Goal: Task Accomplishment & Management: Manage account settings

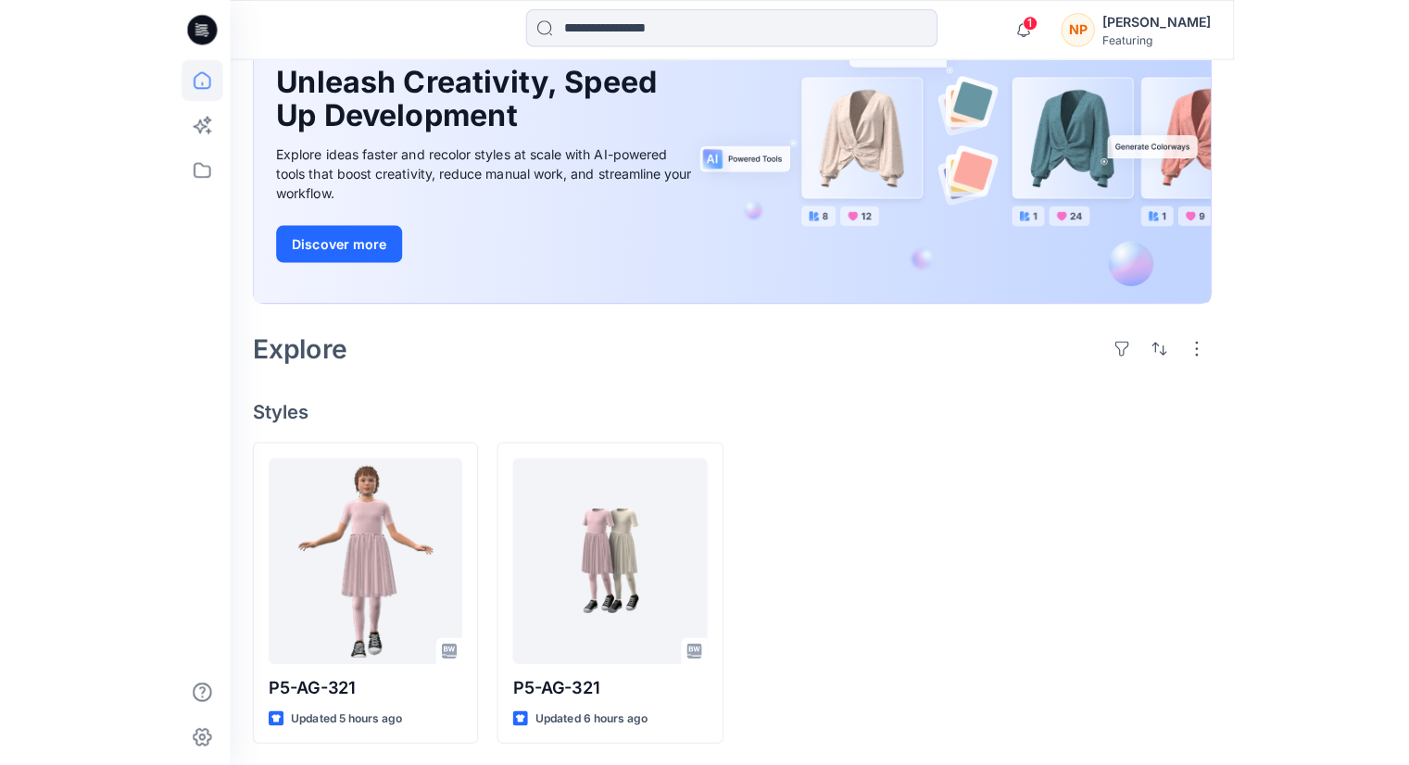
scroll to position [169, 0]
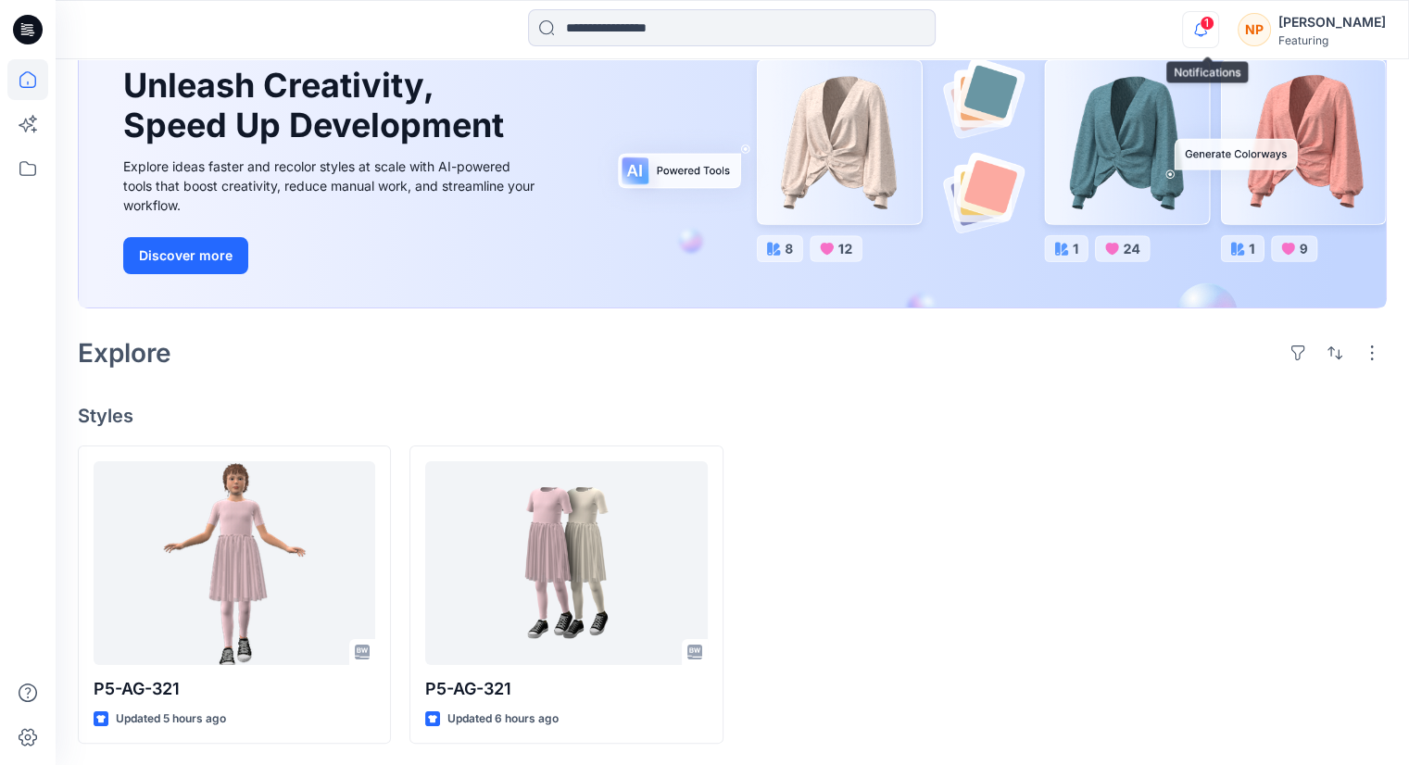
click at [1049, 31] on icon "button" at bounding box center [1200, 29] width 13 height 12
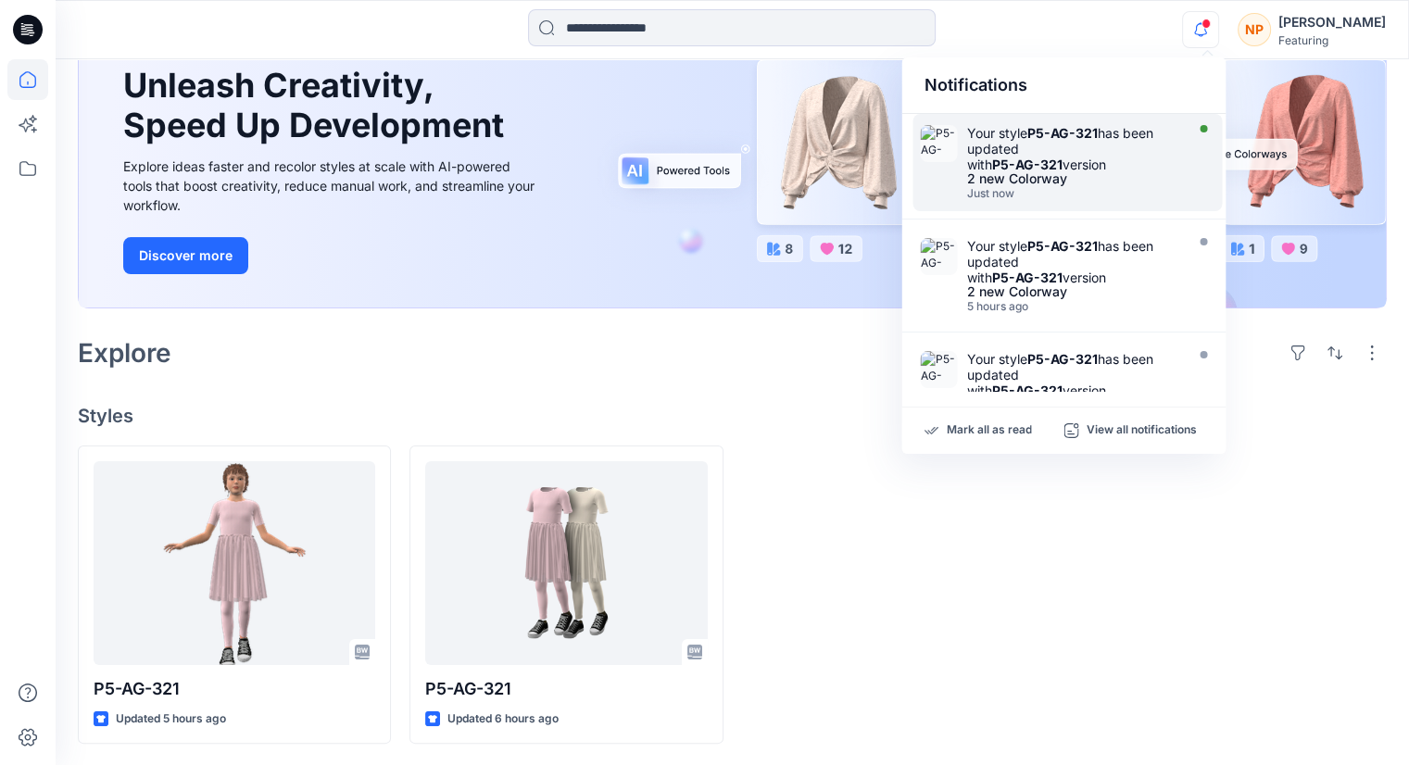
click at [1049, 155] on div "Your style P5-AG-321 has been updated with P5-AG-321 version" at bounding box center [1072, 148] width 213 height 47
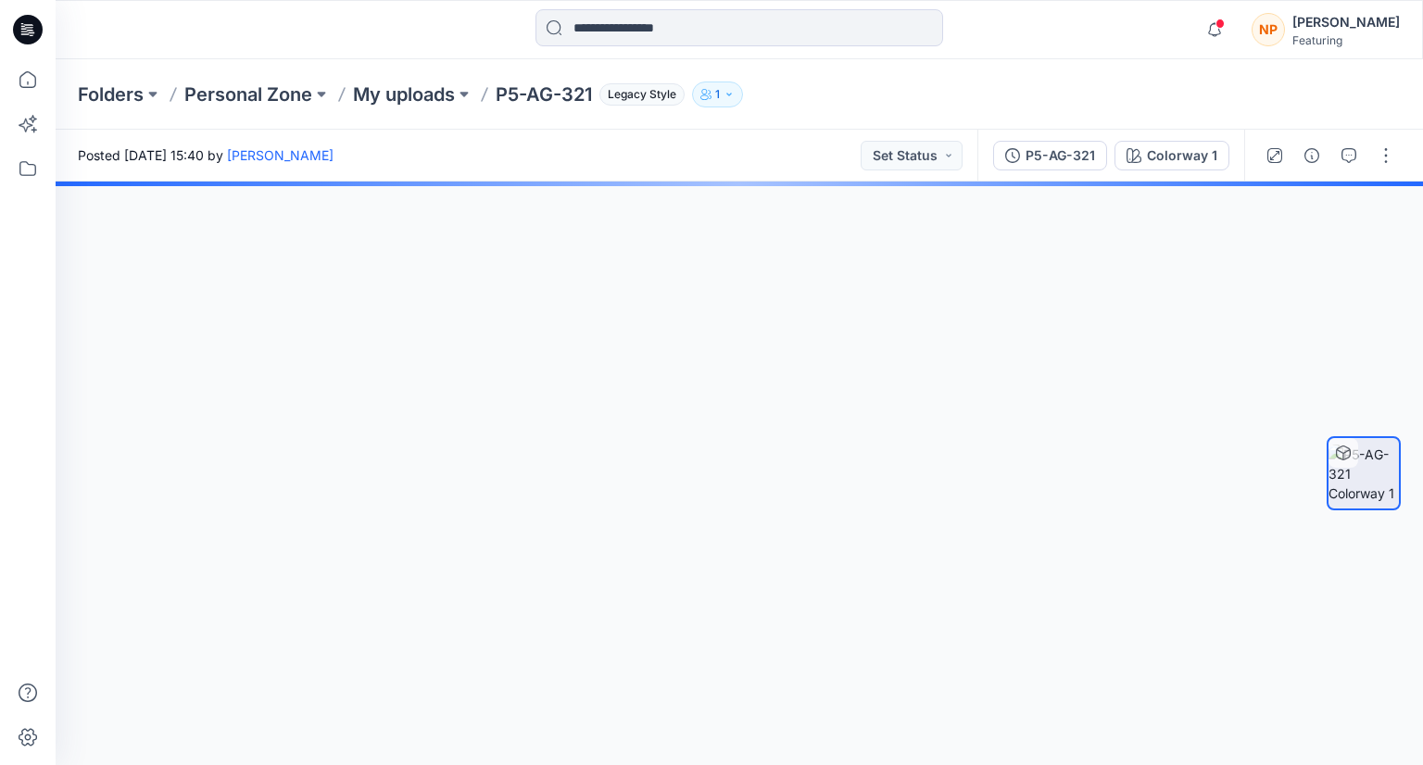
click at [844, 251] on div at bounding box center [739, 474] width 1367 height 584
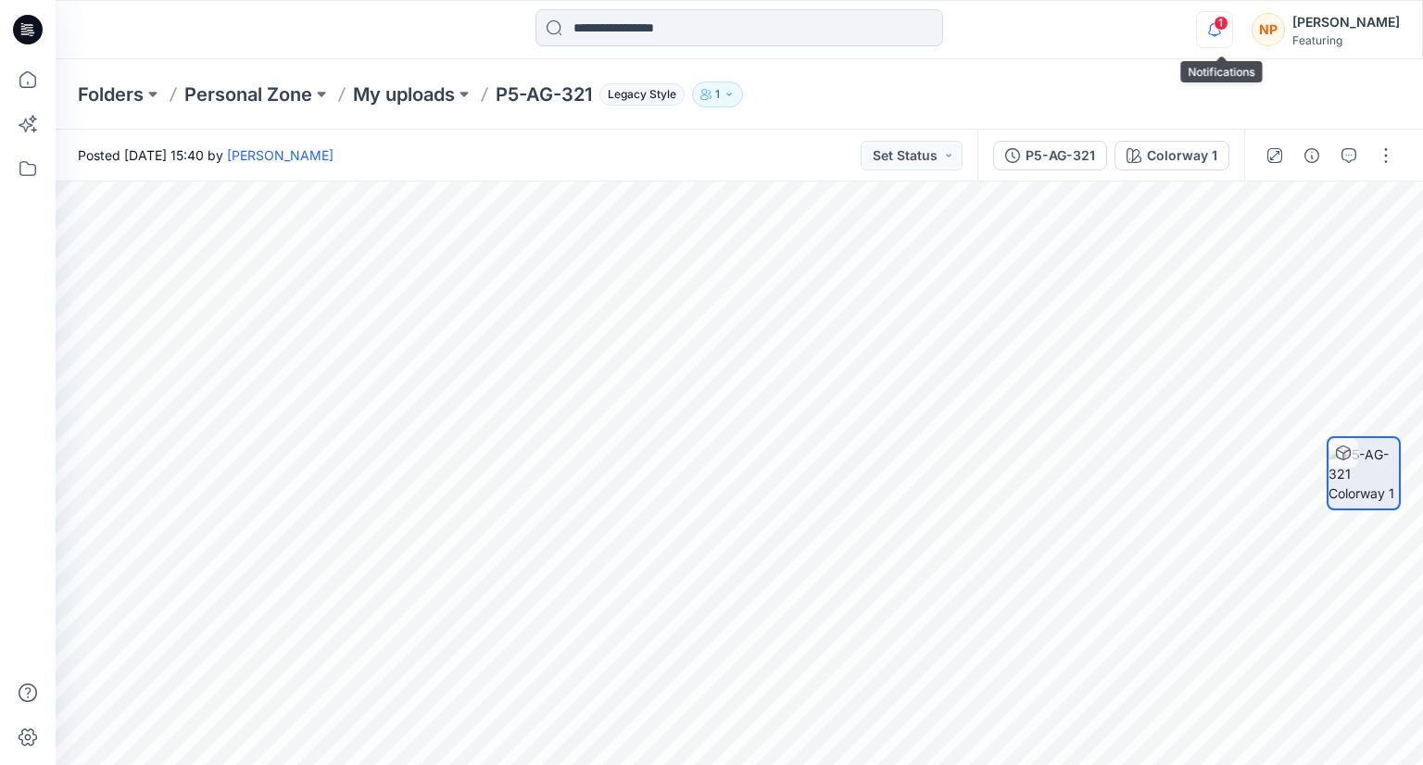
click at [1049, 29] on icon "button" at bounding box center [1214, 29] width 35 height 37
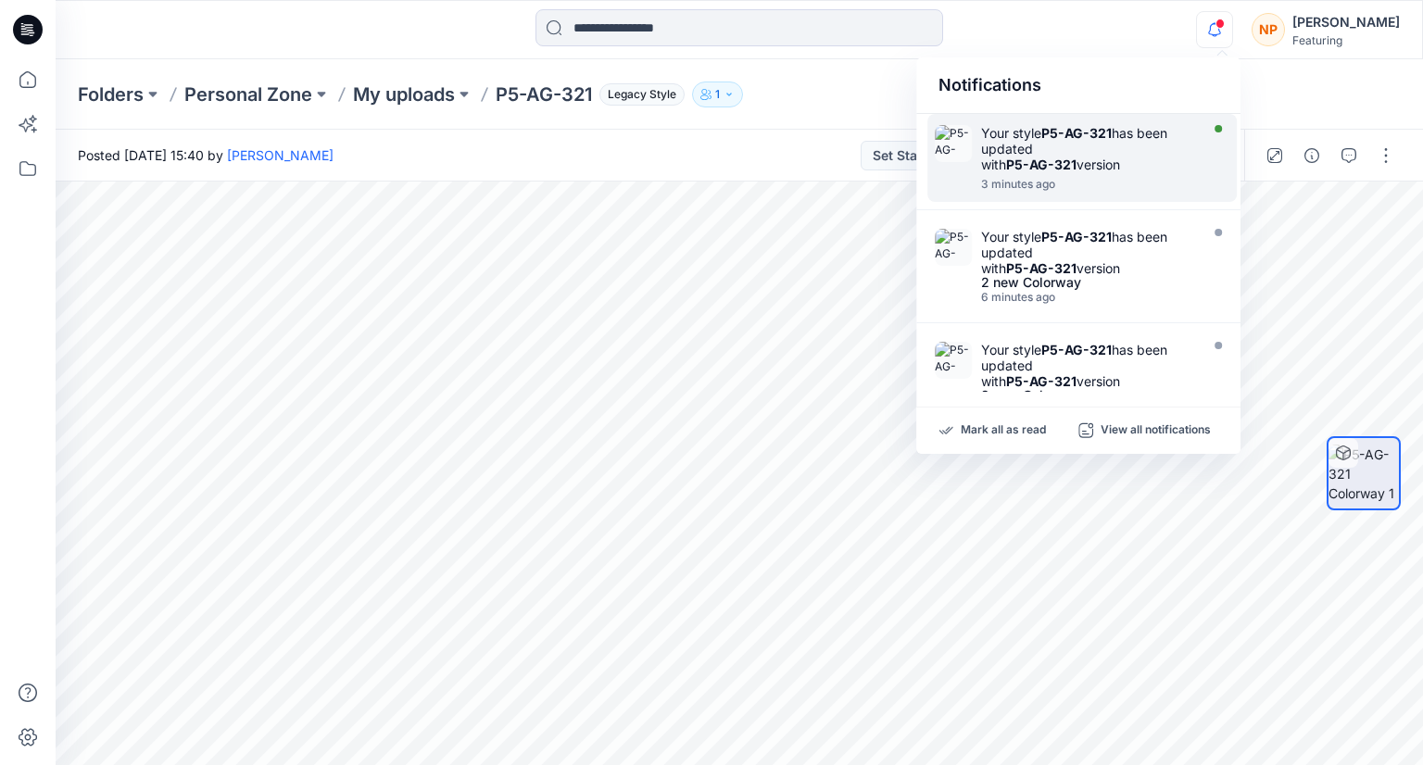
click at [1049, 157] on div "Your style P5-AG-321 has been updated with P5-AG-321 version" at bounding box center [1087, 148] width 213 height 47
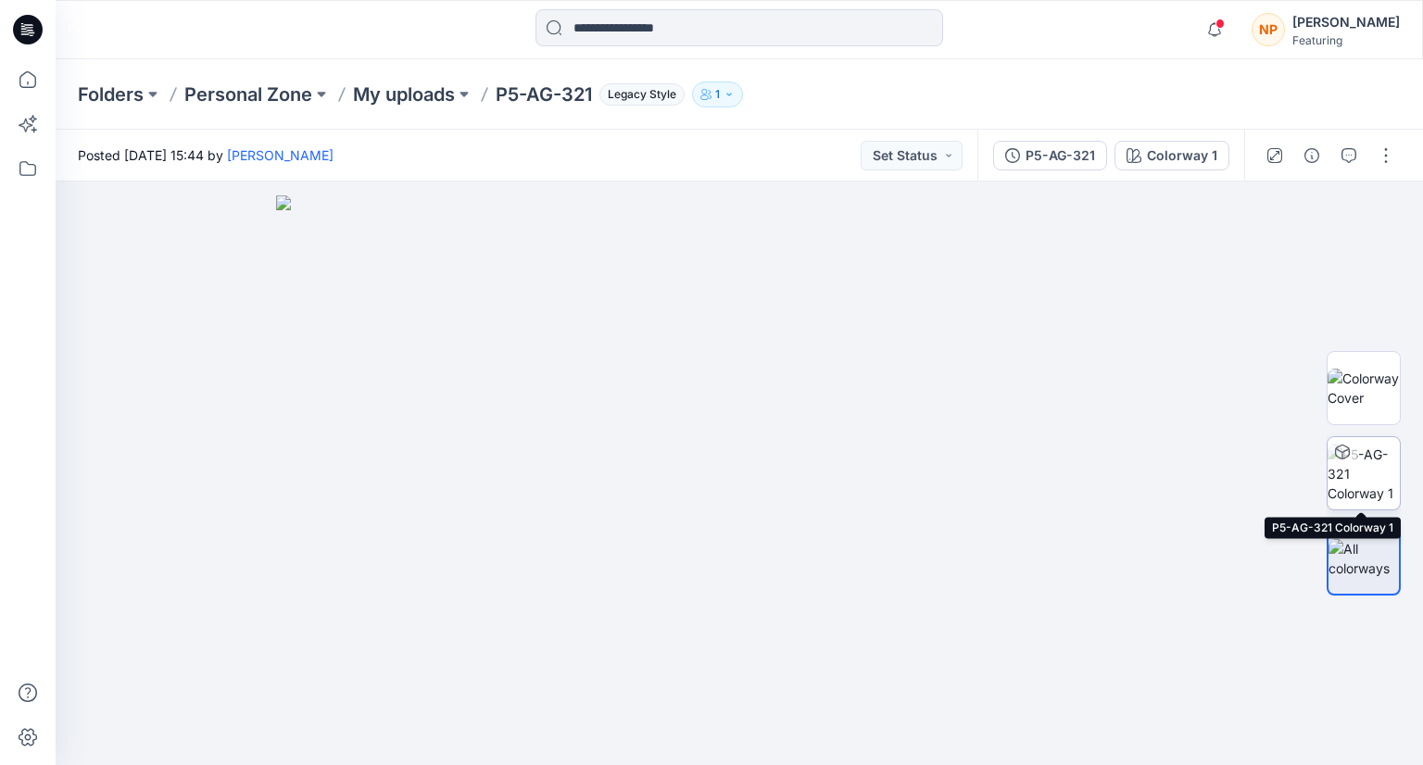
click at [1049, 476] on img at bounding box center [1363, 474] width 72 height 58
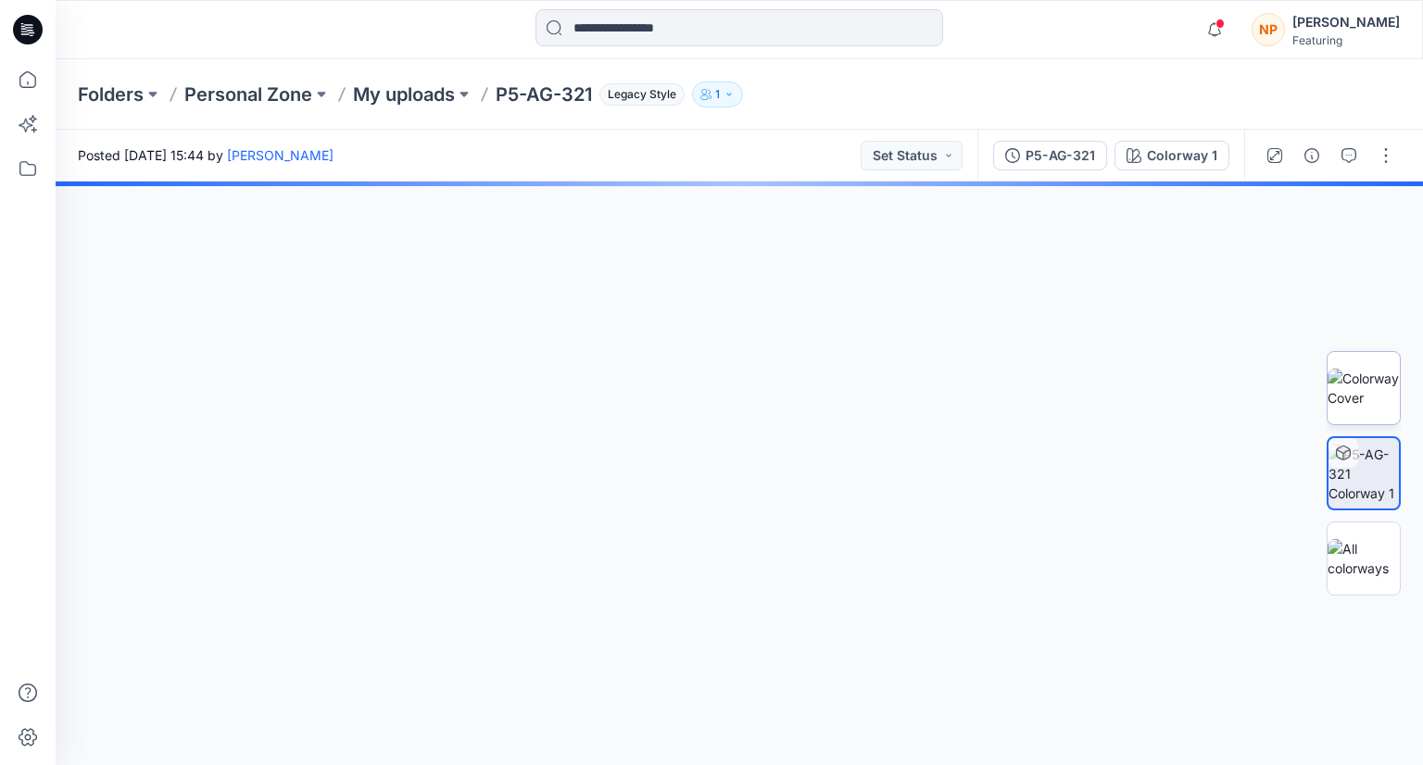
click at [1049, 391] on img at bounding box center [1363, 388] width 72 height 39
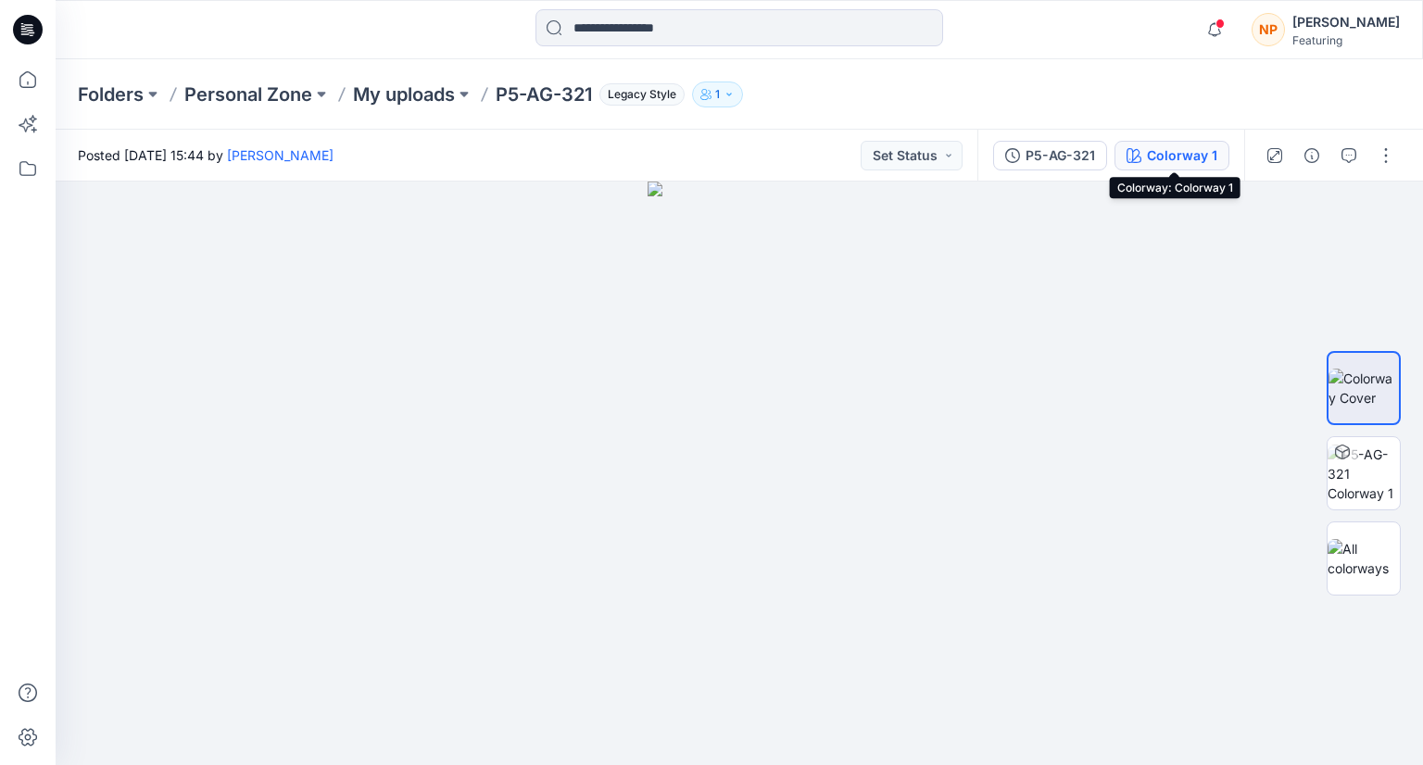
click at [1049, 157] on div "Colorway 1" at bounding box center [1182, 155] width 70 height 20
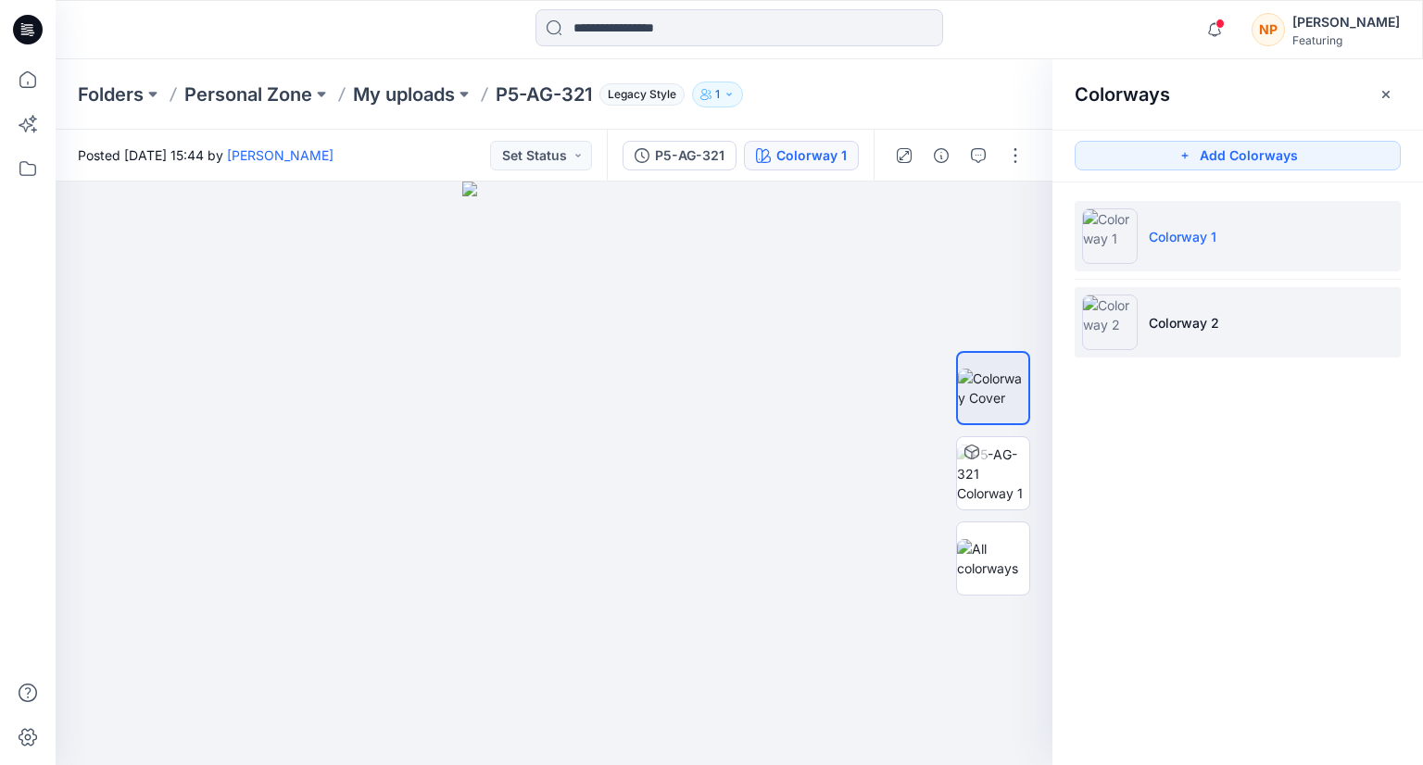
click at [1049, 331] on p "Colorway 2" at bounding box center [1184, 322] width 70 height 19
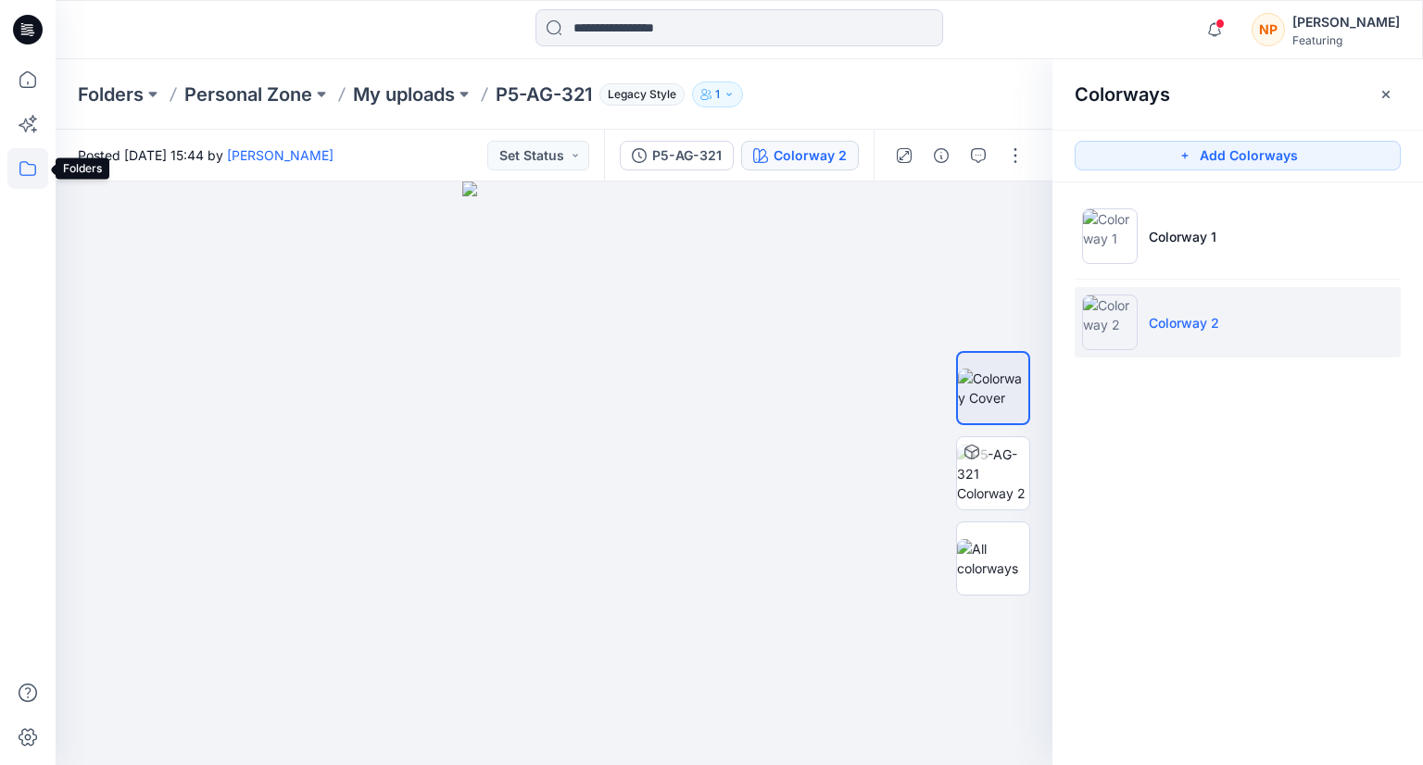
click at [31, 180] on icon at bounding box center [27, 168] width 41 height 41
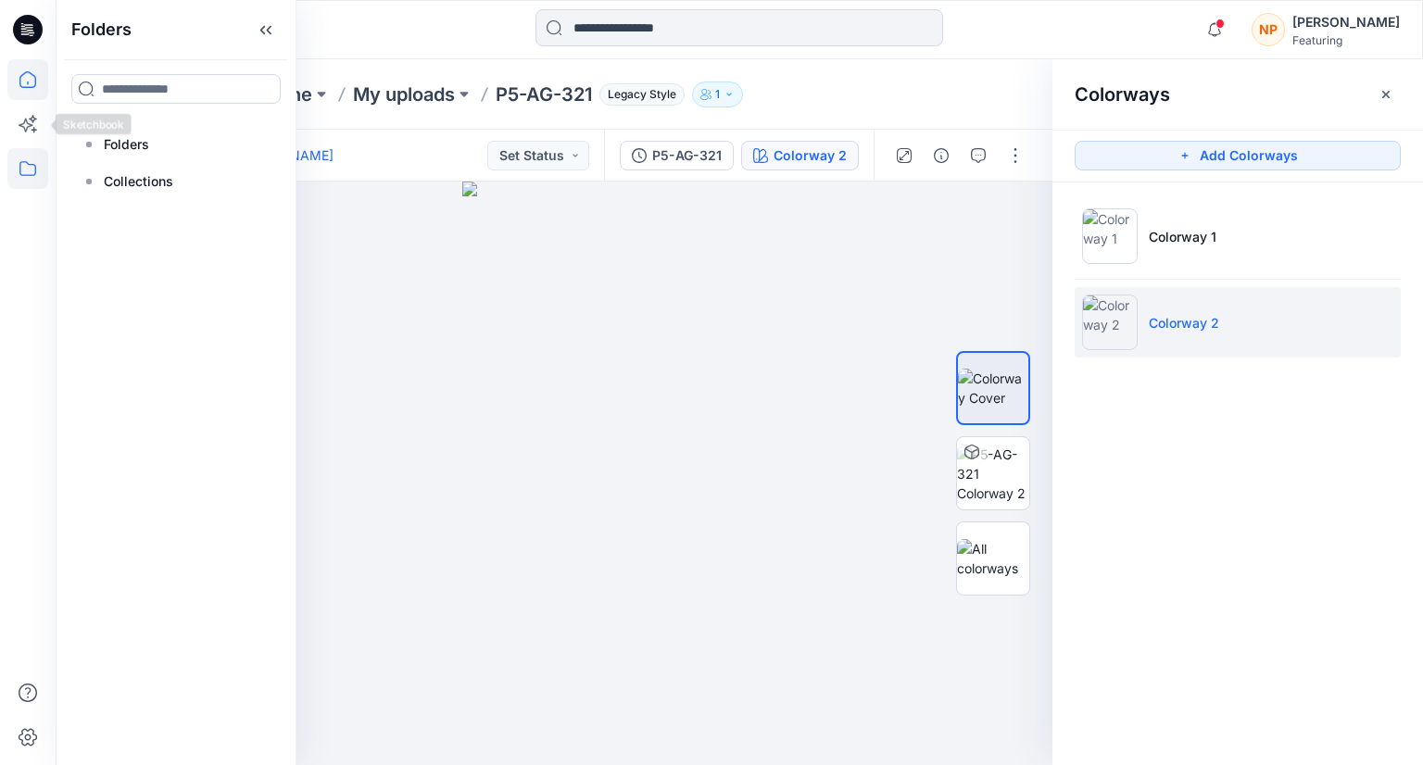
click at [32, 91] on icon at bounding box center [27, 79] width 41 height 41
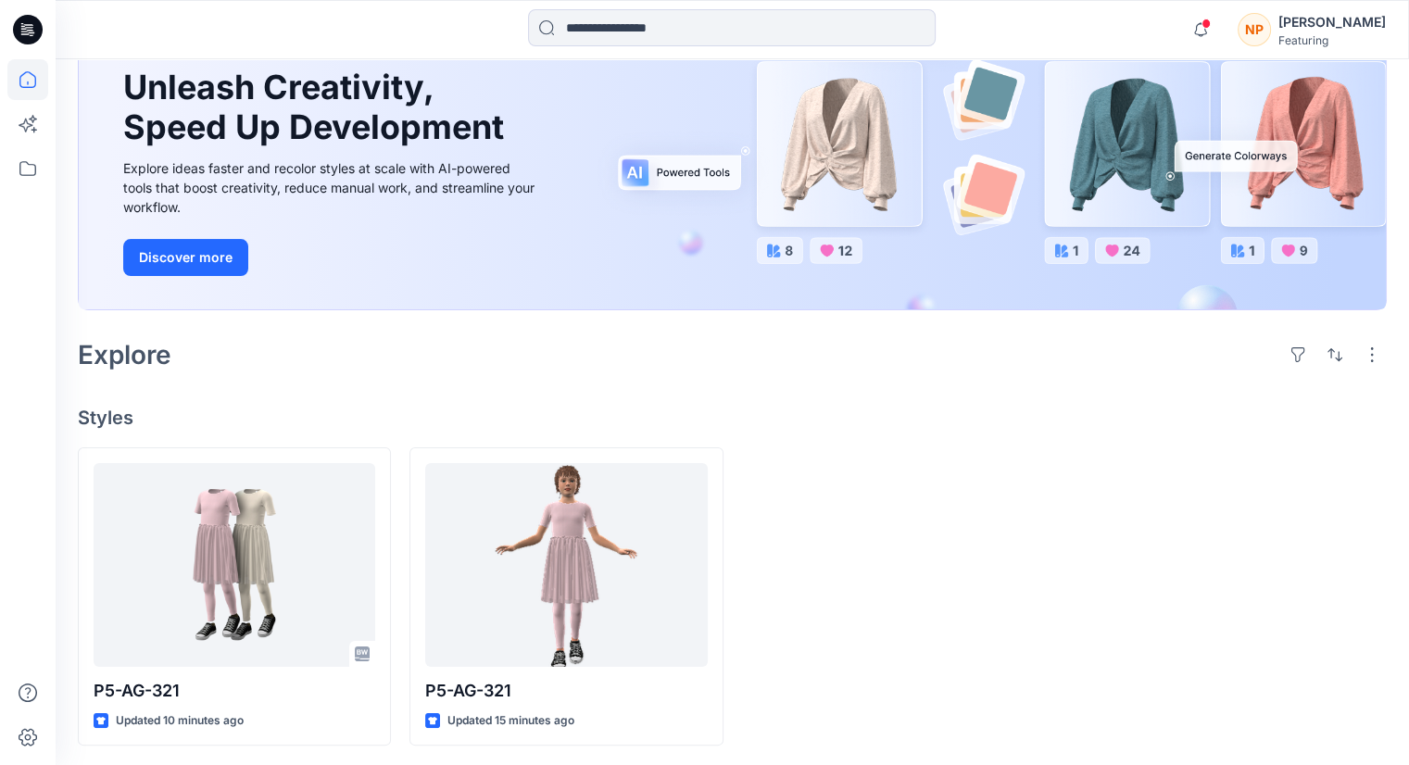
scroll to position [169, 0]
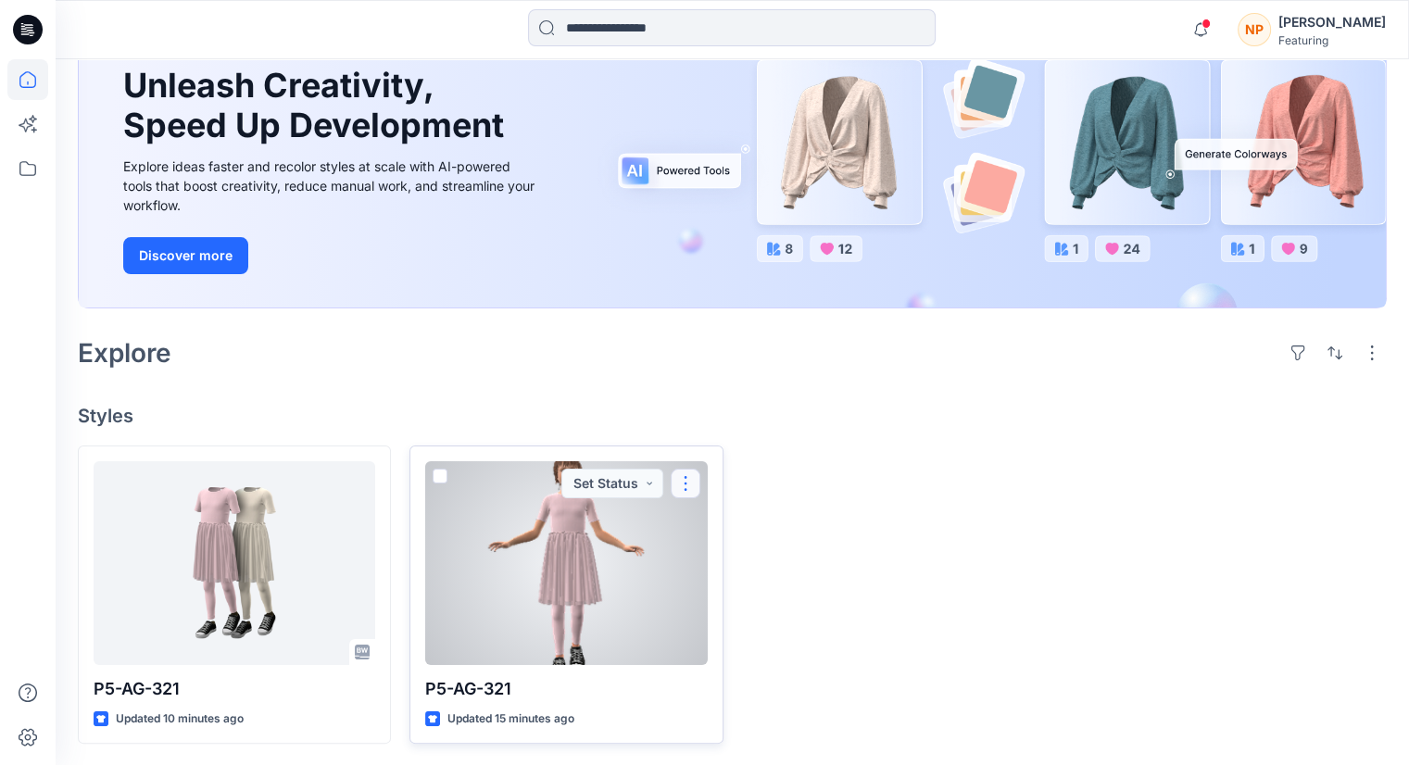
click at [684, 490] on button "button" at bounding box center [686, 484] width 30 height 30
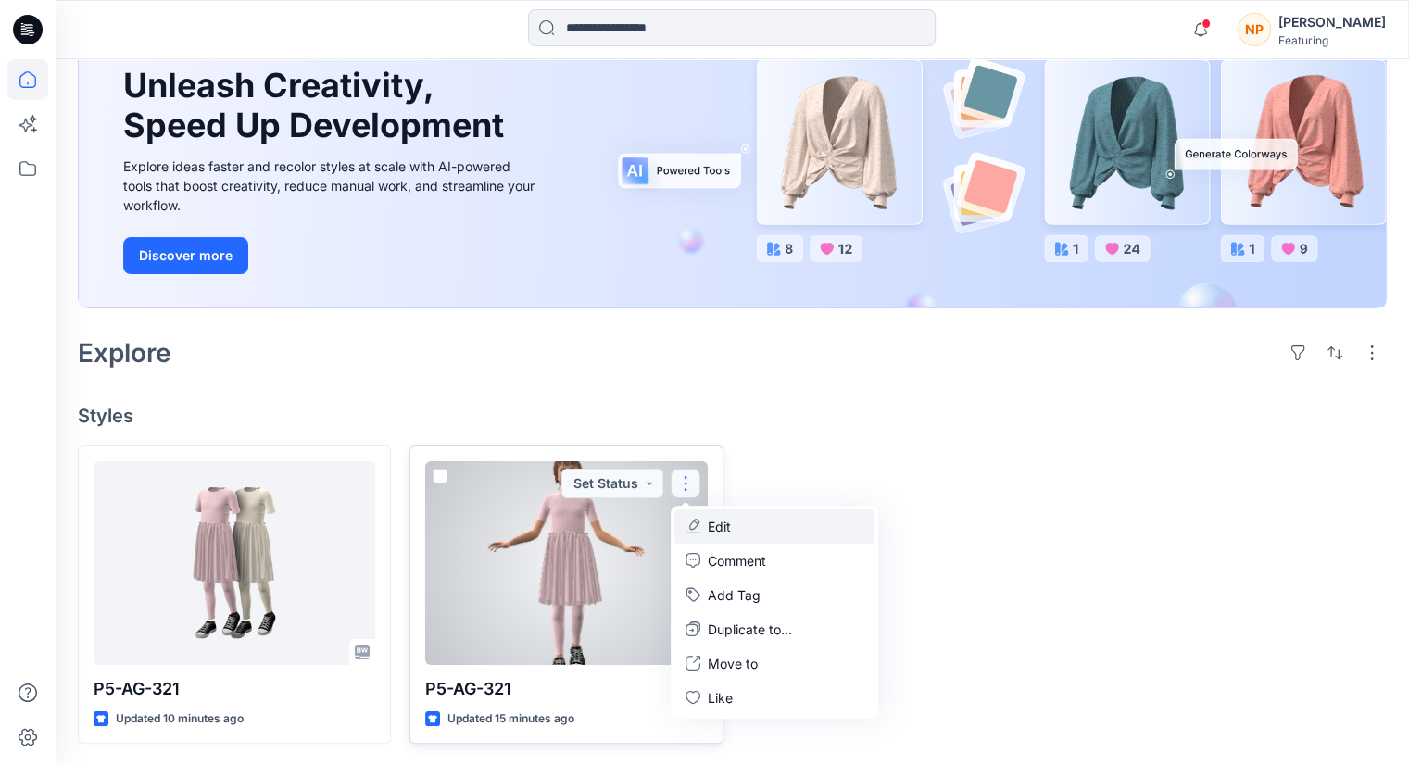
click at [722, 531] on p "Edit" at bounding box center [719, 526] width 23 height 19
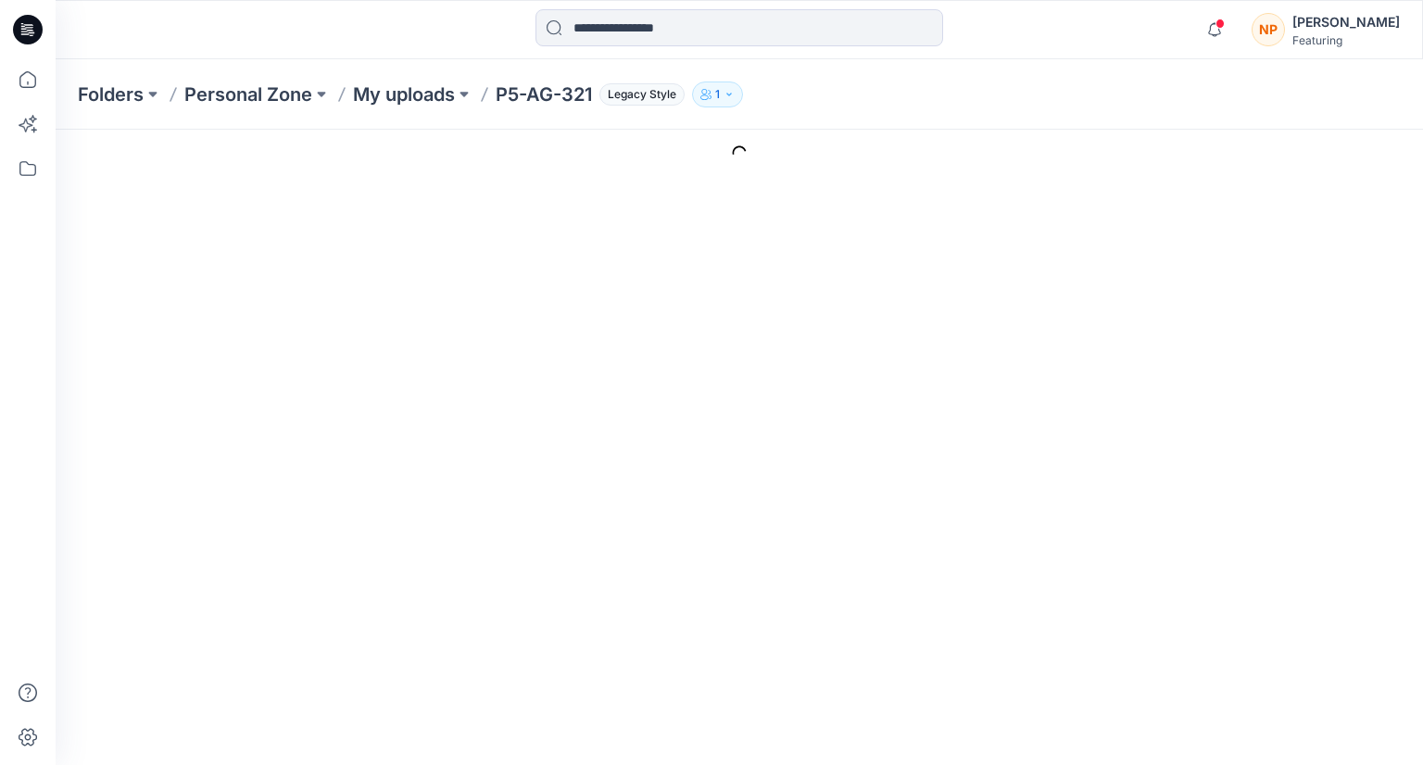
type input "*********"
type input "**********"
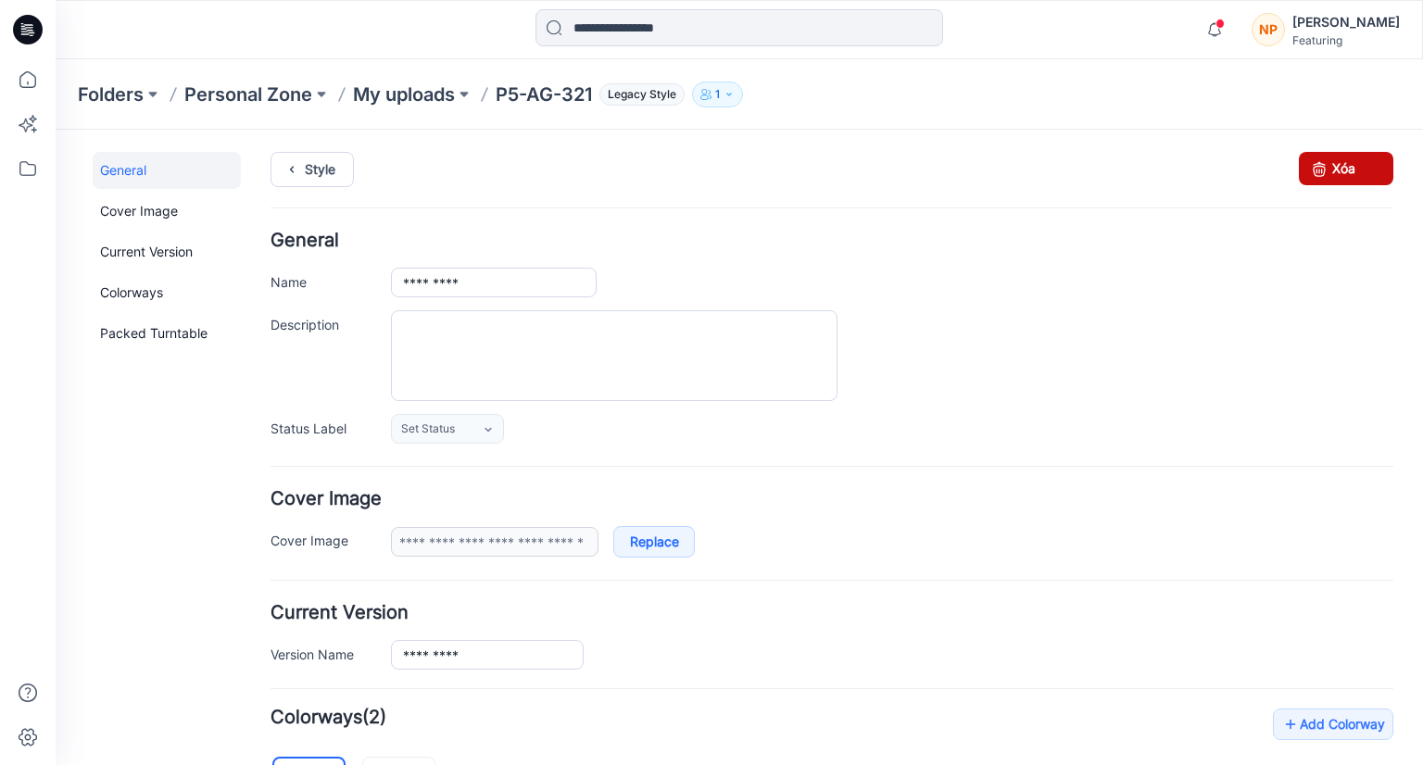
drag, startPoint x: 1326, startPoint y: 176, endPoint x: 863, endPoint y: 227, distance: 465.9
click at [1049, 176] on link "Xóa" at bounding box center [1346, 168] width 94 height 33
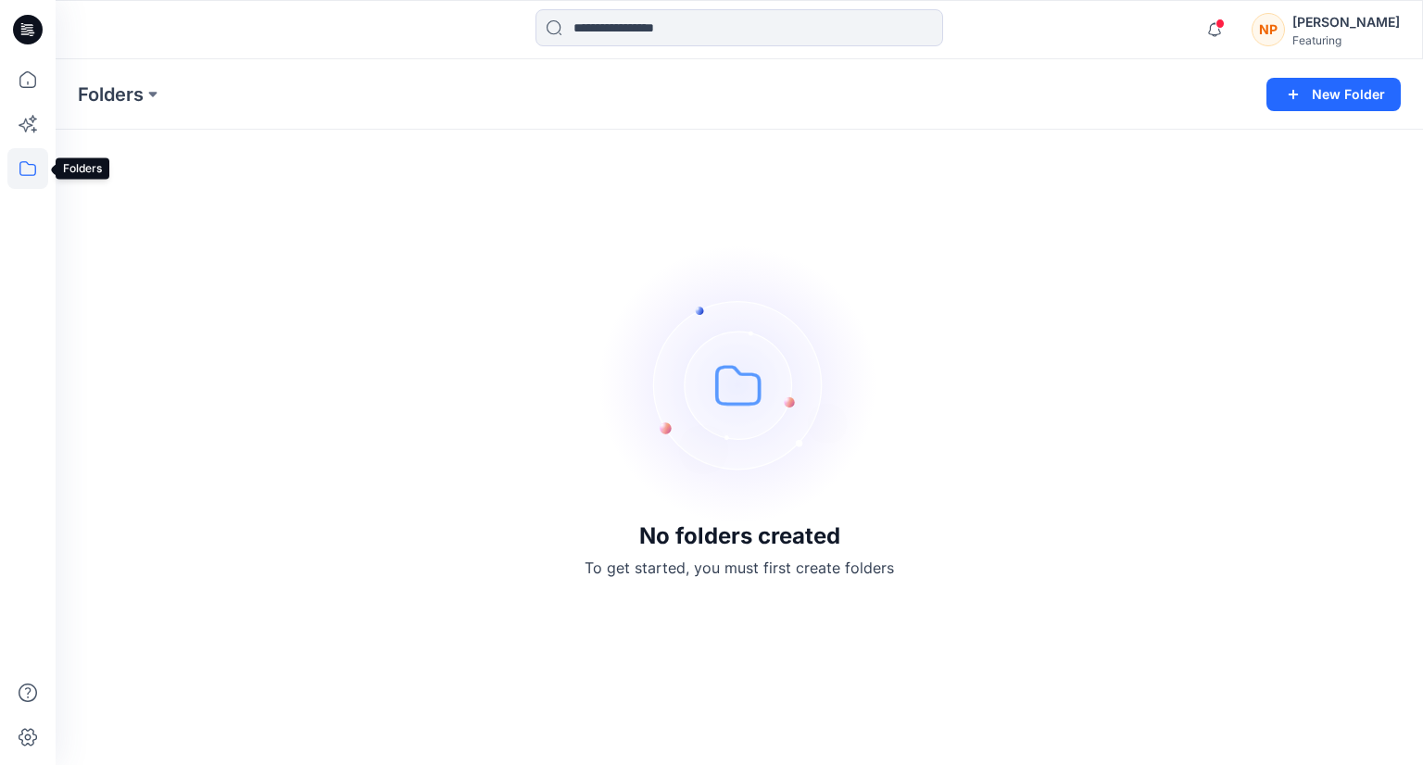
click at [30, 166] on icon at bounding box center [27, 168] width 41 height 41
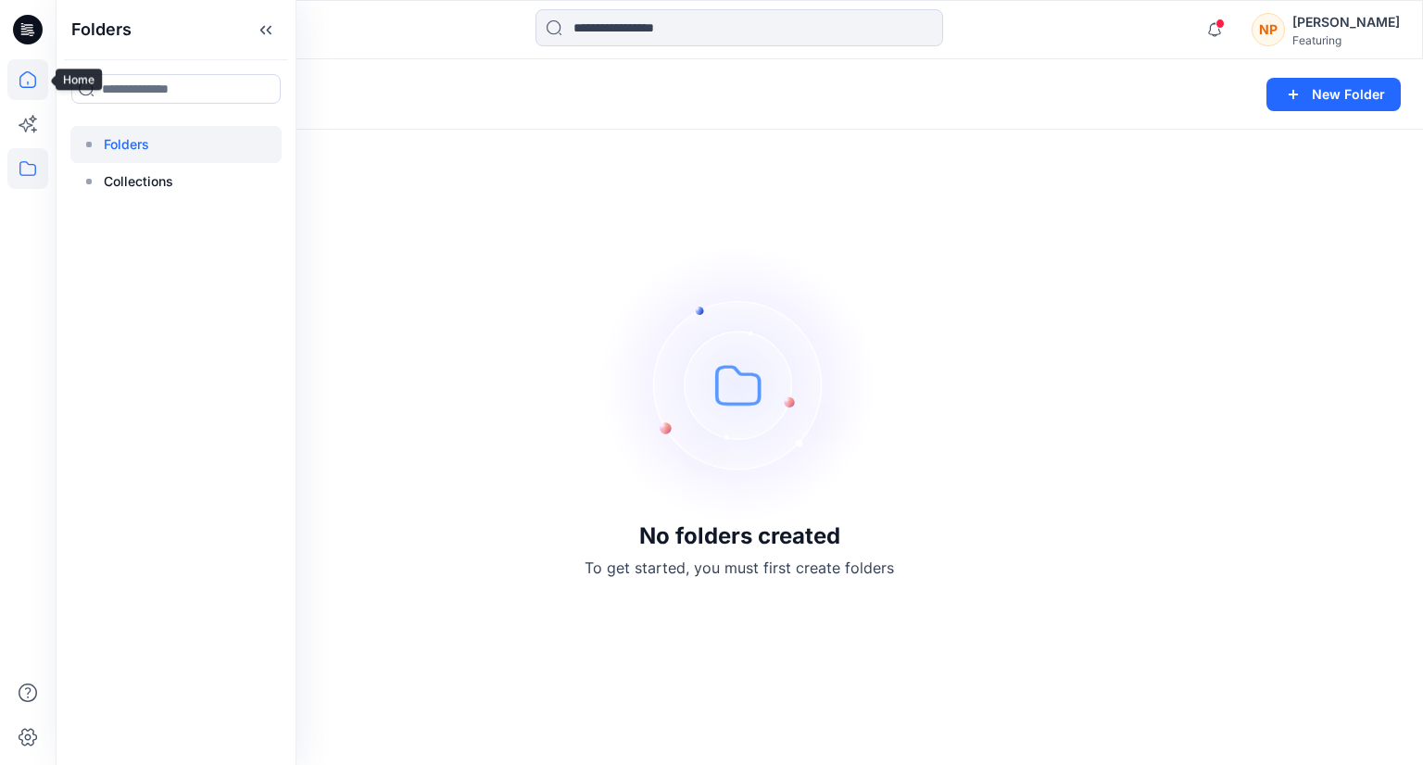
click at [27, 91] on icon at bounding box center [27, 79] width 41 height 41
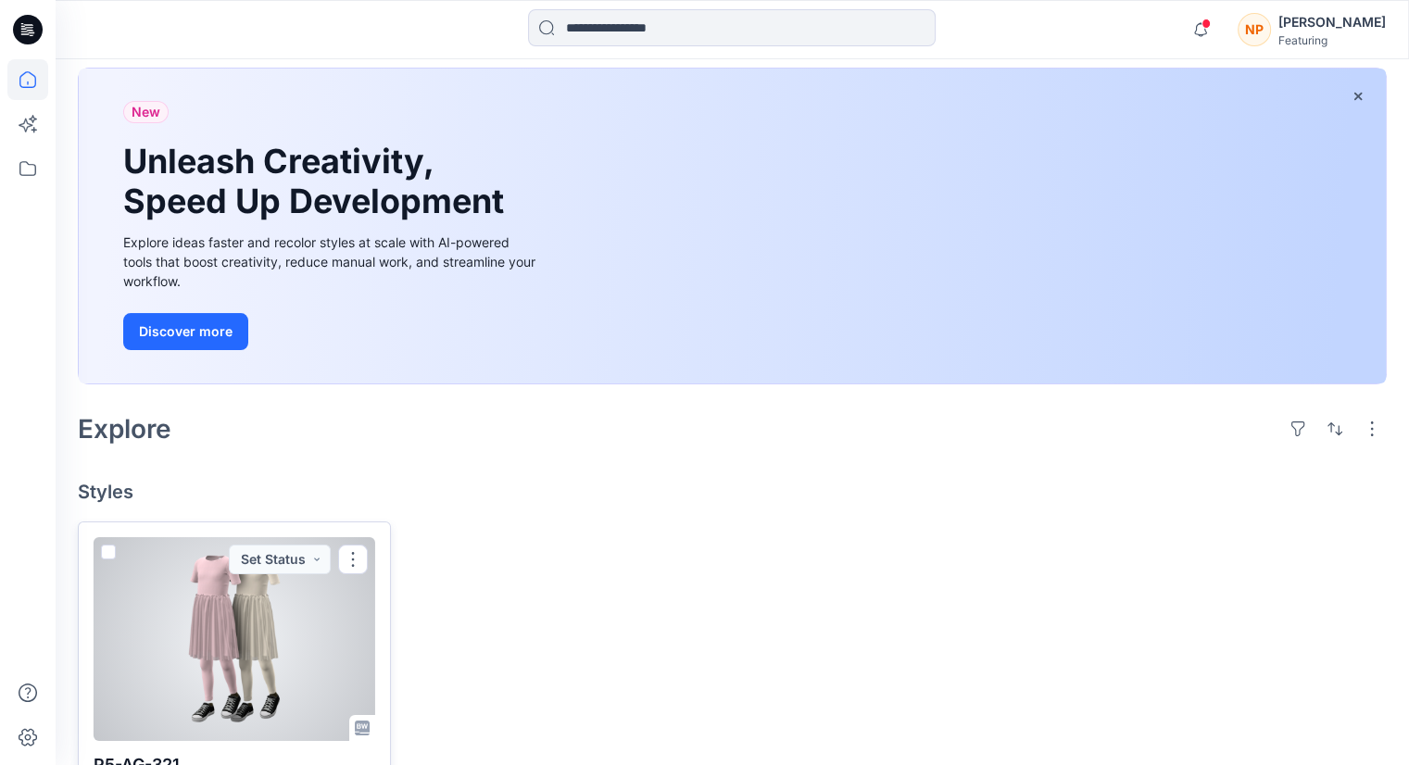
scroll to position [169, 0]
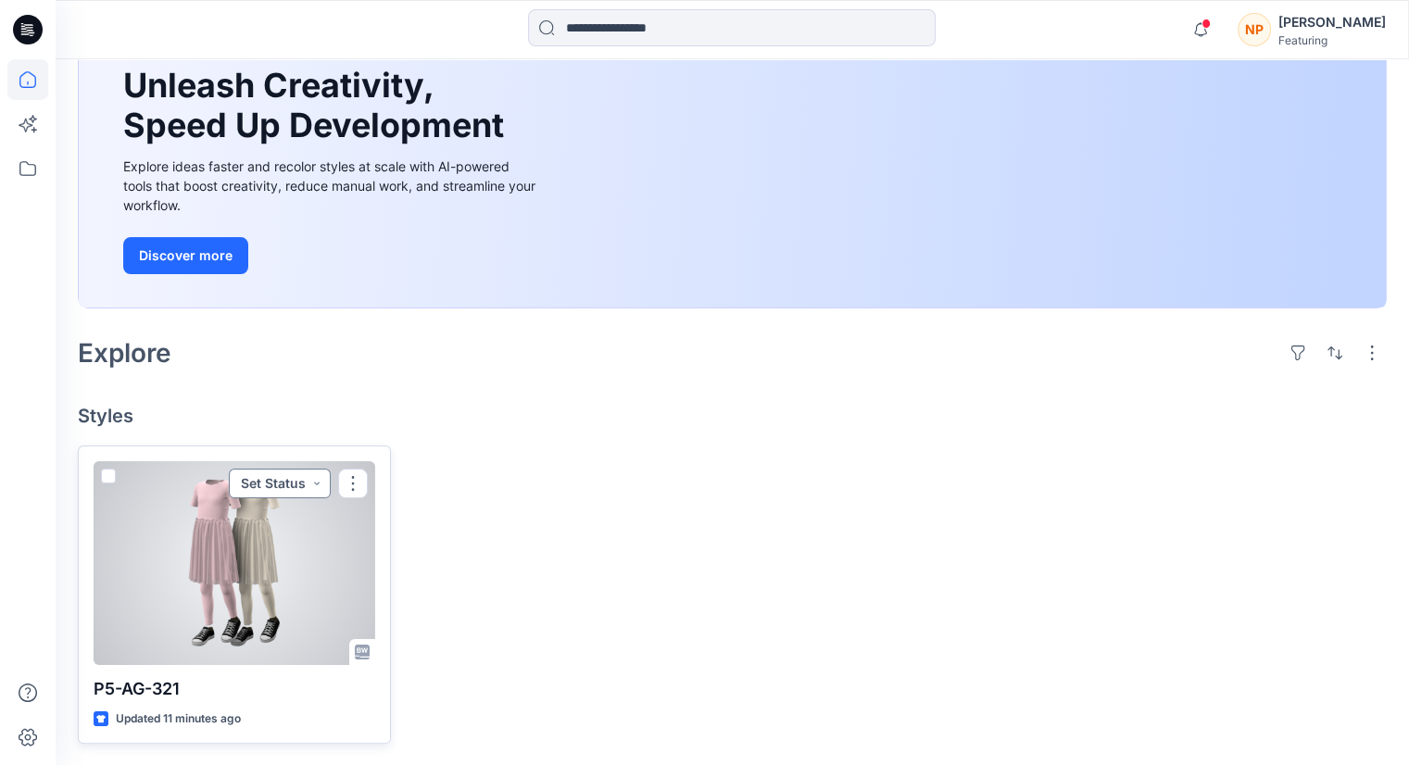
click at [315, 486] on button "Set Status" at bounding box center [280, 484] width 102 height 30
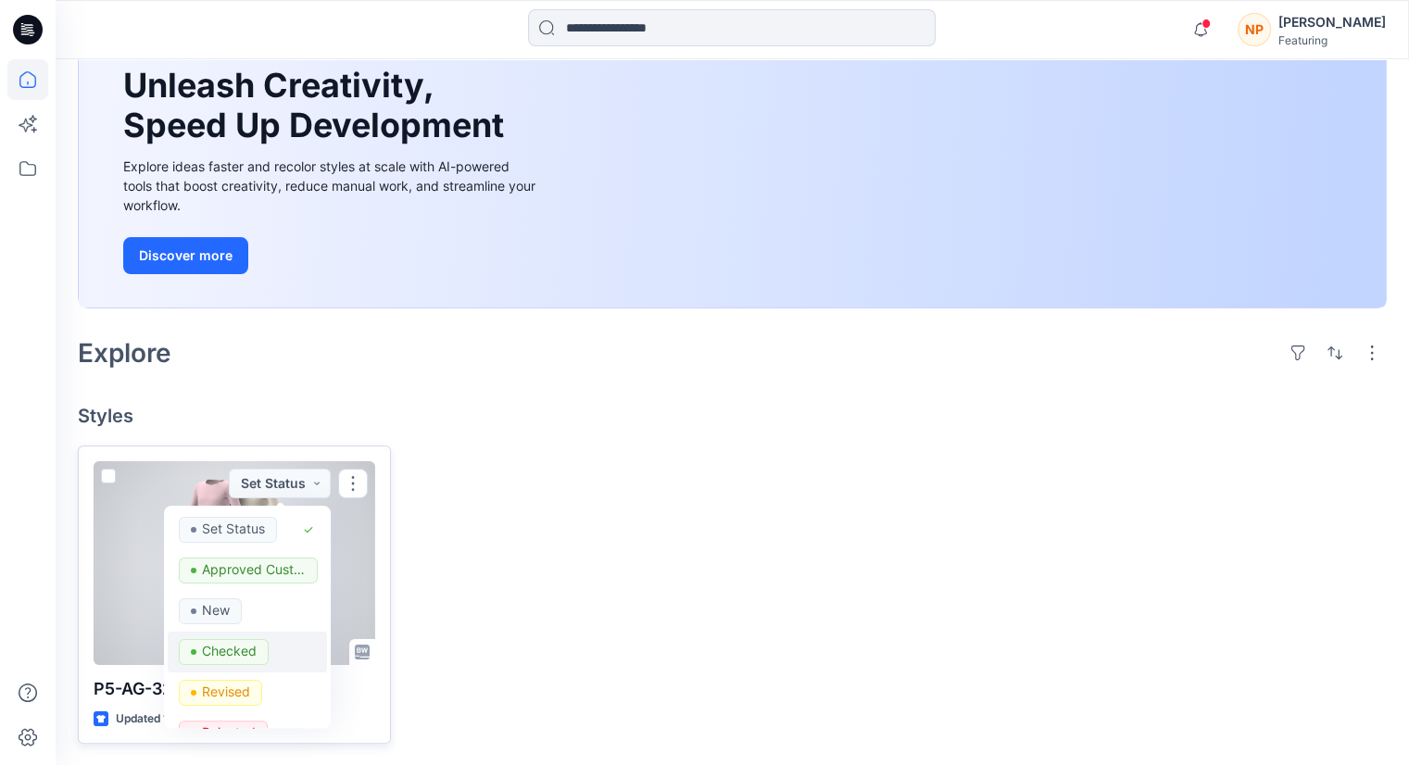
scroll to position [185, 0]
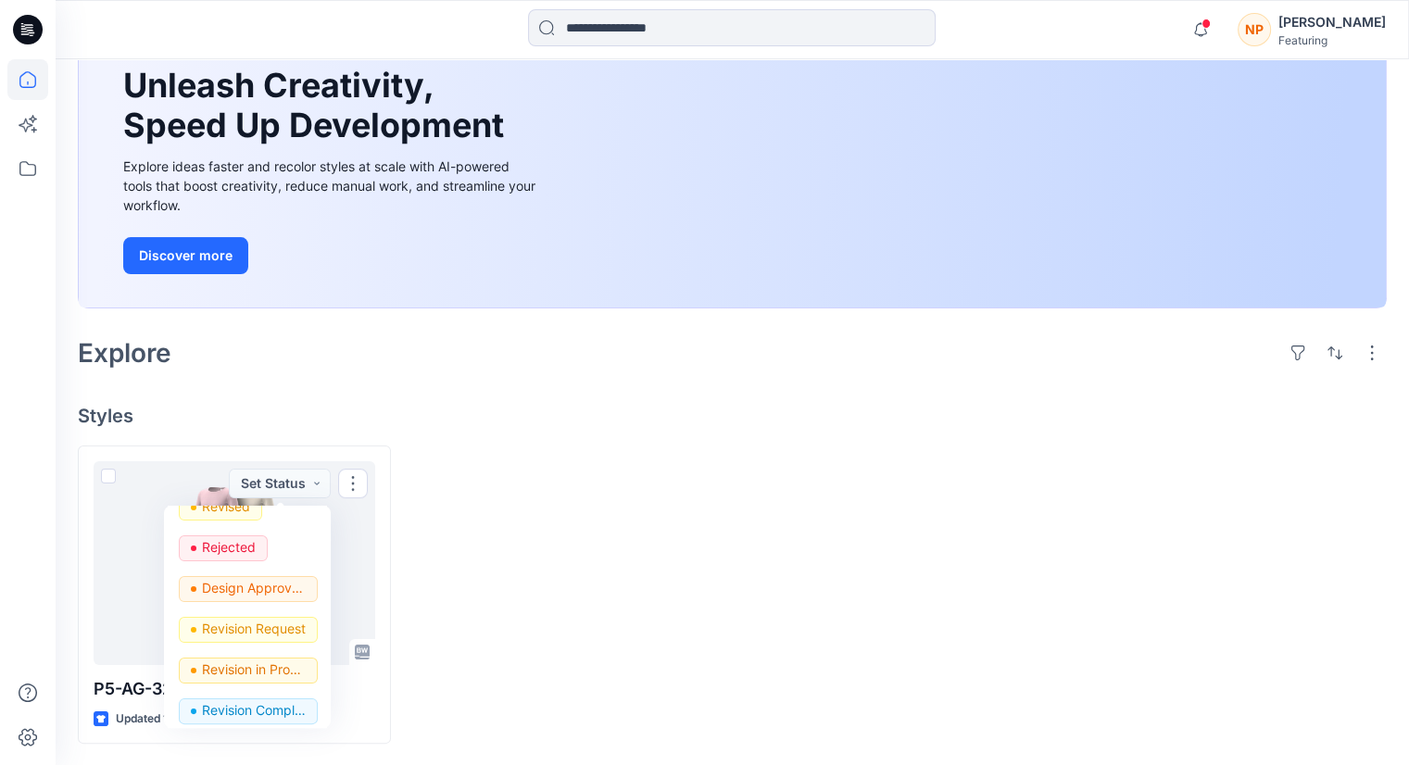
click at [521, 546] on div at bounding box center [565, 595] width 313 height 299
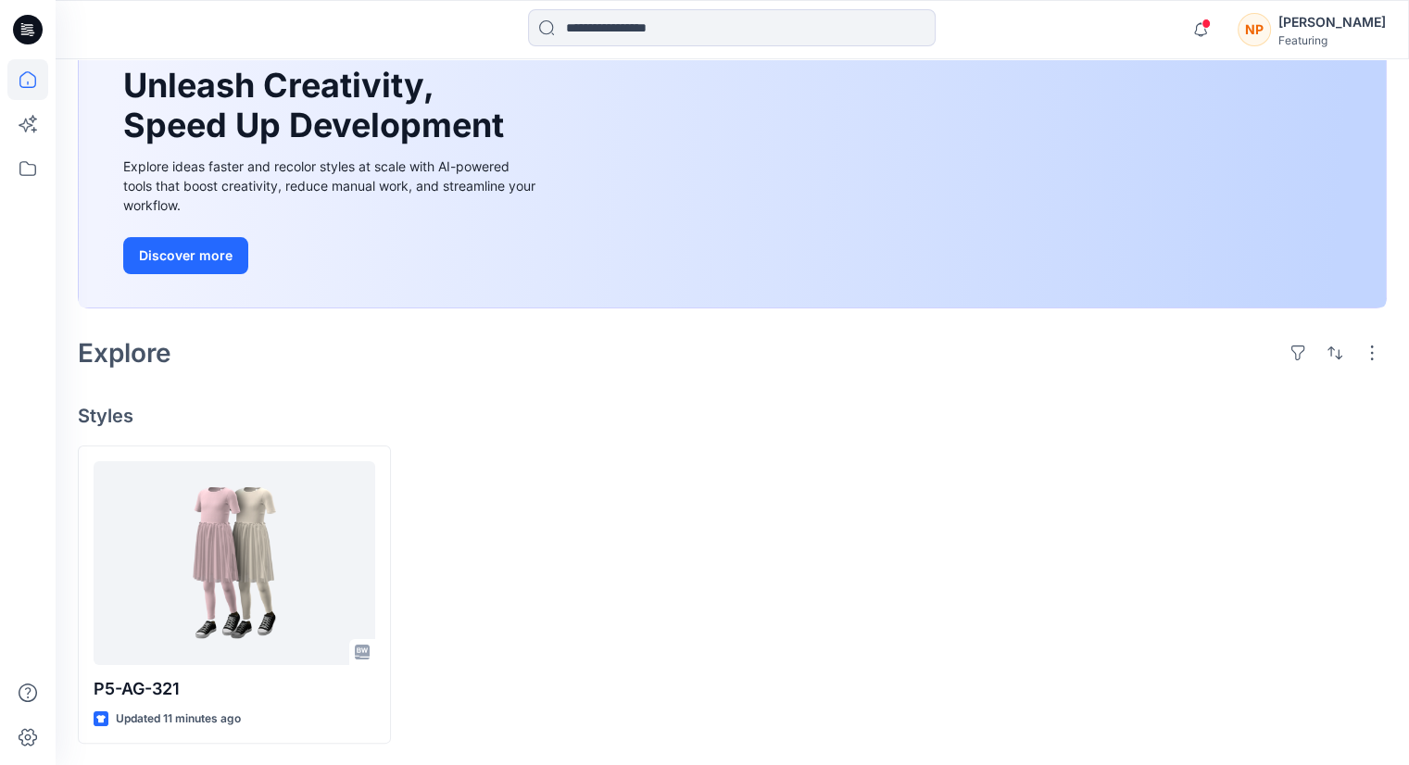
click at [1315, 29] on div "[PERSON_NAME]" at bounding box center [1331, 22] width 107 height 22
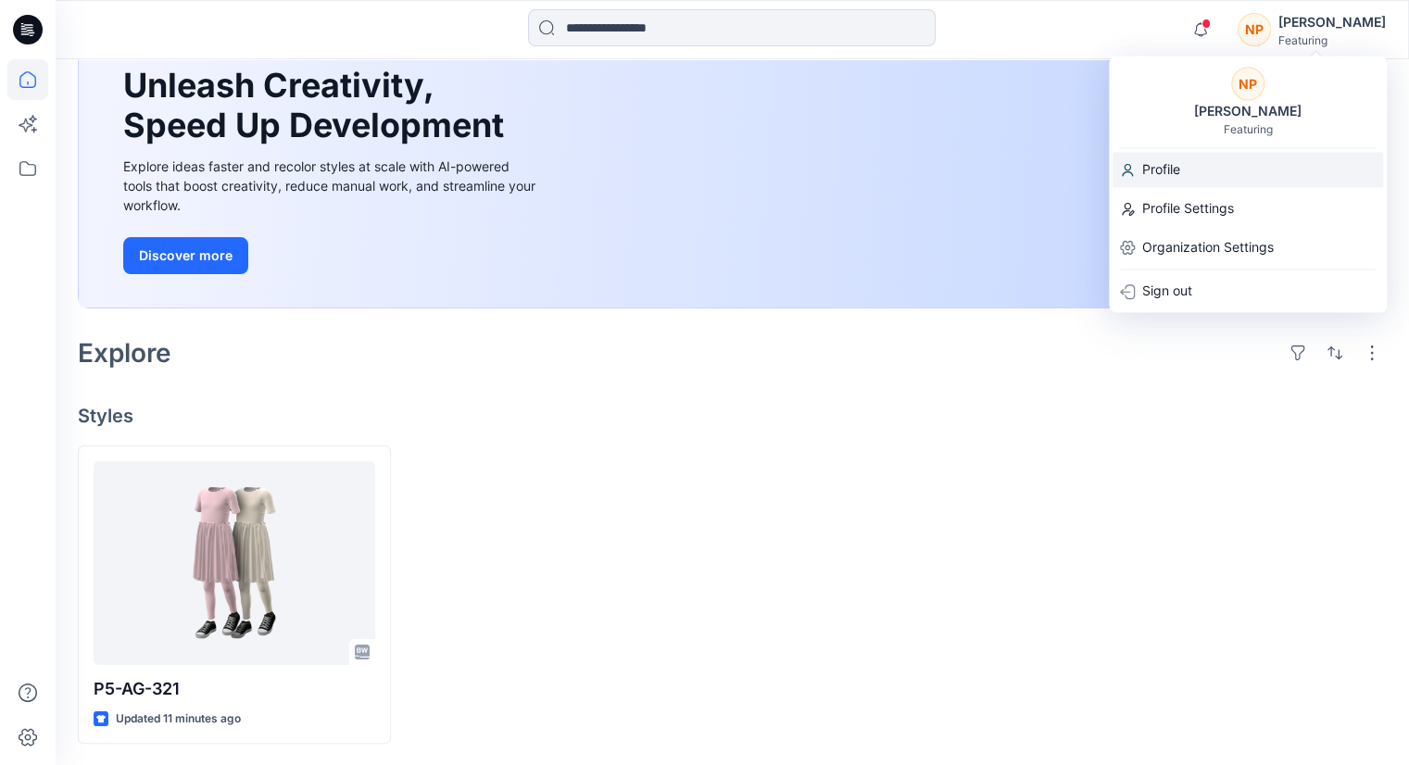
click at [1143, 179] on p "Profile" at bounding box center [1161, 169] width 38 height 35
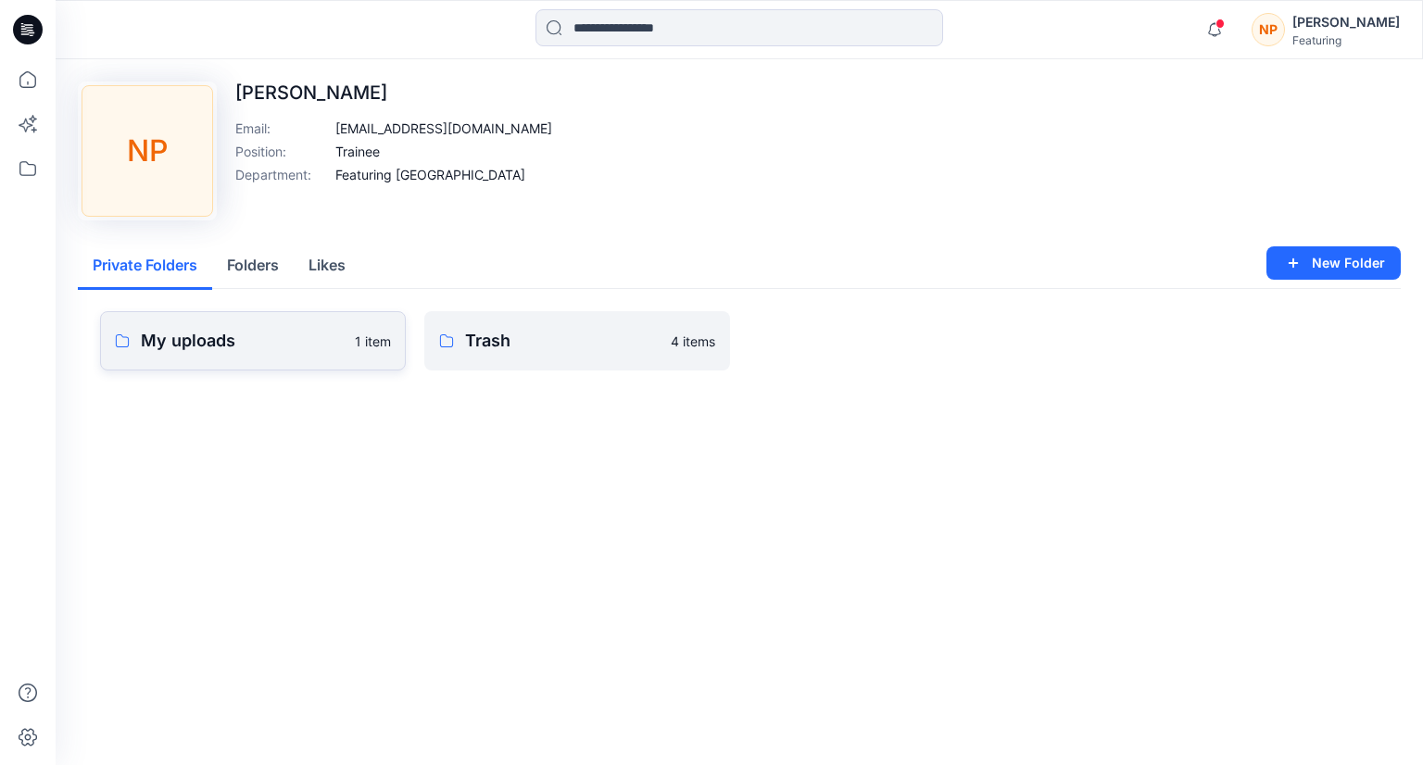
click at [262, 343] on p "My uploads" at bounding box center [242, 341] width 203 height 26
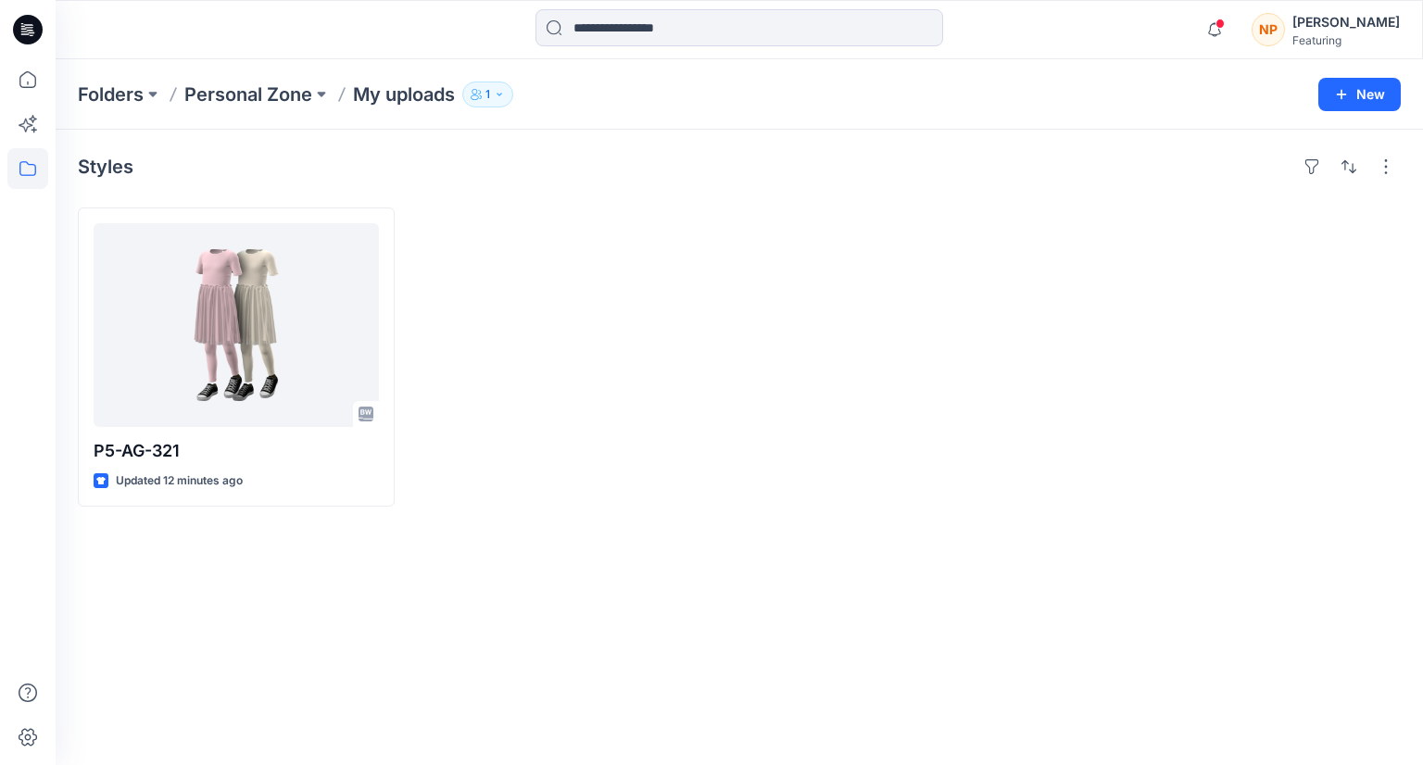
click at [495, 97] on button "1" at bounding box center [487, 95] width 51 height 26
click at [556, 157] on p "Personal Zone" at bounding box center [531, 156] width 100 height 19
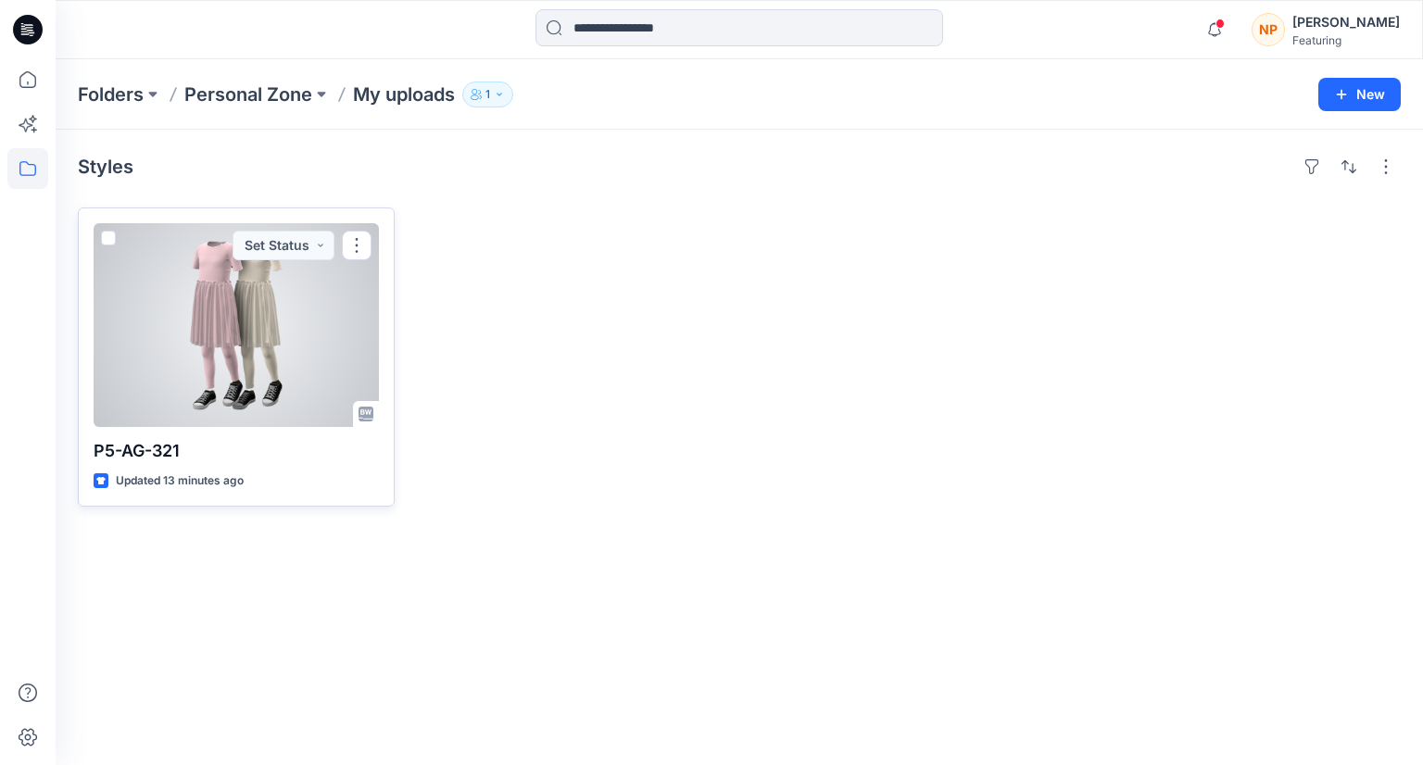
click at [278, 311] on div at bounding box center [236, 325] width 285 height 204
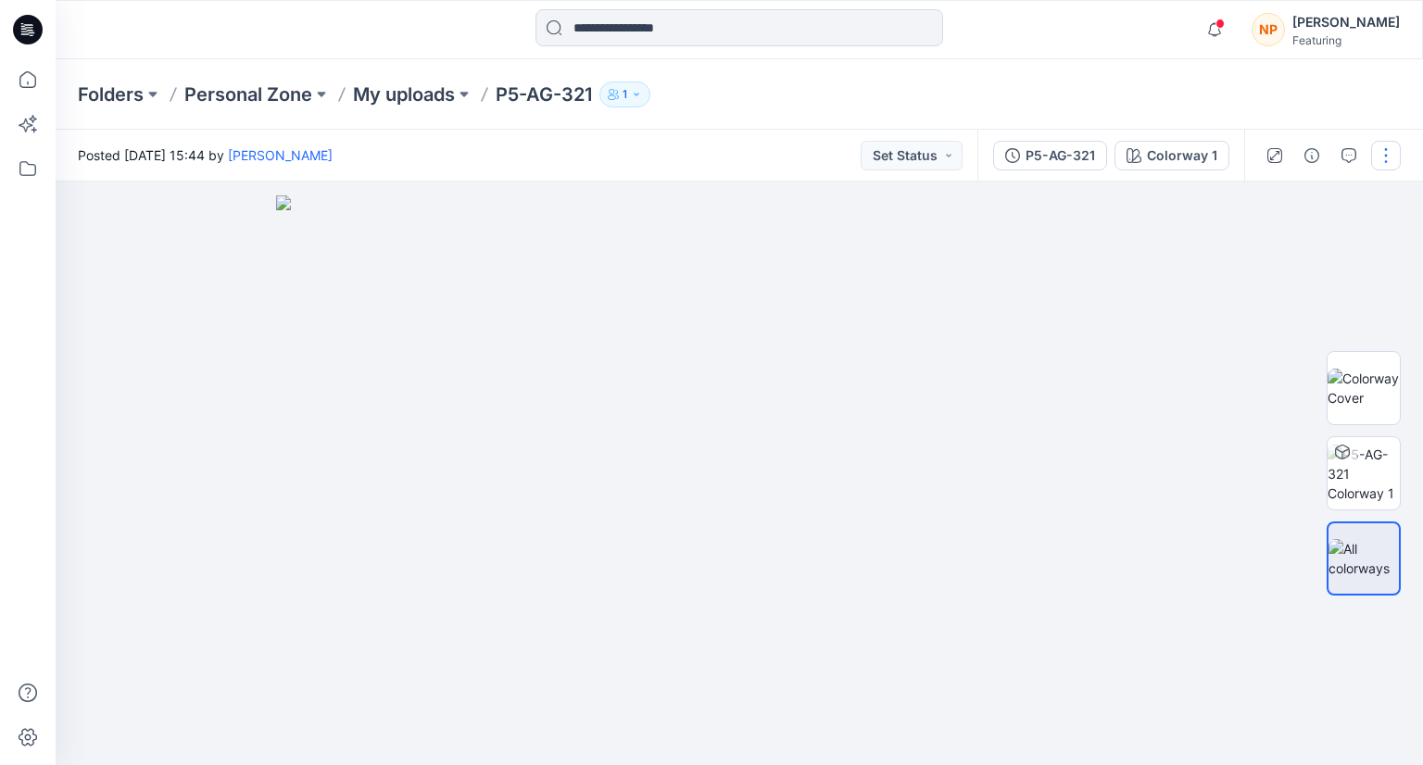
click at [1379, 151] on button "button" at bounding box center [1386, 156] width 30 height 30
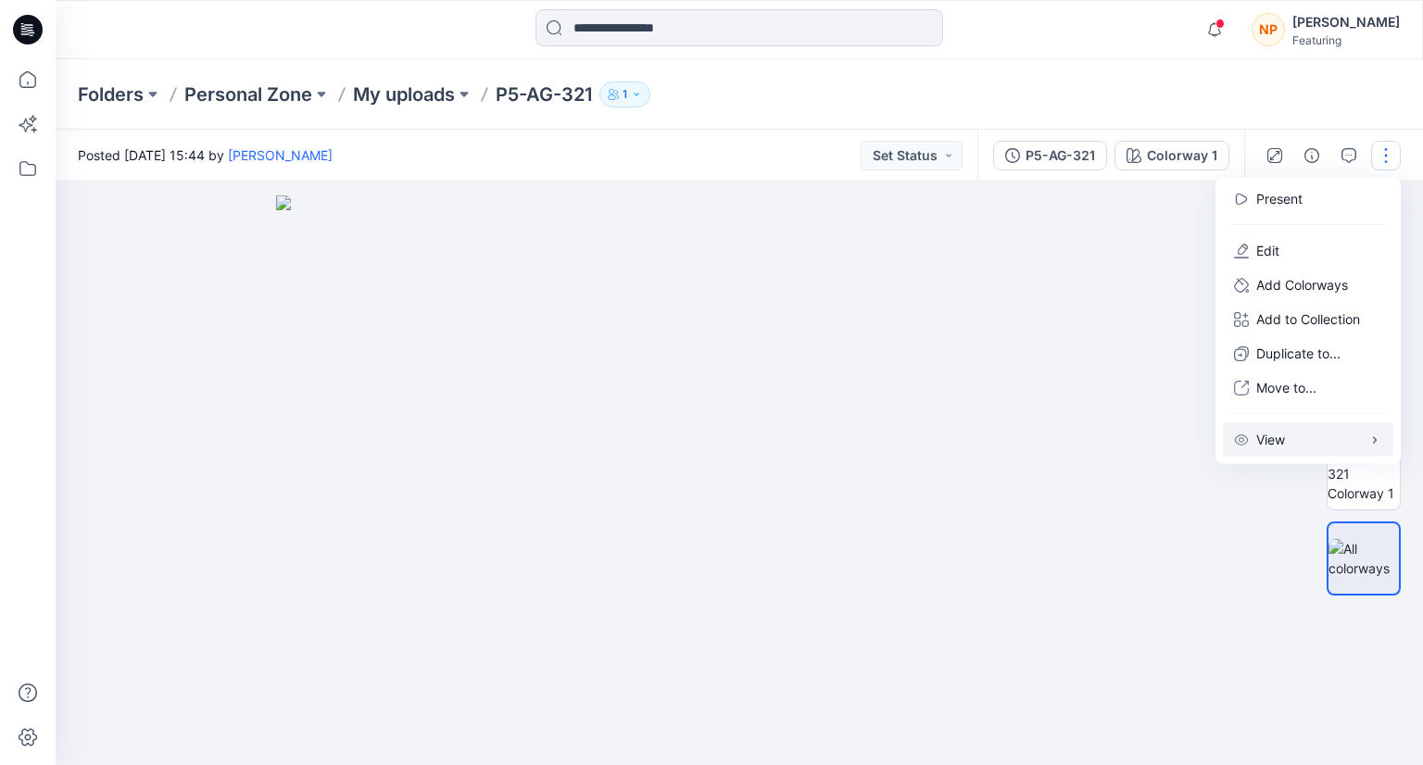
click at [1266, 442] on p "View" at bounding box center [1270, 439] width 29 height 19
click at [1355, 315] on p "Add to Collection" at bounding box center [1308, 318] width 104 height 19
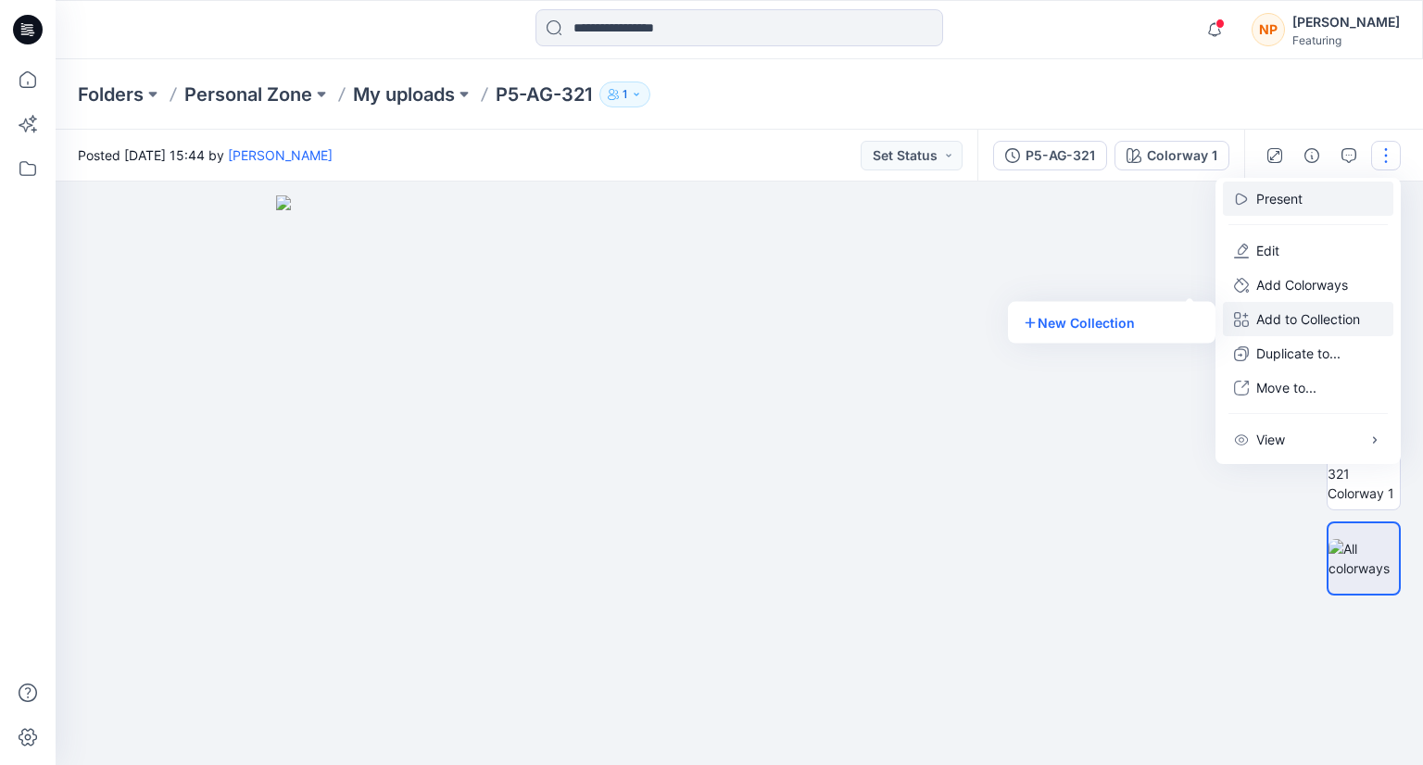
click at [1263, 206] on p "Present" at bounding box center [1279, 198] width 46 height 19
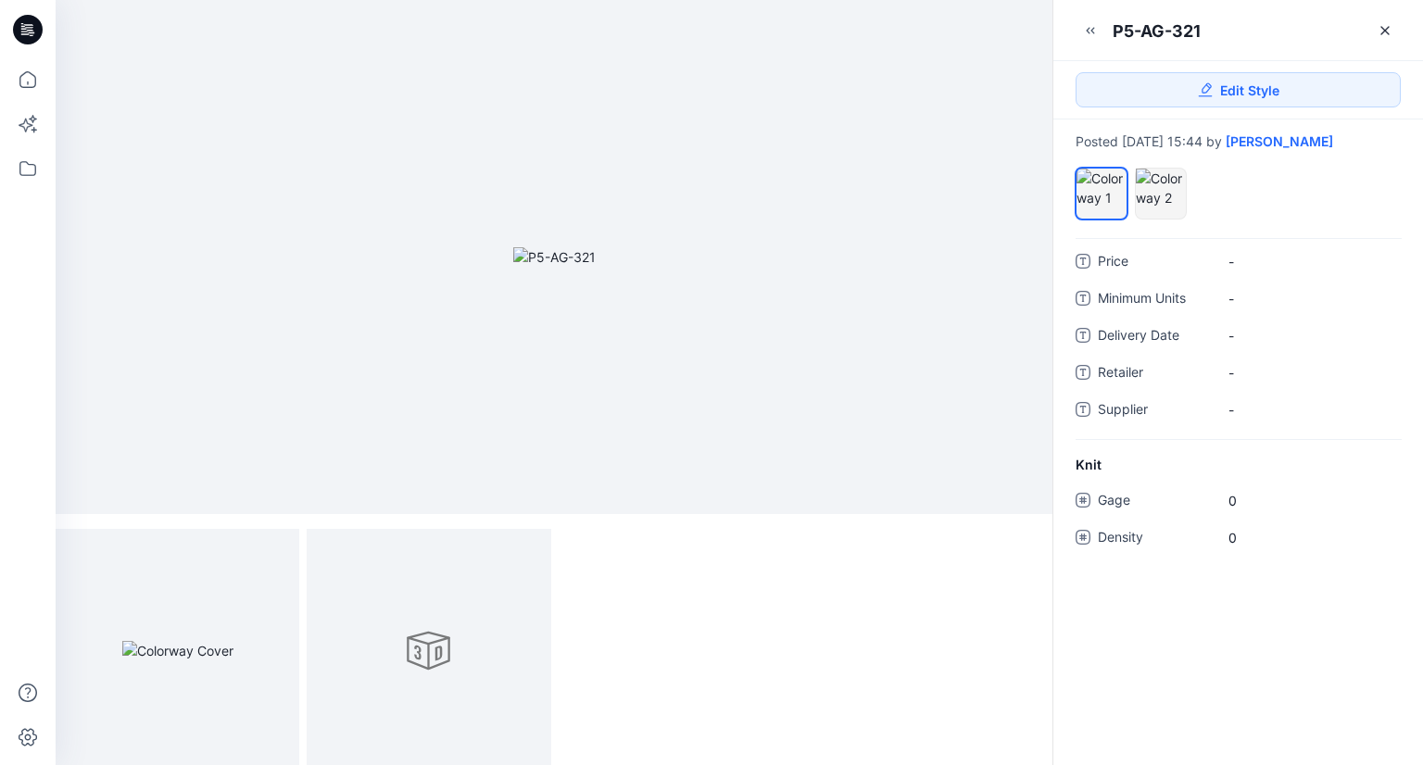
click at [513, 247] on img at bounding box center [554, 256] width 82 height 19
click at [33, 72] on icon at bounding box center [27, 79] width 41 height 41
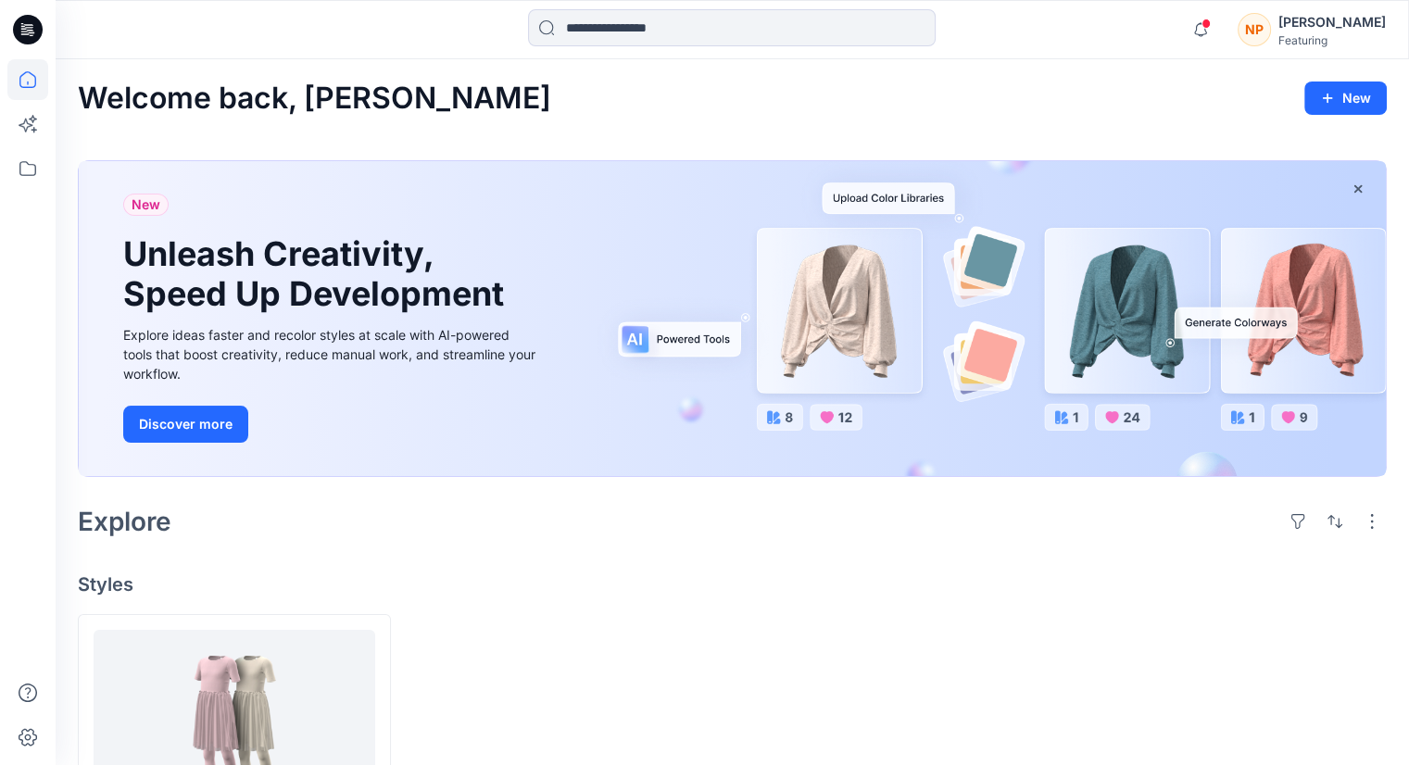
scroll to position [169, 0]
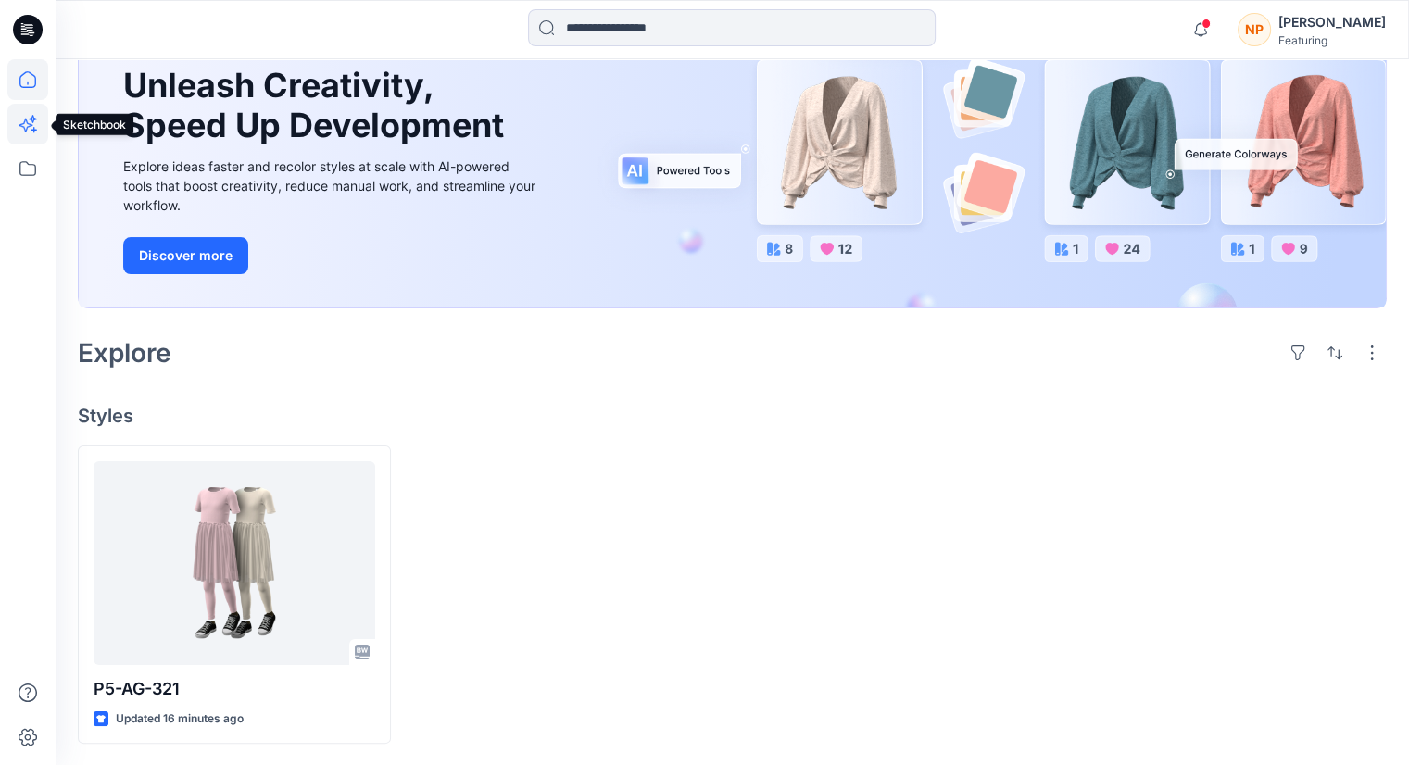
click at [27, 114] on icon at bounding box center [27, 124] width 41 height 41
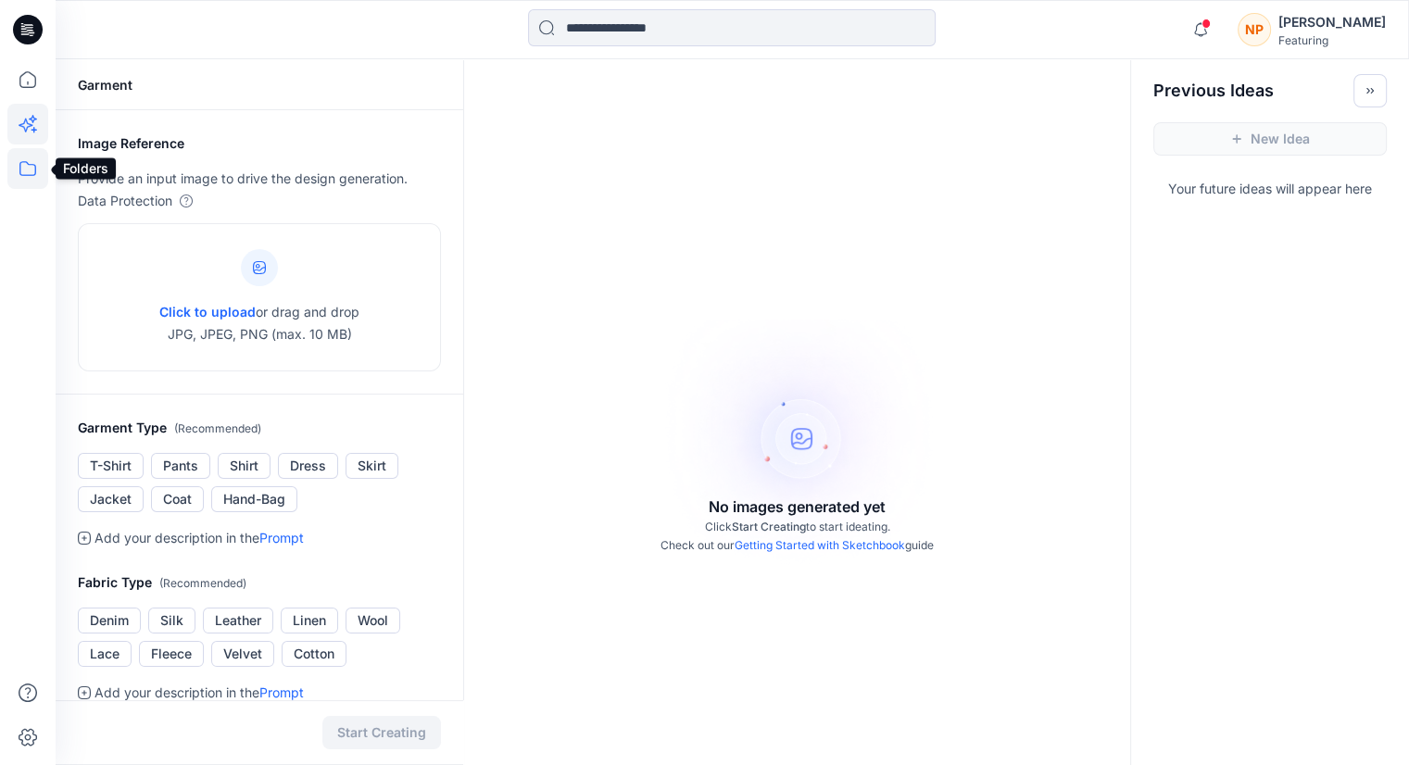
click at [31, 174] on icon at bounding box center [27, 168] width 41 height 41
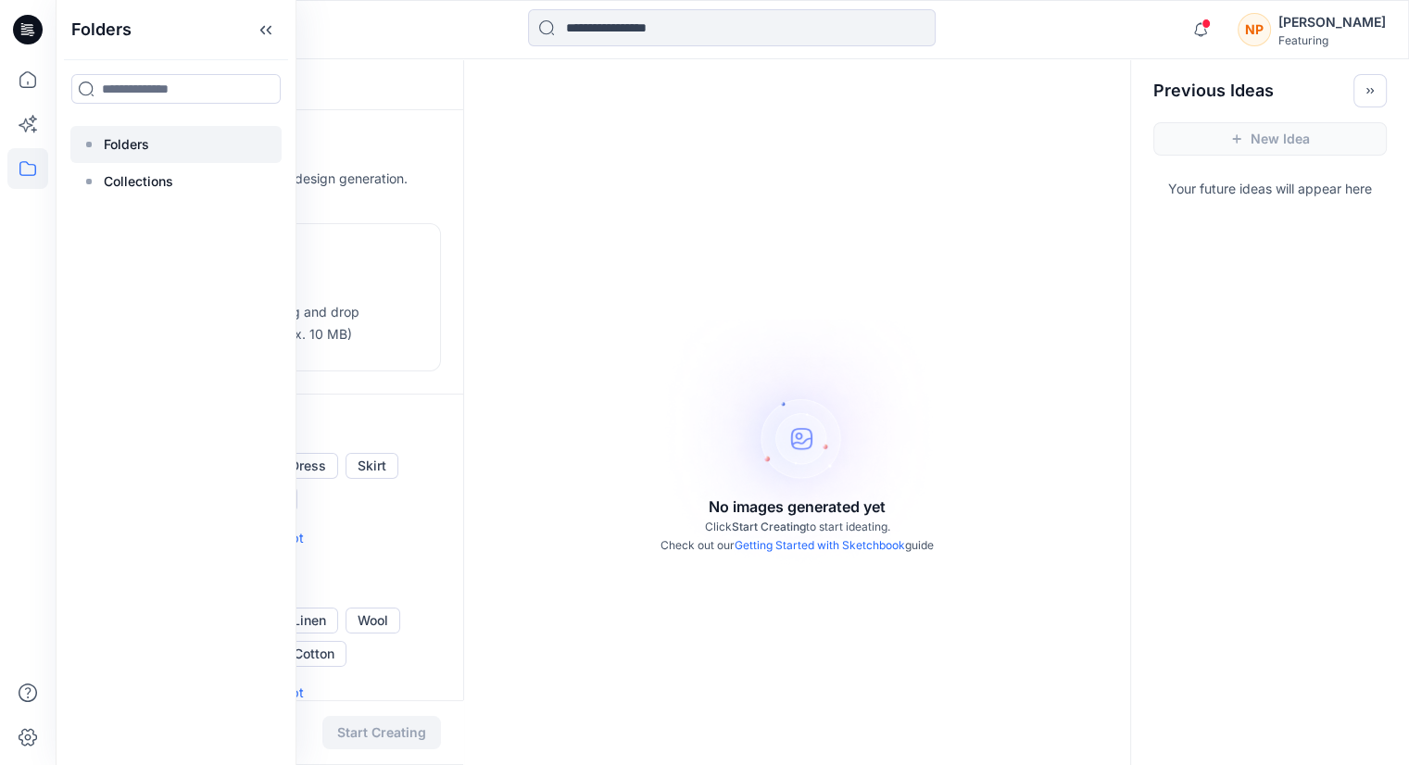
click at [100, 153] on div at bounding box center [175, 144] width 211 height 37
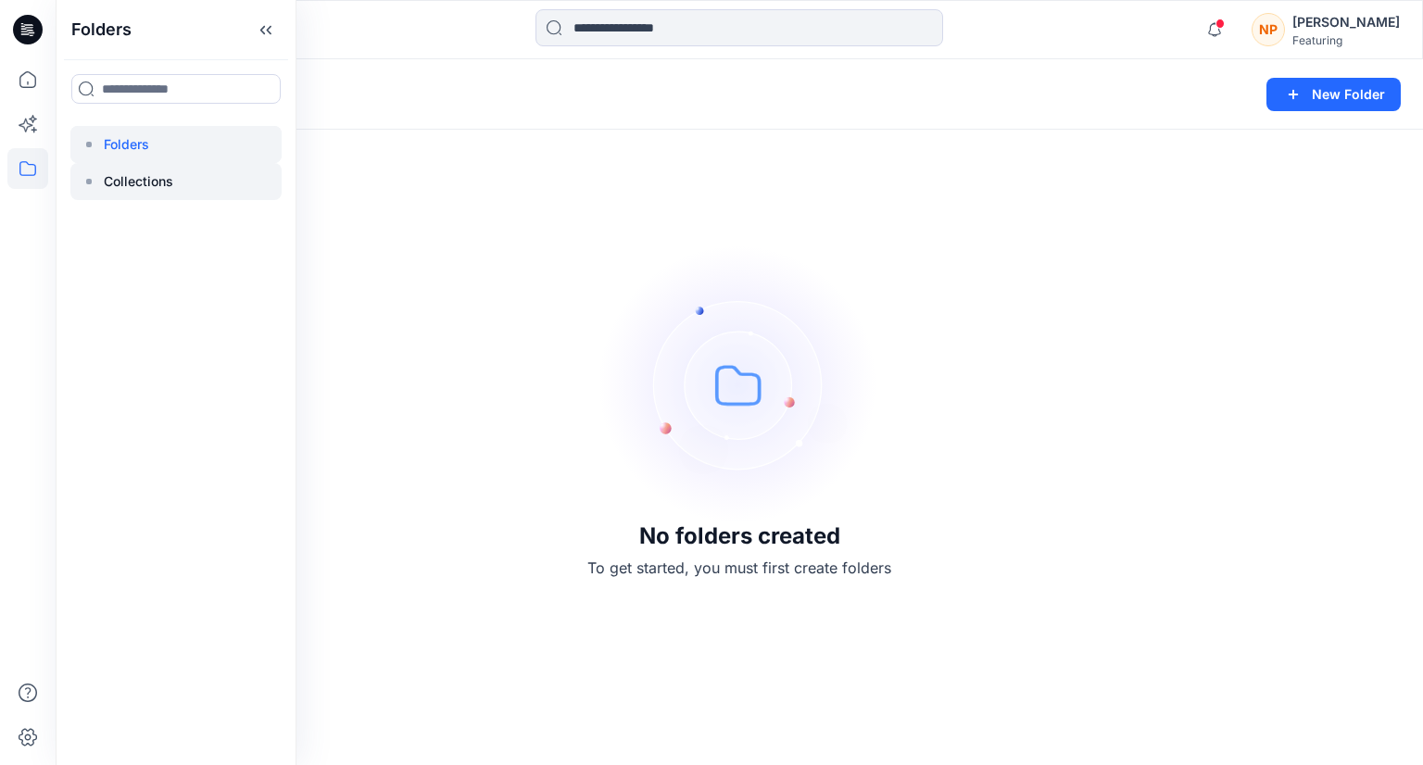
click at [122, 182] on p "Collections" at bounding box center [138, 181] width 69 height 22
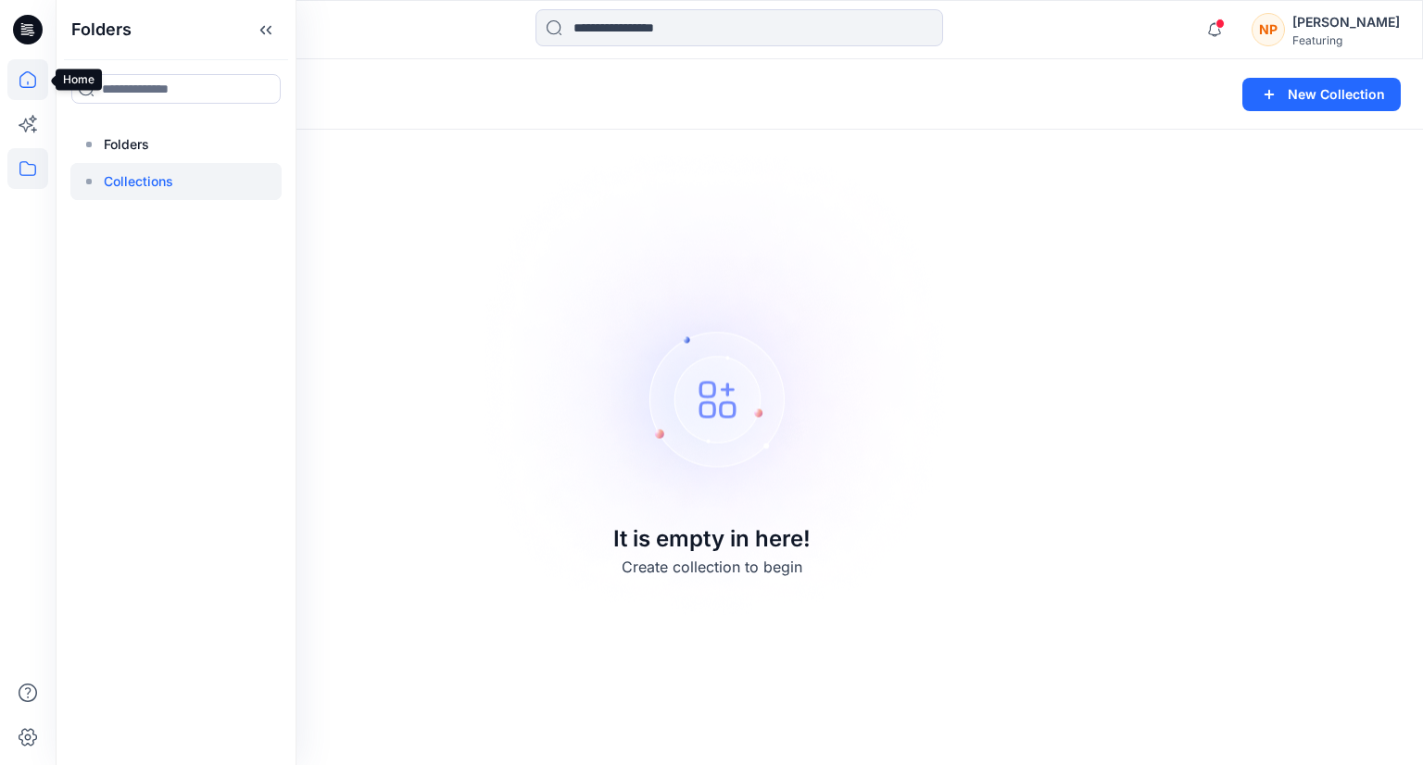
click at [32, 81] on icon at bounding box center [27, 79] width 41 height 41
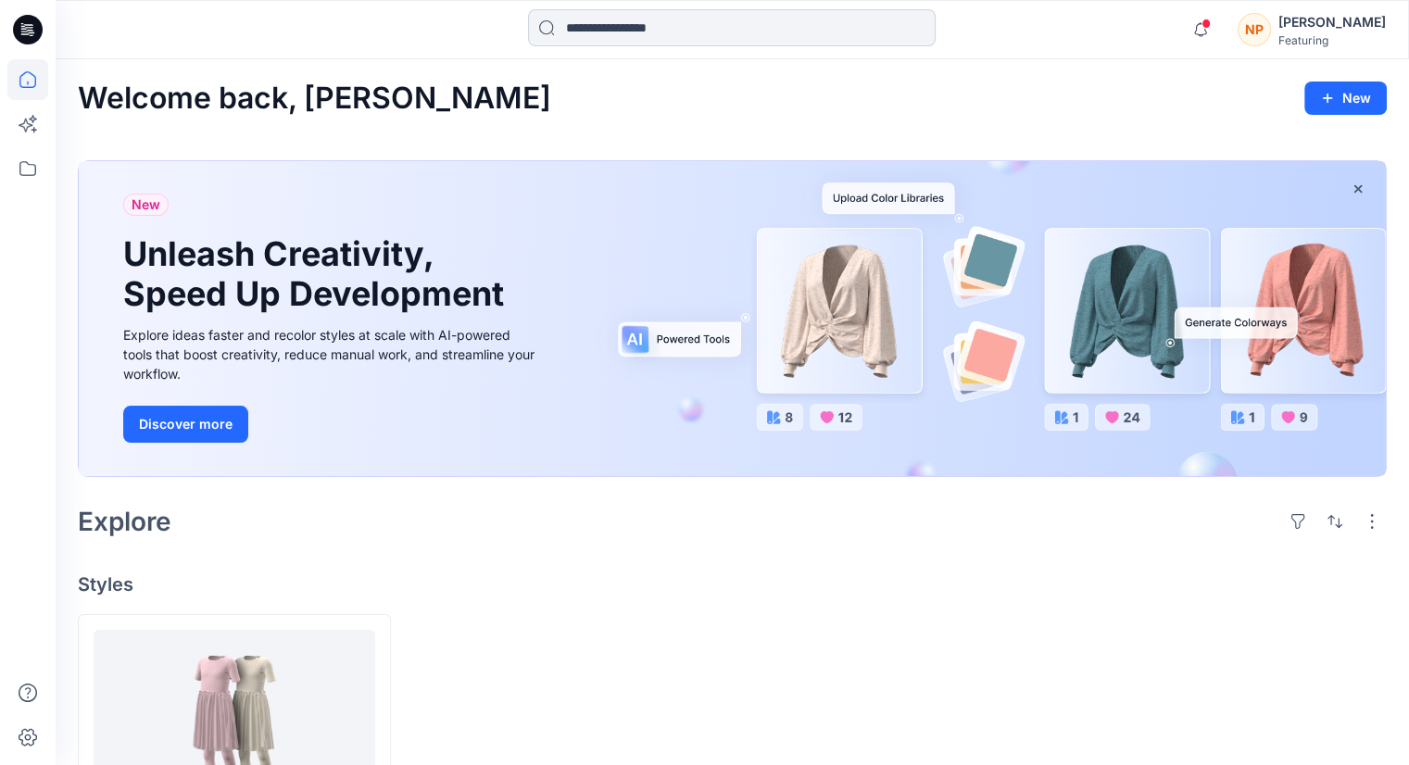
click at [664, 29] on input at bounding box center [732, 27] width 408 height 37
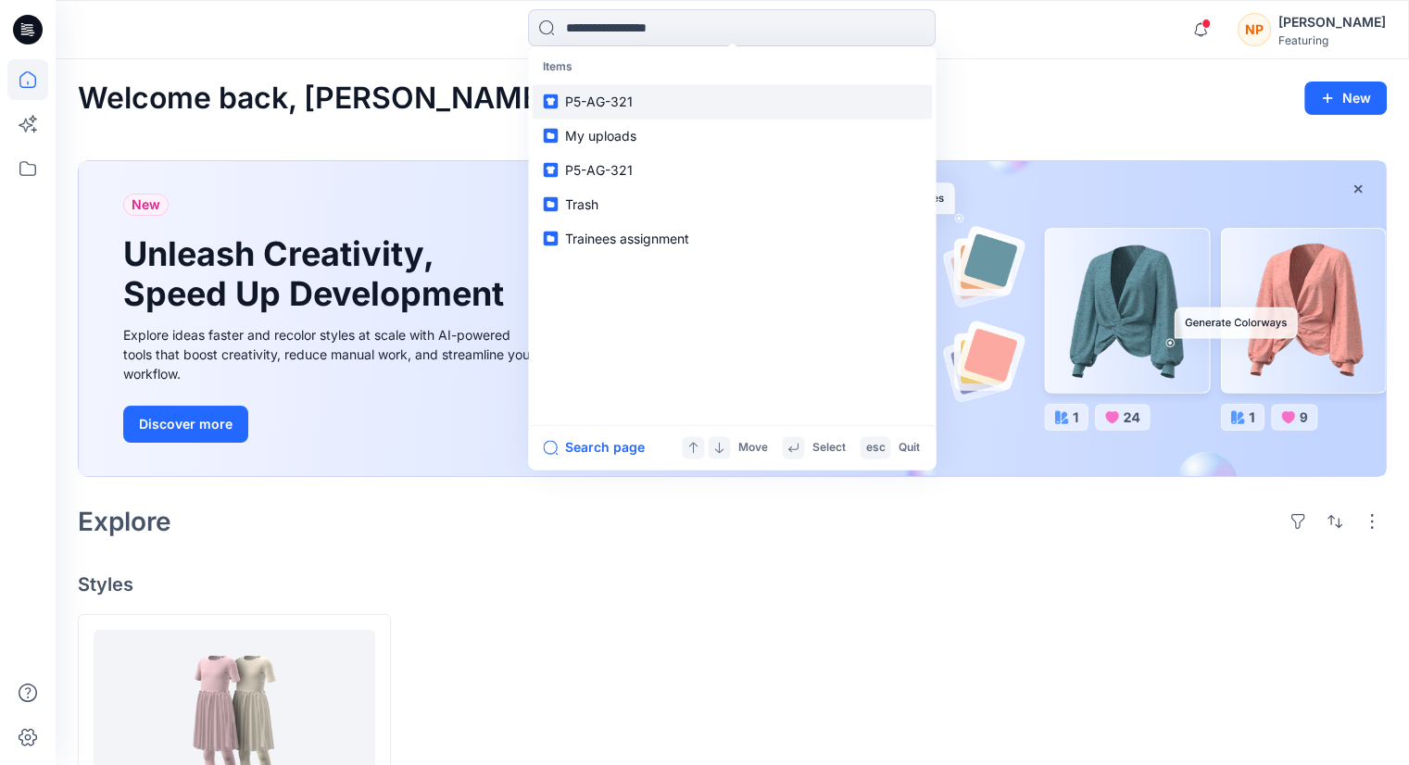
click at [686, 107] on link "P5-AG-321" at bounding box center [732, 101] width 400 height 34
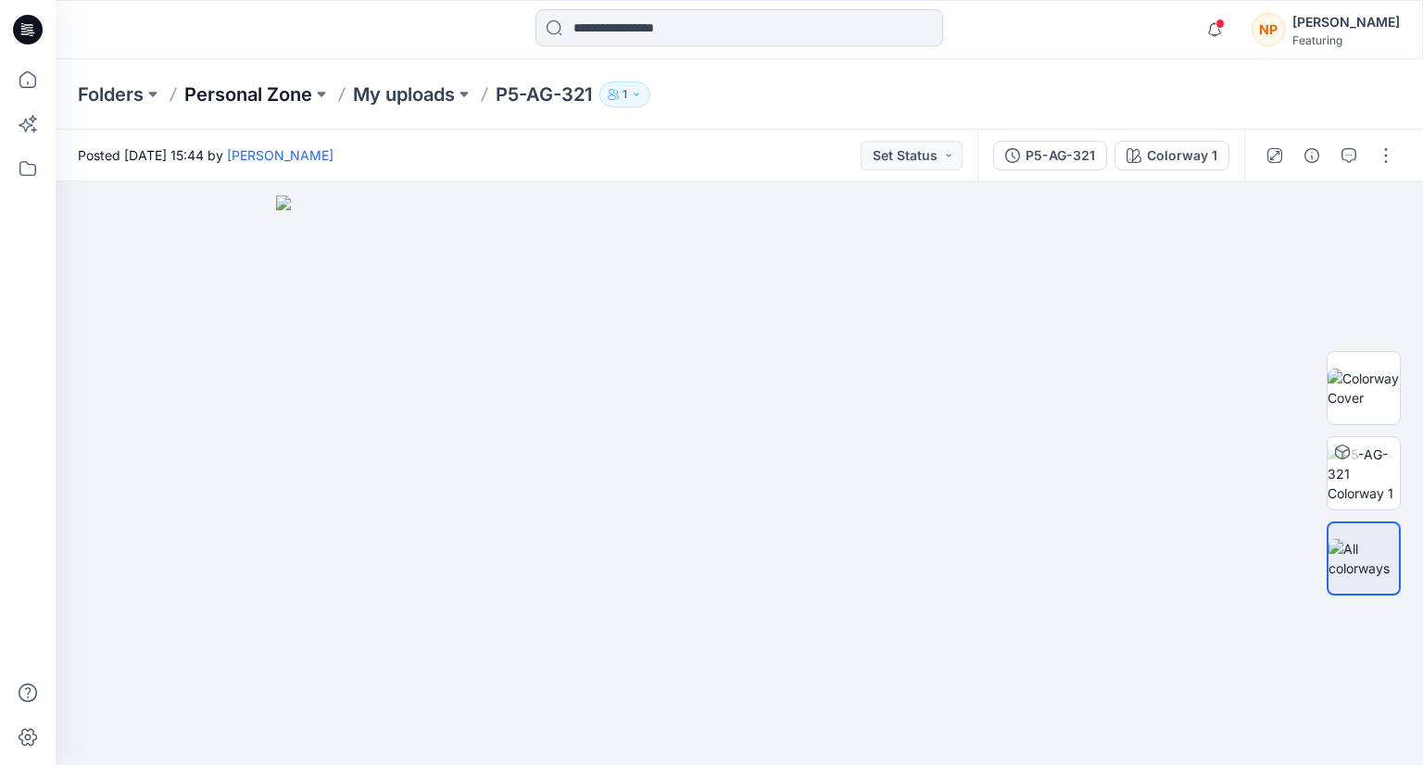
click at [312, 91] on p "Personal Zone" at bounding box center [248, 95] width 128 height 26
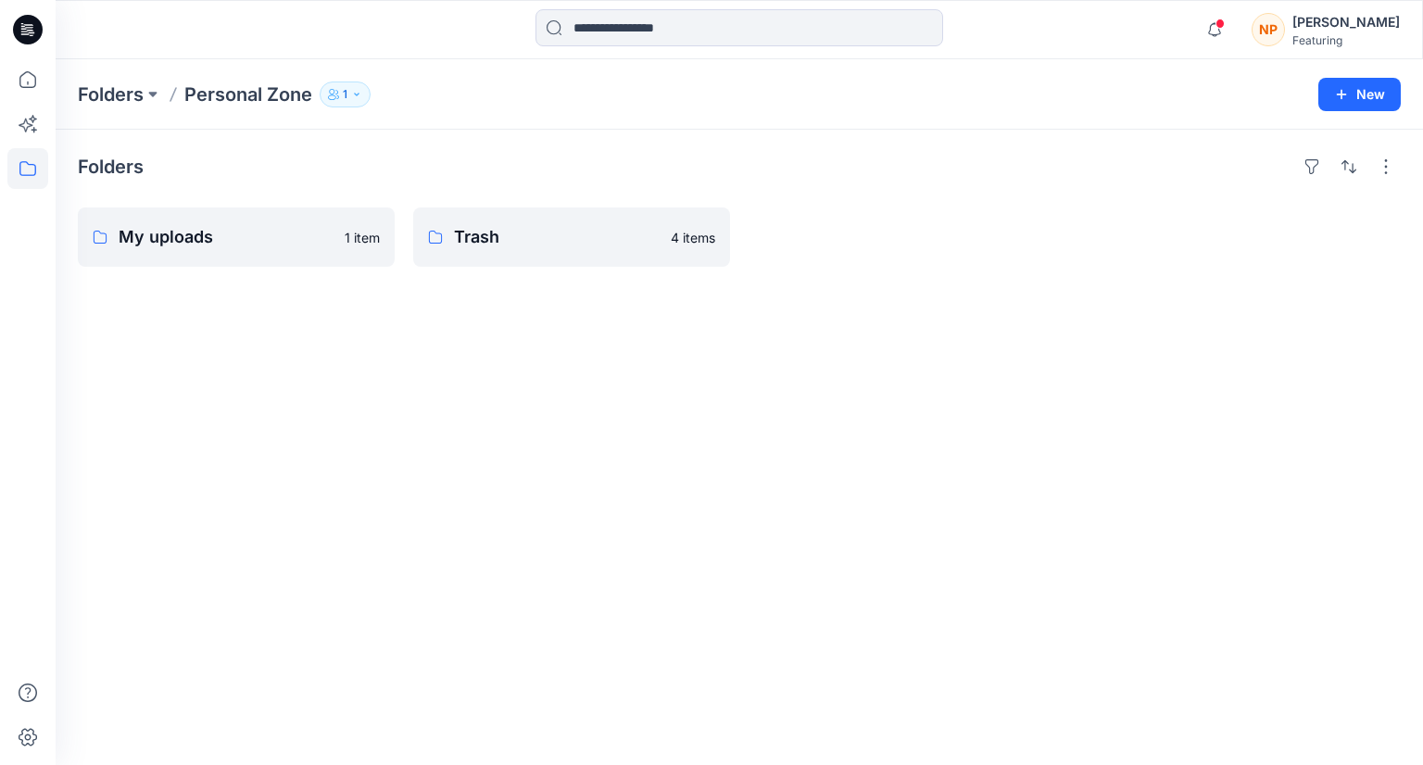
click at [296, 86] on p "Personal Zone" at bounding box center [248, 95] width 128 height 26
click at [353, 97] on icon "button" at bounding box center [356, 94] width 11 height 11
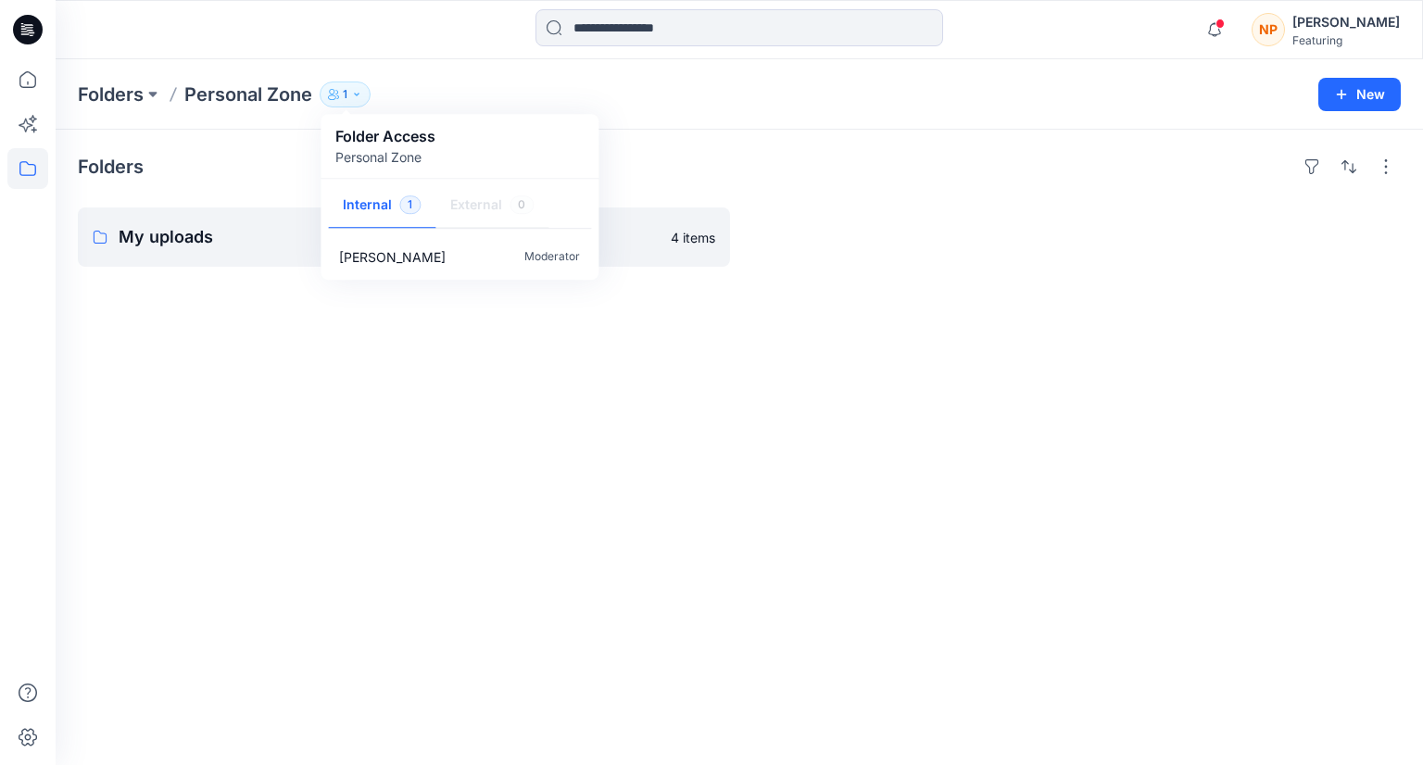
click at [388, 161] on p "Personal Zone" at bounding box center [385, 156] width 100 height 19
click at [317, 344] on div "Folders My uploads 1 item Trash 4 items" at bounding box center [739, 447] width 1367 height 635
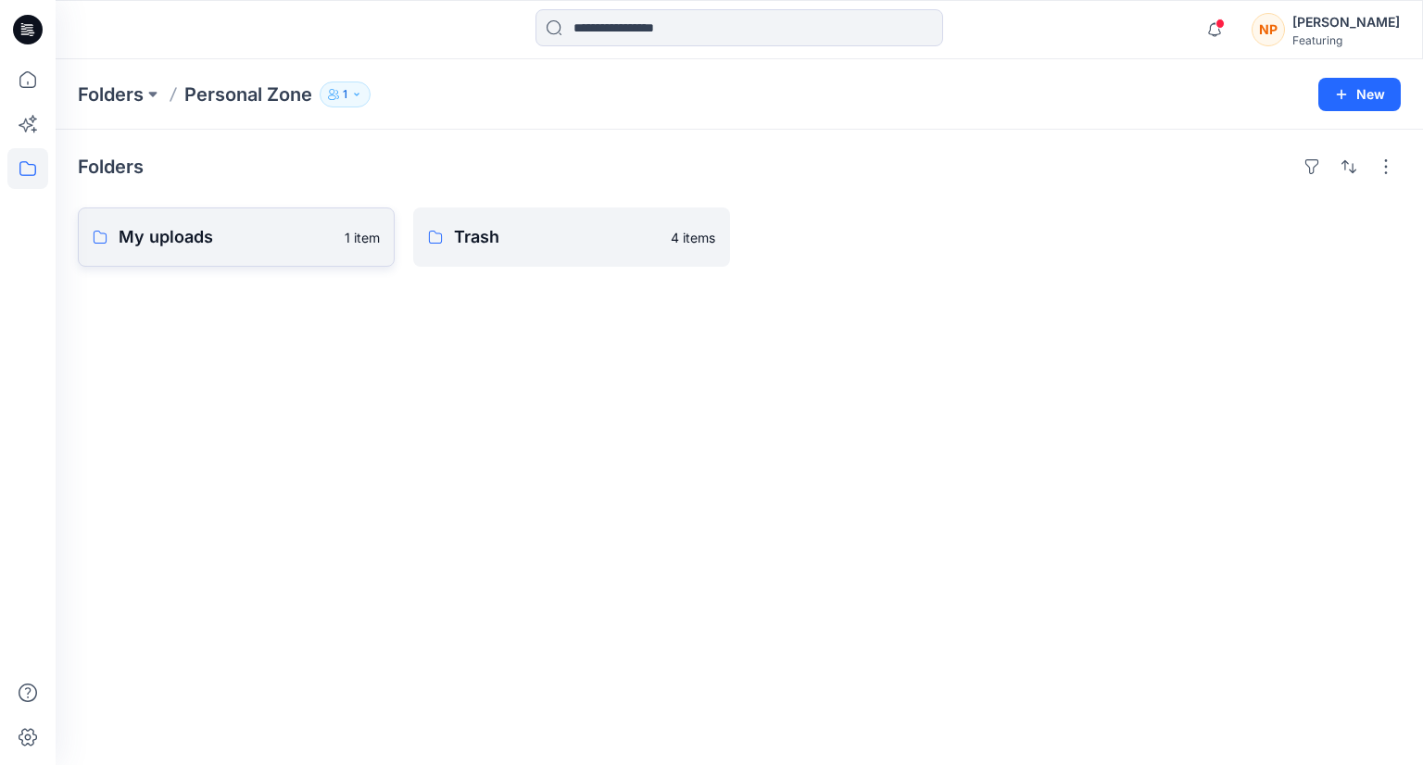
click at [239, 247] on p "My uploads" at bounding box center [226, 237] width 215 height 26
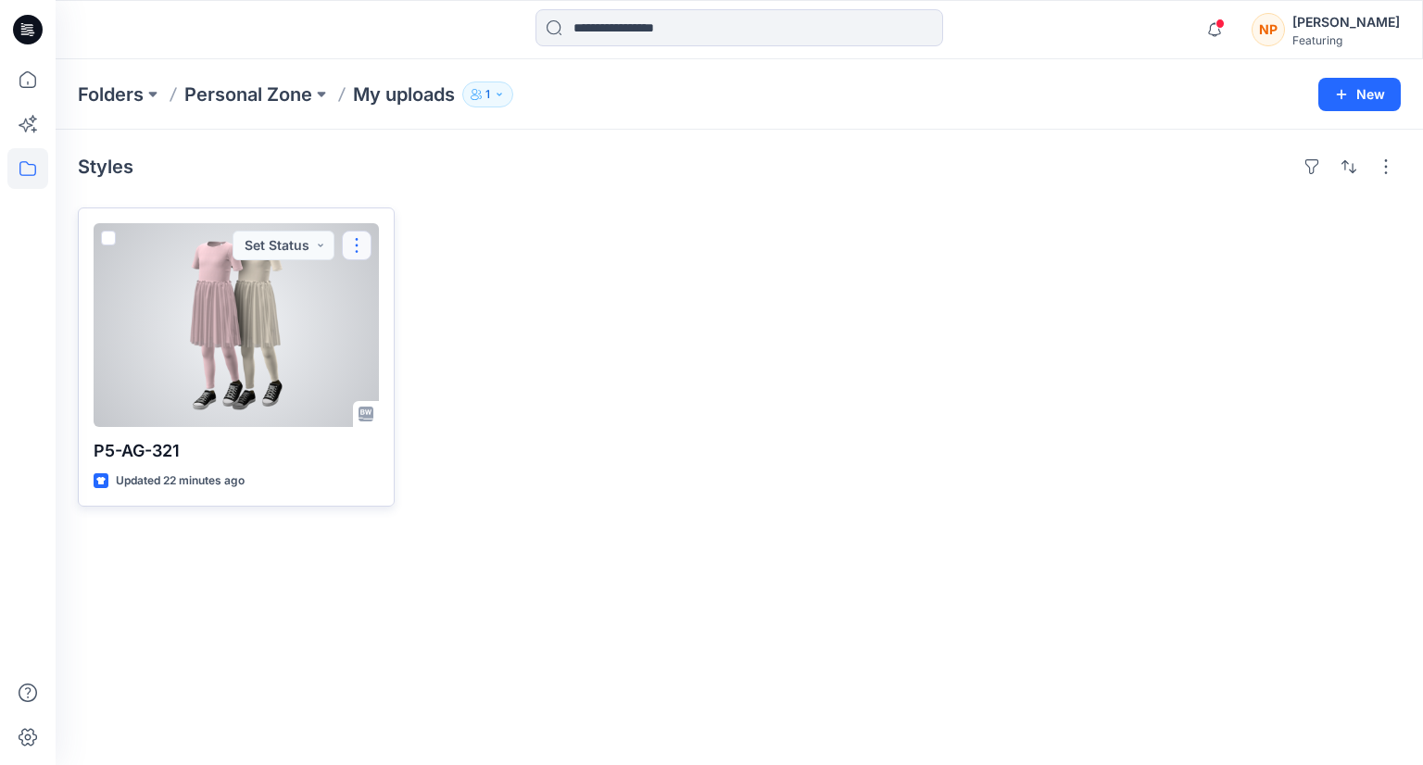
click at [356, 253] on button "button" at bounding box center [357, 246] width 30 height 30
click at [308, 246] on button "Set Status" at bounding box center [284, 246] width 102 height 30
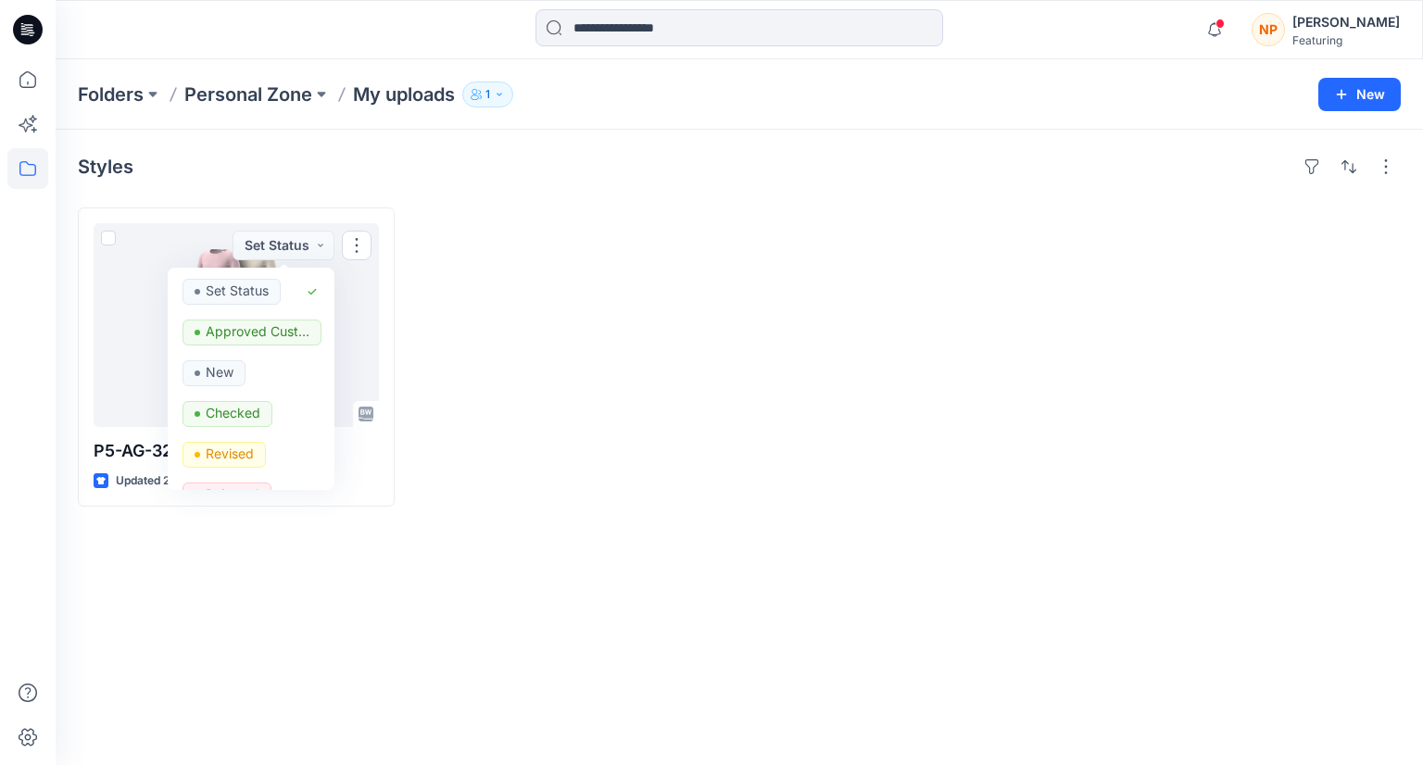
click at [416, 294] on div at bounding box center [571, 356] width 317 height 299
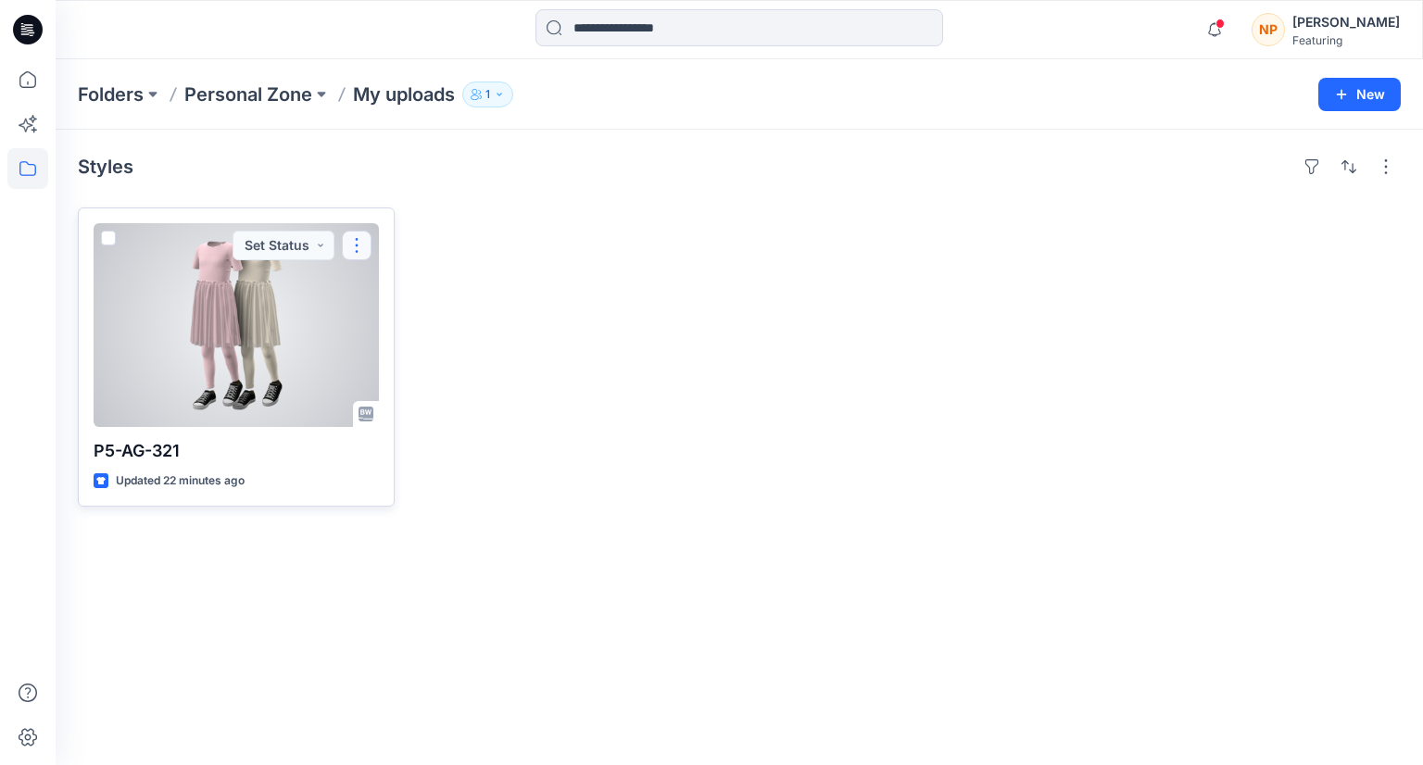
click at [359, 245] on button "button" at bounding box center [357, 246] width 30 height 30
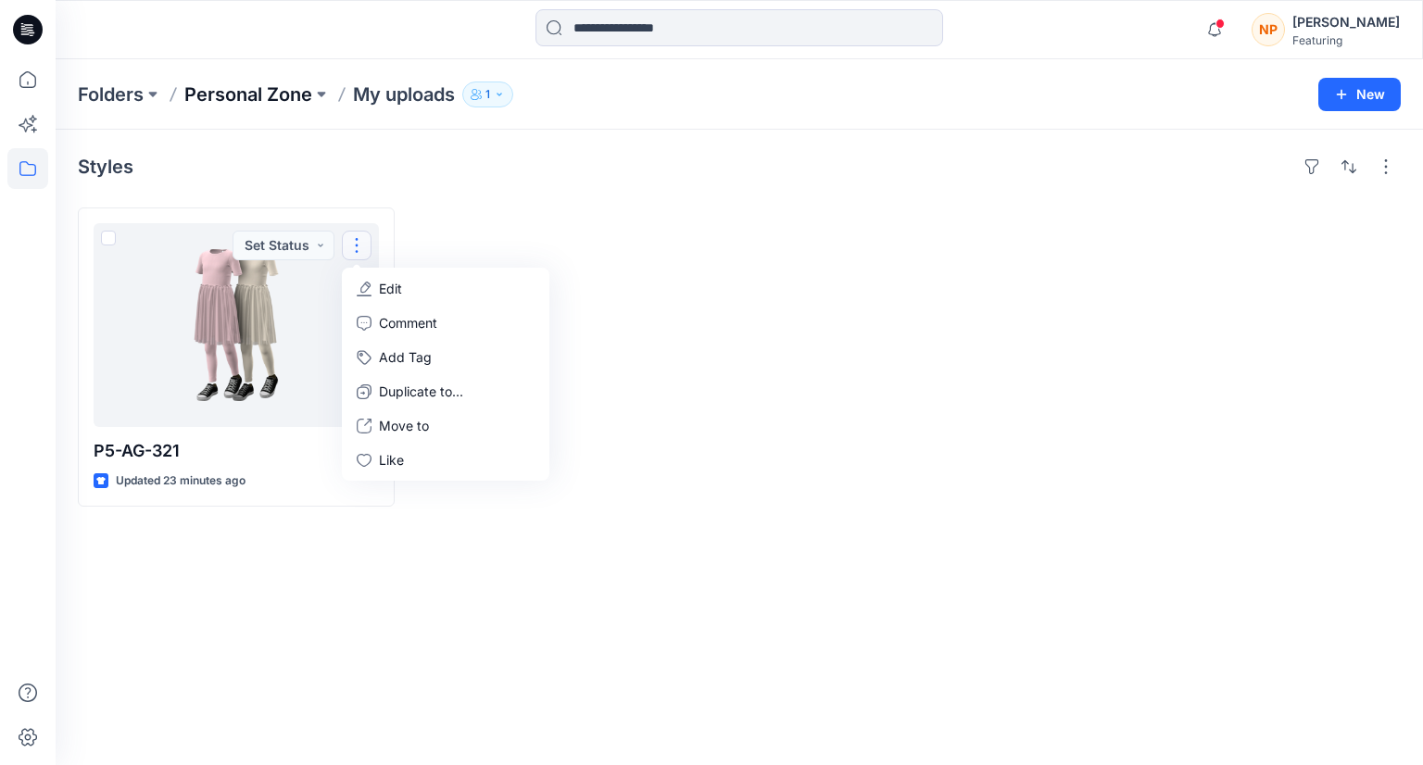
click at [308, 100] on p "Personal Zone" at bounding box center [248, 95] width 128 height 26
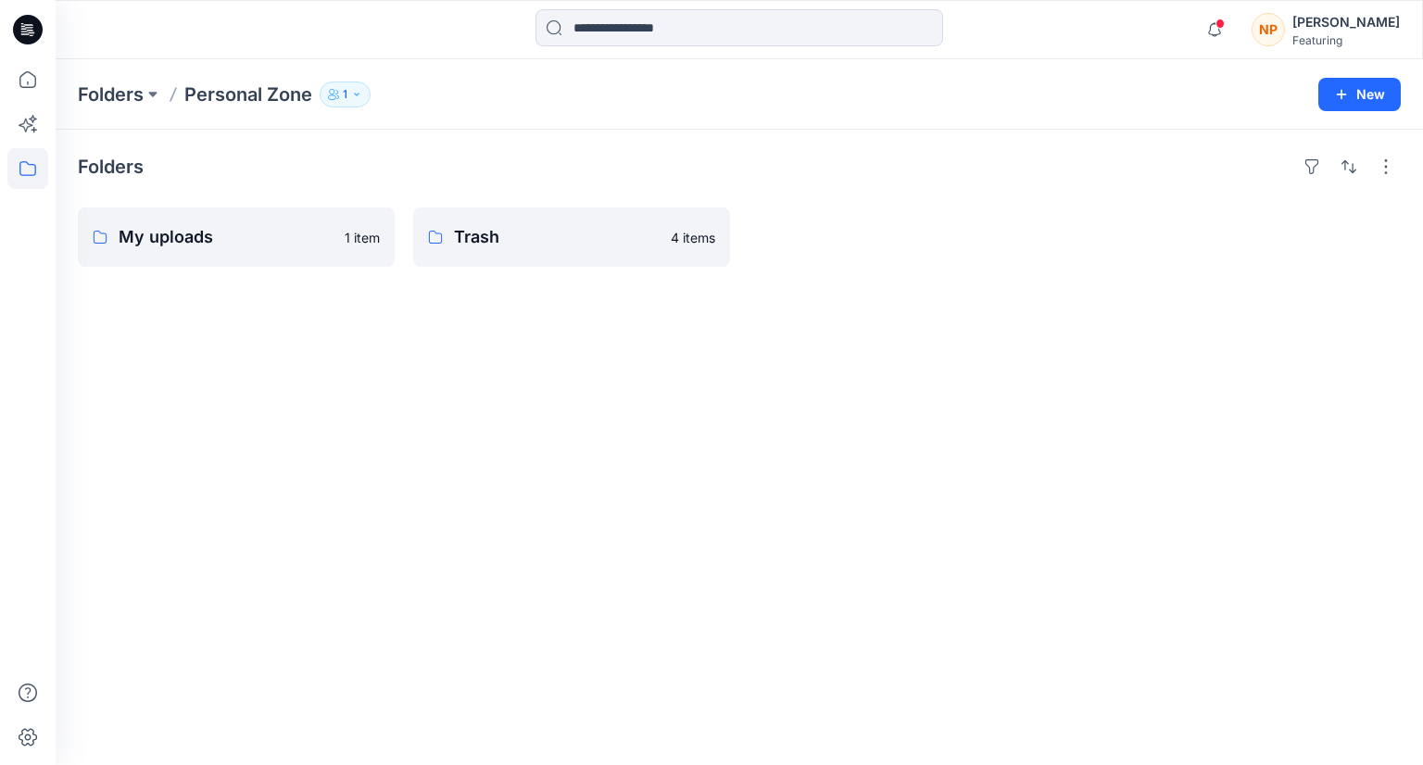
click at [348, 93] on button "1" at bounding box center [345, 95] width 51 height 26
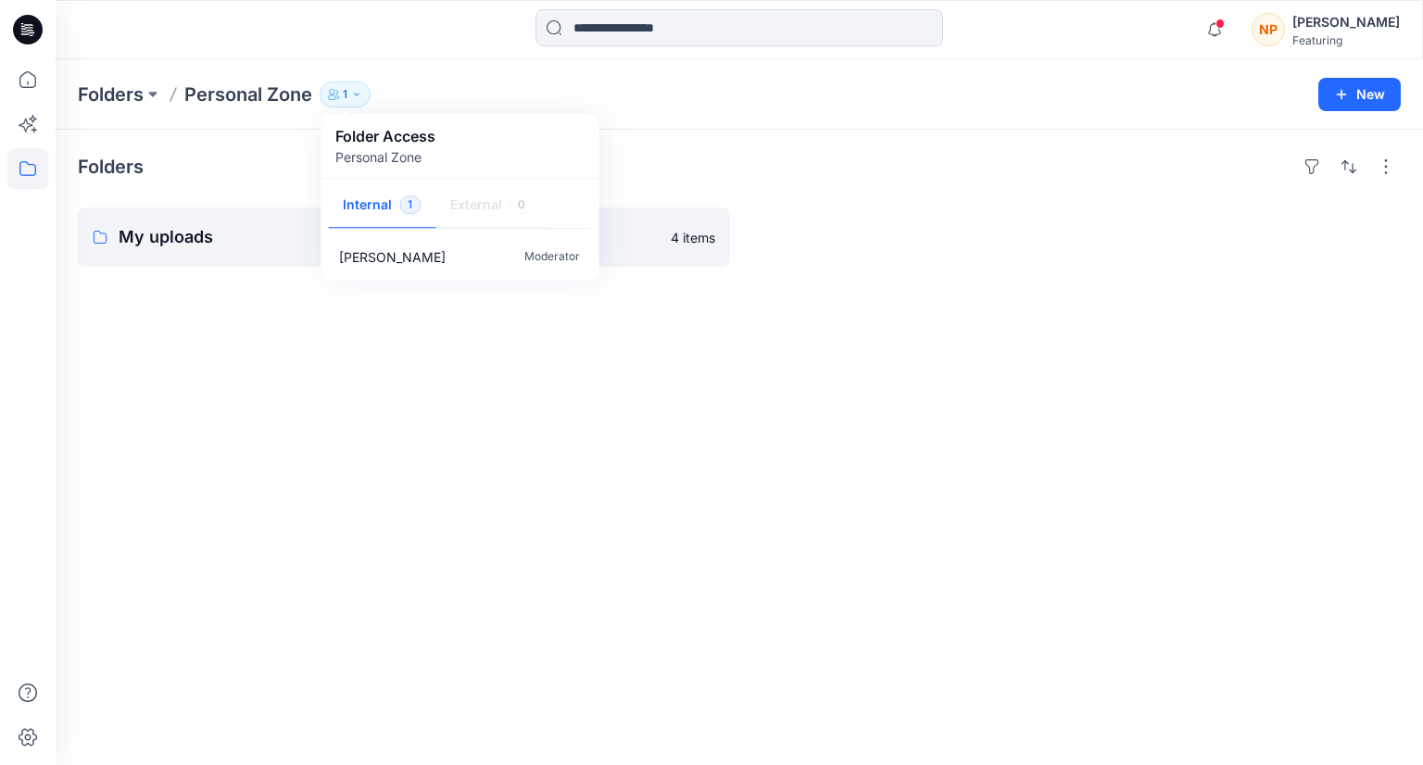
click at [204, 285] on div "Folders My uploads 1 item Trash 4 items" at bounding box center [739, 447] width 1367 height 635
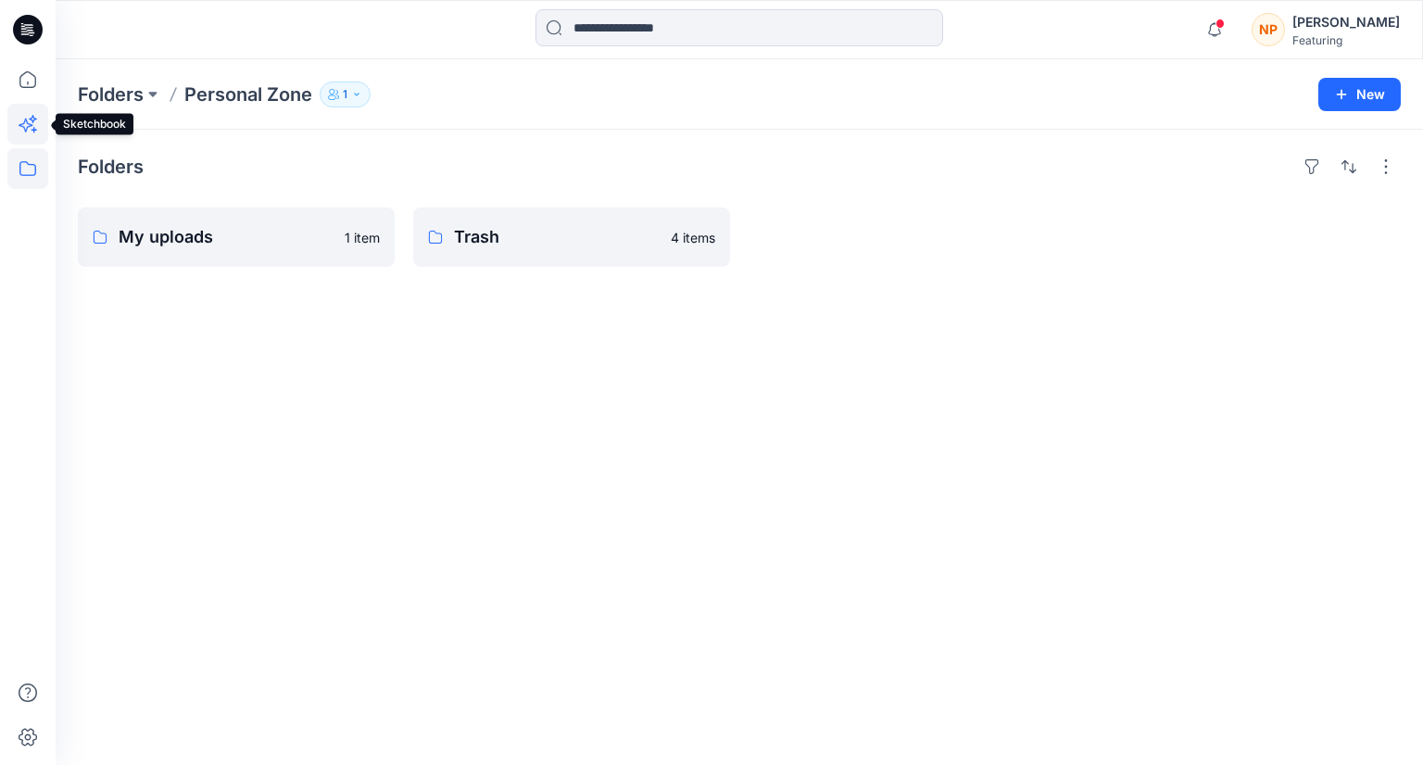
click at [41, 120] on icon at bounding box center [27, 124] width 41 height 41
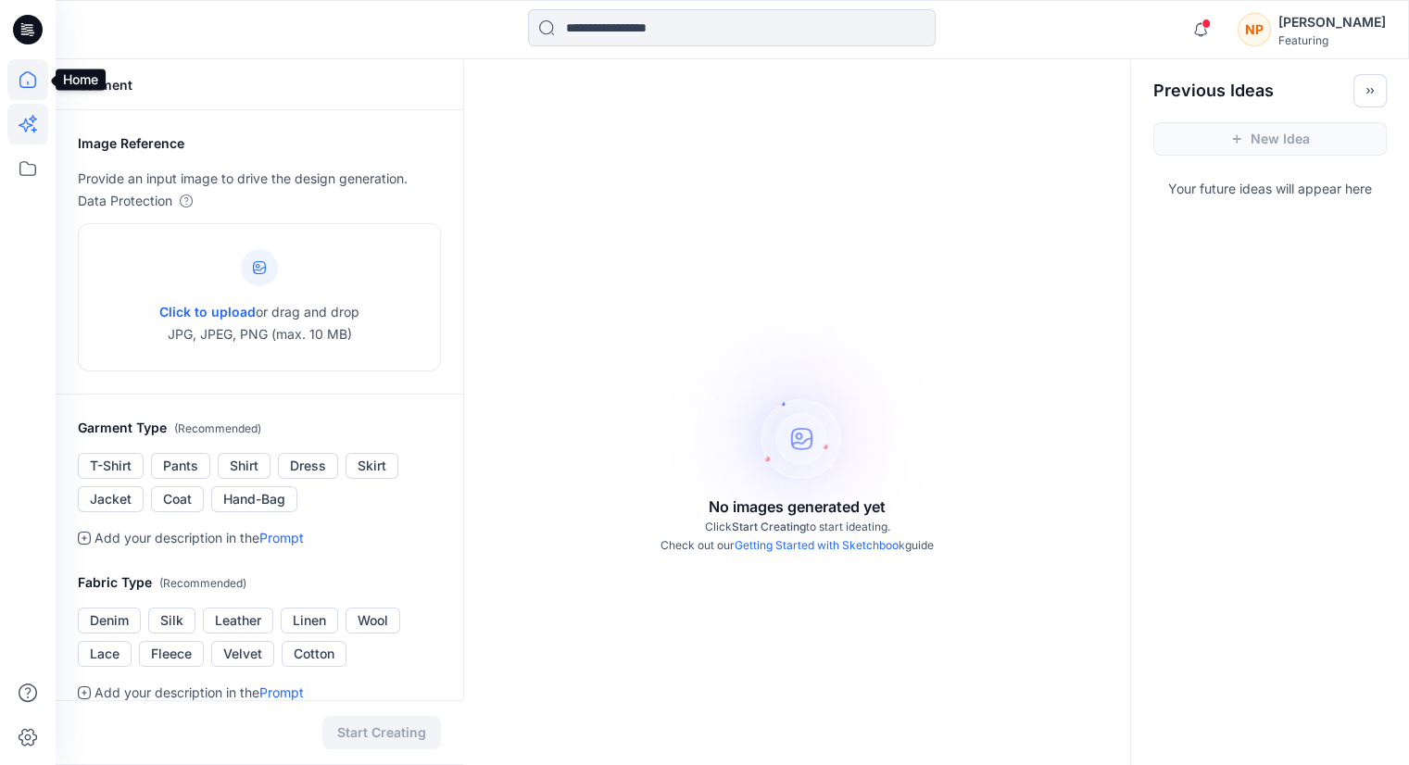
click at [31, 89] on icon at bounding box center [27, 79] width 41 height 41
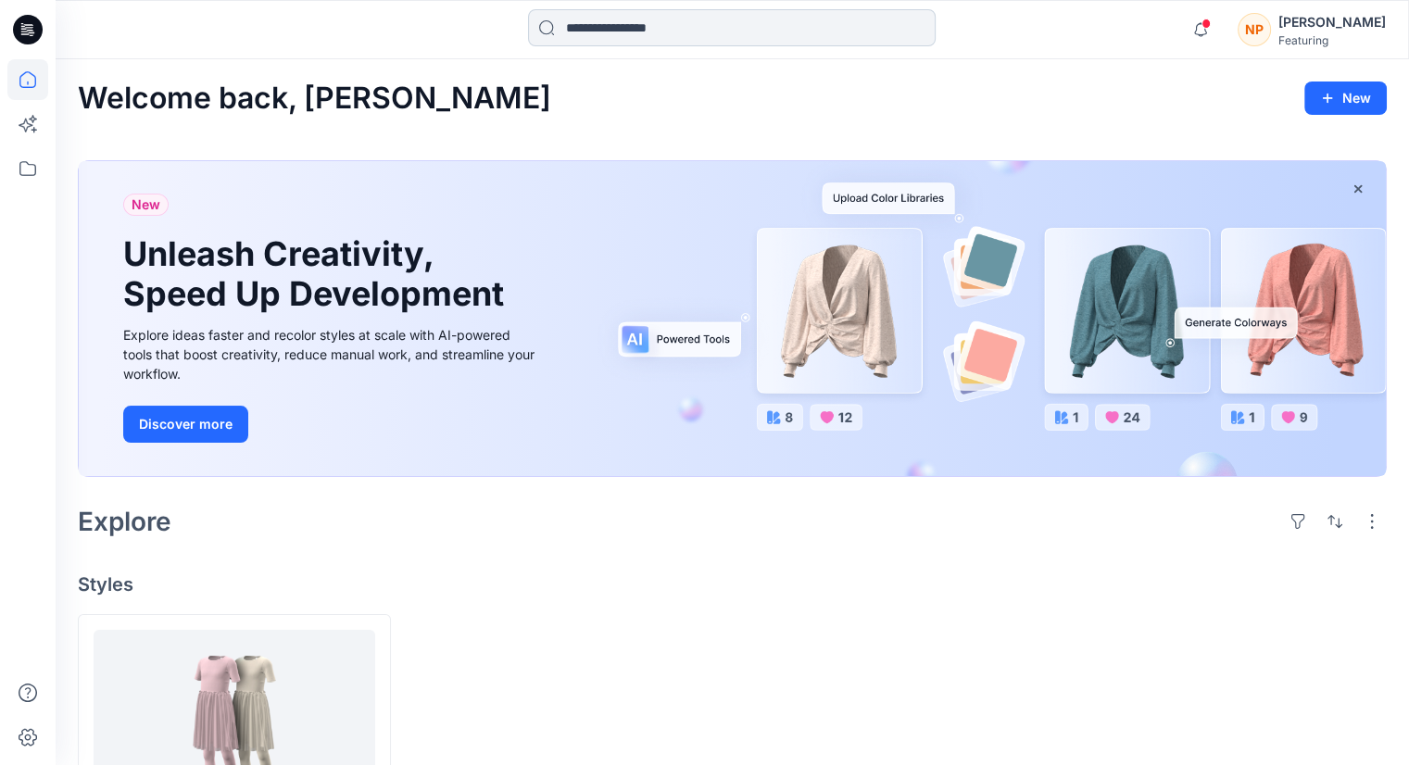
click at [671, 19] on input at bounding box center [732, 27] width 408 height 37
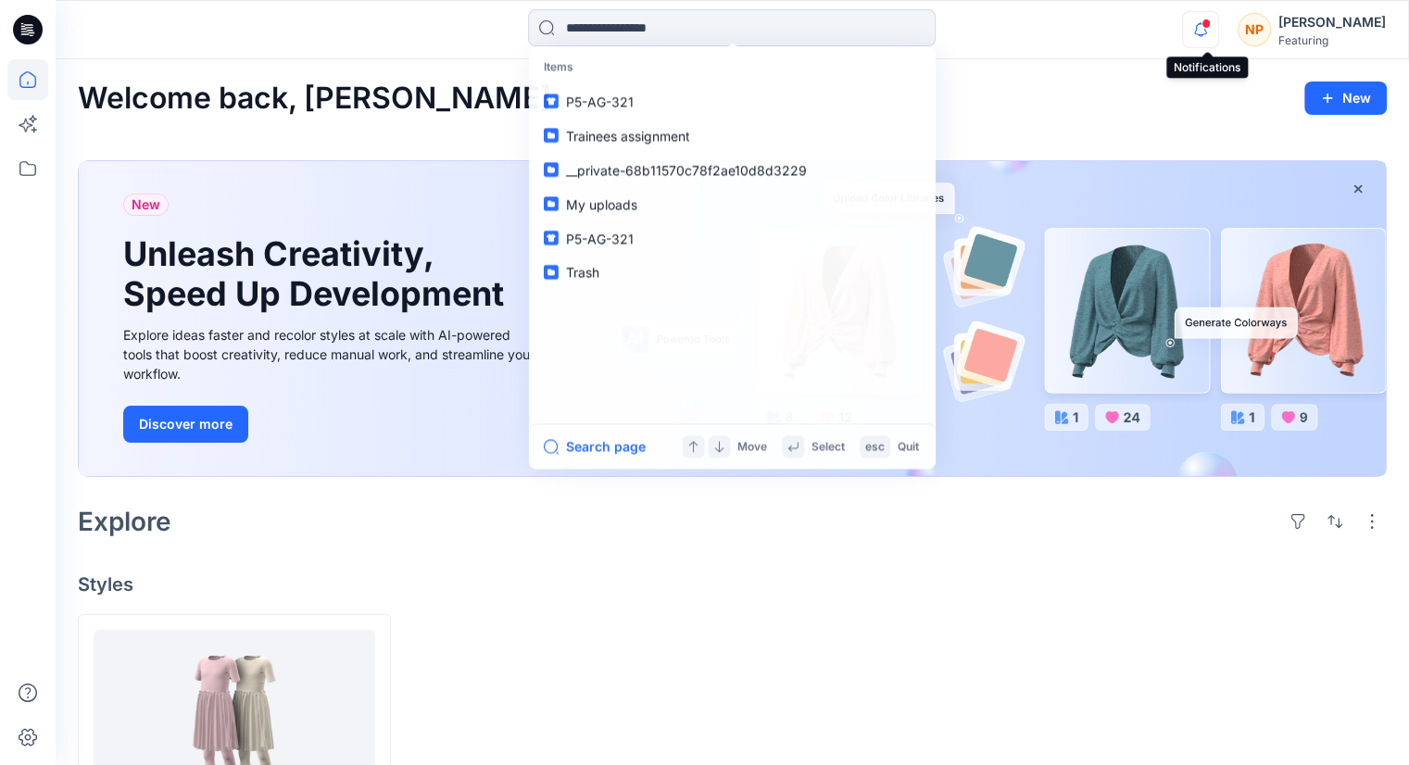
click at [1211, 36] on icon "button" at bounding box center [1200, 29] width 35 height 37
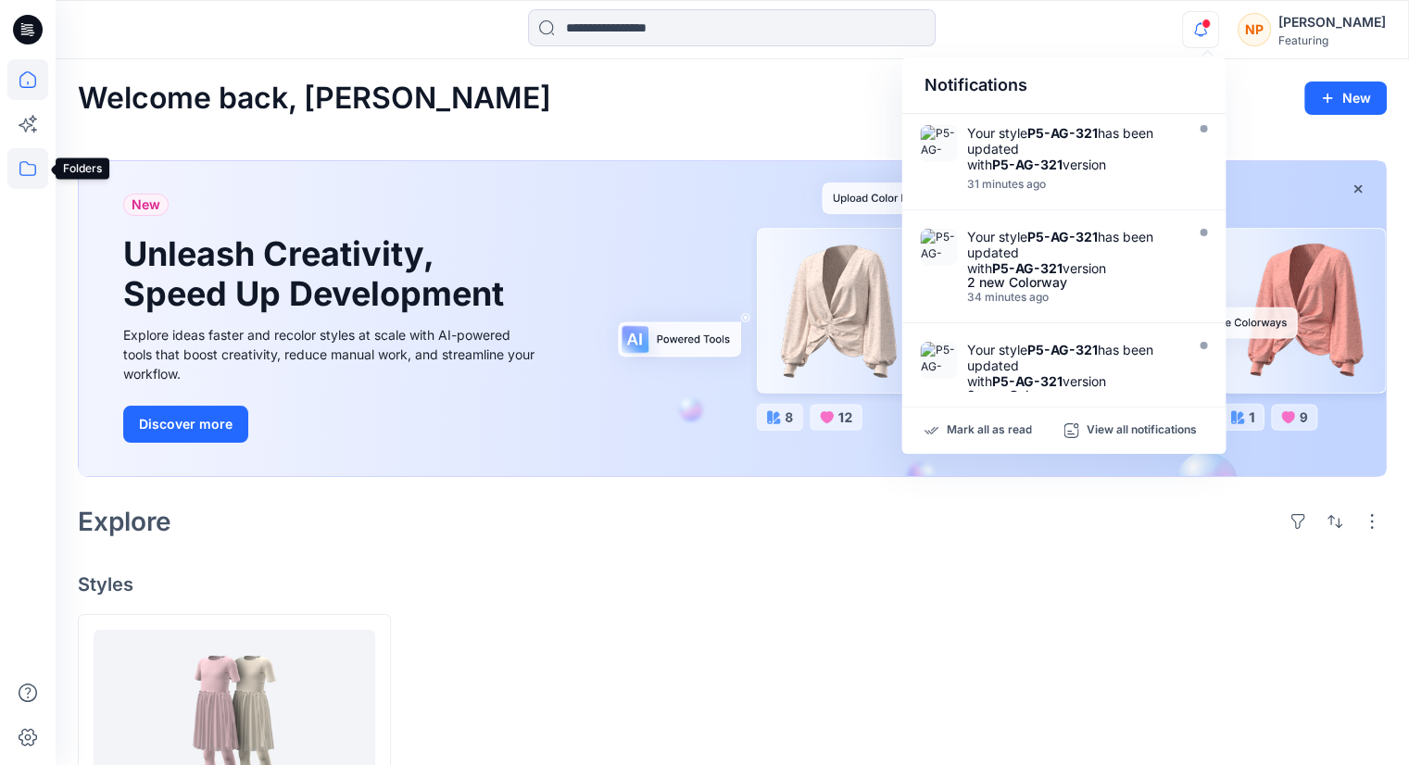
click at [26, 167] on icon at bounding box center [27, 168] width 41 height 41
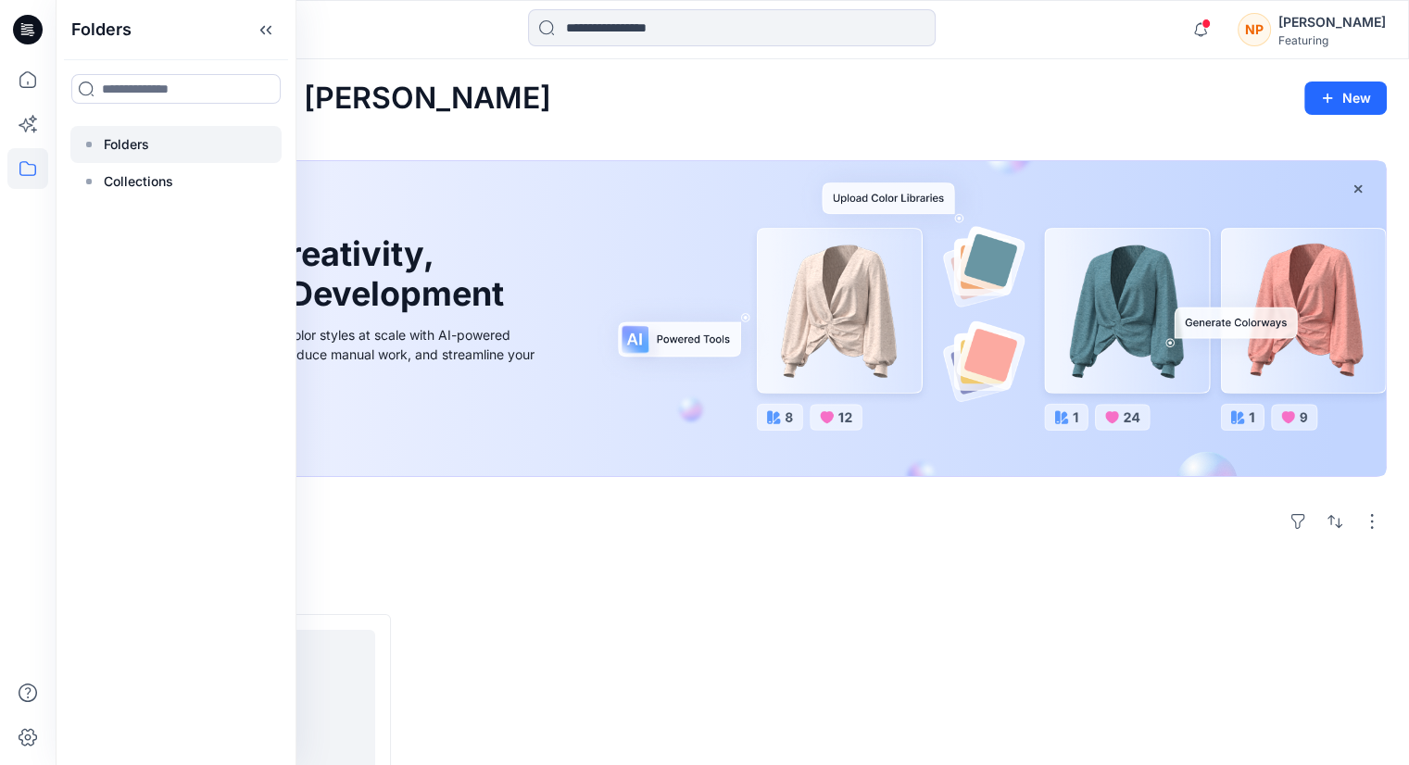
click at [132, 152] on p "Folders" at bounding box center [126, 144] width 45 height 22
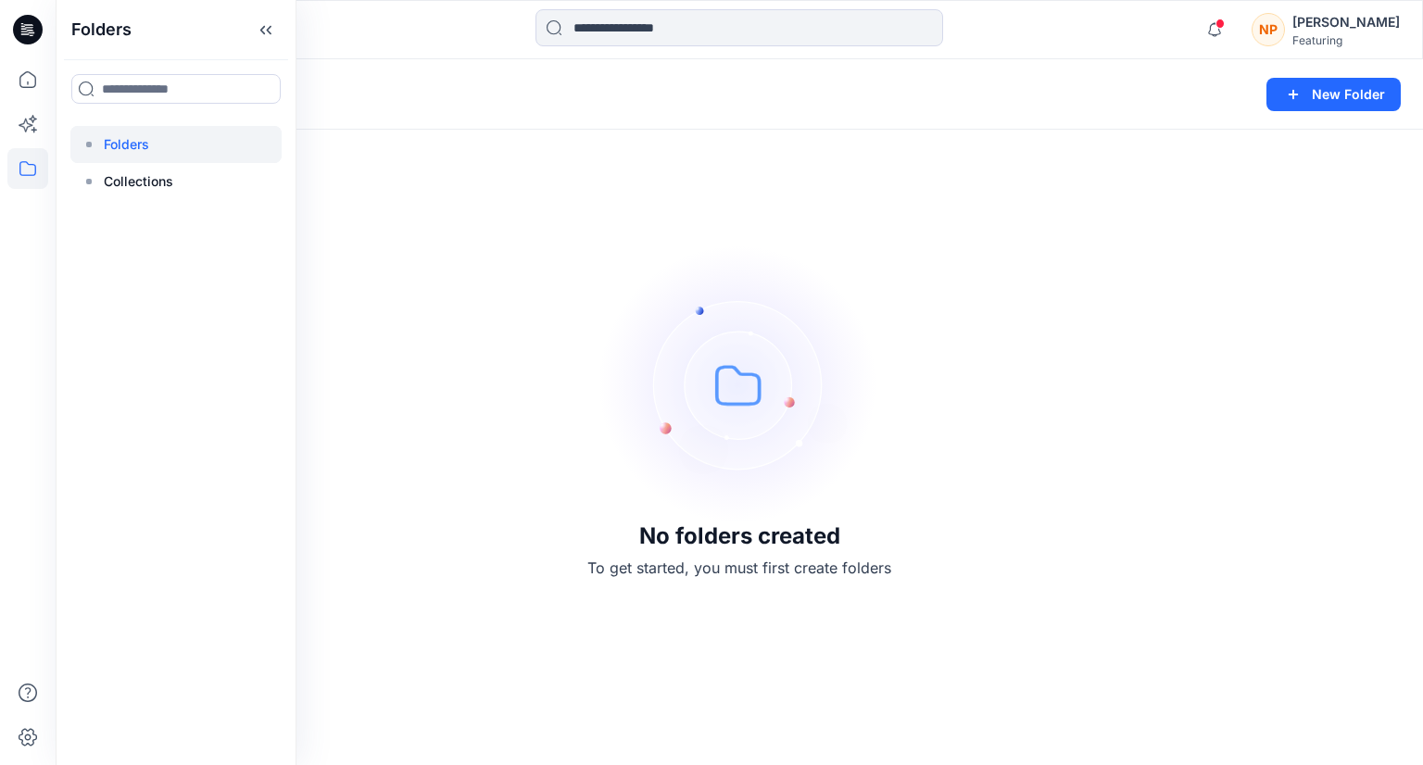
click at [459, 321] on div "No folders created To get started, you must first create folders" at bounding box center [739, 412] width 1367 height 706
click at [40, 86] on icon at bounding box center [27, 79] width 41 height 41
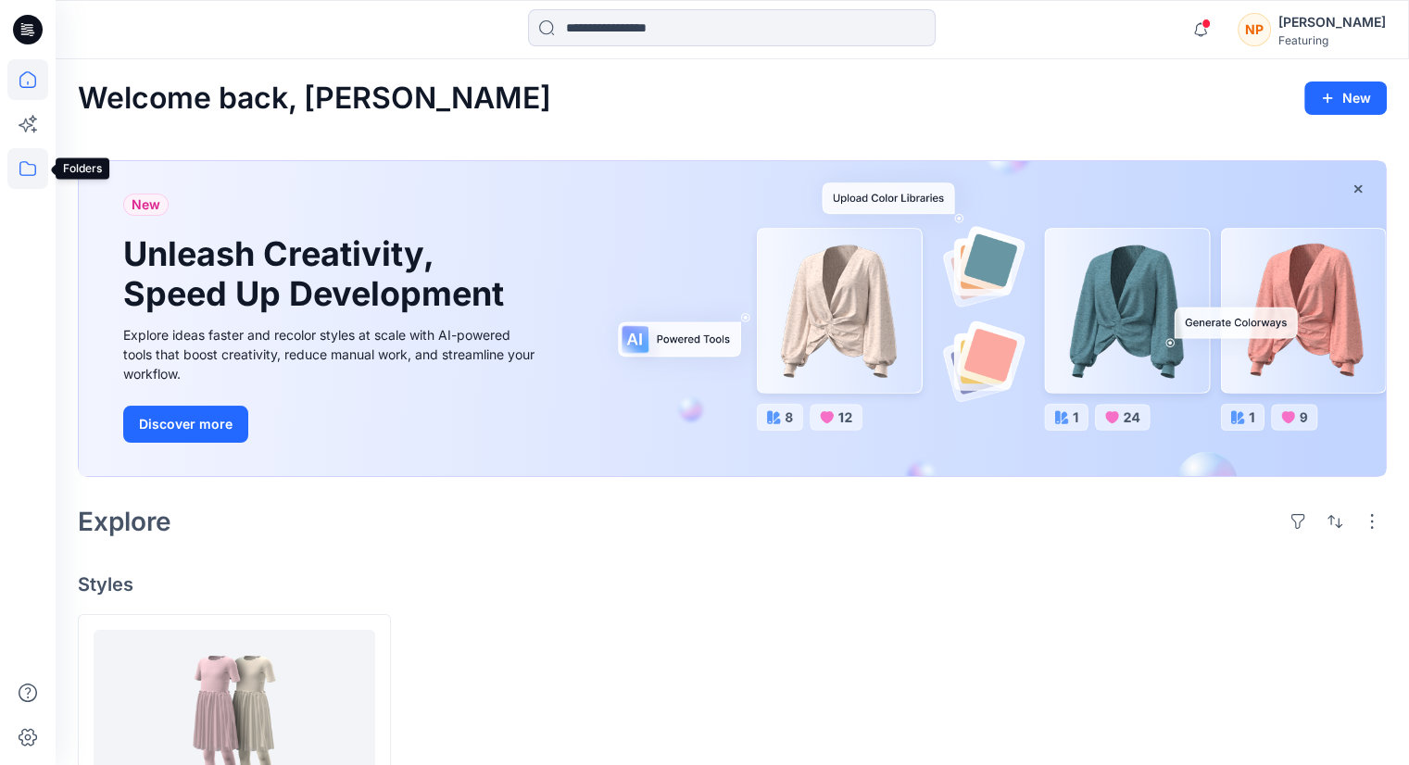
click at [31, 163] on icon at bounding box center [27, 168] width 41 height 41
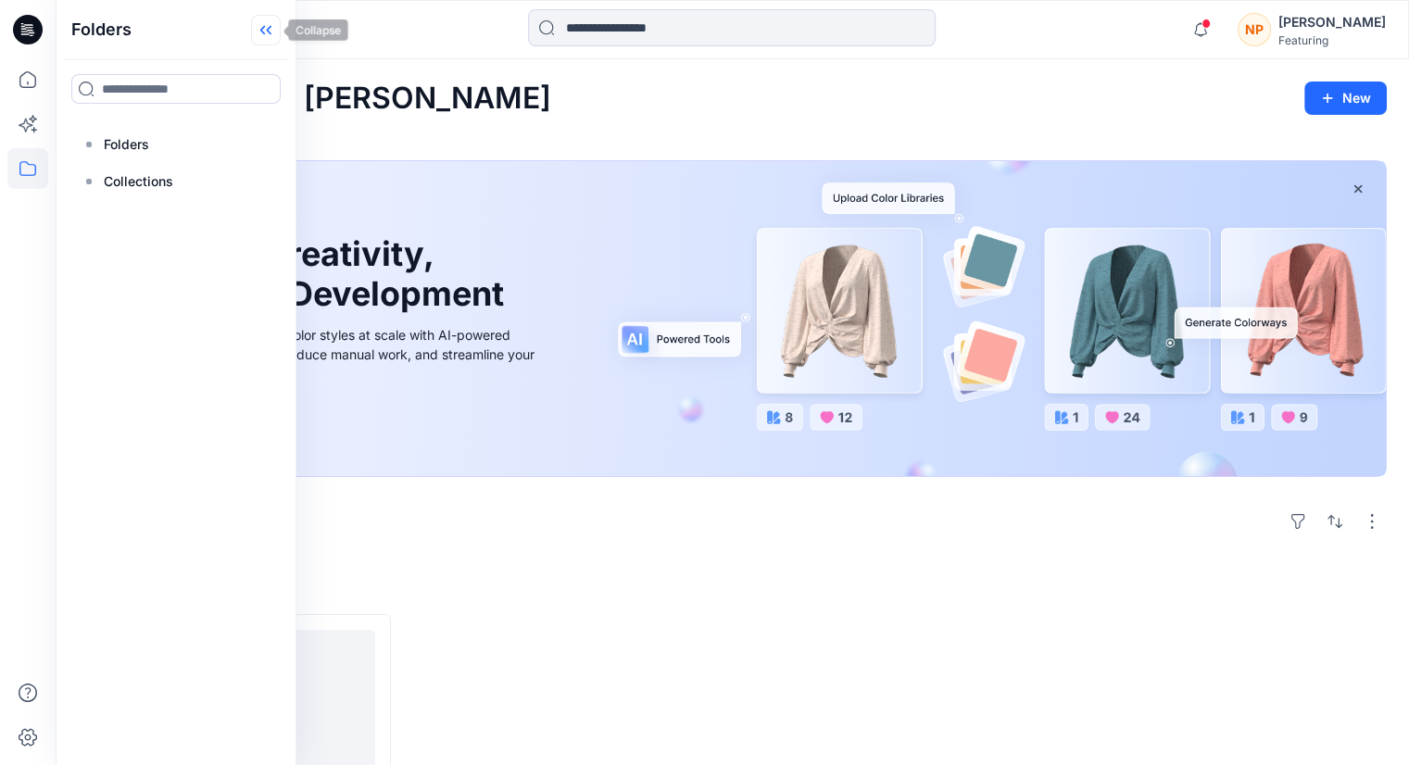
click at [263, 34] on icon at bounding box center [262, 30] width 5 height 9
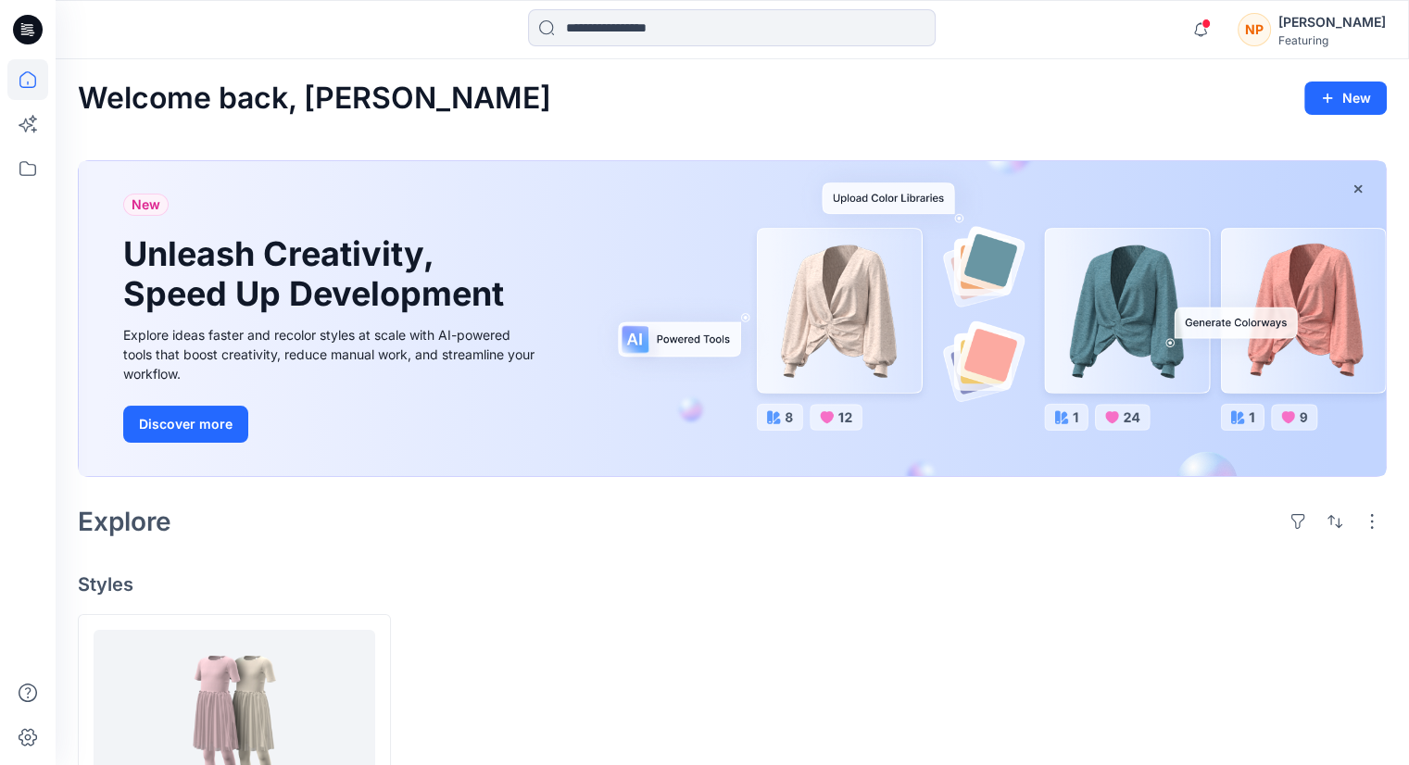
scroll to position [169, 0]
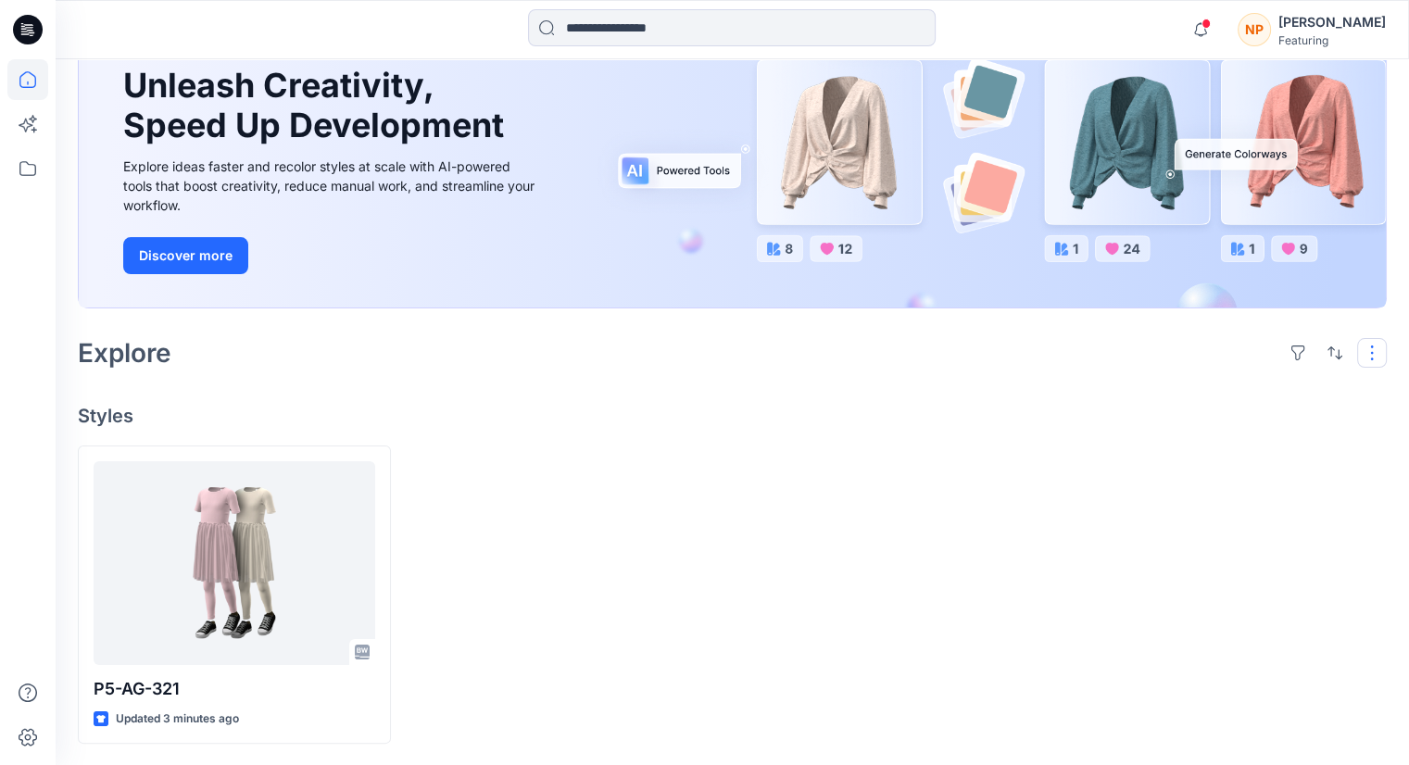
click at [1375, 357] on button "button" at bounding box center [1372, 353] width 30 height 30
click at [1330, 391] on p "Layout" at bounding box center [1293, 397] width 117 height 22
click at [1311, 435] on p "Folder View" at bounding box center [1293, 434] width 117 height 22
click at [1307, 438] on p "Folder View" at bounding box center [1293, 434] width 117 height 22
click at [1284, 483] on button "Card View" at bounding box center [1303, 471] width 159 height 37
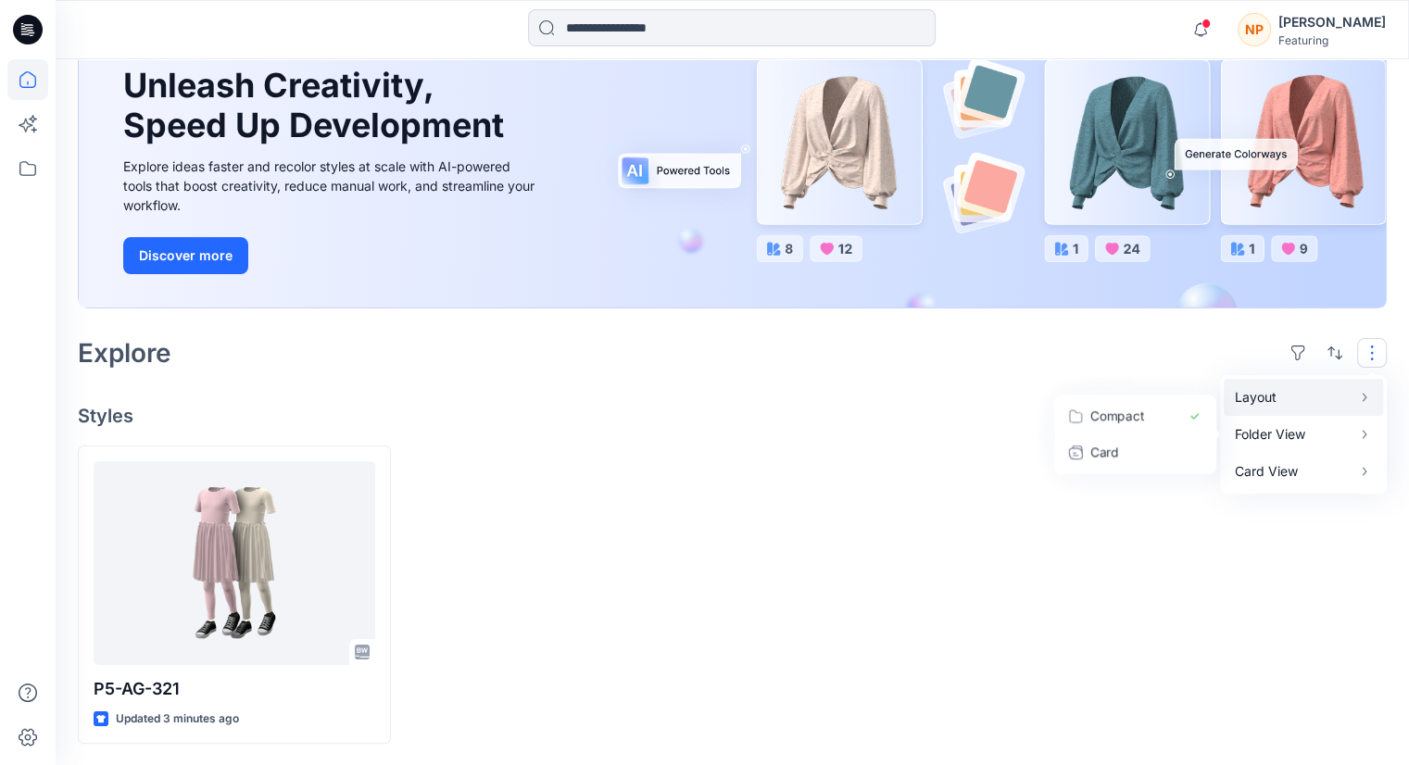
click at [1271, 402] on p "Layout" at bounding box center [1293, 397] width 117 height 22
click at [1119, 572] on div at bounding box center [1230, 595] width 313 height 299
click at [1357, 354] on button "button" at bounding box center [1372, 353] width 30 height 30
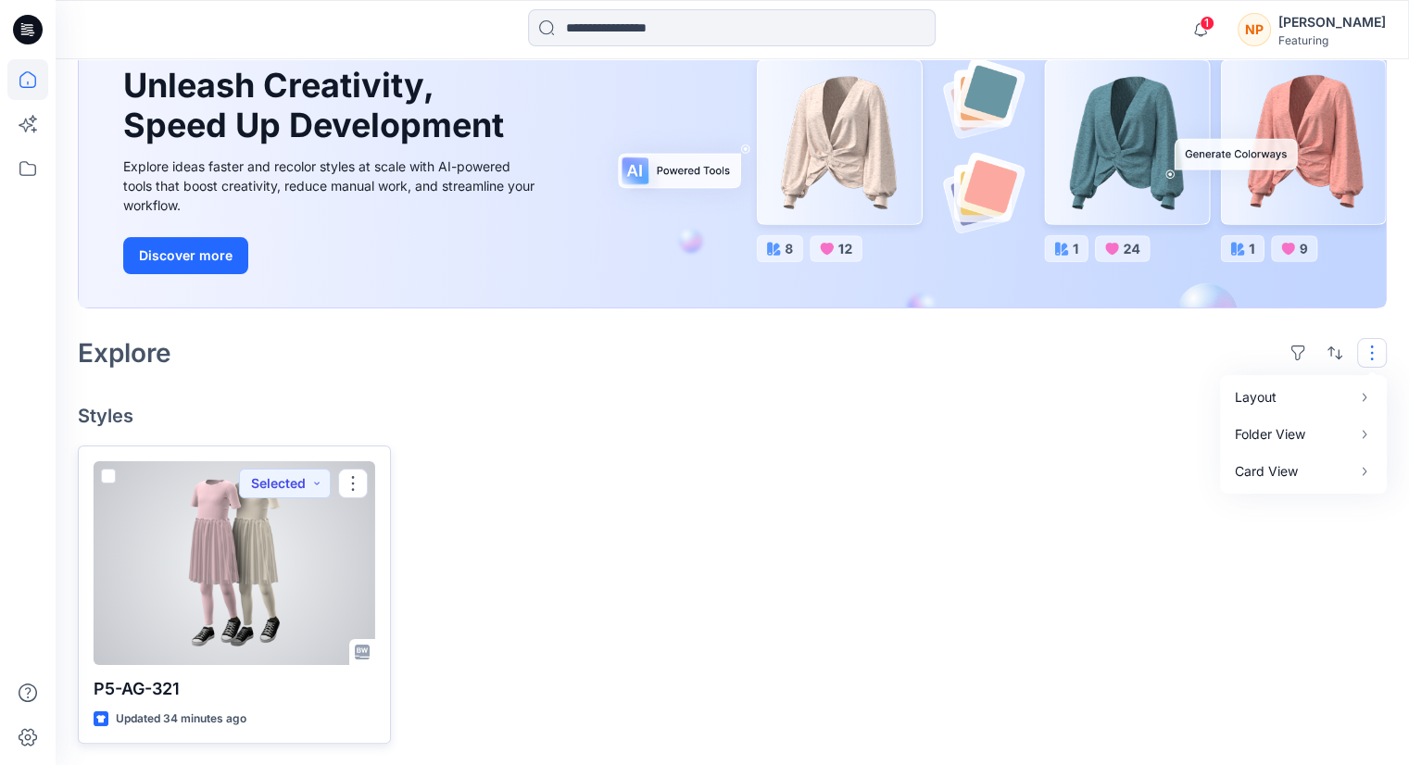
click at [237, 582] on div at bounding box center [235, 563] width 282 height 204
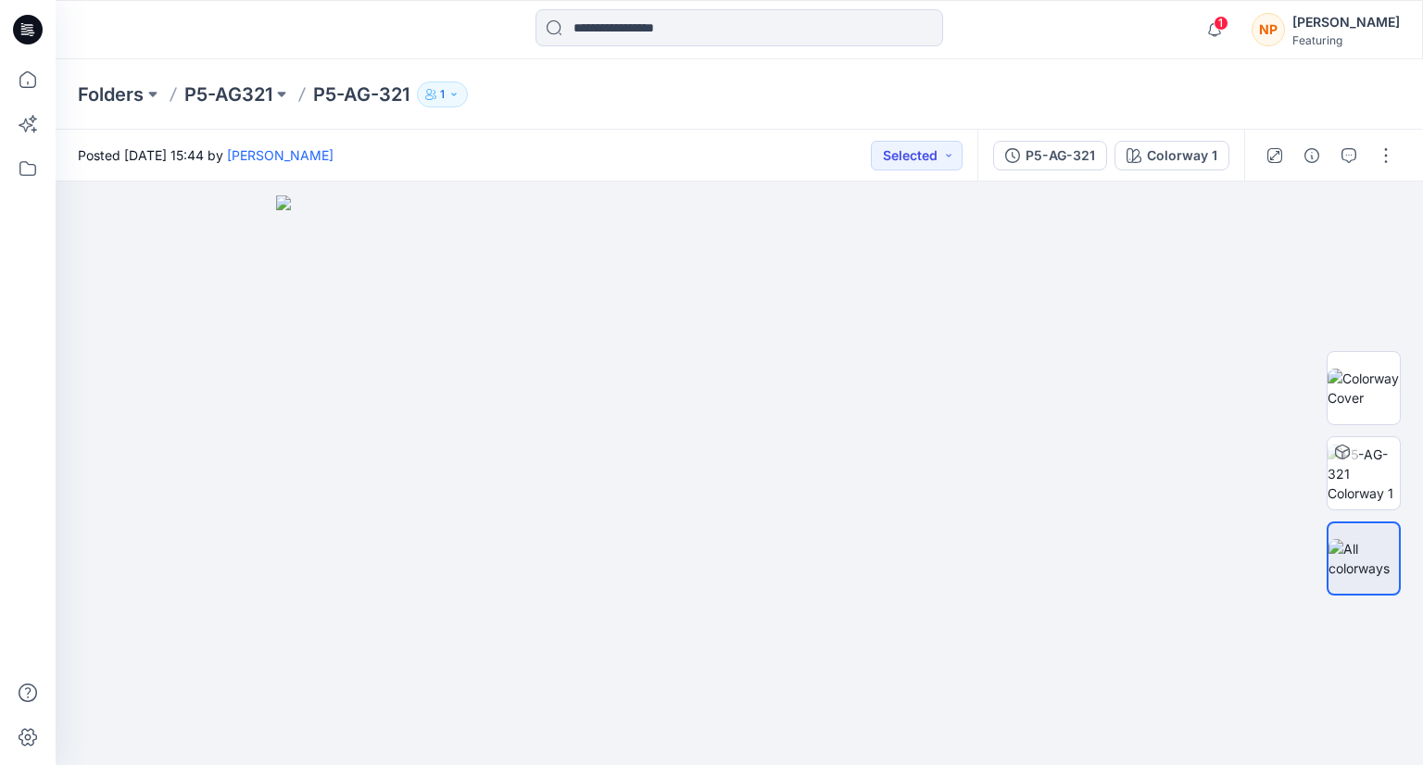
click at [549, 90] on div "Folders P5-AG321 P5-AG-321 1" at bounding box center [667, 95] width 1178 height 26
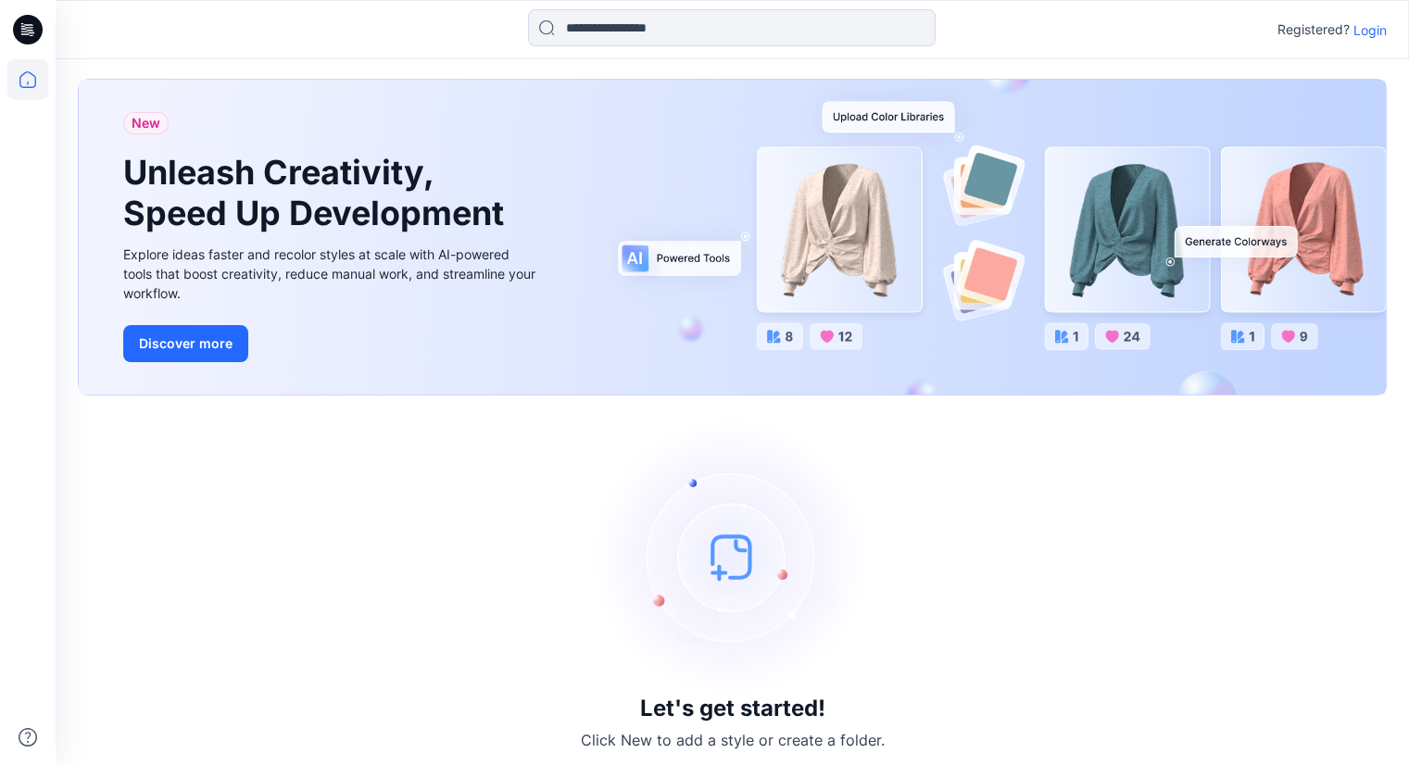
scroll to position [26, 0]
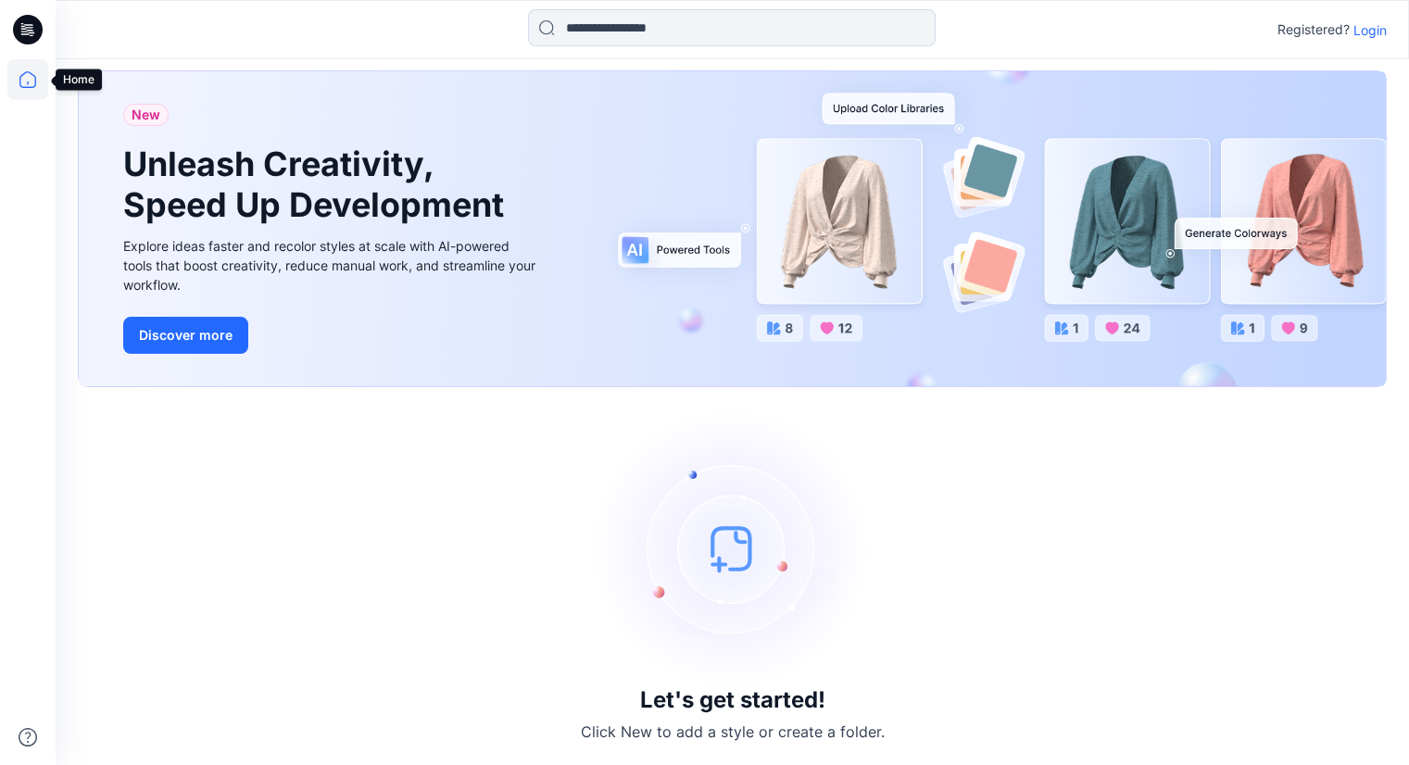
click at [30, 85] on icon at bounding box center [27, 79] width 41 height 41
click at [33, 34] on icon at bounding box center [28, 30] width 30 height 30
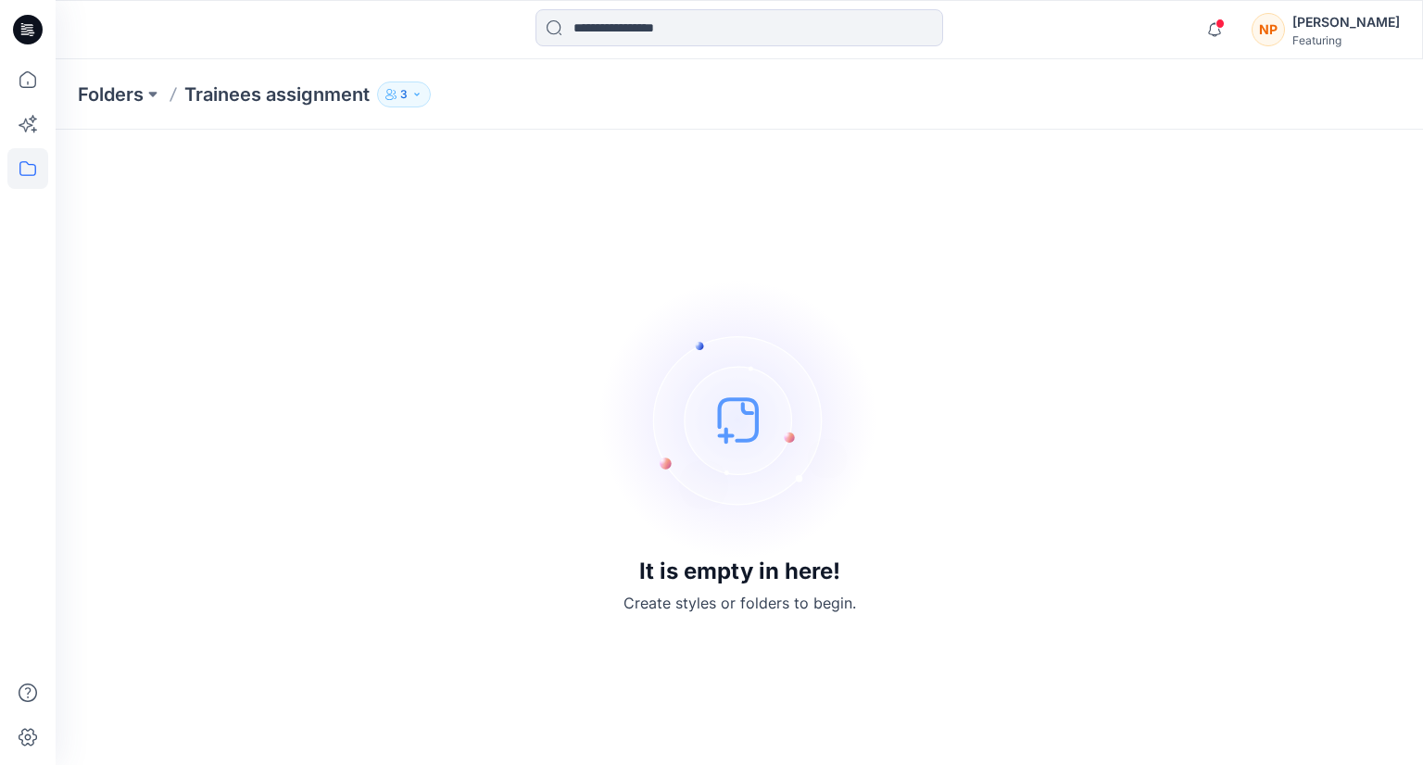
click at [750, 427] on img at bounding box center [739, 420] width 278 height 278
click at [404, 98] on p "3" at bounding box center [403, 94] width 7 height 20
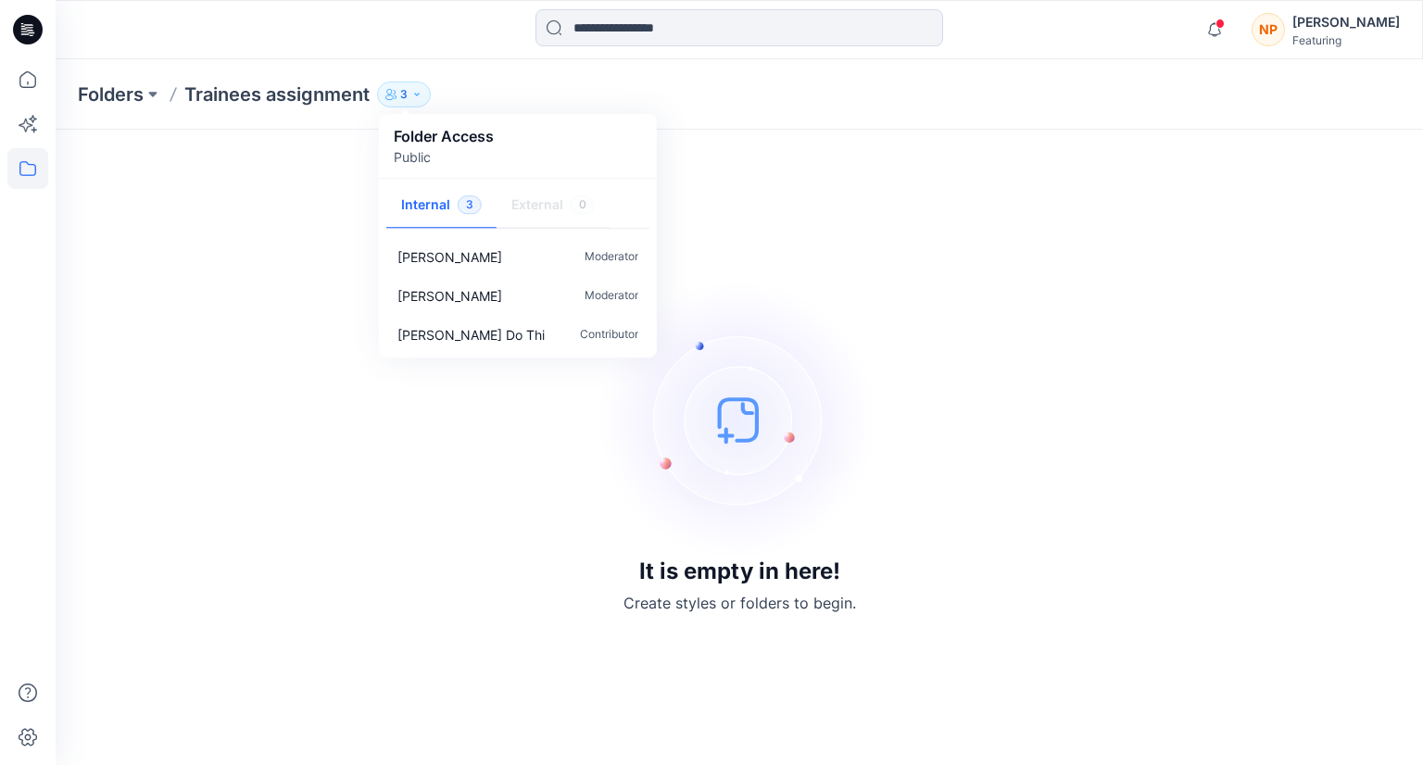
click at [404, 98] on p "3" at bounding box center [403, 94] width 7 height 20
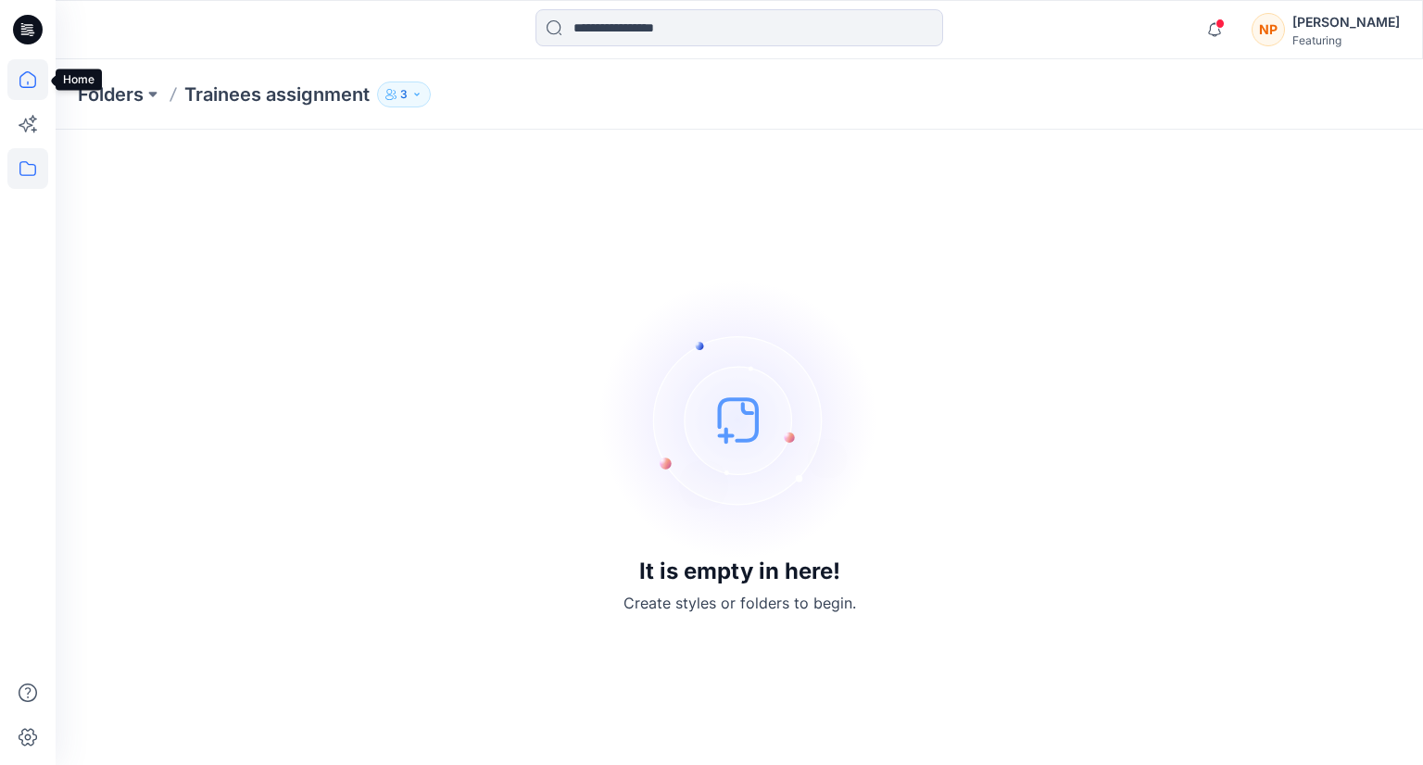
click at [36, 88] on icon at bounding box center [27, 79] width 41 height 41
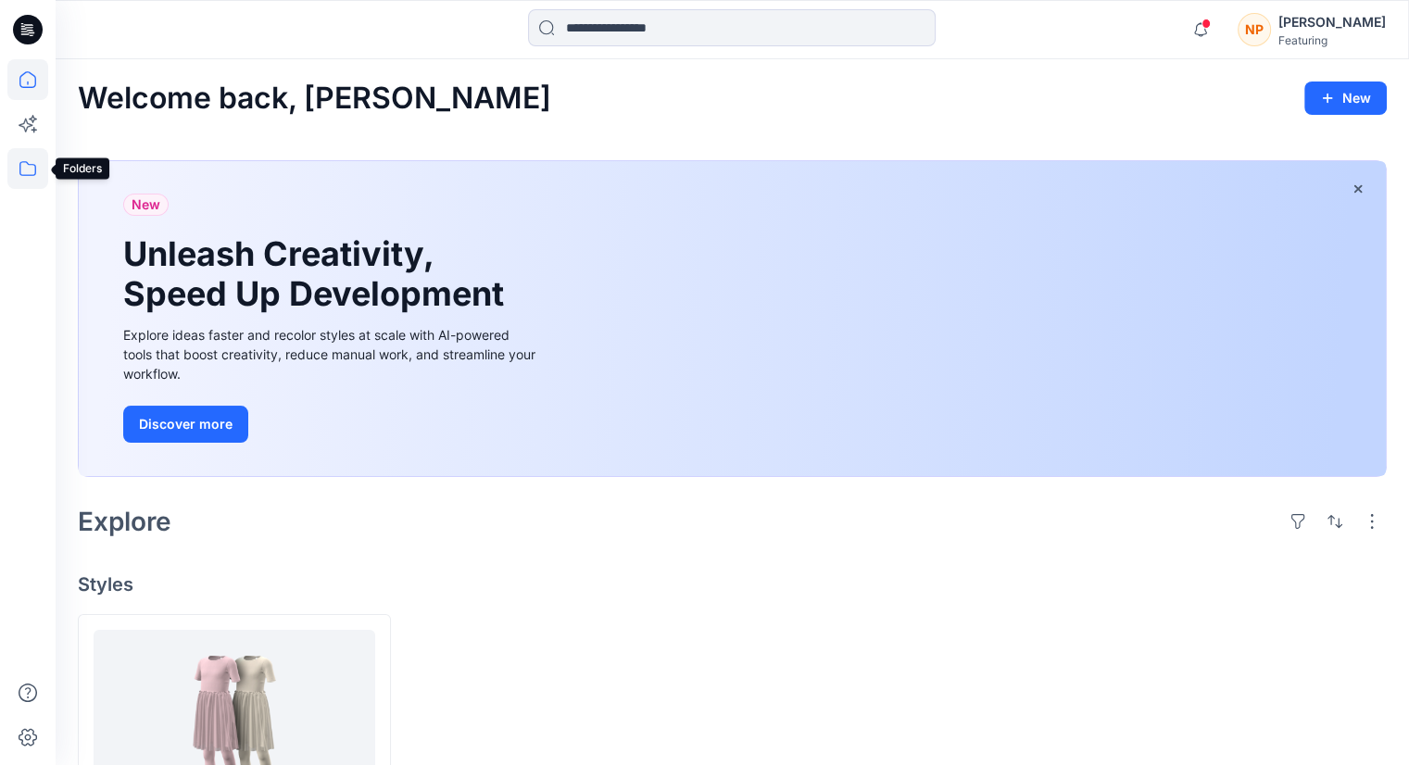
click at [28, 166] on icon at bounding box center [27, 168] width 41 height 41
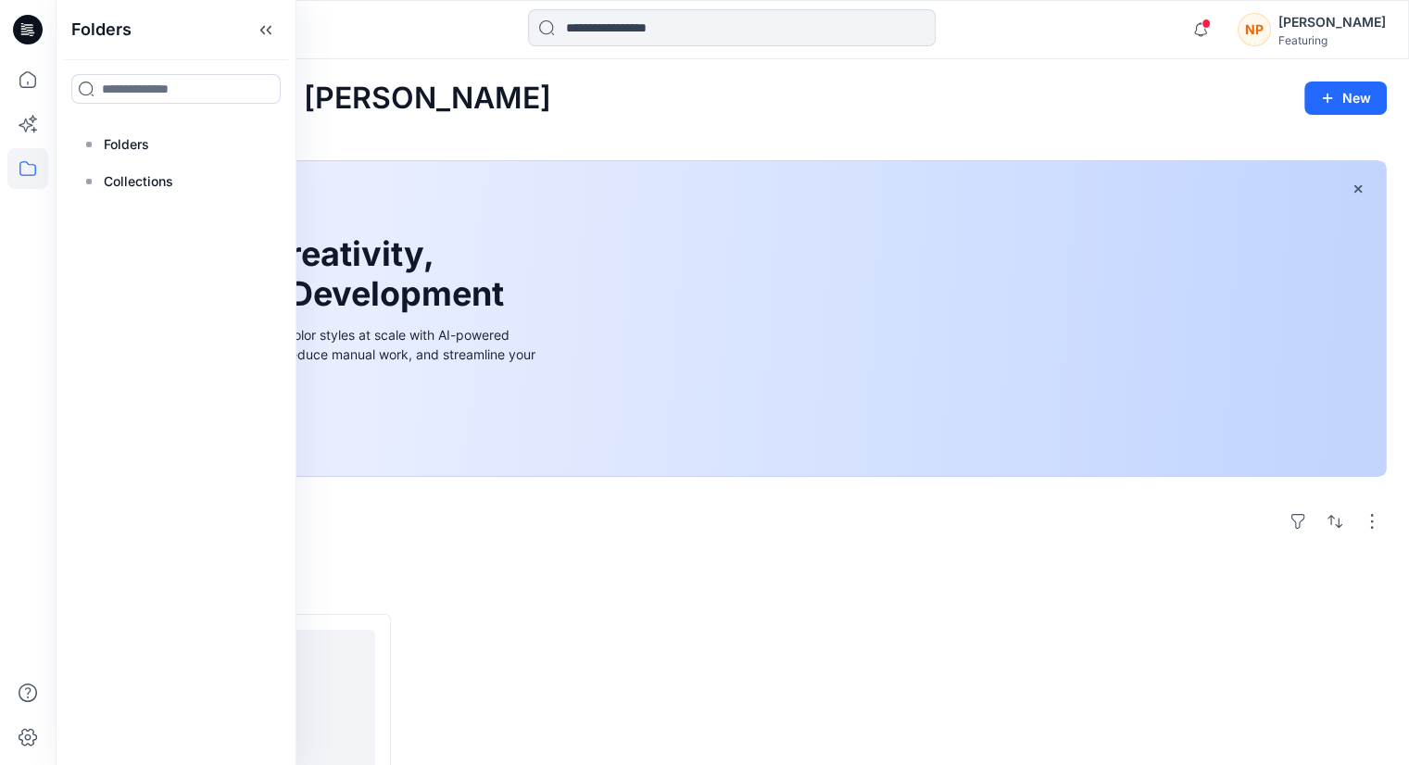
click at [467, 164] on div "New Unleash Creativity, Speed Up Development Explore ideas faster and recolor s…" at bounding box center [331, 318] width 446 height 315
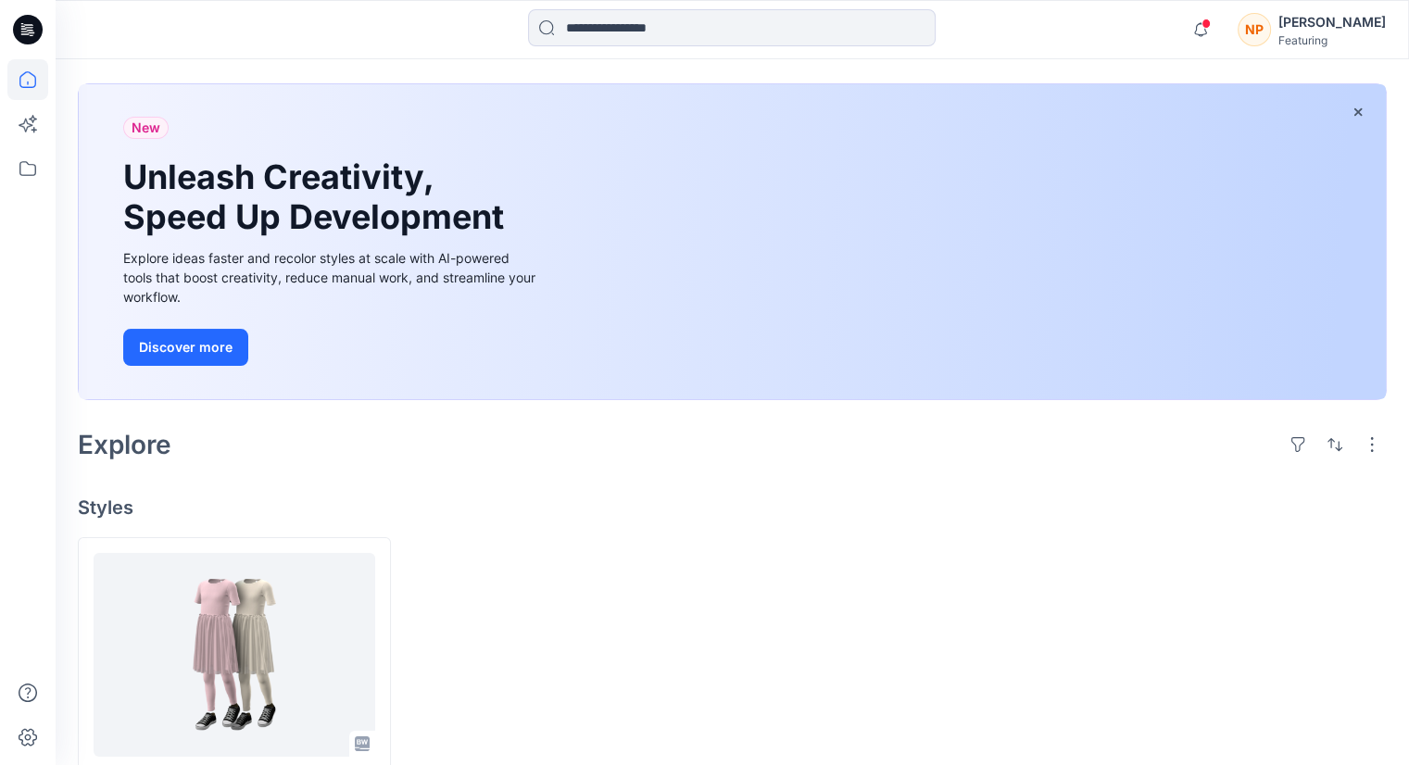
scroll to position [169, 0]
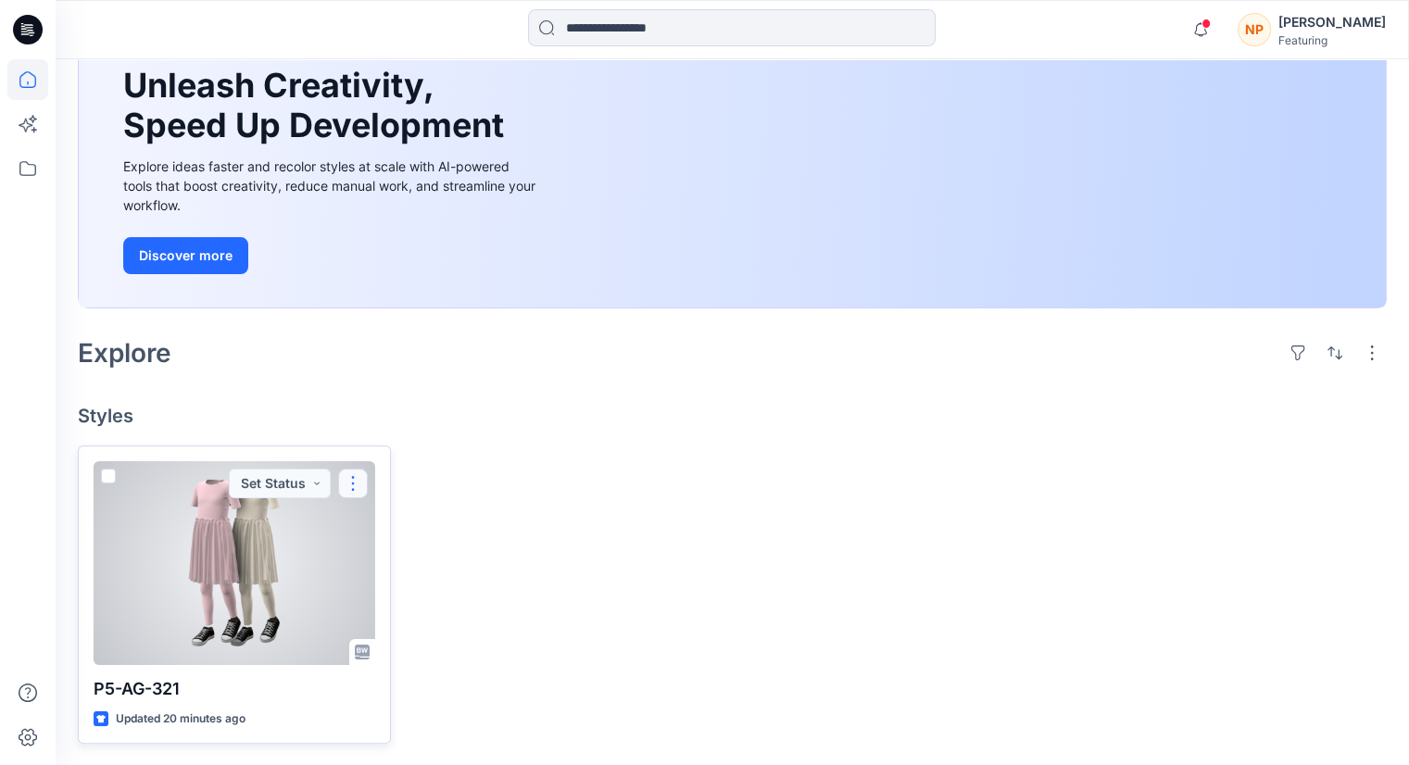
click at [352, 486] on button "button" at bounding box center [353, 484] width 30 height 30
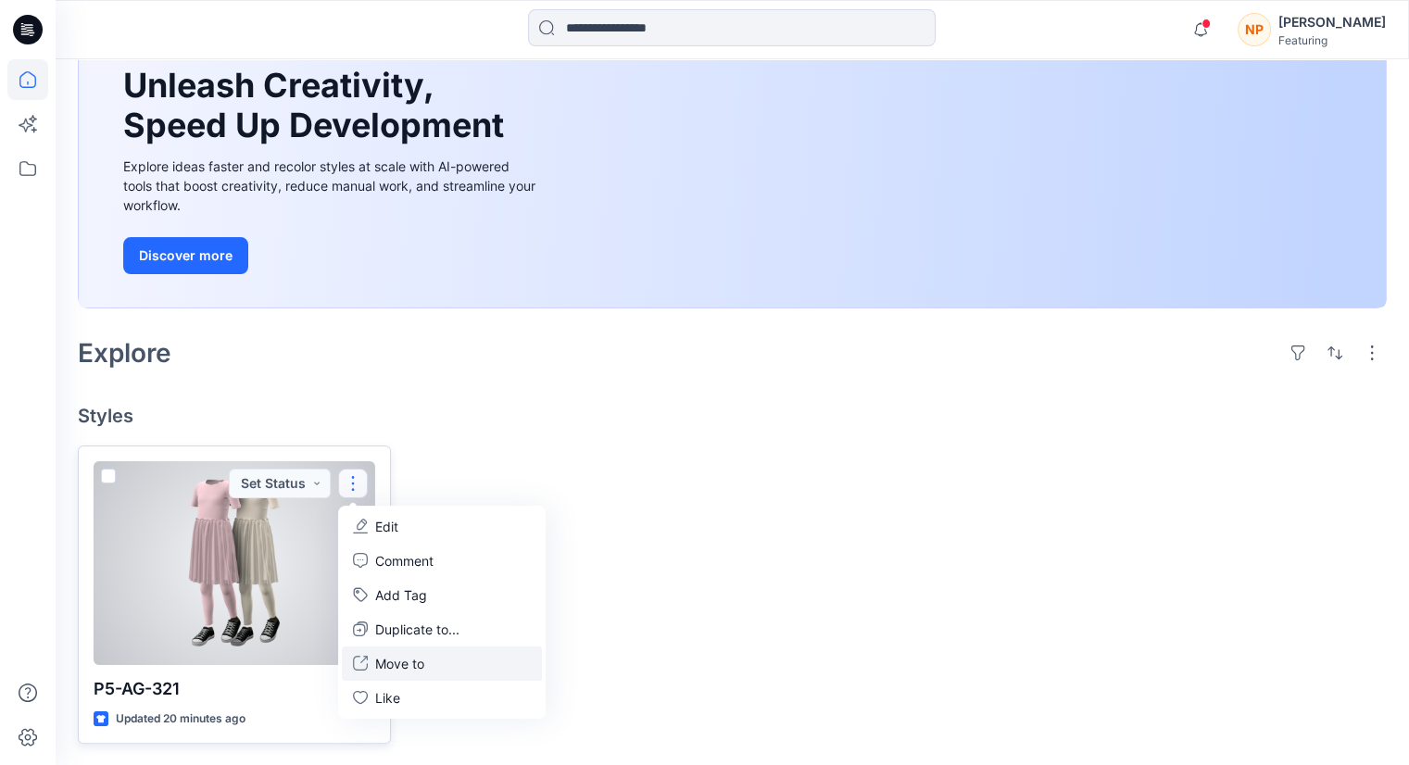
click at [404, 663] on p "Move to" at bounding box center [399, 663] width 49 height 19
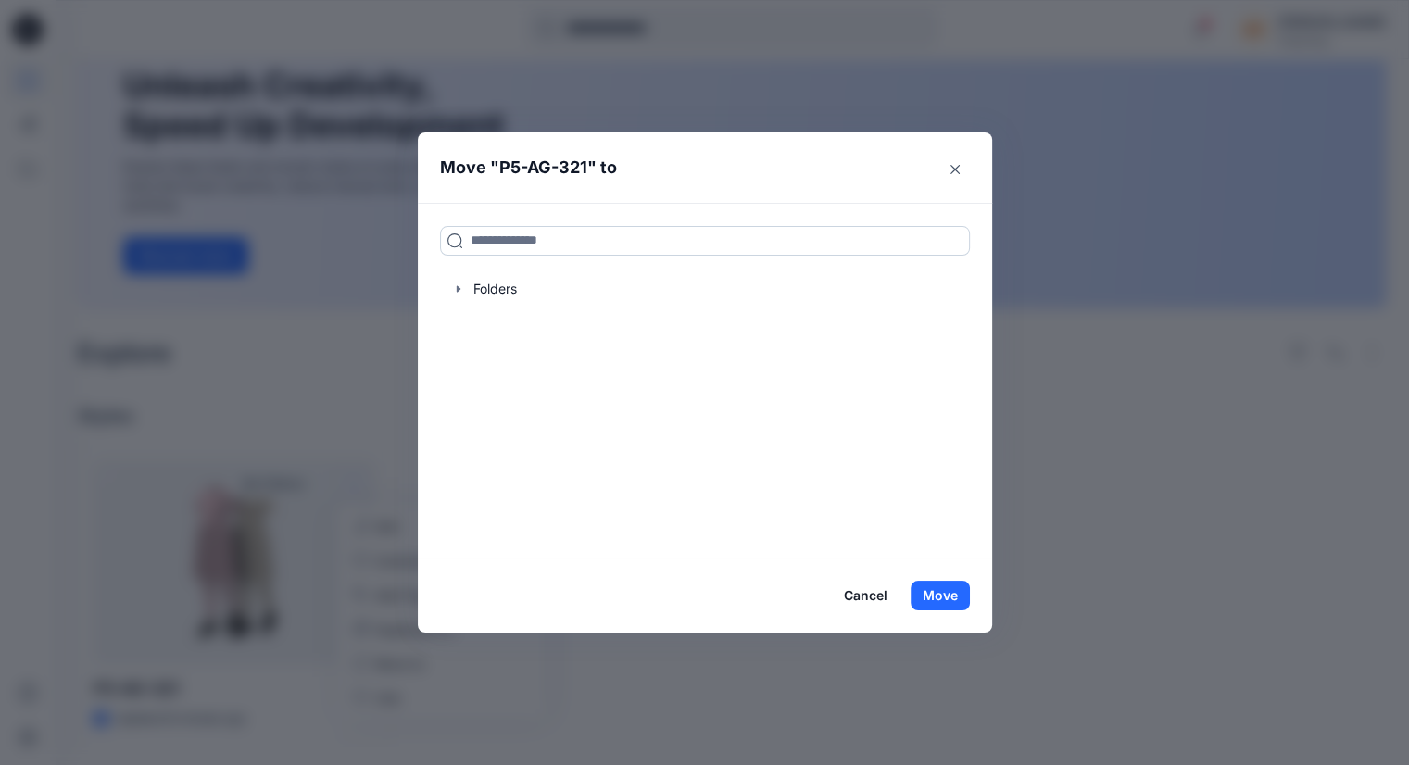
click at [547, 244] on input at bounding box center [705, 241] width 530 height 30
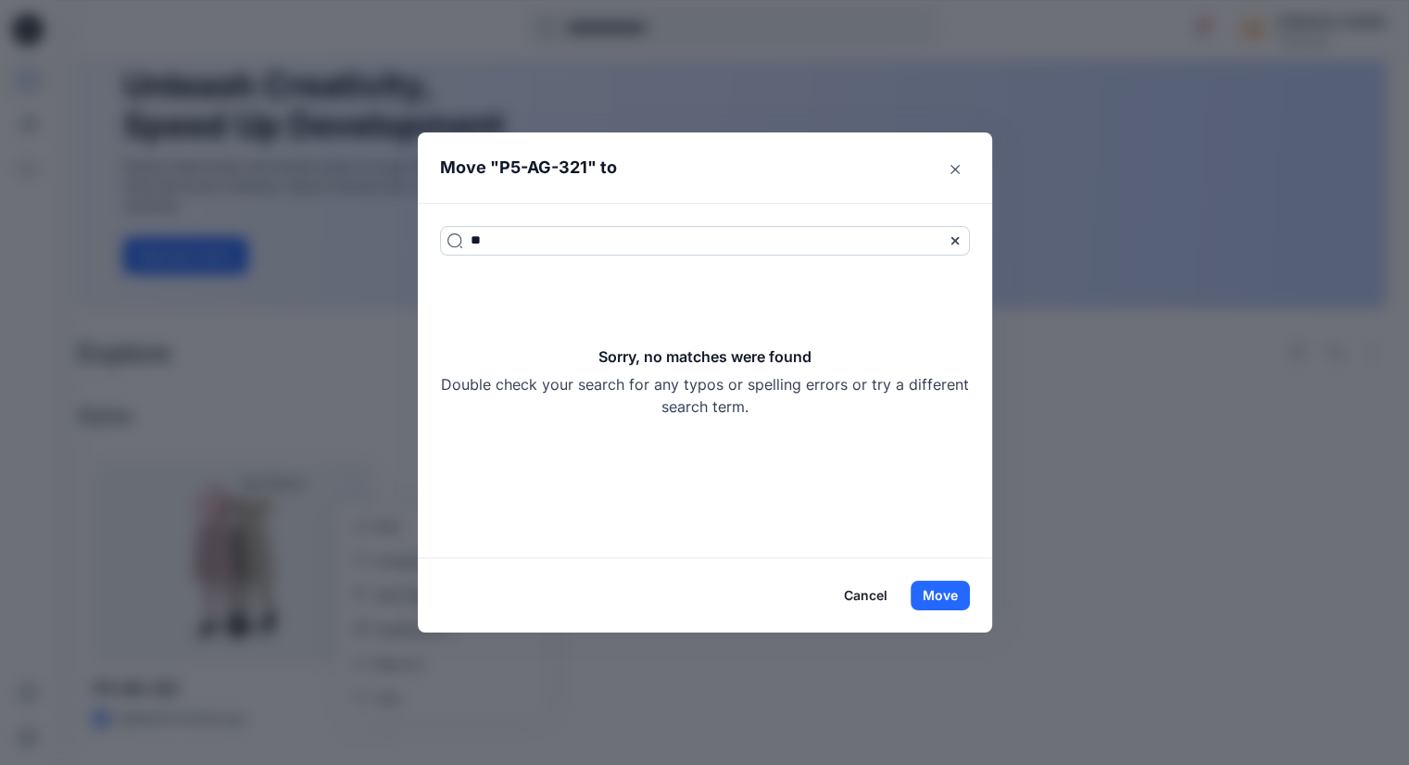
type input "*"
type input "*********"
click at [955, 175] on button "Close" at bounding box center [955, 170] width 30 height 30
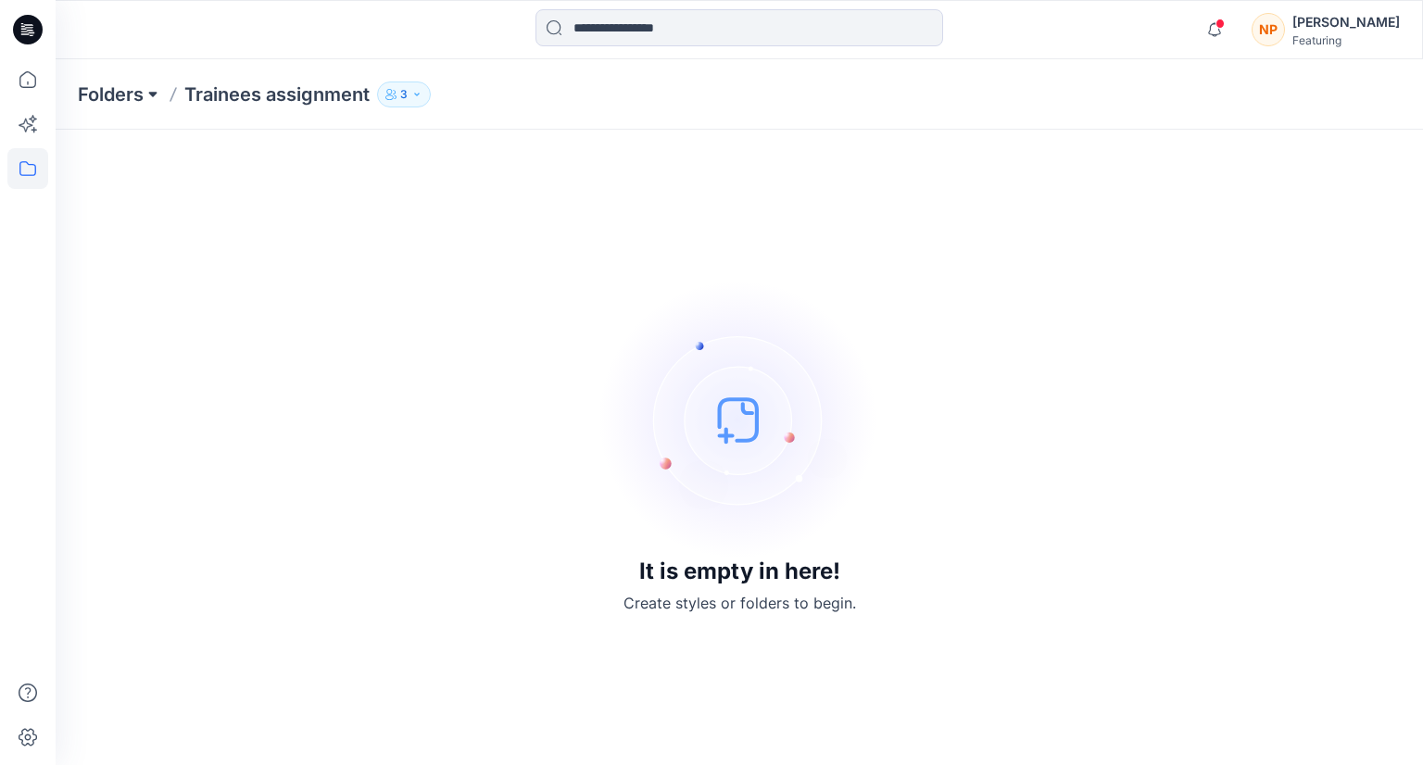
click at [146, 99] on button at bounding box center [153, 95] width 19 height 26
click at [207, 94] on p "Trainees assignment" at bounding box center [276, 95] width 185 height 26
click at [1334, 23] on div "[PERSON_NAME]" at bounding box center [1345, 22] width 107 height 22
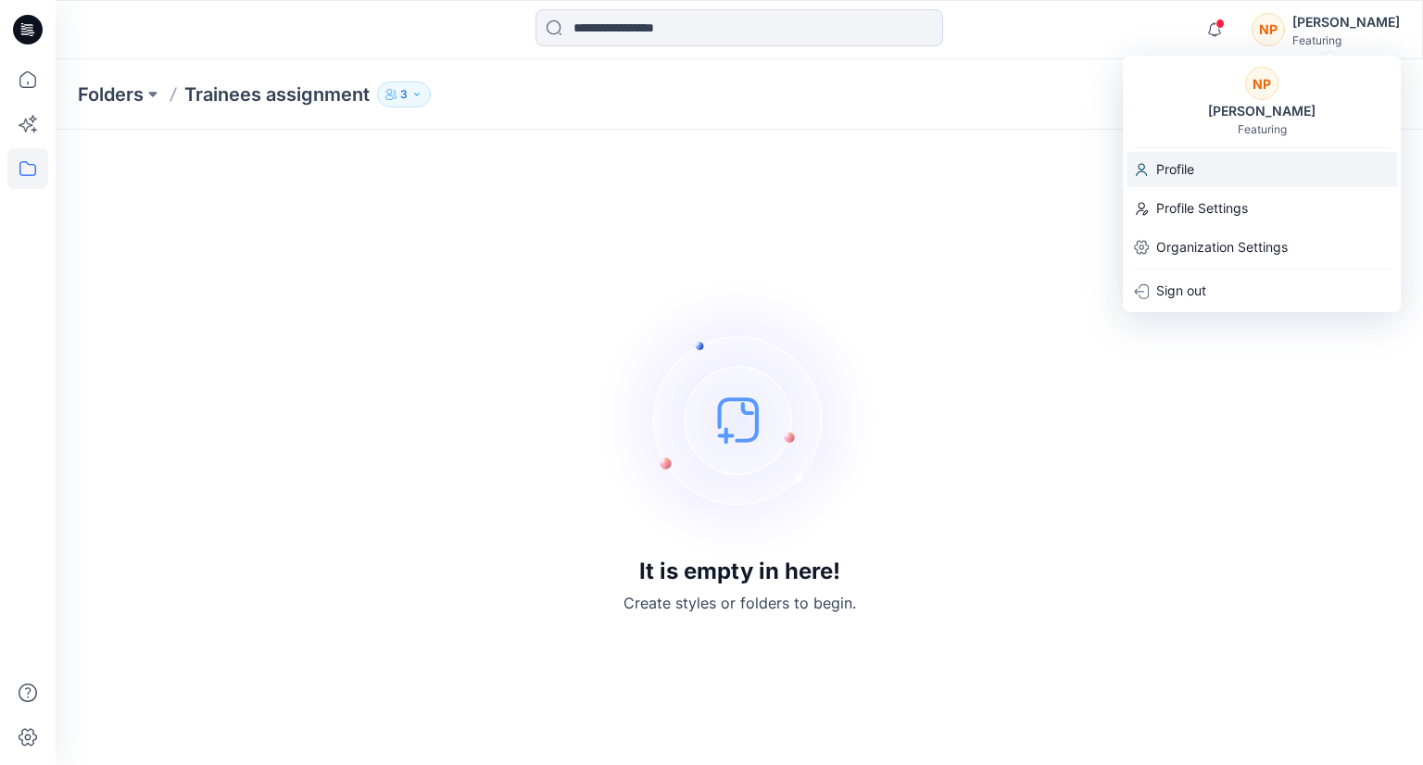
click at [1198, 172] on div "Profile" at bounding box center [1261, 169] width 270 height 35
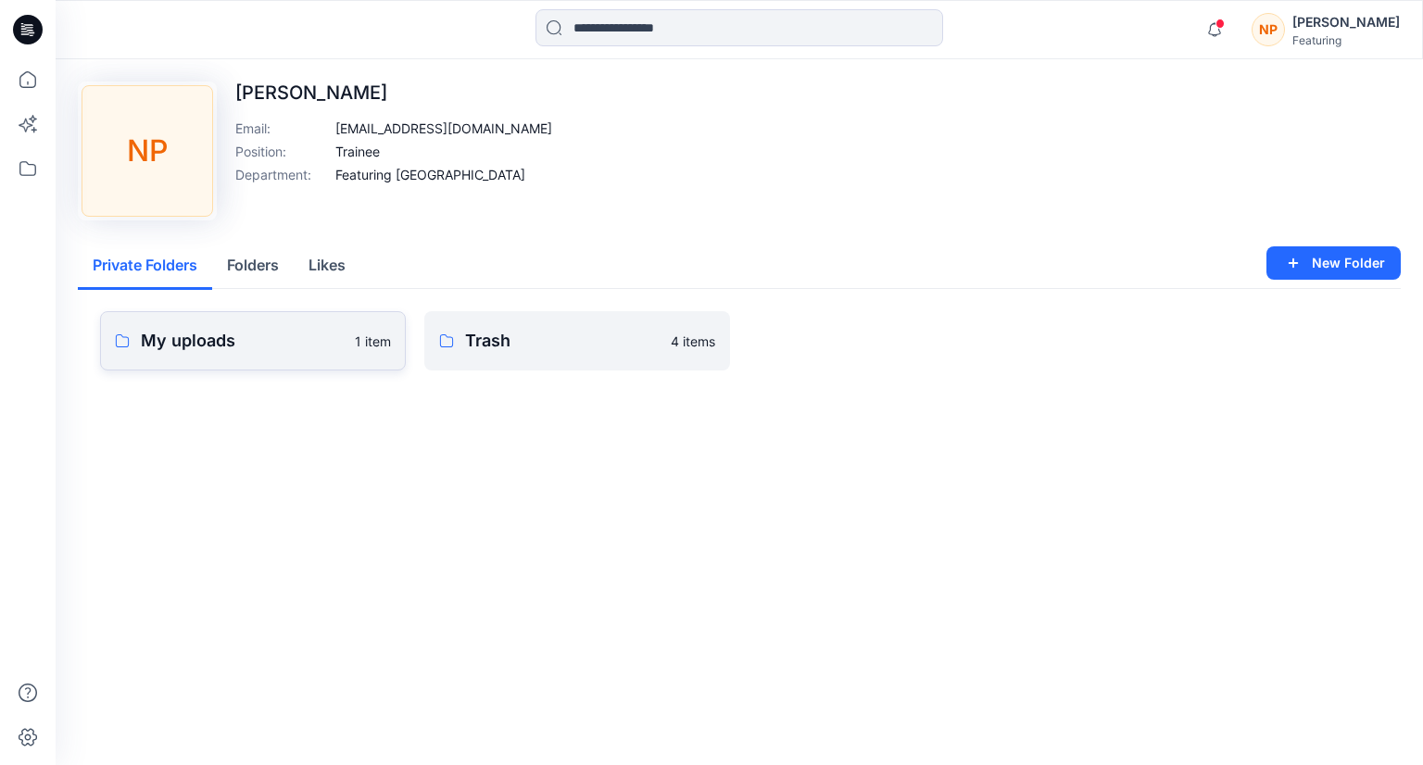
click at [300, 350] on p "My uploads" at bounding box center [242, 341] width 203 height 26
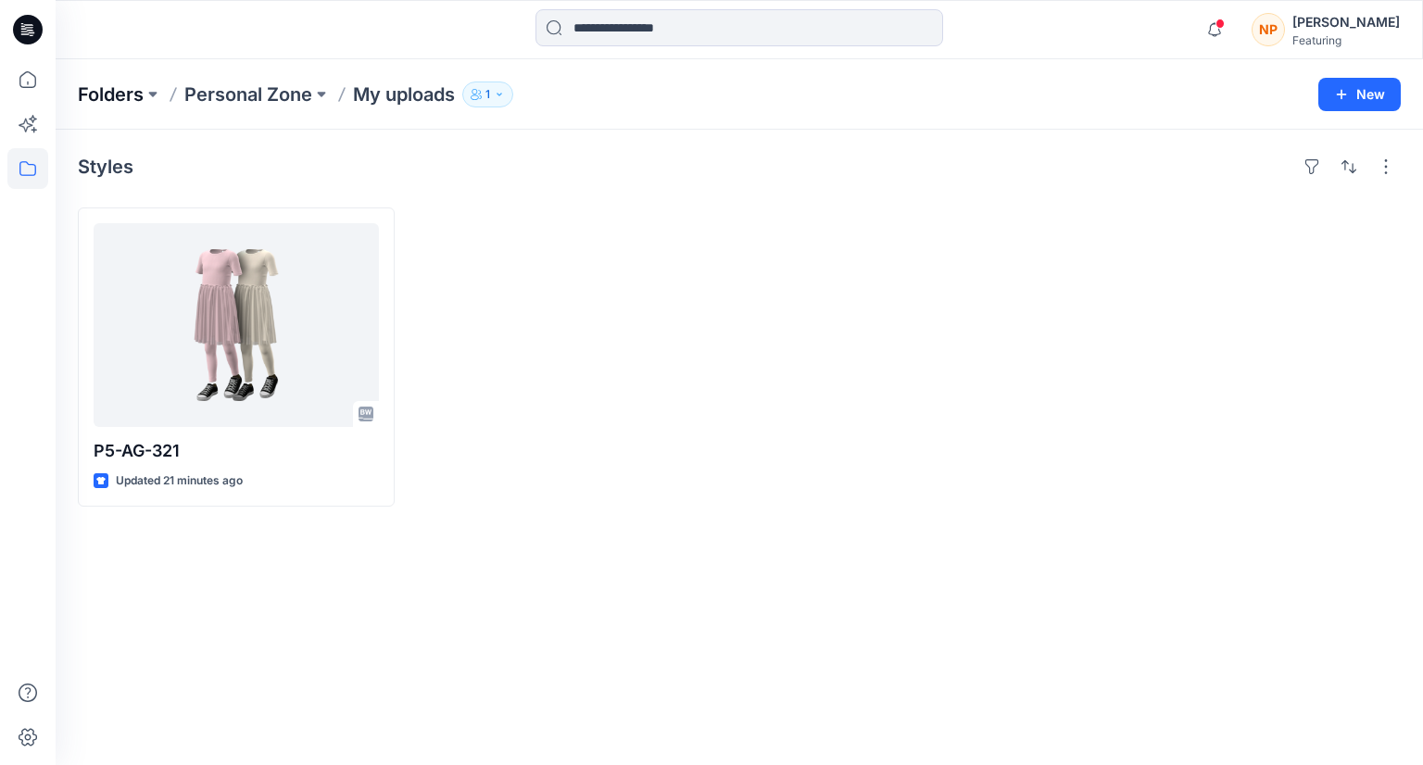
click at [122, 97] on p "Folders" at bounding box center [111, 95] width 66 height 26
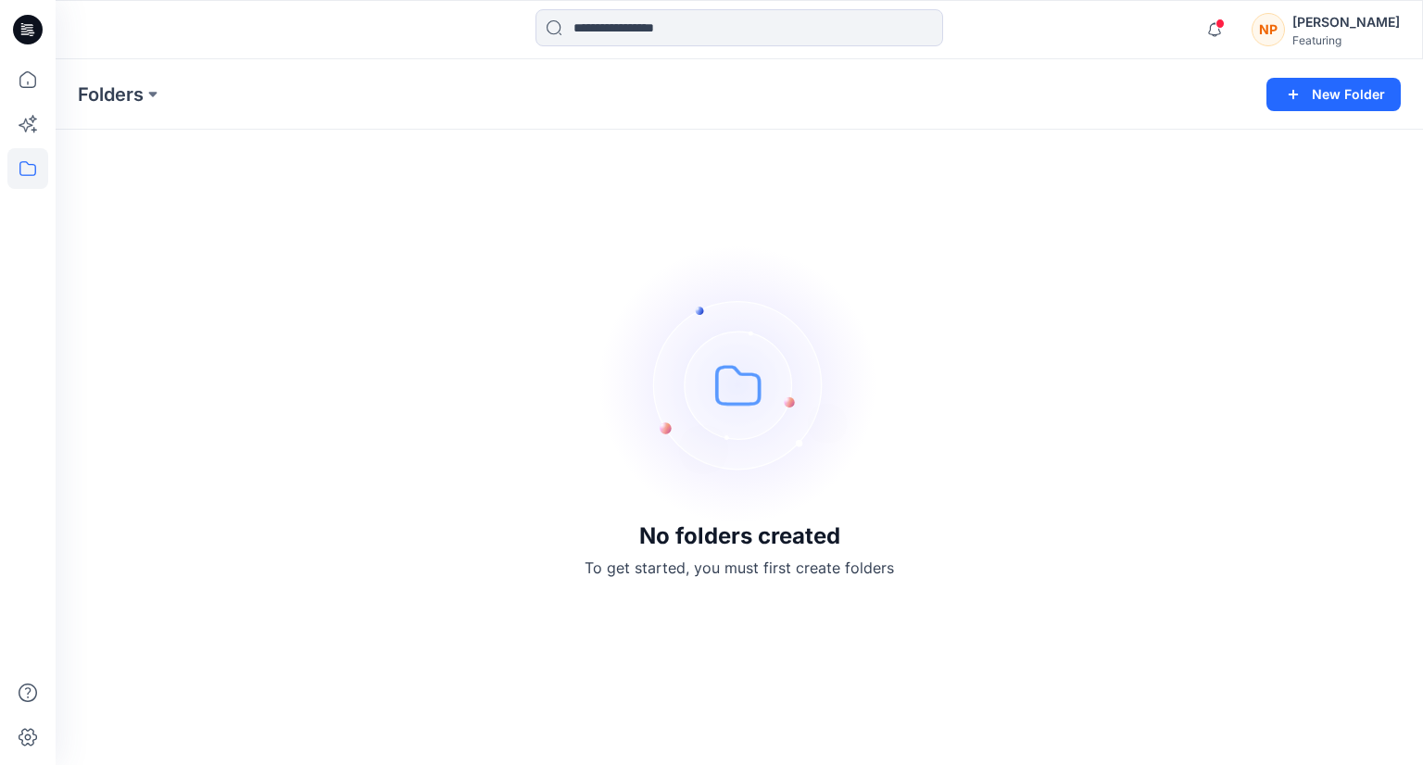
click at [122, 97] on p "Folders" at bounding box center [111, 95] width 66 height 26
click at [1326, 27] on div "[PERSON_NAME]" at bounding box center [1345, 22] width 107 height 22
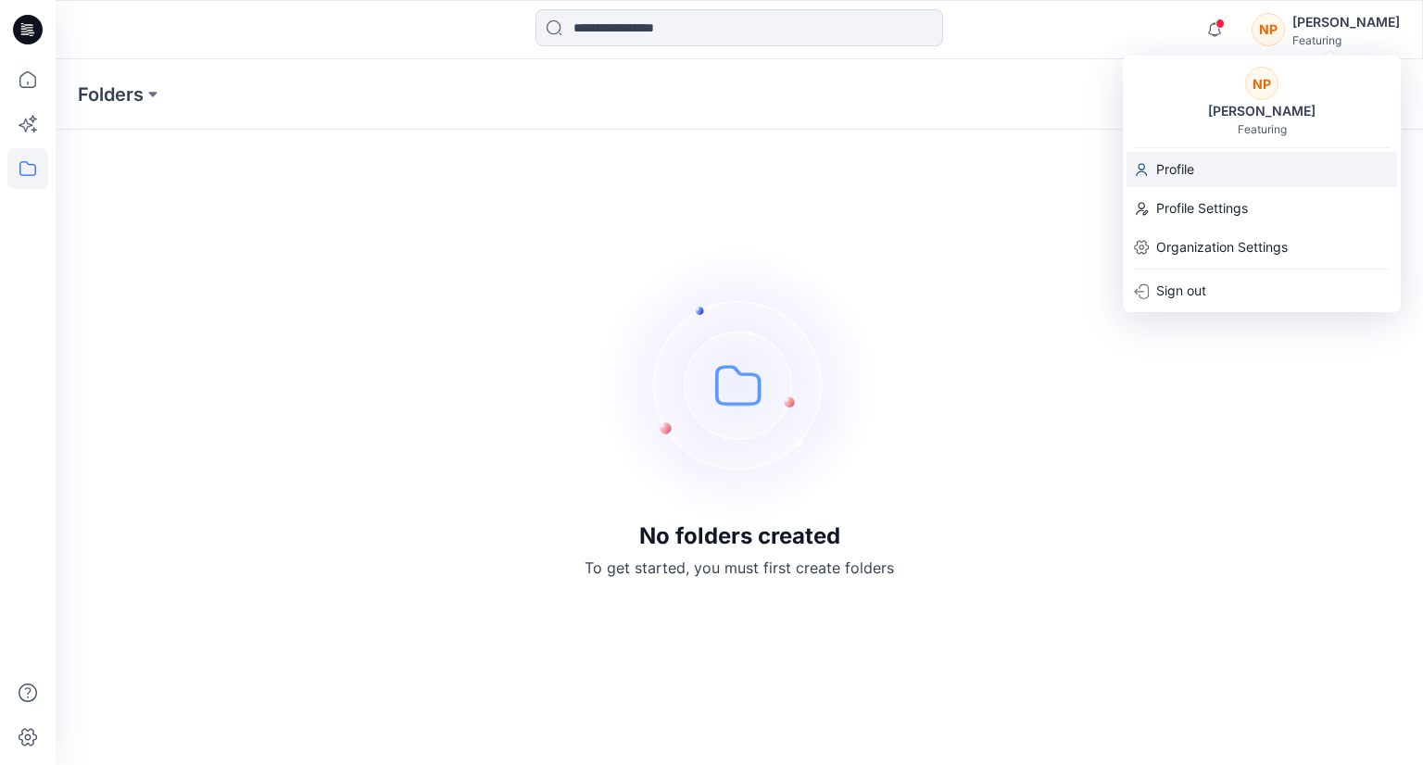
click at [1186, 164] on p "Profile" at bounding box center [1175, 169] width 38 height 35
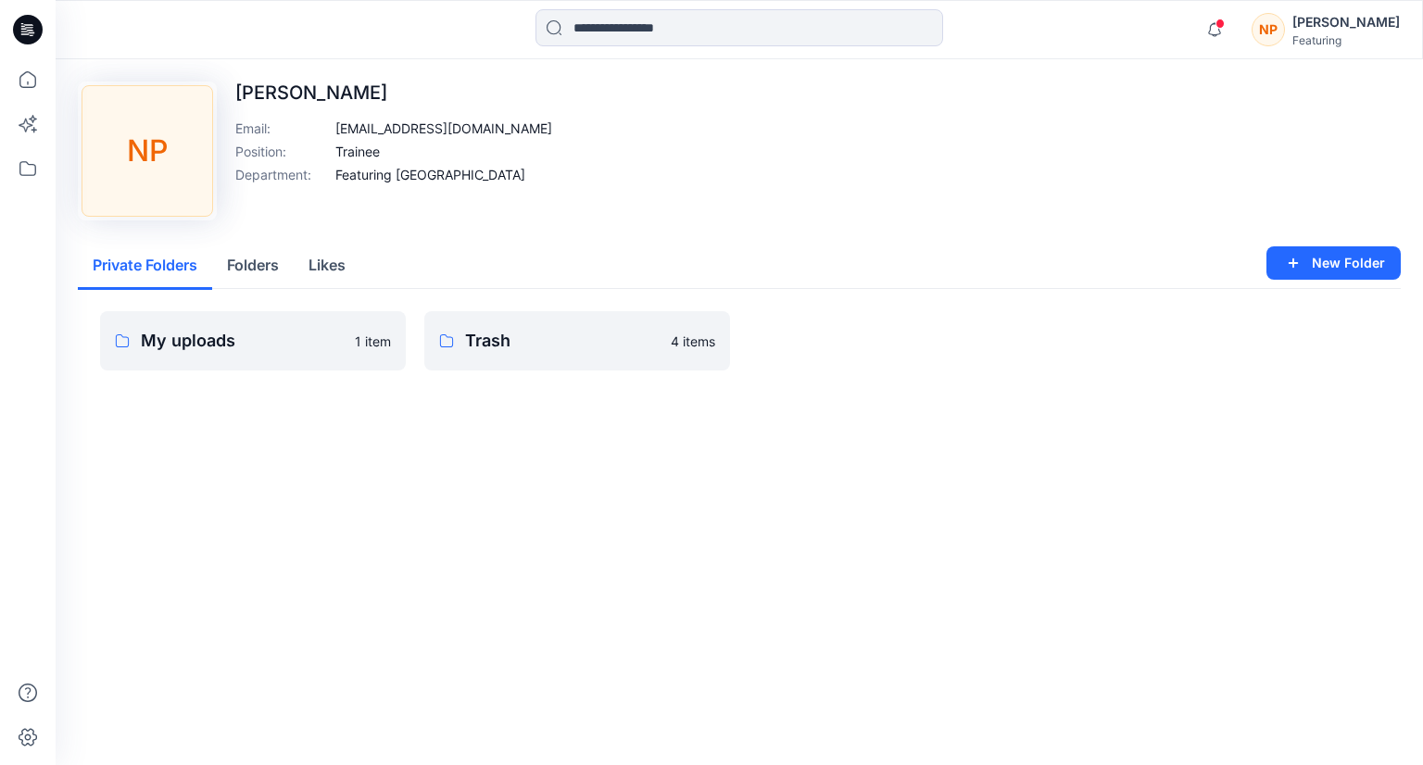
click at [276, 263] on button "Folders" at bounding box center [253, 266] width 82 height 47
click at [164, 275] on button "Private Folders" at bounding box center [145, 266] width 134 height 47
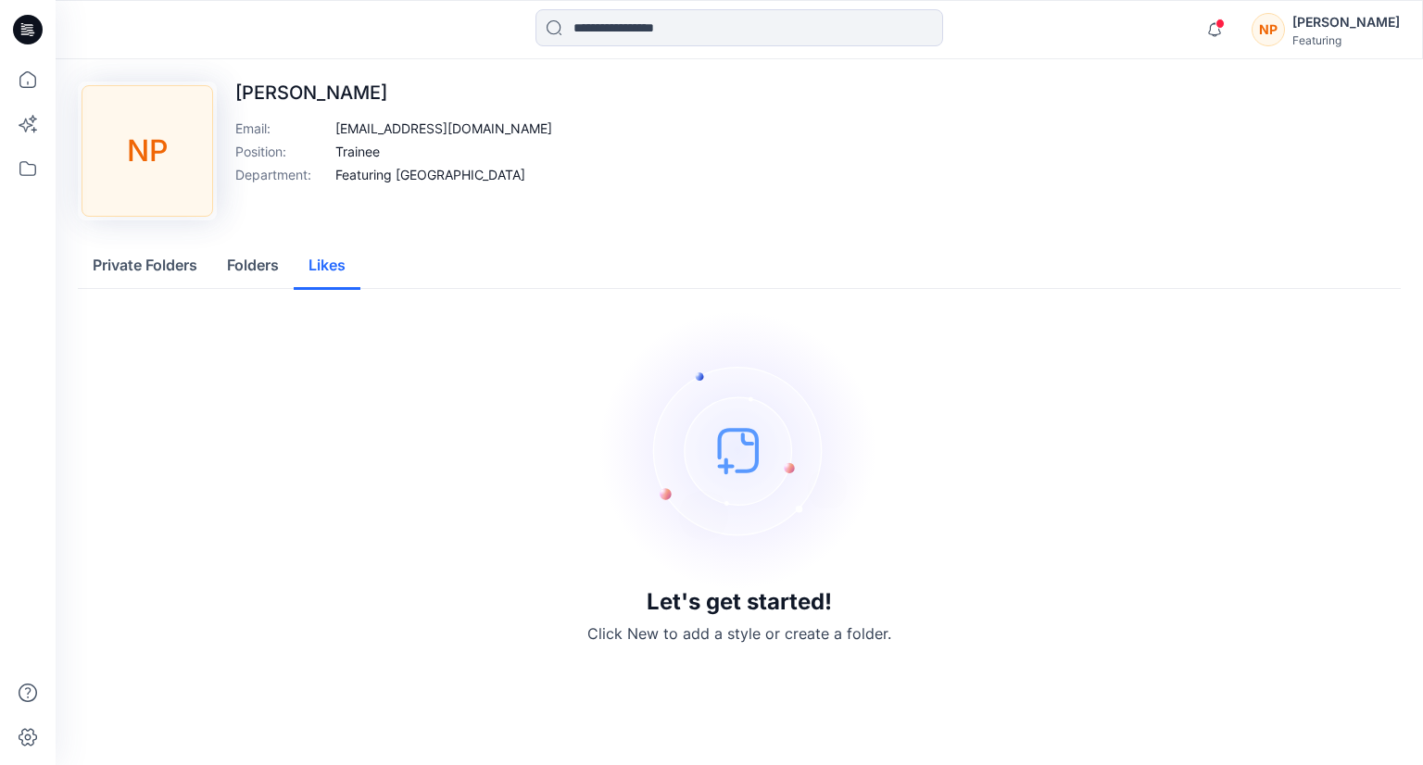
click at [337, 271] on button "Likes" at bounding box center [327, 266] width 67 height 47
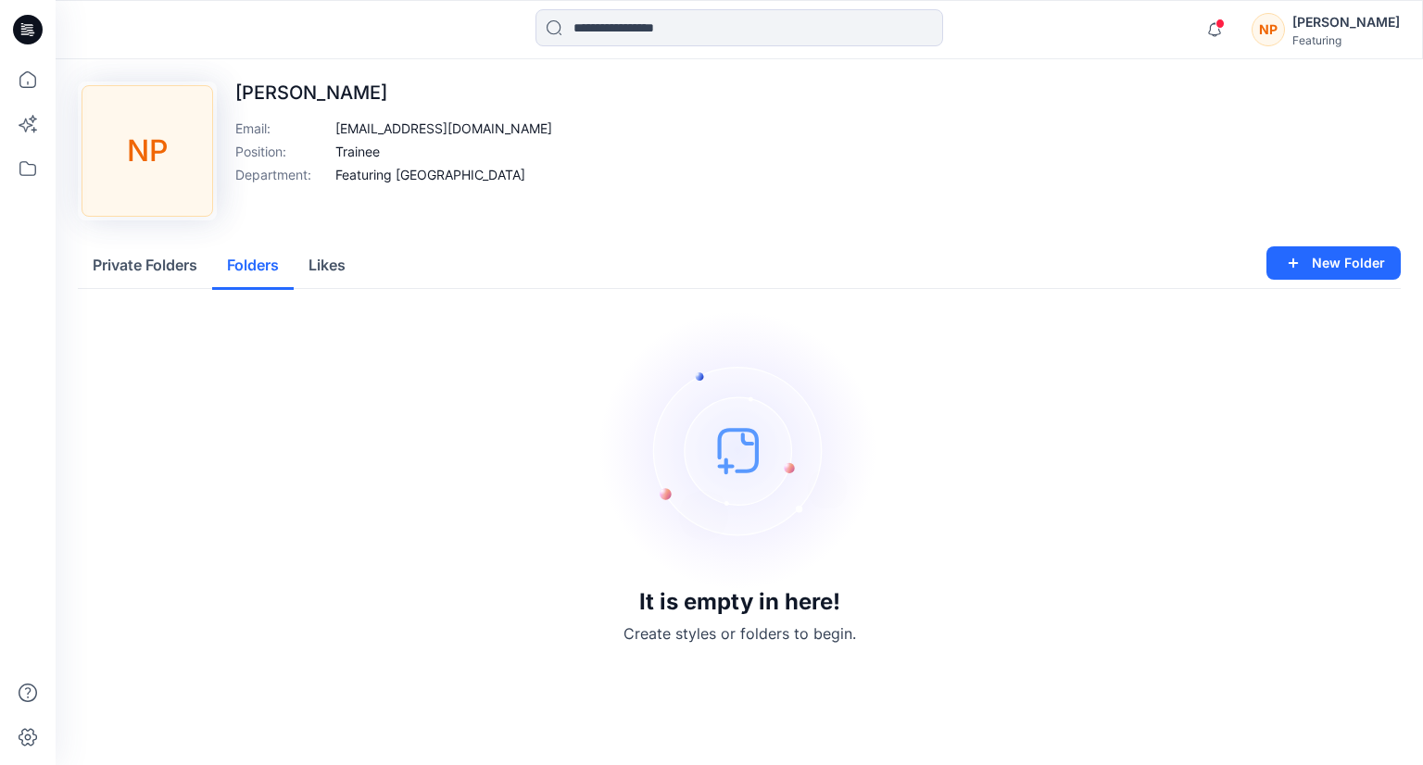
click at [260, 271] on button "Folders" at bounding box center [253, 266] width 82 height 47
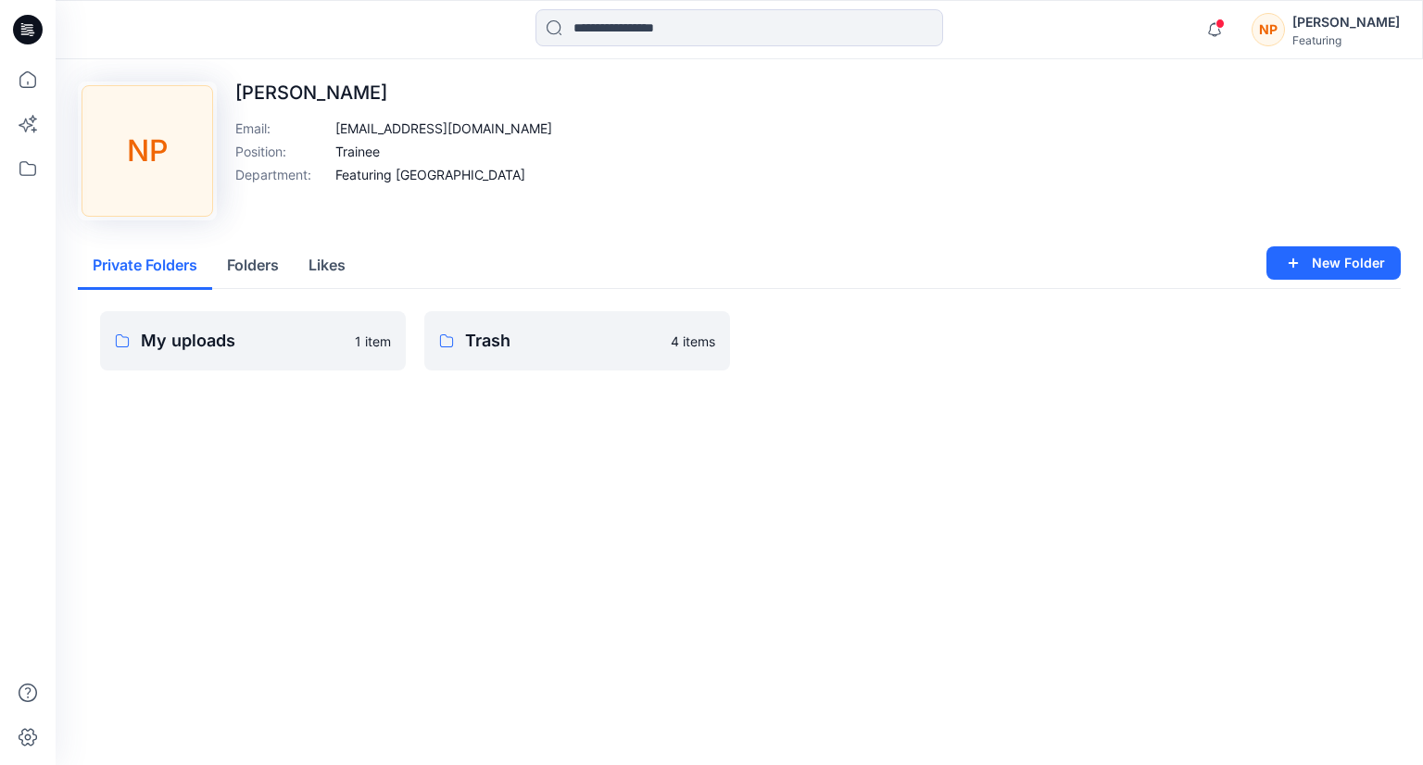
click at [157, 260] on button "Private Folders" at bounding box center [145, 266] width 134 height 47
click at [145, 427] on div "Upload Image NP Nguyen Phuong Email : nguyenfuong272003@gmail.com Position : Tr…" at bounding box center [739, 251] width 1367 height 385
click at [734, 36] on input at bounding box center [739, 27] width 408 height 37
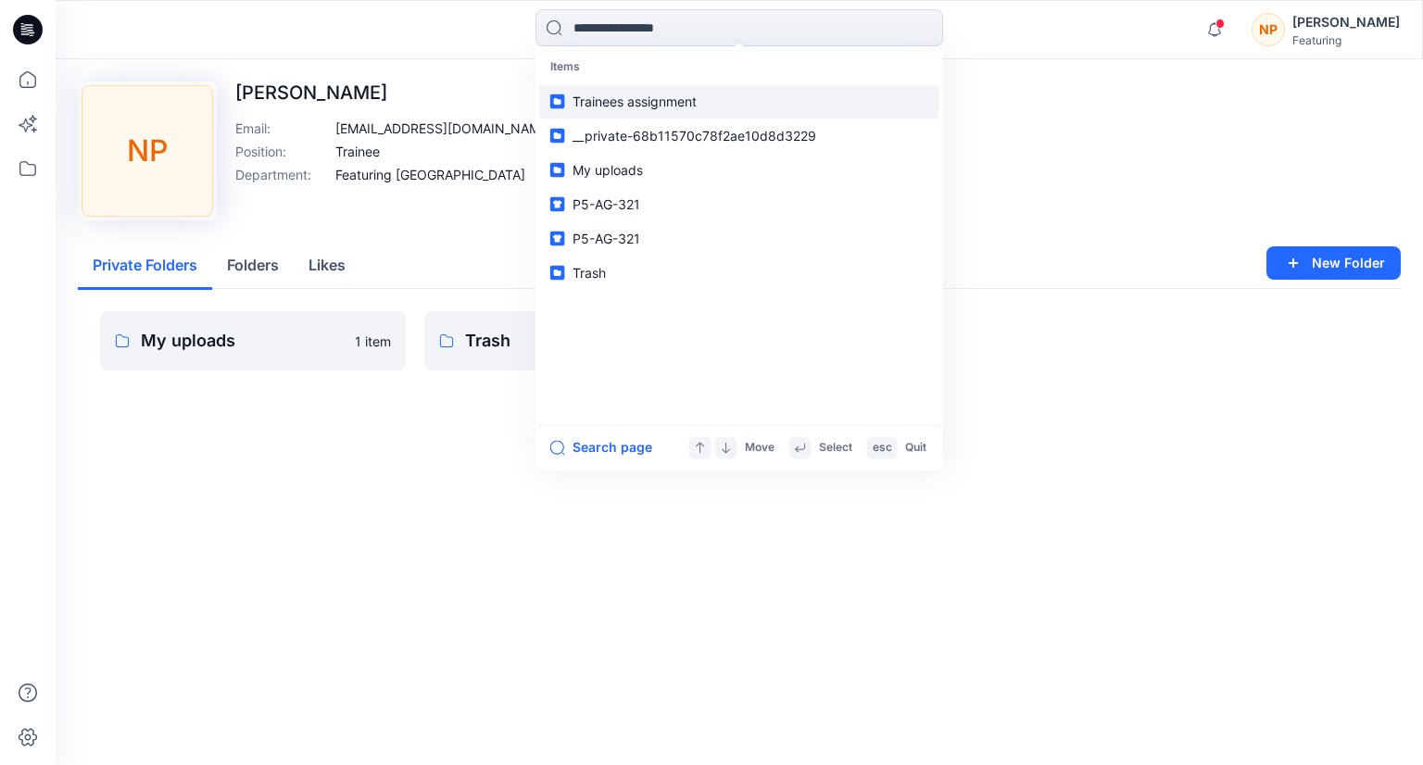
click at [684, 107] on span "Trainees assignment" at bounding box center [634, 102] width 124 height 16
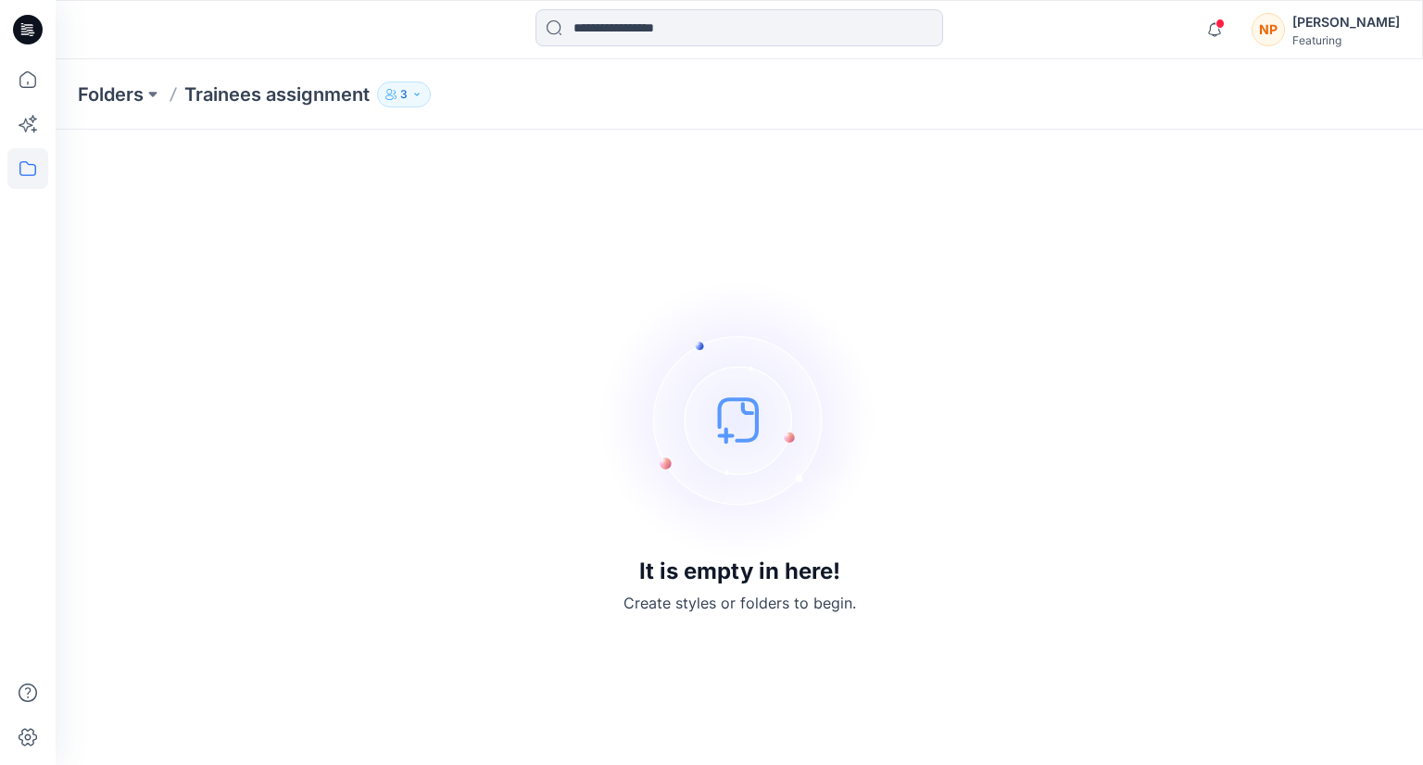
click at [736, 431] on img at bounding box center [739, 420] width 278 height 278
click at [700, 41] on input at bounding box center [739, 27] width 408 height 37
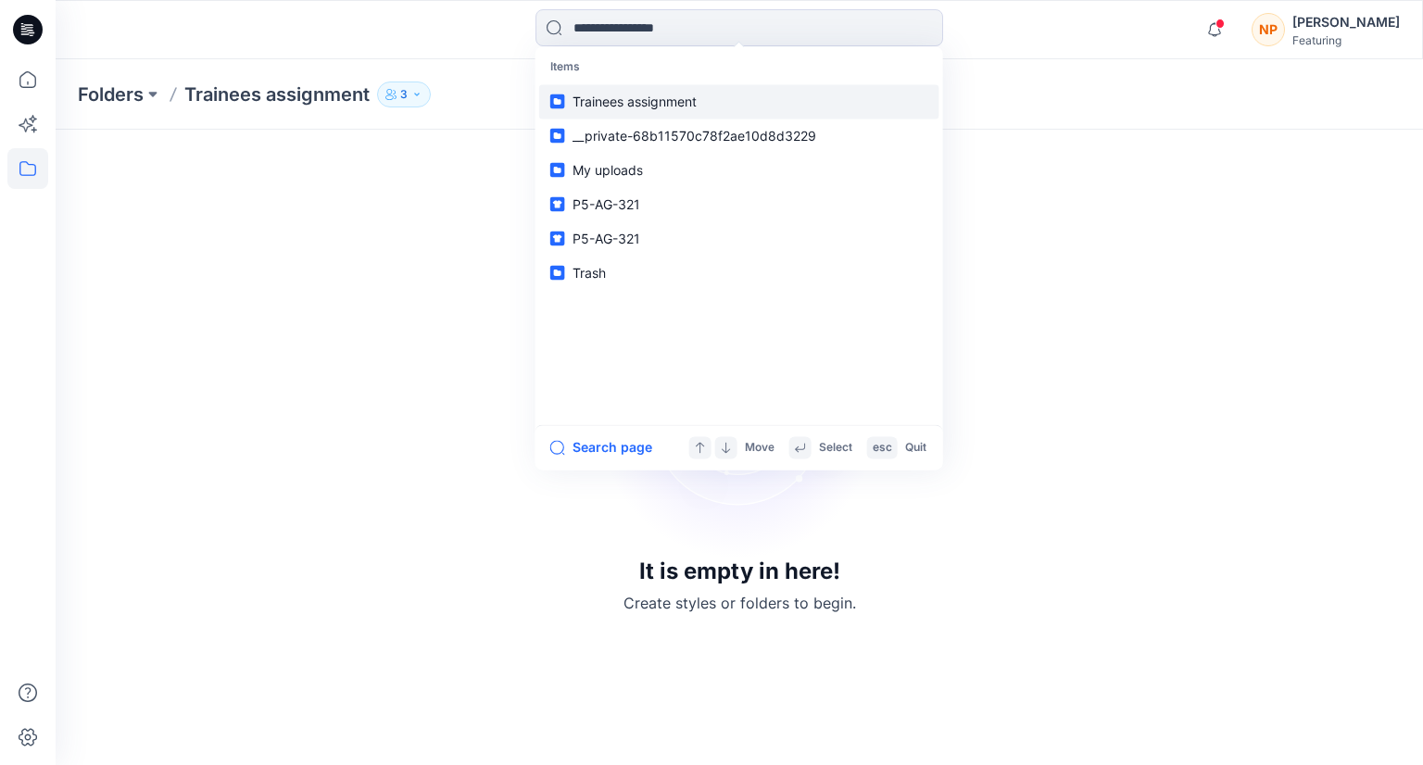
click at [685, 107] on span "Trainees assignment" at bounding box center [634, 102] width 124 height 16
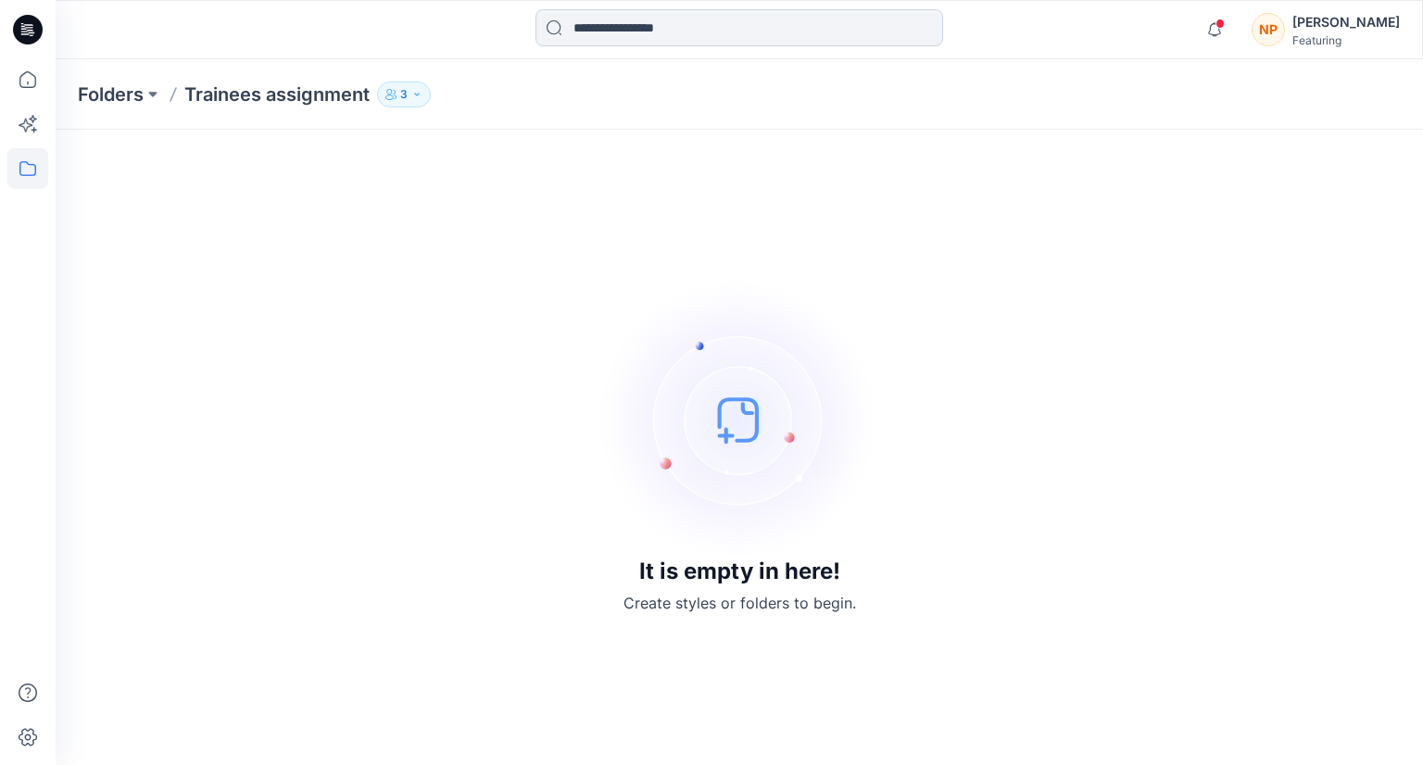
click at [608, 37] on input at bounding box center [739, 27] width 408 height 37
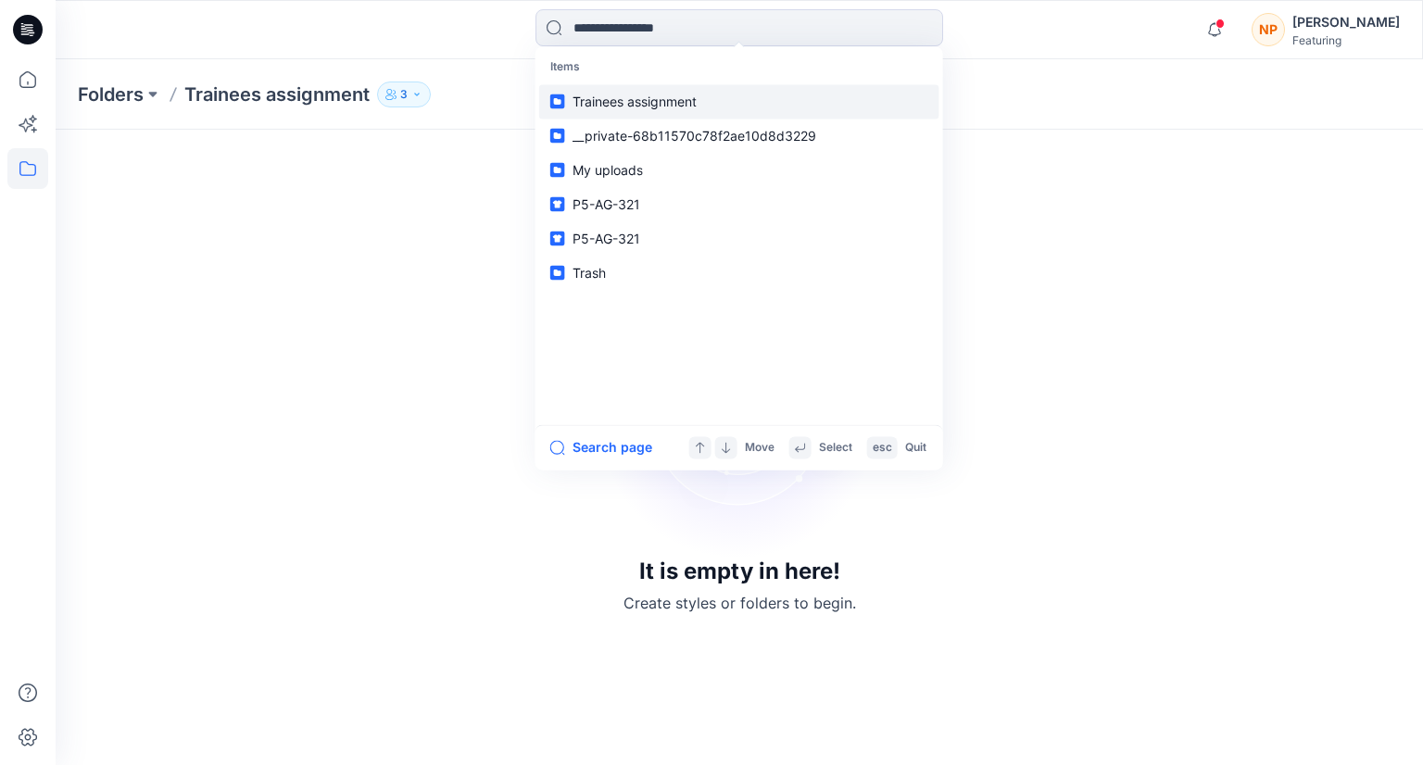
click at [635, 105] on span "Trainees assignment" at bounding box center [634, 102] width 124 height 16
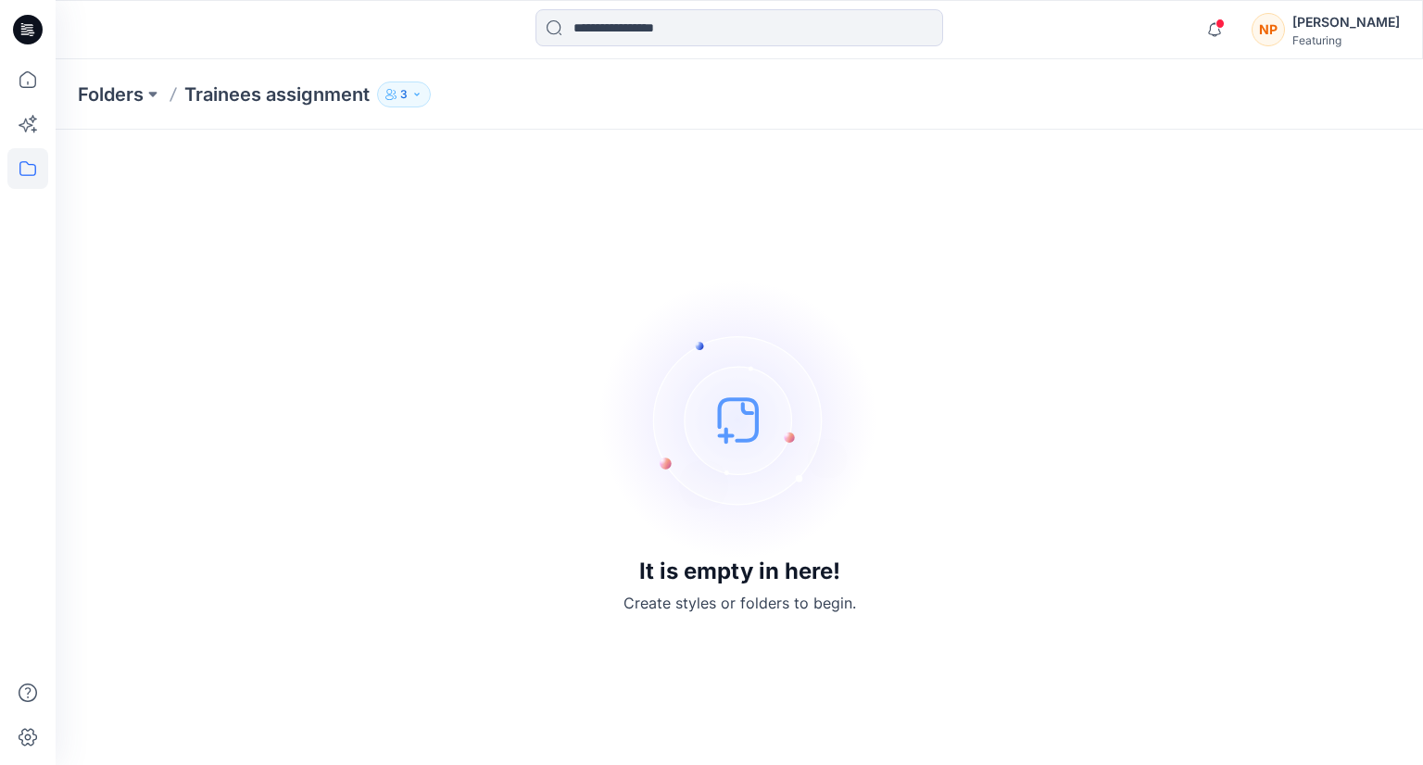
click at [304, 98] on p "Trainees assignment" at bounding box center [276, 95] width 185 height 26
drag, startPoint x: 304, startPoint y: 98, endPoint x: 33, endPoint y: 80, distance: 271.1
click at [33, 80] on icon at bounding box center [27, 79] width 41 height 41
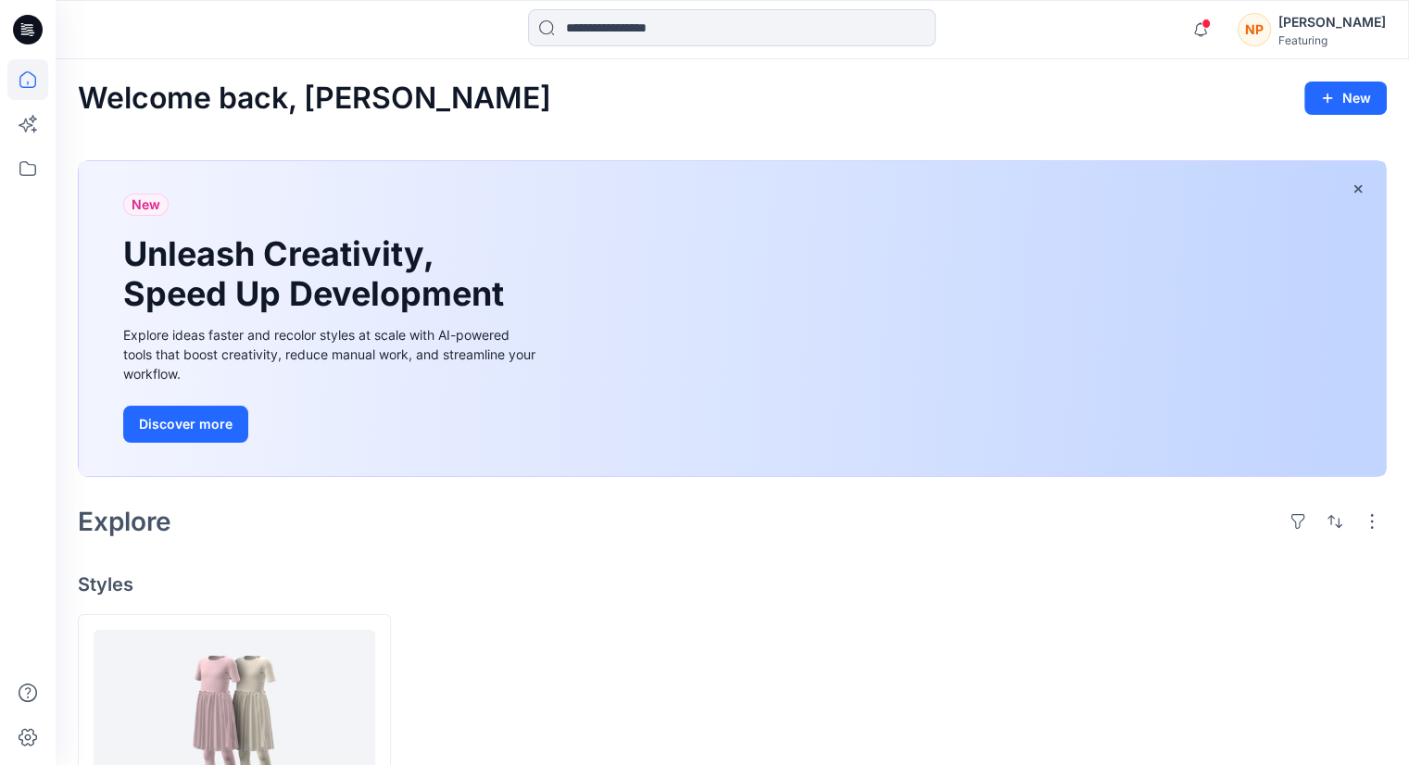
scroll to position [169, 0]
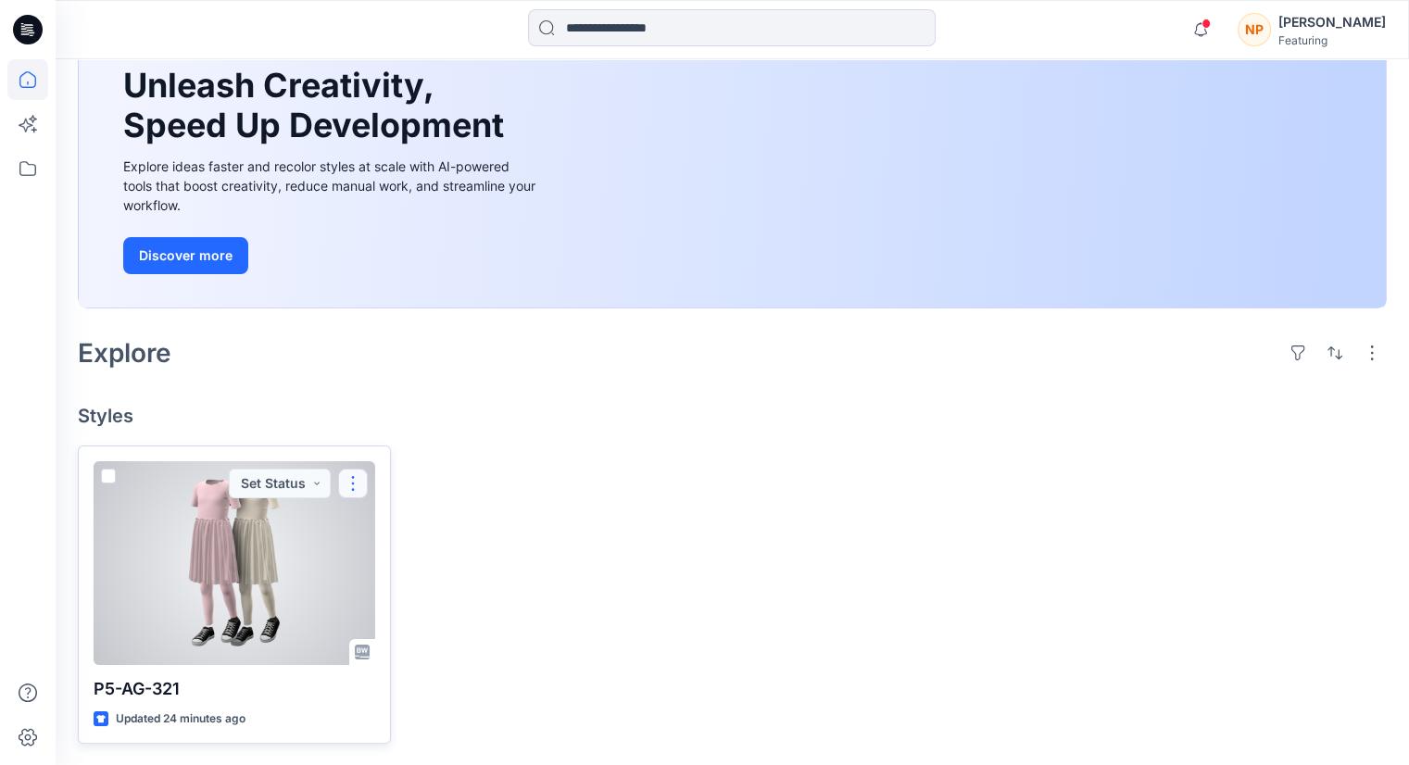
click at [356, 477] on button "button" at bounding box center [353, 484] width 30 height 30
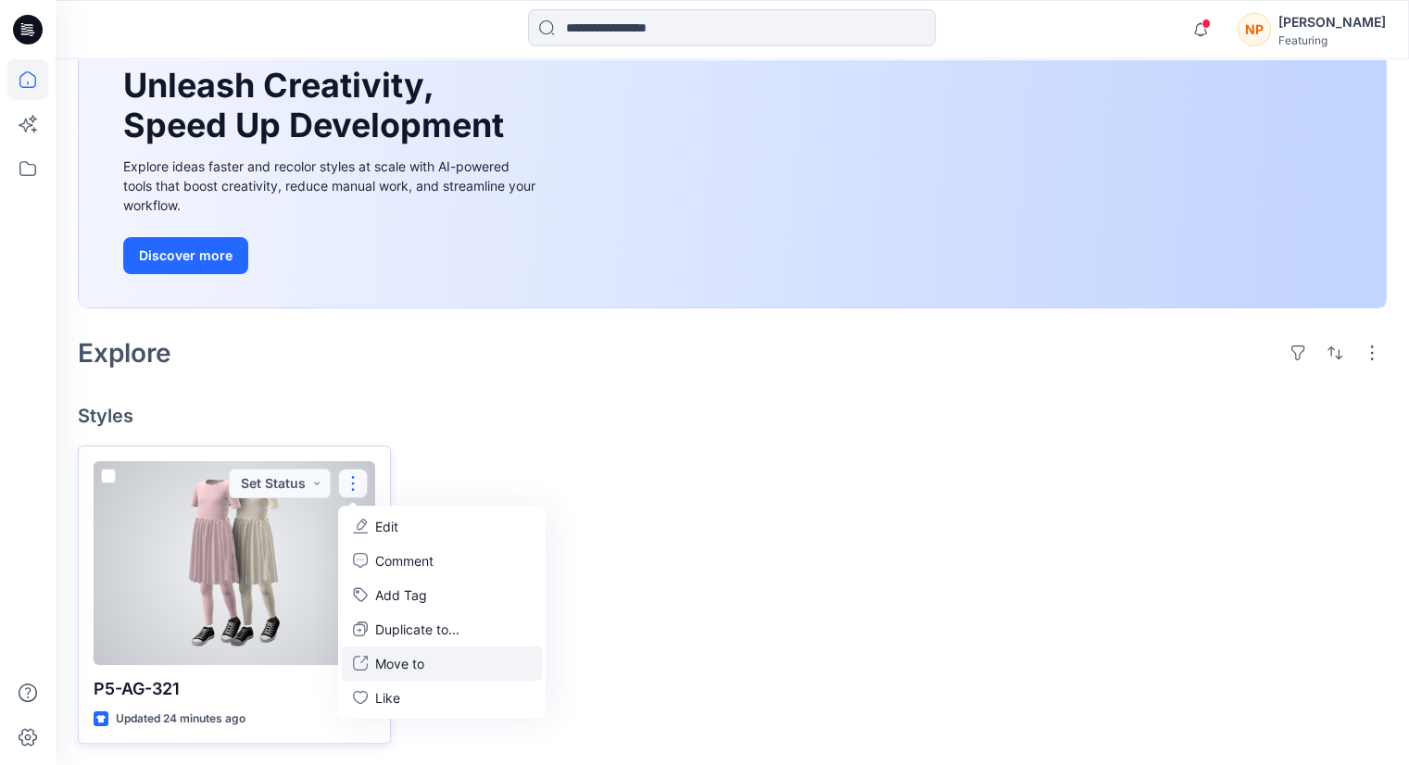
click at [402, 665] on p "Move to" at bounding box center [399, 663] width 49 height 19
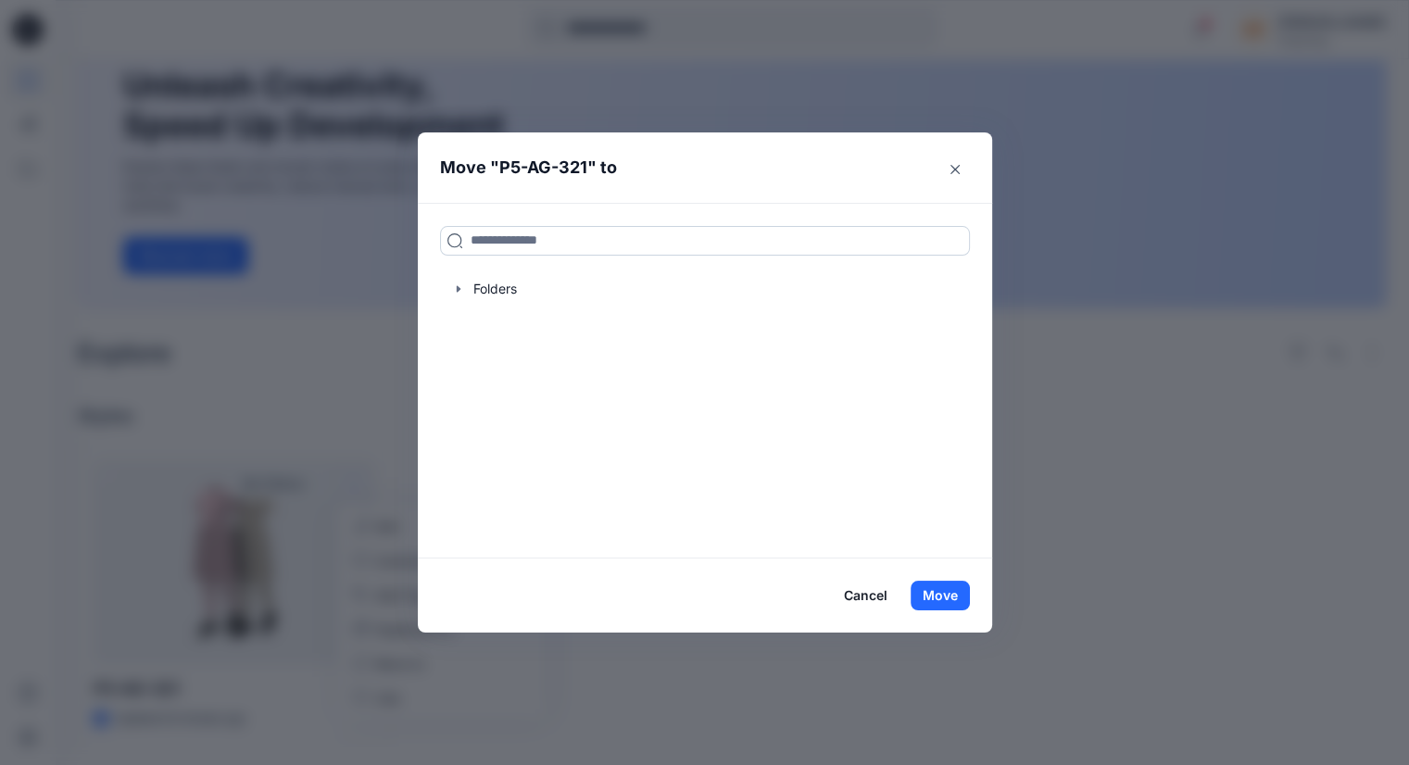
click at [519, 245] on input at bounding box center [705, 241] width 530 height 30
paste input "**********"
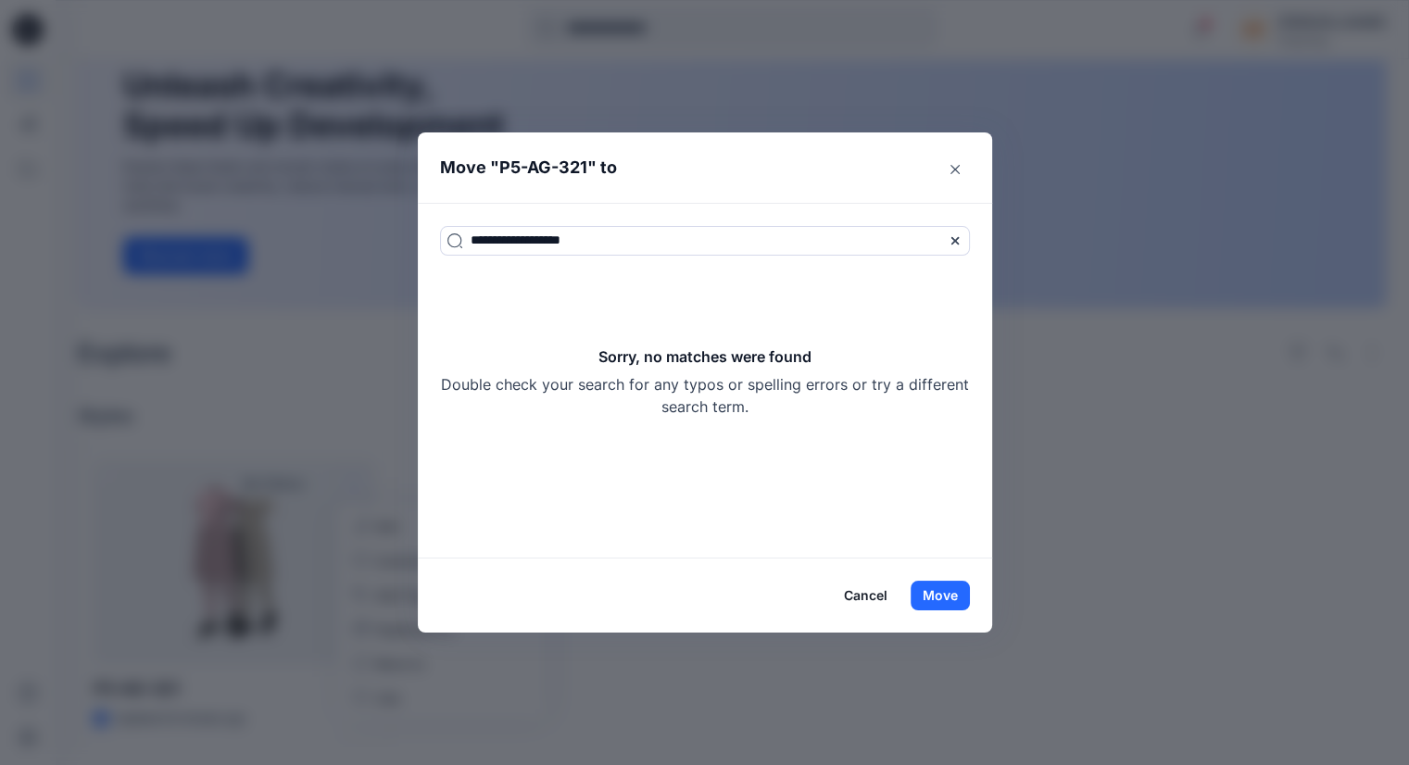
type input "**********"
click at [958, 242] on icon at bounding box center [953, 240] width 7 height 7
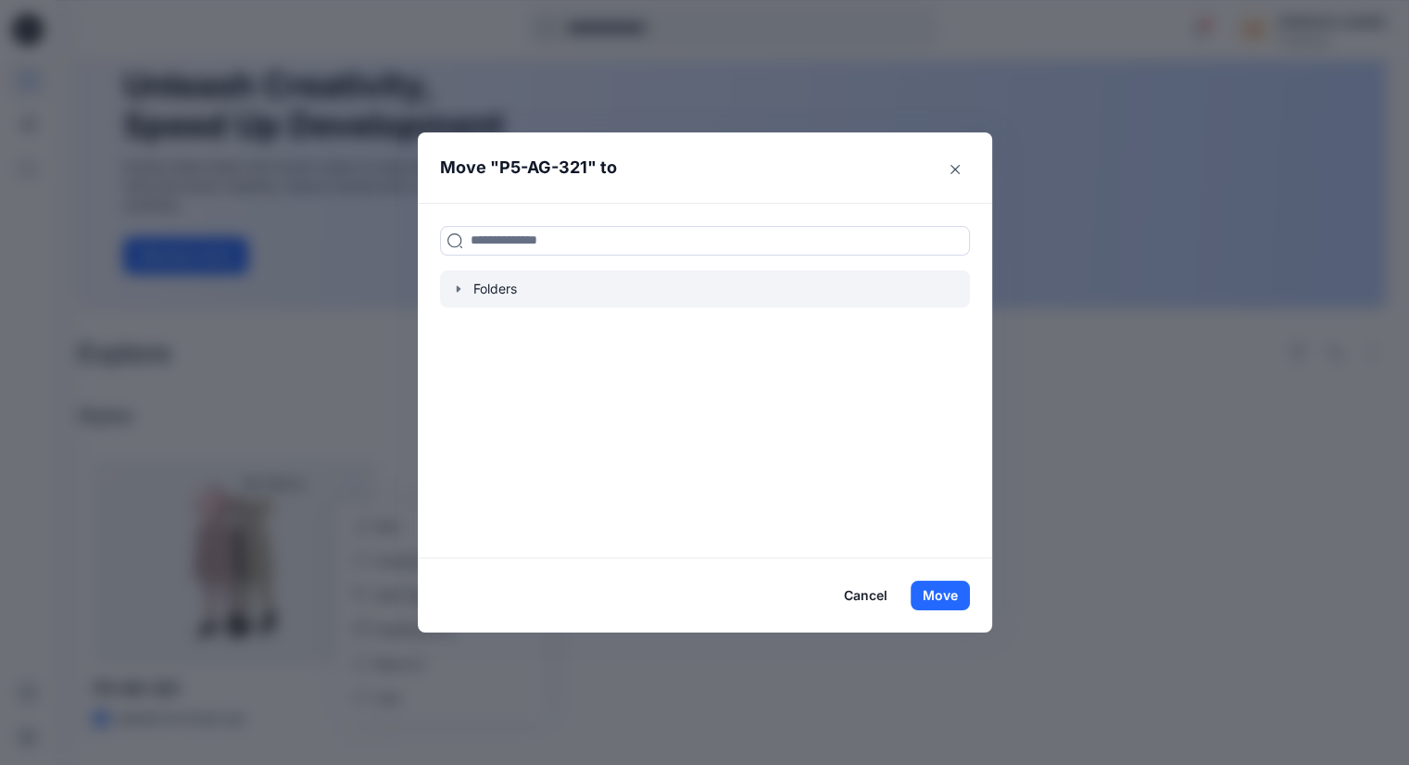
click at [466, 286] on icon "button" at bounding box center [458, 289] width 15 height 15
click at [466, 286] on icon at bounding box center [458, 289] width 15 height 15
click at [482, 290] on p "Folders" at bounding box center [495, 289] width 45 height 22
click at [960, 175] on button "Close" at bounding box center [955, 170] width 30 height 30
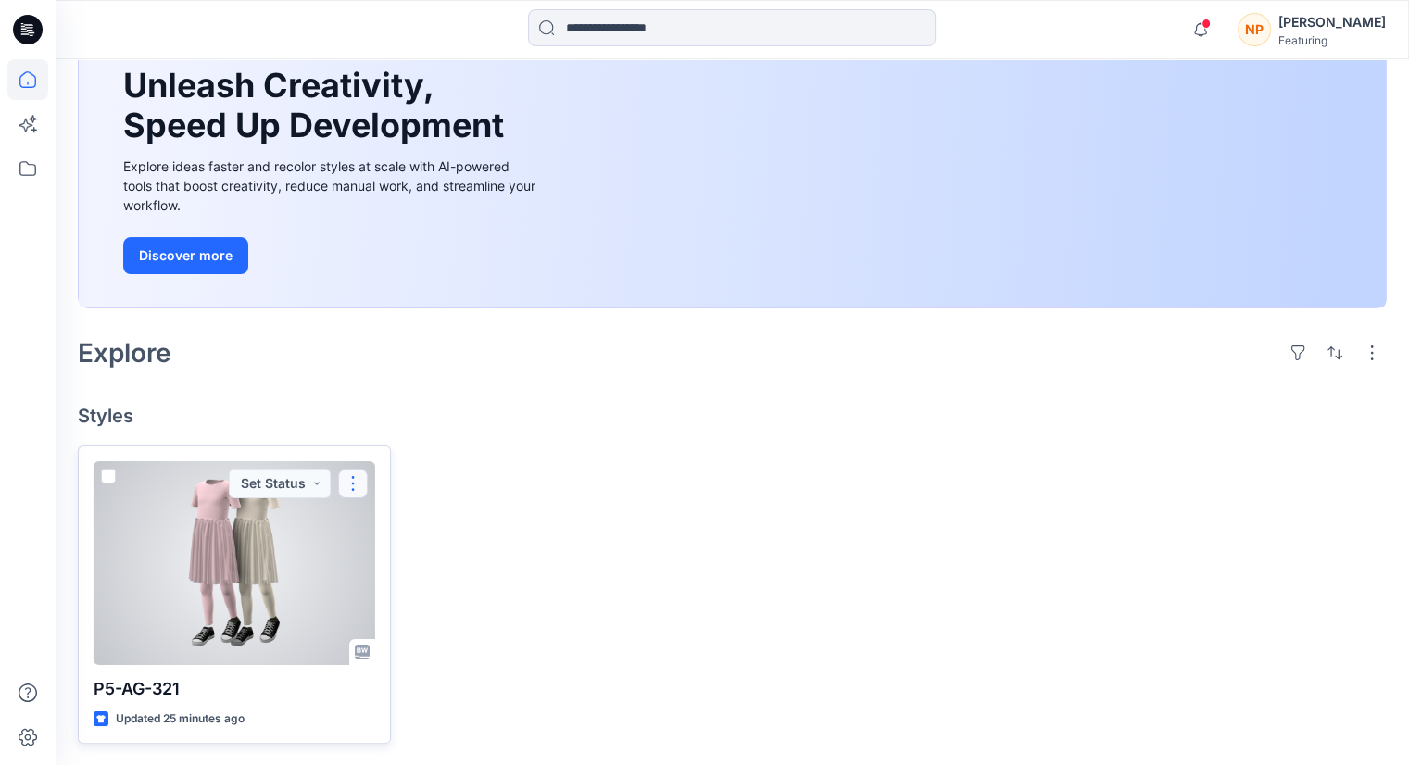
click at [353, 475] on button "button" at bounding box center [353, 484] width 30 height 30
click at [304, 483] on button "Set Status" at bounding box center [280, 484] width 102 height 30
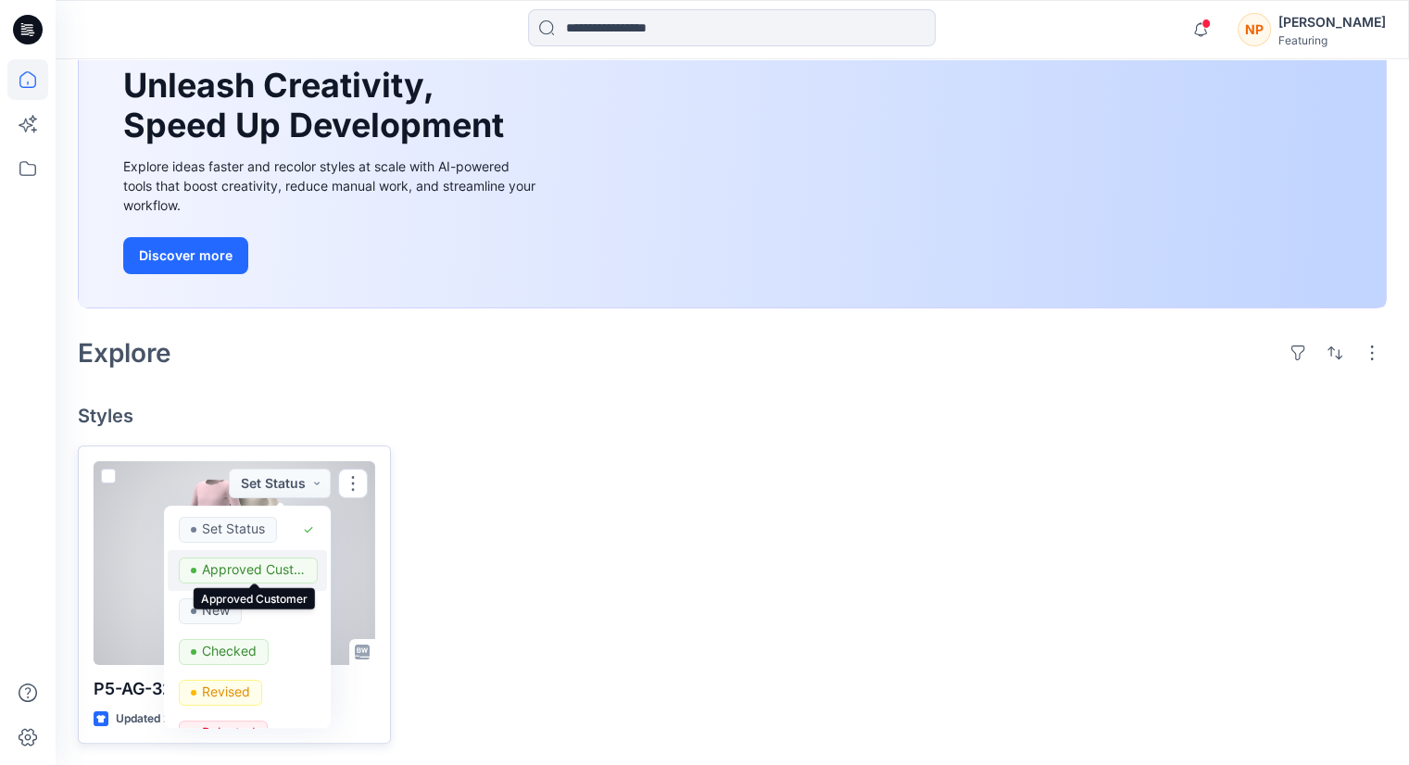
click at [292, 565] on p "Approved Customer" at bounding box center [254, 570] width 104 height 24
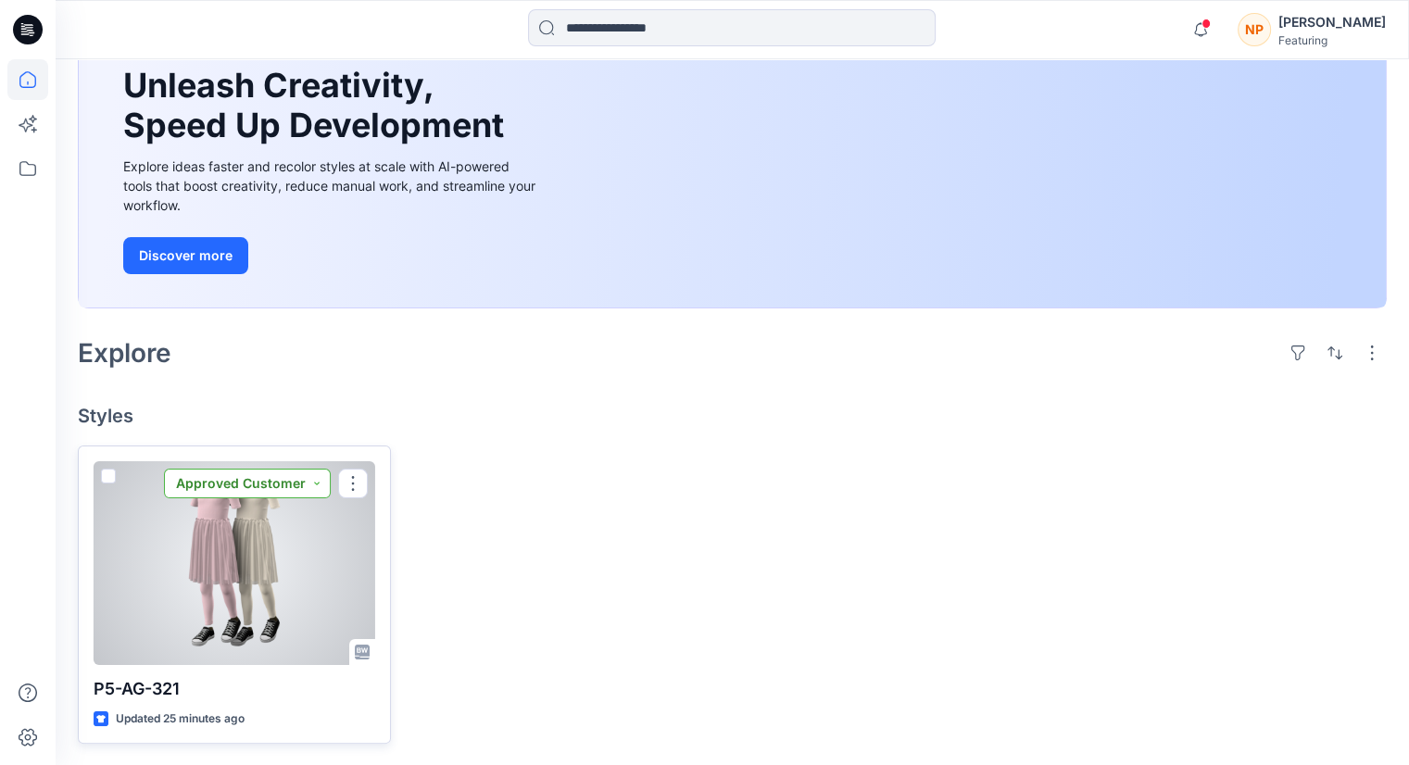
click at [322, 479] on button "Approved Customer" at bounding box center [247, 484] width 167 height 30
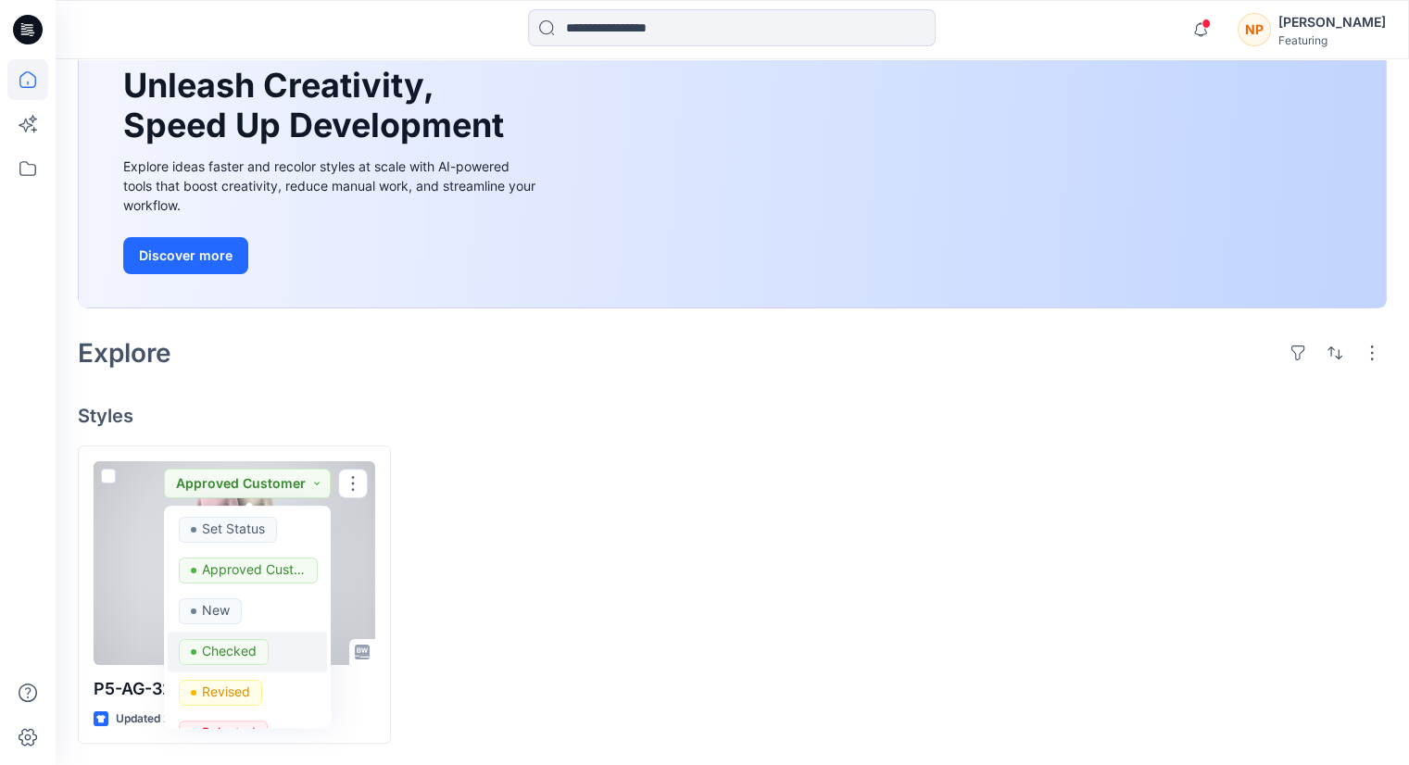
click at [245, 649] on p "Checked" at bounding box center [229, 651] width 55 height 24
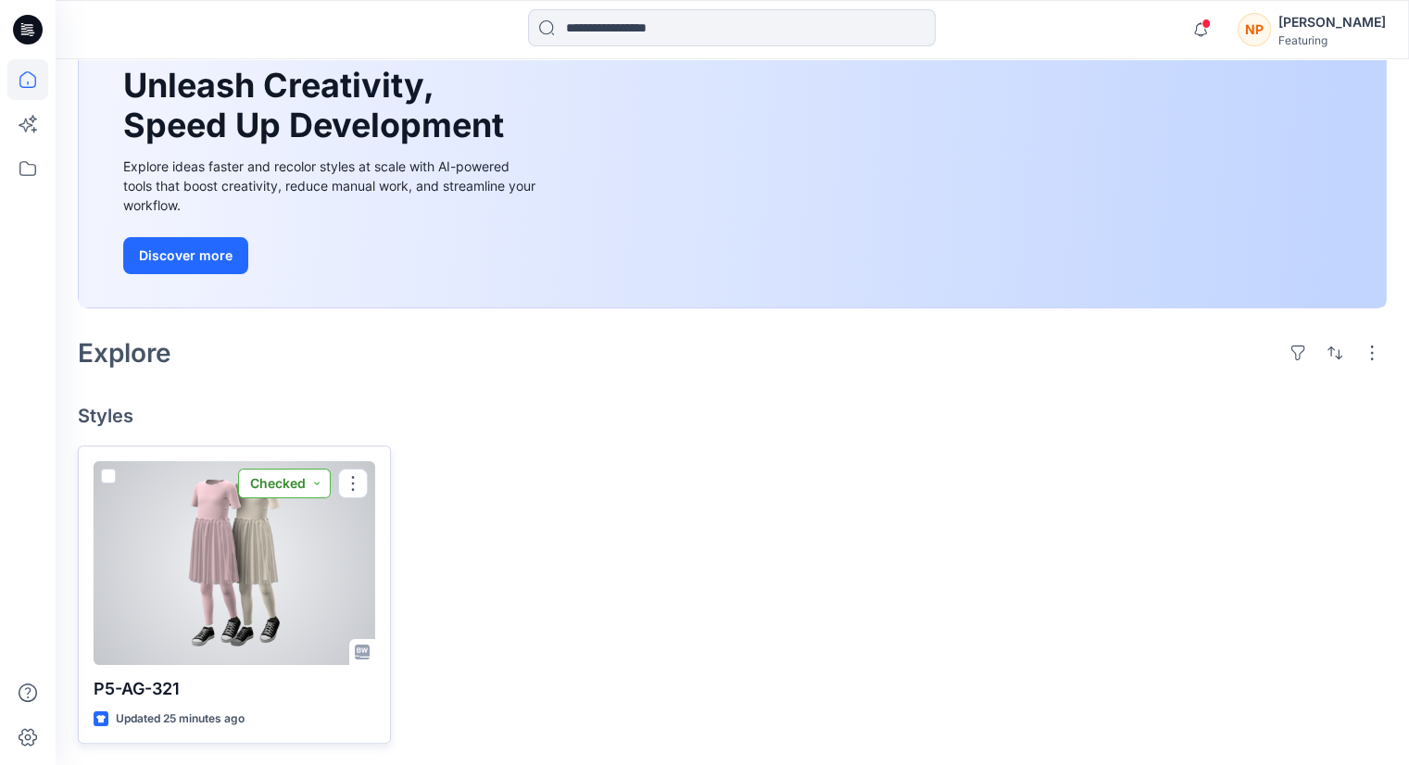
click at [330, 485] on button "Checked" at bounding box center [284, 484] width 93 height 30
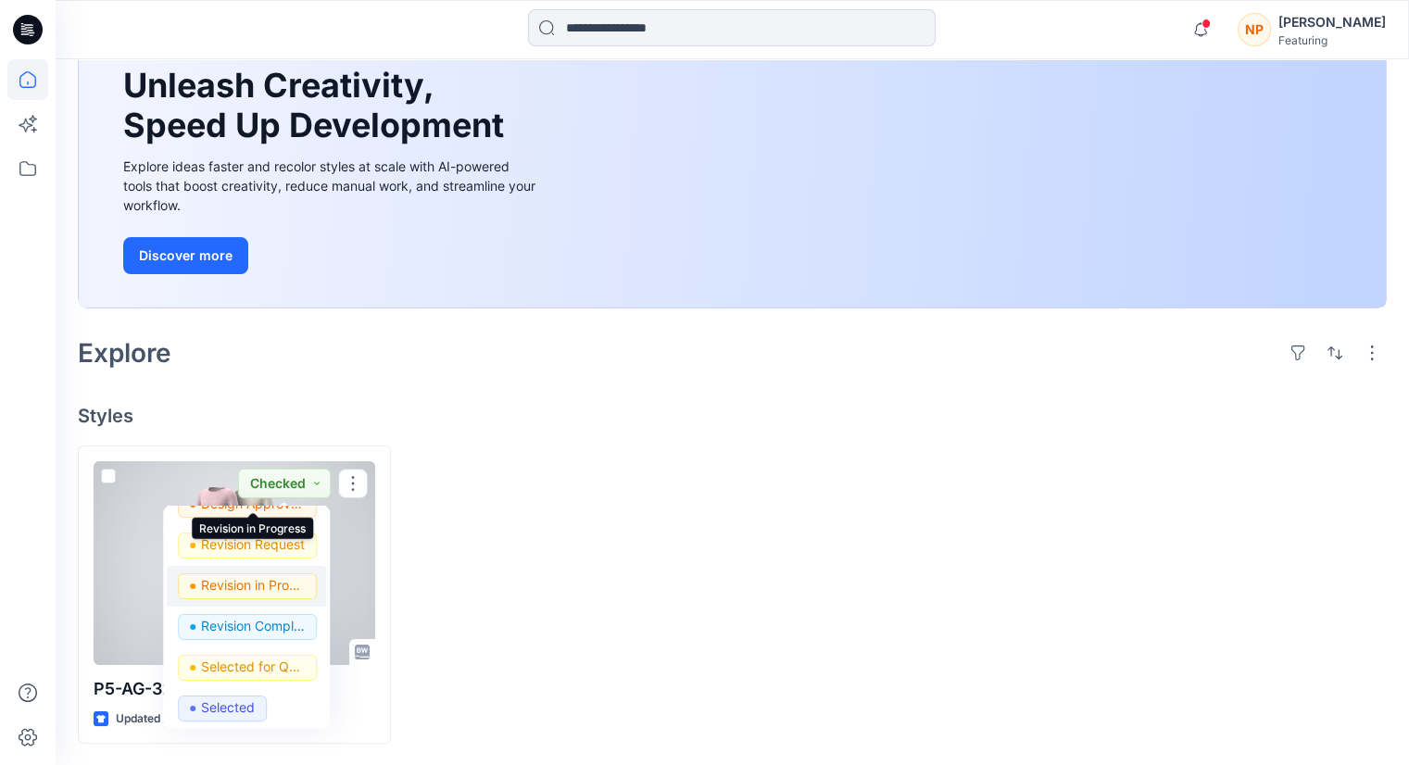
scroll to position [356, 0]
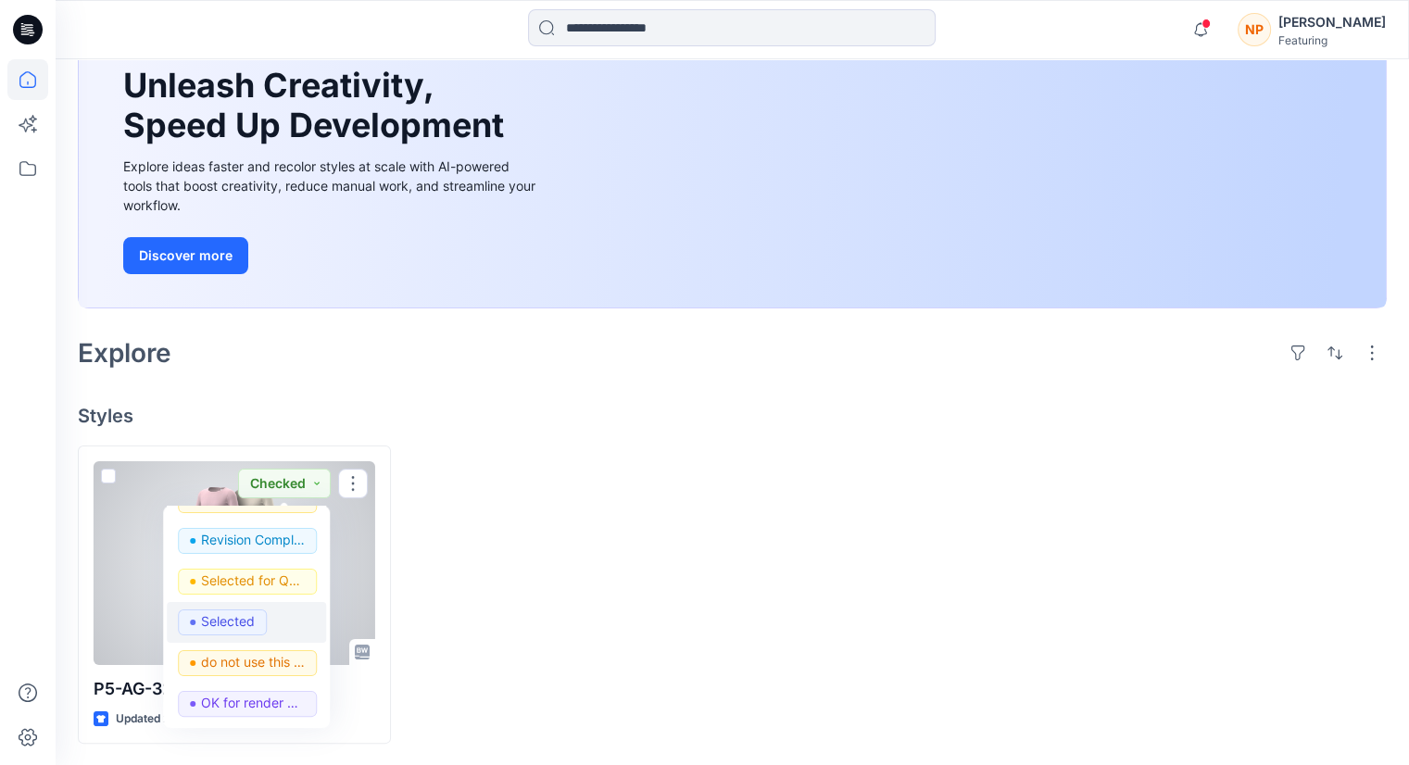
click at [270, 617] on div "Selected" at bounding box center [246, 623] width 137 height 26
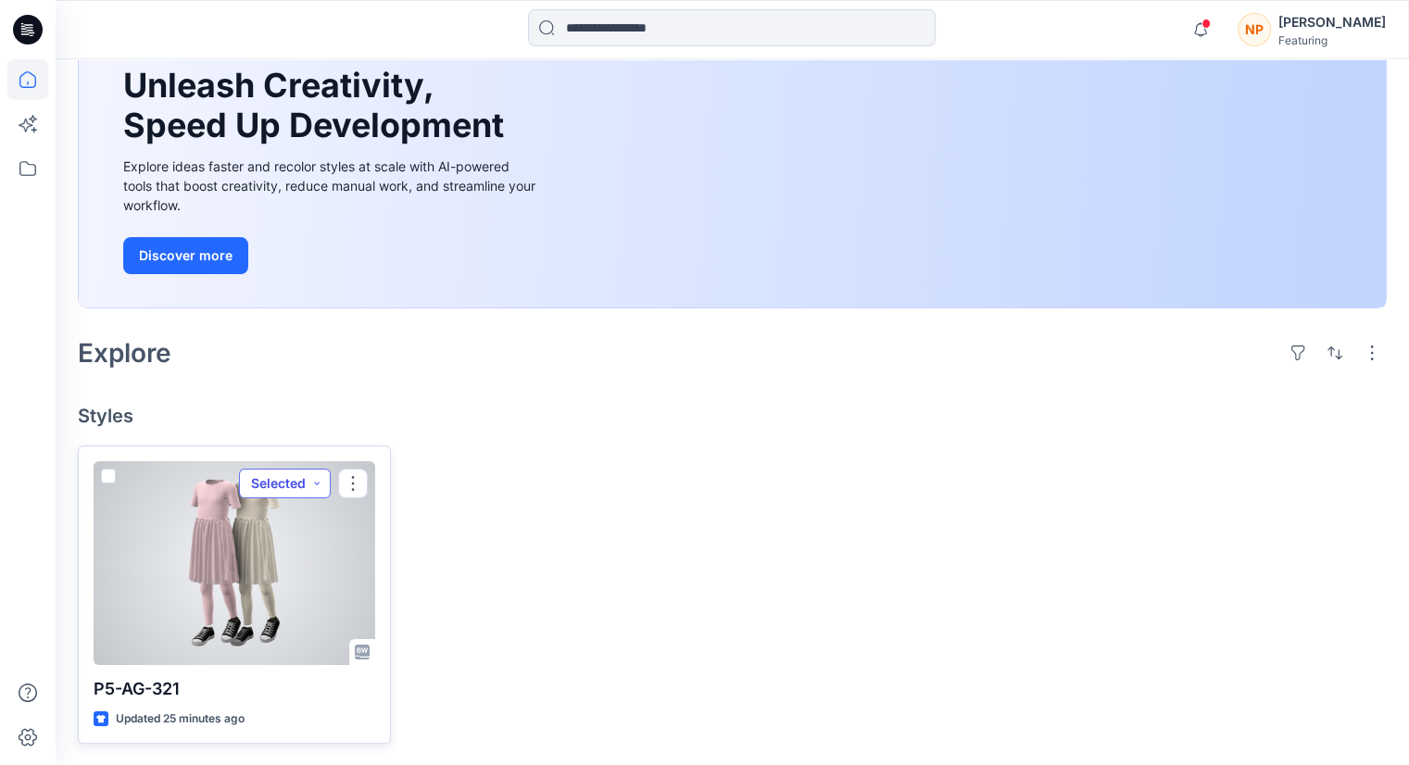
click at [324, 483] on button "Selected" at bounding box center [285, 484] width 92 height 30
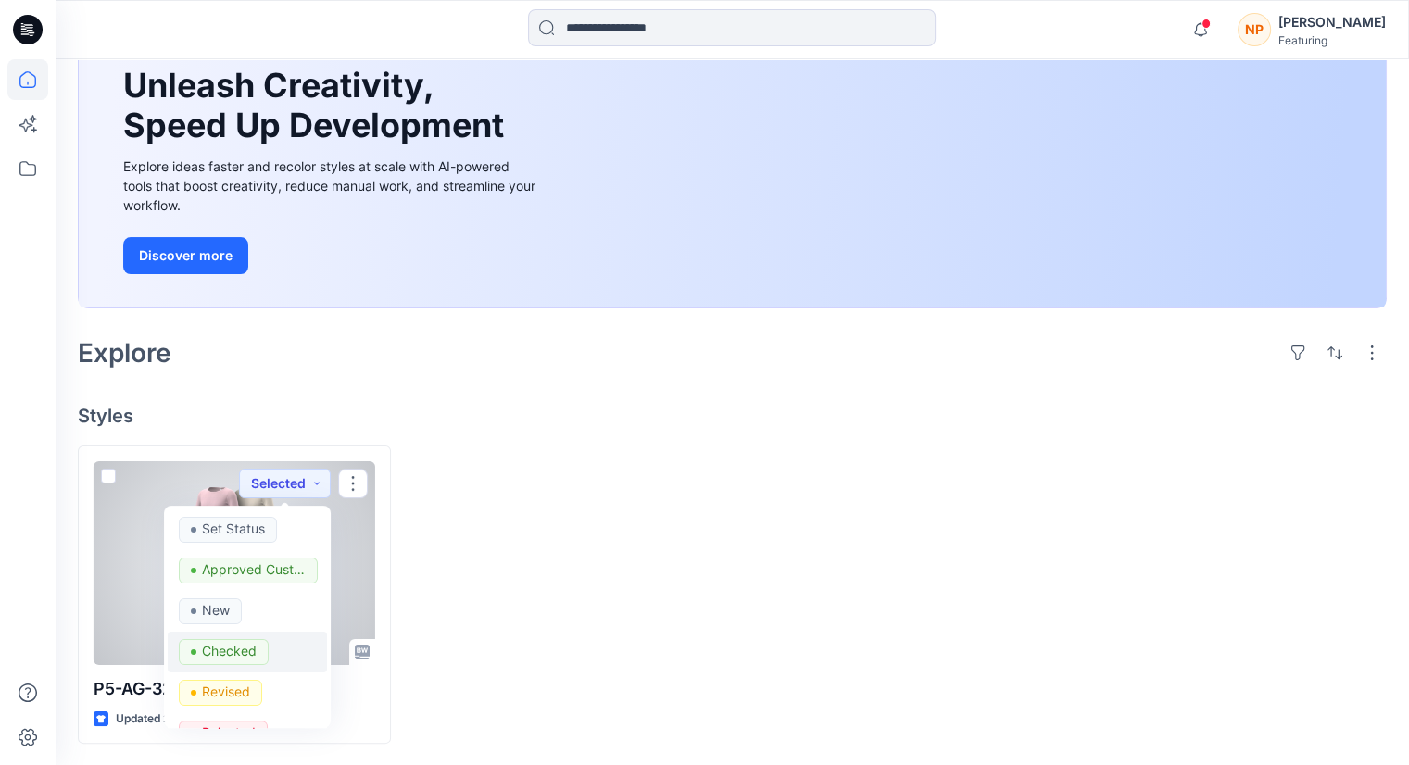
scroll to position [185, 0]
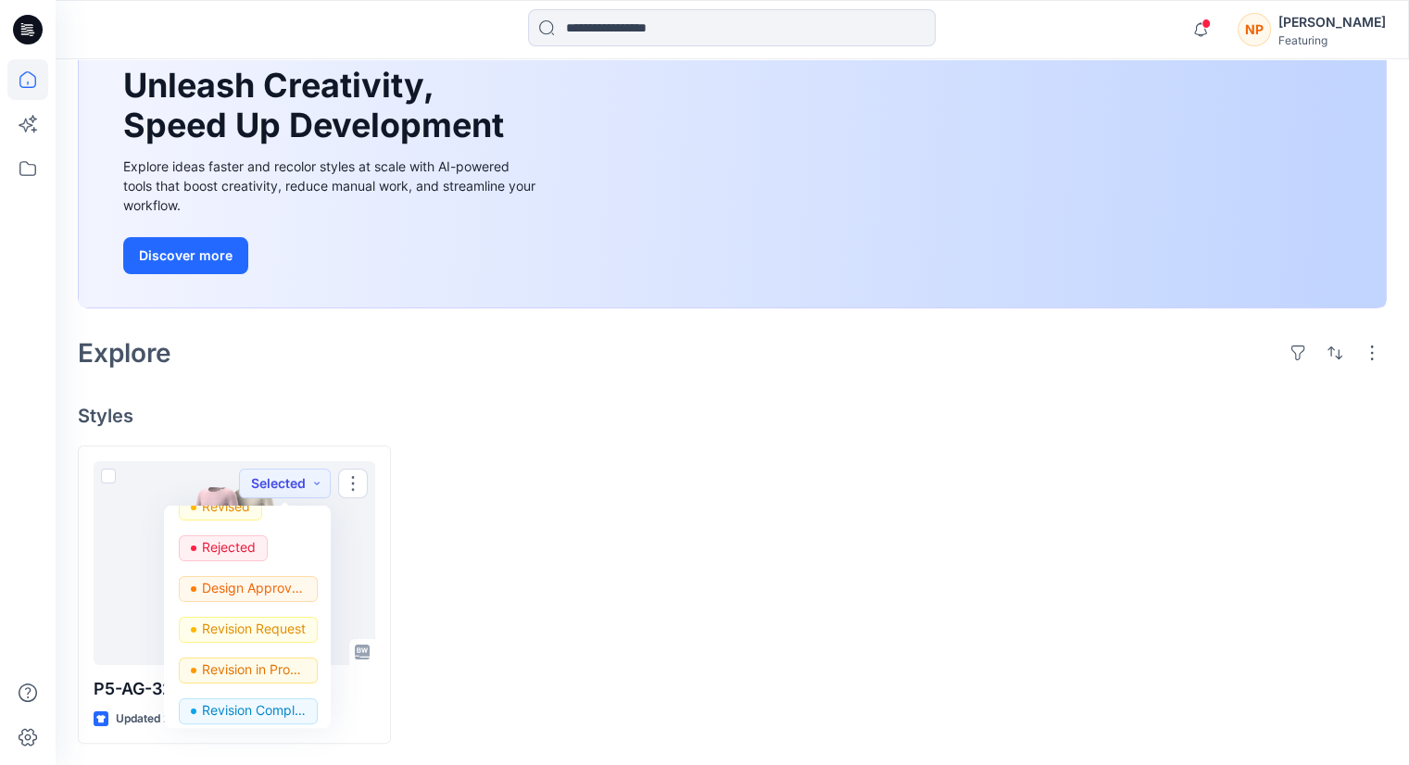
click at [494, 515] on div at bounding box center [565, 595] width 313 height 299
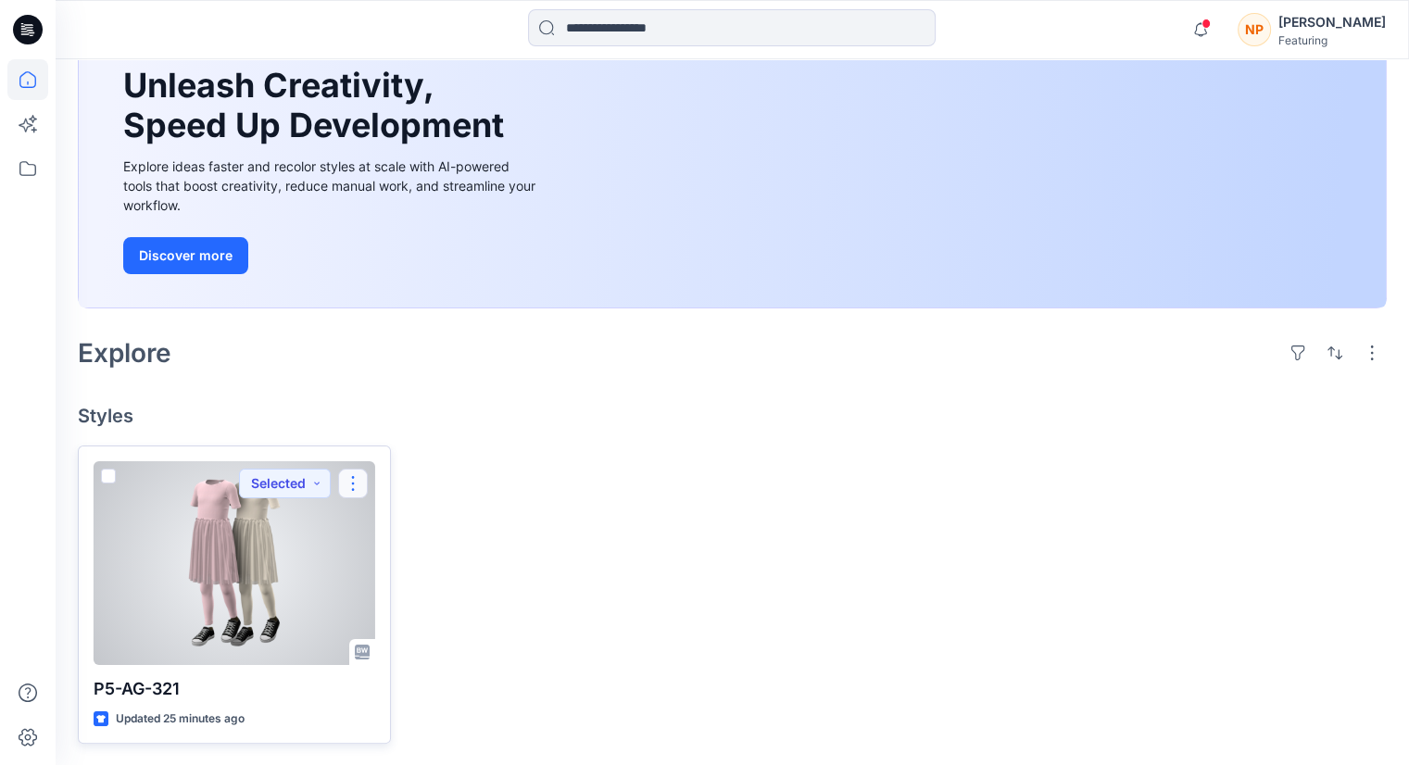
click at [358, 488] on button "button" at bounding box center [353, 484] width 30 height 30
click at [383, 523] on p "Edit" at bounding box center [386, 526] width 23 height 19
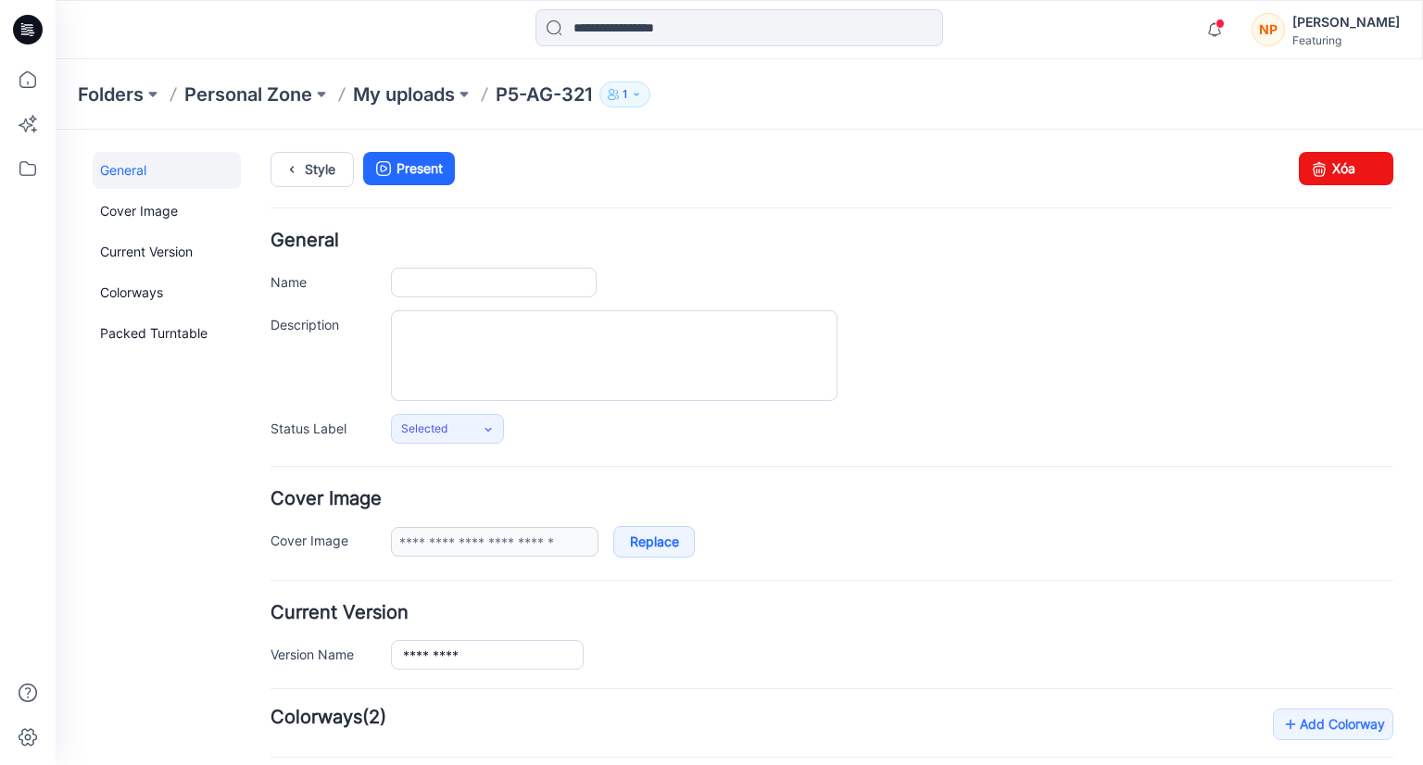
type input "*********"
type input "**********"
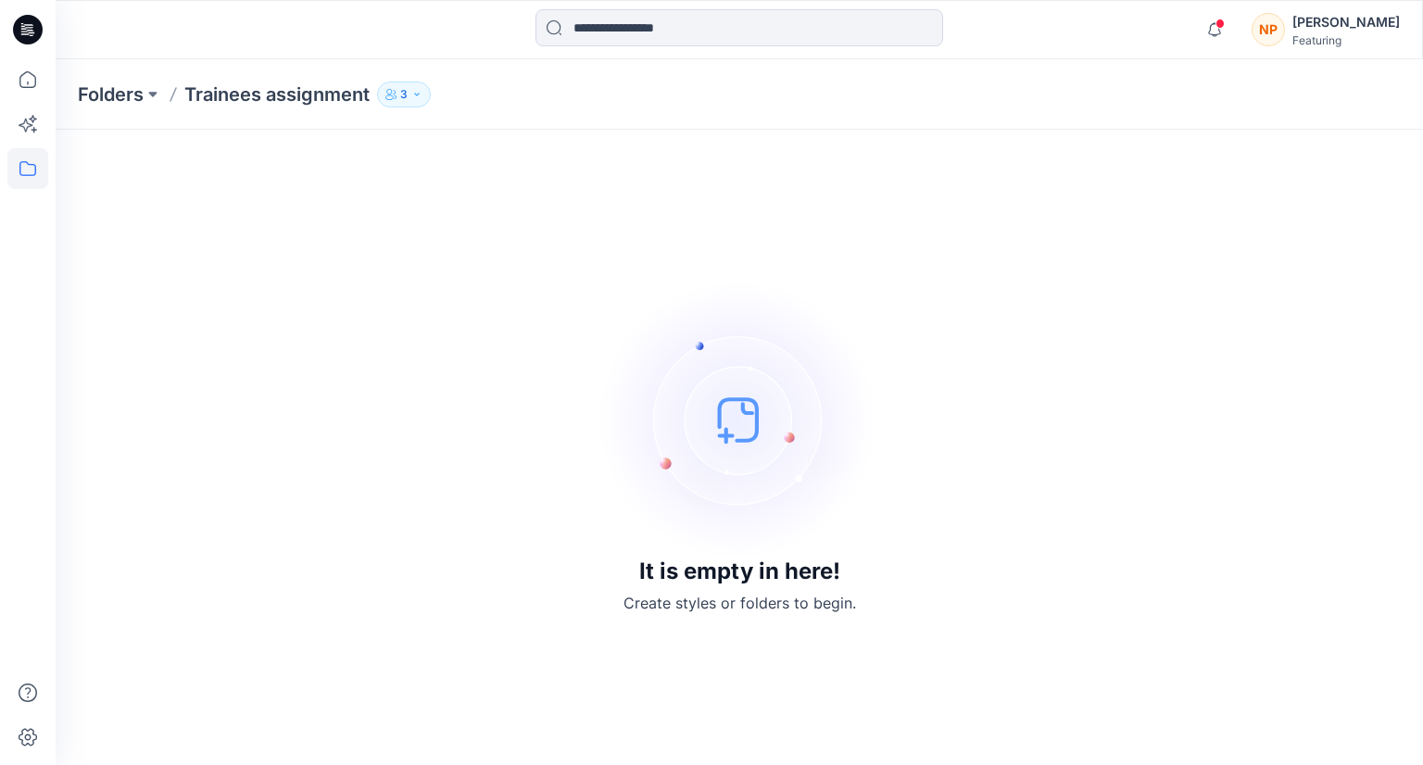
click at [716, 391] on img at bounding box center [739, 420] width 278 height 278
click at [716, 392] on img at bounding box center [739, 420] width 278 height 278
click at [716, 394] on img at bounding box center [739, 420] width 278 height 278
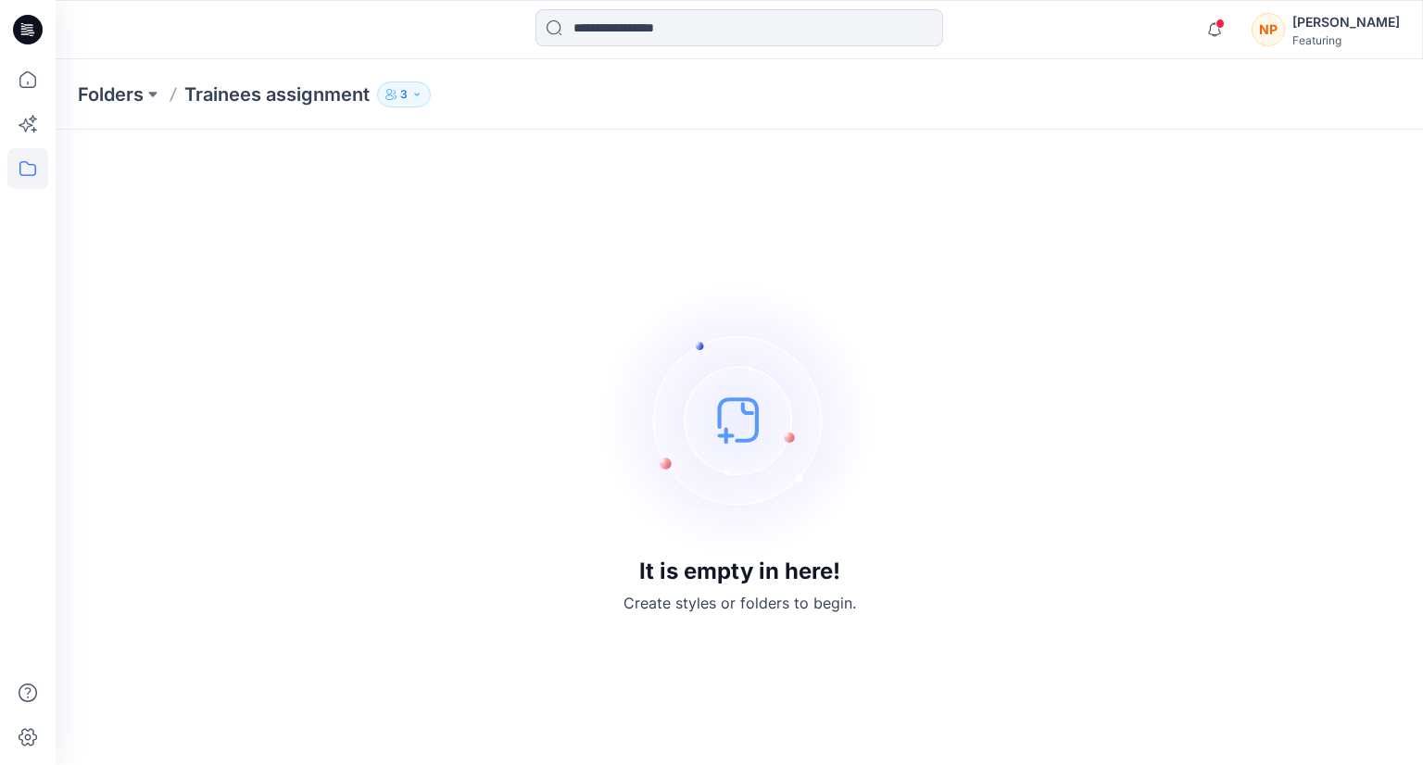
click at [716, 394] on img at bounding box center [739, 420] width 278 height 278
click at [715, 396] on img at bounding box center [739, 420] width 278 height 278
click at [713, 396] on img at bounding box center [739, 420] width 278 height 278
click at [148, 94] on button at bounding box center [153, 95] width 19 height 26
click at [170, 188] on input at bounding box center [213, 179] width 241 height 33
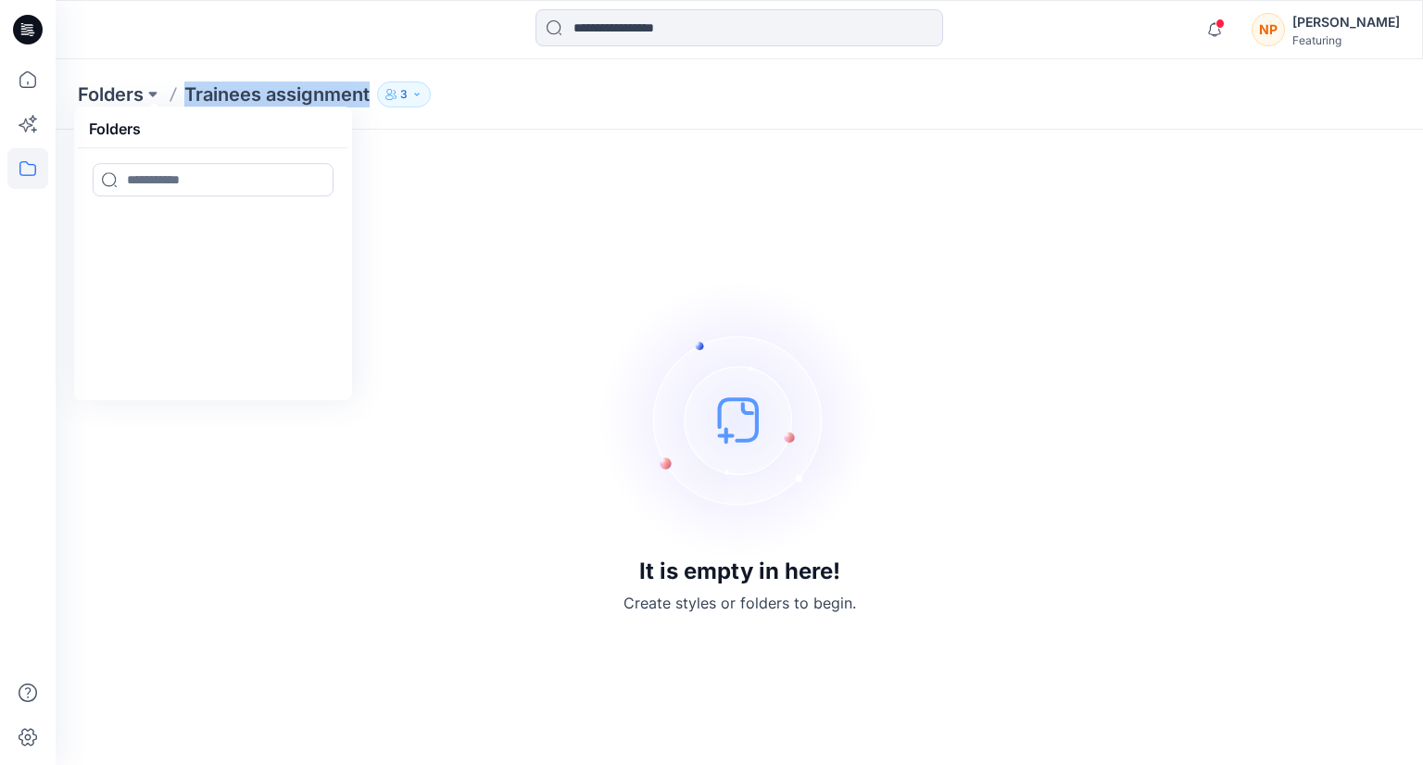
drag, startPoint x: 189, startPoint y: 97, endPoint x: 368, endPoint y: 104, distance: 178.9
click at [368, 104] on p "Trainees assignment" at bounding box center [276, 95] width 185 height 26
copy p "Trainees assignment"
click at [298, 297] on div "It is empty in here! Create styles or folders to begin." at bounding box center [739, 447] width 1323 height 591
click at [409, 95] on button "3" at bounding box center [404, 95] width 54 height 26
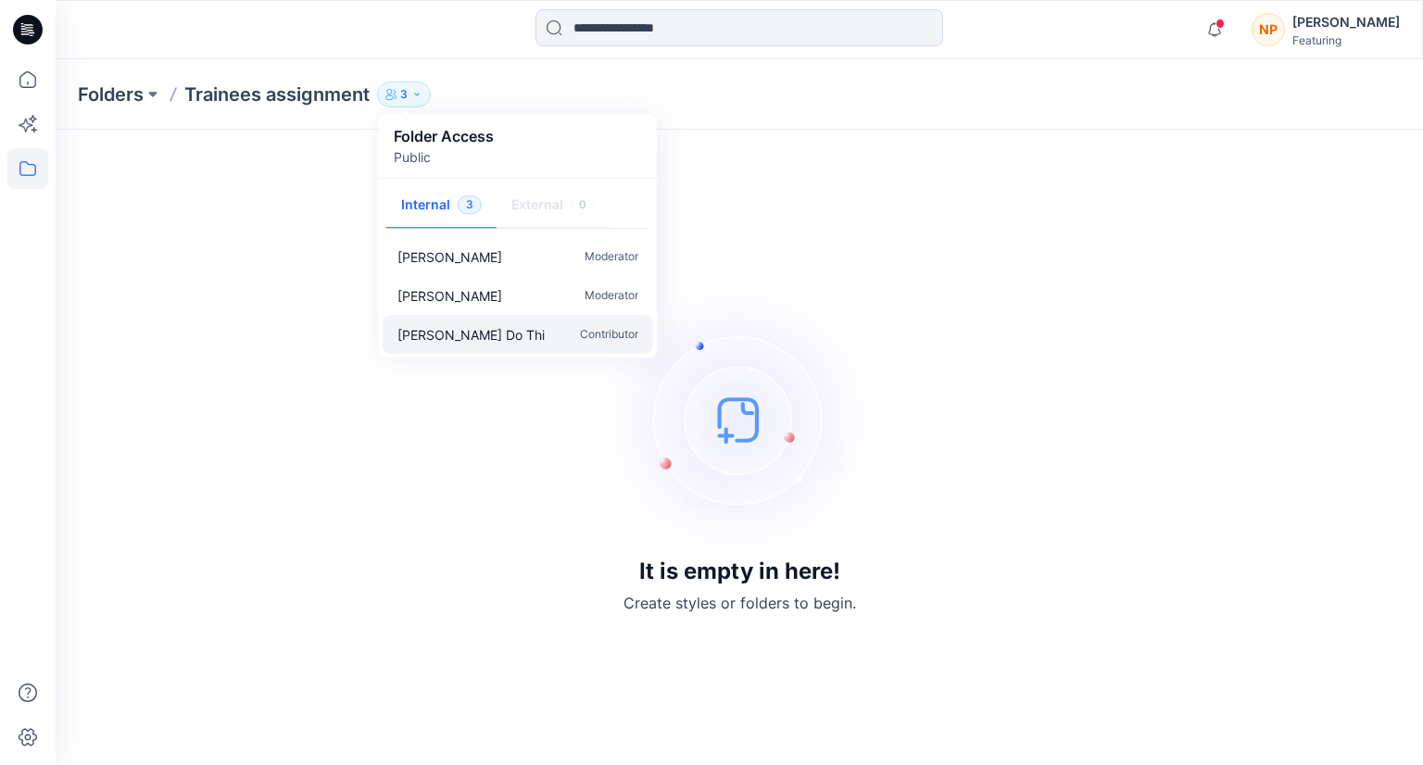
click at [541, 333] on div "Thanh Truc Do Thi Contributor" at bounding box center [518, 334] width 270 height 39
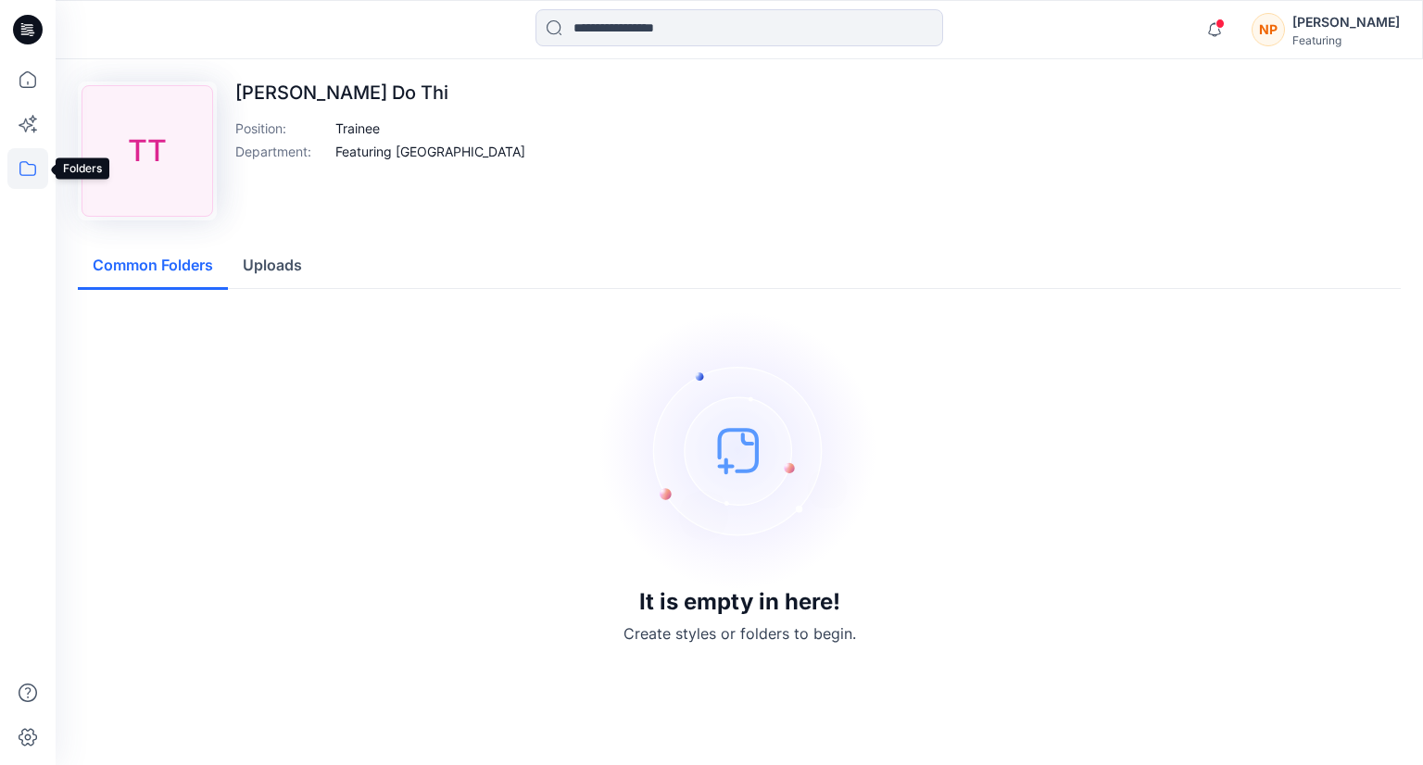
click at [30, 176] on icon at bounding box center [27, 168] width 41 height 41
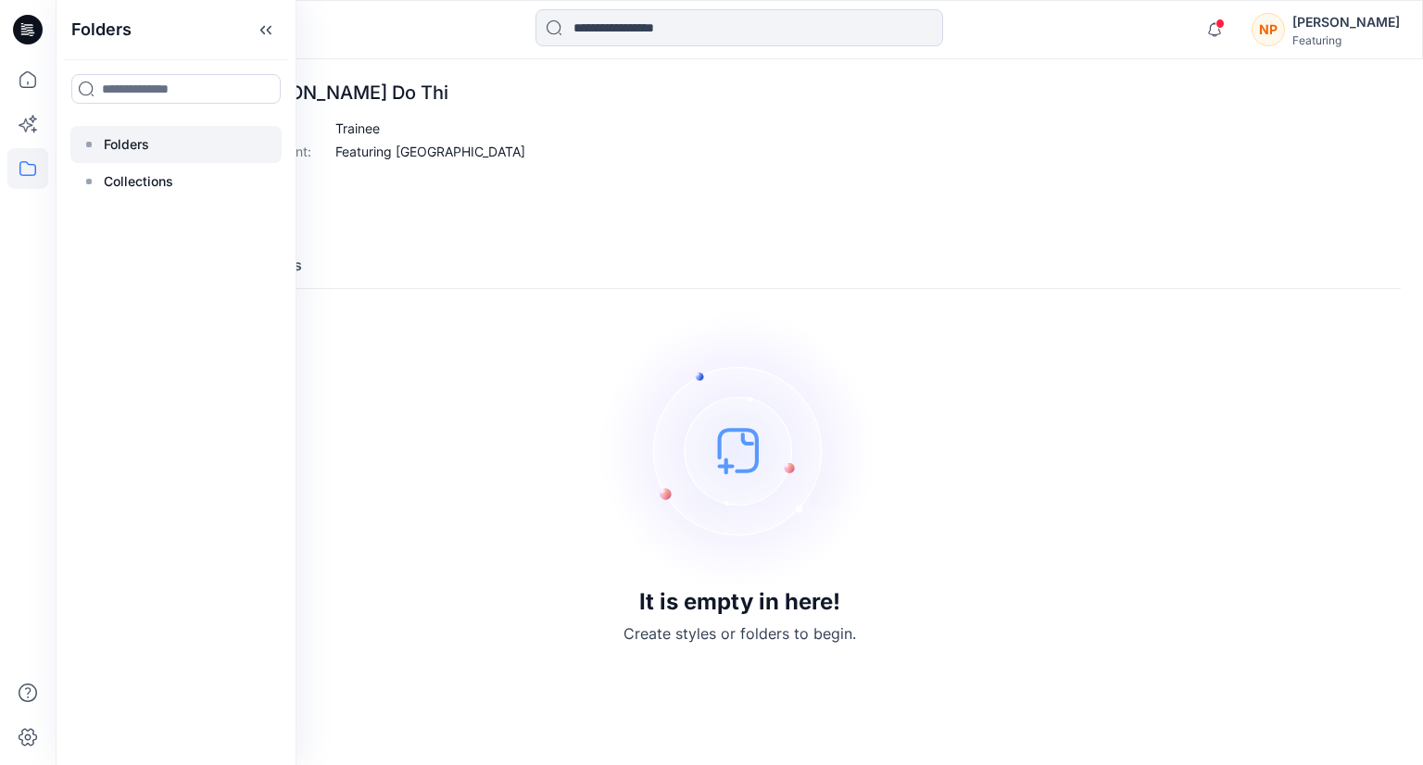
click at [154, 156] on div at bounding box center [175, 144] width 211 height 37
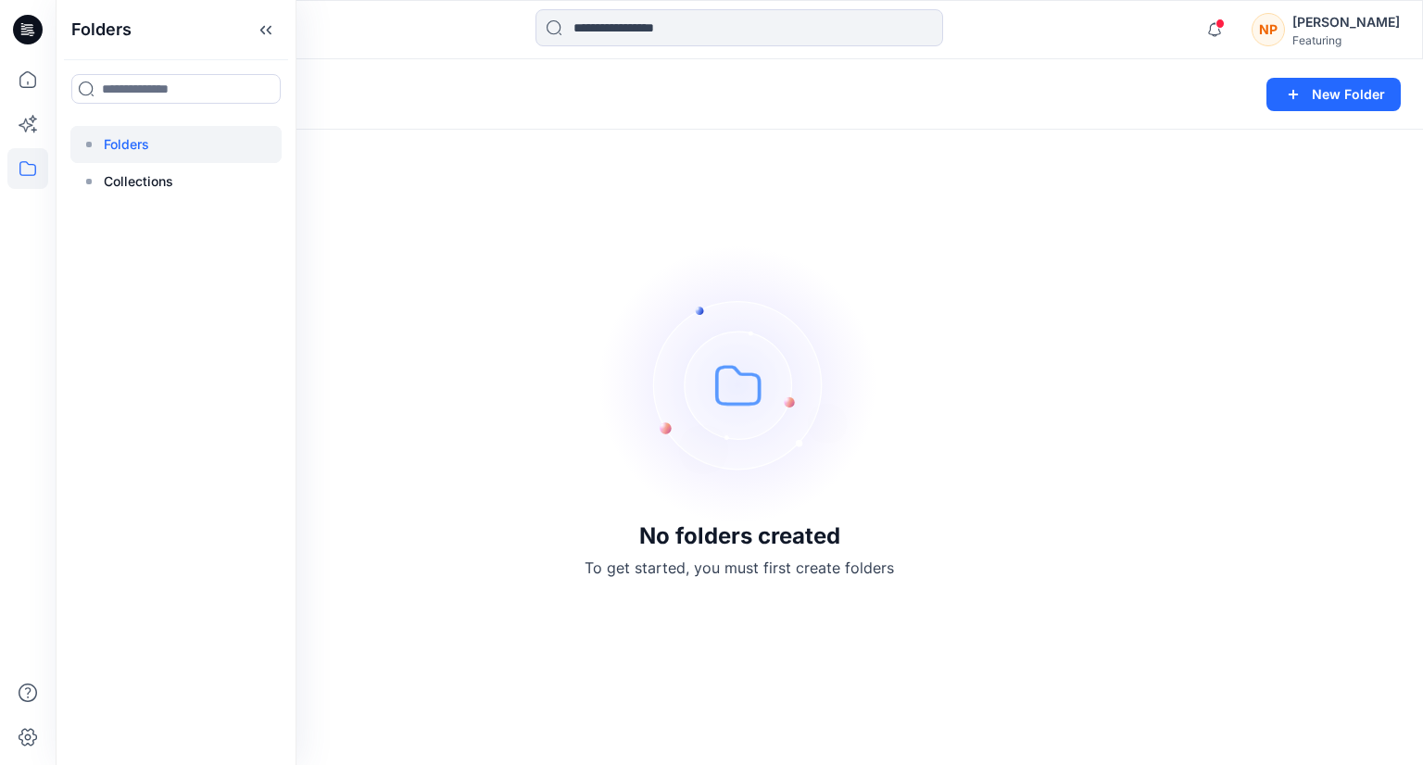
click at [456, 312] on div "No folders created To get started, you must first create folders" at bounding box center [739, 412] width 1367 height 706
click at [116, 94] on p "Folders" at bounding box center [111, 95] width 66 height 26
click at [25, 77] on icon at bounding box center [27, 79] width 41 height 41
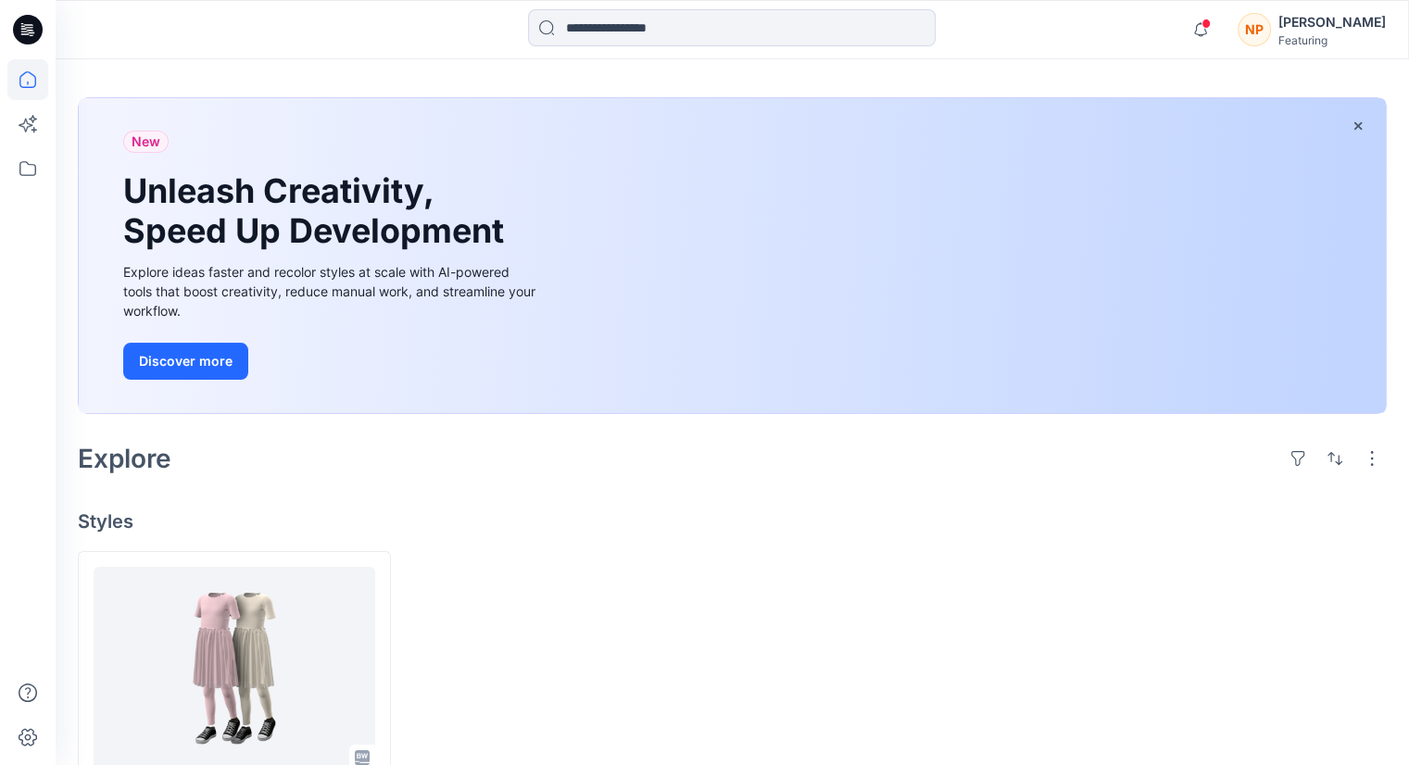
scroll to position [169, 0]
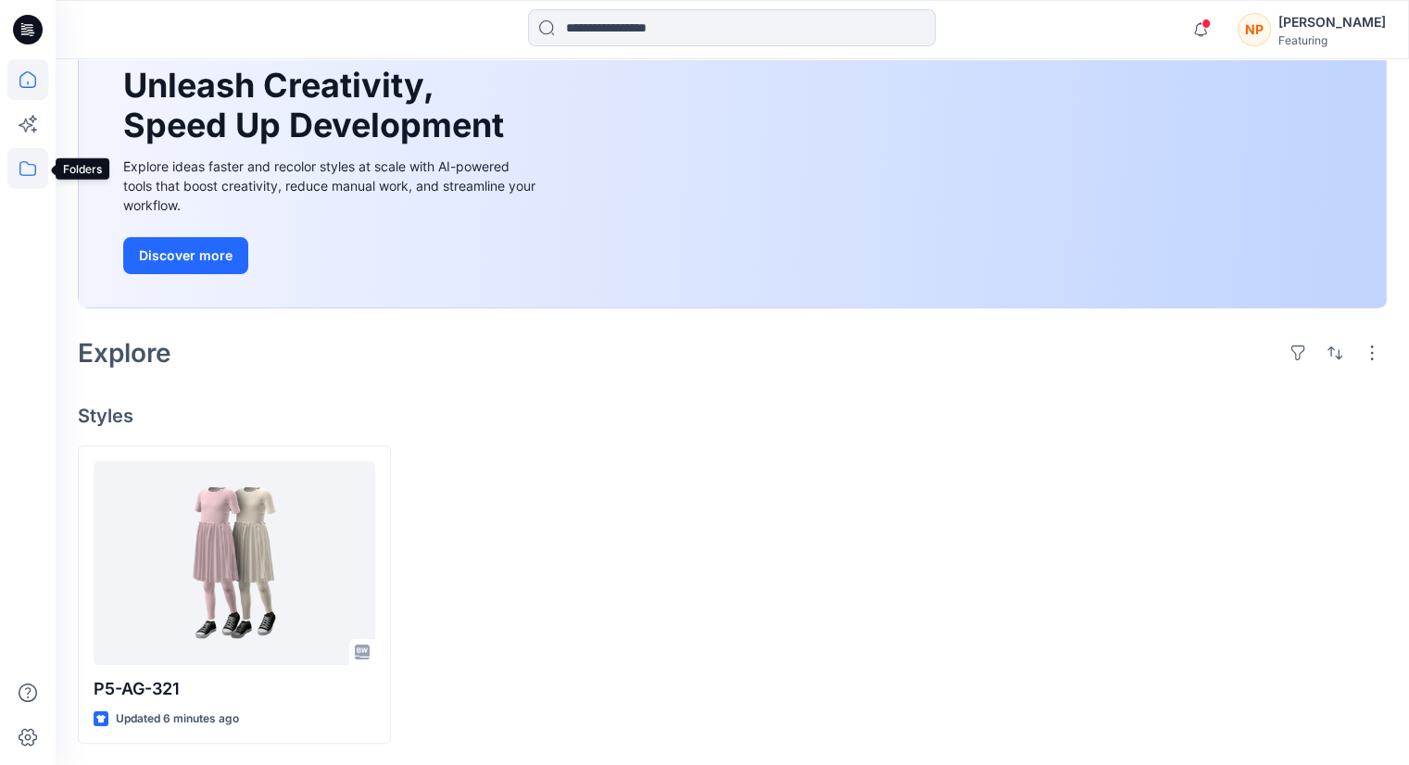
click at [26, 171] on icon at bounding box center [27, 168] width 41 height 41
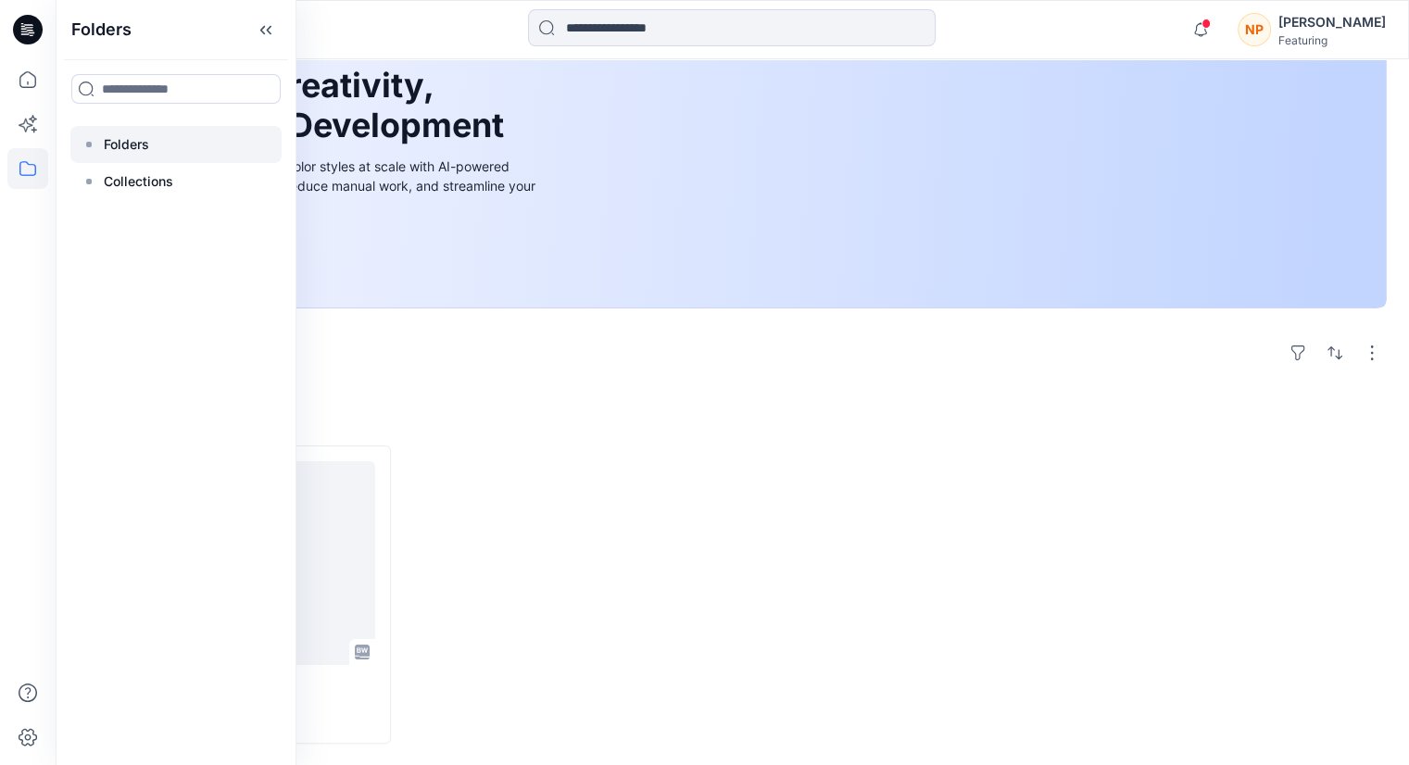
click at [104, 156] on div at bounding box center [175, 144] width 211 height 37
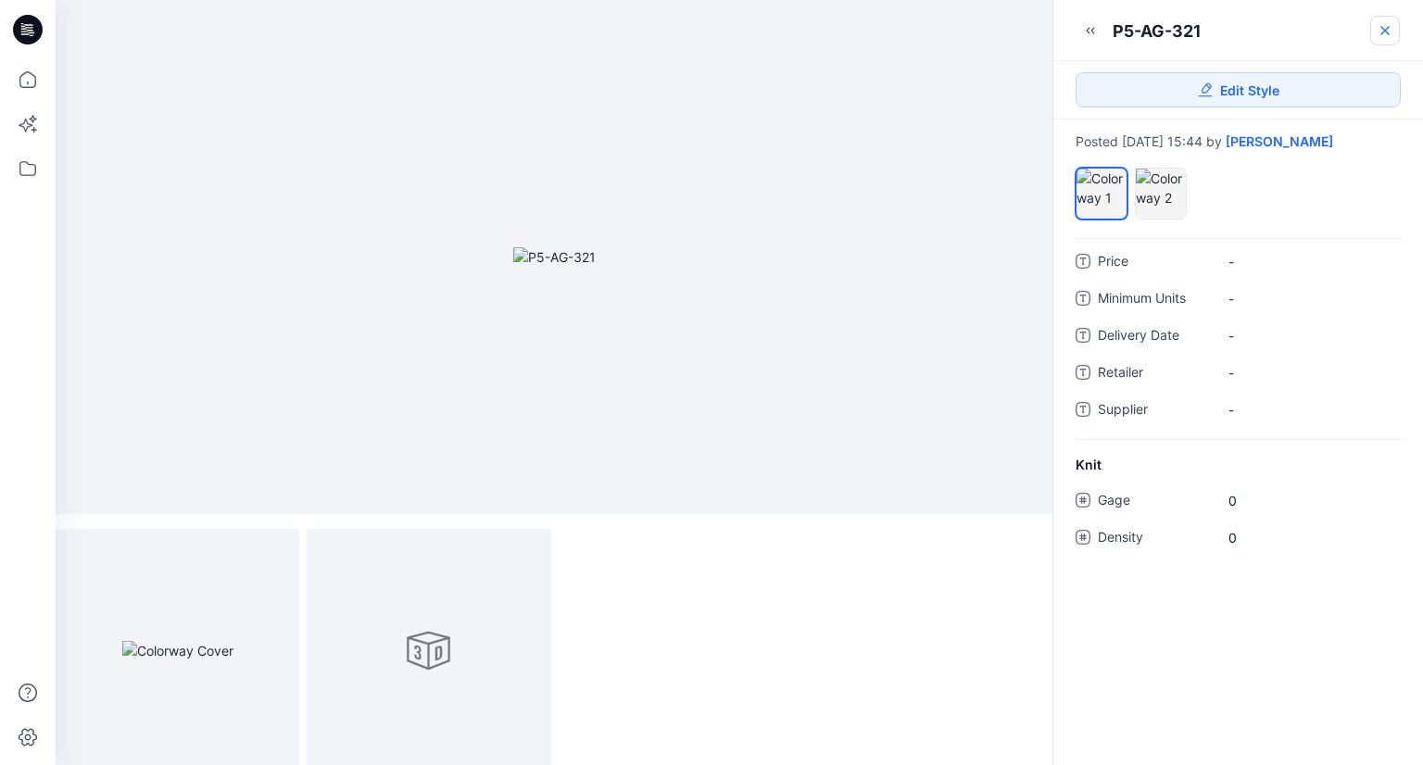
click at [1393, 31] on link at bounding box center [1385, 31] width 30 height 30
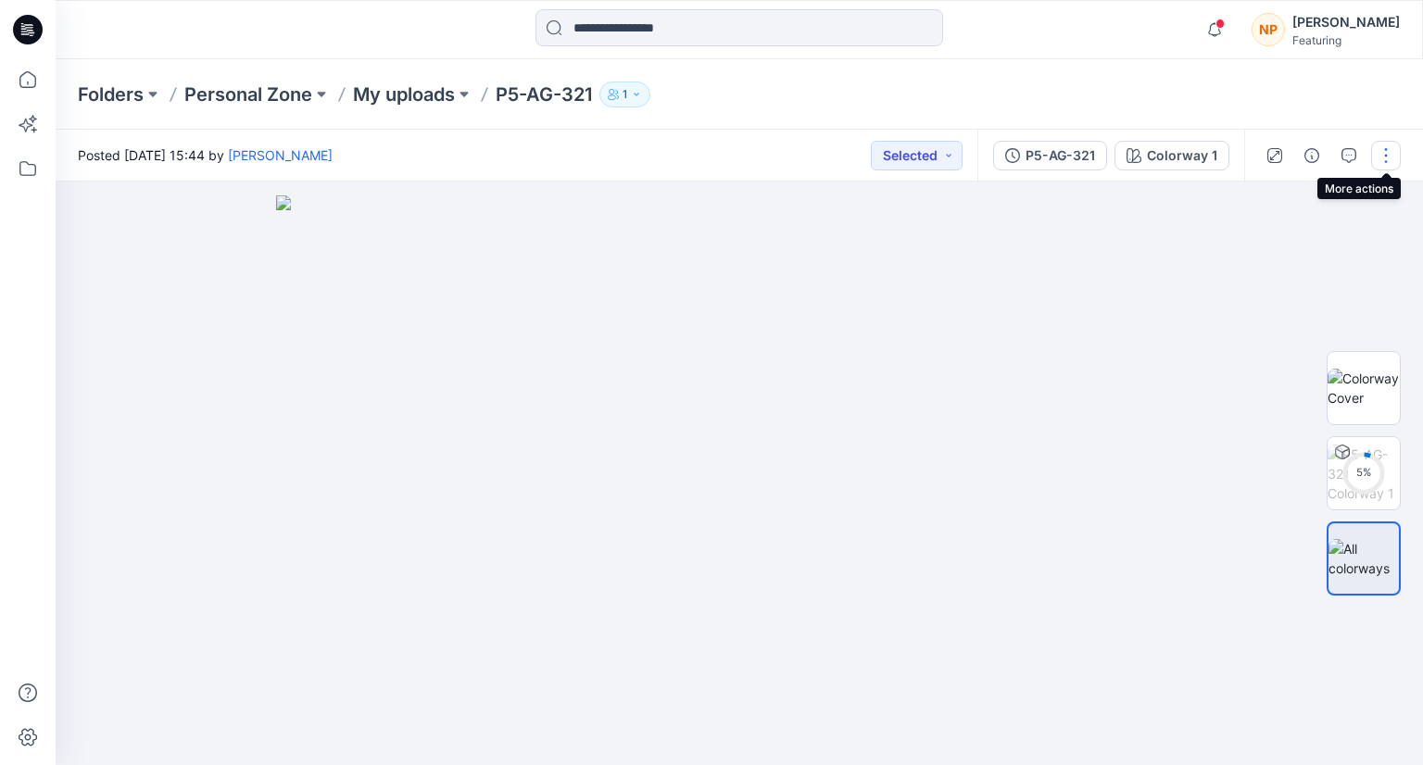
click at [1379, 151] on button "button" at bounding box center [1386, 156] width 30 height 30
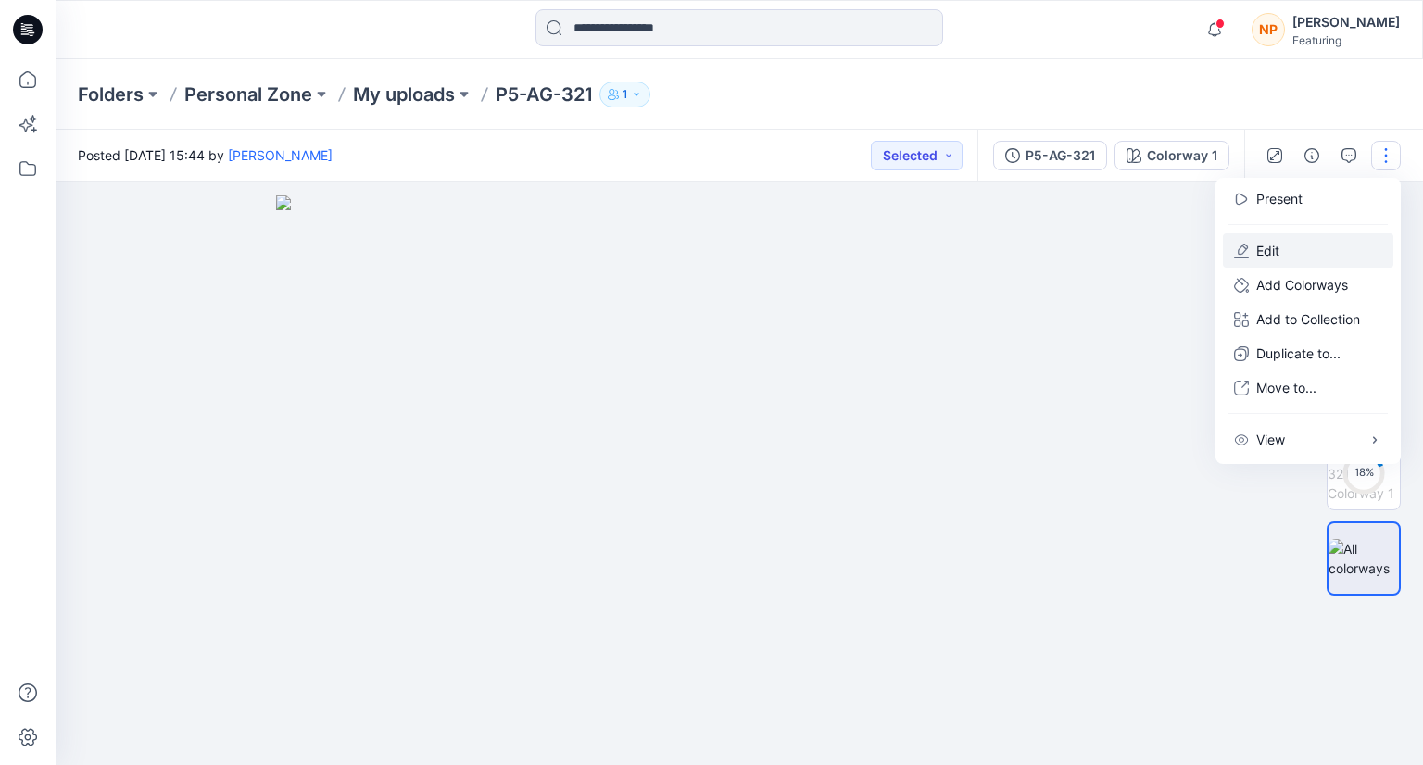
click at [1308, 249] on button "Edit" at bounding box center [1308, 250] width 170 height 34
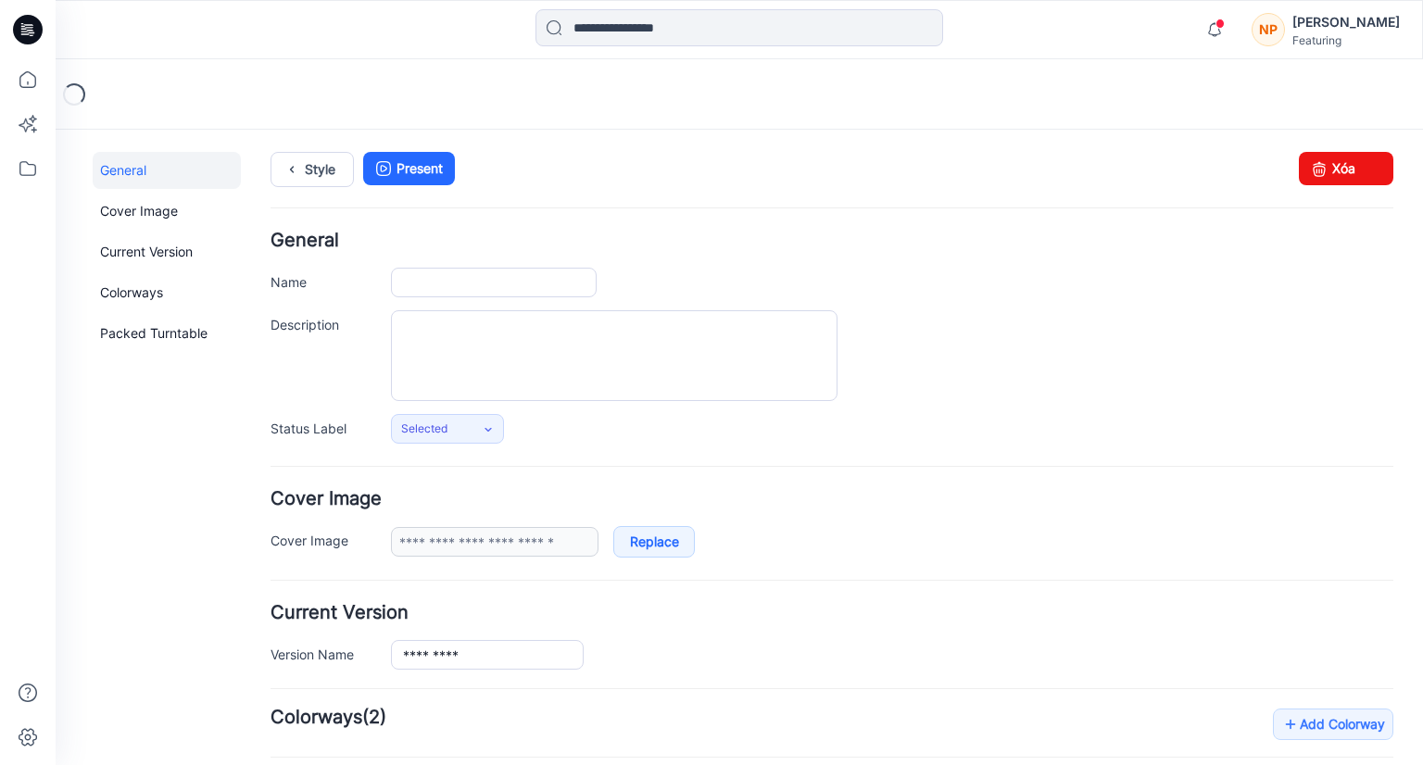
type input "*********"
type input "**********"
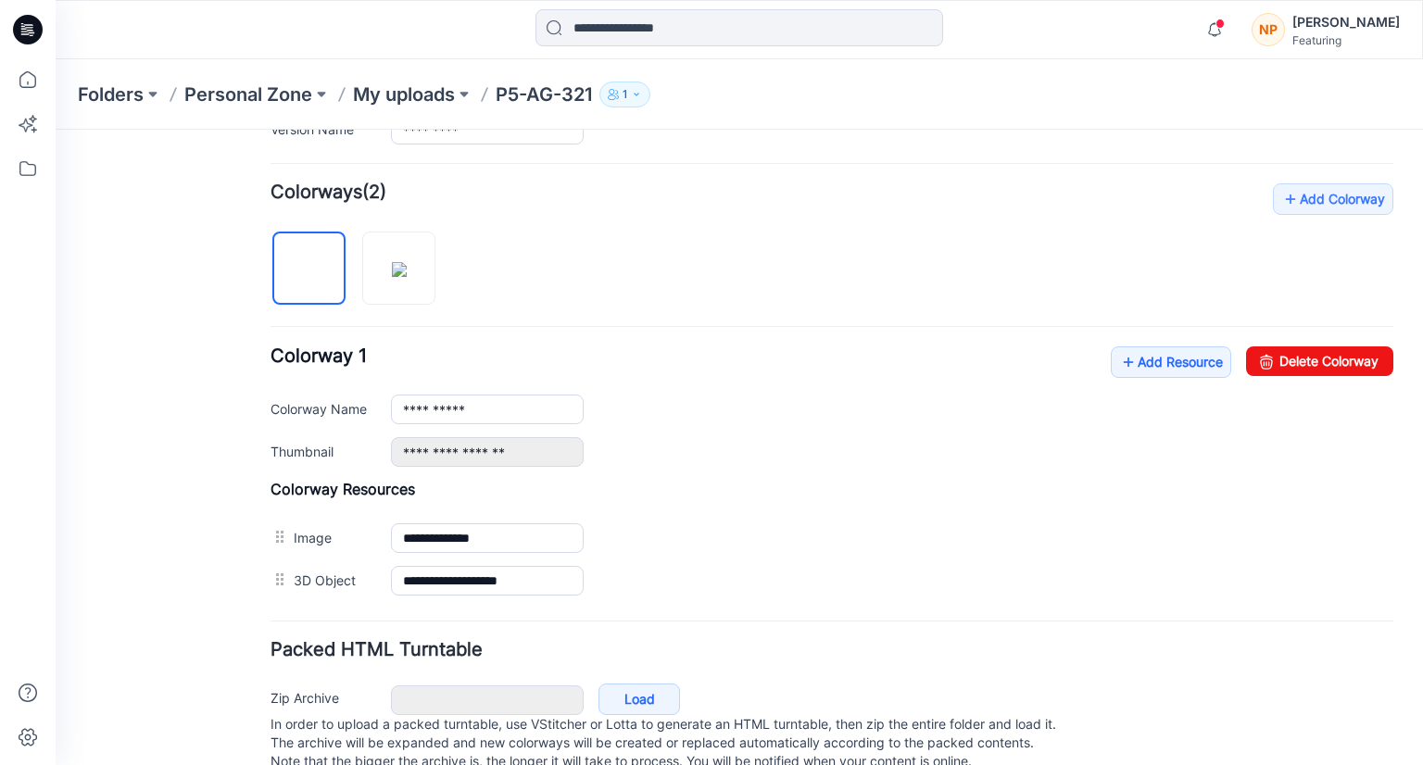
scroll to position [571, 0]
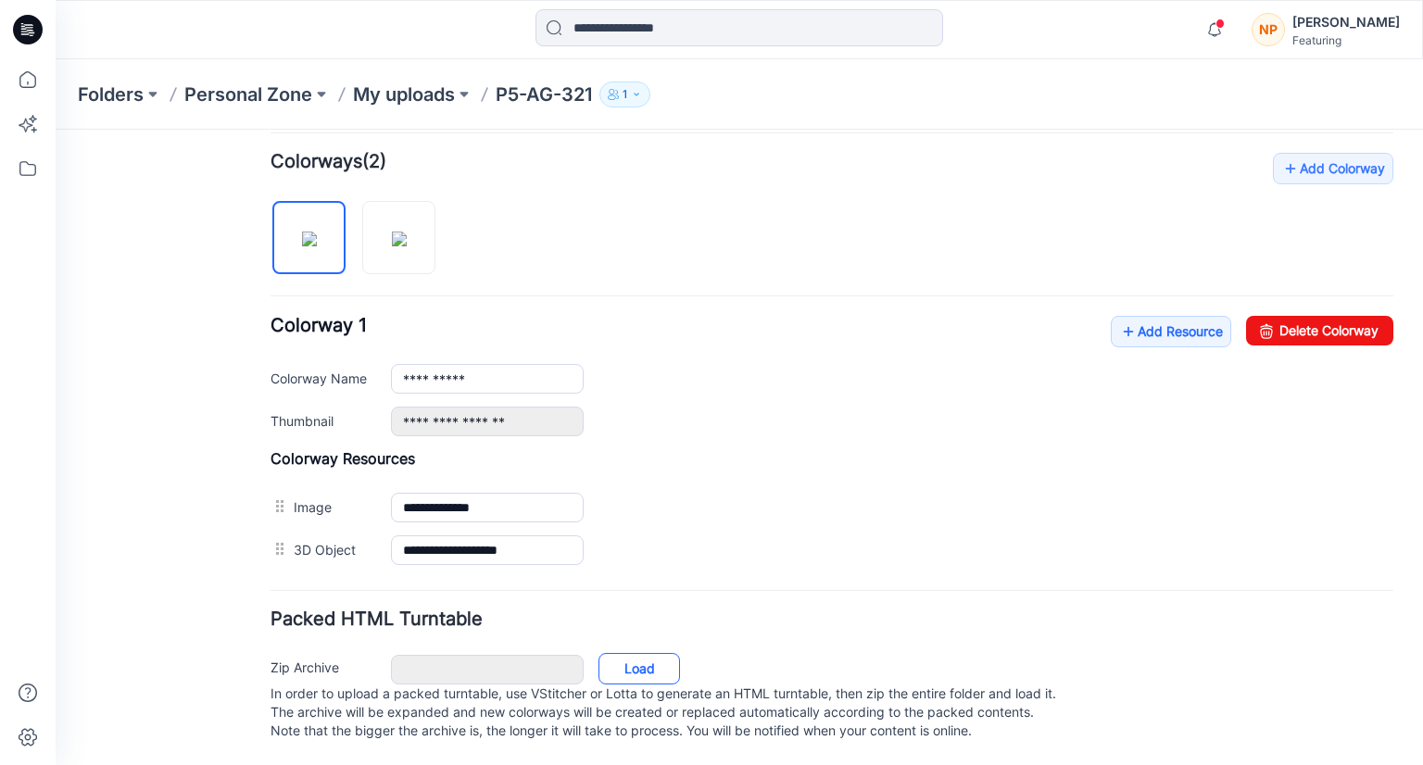
click at [647, 653] on link "Load" at bounding box center [639, 668] width 82 height 31
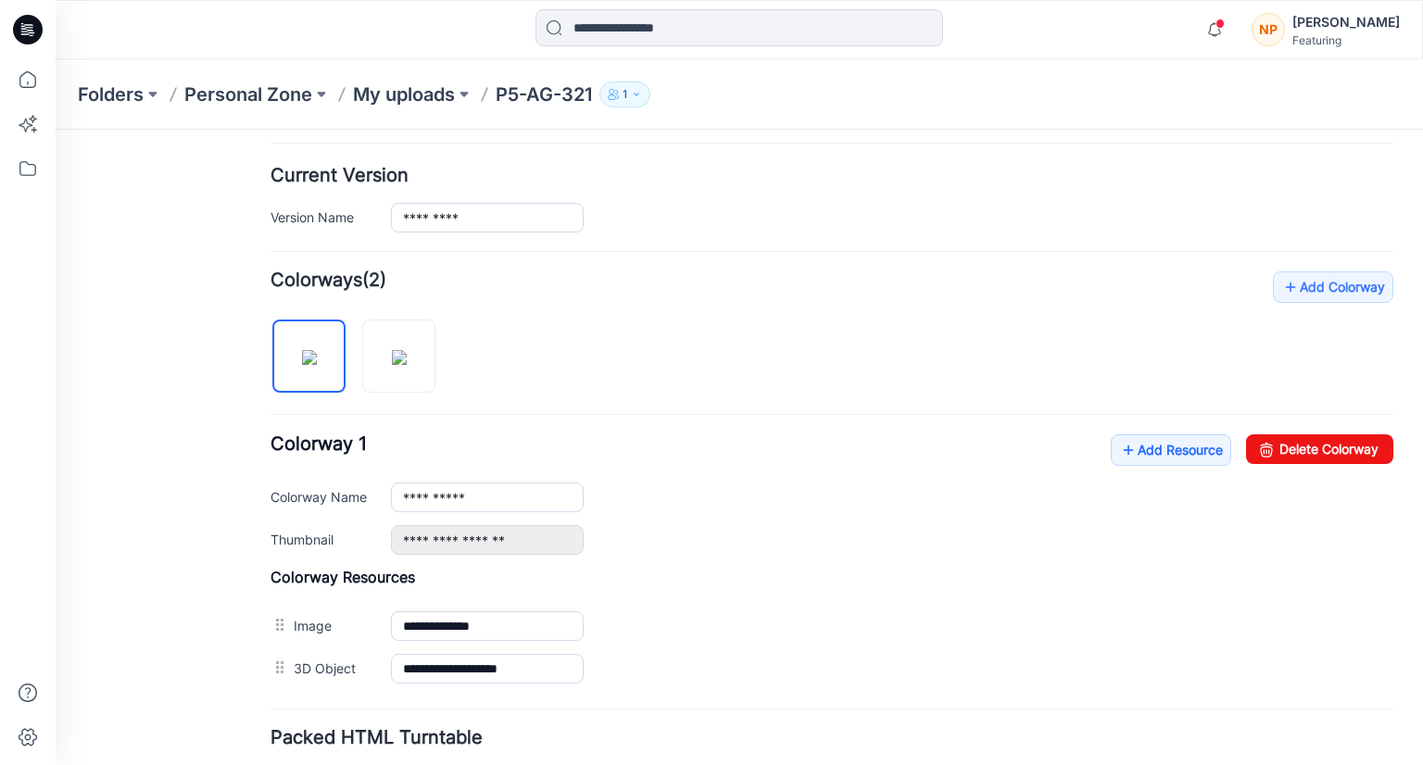
scroll to position [434, 0]
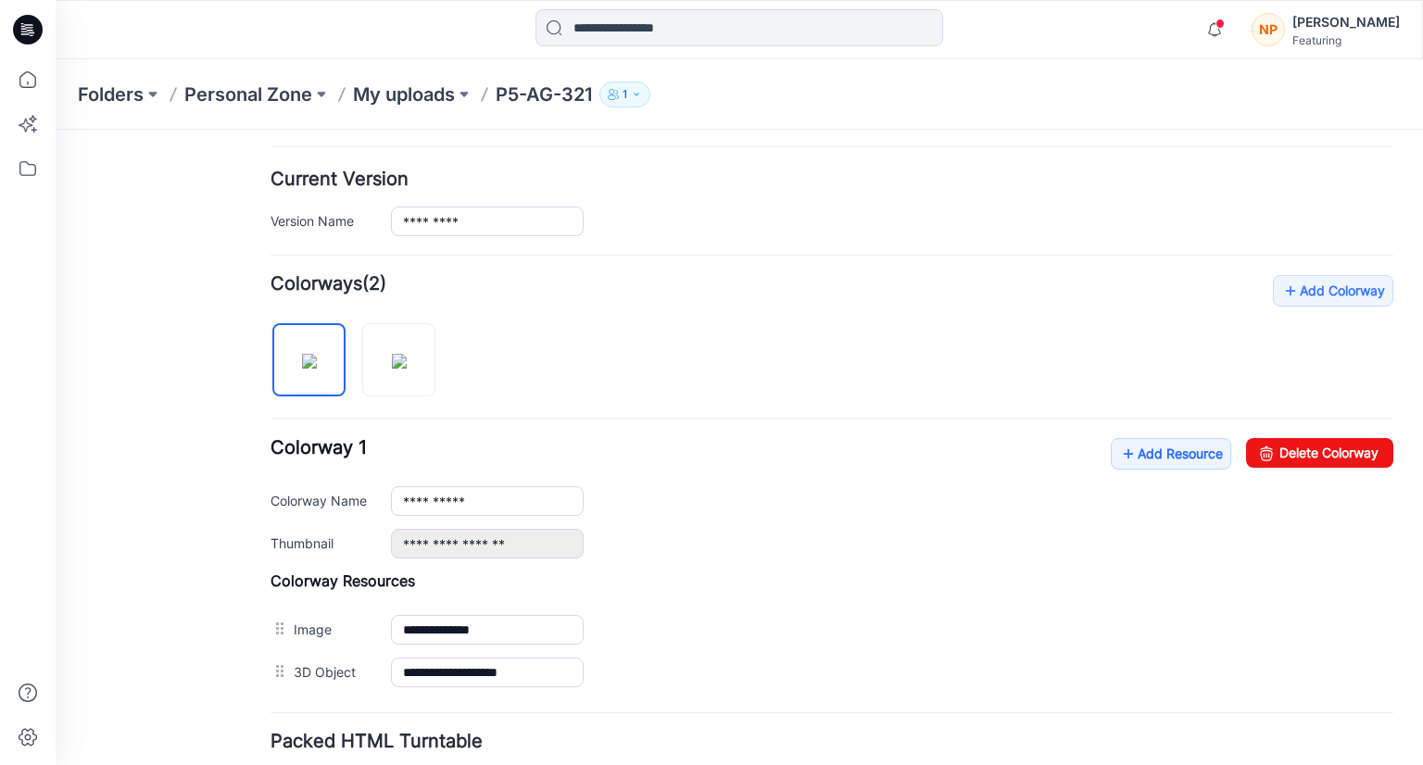
click at [640, 97] on icon "button" at bounding box center [636, 94] width 11 height 11
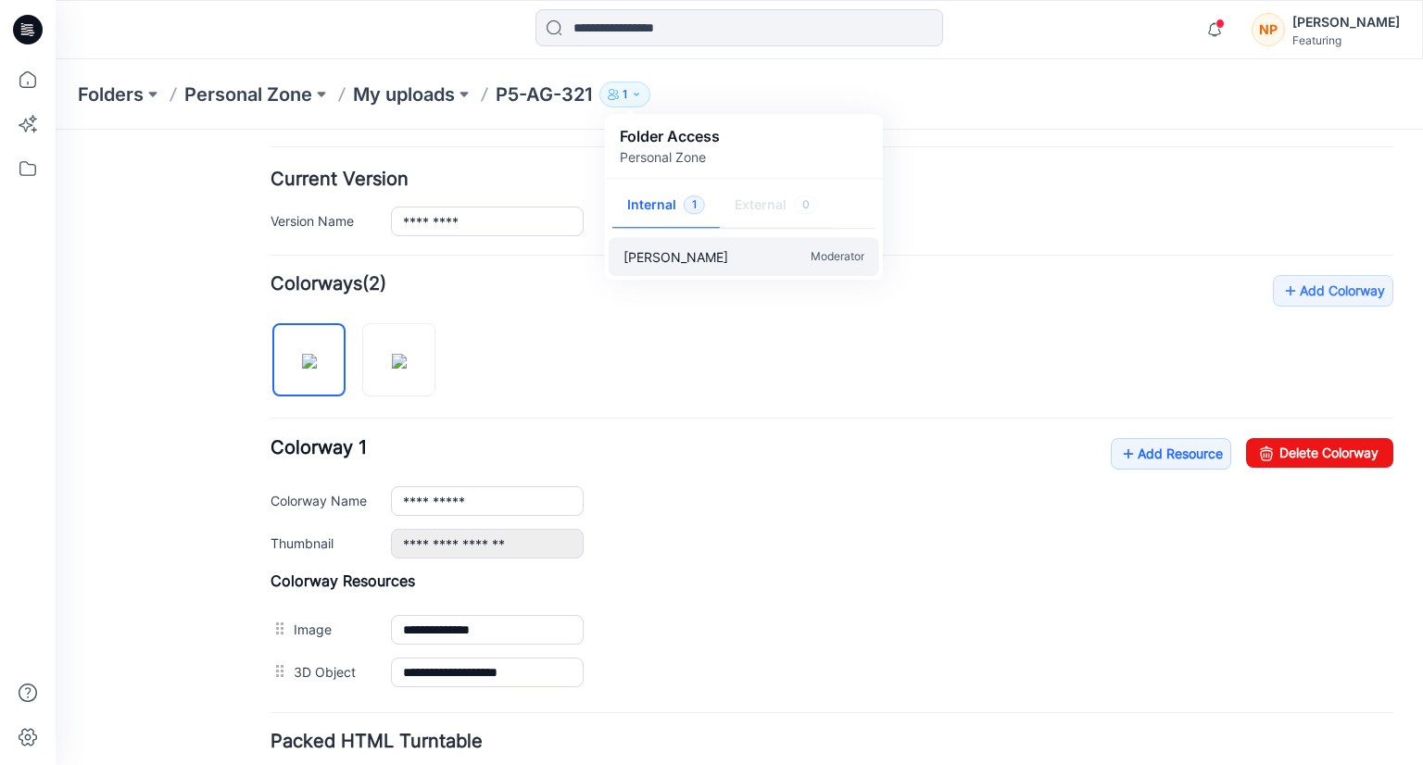
click at [828, 258] on p "Moderator" at bounding box center [838, 256] width 54 height 19
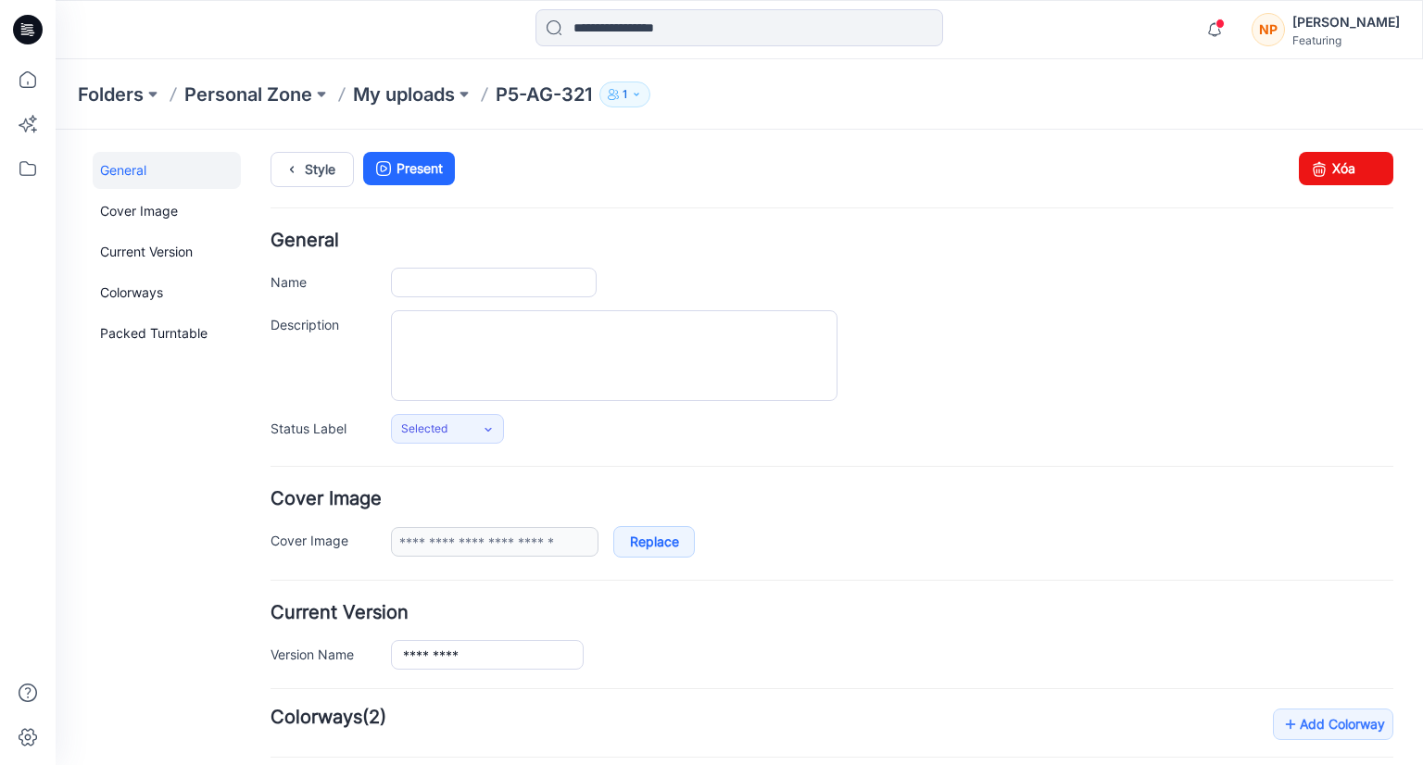
type input "*********"
type input "**********"
click at [619, 97] on icon "button" at bounding box center [617, 96] width 3 height 4
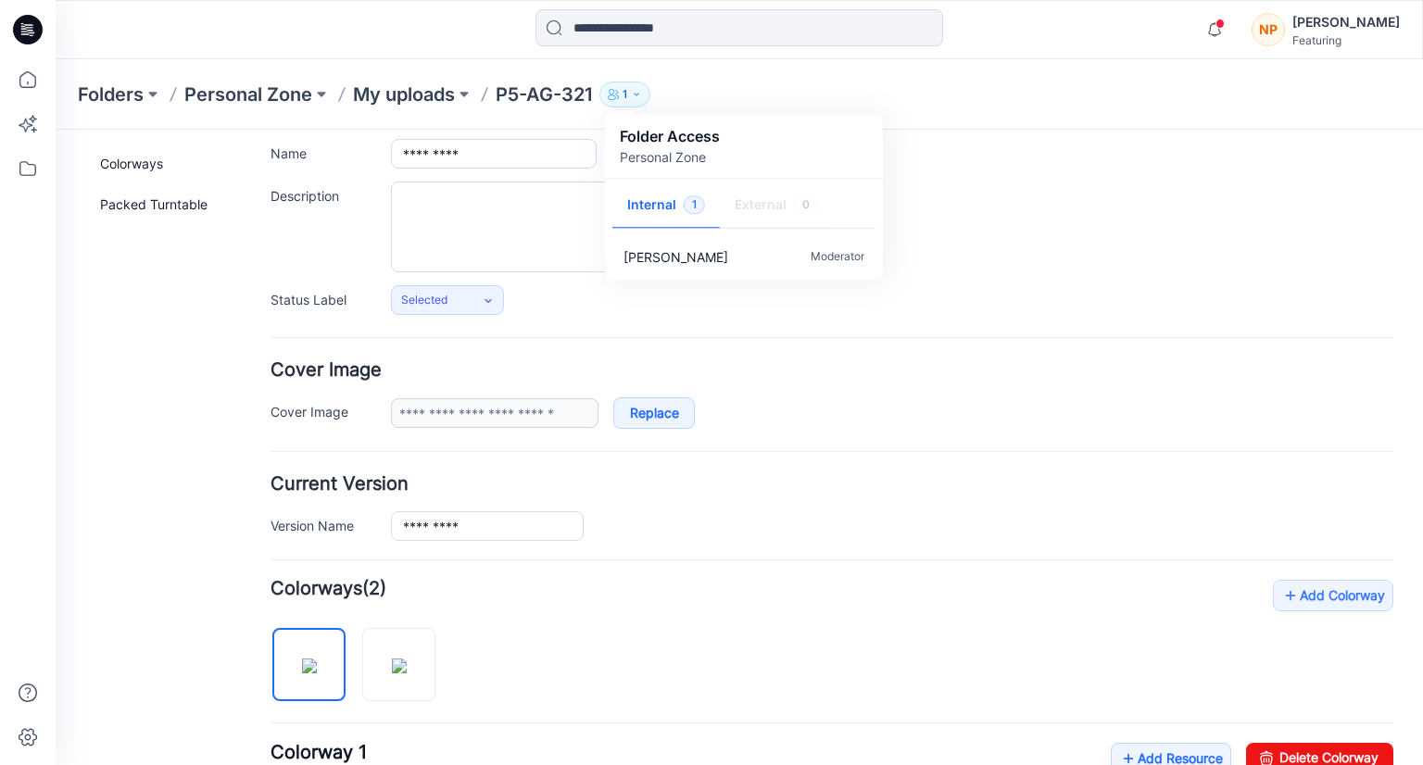
scroll to position [128, 0]
click at [490, 302] on icon at bounding box center [488, 302] width 15 height 15
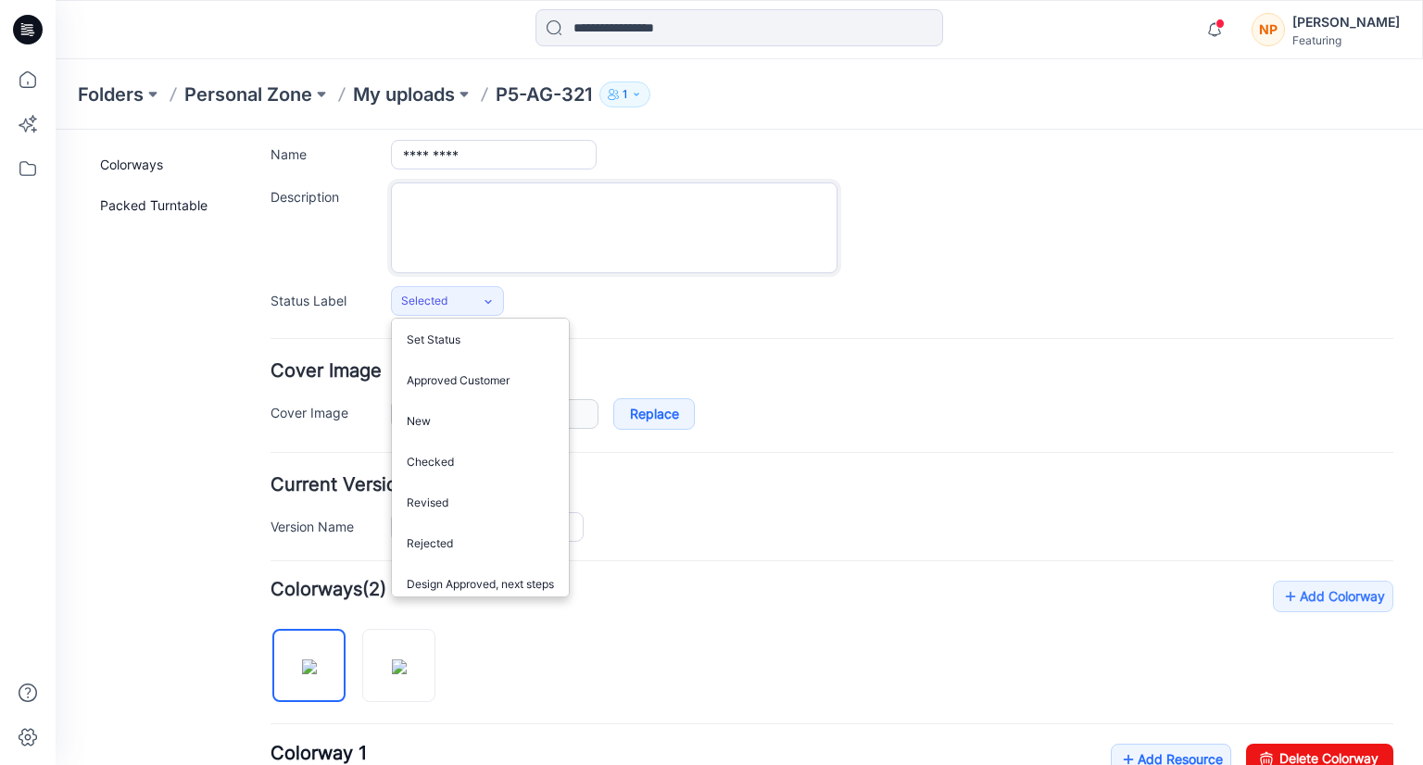
click at [511, 247] on textarea "Description" at bounding box center [614, 227] width 446 height 91
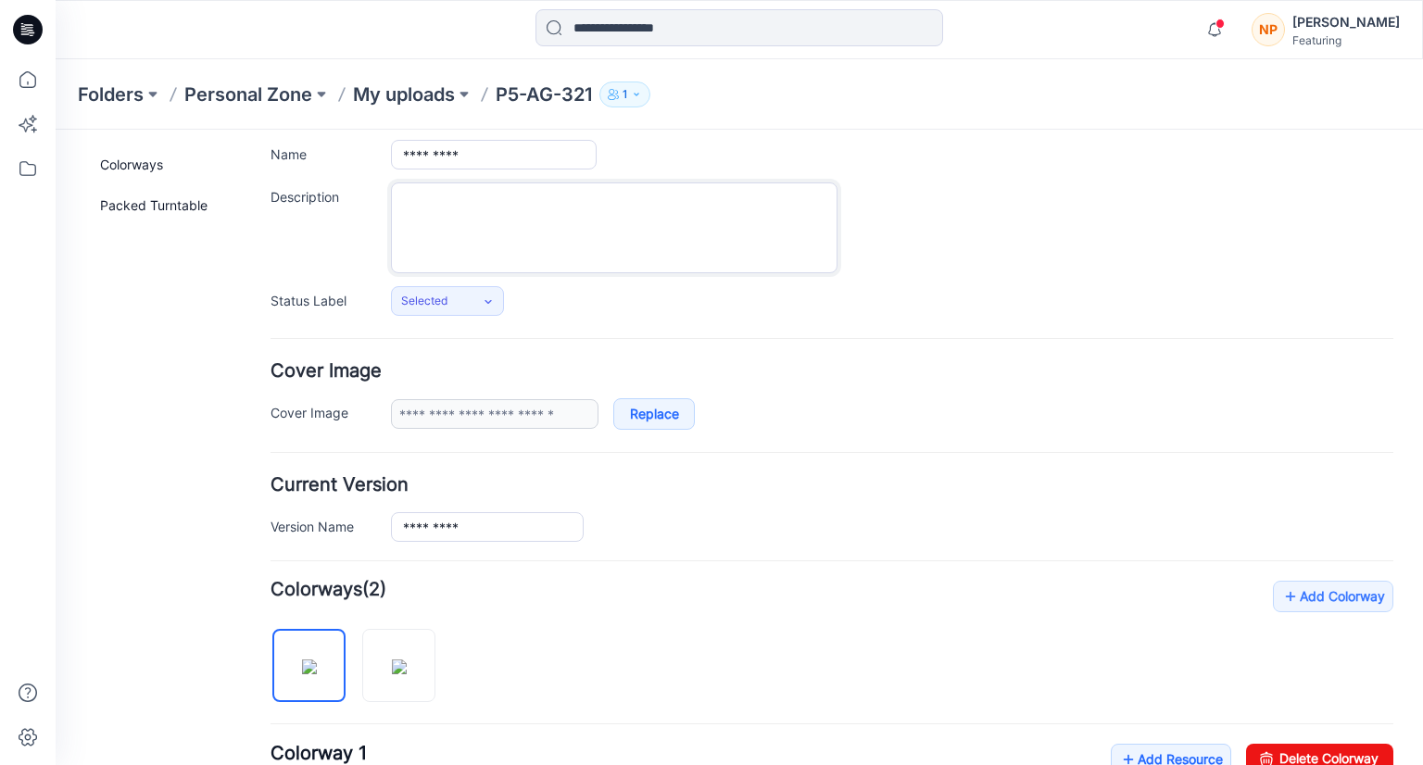
scroll to position [0, 0]
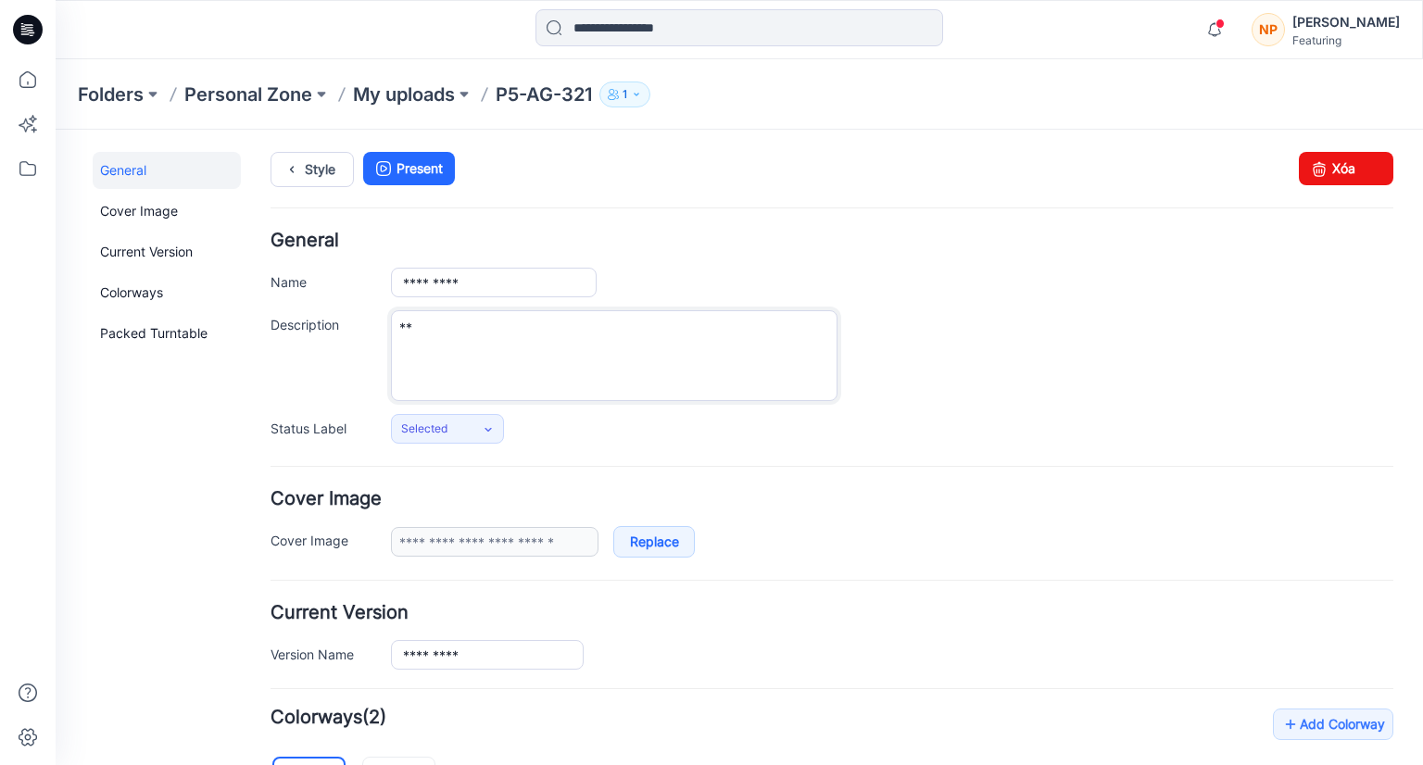
type textarea "*"
click at [437, 325] on textarea "**********" at bounding box center [614, 355] width 446 height 91
click at [567, 371] on textarea "**********" at bounding box center [614, 355] width 446 height 91
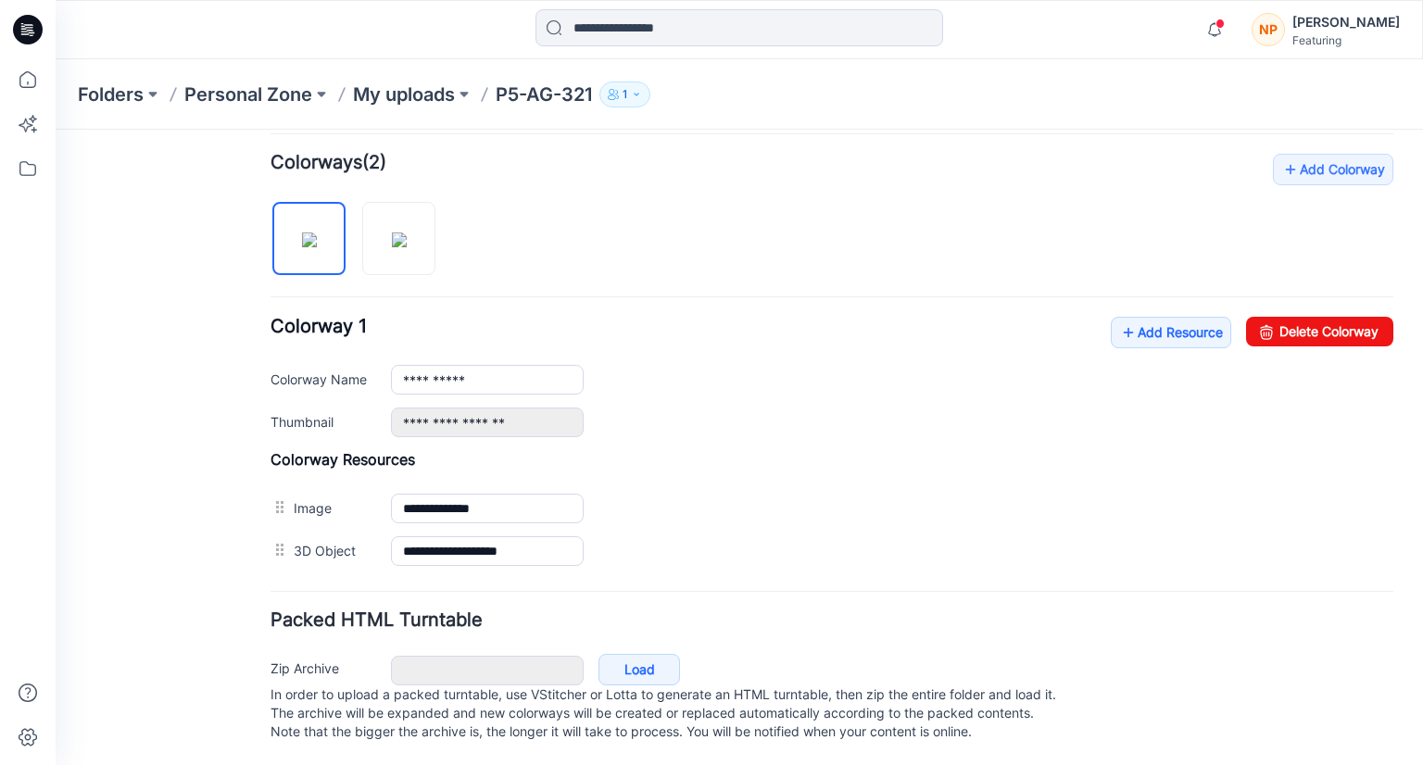
scroll to position [571, 0]
type textarea "**********"
drag, startPoint x: 607, startPoint y: 646, endPoint x: 644, endPoint y: 645, distance: 37.1
click at [644, 653] on link "Load" at bounding box center [639, 668] width 82 height 31
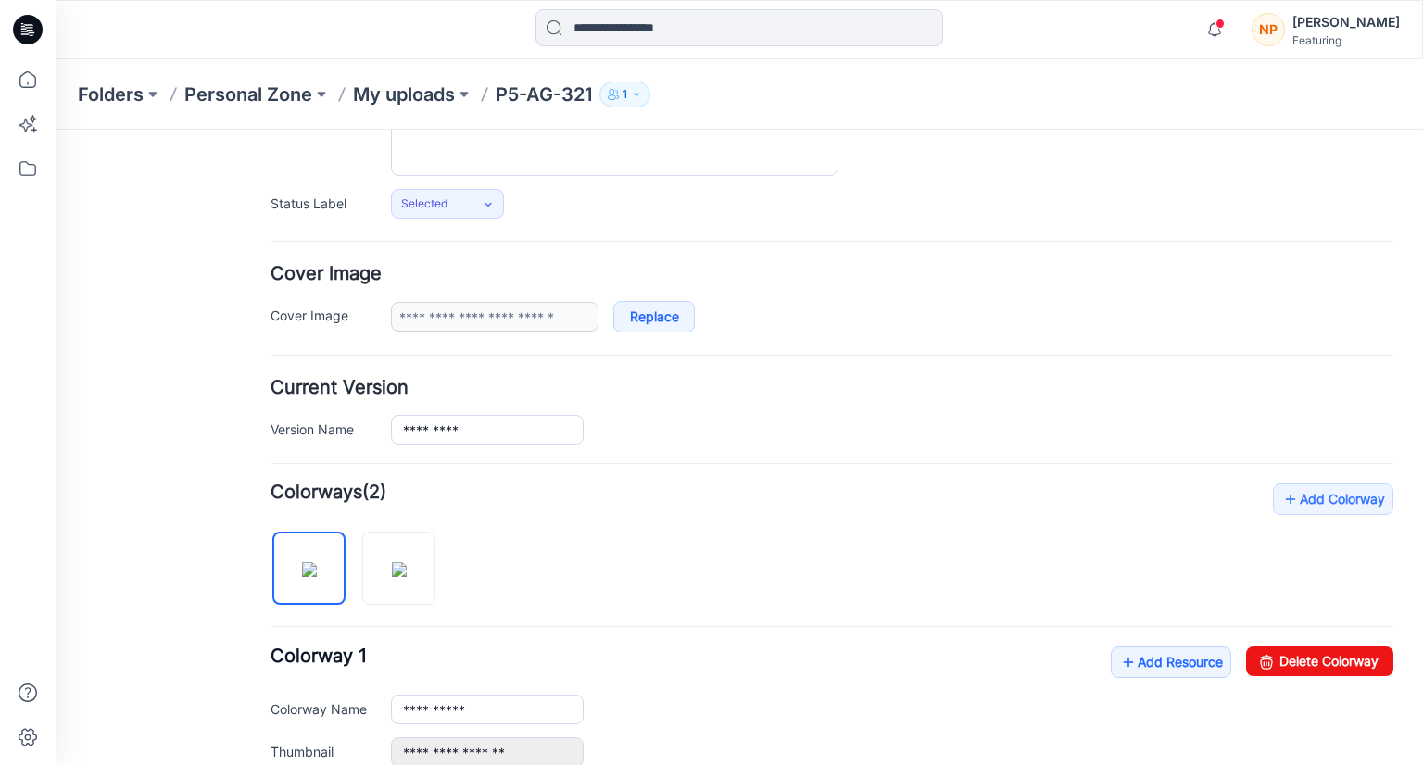
scroll to position [0, 0]
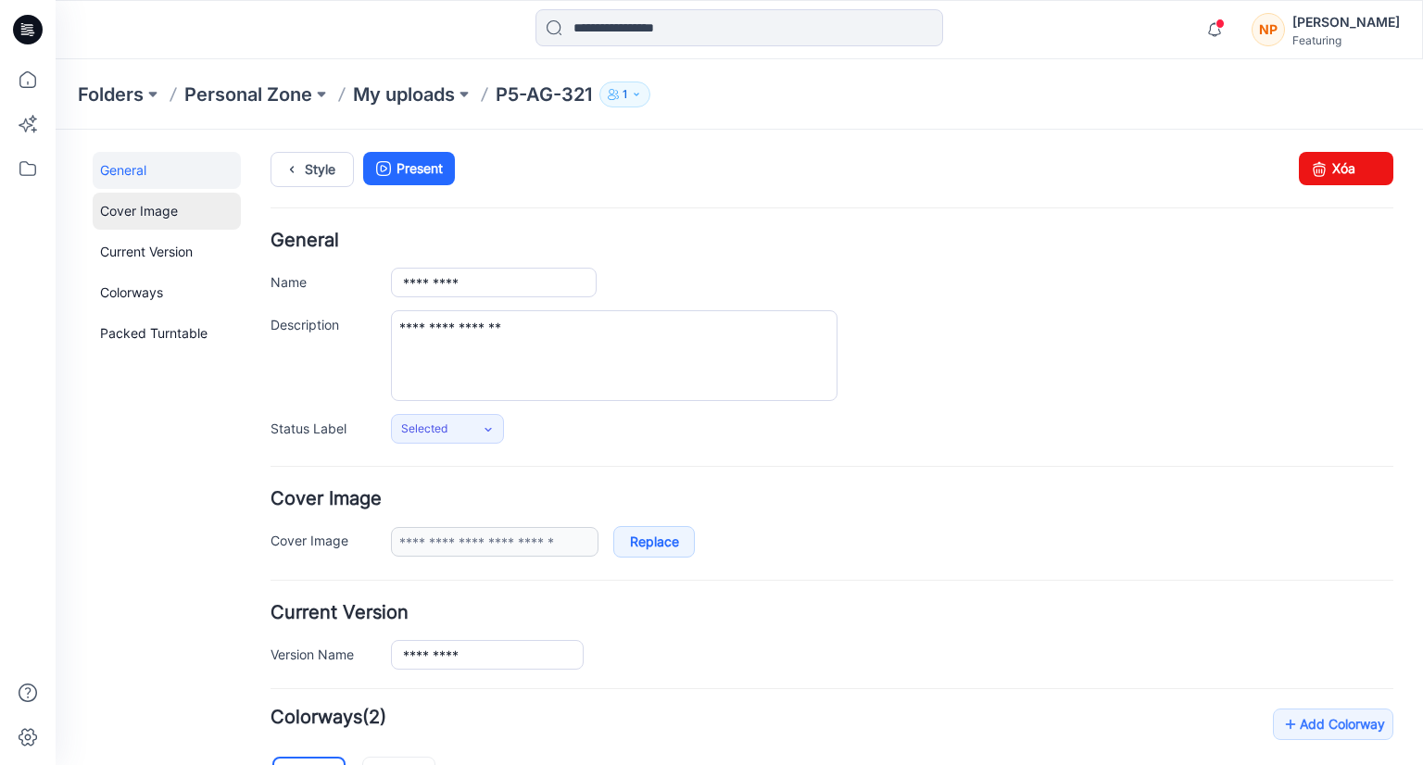
click at [170, 198] on link "Cover Image" at bounding box center [167, 211] width 148 height 37
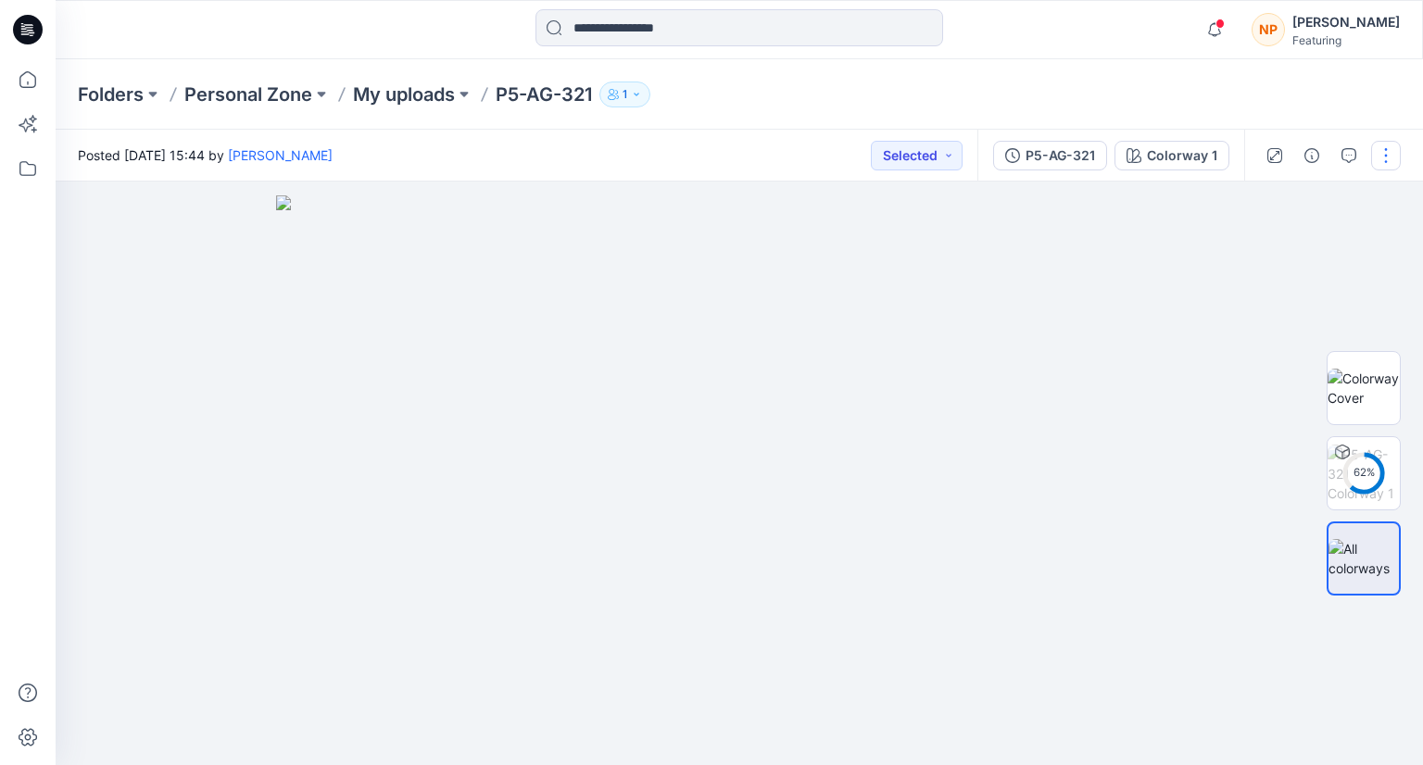
click at [1386, 164] on button "button" at bounding box center [1386, 156] width 30 height 30
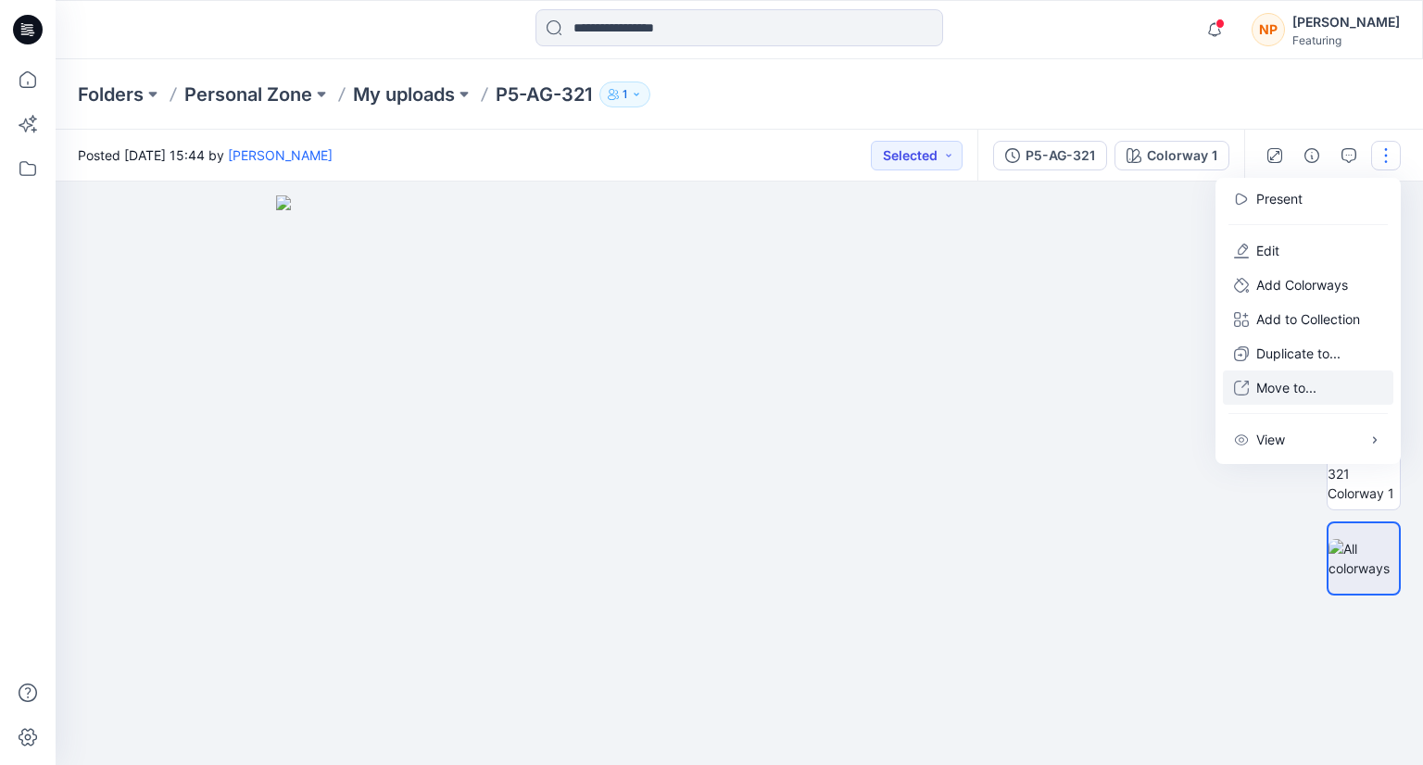
click at [1258, 394] on p "Move to..." at bounding box center [1286, 387] width 60 height 19
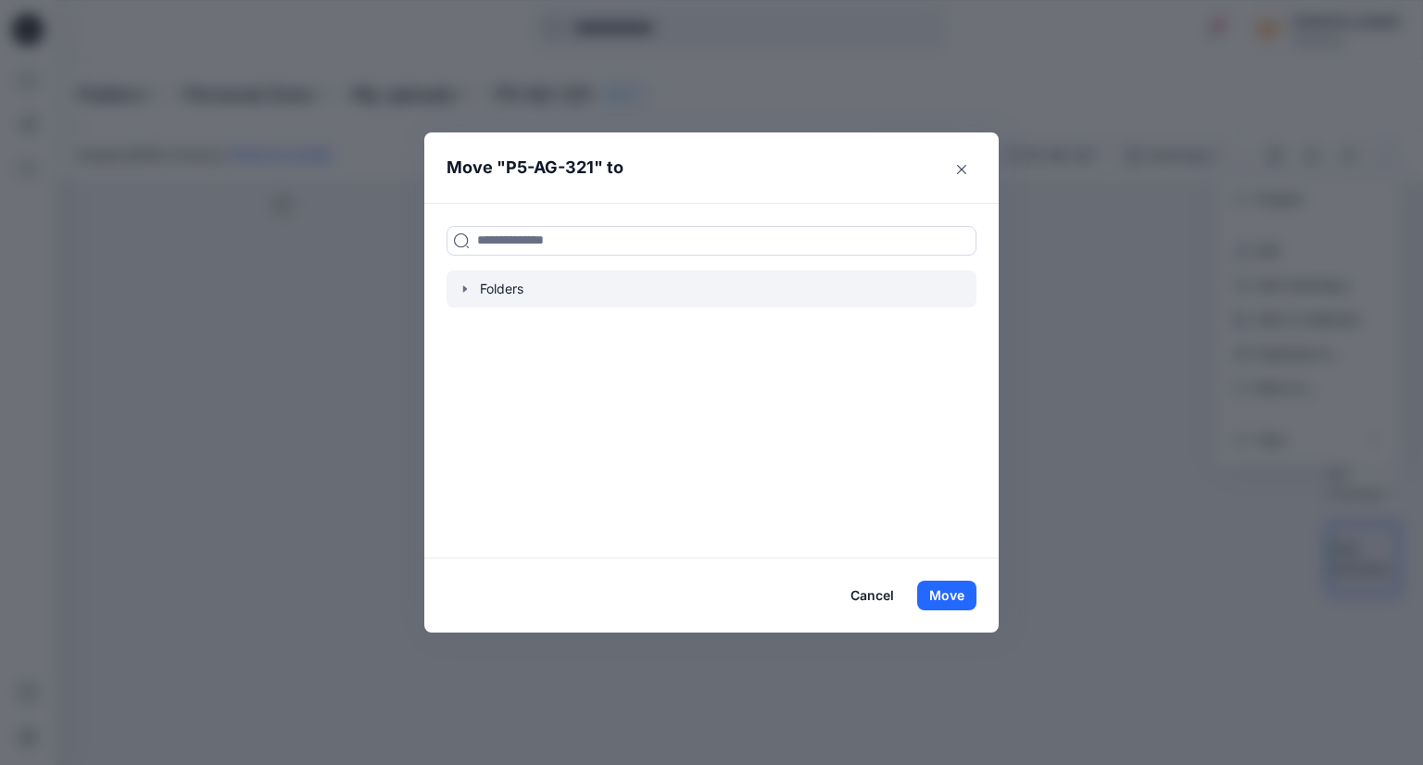
click at [515, 291] on div at bounding box center [711, 288] width 530 height 37
click at [460, 287] on icon "button" at bounding box center [465, 289] width 15 height 15
click at [462, 287] on rect at bounding box center [465, 289] width 6 height 6
click at [485, 283] on p "Folders" at bounding box center [502, 289] width 45 height 22
click at [489, 283] on p "Folders" at bounding box center [502, 289] width 45 height 22
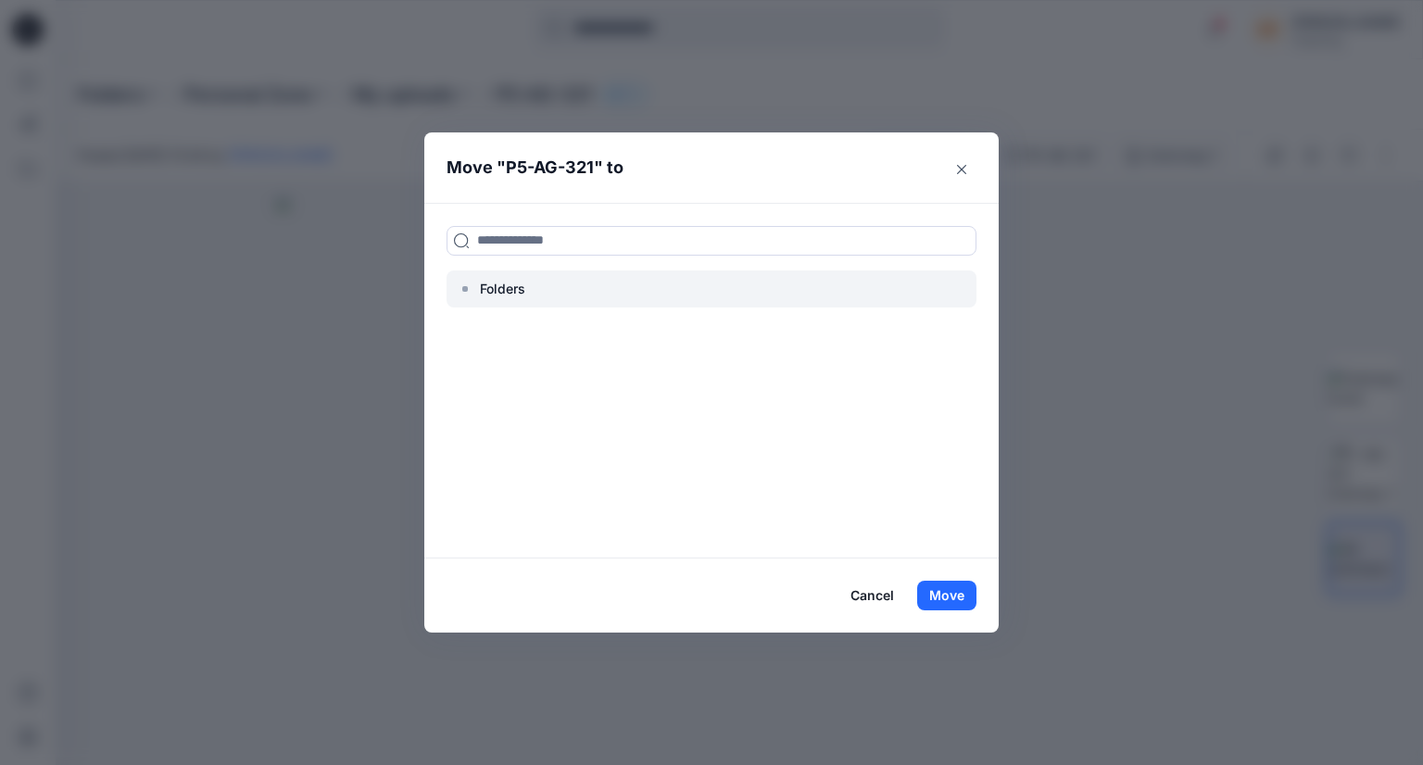
click at [493, 283] on p "Folders" at bounding box center [502, 289] width 45 height 22
click at [960, 175] on button "Close" at bounding box center [962, 170] width 30 height 30
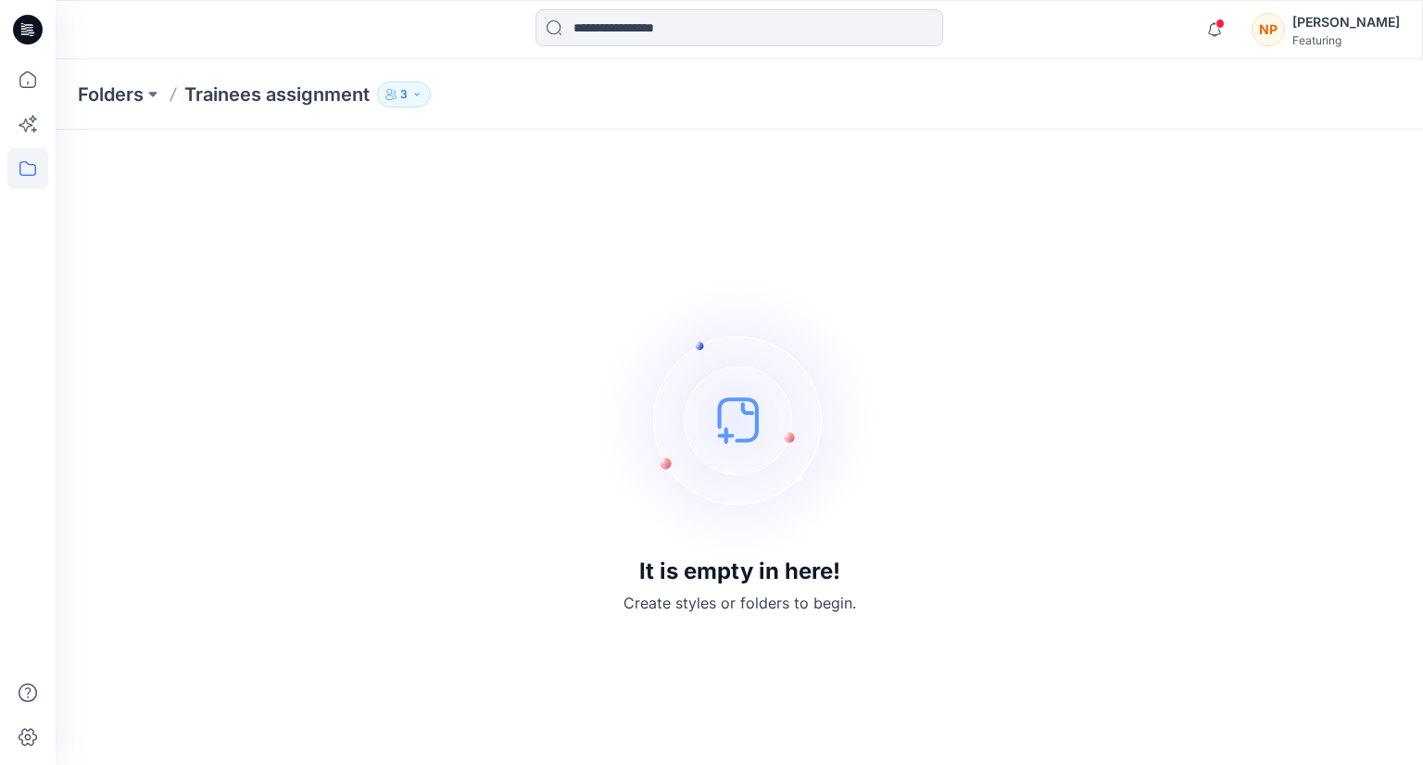
click at [826, 482] on img at bounding box center [739, 420] width 278 height 278
click at [409, 94] on button "3" at bounding box center [404, 95] width 54 height 26
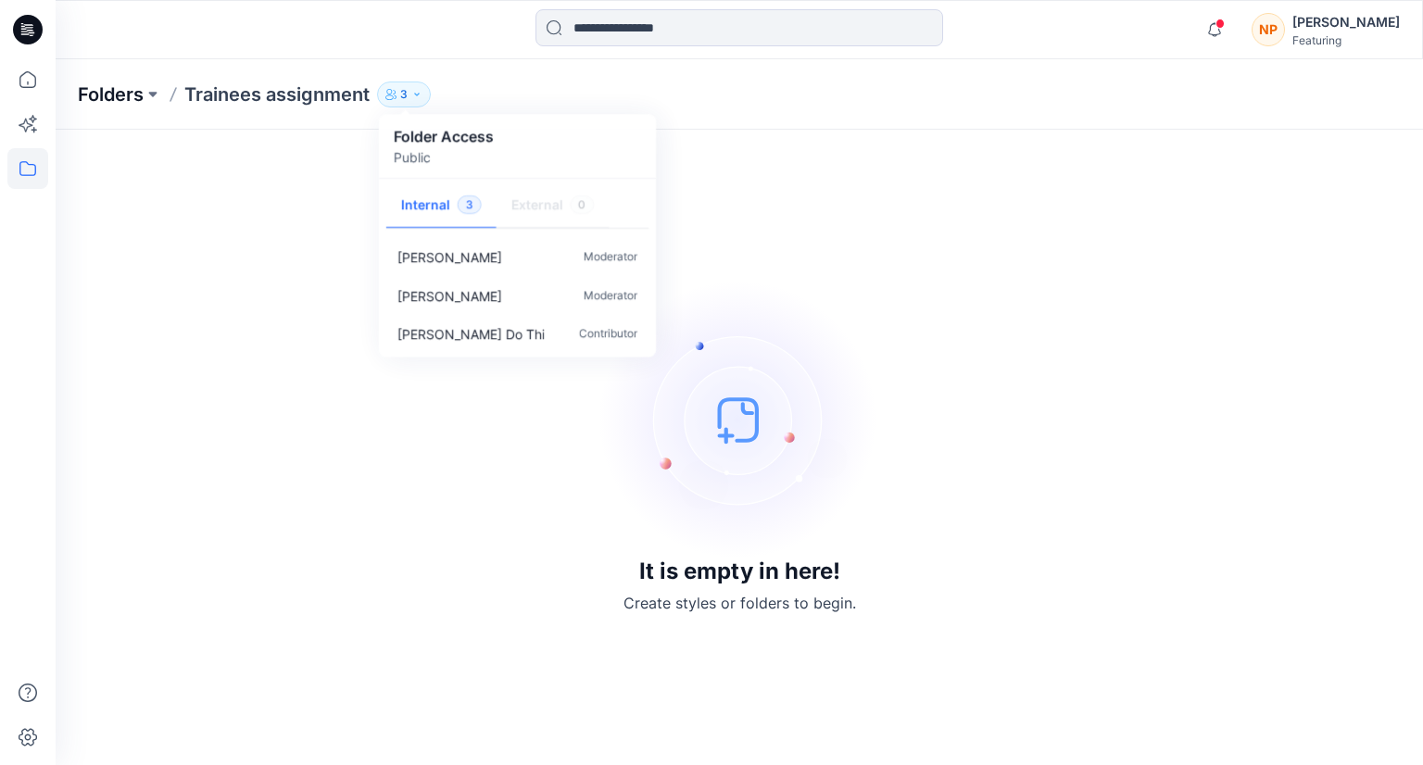
click at [126, 101] on p "Folders" at bounding box center [111, 95] width 66 height 26
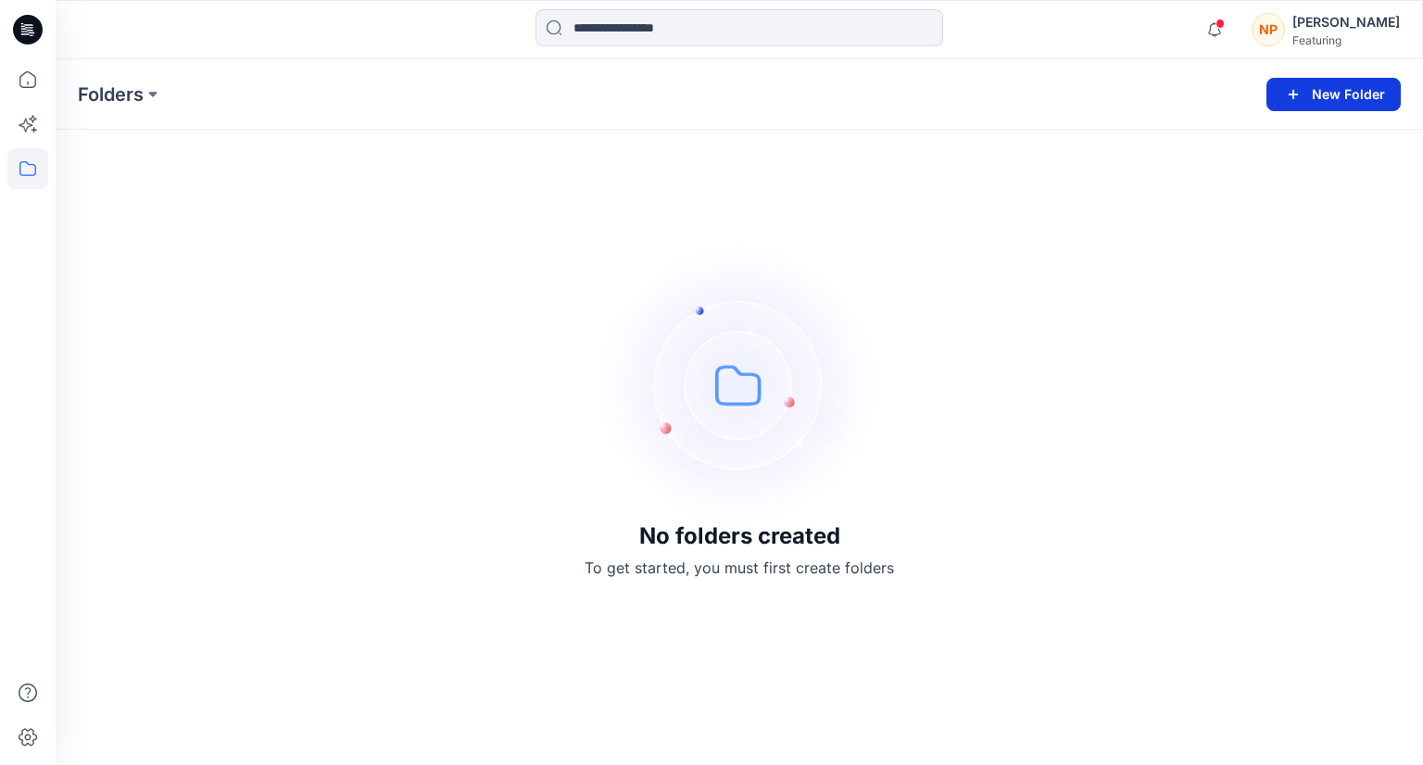
click at [1308, 99] on button "New Folder" at bounding box center [1333, 94] width 134 height 33
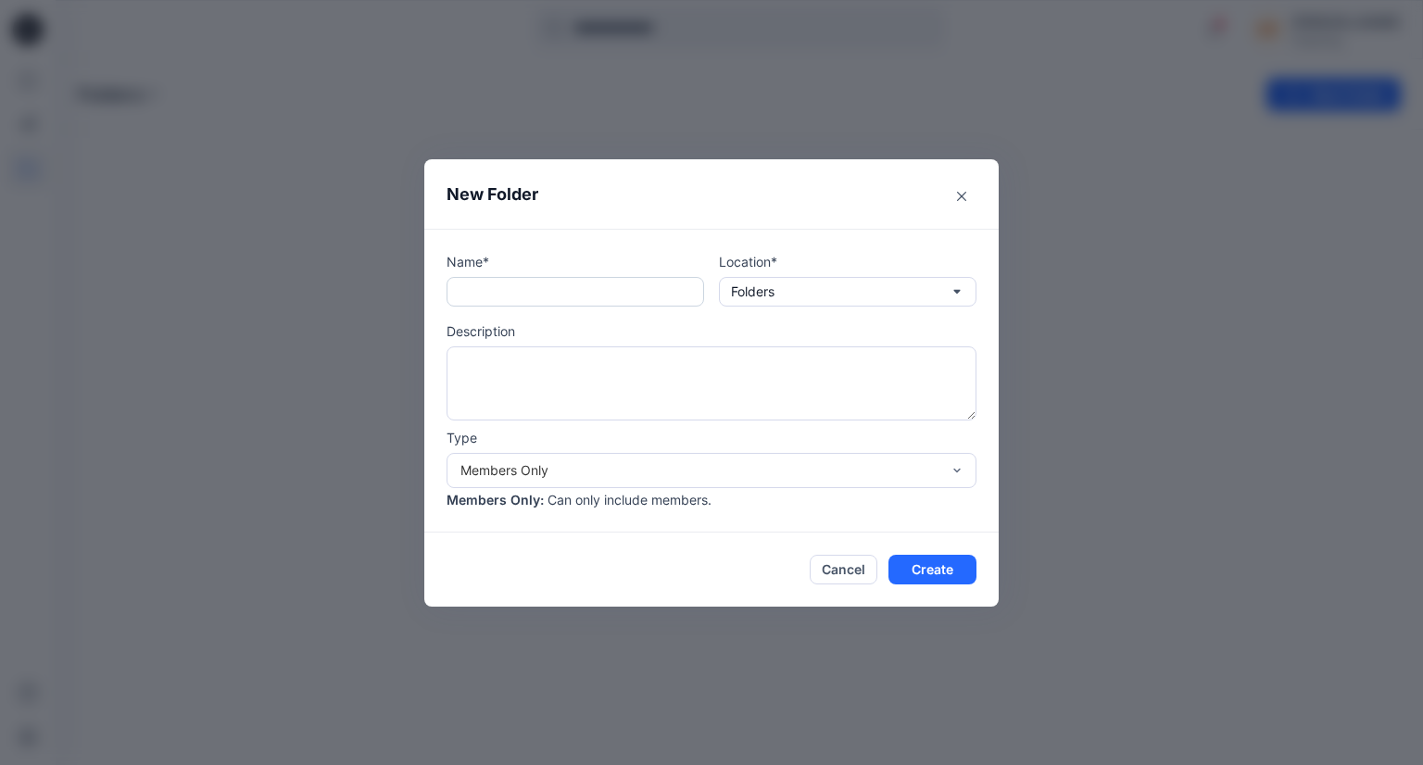
click at [550, 297] on input "text" at bounding box center [575, 292] width 258 height 30
type input "********"
click at [559, 366] on textarea at bounding box center [711, 383] width 530 height 74
click at [639, 474] on div "Members Only" at bounding box center [700, 469] width 480 height 19
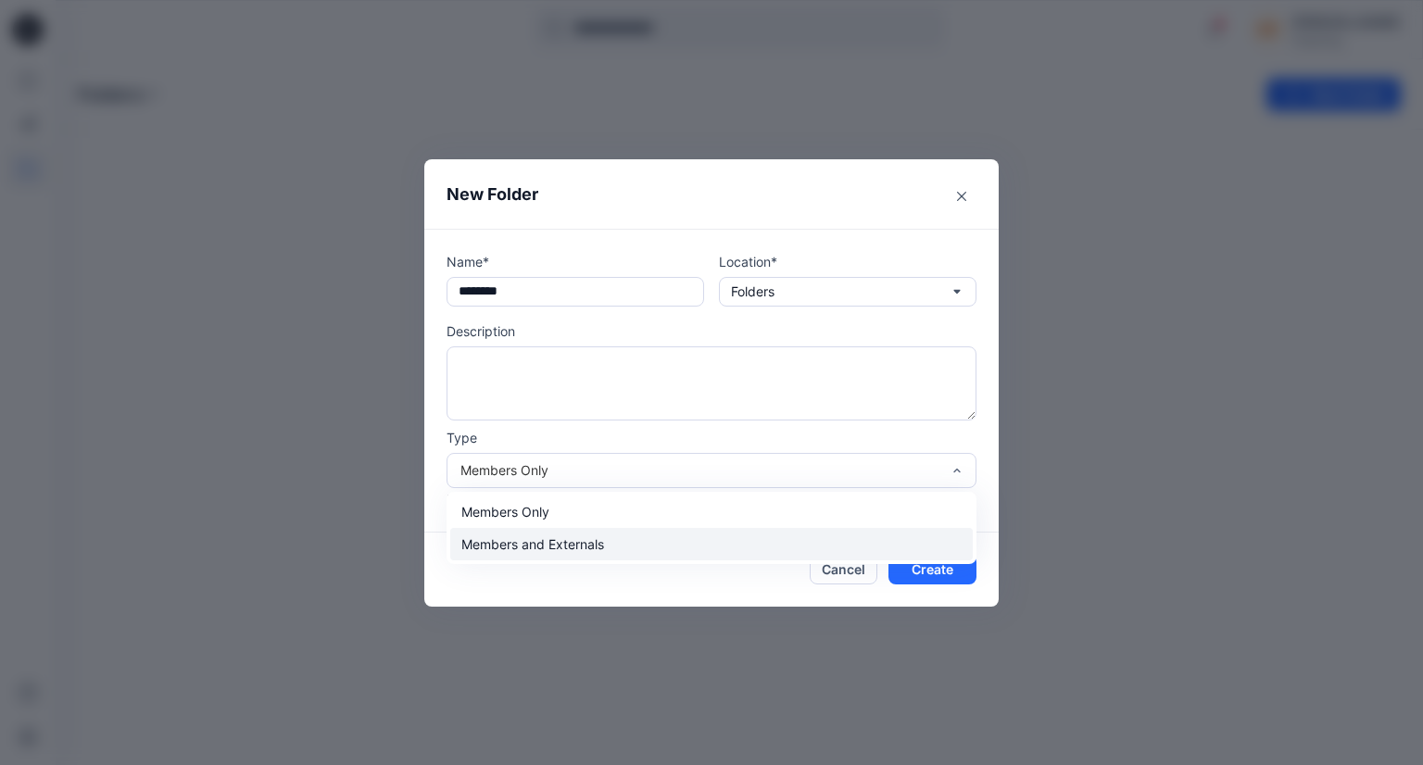
click at [605, 546] on div "Members and Externals" at bounding box center [711, 544] width 522 height 32
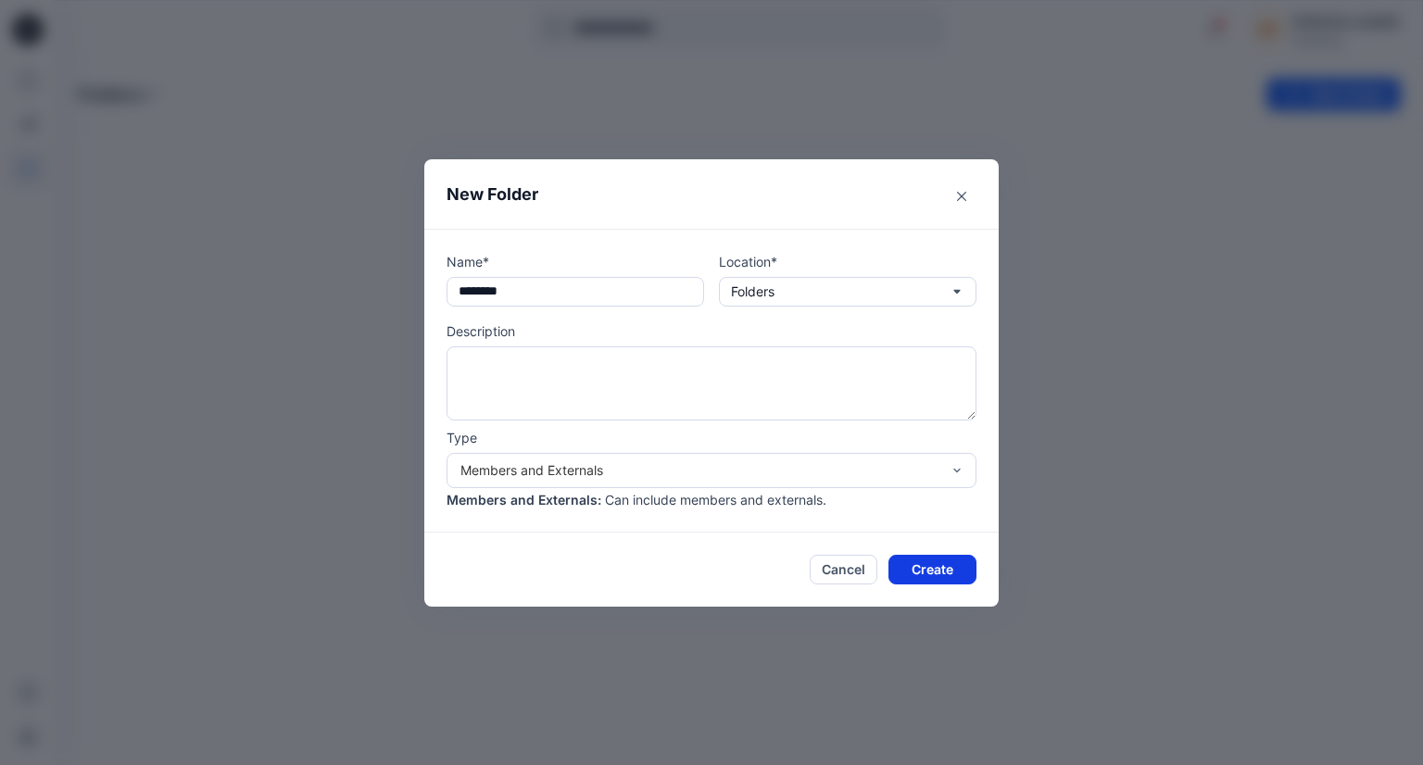
click at [917, 579] on button "Create" at bounding box center [932, 570] width 88 height 30
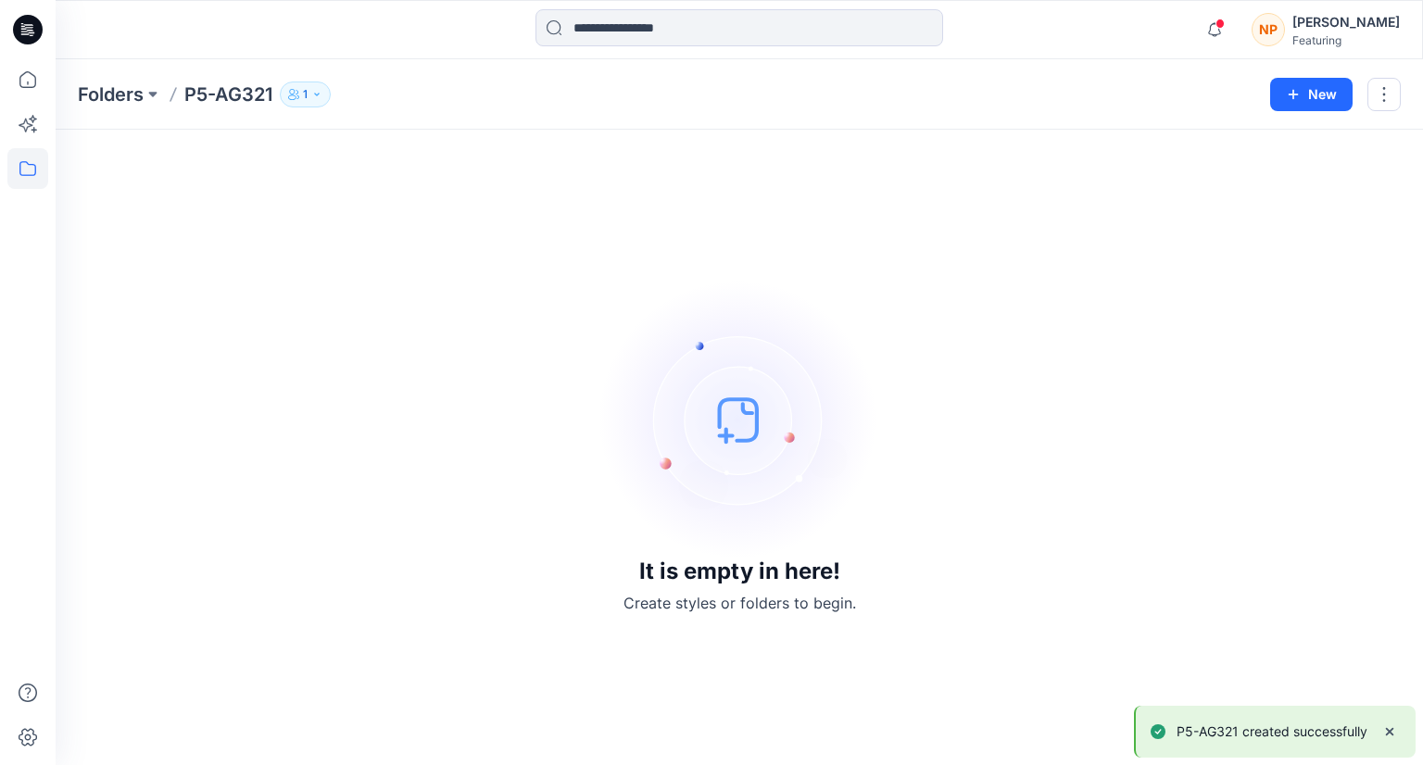
click at [315, 92] on icon "button" at bounding box center [316, 94] width 11 height 11
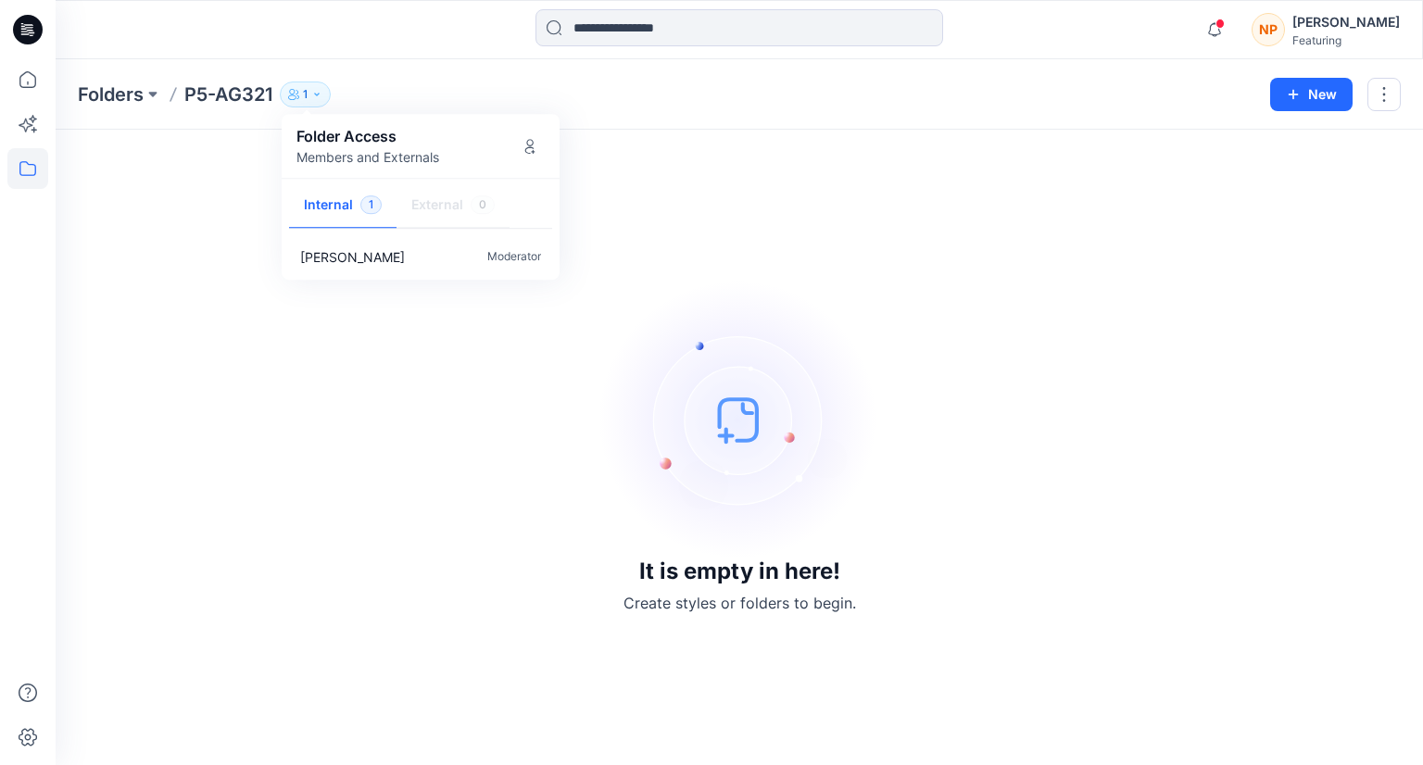
click at [452, 166] on div "Folder Access Members and Externals" at bounding box center [420, 146] width 248 height 42
click at [528, 146] on icon "Manage Users" at bounding box center [529, 149] width 9 height 7
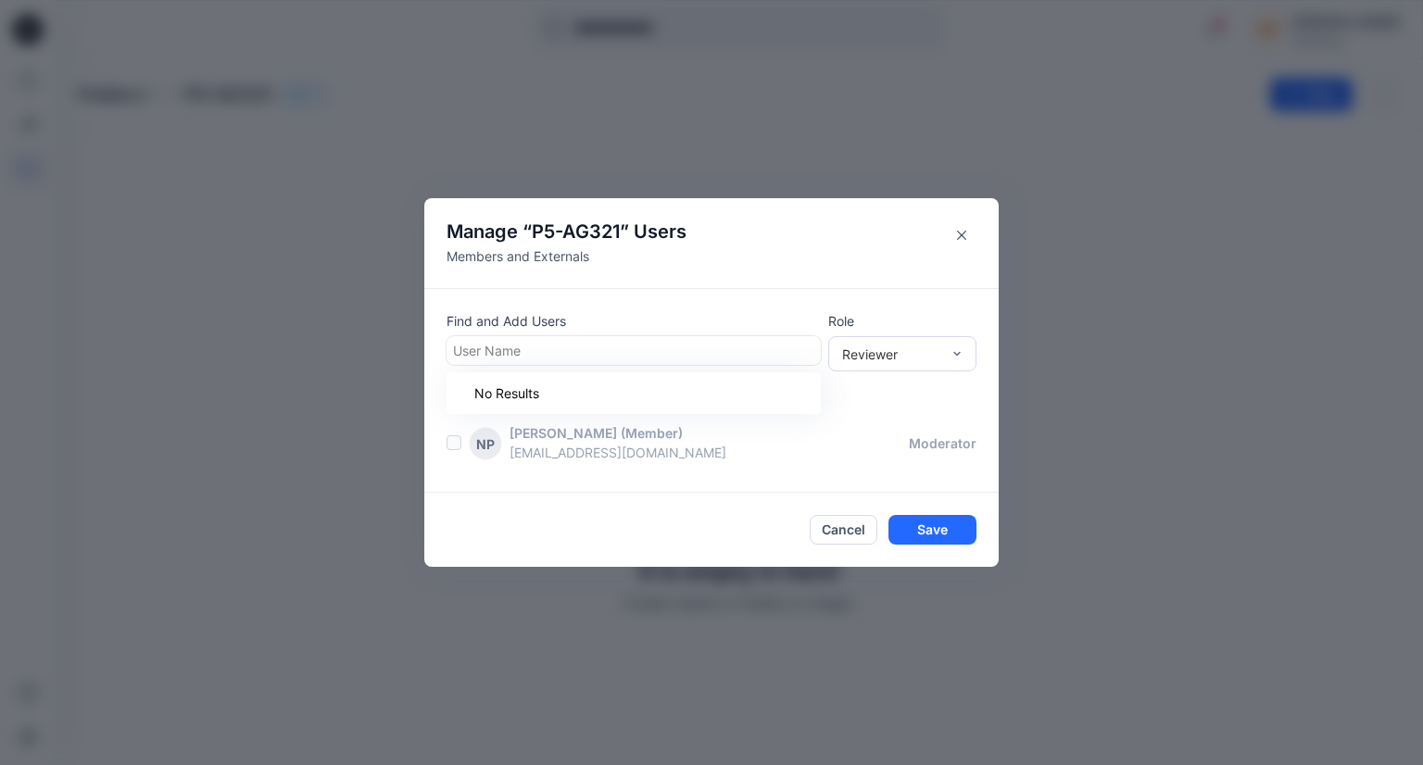
click at [556, 350] on div at bounding box center [633, 350] width 361 height 23
click at [883, 365] on div "Reviewer" at bounding box center [902, 353] width 148 height 35
click at [897, 421] on div "Contributor" at bounding box center [902, 422] width 141 height 32
click at [949, 356] on div "Contributor" at bounding box center [891, 354] width 117 height 19
click at [907, 386] on div "Reviewer" at bounding box center [902, 389] width 141 height 32
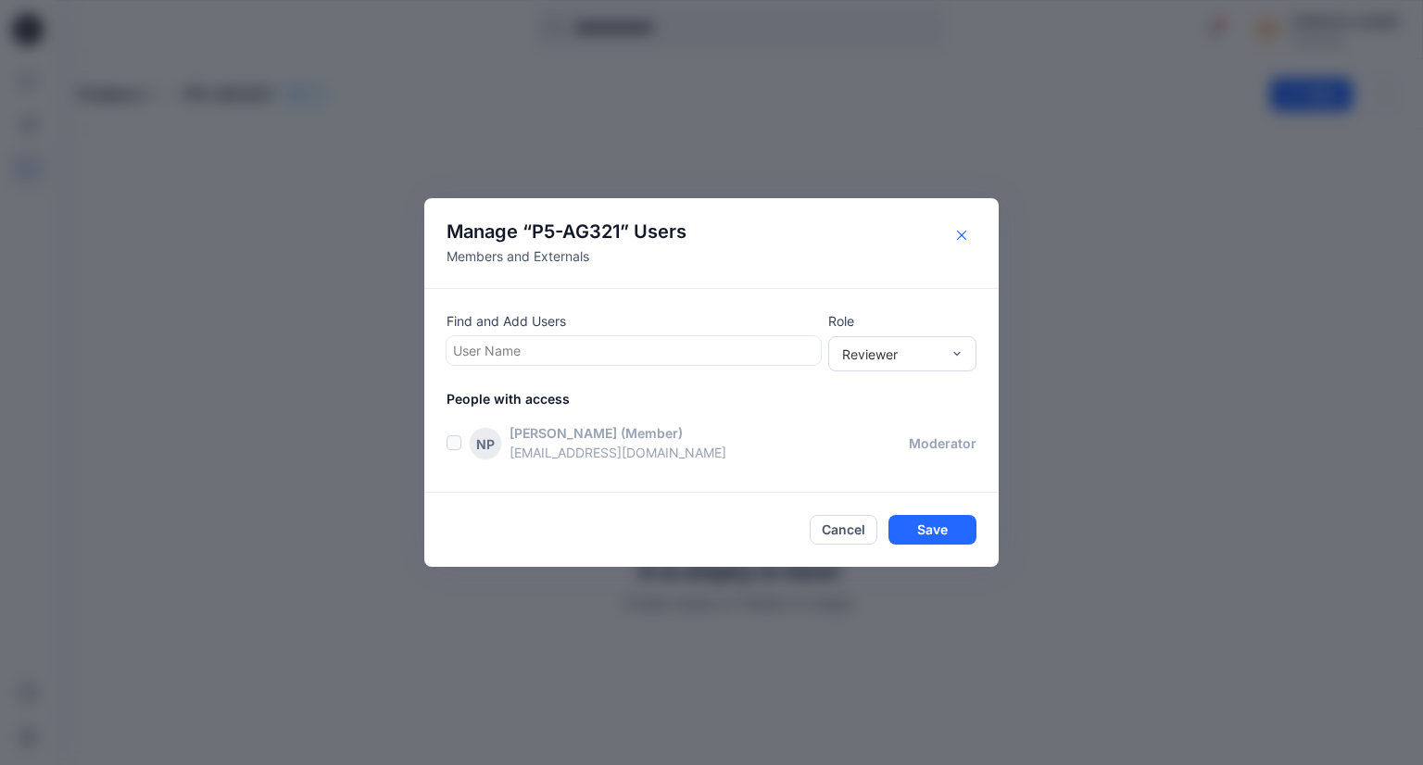
click at [958, 241] on button "Close" at bounding box center [962, 235] width 30 height 30
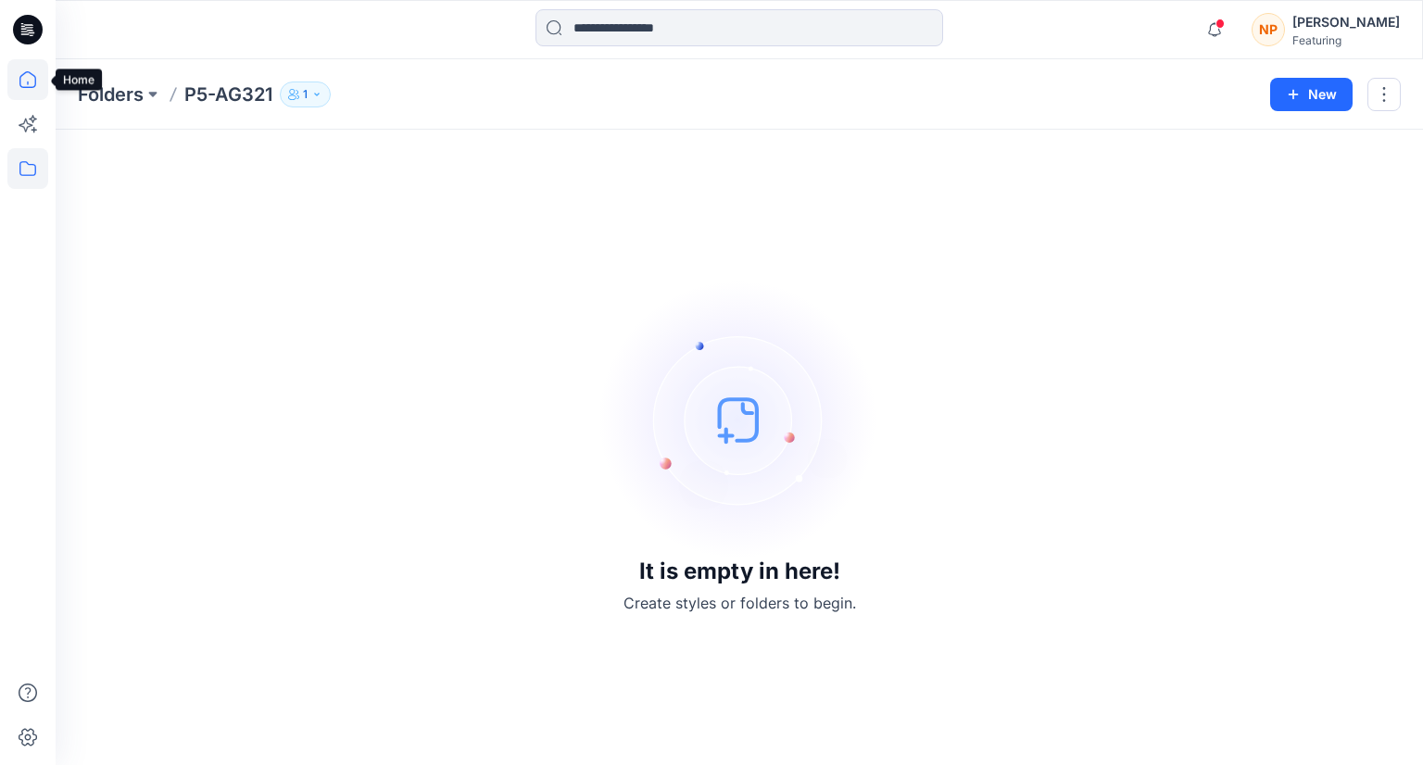
click at [29, 83] on icon at bounding box center [27, 79] width 41 height 41
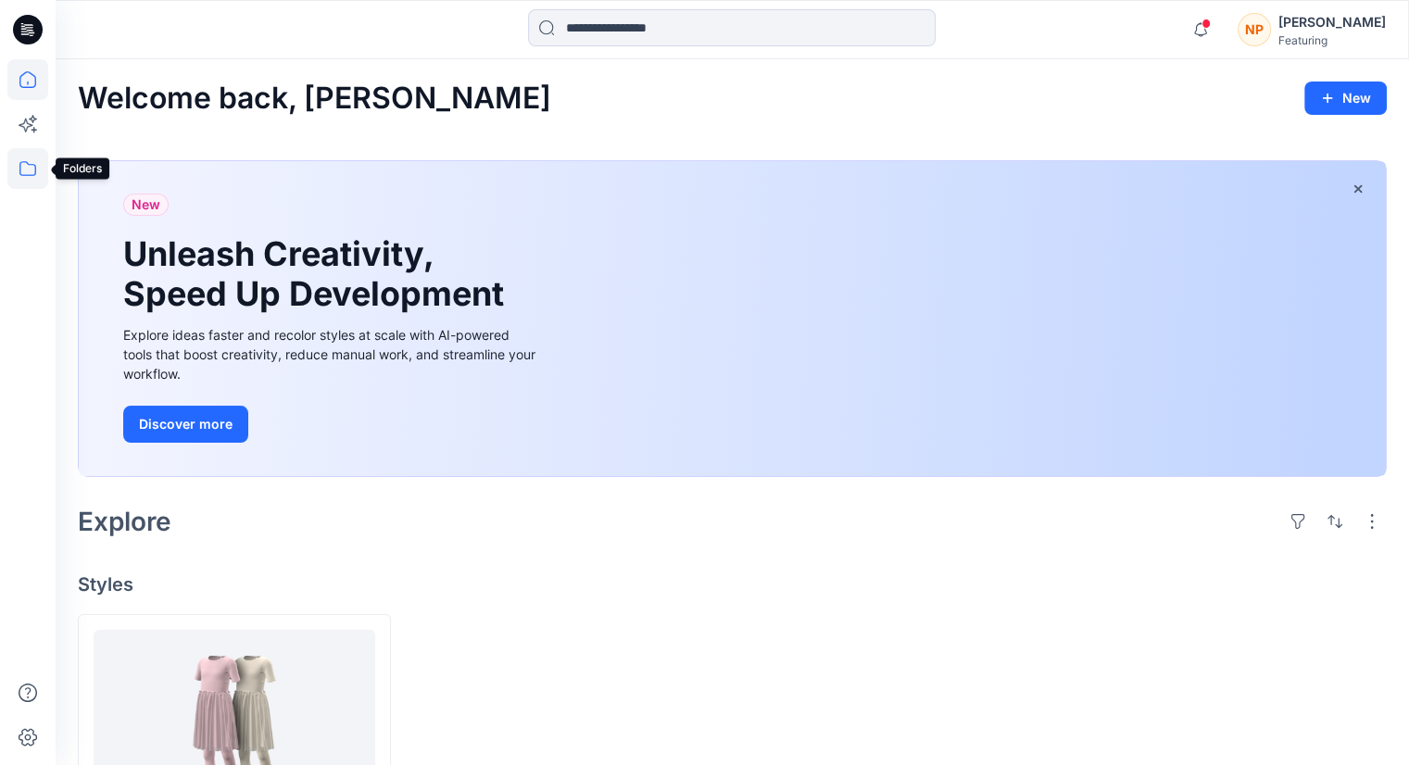
click at [34, 167] on icon at bounding box center [27, 168] width 17 height 15
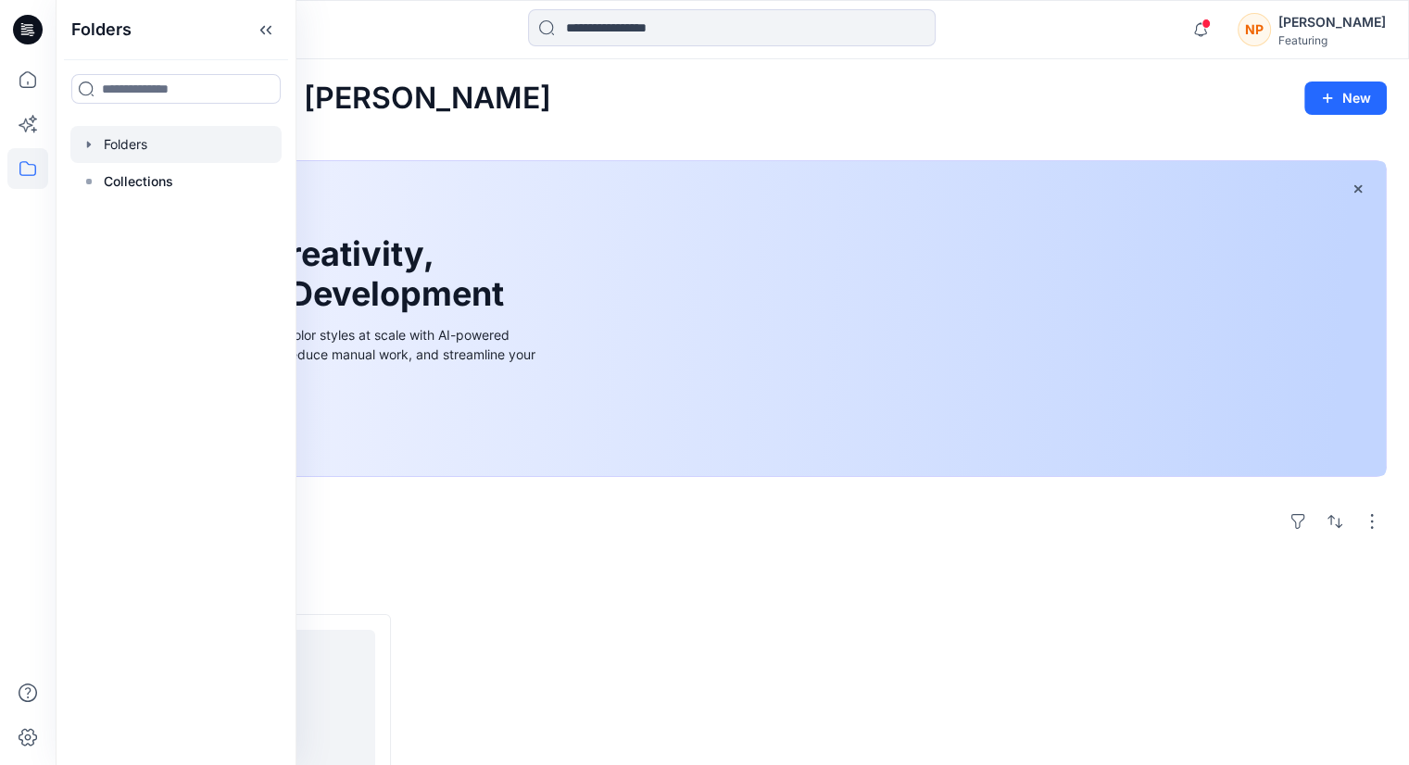
click at [107, 149] on div at bounding box center [175, 144] width 211 height 37
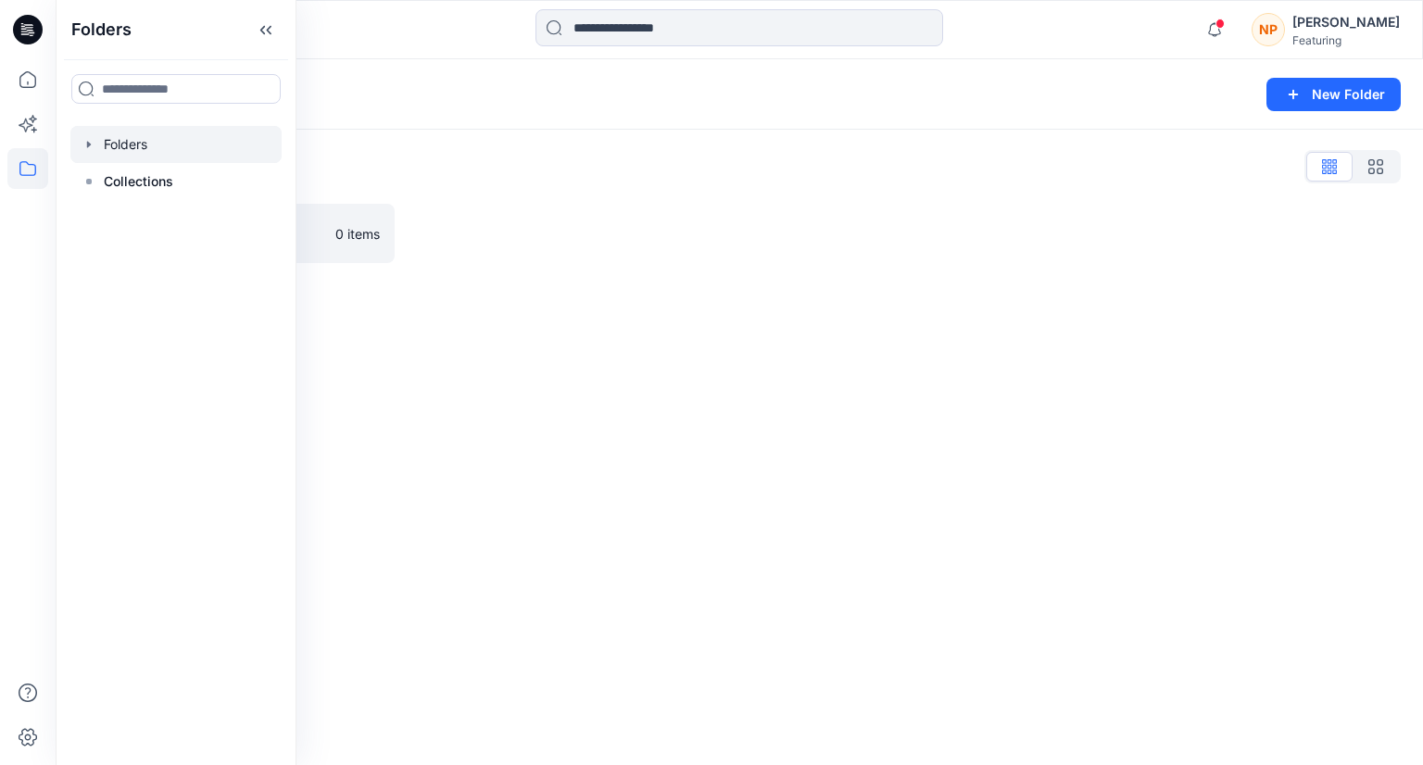
click at [89, 148] on icon "button" at bounding box center [89, 144] width 15 height 15
click at [333, 335] on div "Folders New Folder Folders List P5-AG321 0 items" at bounding box center [739, 412] width 1367 height 706
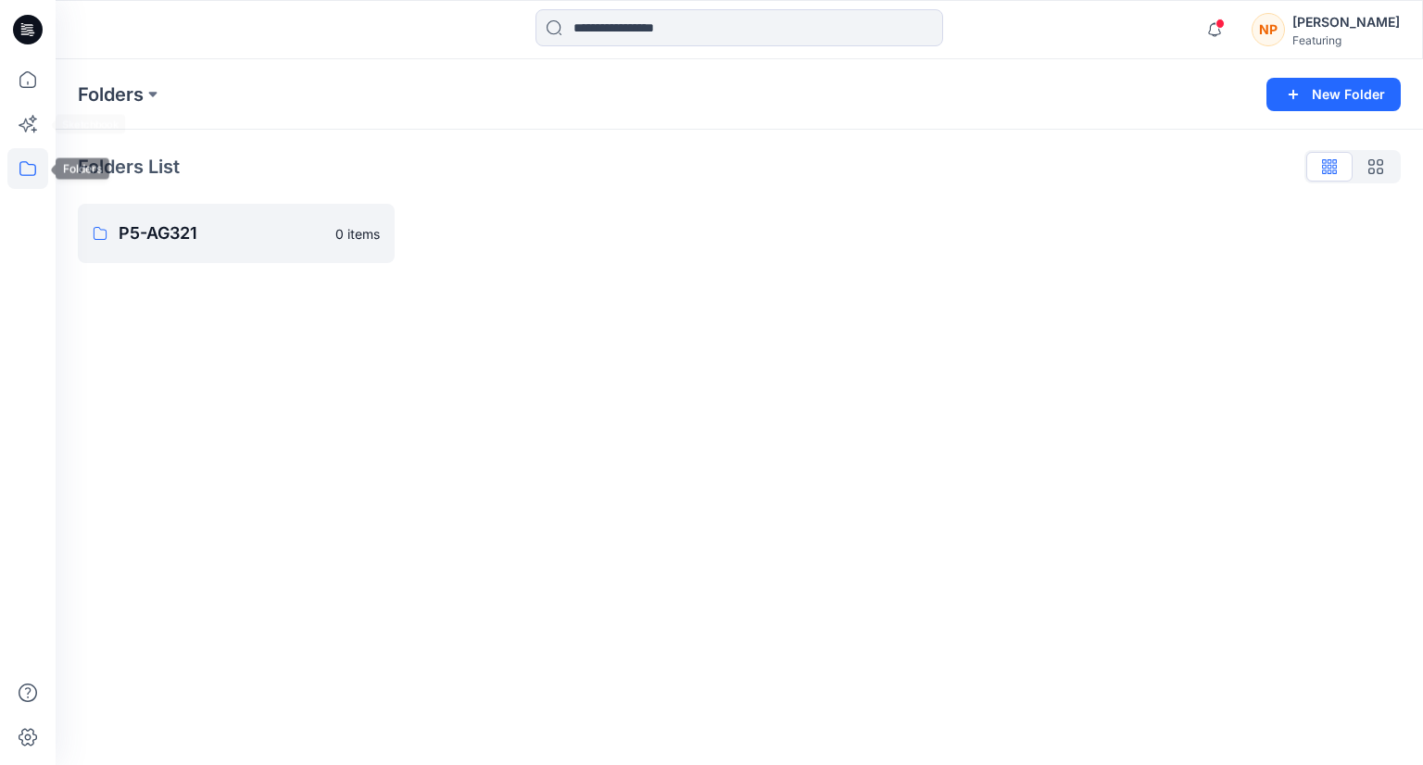
click at [33, 164] on icon at bounding box center [27, 168] width 17 height 15
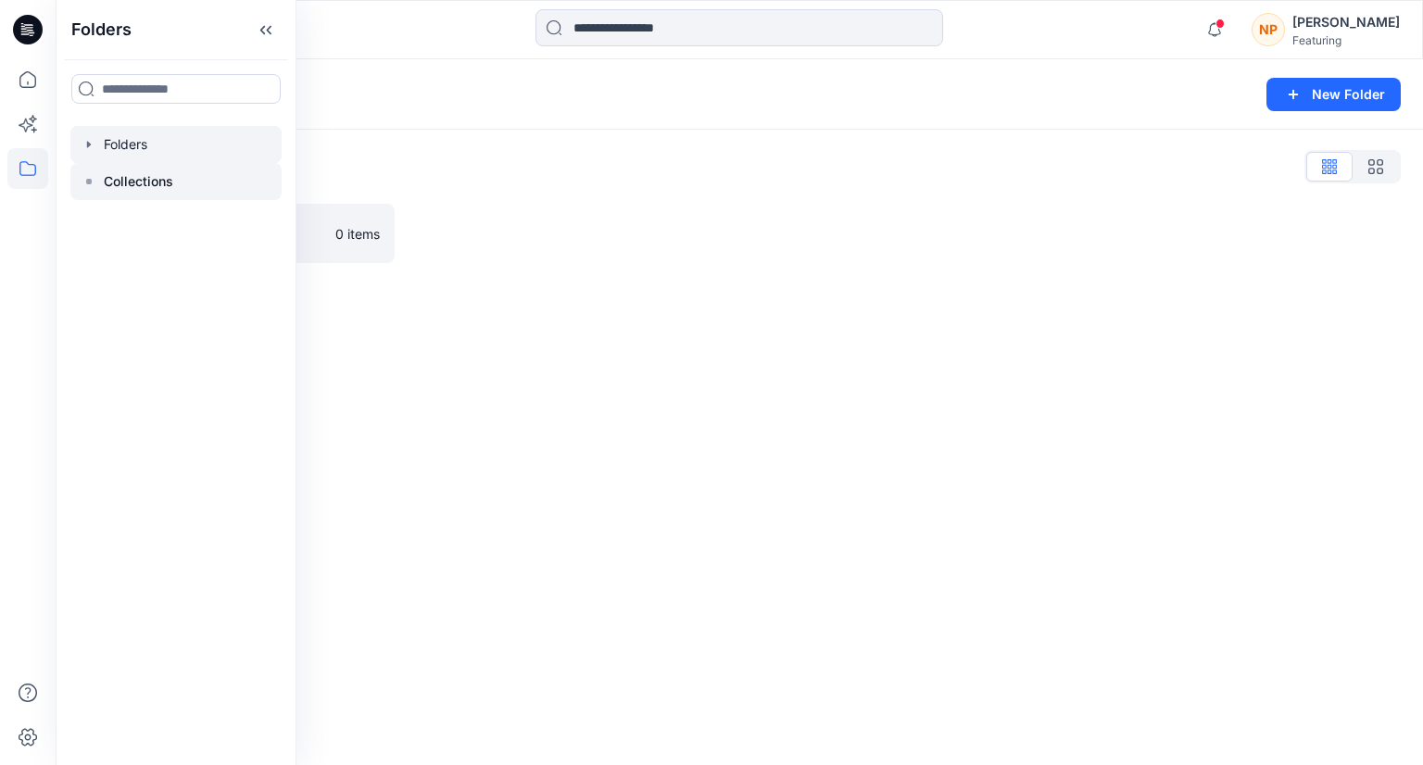
click at [123, 182] on p "Collections" at bounding box center [138, 181] width 69 height 22
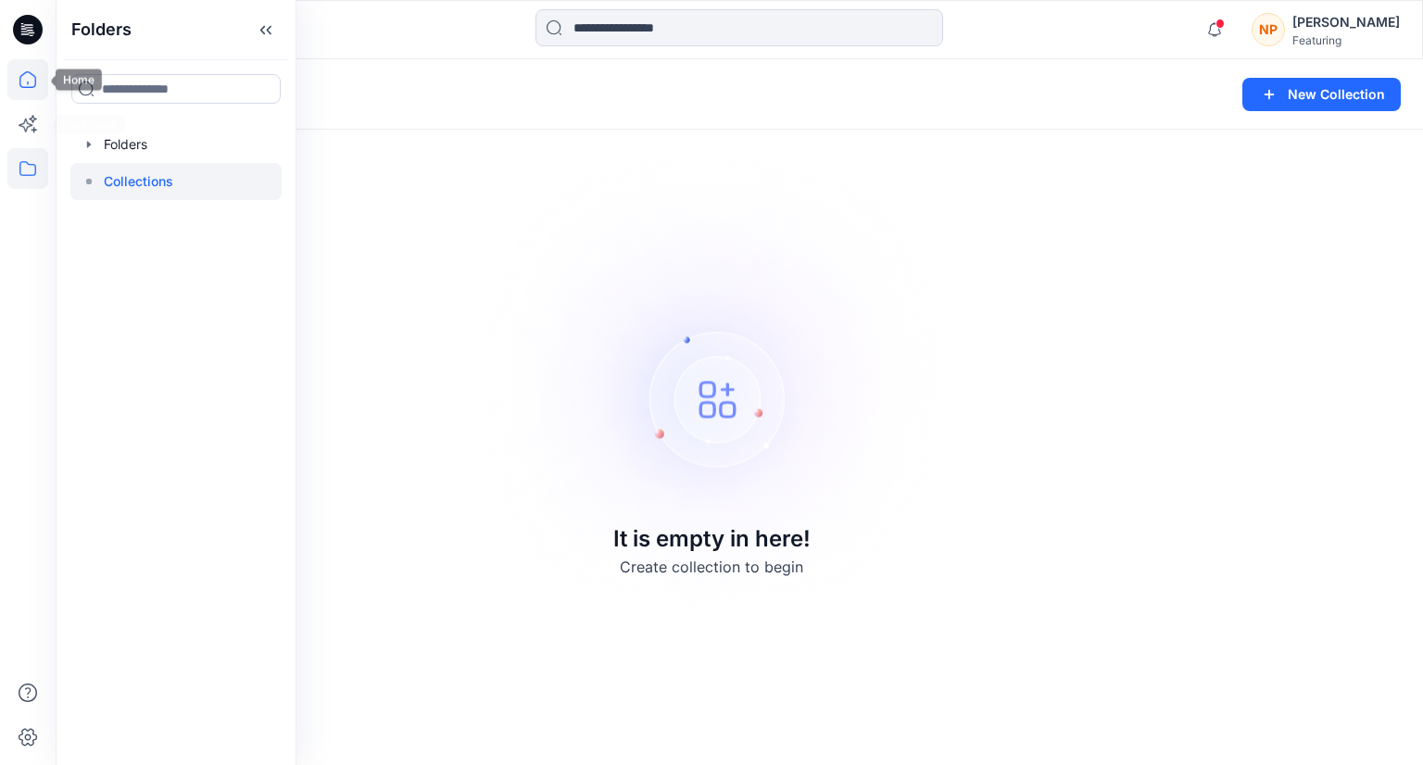
click at [40, 92] on icon at bounding box center [27, 79] width 41 height 41
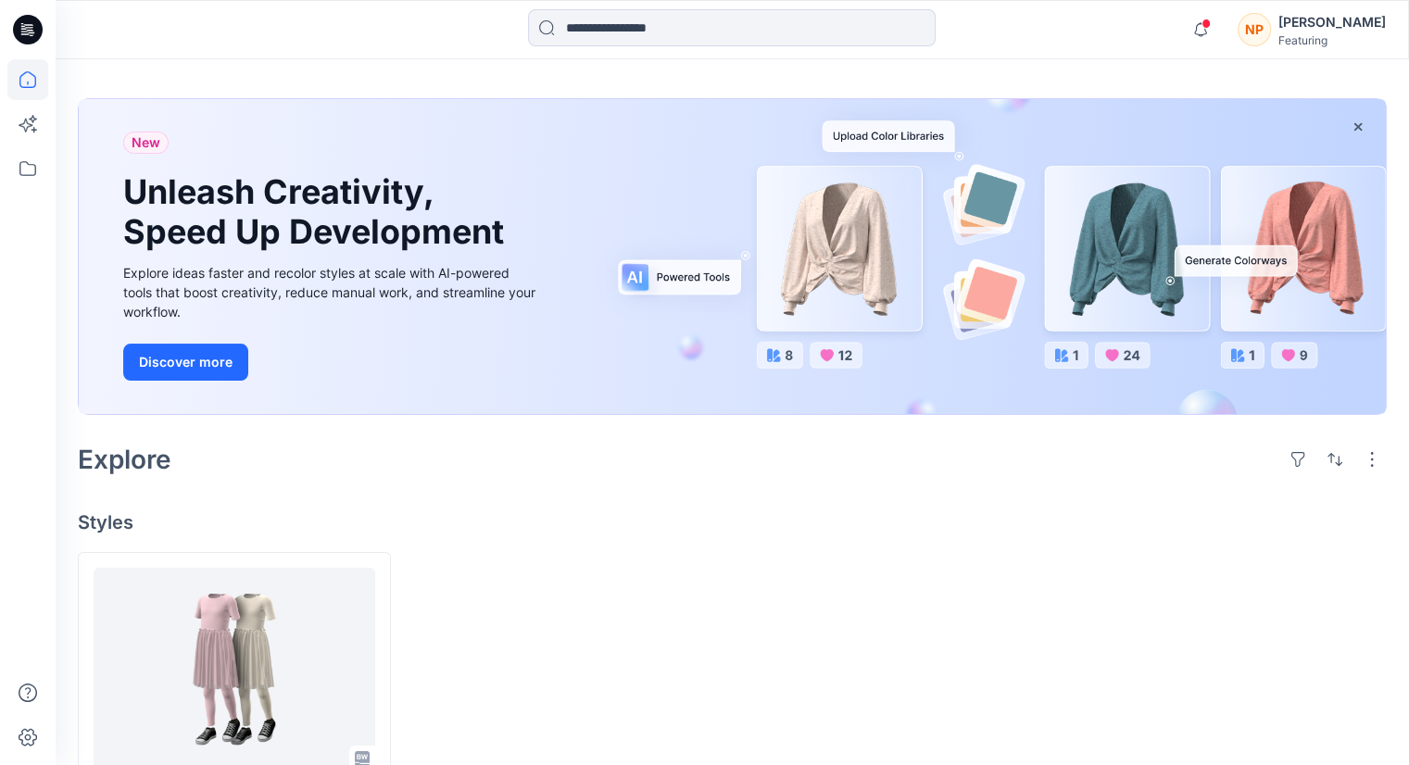
scroll to position [76, 0]
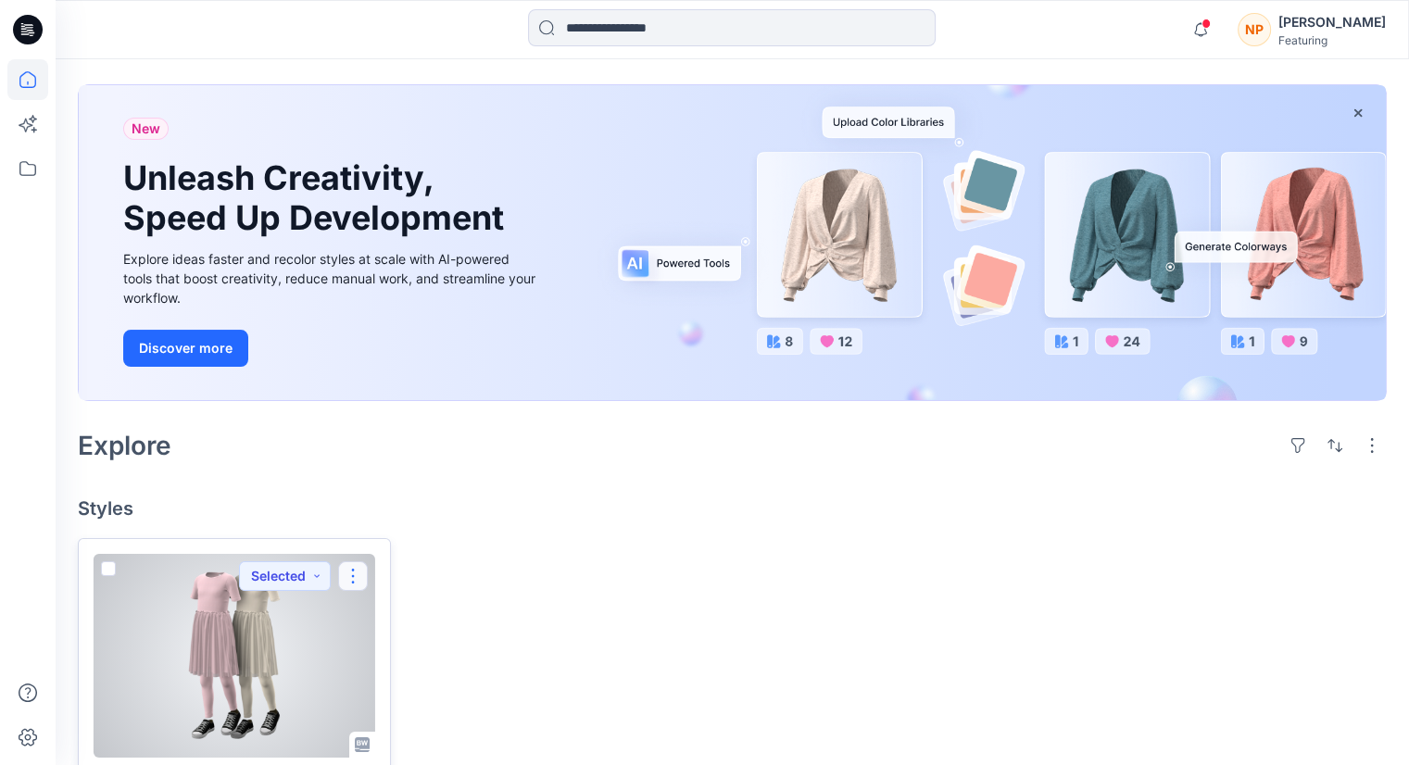
click at [358, 578] on button "button" at bounding box center [353, 576] width 30 height 30
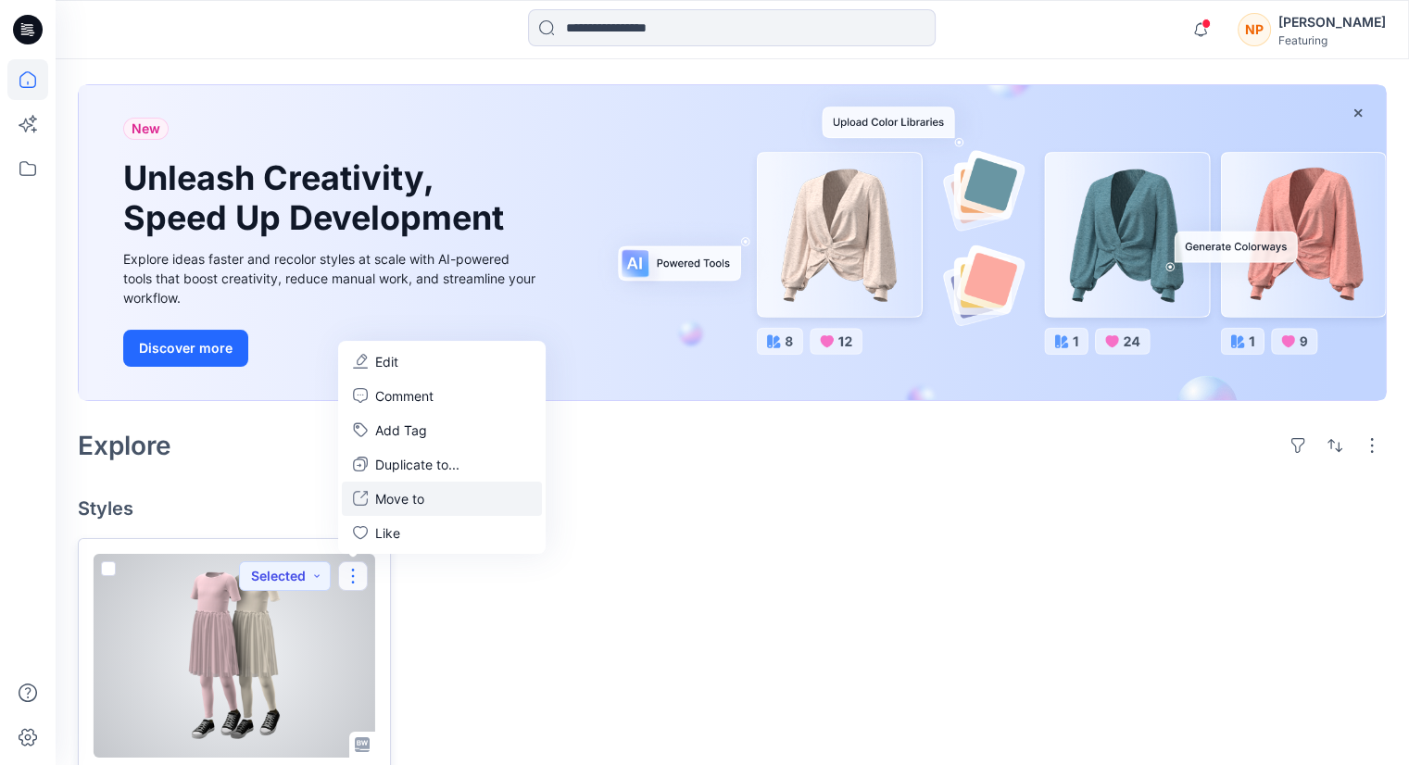
click at [397, 501] on p "Move to" at bounding box center [399, 498] width 49 height 19
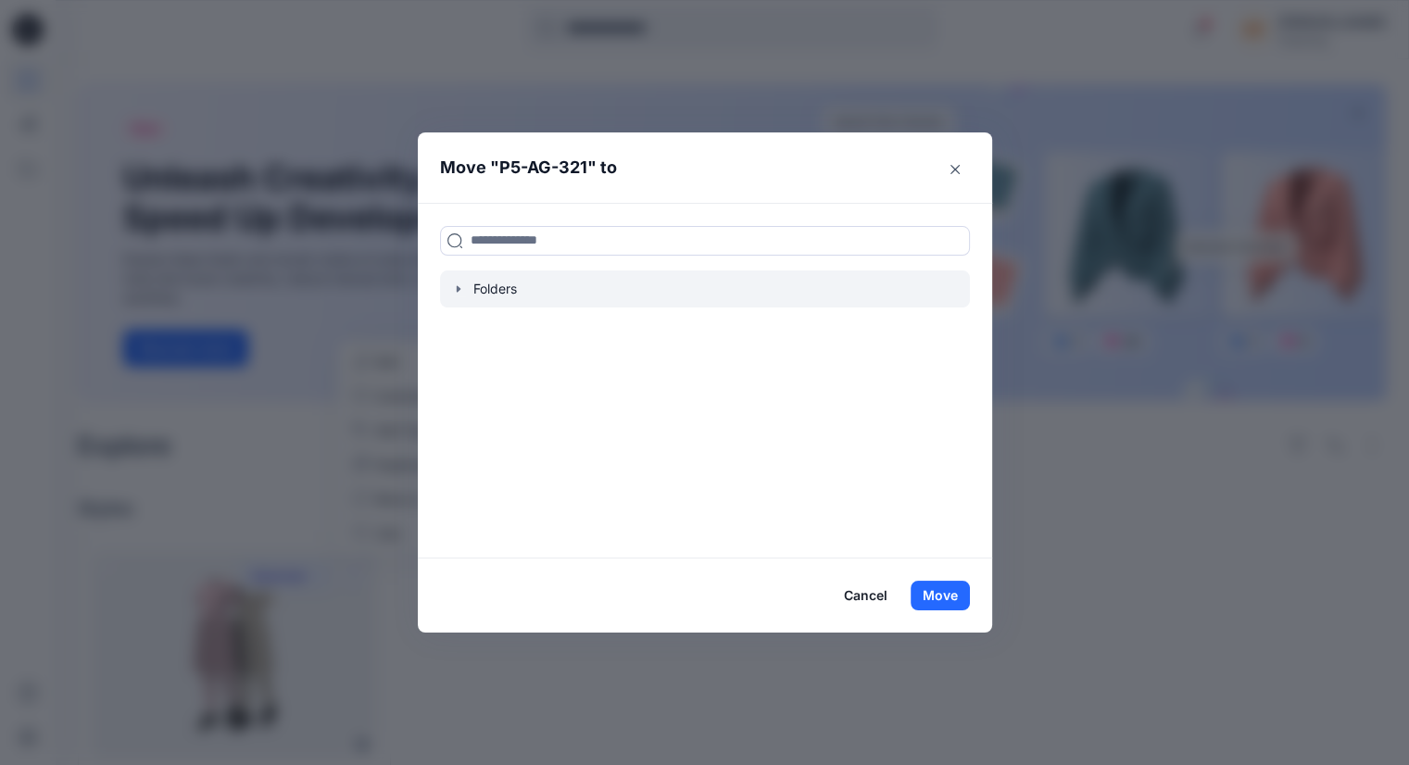
click at [466, 289] on icon "button" at bounding box center [458, 289] width 15 height 15
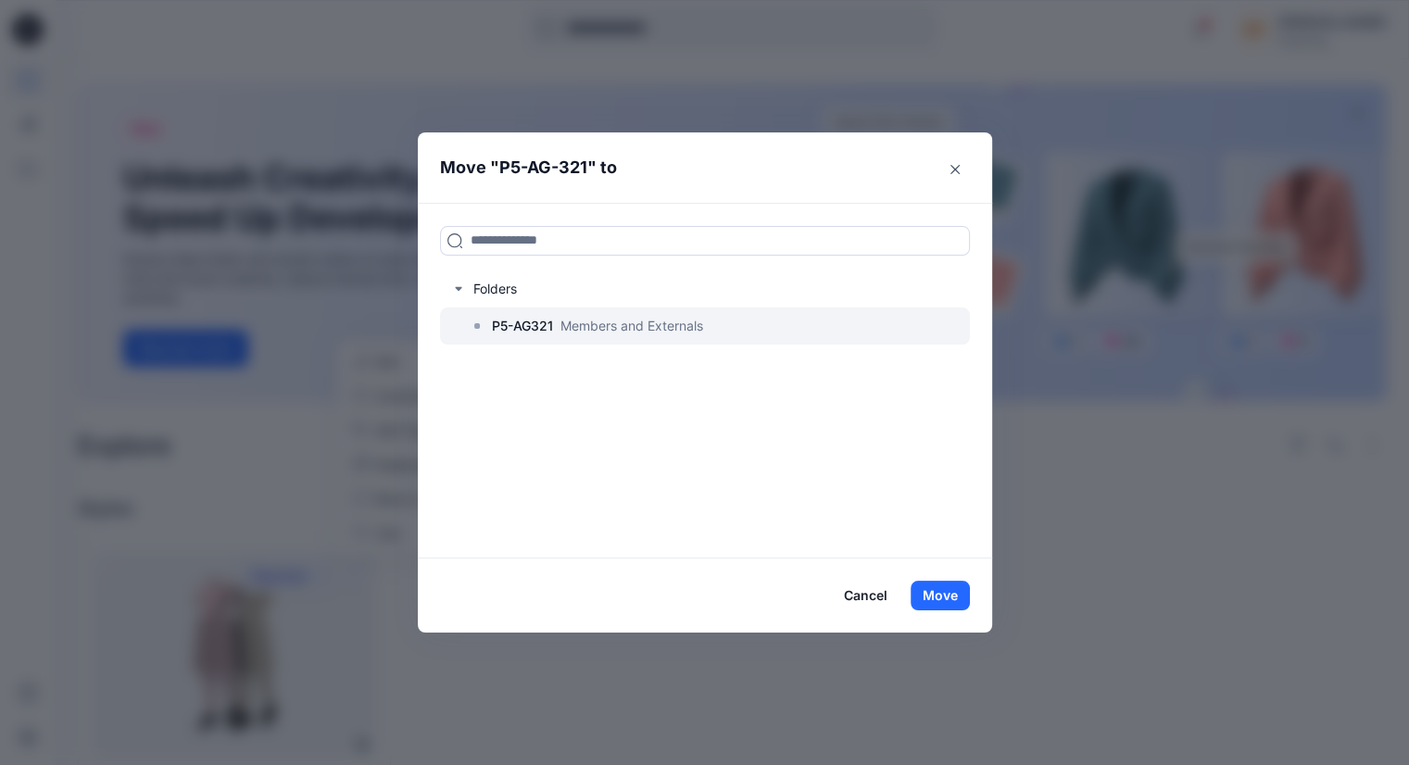
click at [509, 332] on p "P5-AG321" at bounding box center [522, 326] width 61 height 22
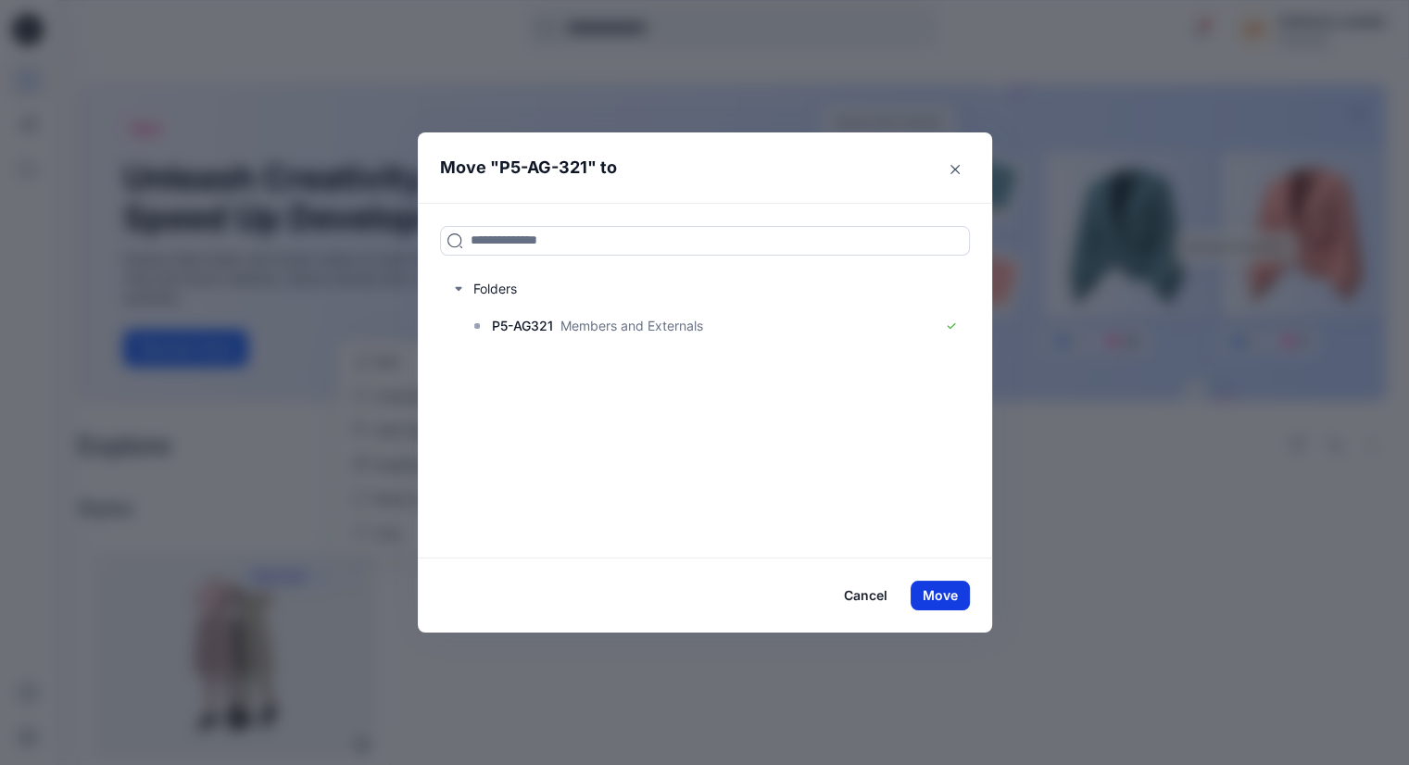
click at [952, 598] on button "Move" at bounding box center [940, 596] width 59 height 30
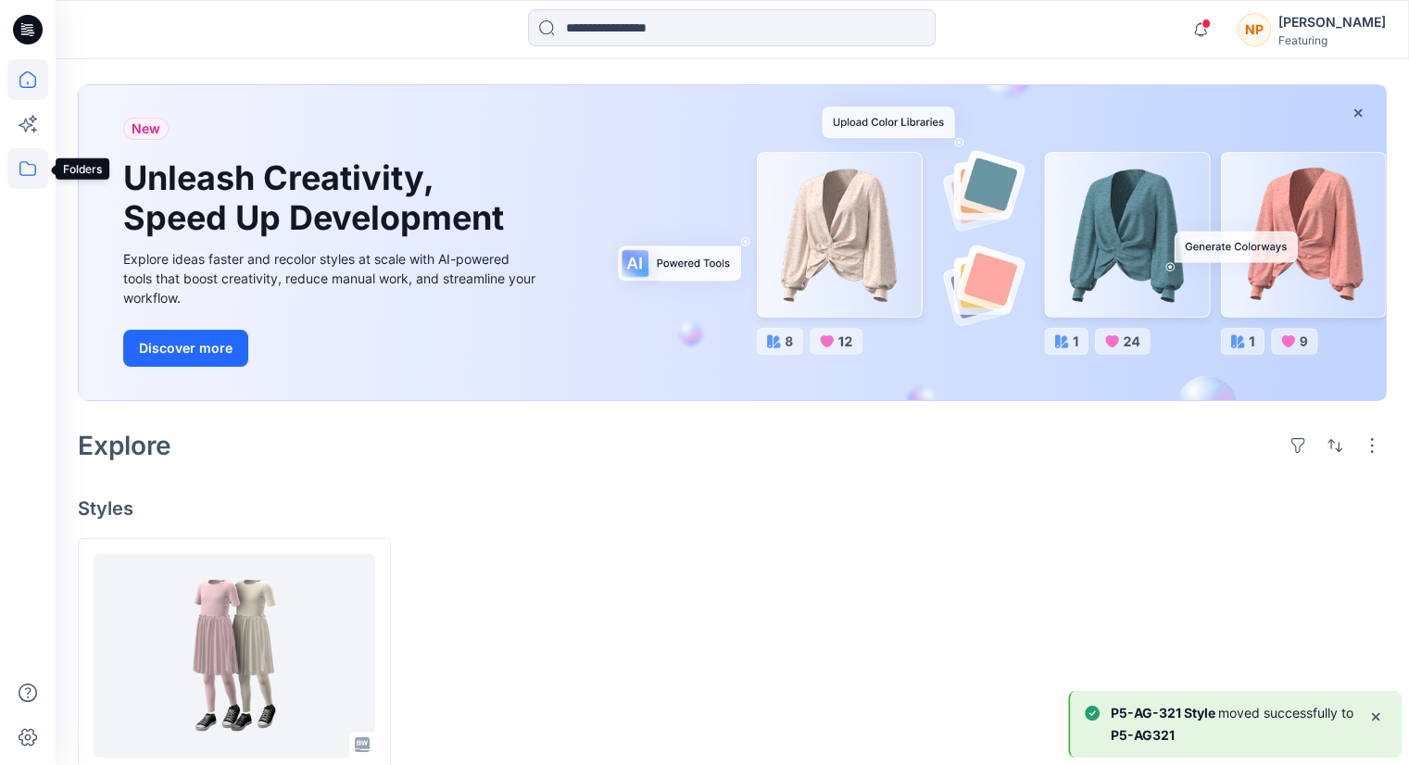
click at [32, 175] on icon at bounding box center [27, 168] width 17 height 15
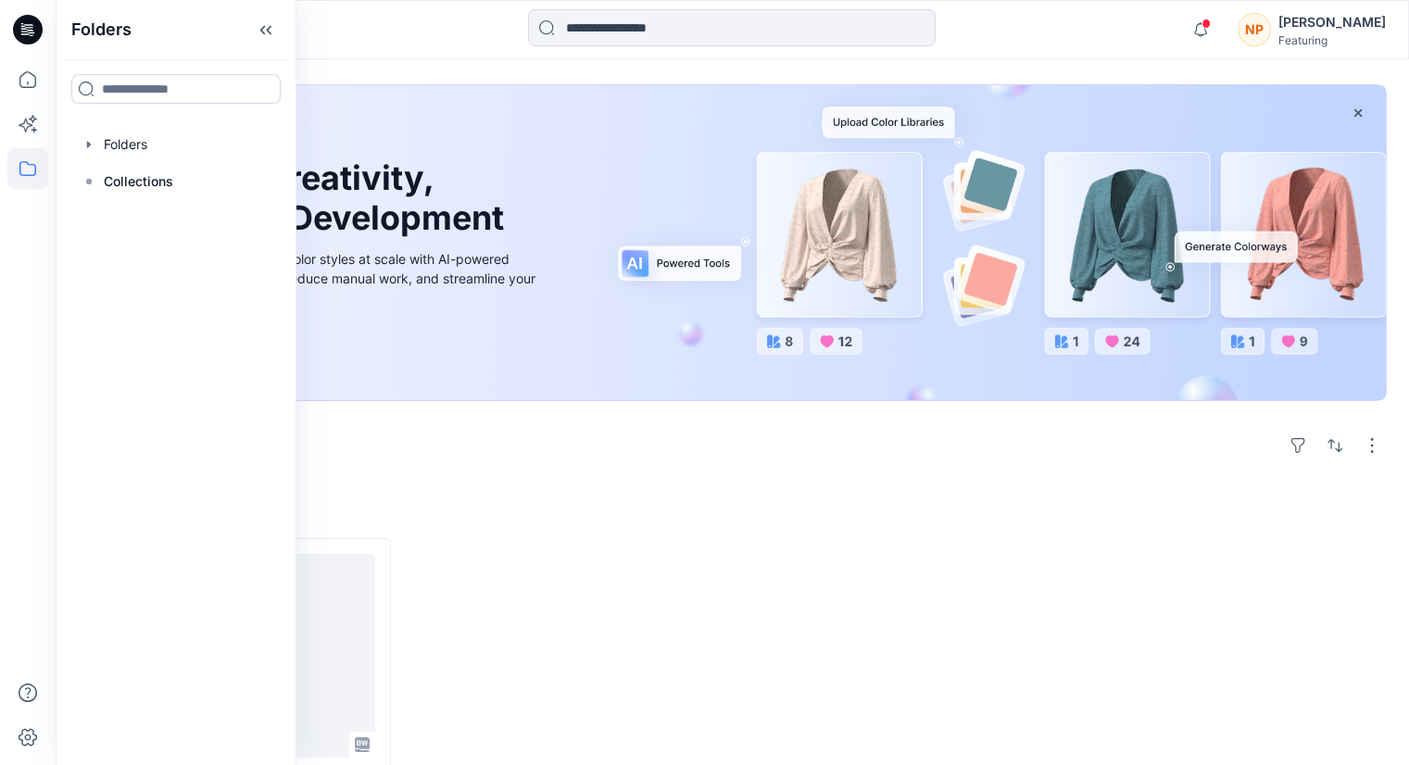
click at [437, 514] on h4 "Styles" at bounding box center [732, 508] width 1309 height 22
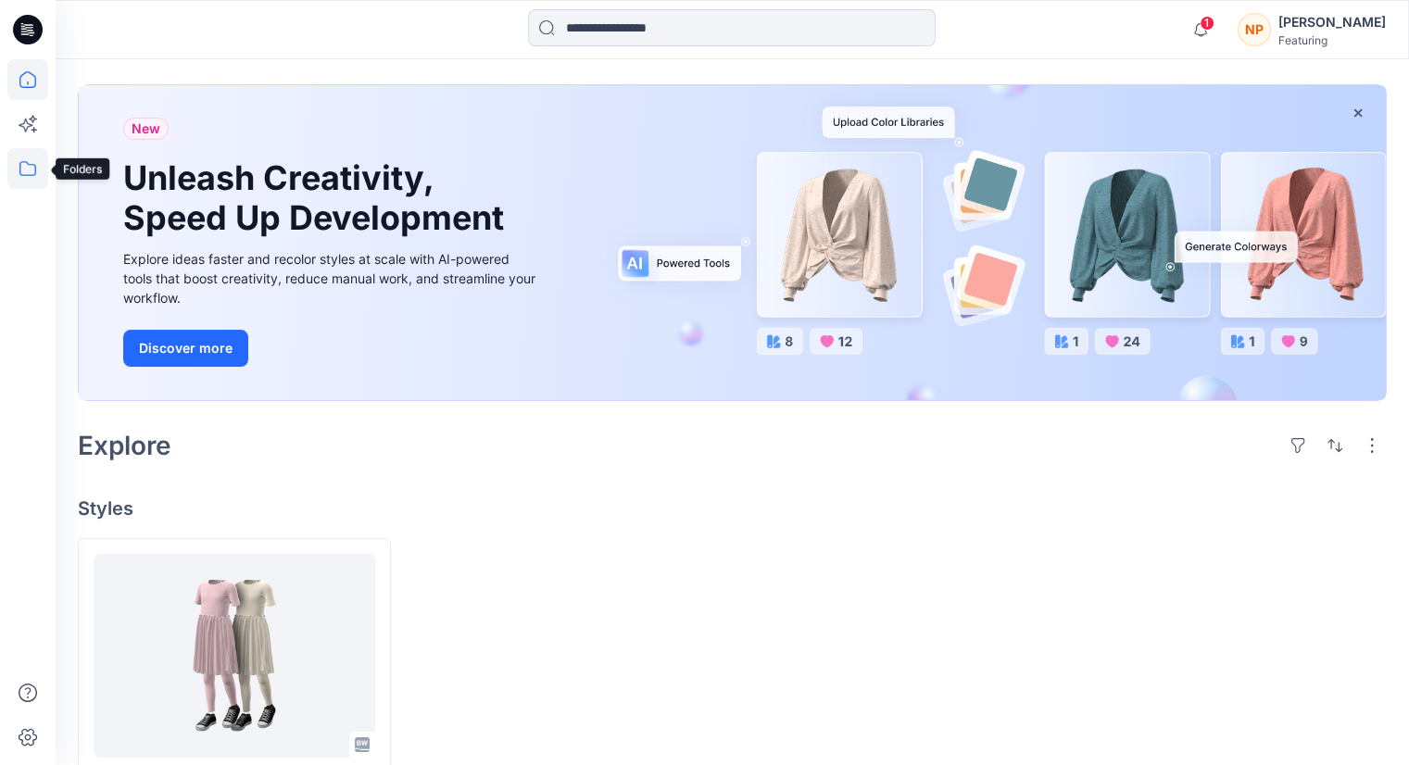
click at [36, 170] on icon at bounding box center [27, 168] width 41 height 41
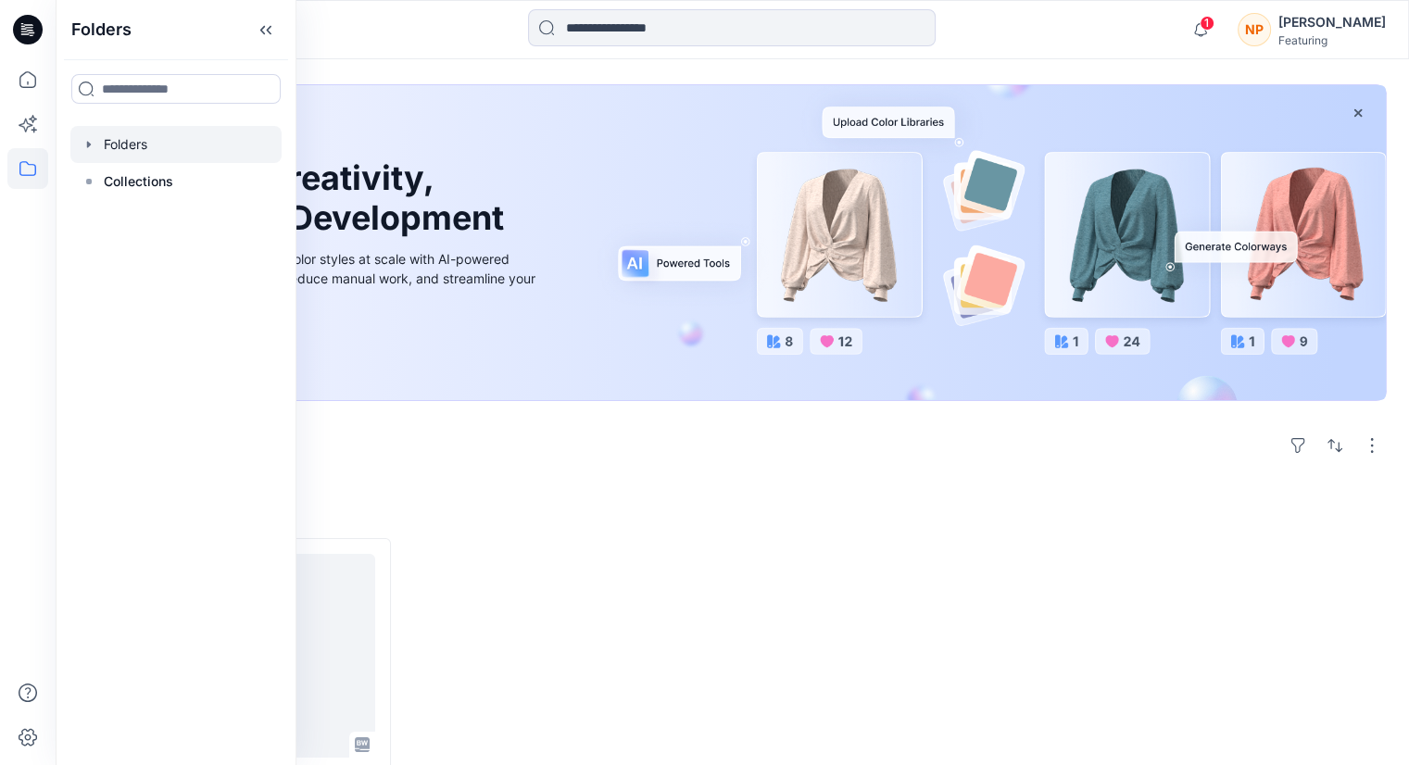
click at [151, 145] on div at bounding box center [175, 144] width 211 height 37
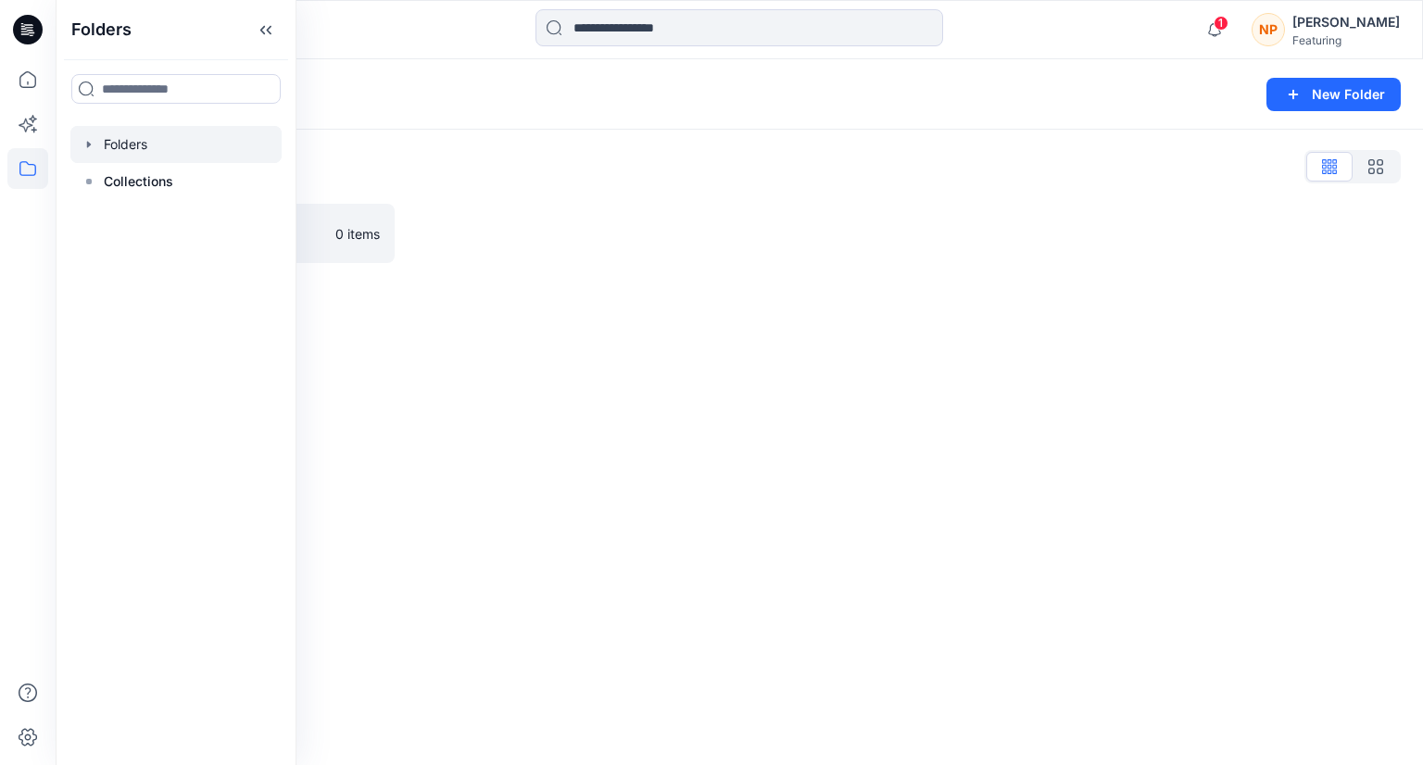
click at [94, 149] on icon "button" at bounding box center [89, 144] width 15 height 15
click at [129, 171] on p "P5-AG321" at bounding box center [152, 181] width 61 height 22
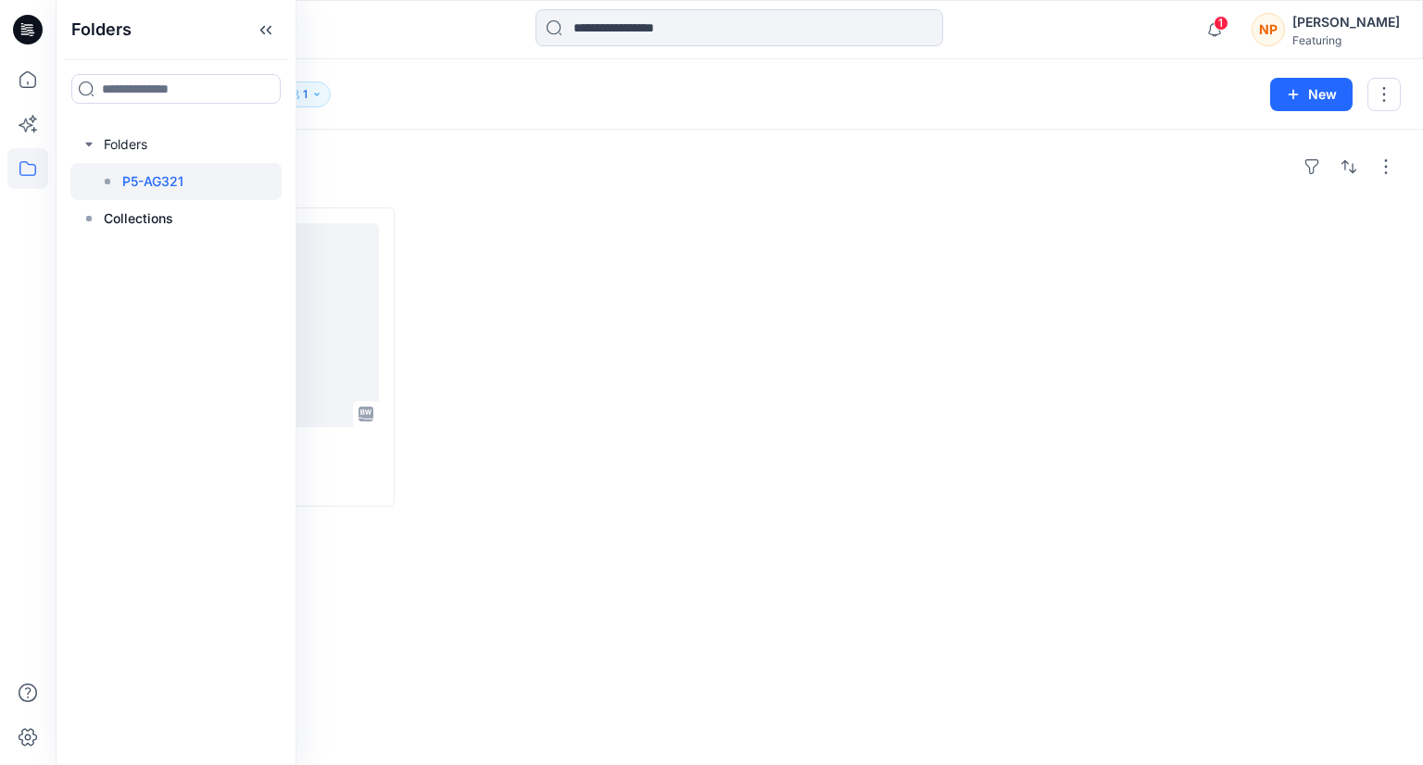
click at [436, 176] on div "Styles" at bounding box center [739, 167] width 1323 height 30
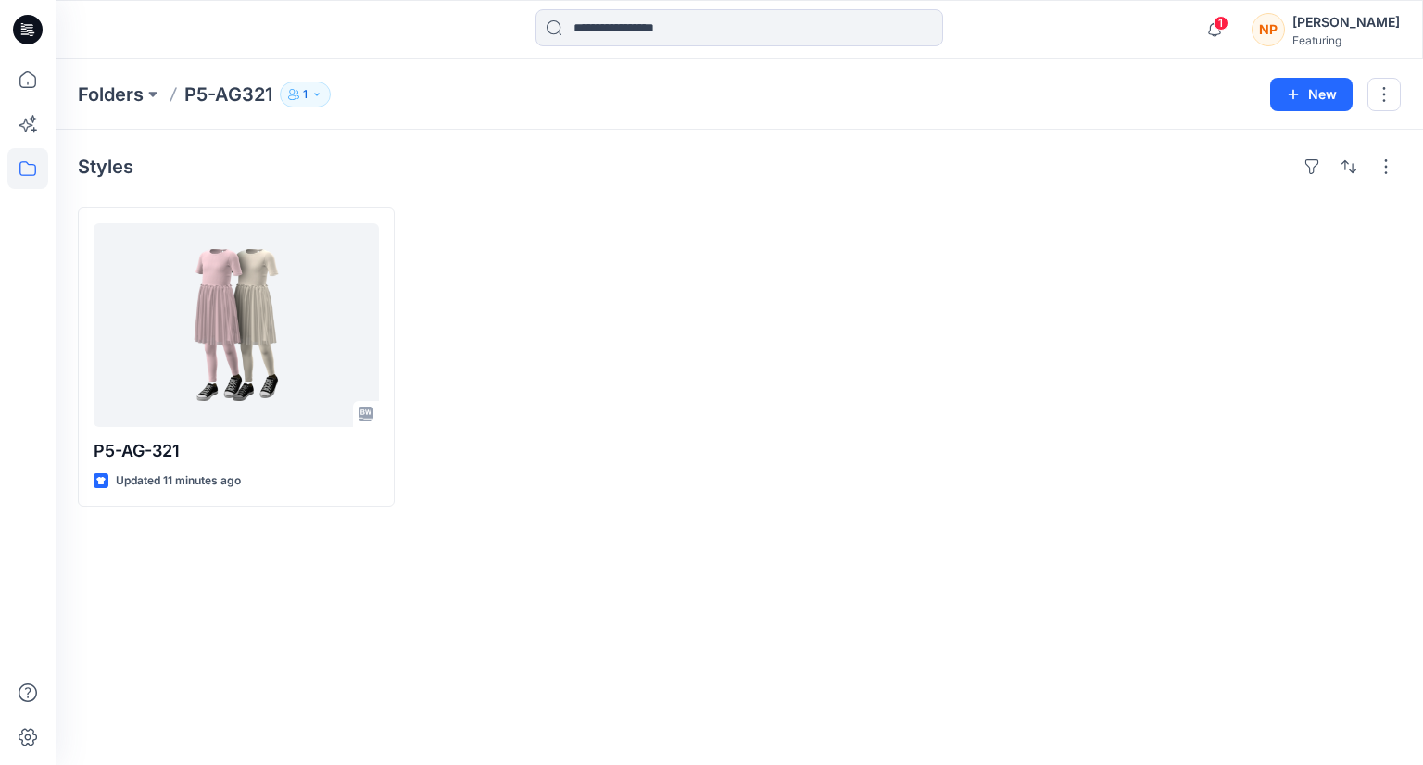
click at [318, 99] on icon "button" at bounding box center [316, 94] width 11 height 11
click at [482, 396] on div at bounding box center [571, 356] width 317 height 299
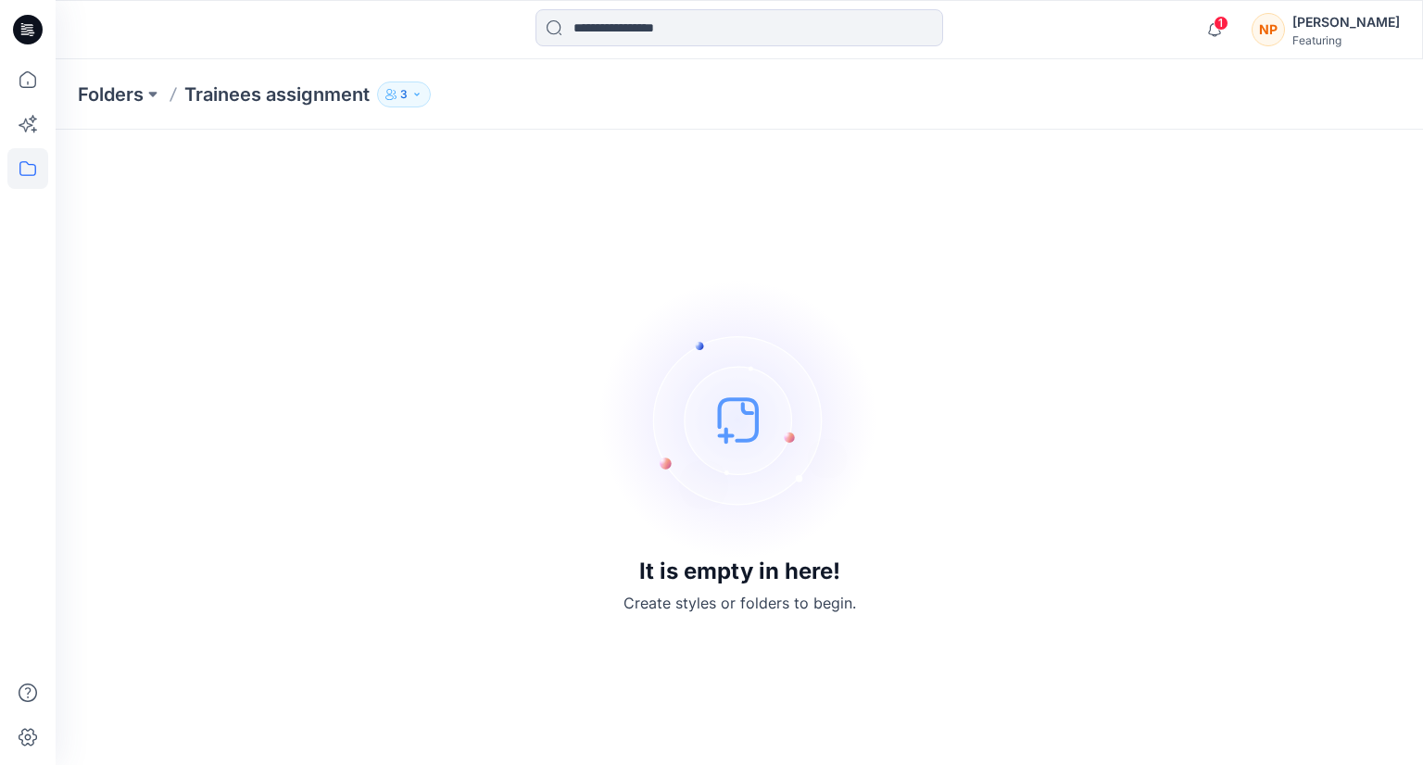
click at [396, 94] on icon "button" at bounding box center [395, 96] width 3 height 4
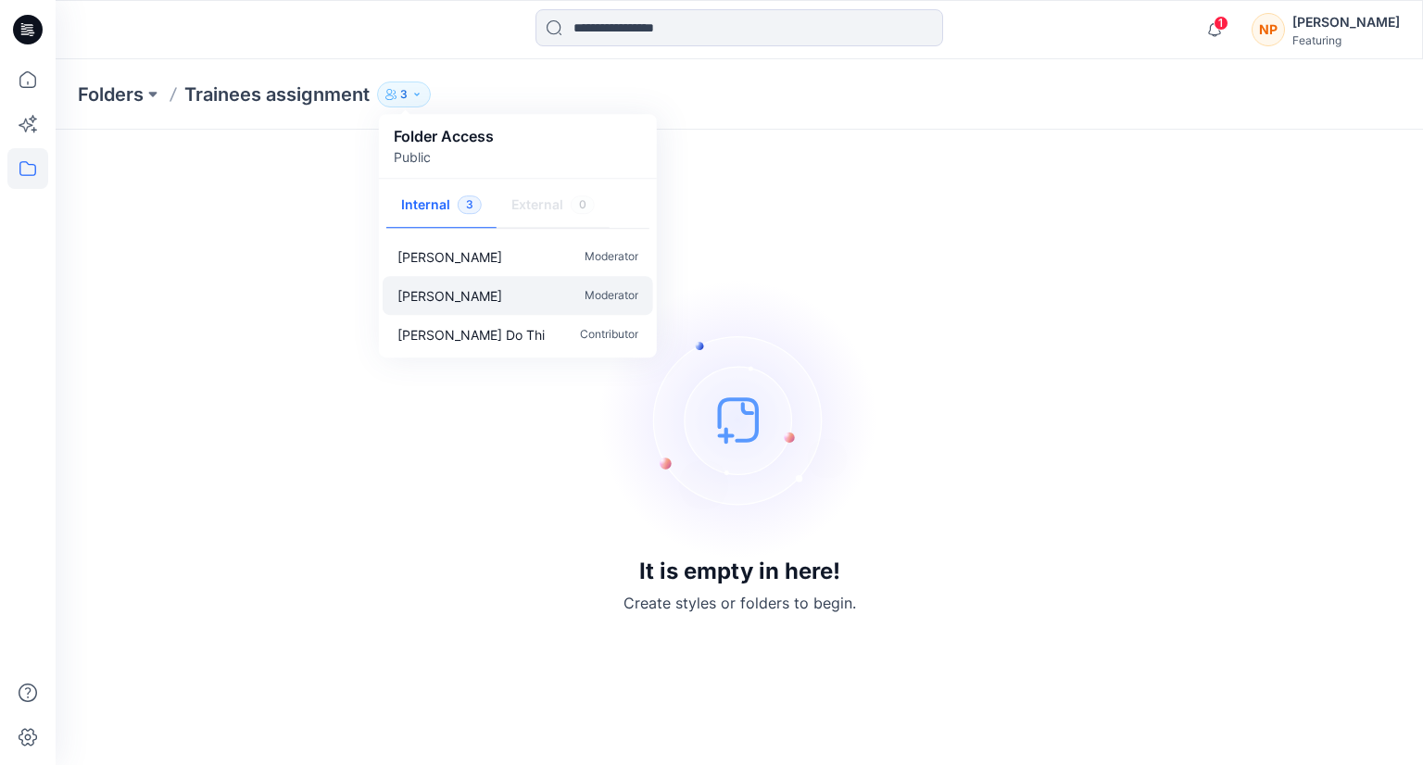
click at [426, 283] on div "[PERSON_NAME] Moderator" at bounding box center [518, 295] width 270 height 39
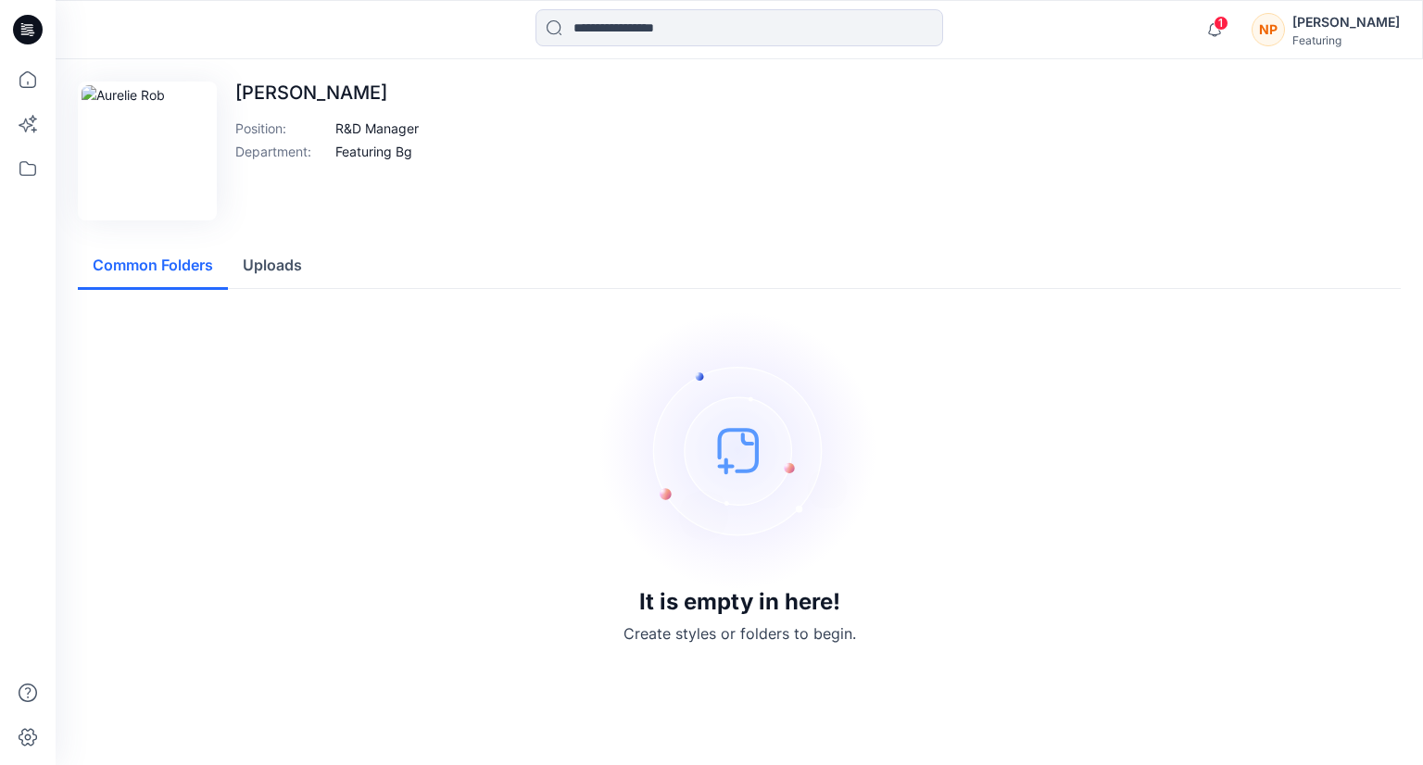
click at [286, 268] on button "Uploads" at bounding box center [272, 266] width 89 height 47
click at [156, 277] on button "Common Folders" at bounding box center [153, 266] width 150 height 47
click at [263, 268] on button "Uploads" at bounding box center [272, 266] width 89 height 47
click at [137, 270] on button "Common Folders" at bounding box center [153, 266] width 150 height 47
click at [42, 86] on icon at bounding box center [27, 79] width 41 height 41
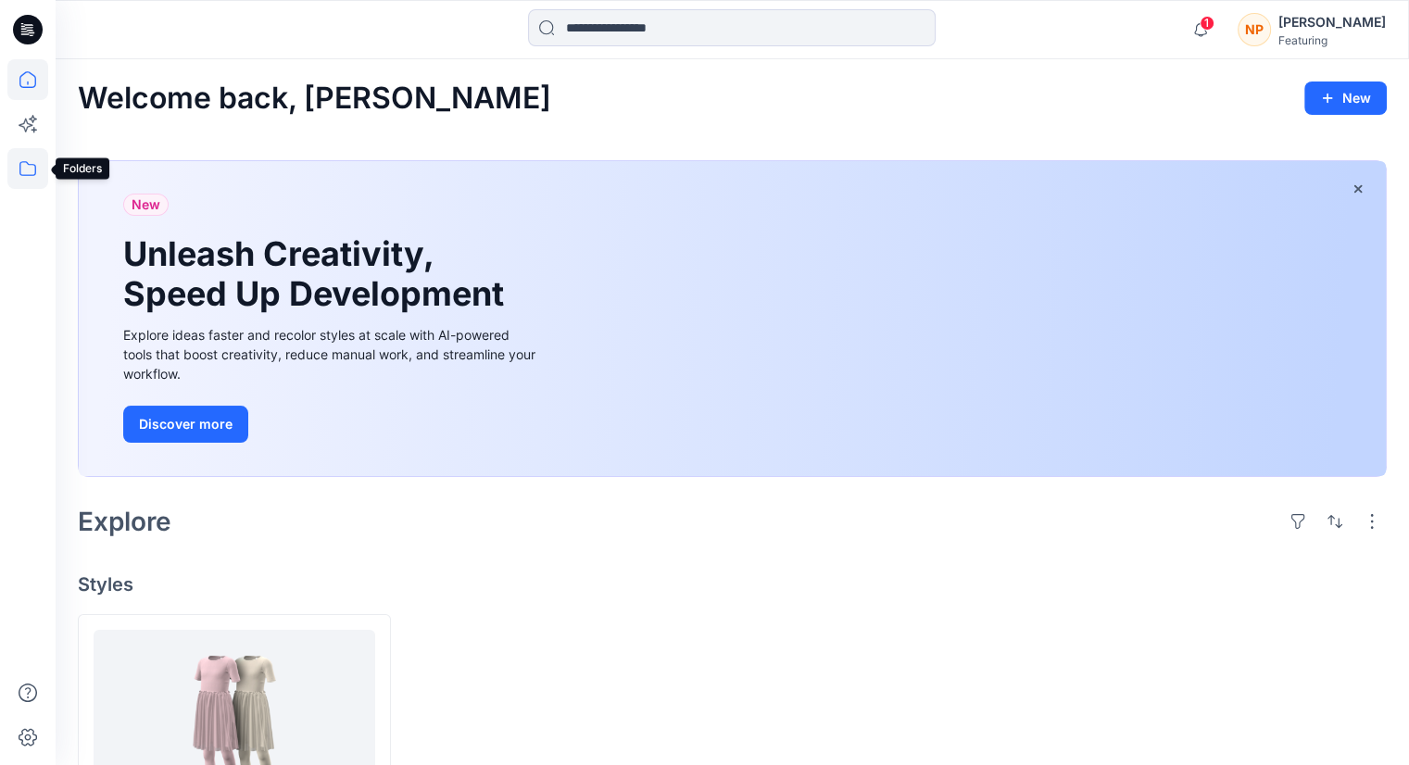
click at [31, 162] on icon at bounding box center [27, 168] width 41 height 41
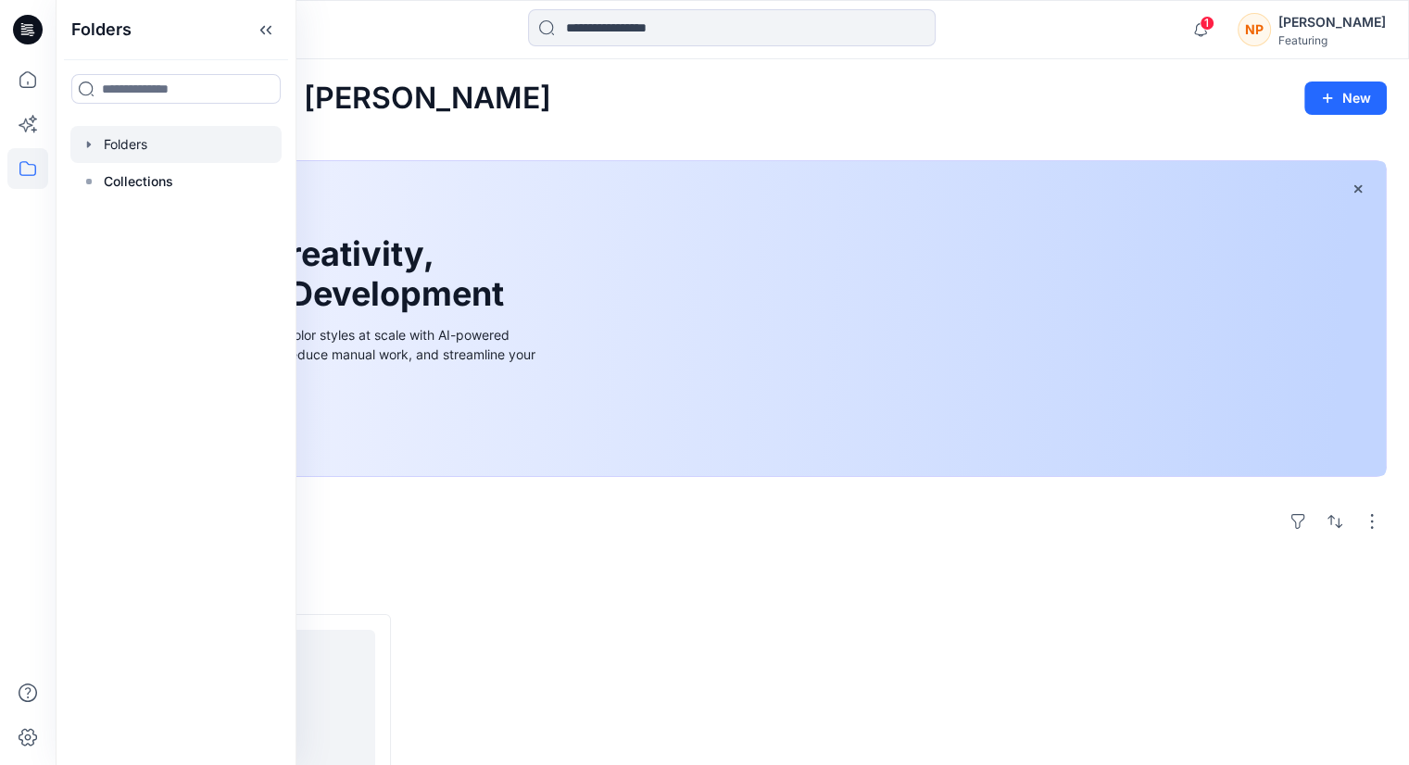
click at [109, 157] on div at bounding box center [175, 144] width 211 height 37
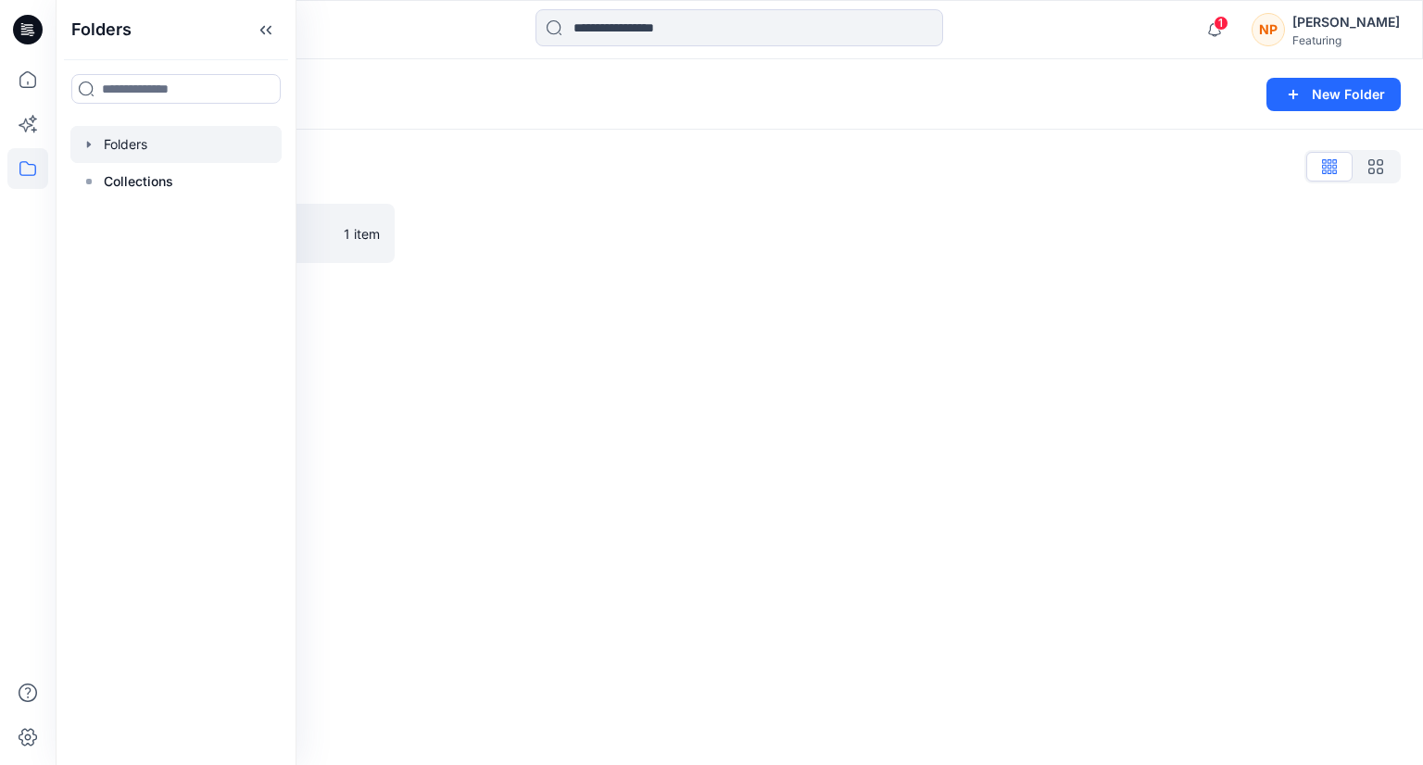
click at [385, 331] on div "Folders New Folder Folders List P5-AG321 1 item" at bounding box center [739, 412] width 1367 height 706
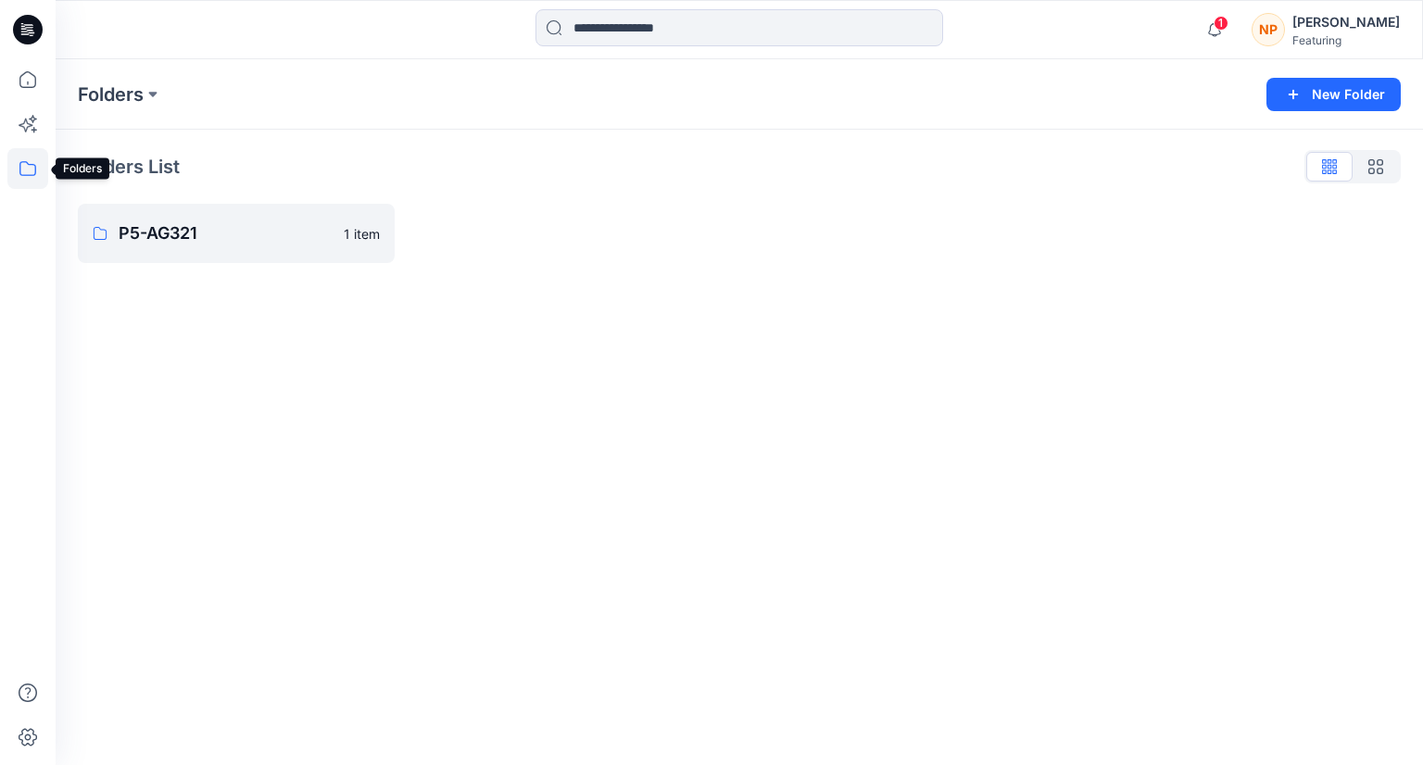
click at [29, 167] on icon at bounding box center [27, 168] width 41 height 41
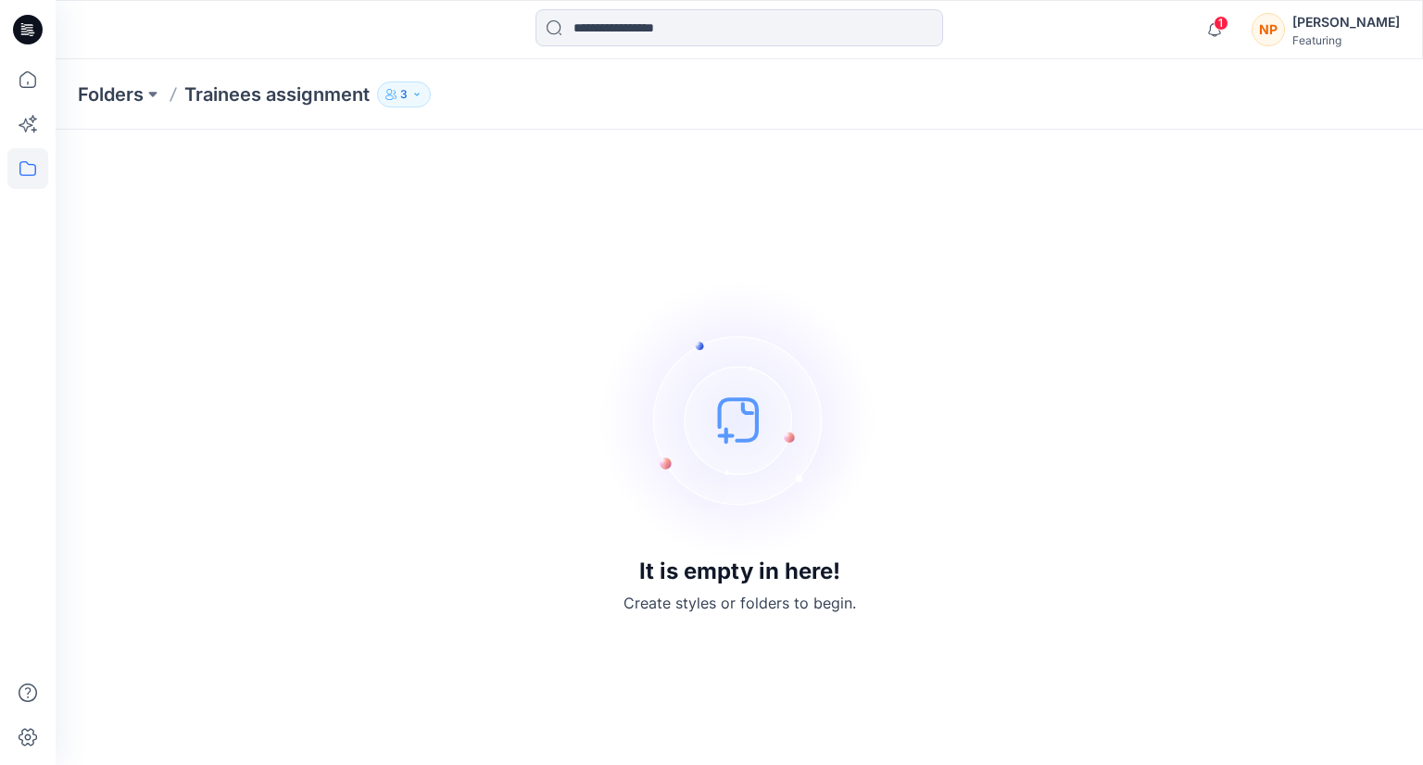
click at [402, 98] on p "3" at bounding box center [403, 94] width 7 height 20
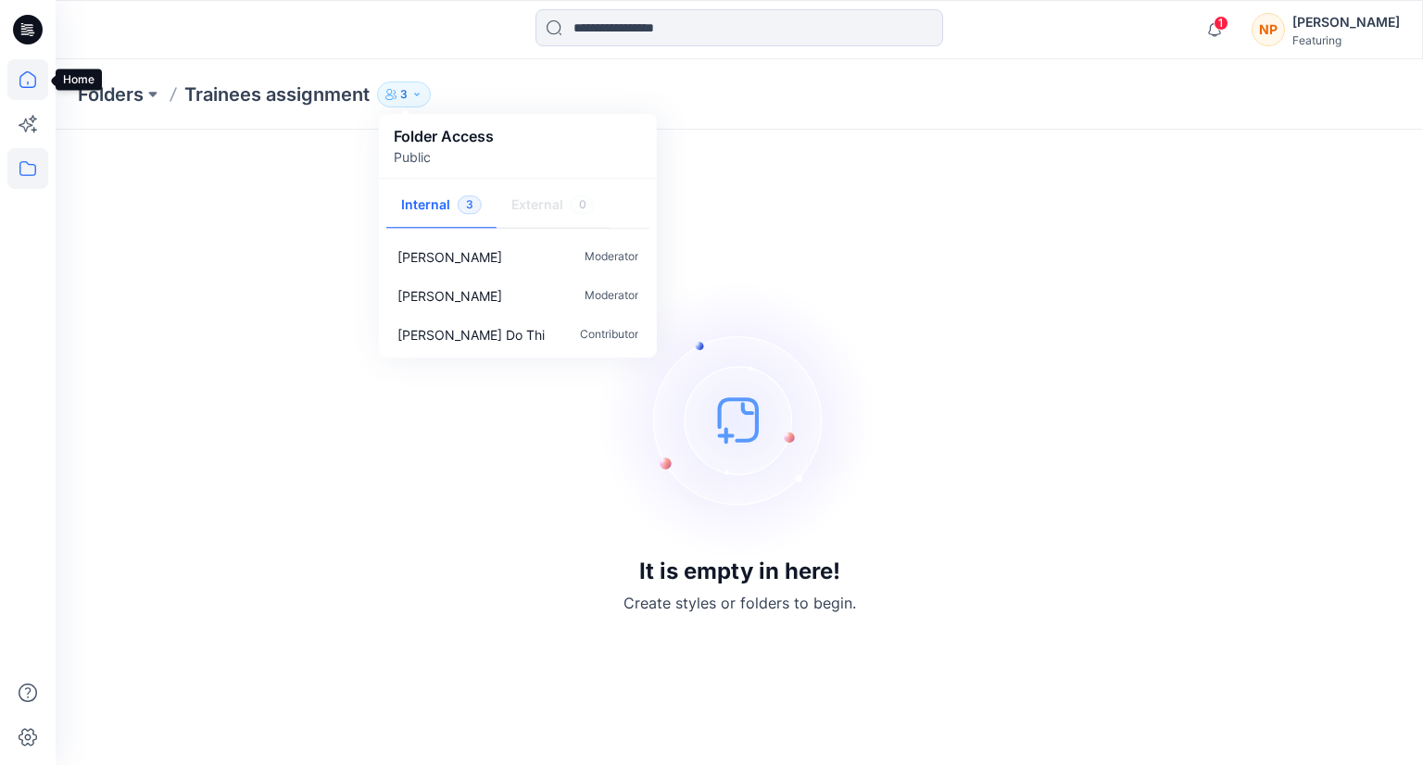
click at [32, 79] on icon at bounding box center [27, 79] width 41 height 41
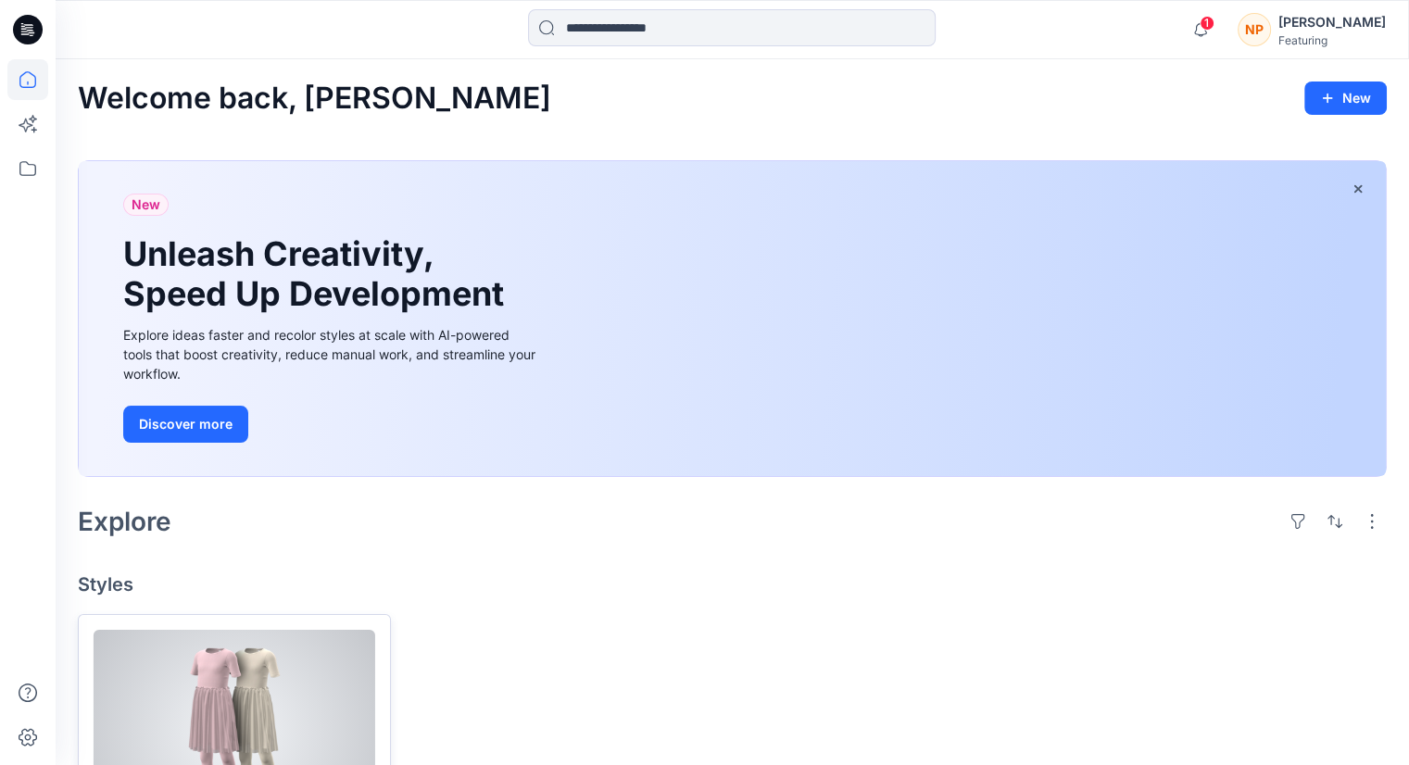
scroll to position [169, 0]
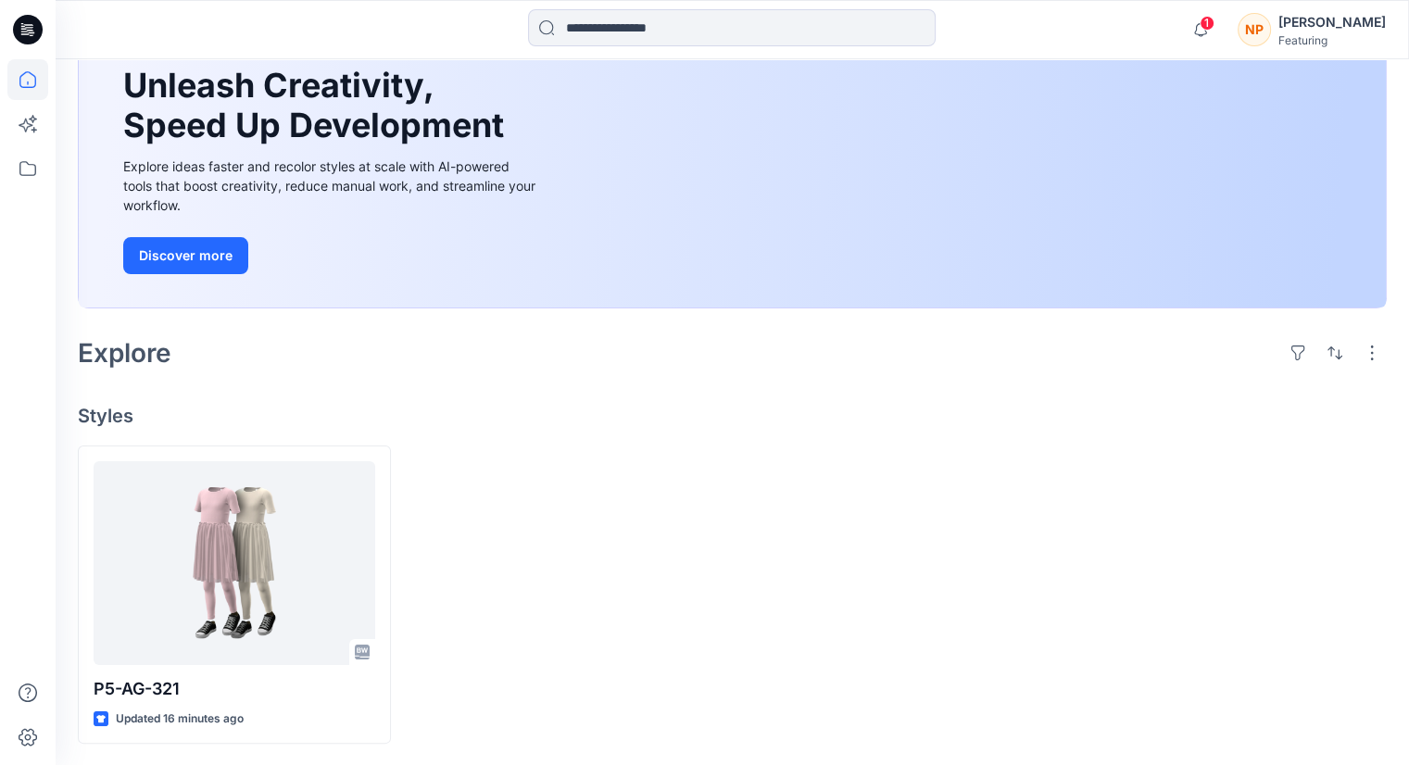
click at [1312, 25] on div "[PERSON_NAME]" at bounding box center [1331, 22] width 107 height 22
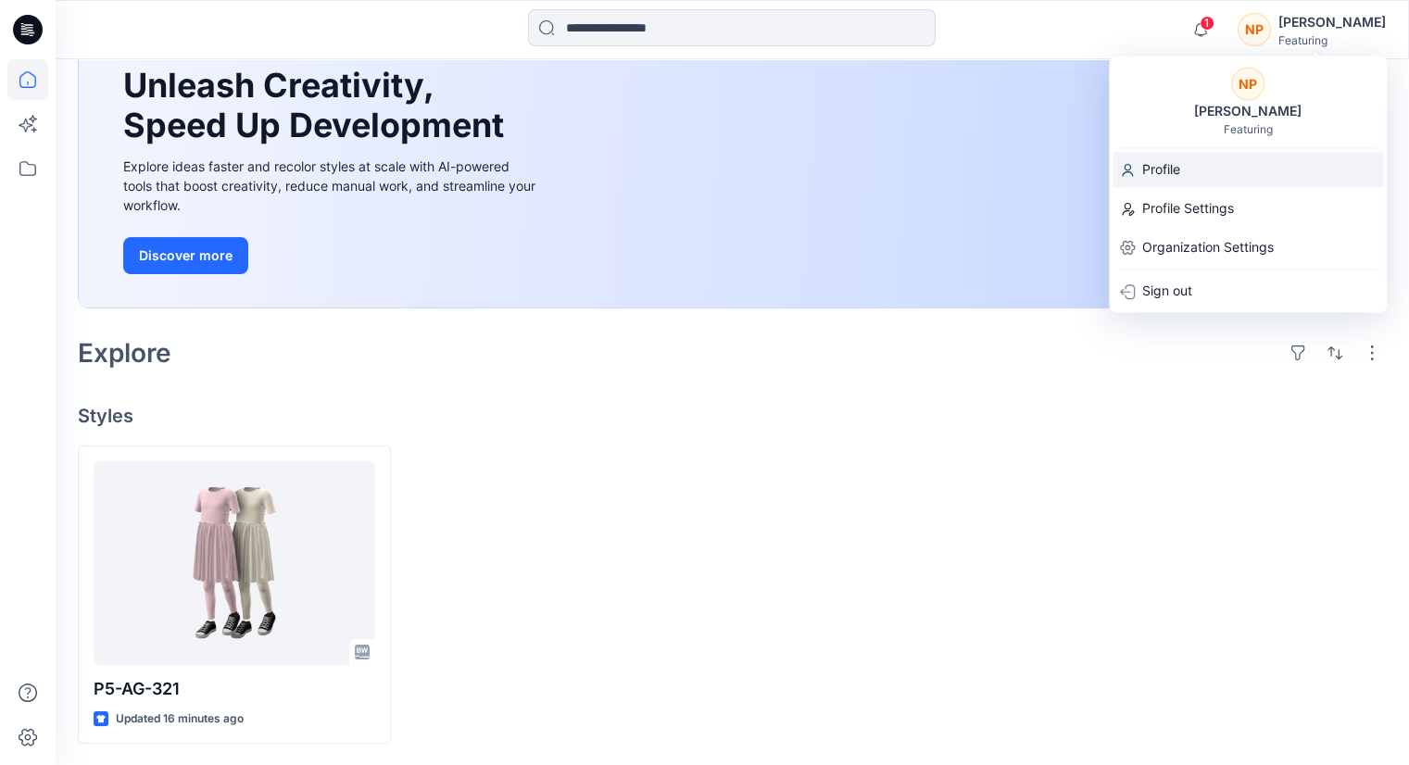
click at [1205, 169] on div "Profile" at bounding box center [1247, 169] width 270 height 35
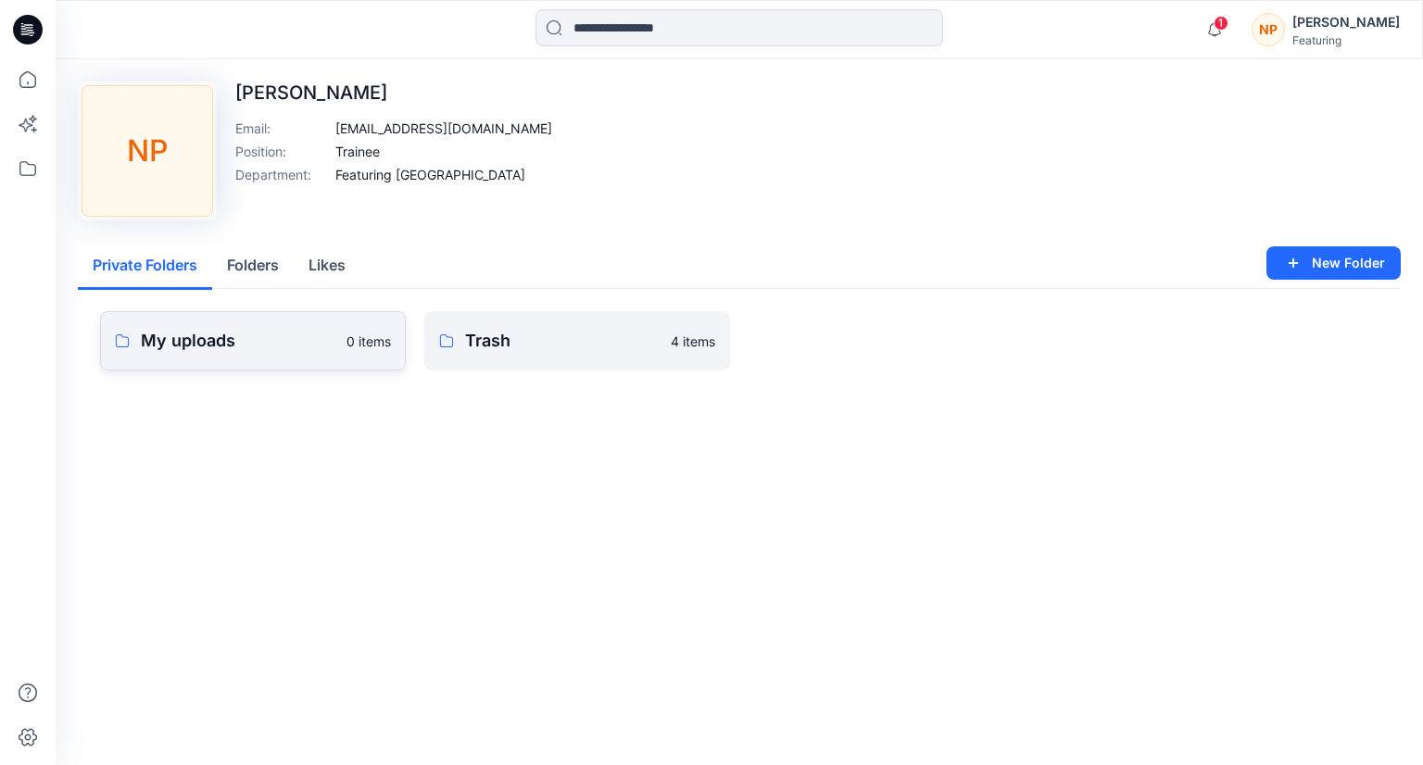
click at [269, 348] on p "My uploads" at bounding box center [238, 341] width 195 height 26
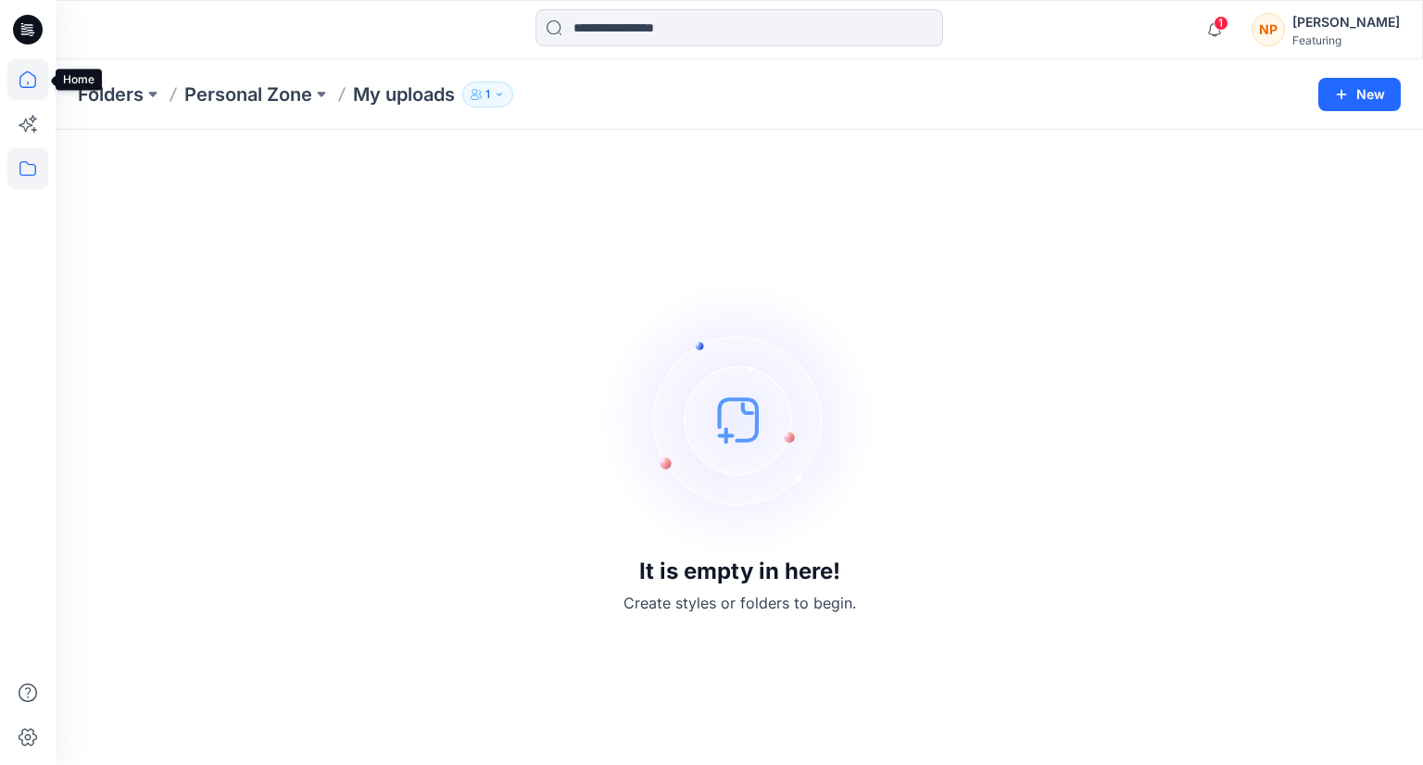
click at [34, 89] on icon at bounding box center [27, 79] width 41 height 41
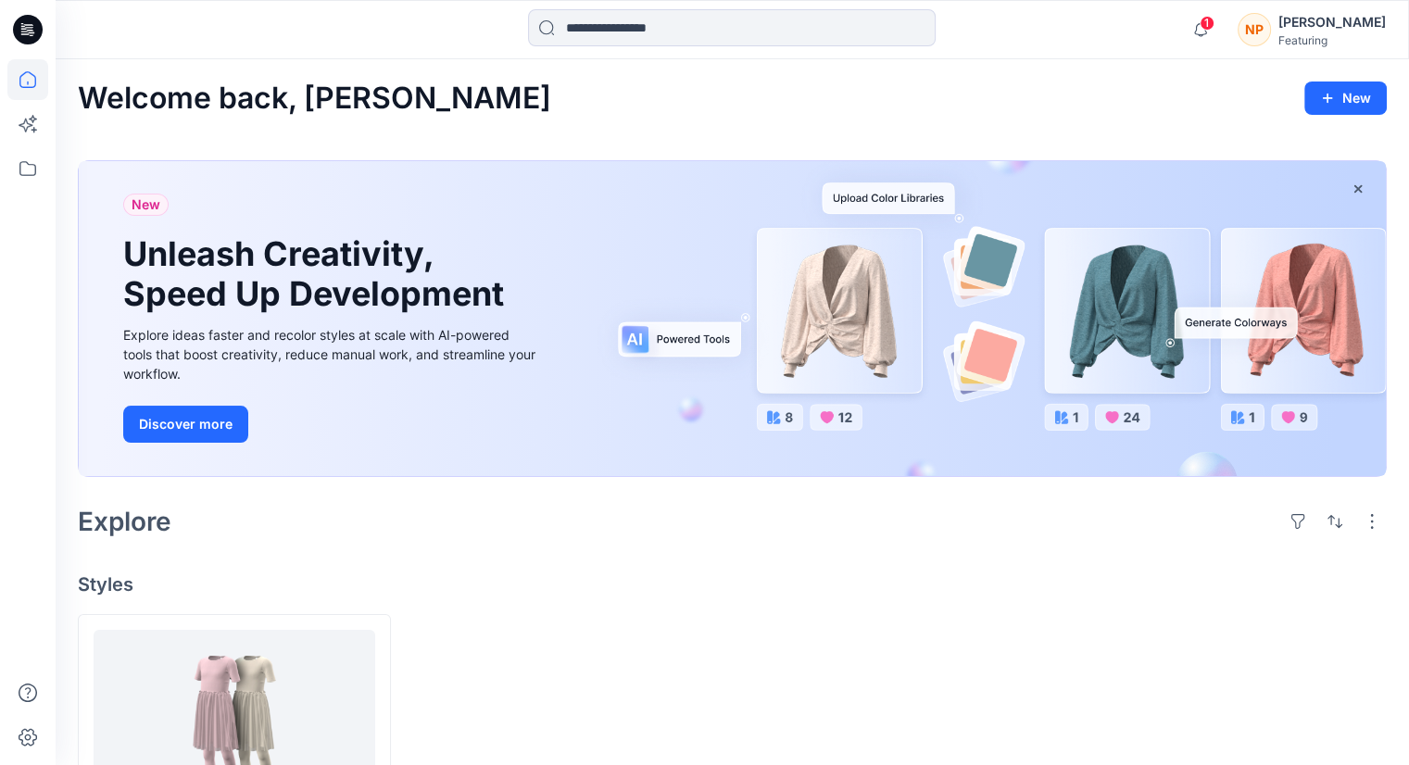
scroll to position [169, 0]
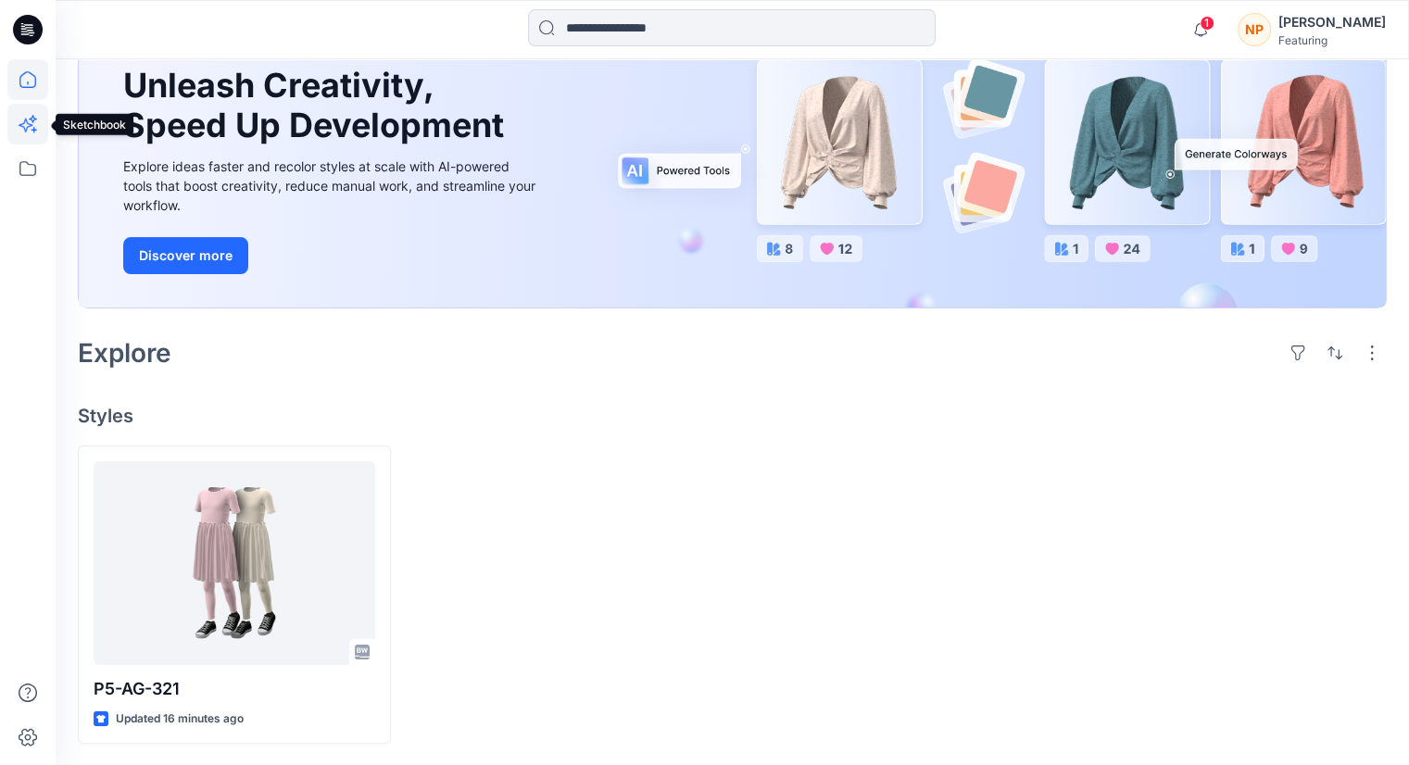
click at [39, 129] on icon at bounding box center [27, 124] width 41 height 41
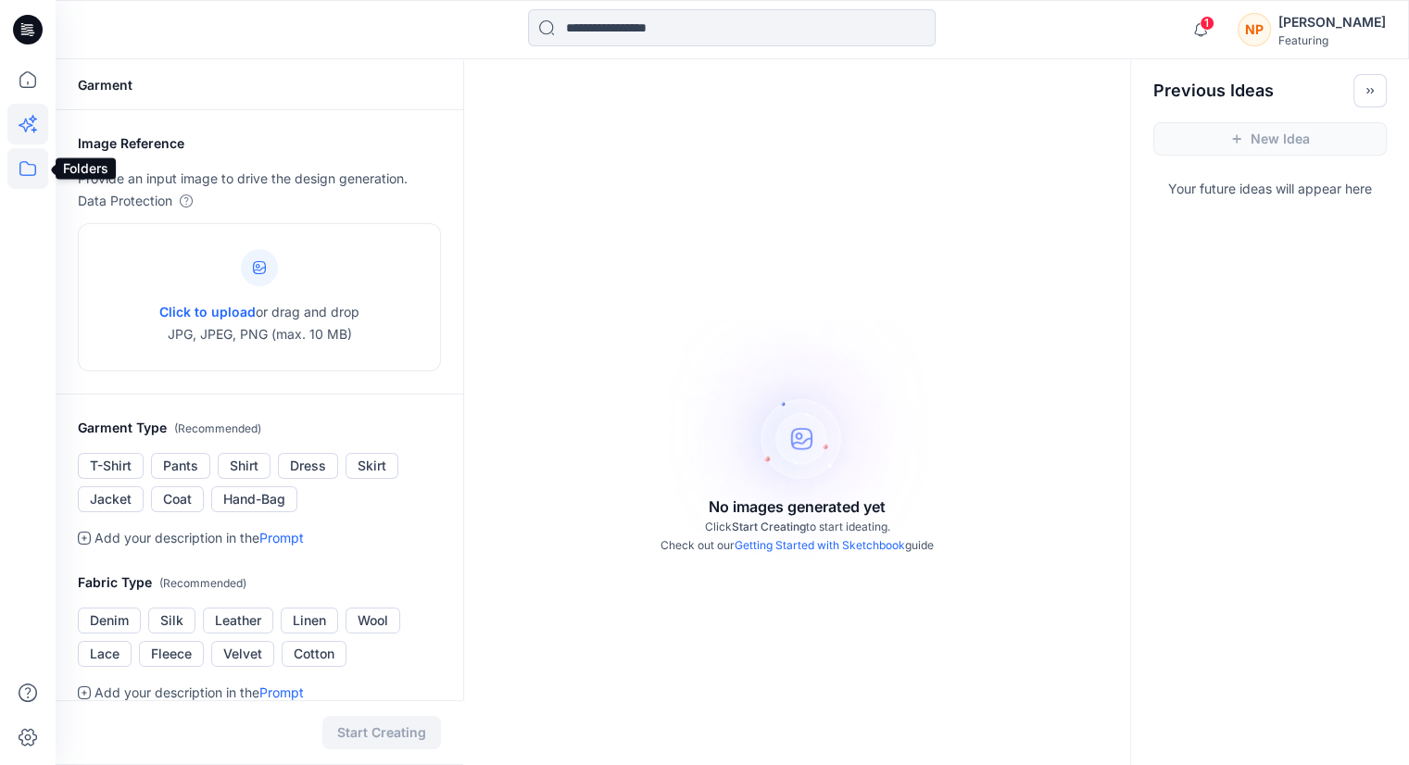
click at [35, 171] on icon at bounding box center [27, 168] width 41 height 41
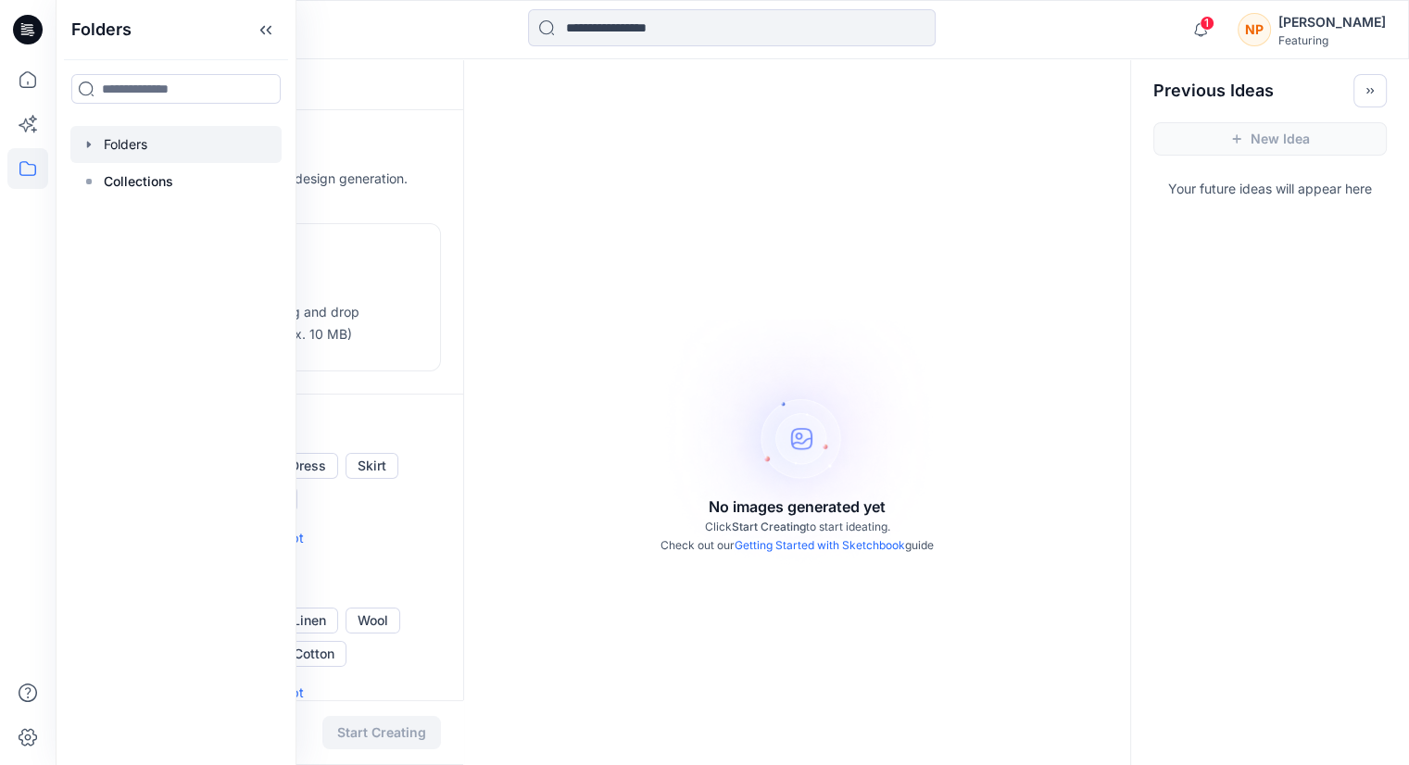
click at [111, 159] on div at bounding box center [175, 144] width 211 height 37
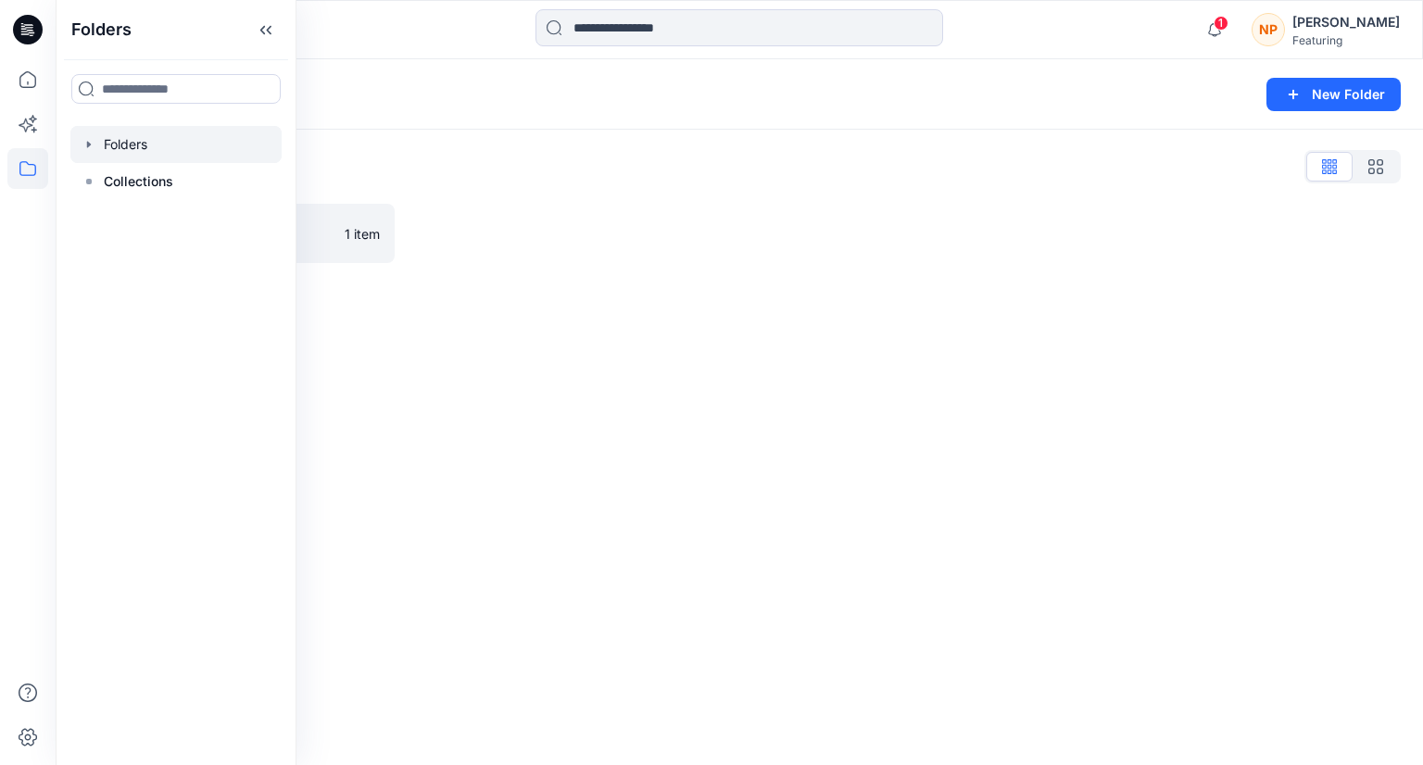
click at [93, 150] on icon "button" at bounding box center [89, 144] width 15 height 15
click at [110, 178] on icon at bounding box center [107, 181] width 15 height 15
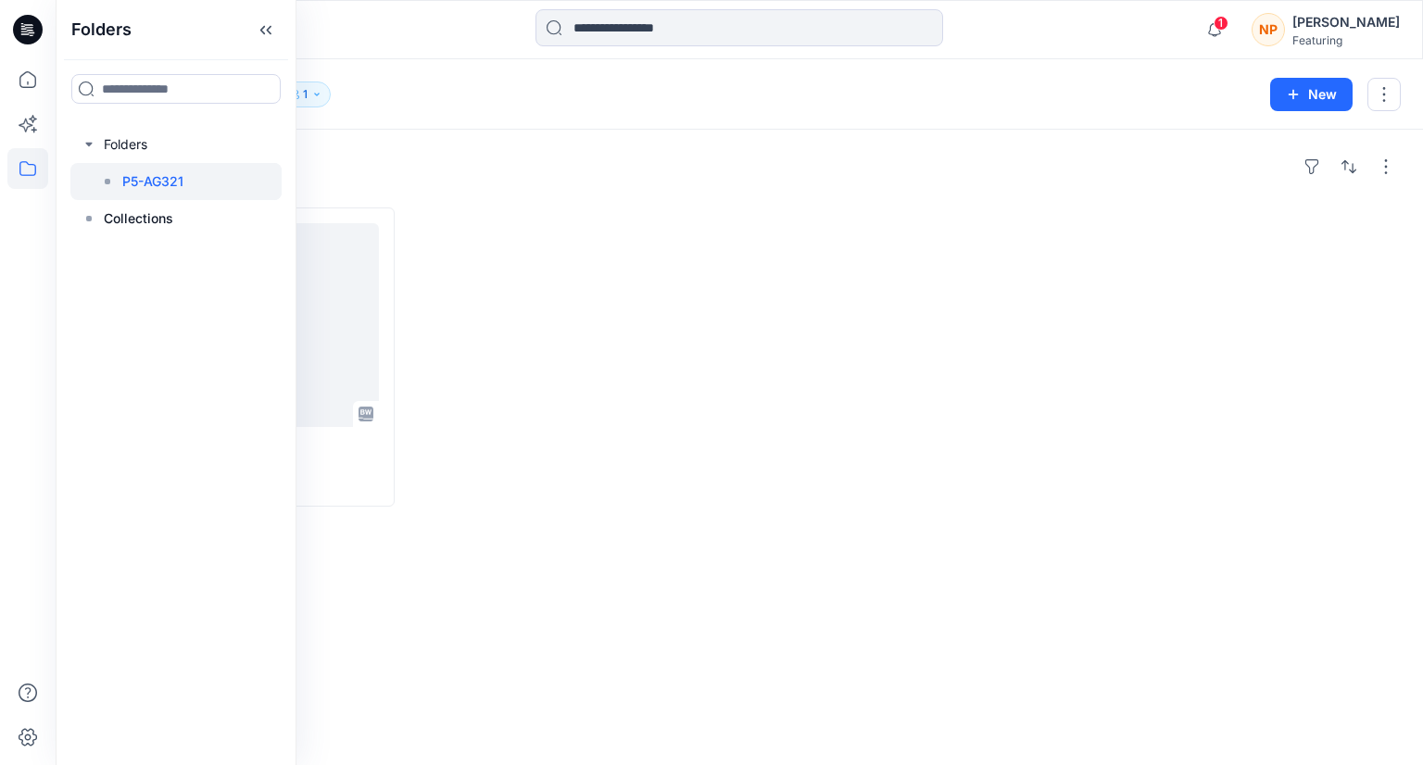
click at [506, 367] on div at bounding box center [571, 356] width 317 height 299
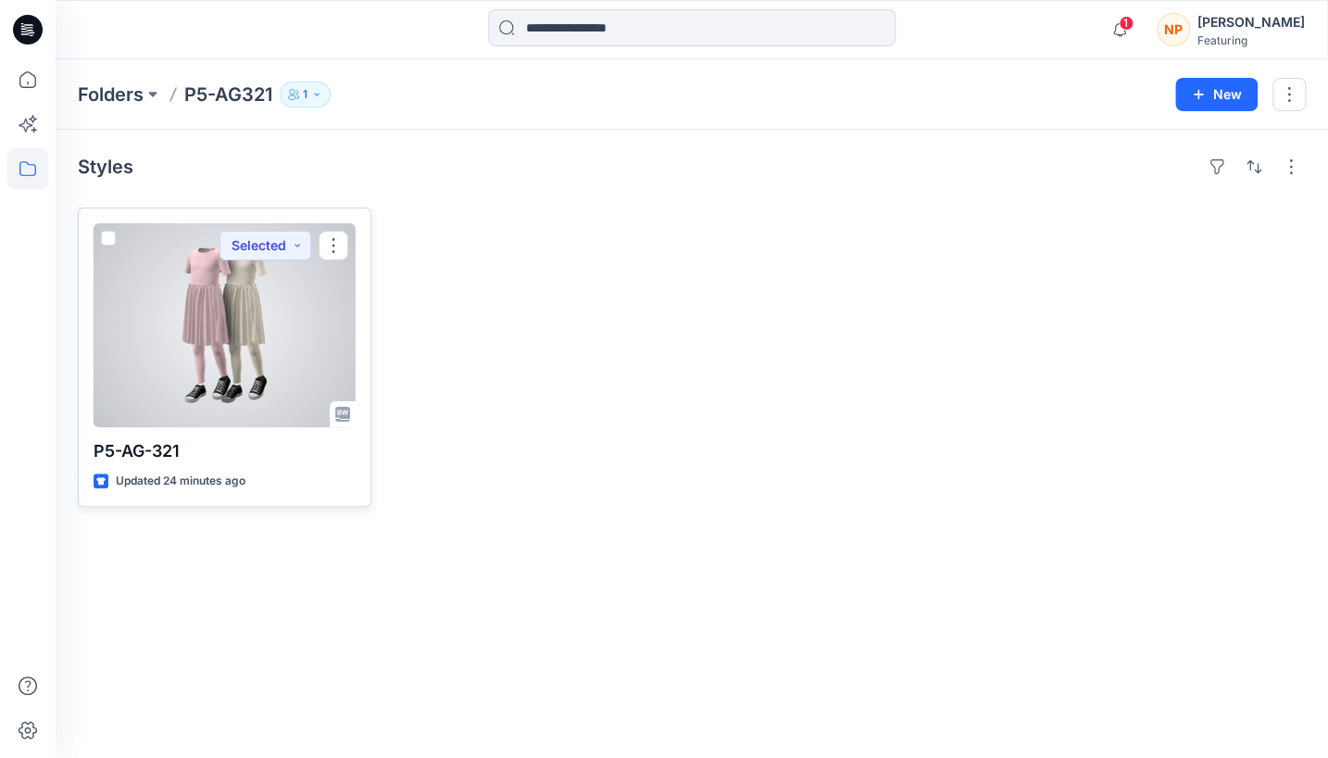
click at [274, 368] on div at bounding box center [225, 325] width 262 height 204
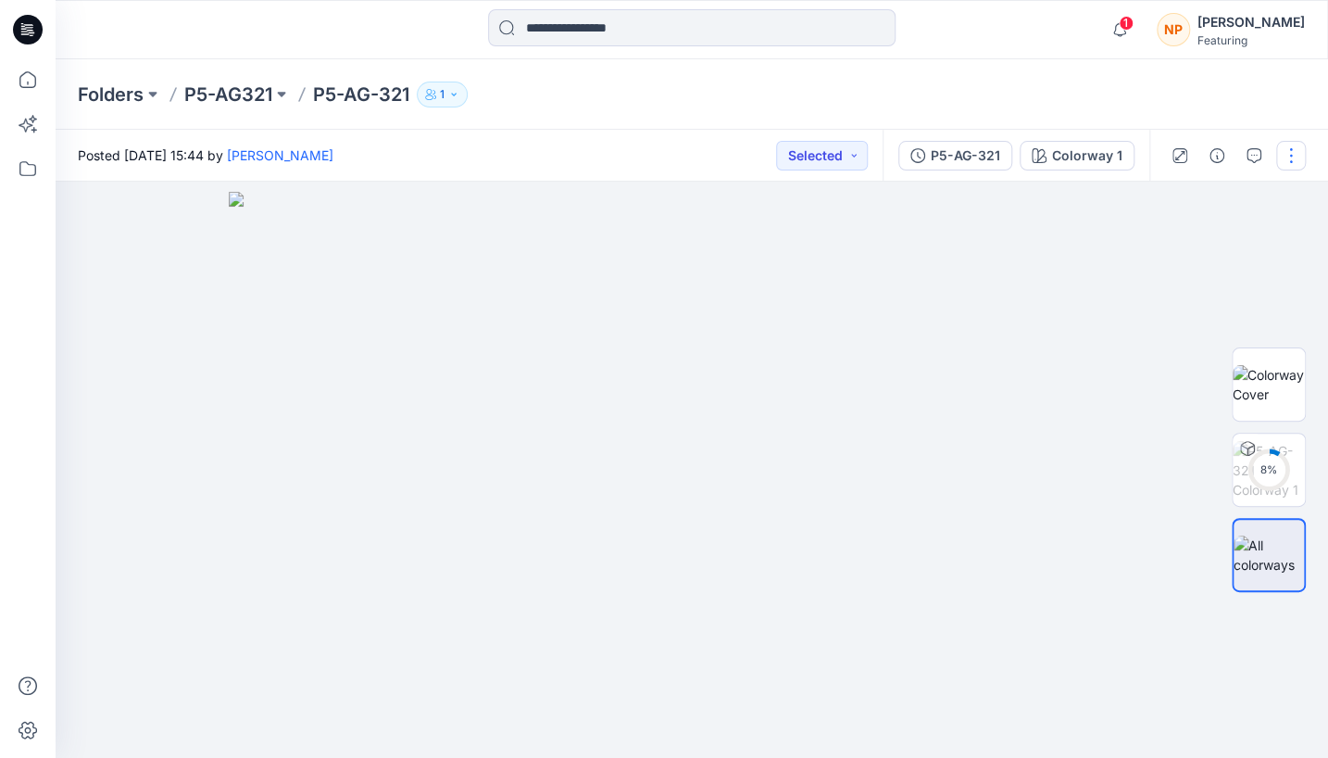
click at [1296, 153] on button "button" at bounding box center [1291, 156] width 30 height 30
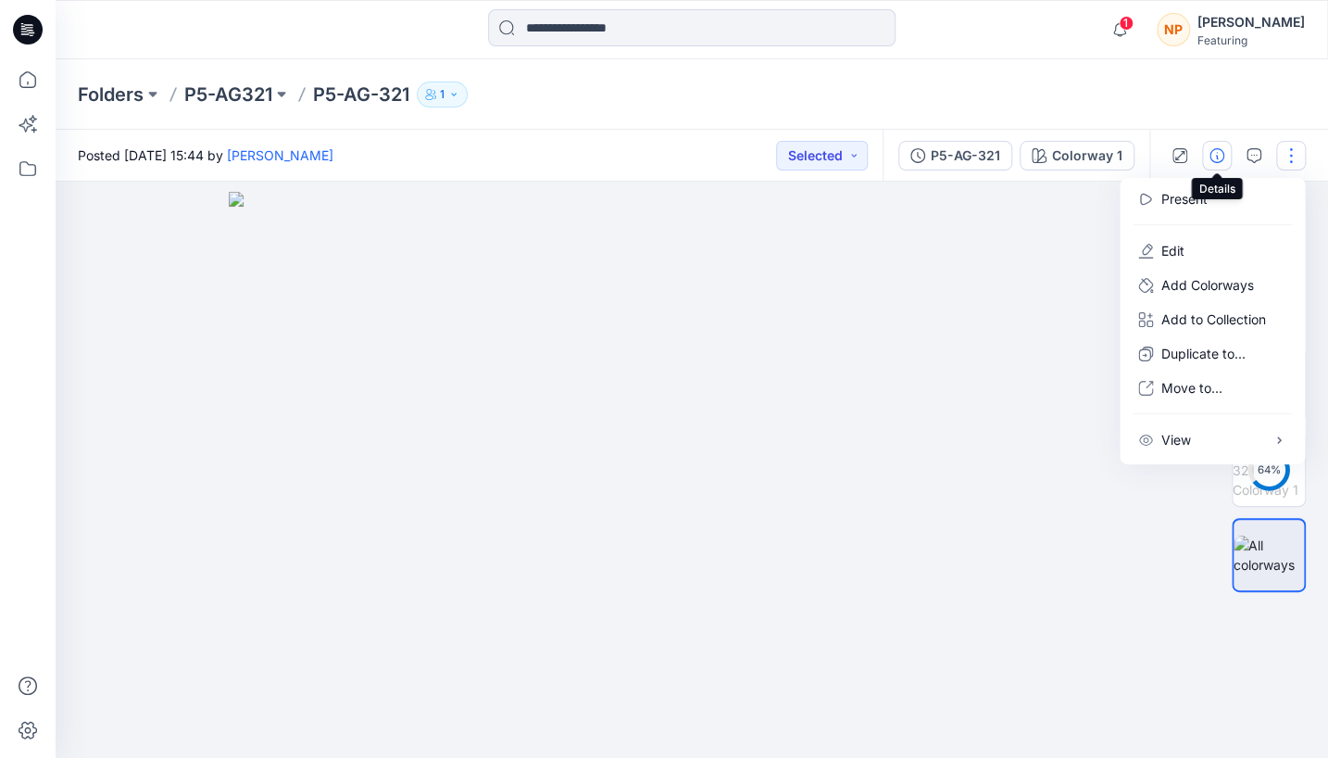
click at [1223, 161] on icon "button" at bounding box center [1217, 155] width 15 height 15
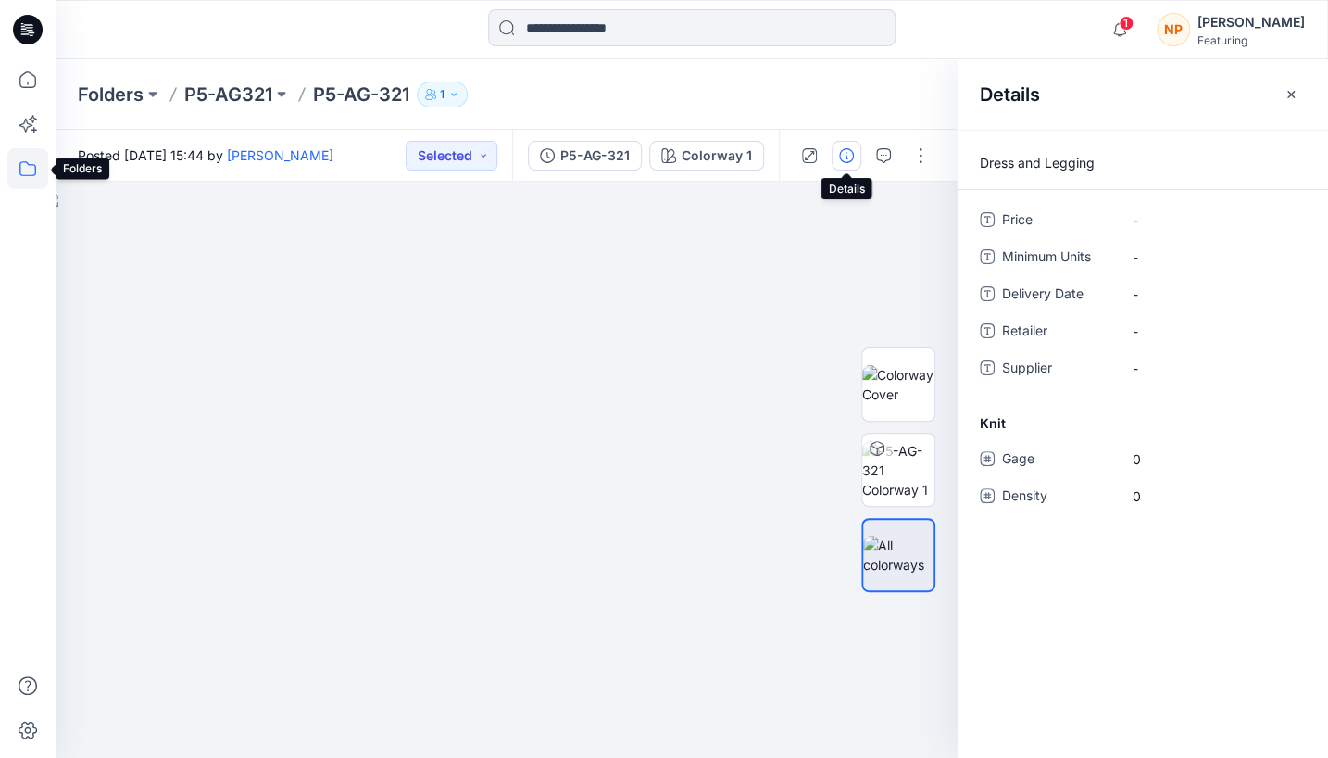
click at [31, 176] on icon at bounding box center [27, 168] width 41 height 41
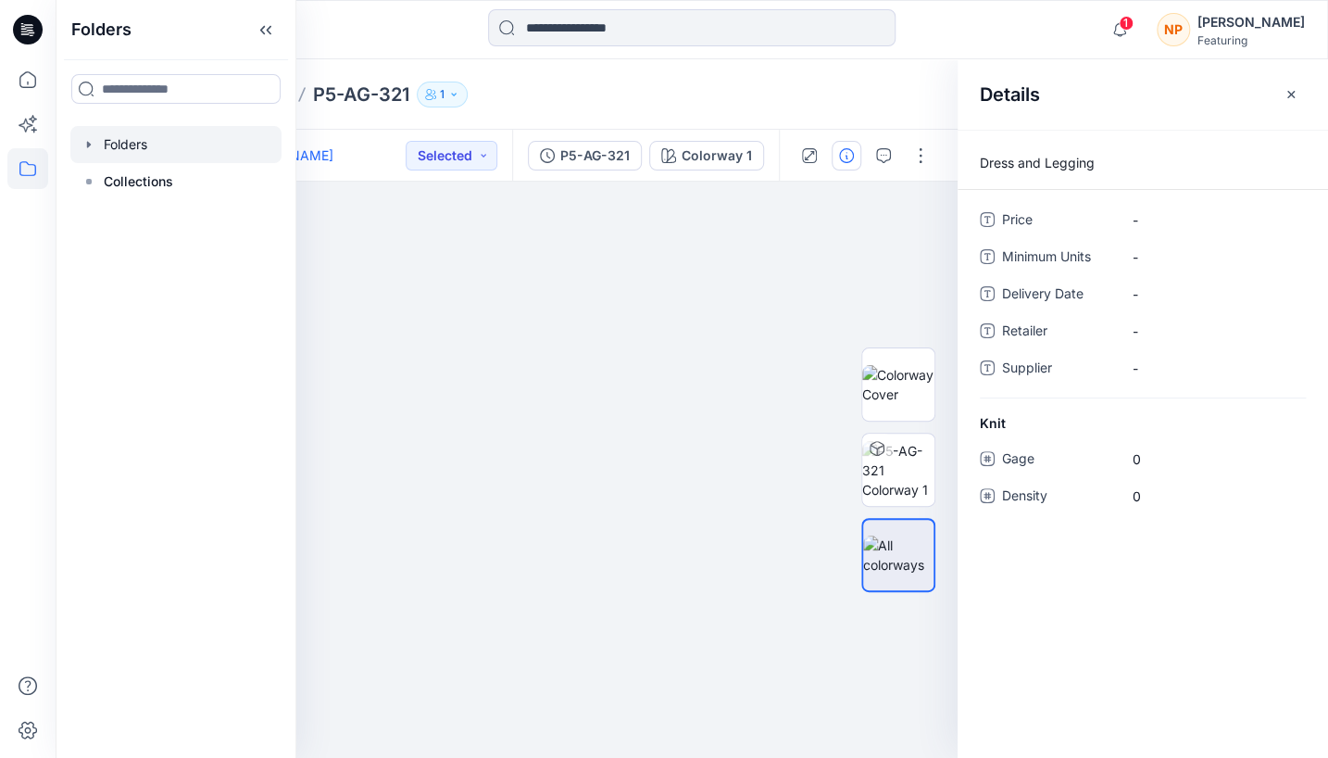
click at [106, 150] on div at bounding box center [175, 144] width 211 height 37
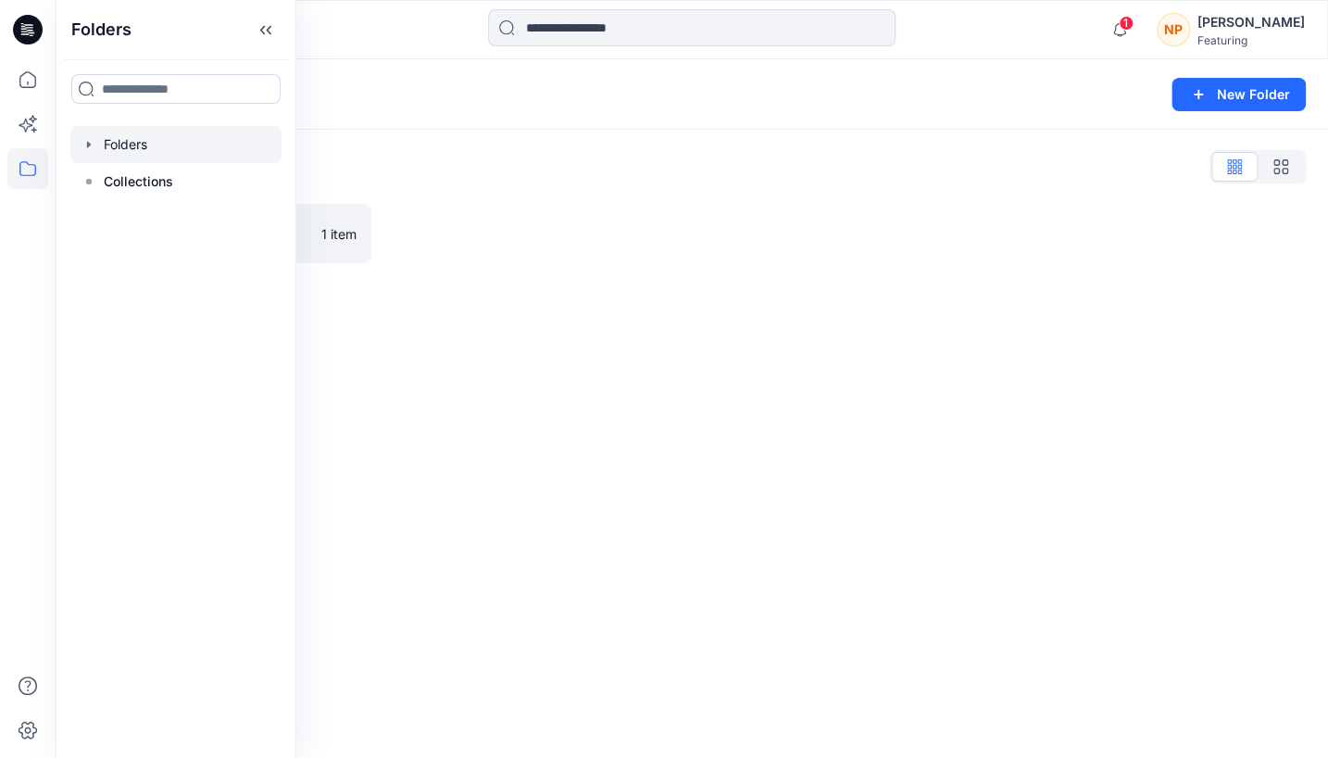
click at [96, 155] on div at bounding box center [175, 144] width 211 height 37
click at [308, 281] on div "Folders List P5-AG321 1 item" at bounding box center [692, 208] width 1273 height 156
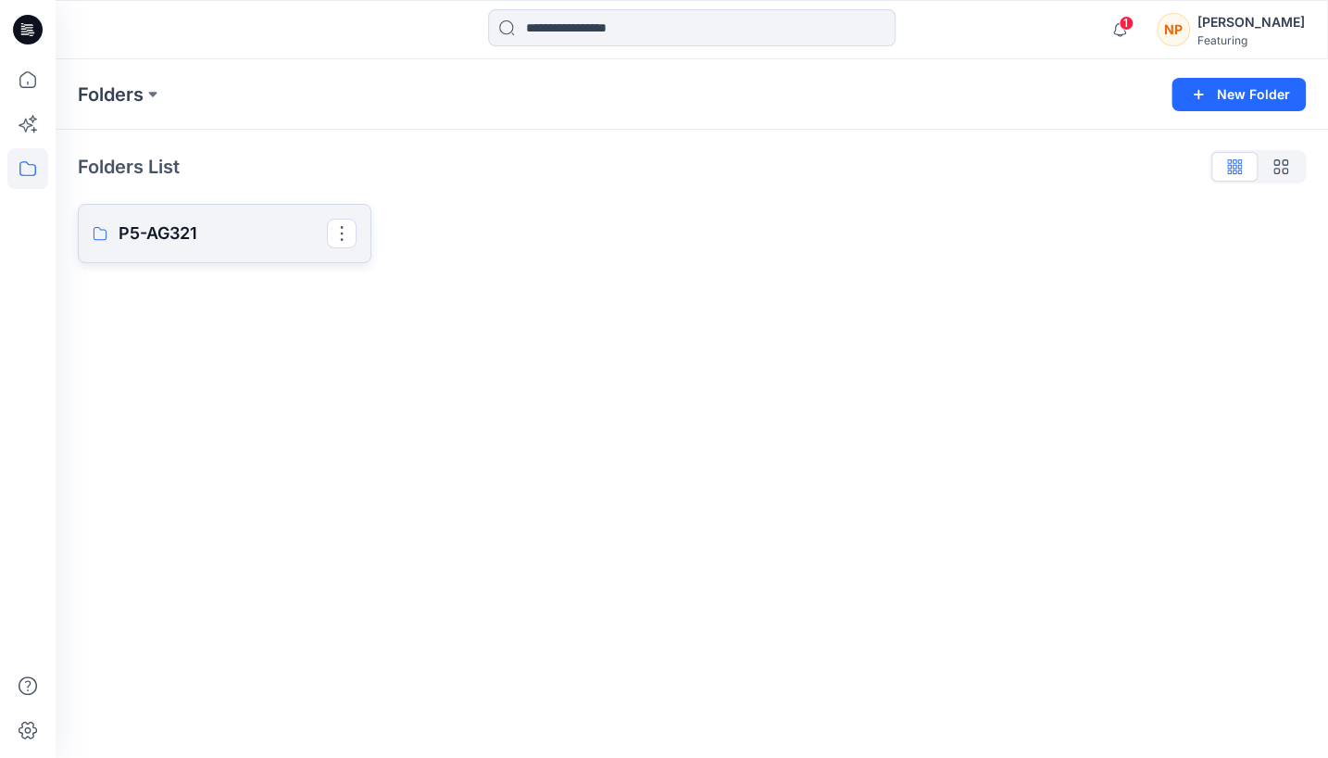
click at [289, 245] on p "P5-AG321" at bounding box center [223, 233] width 208 height 26
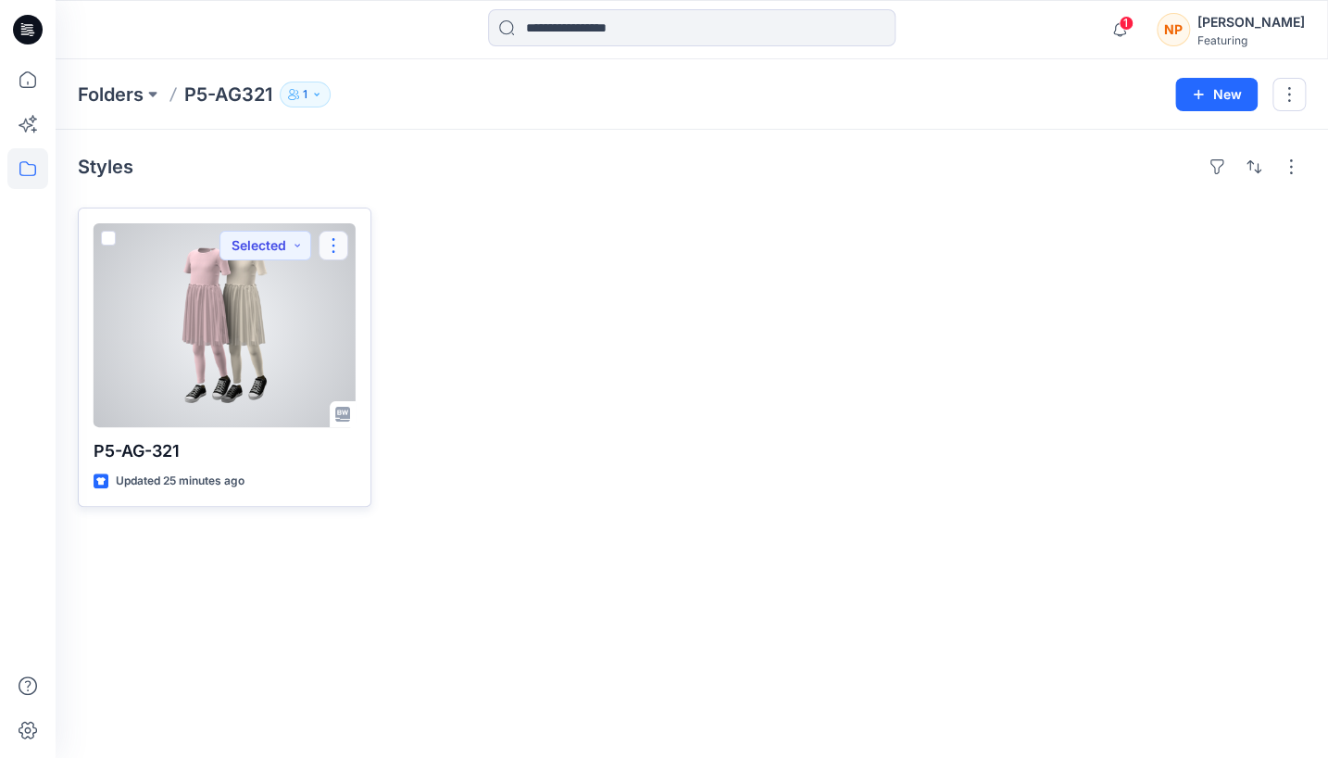
click at [337, 245] on button "button" at bounding box center [334, 246] width 30 height 30
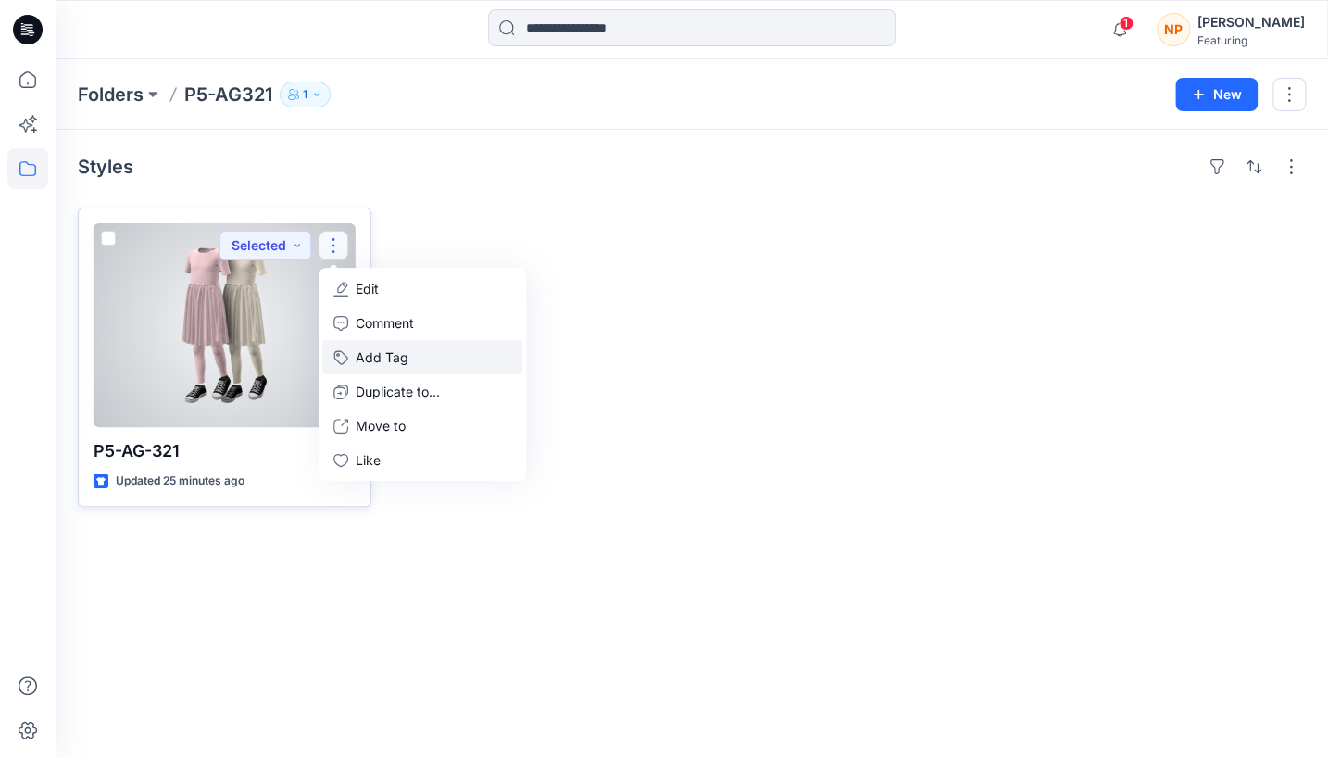
click at [397, 356] on button "Add Tag" at bounding box center [422, 357] width 200 height 34
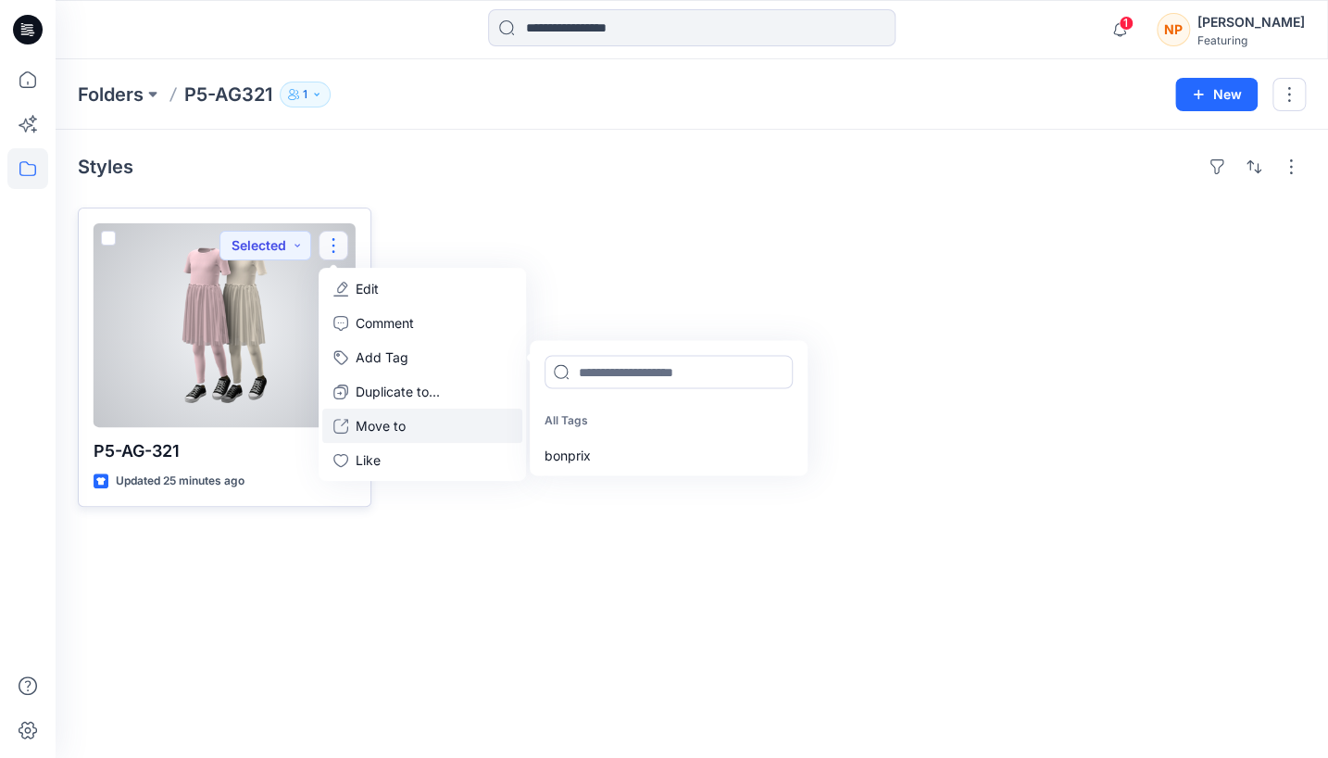
click at [409, 430] on button "Move to" at bounding box center [422, 426] width 200 height 34
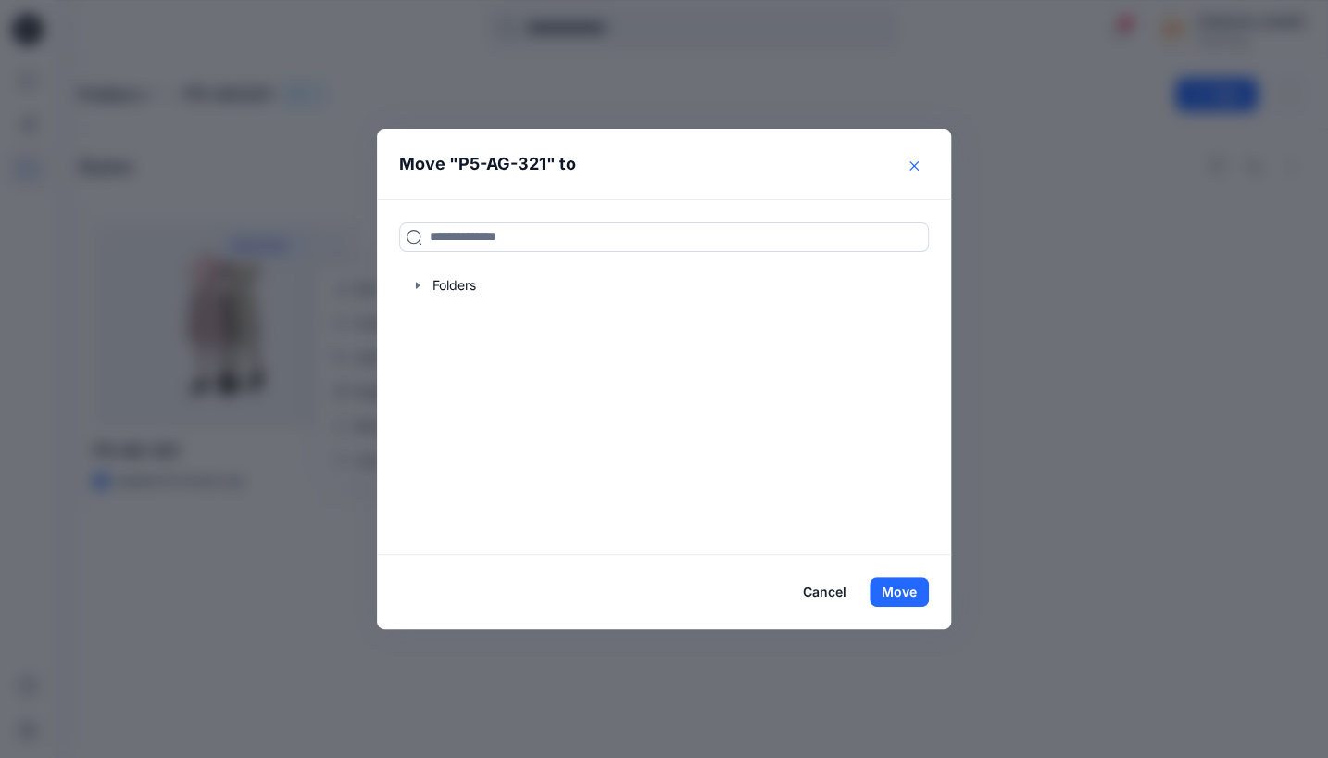
click at [915, 170] on button "Close" at bounding box center [914, 166] width 30 height 30
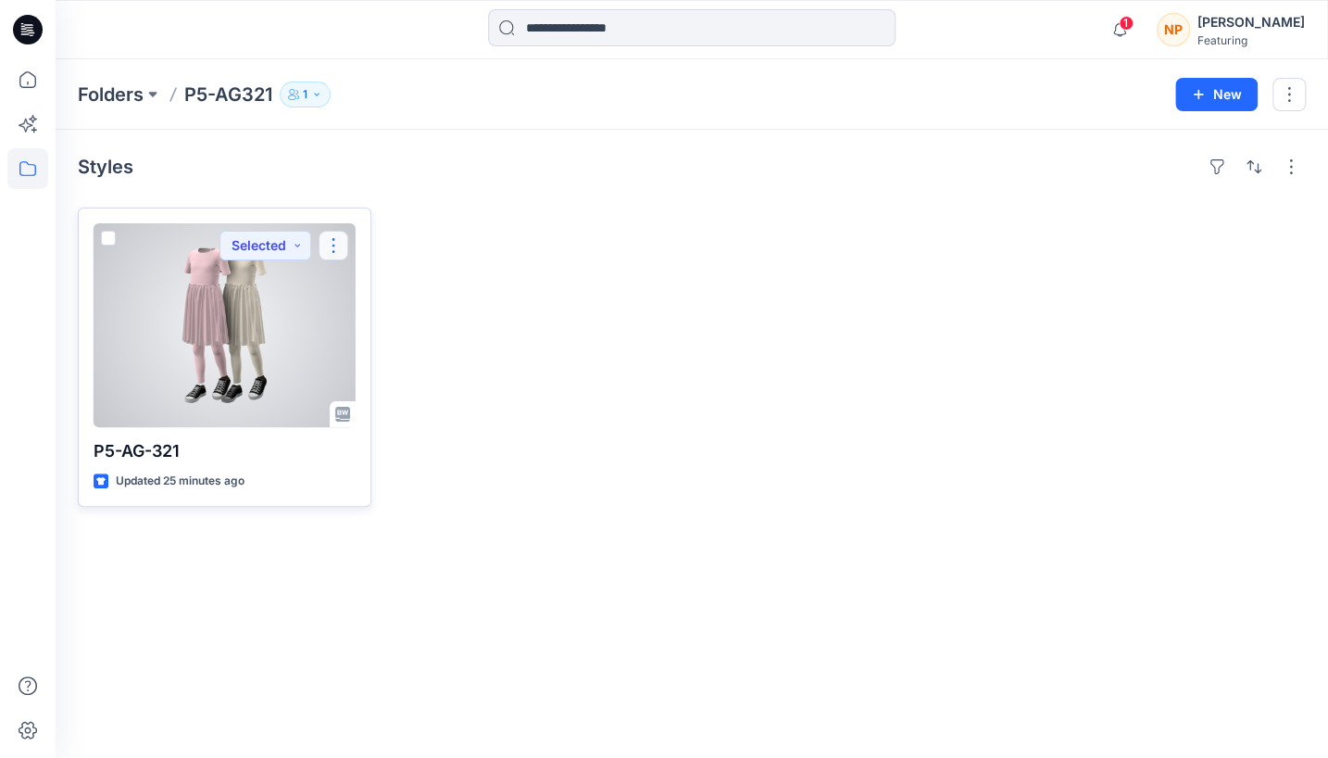
click at [330, 240] on button "button" at bounding box center [334, 246] width 30 height 30
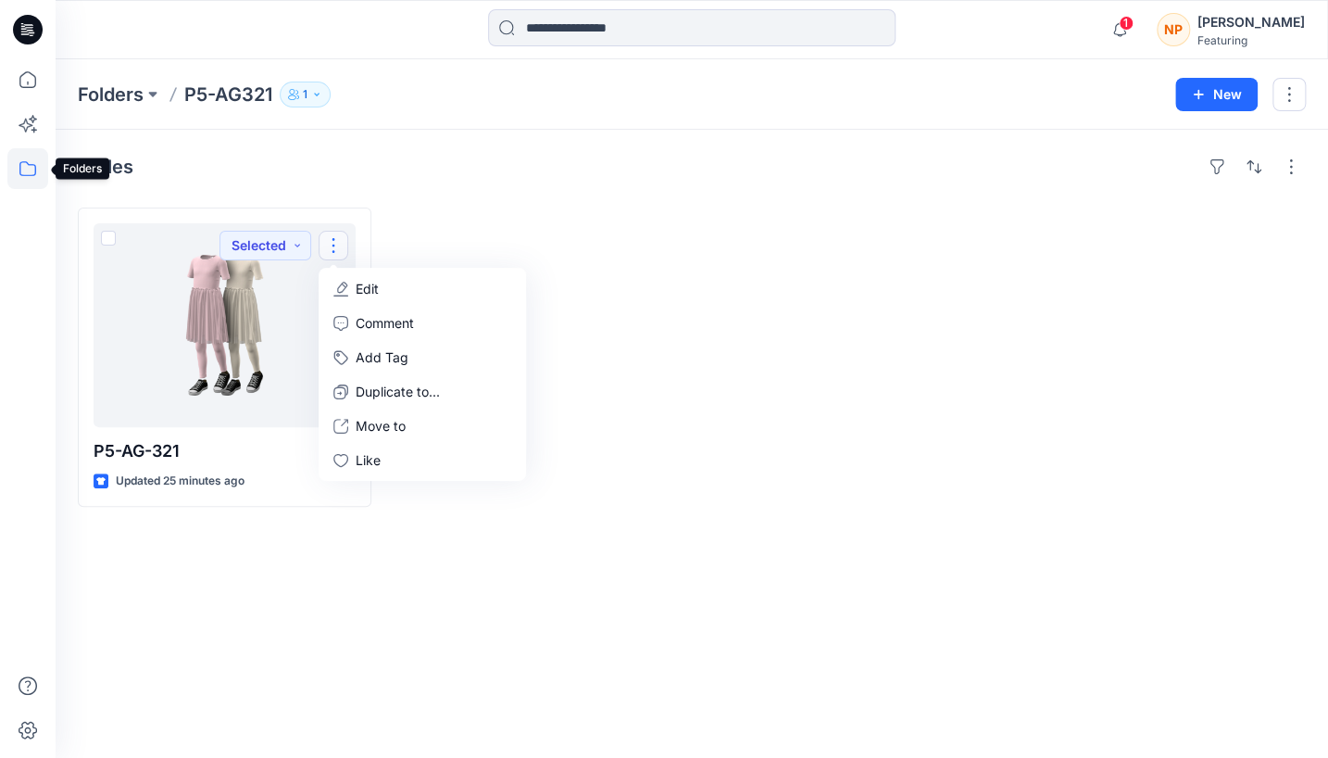
click at [31, 157] on icon at bounding box center [27, 168] width 41 height 41
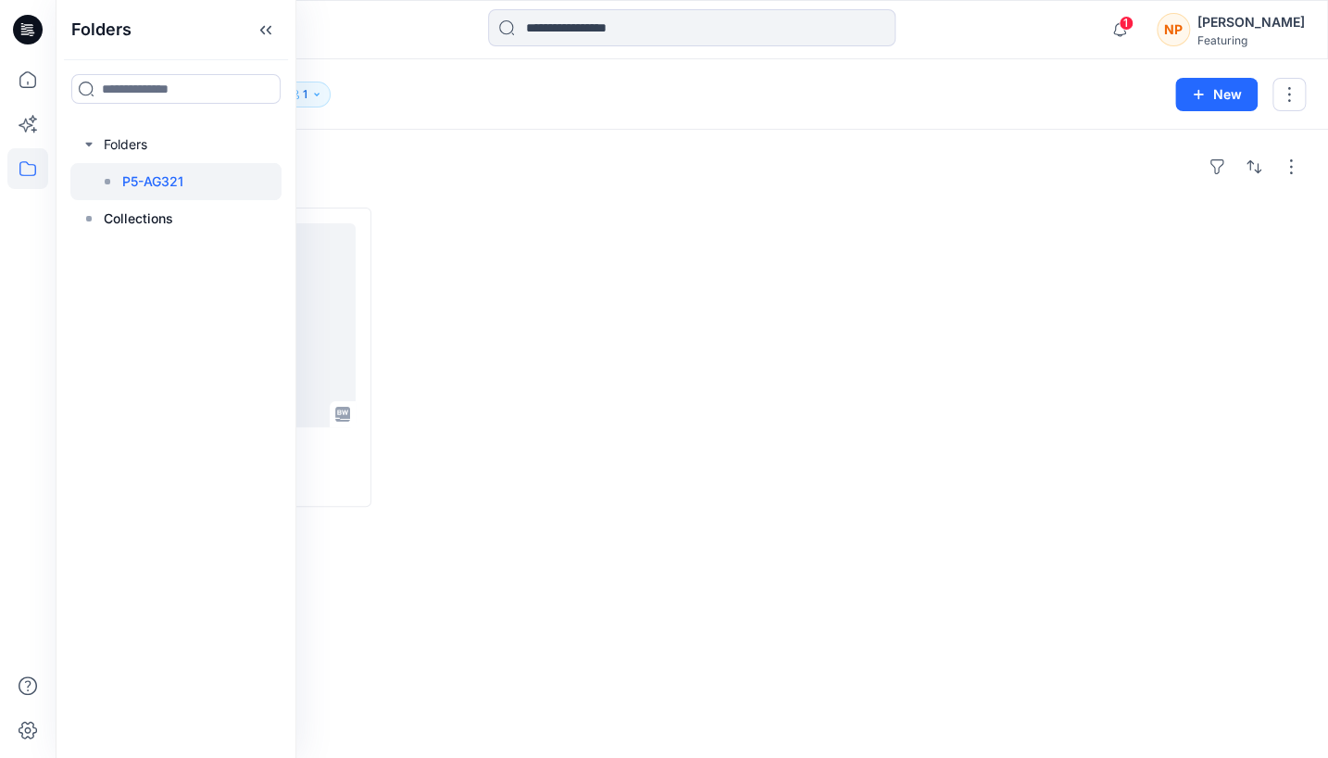
drag, startPoint x: 156, startPoint y: 177, endPoint x: 480, endPoint y: 168, distance: 324.3
click at [480, 168] on div "Styles" at bounding box center [692, 167] width 1228 height 30
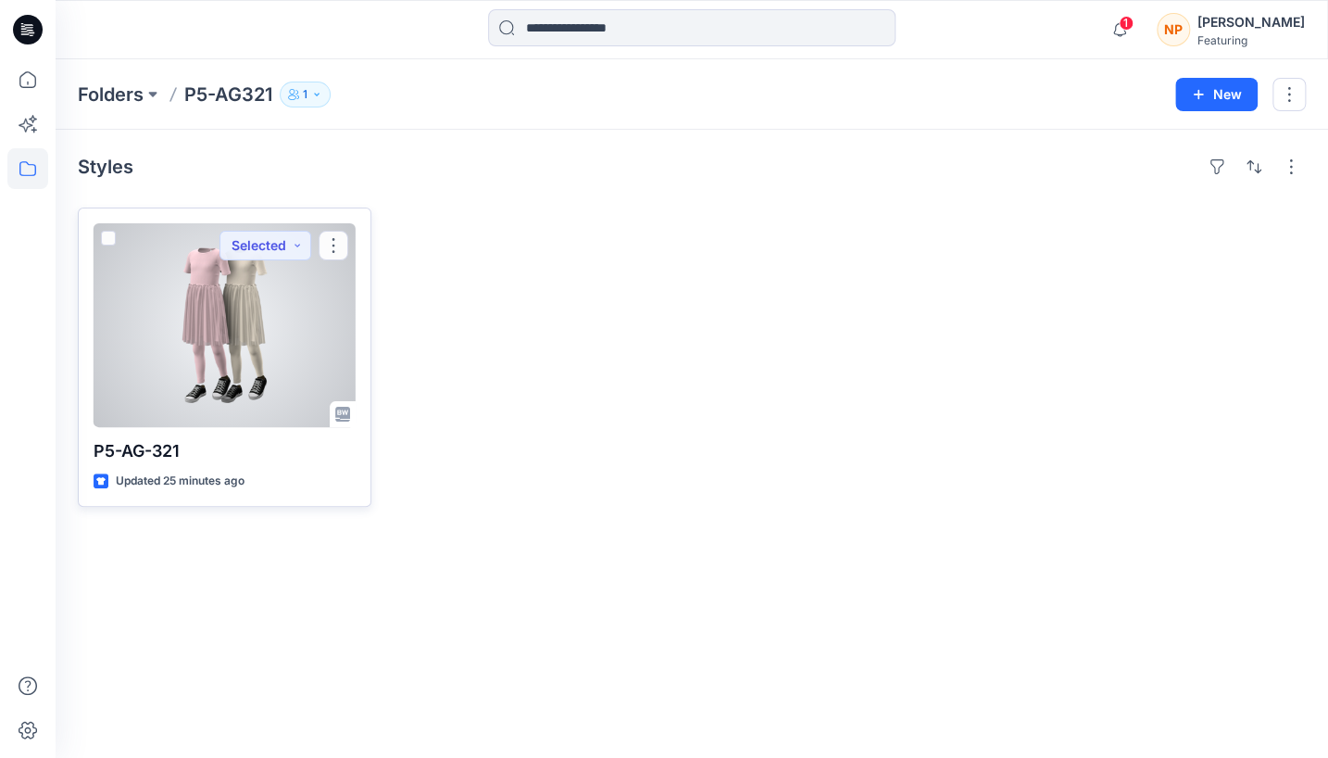
click at [321, 323] on div at bounding box center [225, 325] width 262 height 204
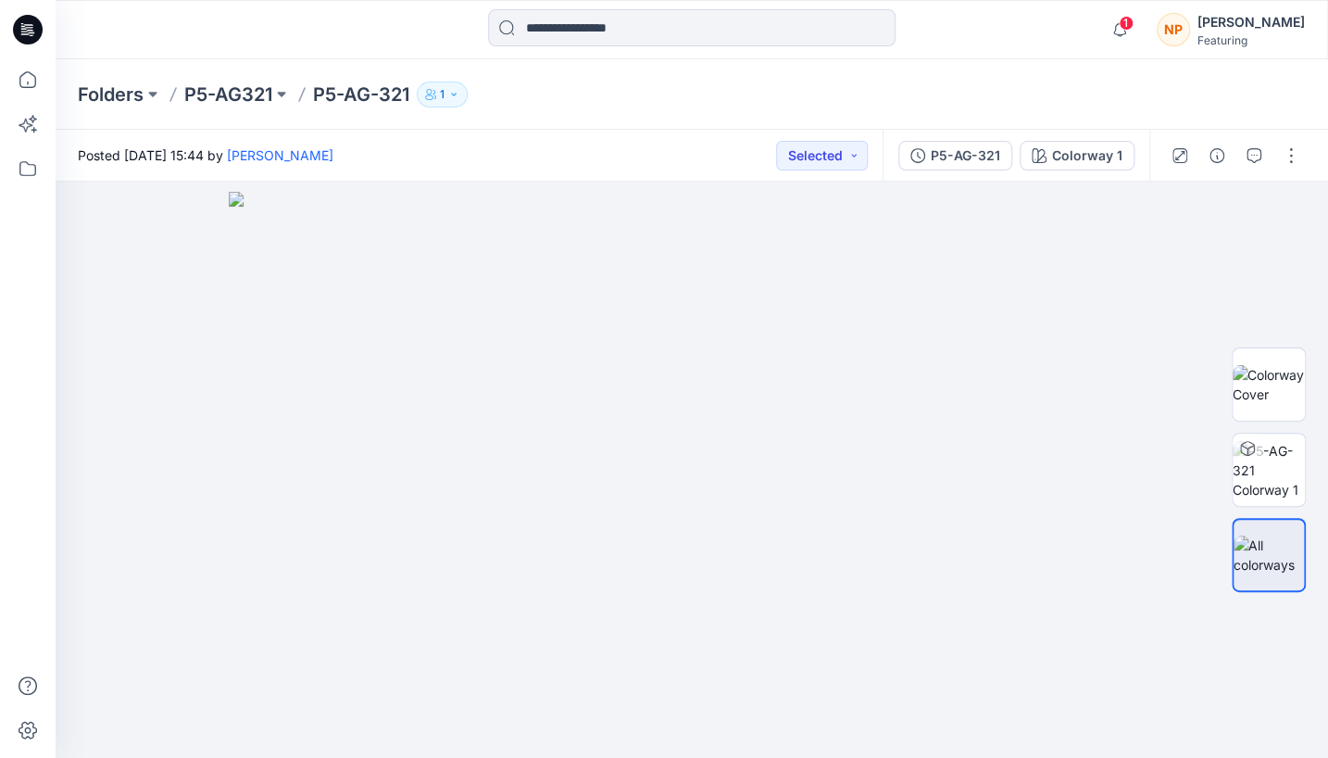
click at [346, 101] on p "P5-AG-321" at bounding box center [361, 95] width 96 height 26
click at [445, 94] on p "1" at bounding box center [442, 94] width 5 height 20
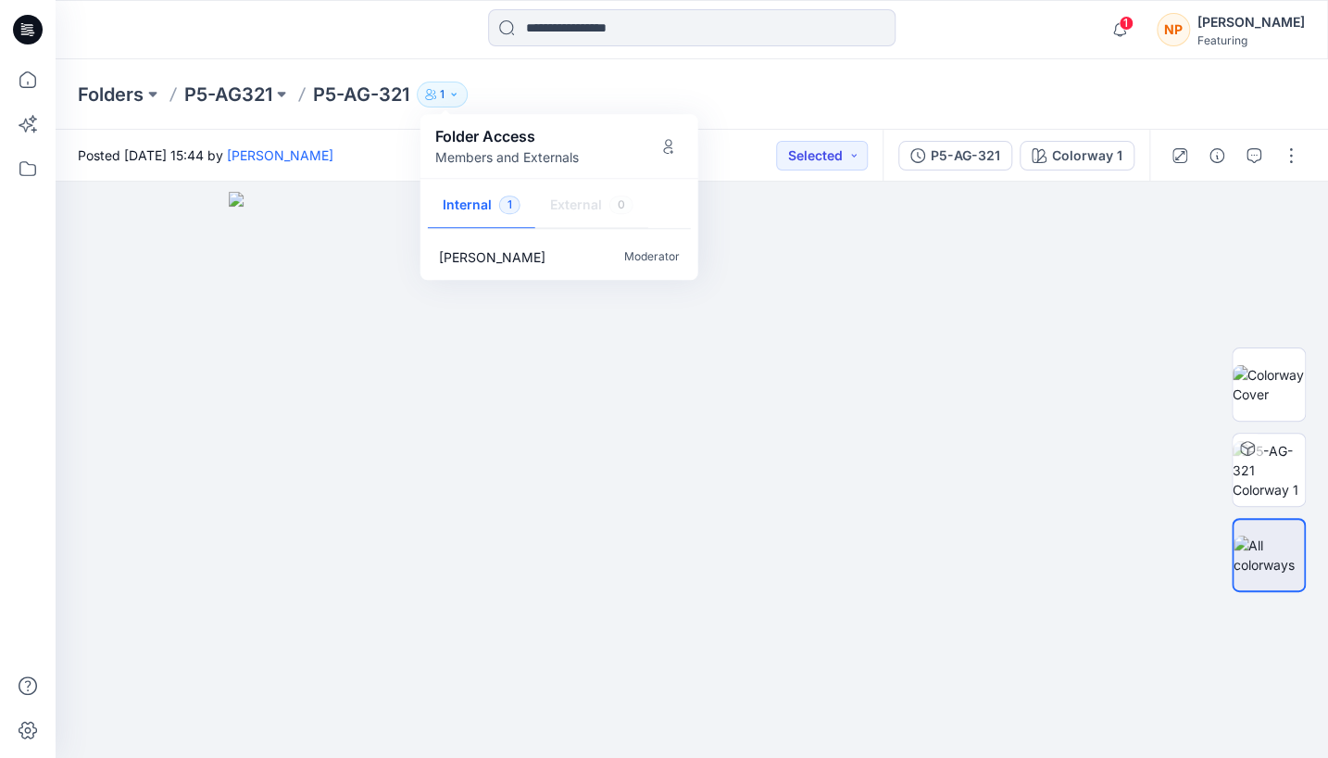
click at [686, 104] on div "Folders P5-AG321 P5-AG-321 1 Folder Access Members and Externals Internal 1 Ext…" at bounding box center [620, 95] width 1084 height 26
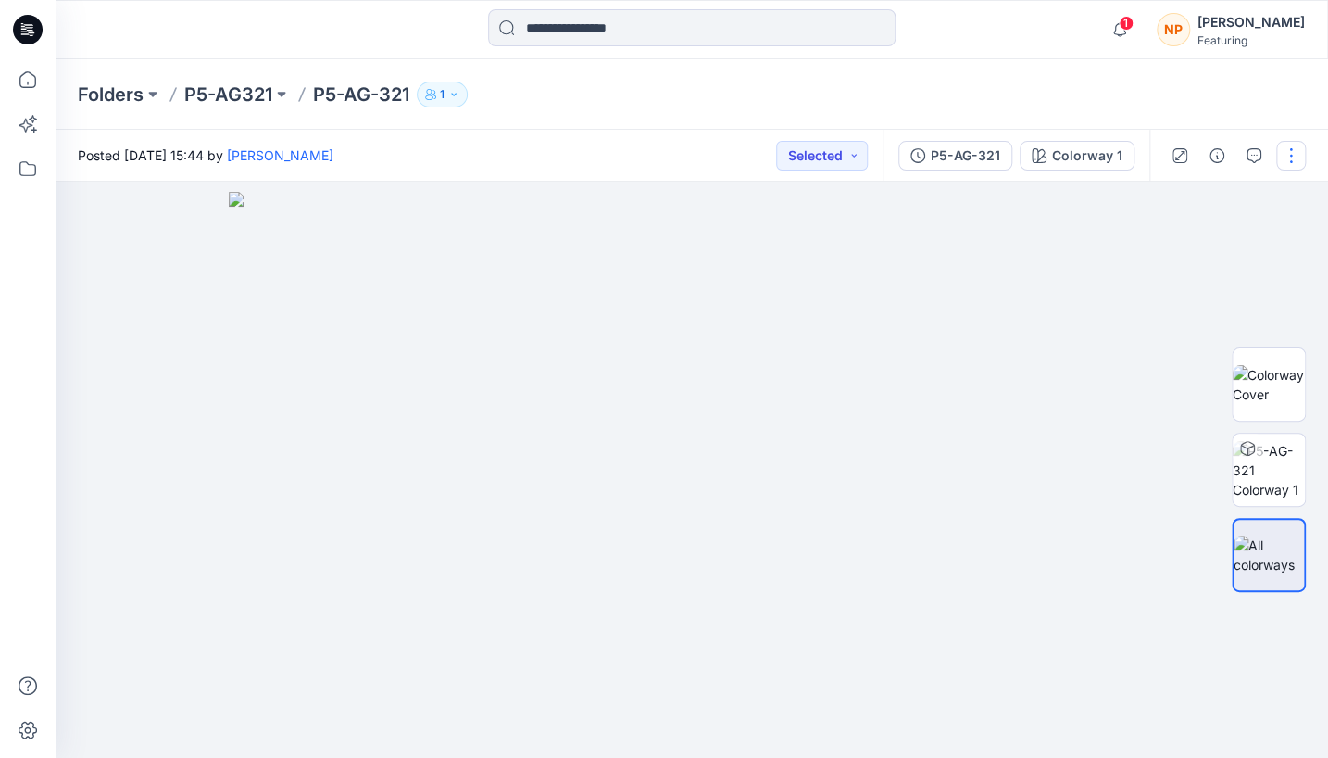
click at [1288, 167] on button "button" at bounding box center [1291, 156] width 30 height 30
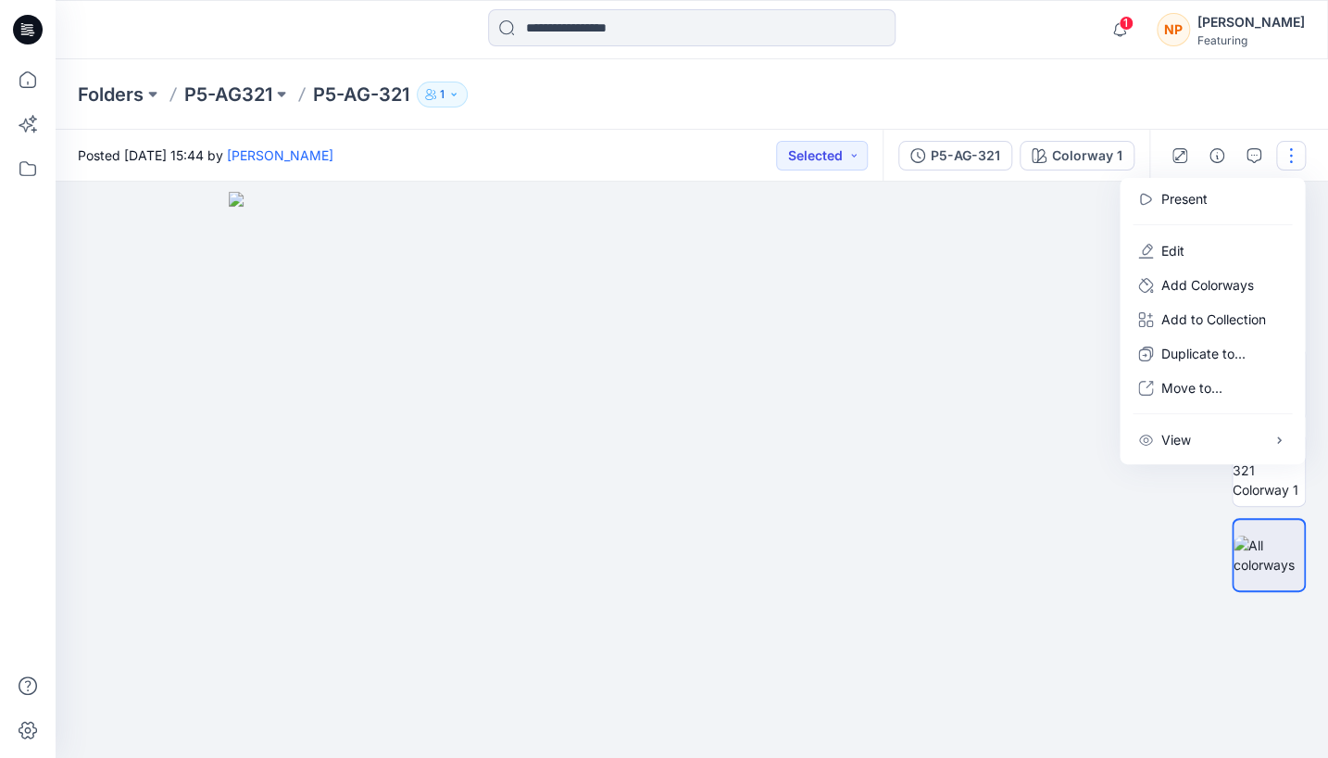
click at [669, 164] on div "Posted Friday, August 29, 2025 15:44 by Nguyen Phuong Selected" at bounding box center [469, 155] width 827 height 51
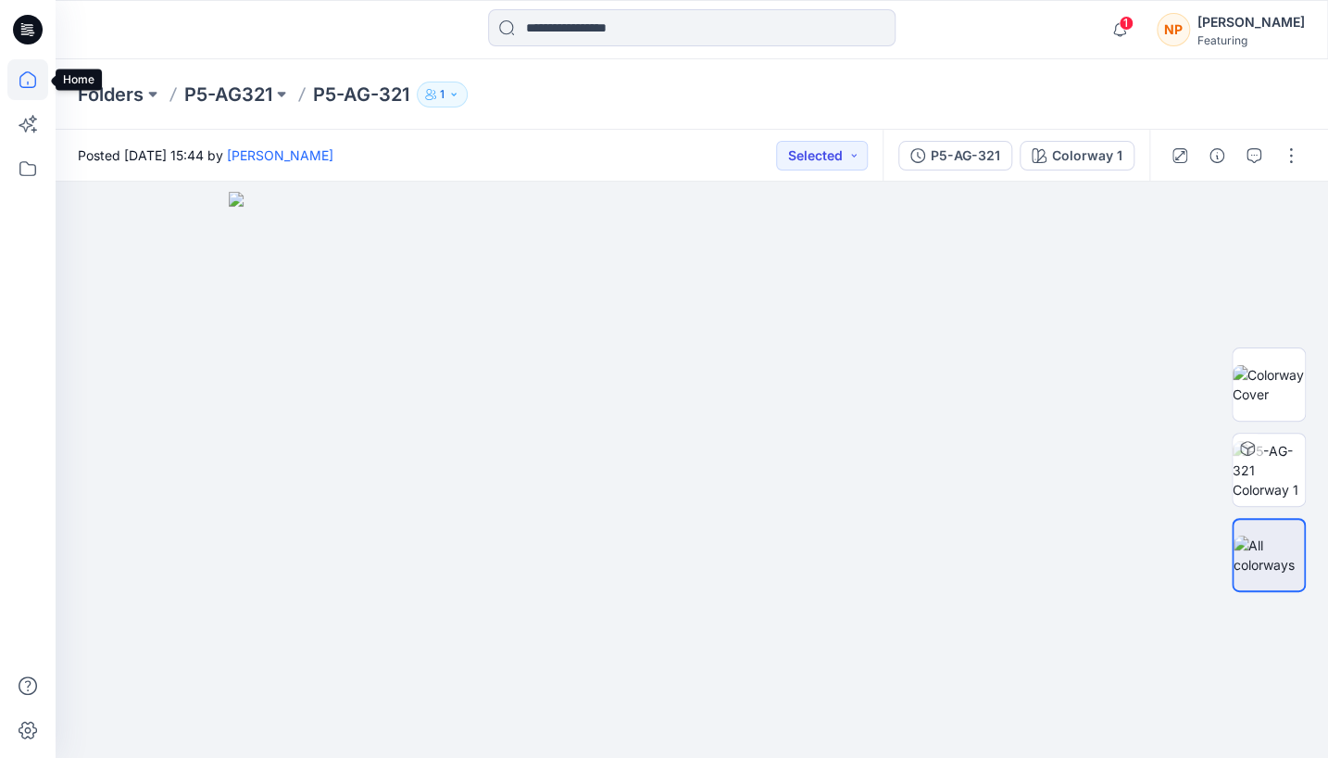
click at [17, 88] on icon at bounding box center [27, 79] width 41 height 41
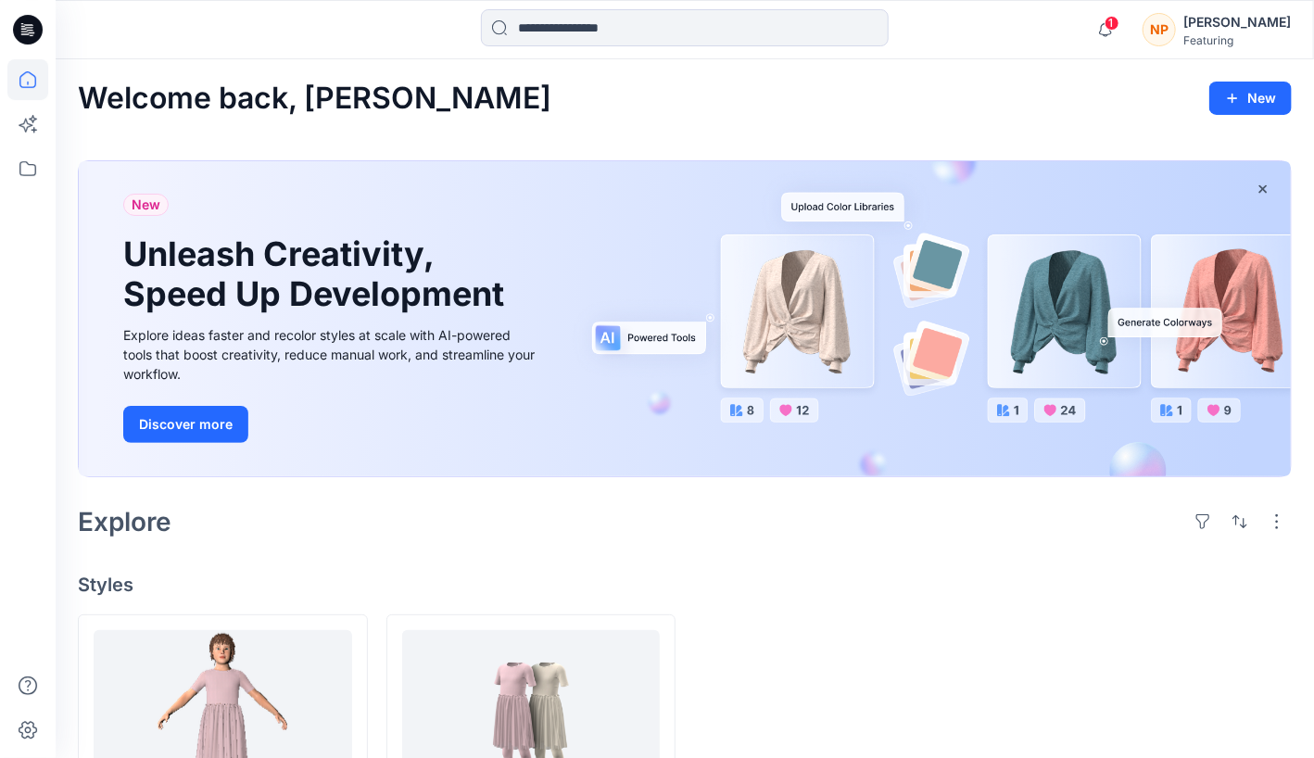
click at [17, 88] on icon at bounding box center [27, 79] width 41 height 41
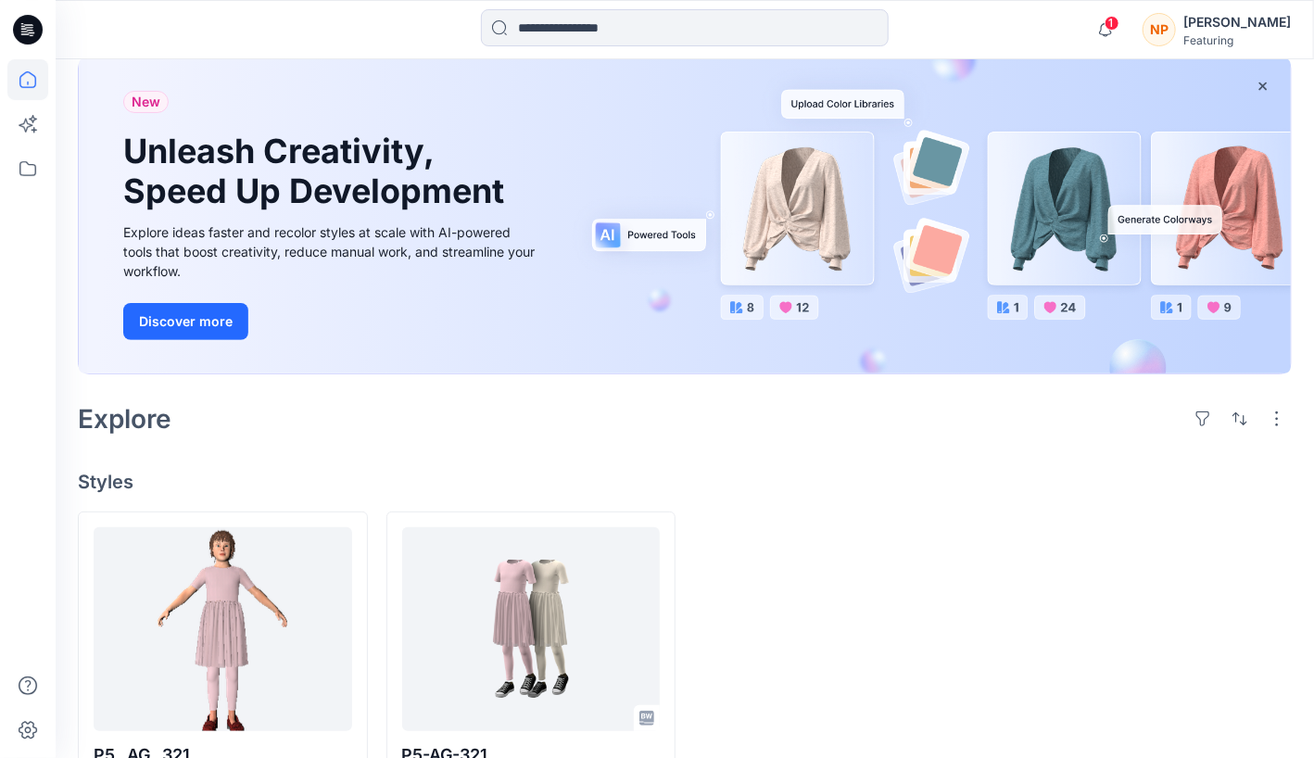
scroll to position [176, 0]
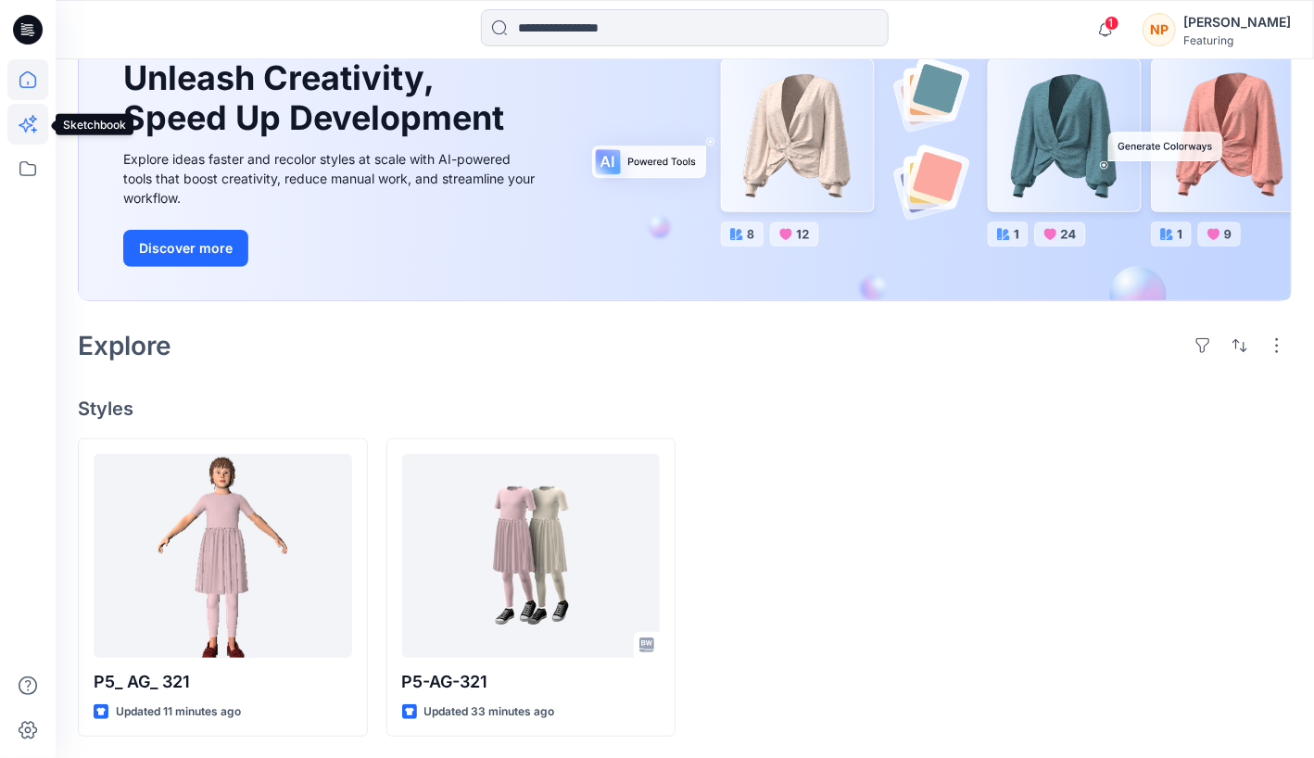
click at [24, 142] on icon at bounding box center [27, 124] width 41 height 41
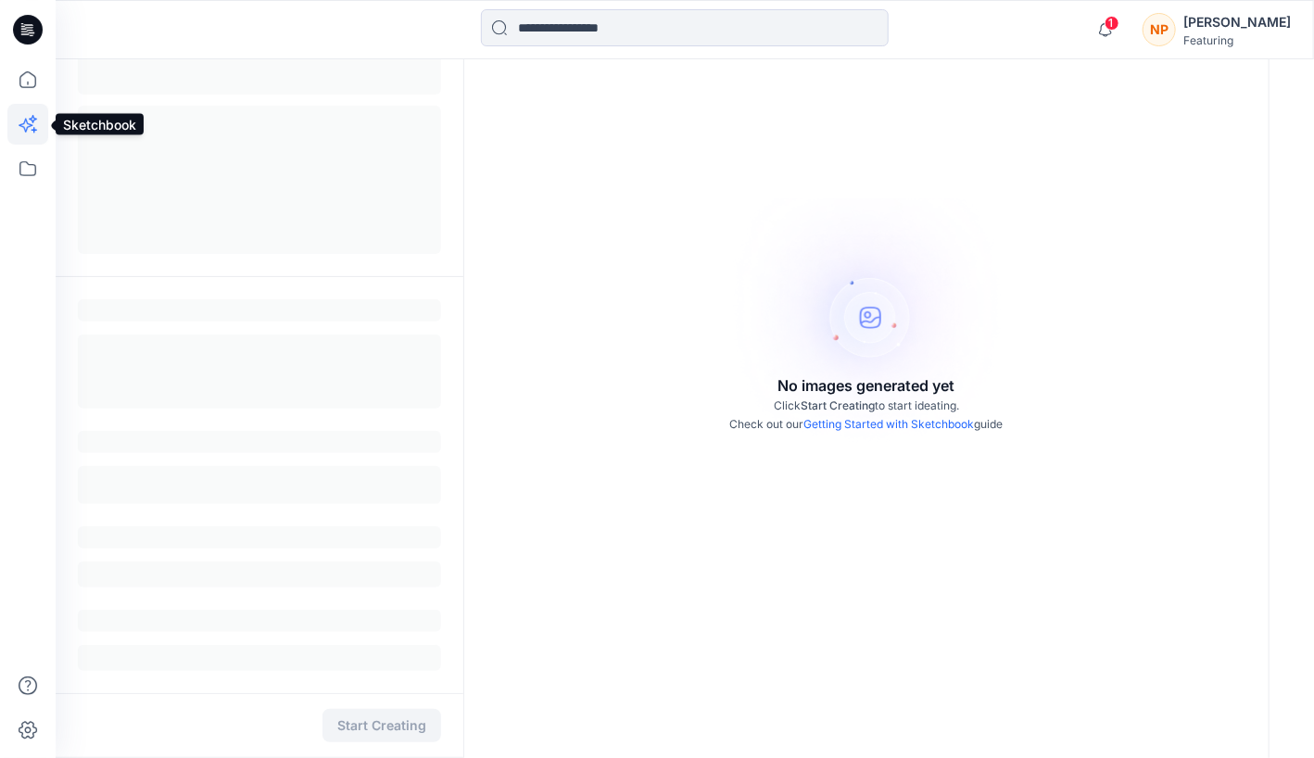
scroll to position [118, 0]
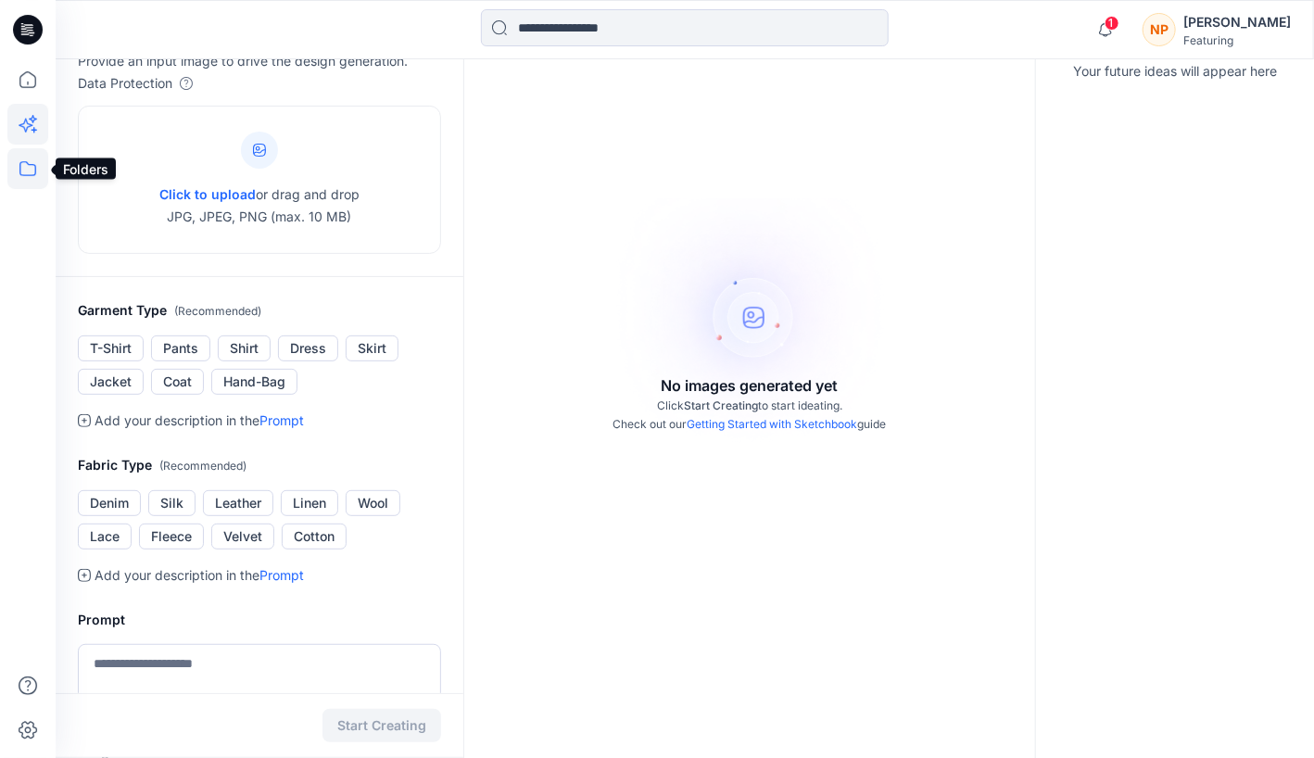
click at [26, 172] on icon at bounding box center [27, 168] width 41 height 41
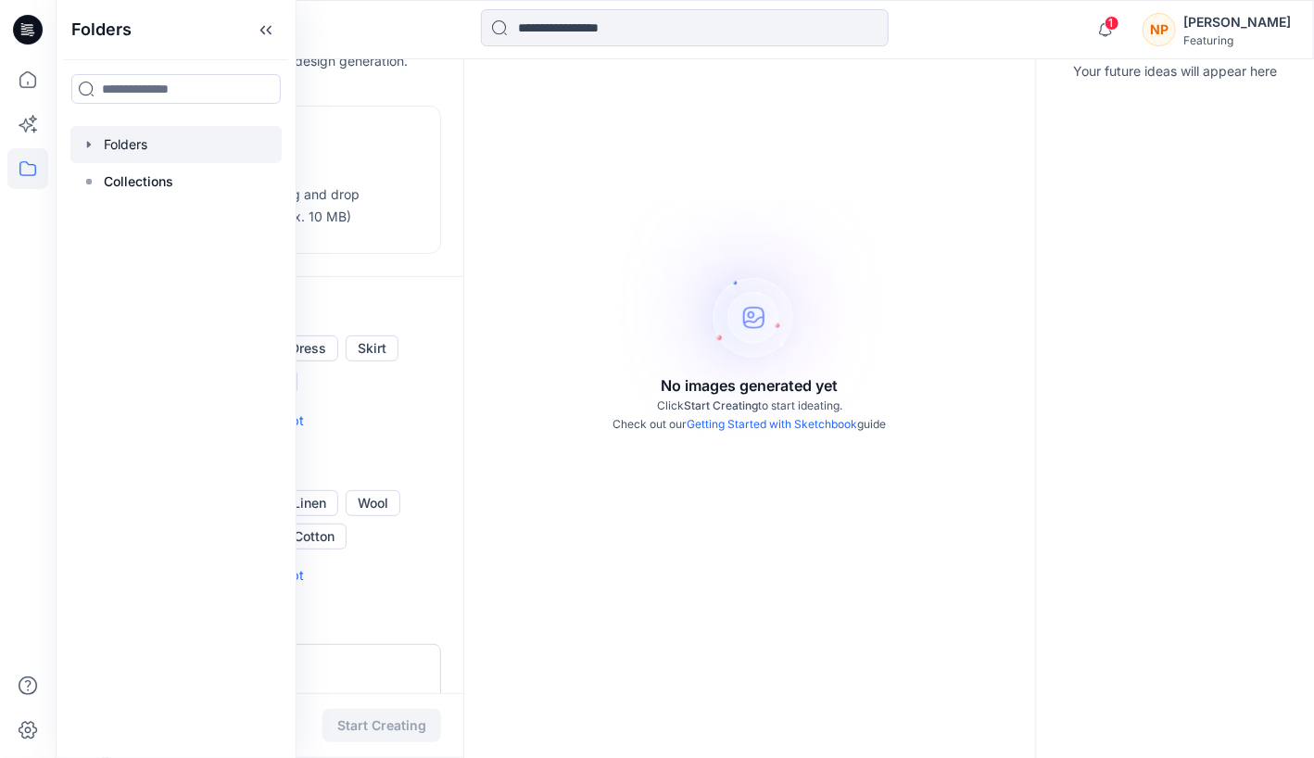
click at [115, 148] on div at bounding box center [175, 144] width 211 height 37
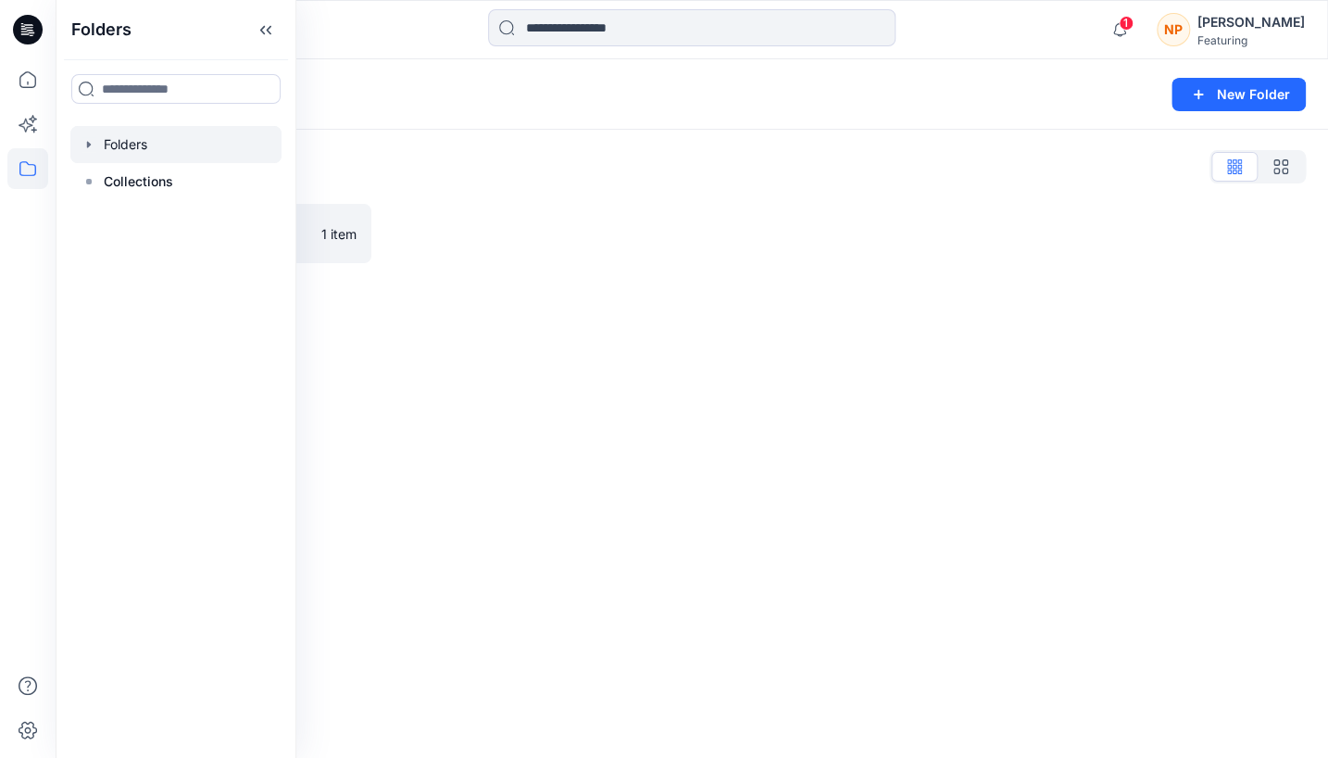
click at [89, 141] on icon "button" at bounding box center [89, 144] width 15 height 15
click at [359, 291] on div "Folders New Folder Folders List P5-AG321 1 item" at bounding box center [692, 408] width 1273 height 698
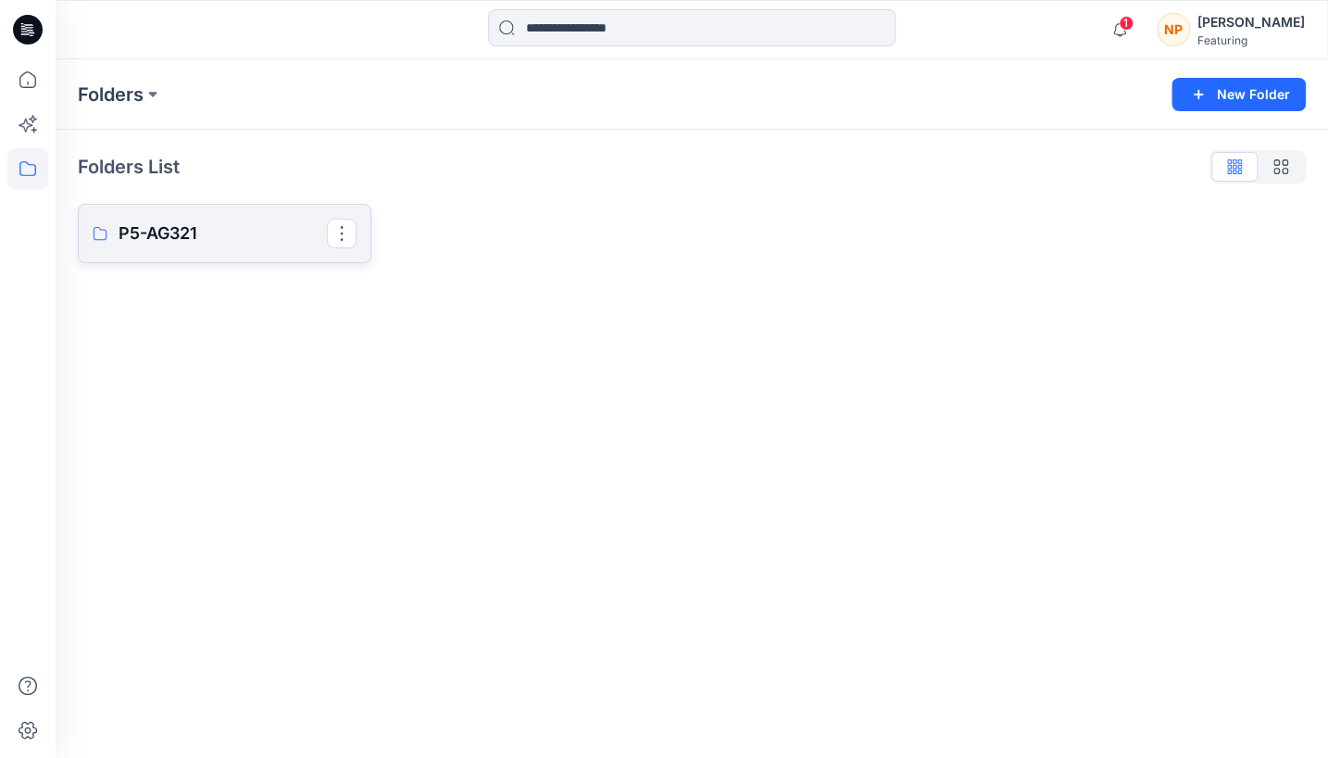
click at [169, 233] on p "P5-AG321" at bounding box center [223, 233] width 208 height 26
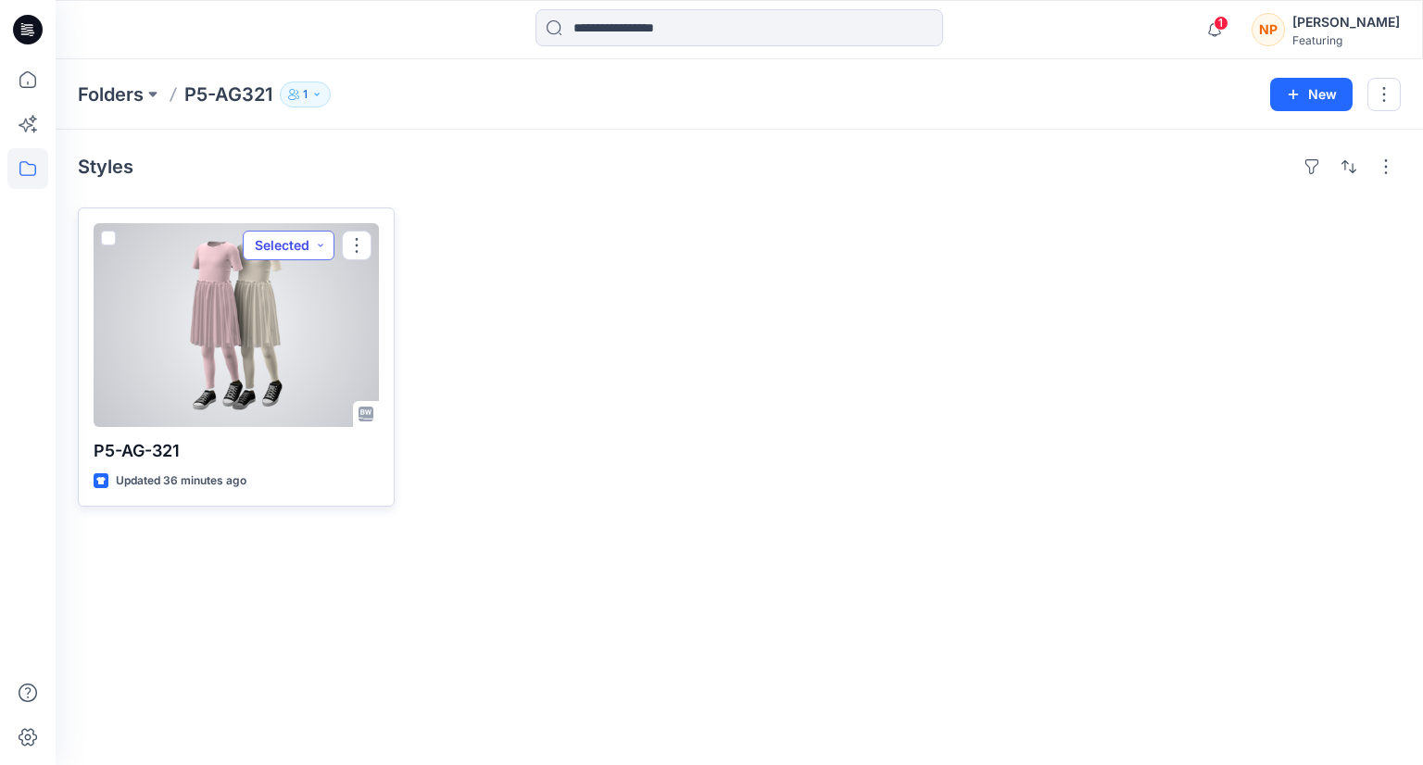
click at [330, 251] on button "Selected" at bounding box center [289, 246] width 92 height 30
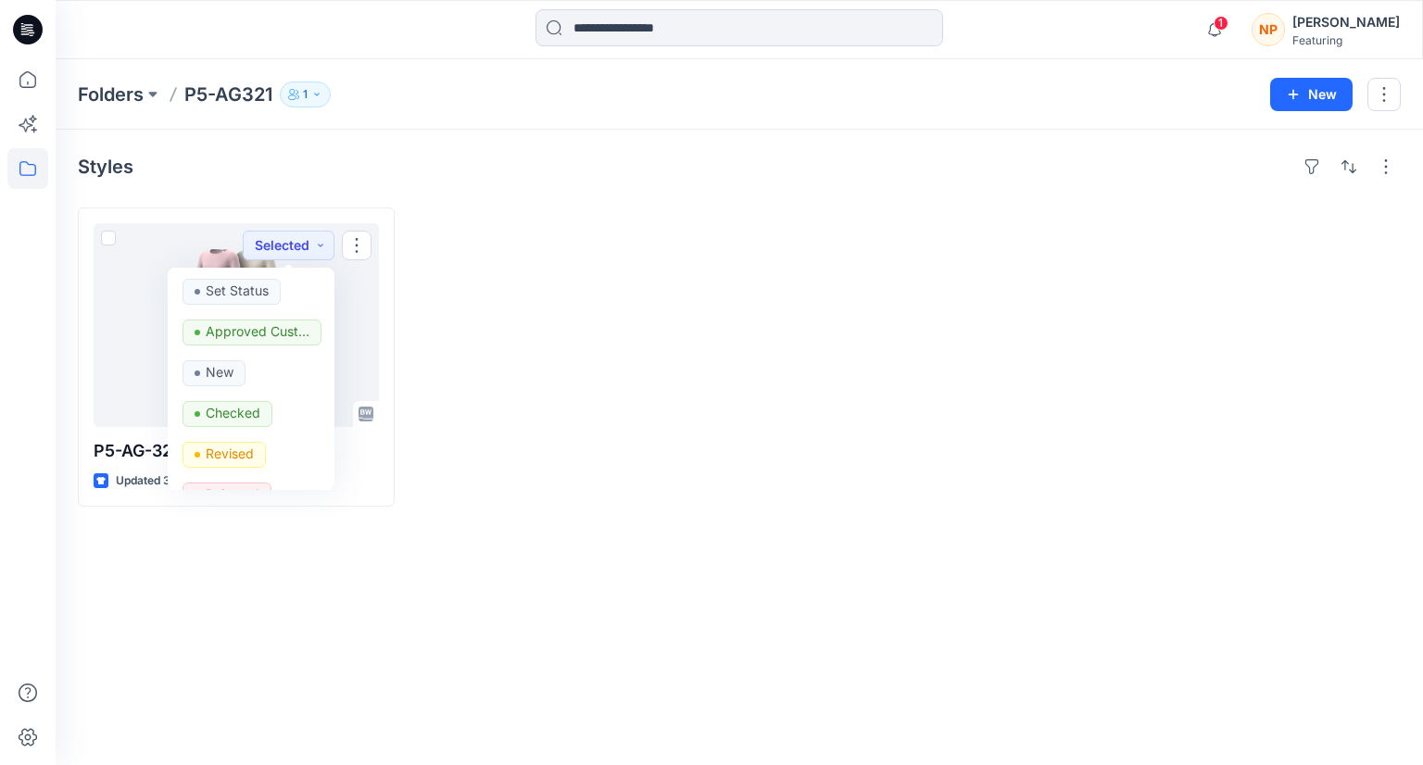
click at [449, 223] on div at bounding box center [571, 356] width 317 height 299
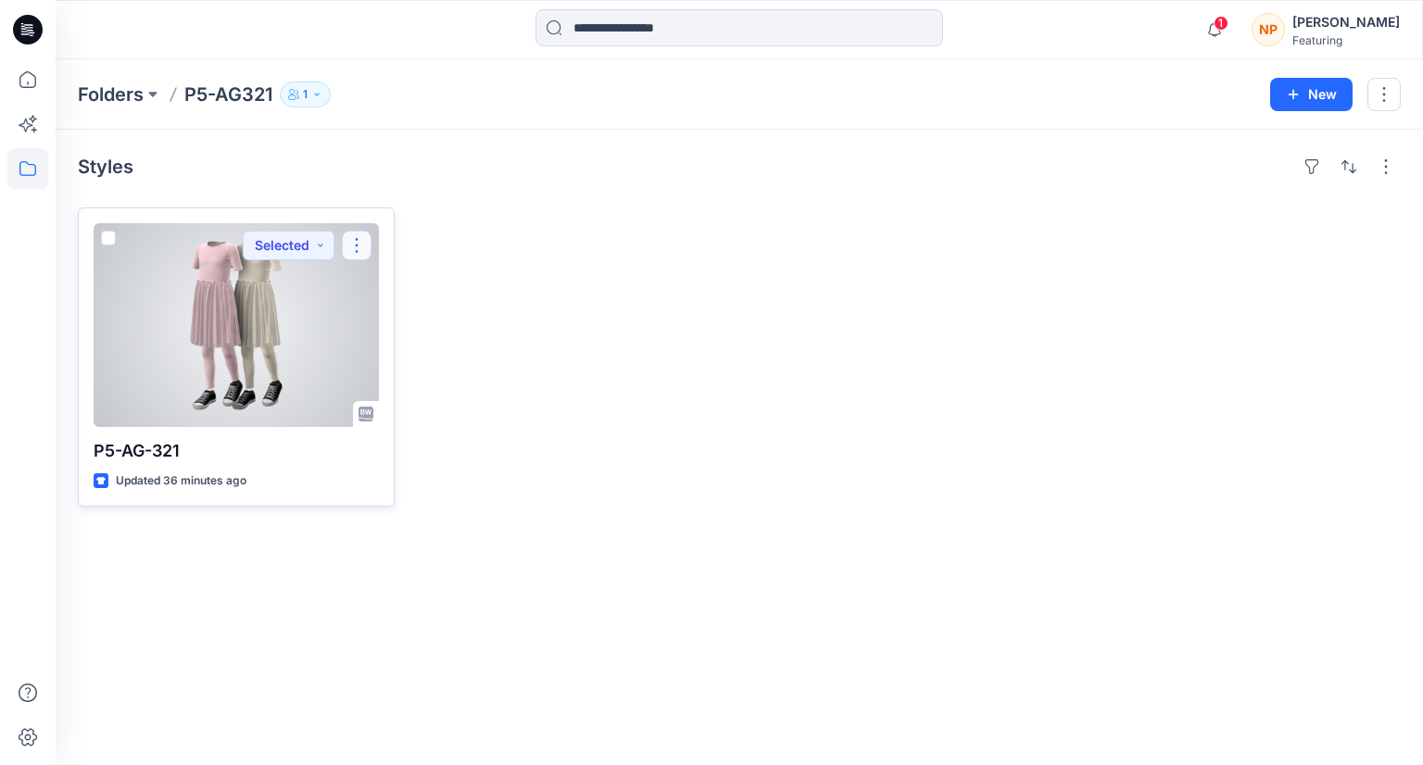
click at [363, 236] on button "button" at bounding box center [357, 246] width 30 height 30
click at [327, 245] on button "Selected" at bounding box center [289, 246] width 92 height 30
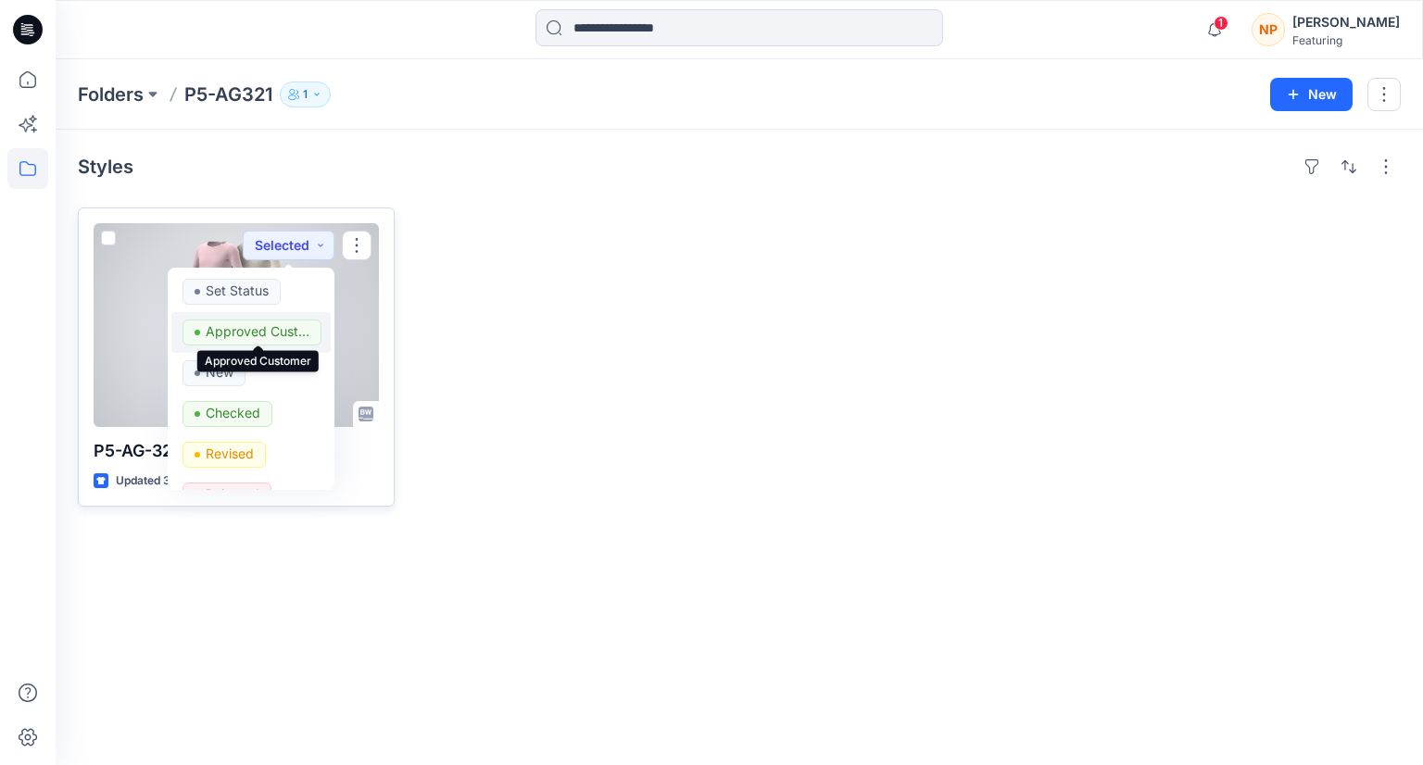
click at [285, 333] on p "Approved Customer" at bounding box center [258, 332] width 104 height 24
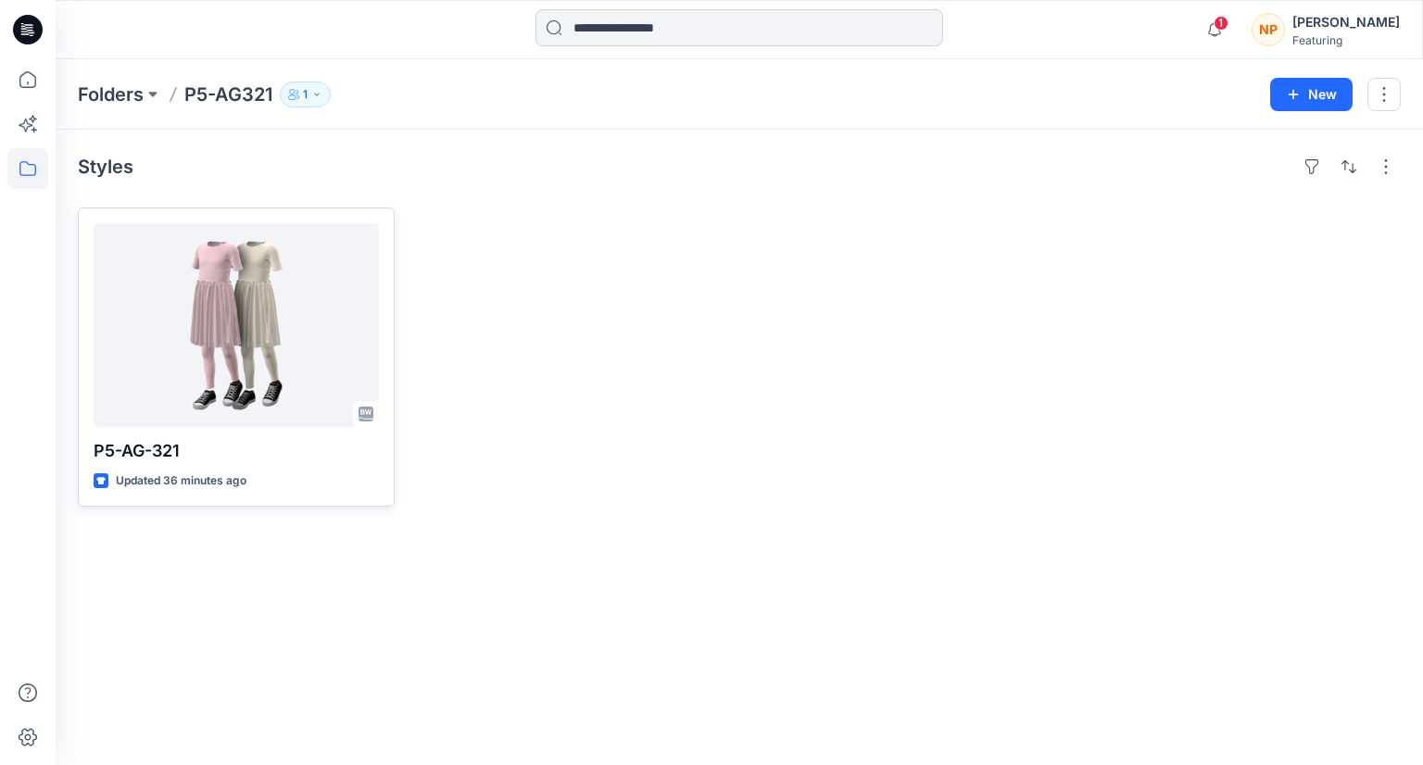
click at [612, 21] on input at bounding box center [739, 27] width 408 height 37
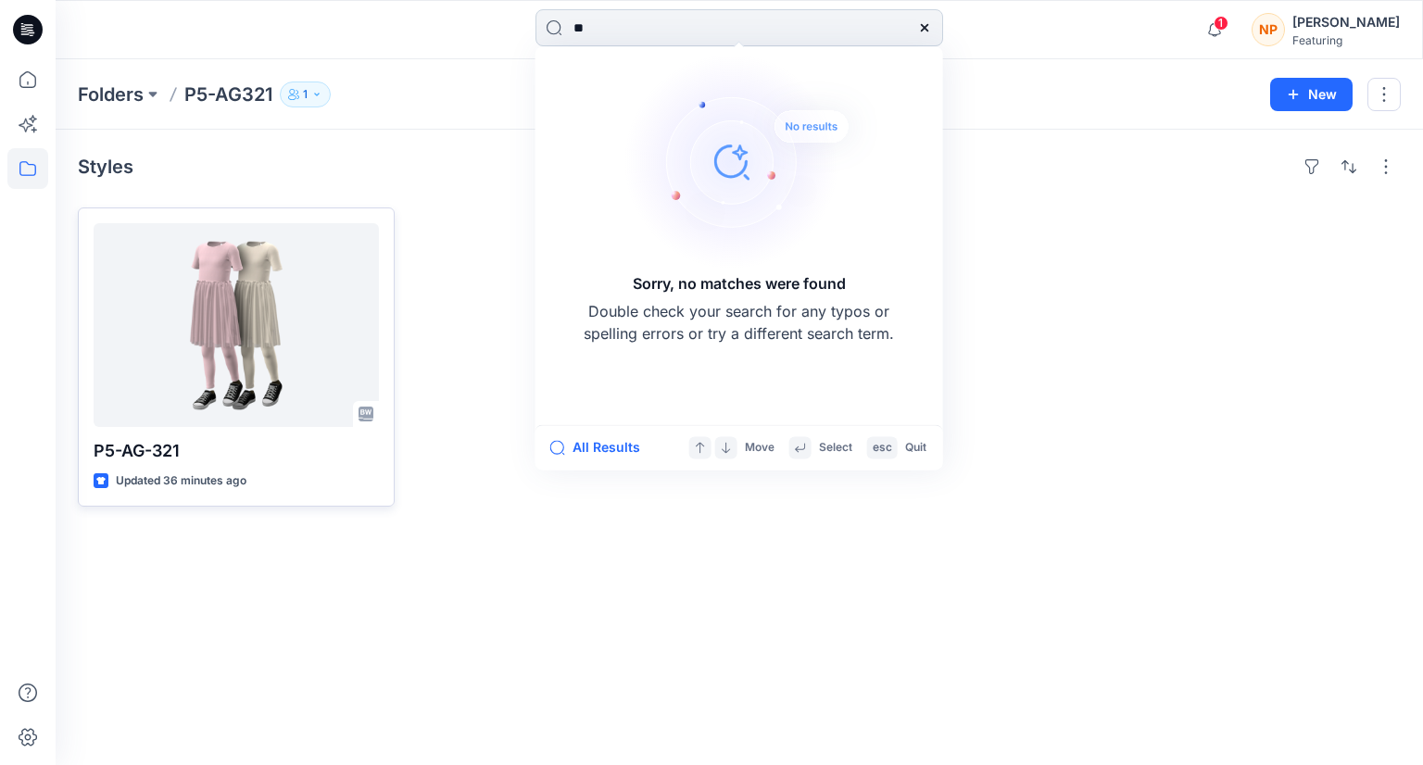
type input "*"
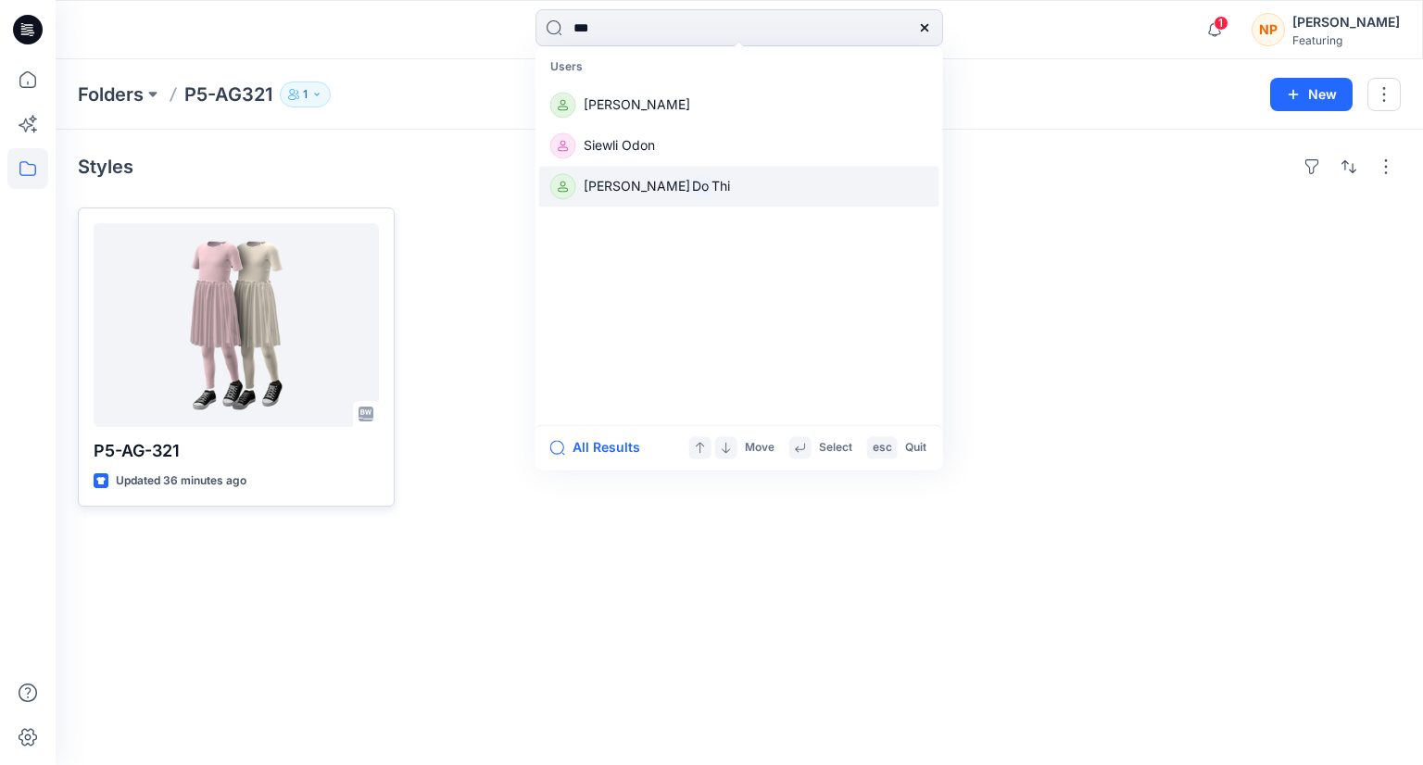
type input "**"
click at [615, 178] on span "Thanh Truc" at bounding box center [637, 186] width 107 height 16
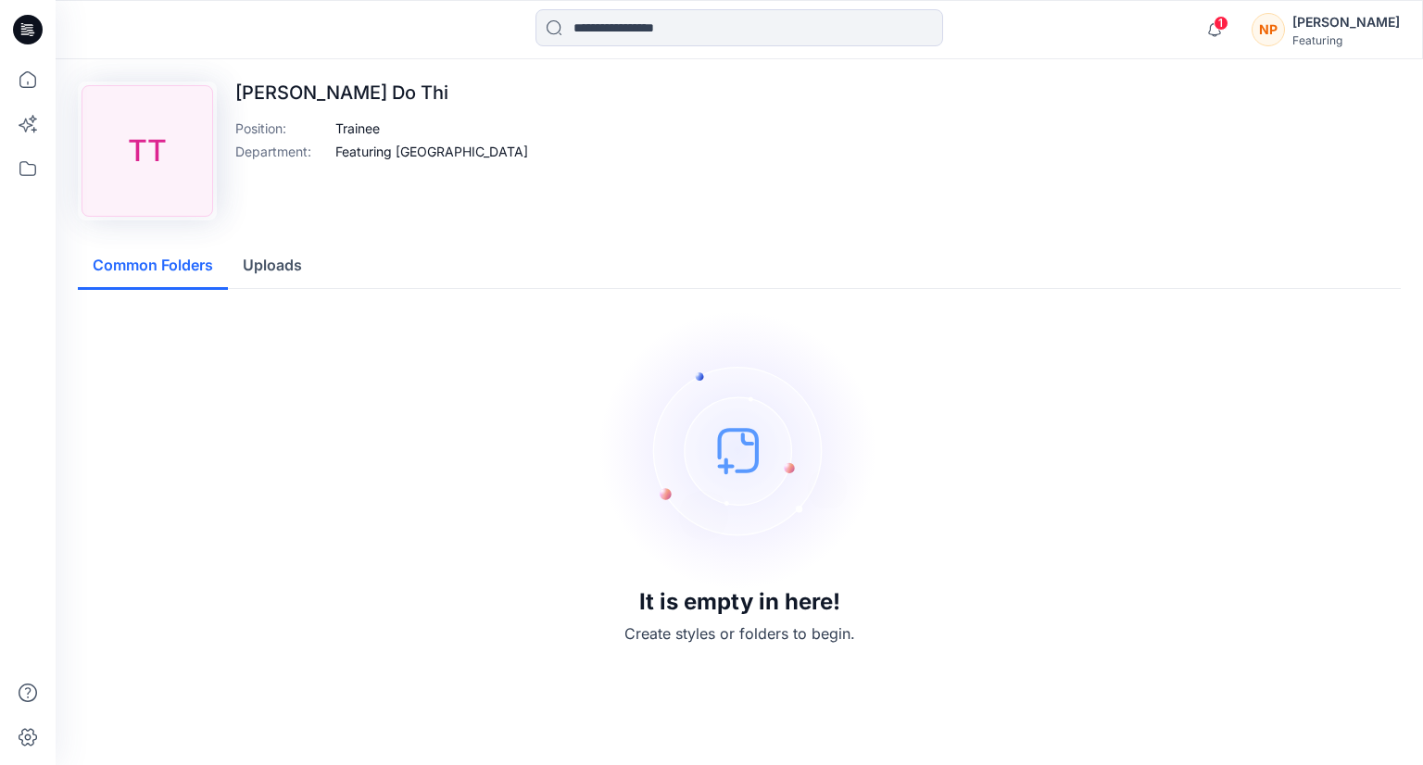
click at [279, 271] on button "Uploads" at bounding box center [272, 266] width 89 height 47
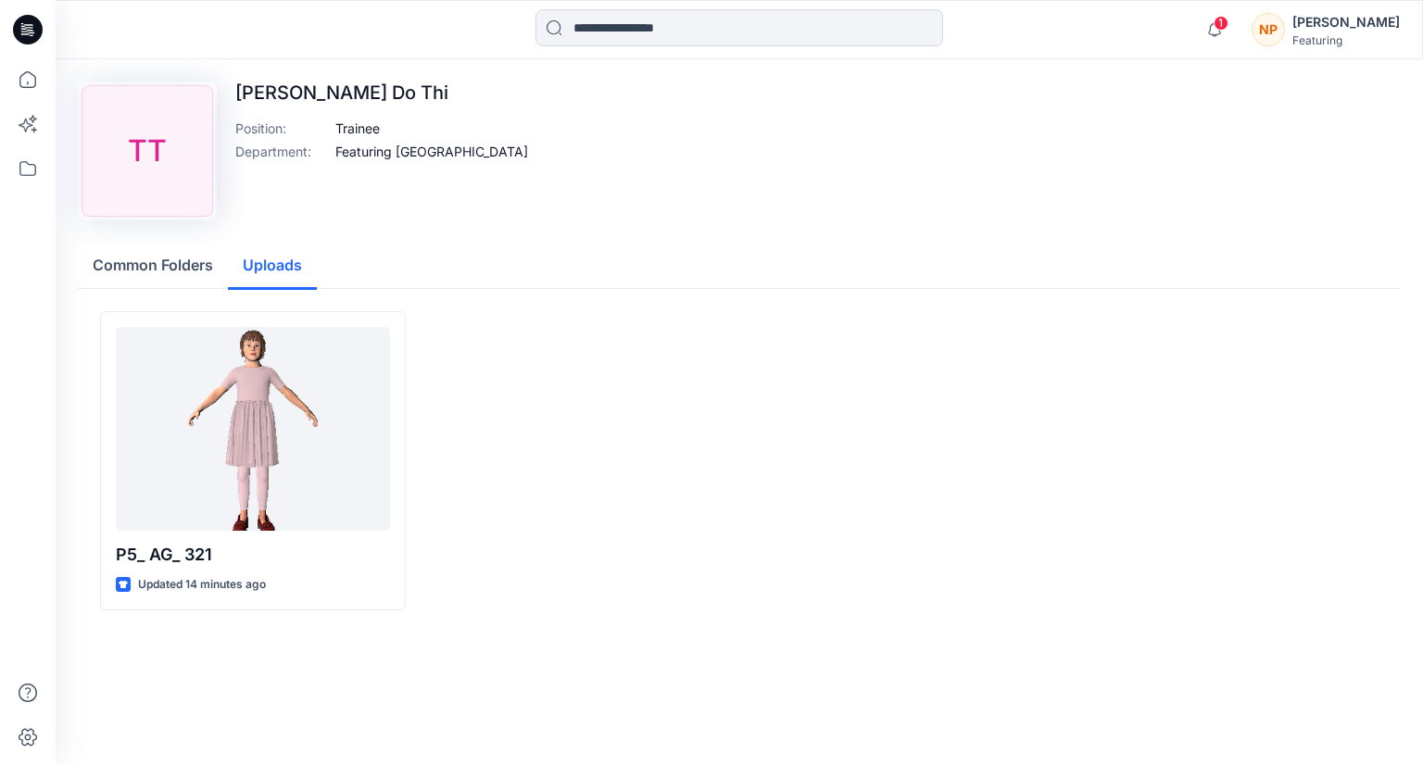
click at [161, 275] on button "Common Folders" at bounding box center [153, 266] width 150 height 47
click at [258, 270] on button "Uploads" at bounding box center [272, 266] width 89 height 47
click at [465, 260] on div "Common Folders Uploads" at bounding box center [739, 266] width 1323 height 46
click at [1312, 27] on div "[PERSON_NAME]" at bounding box center [1345, 22] width 107 height 22
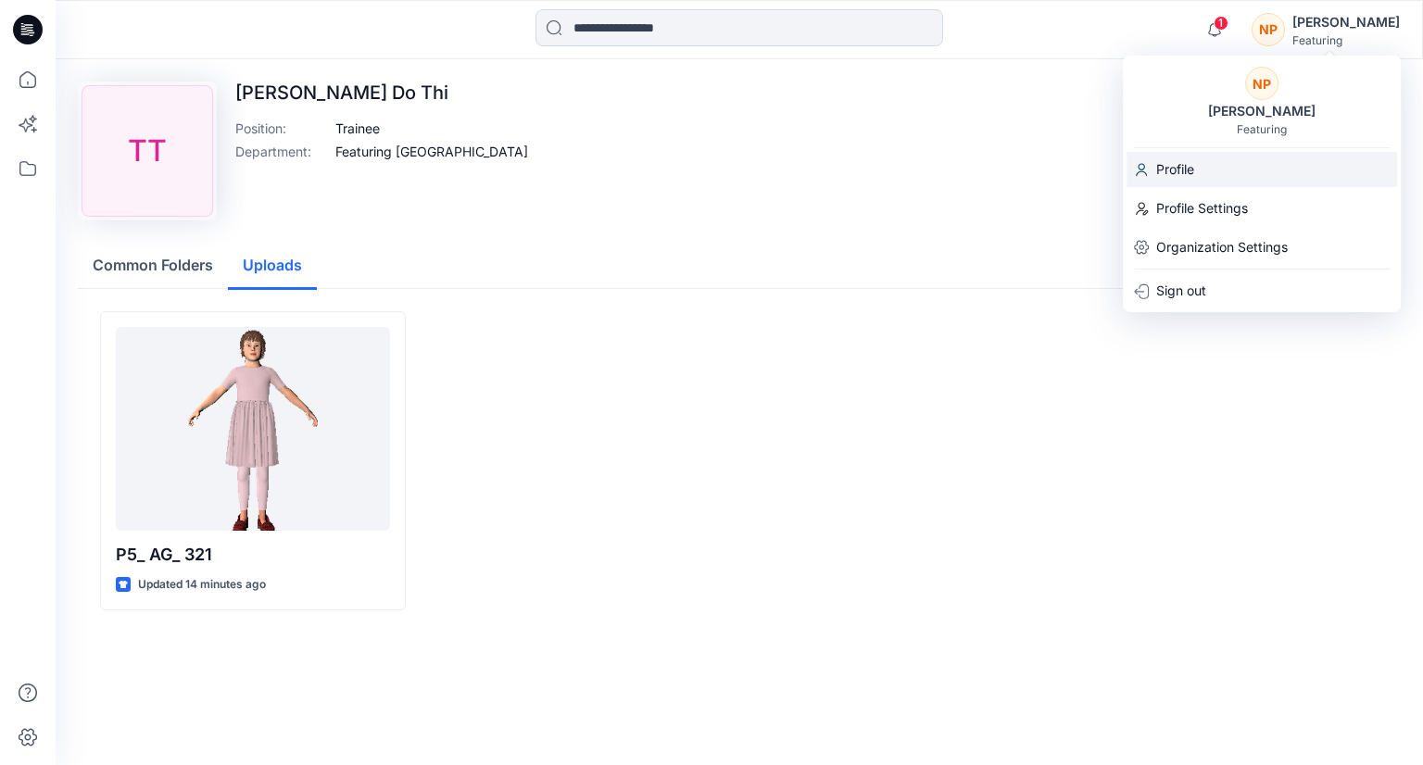
click at [1197, 180] on div "Profile" at bounding box center [1261, 169] width 270 height 35
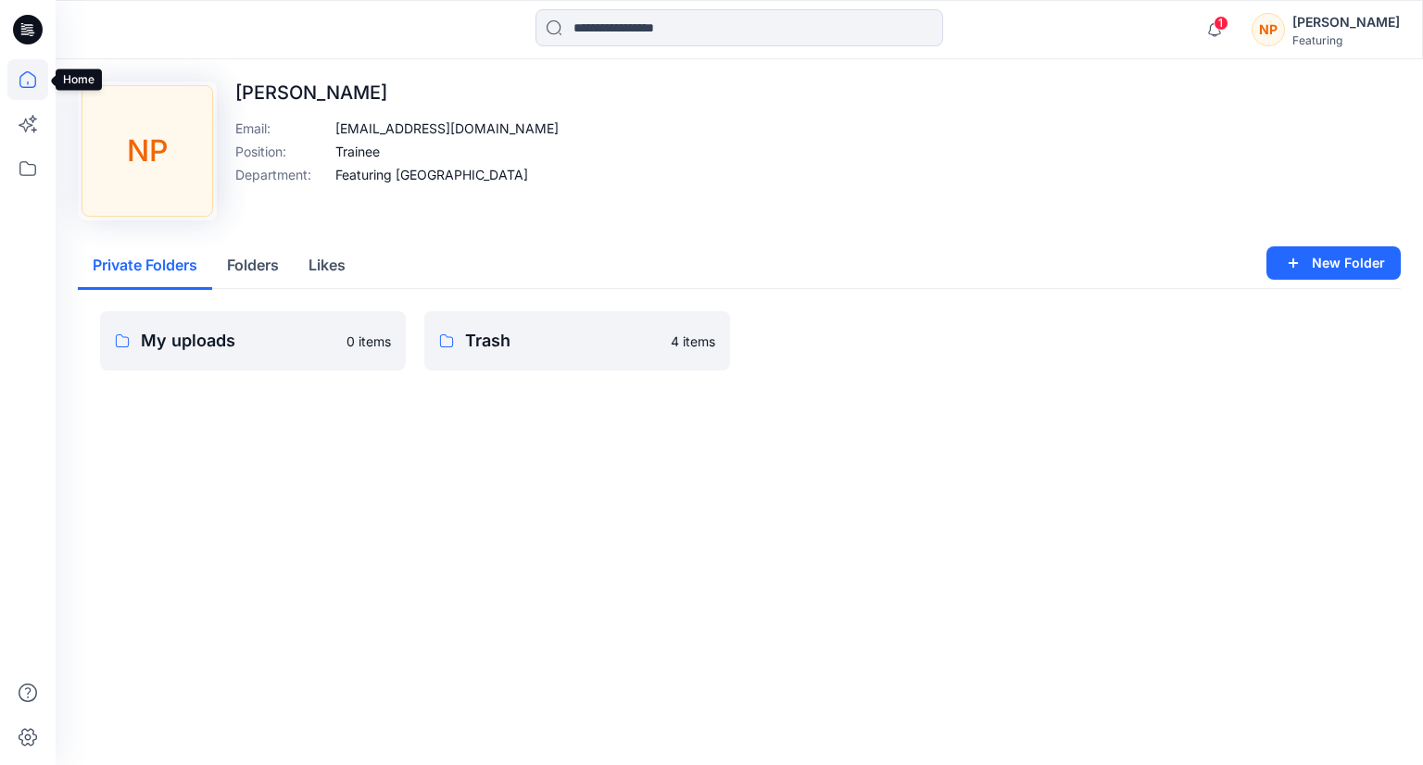
click at [33, 94] on icon at bounding box center [27, 79] width 41 height 41
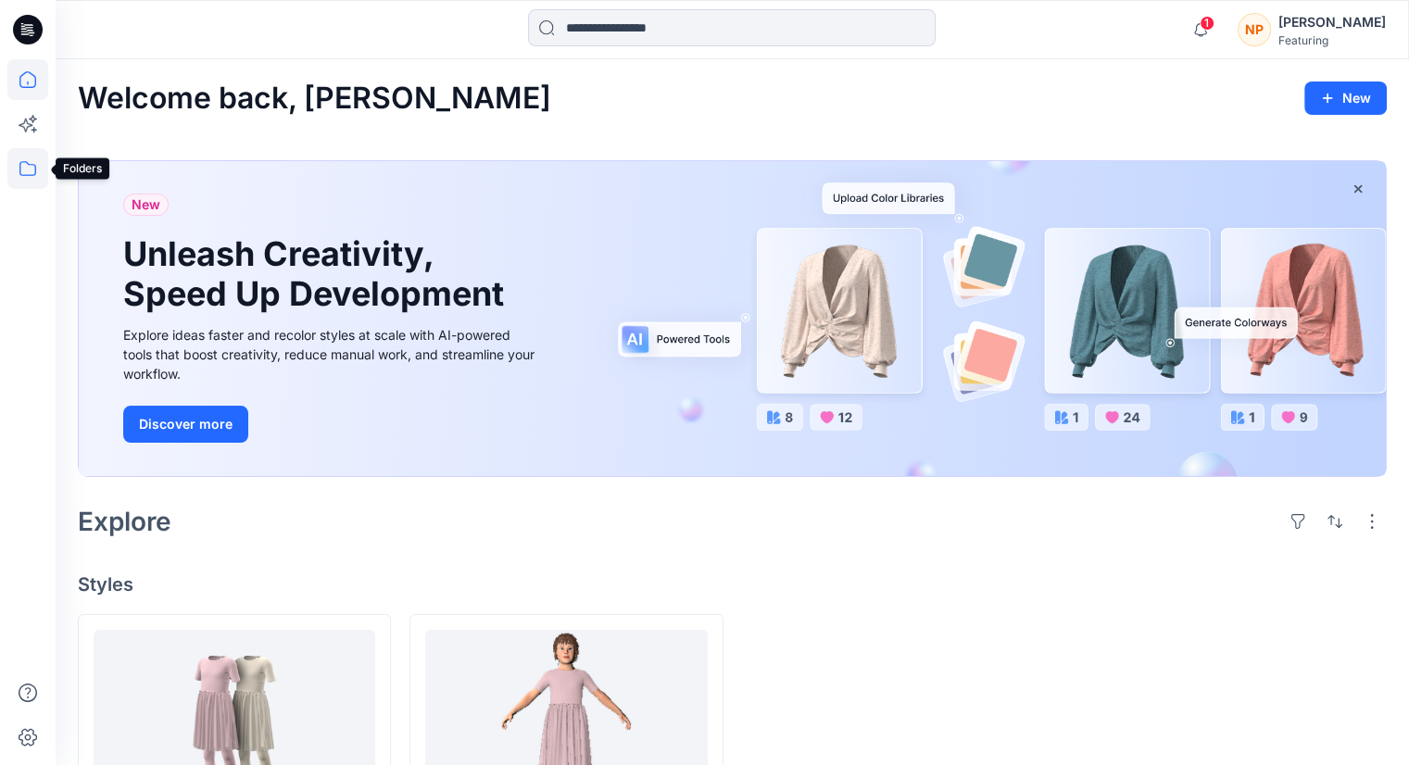
click at [35, 169] on icon at bounding box center [27, 168] width 17 height 15
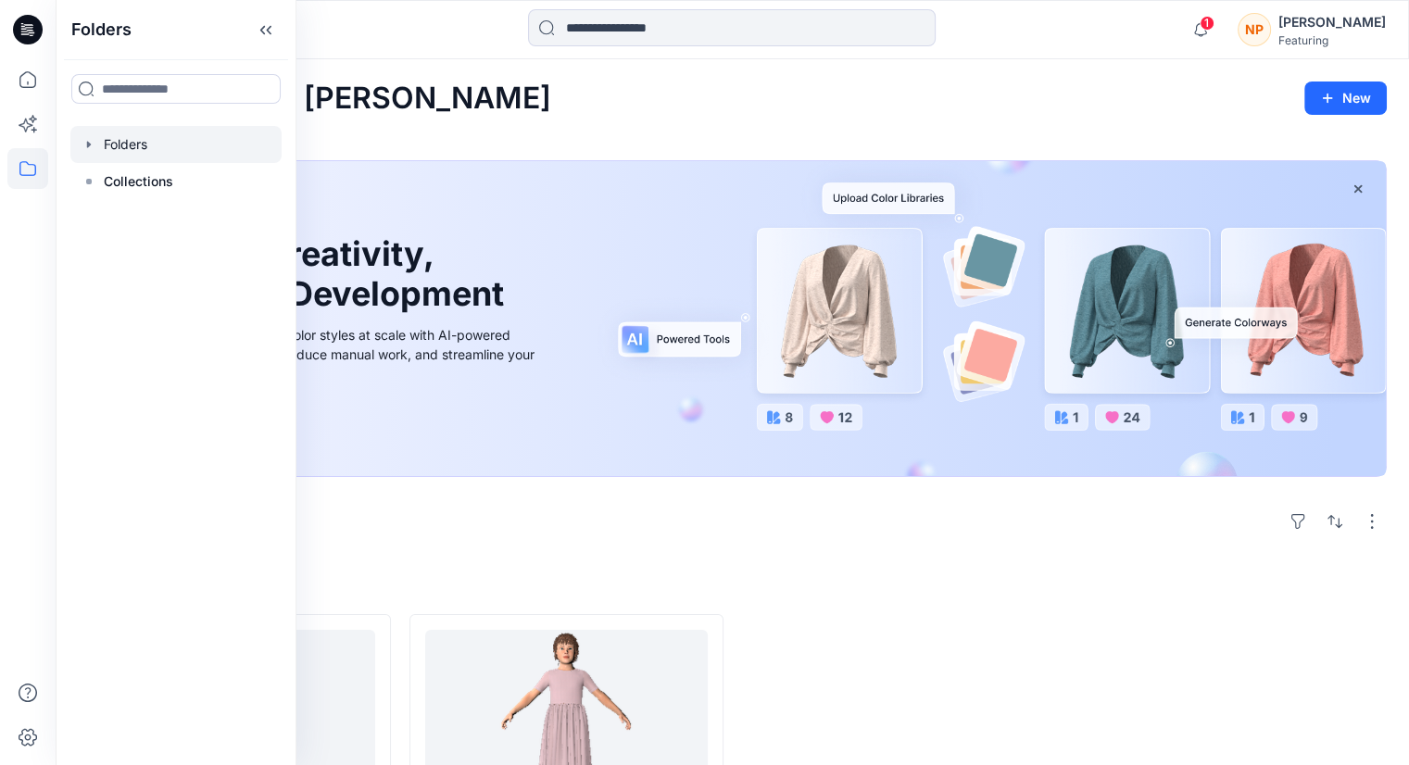
click at [85, 147] on icon "button" at bounding box center [89, 144] width 15 height 15
click at [126, 176] on p "P5-AG321" at bounding box center [152, 181] width 61 height 22
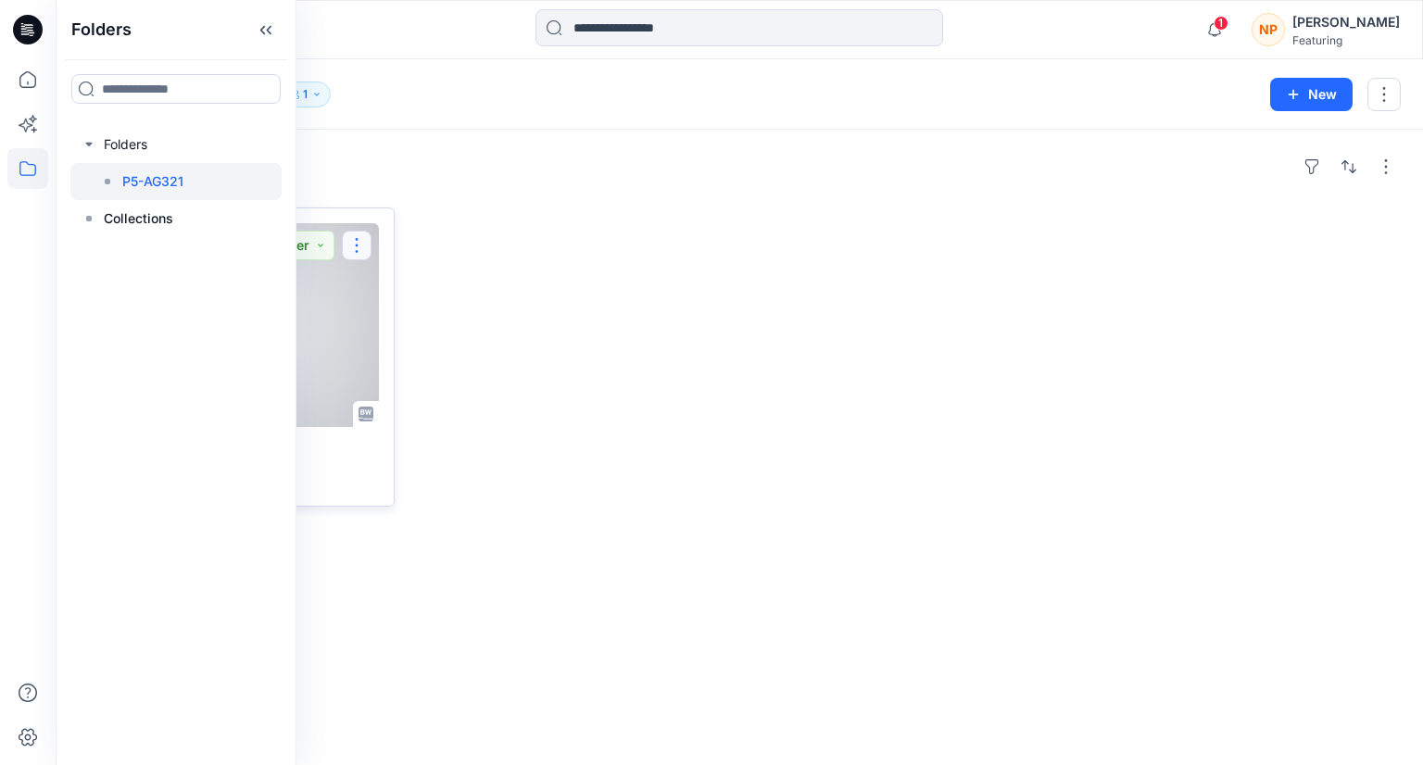
click at [365, 243] on button "button" at bounding box center [357, 246] width 30 height 30
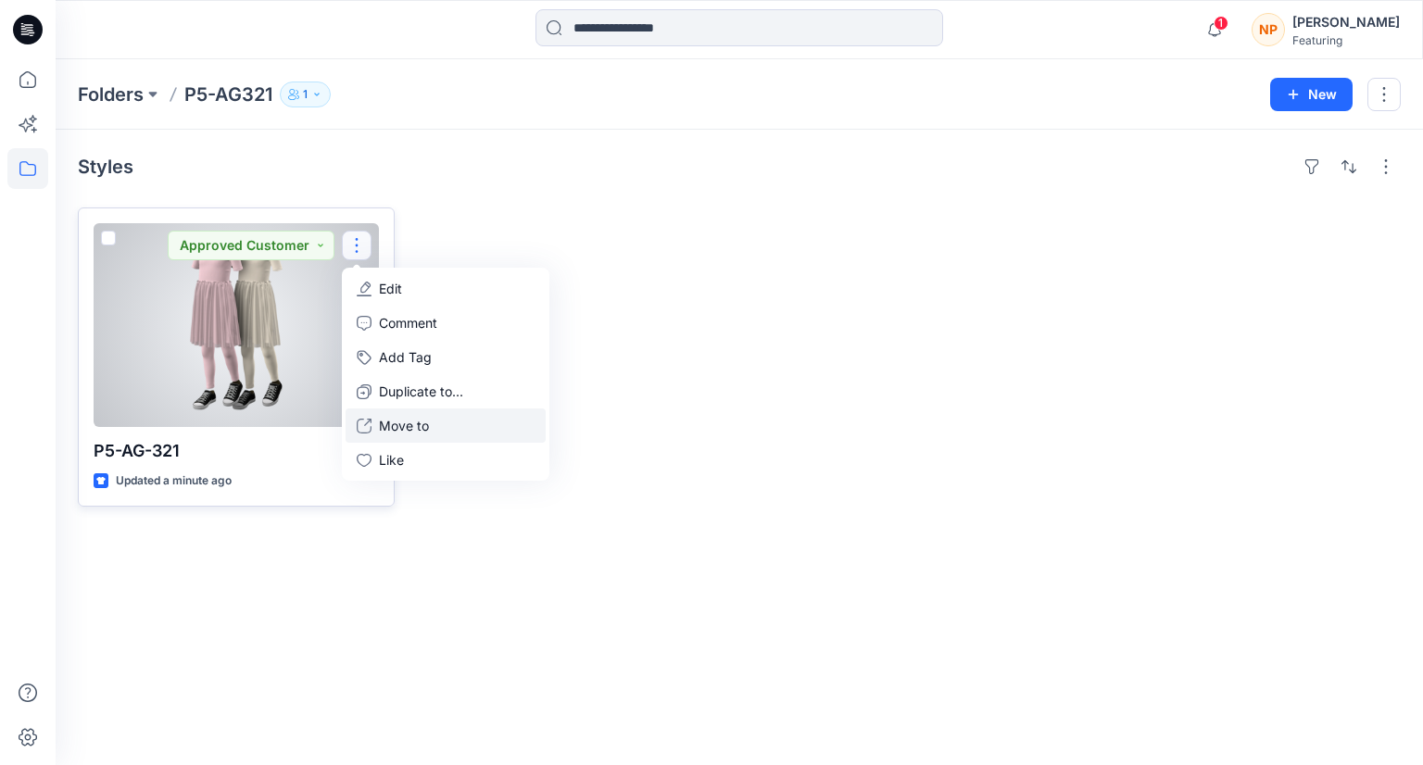
click at [396, 433] on p "Move to" at bounding box center [404, 425] width 50 height 19
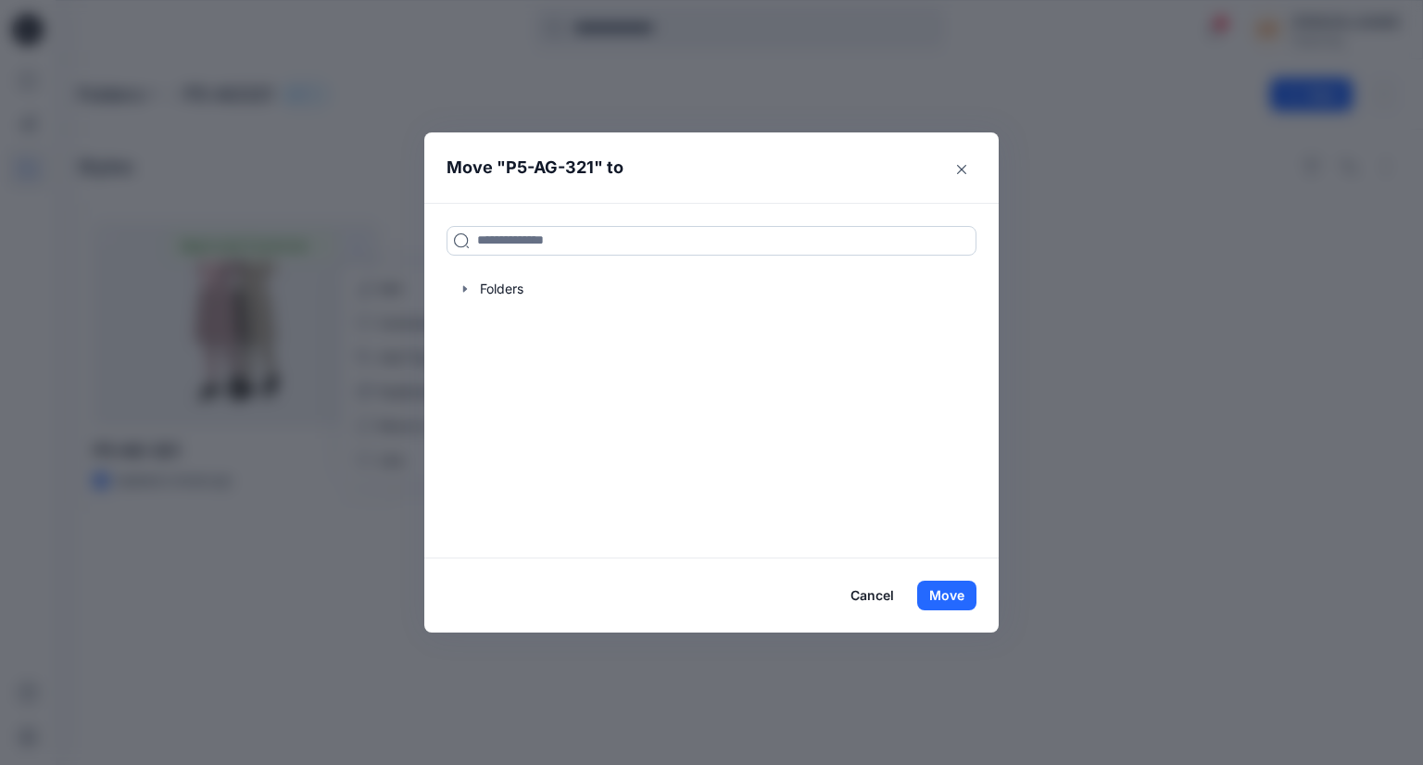
click at [587, 240] on input at bounding box center [711, 241] width 530 height 30
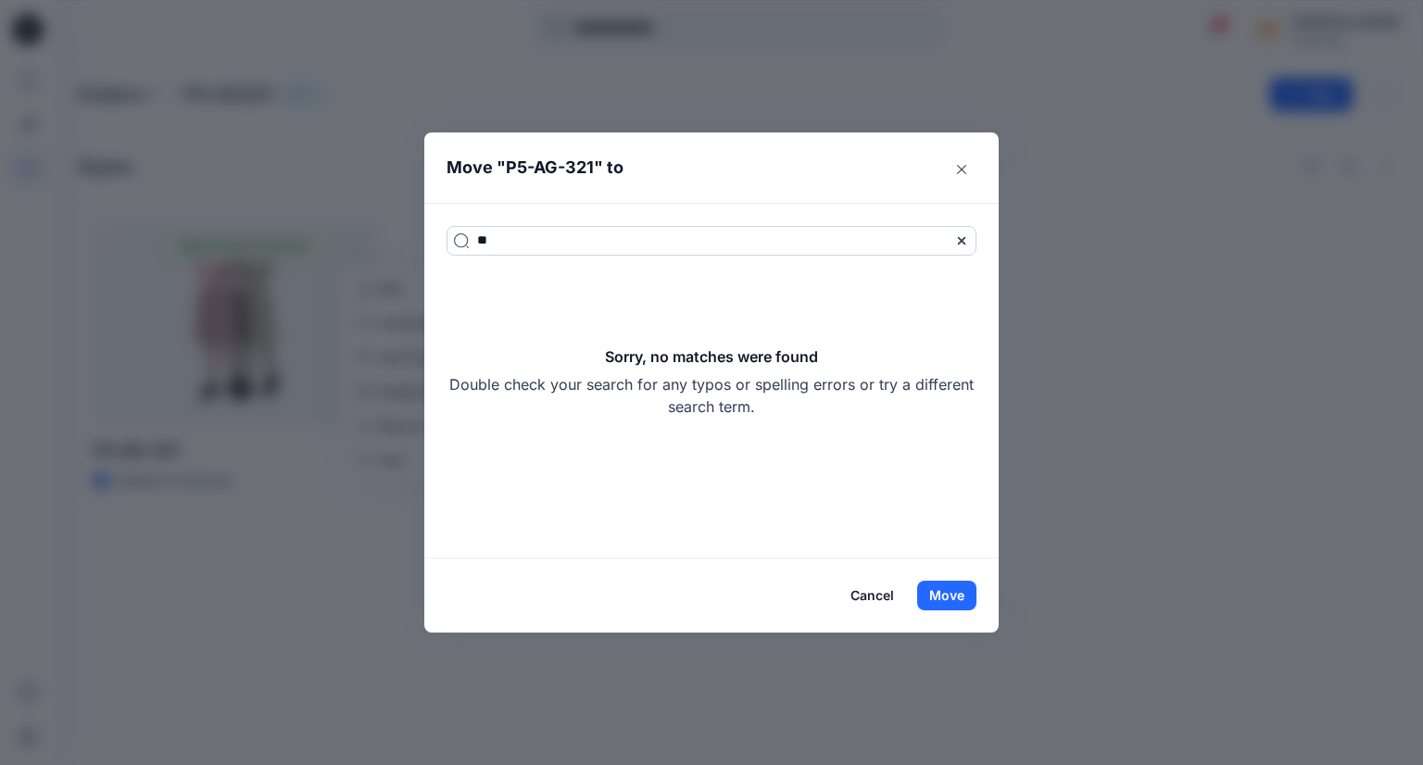
type input "*"
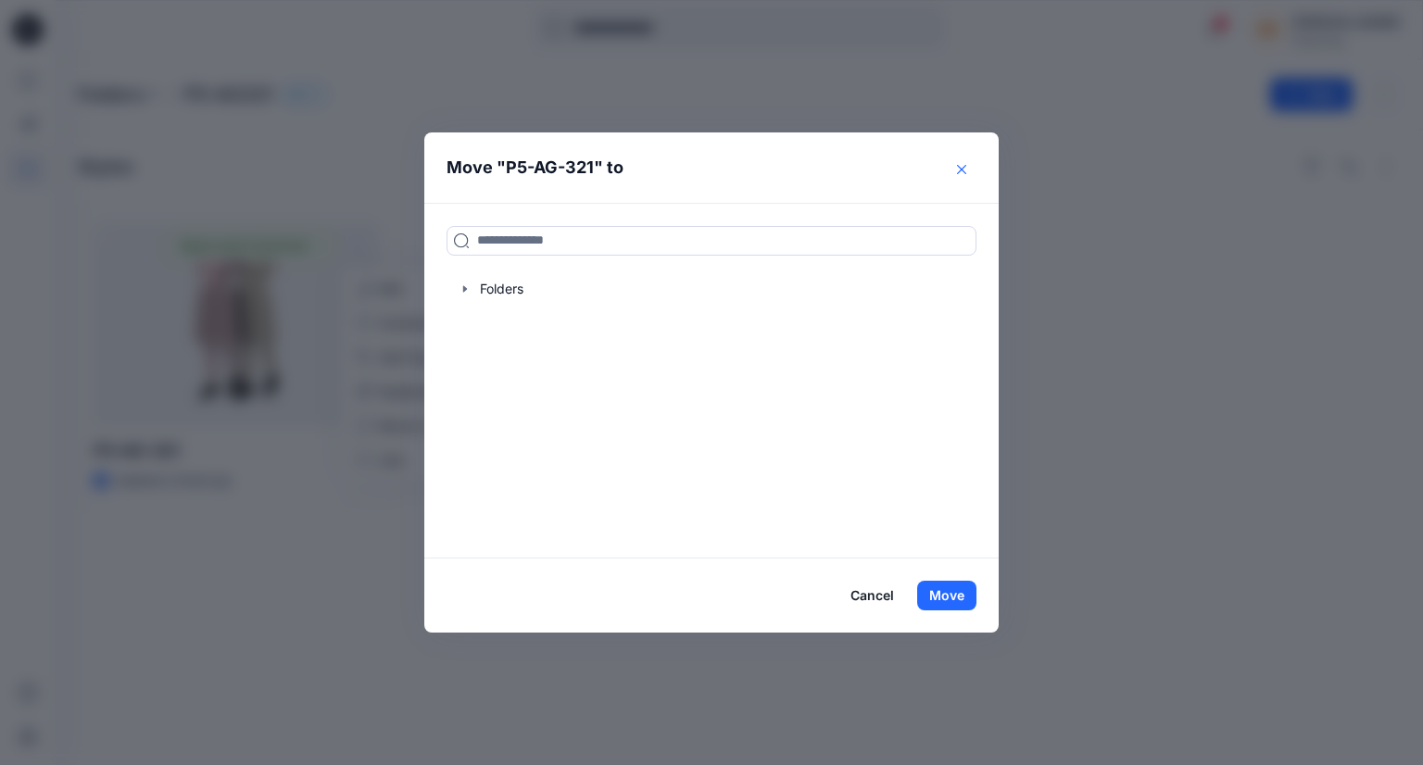
click at [959, 172] on icon "Close" at bounding box center [961, 169] width 9 height 9
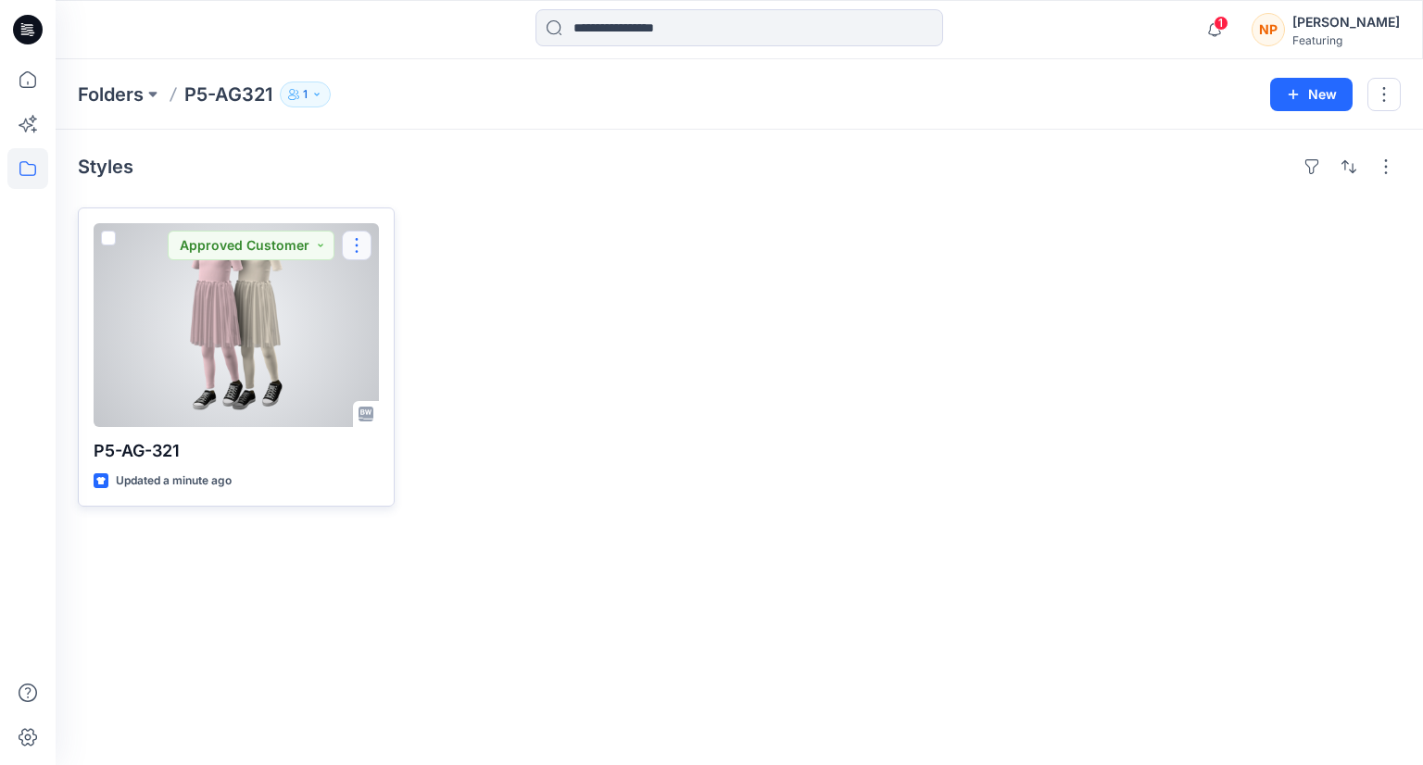
click at [350, 245] on button "button" at bounding box center [357, 246] width 30 height 30
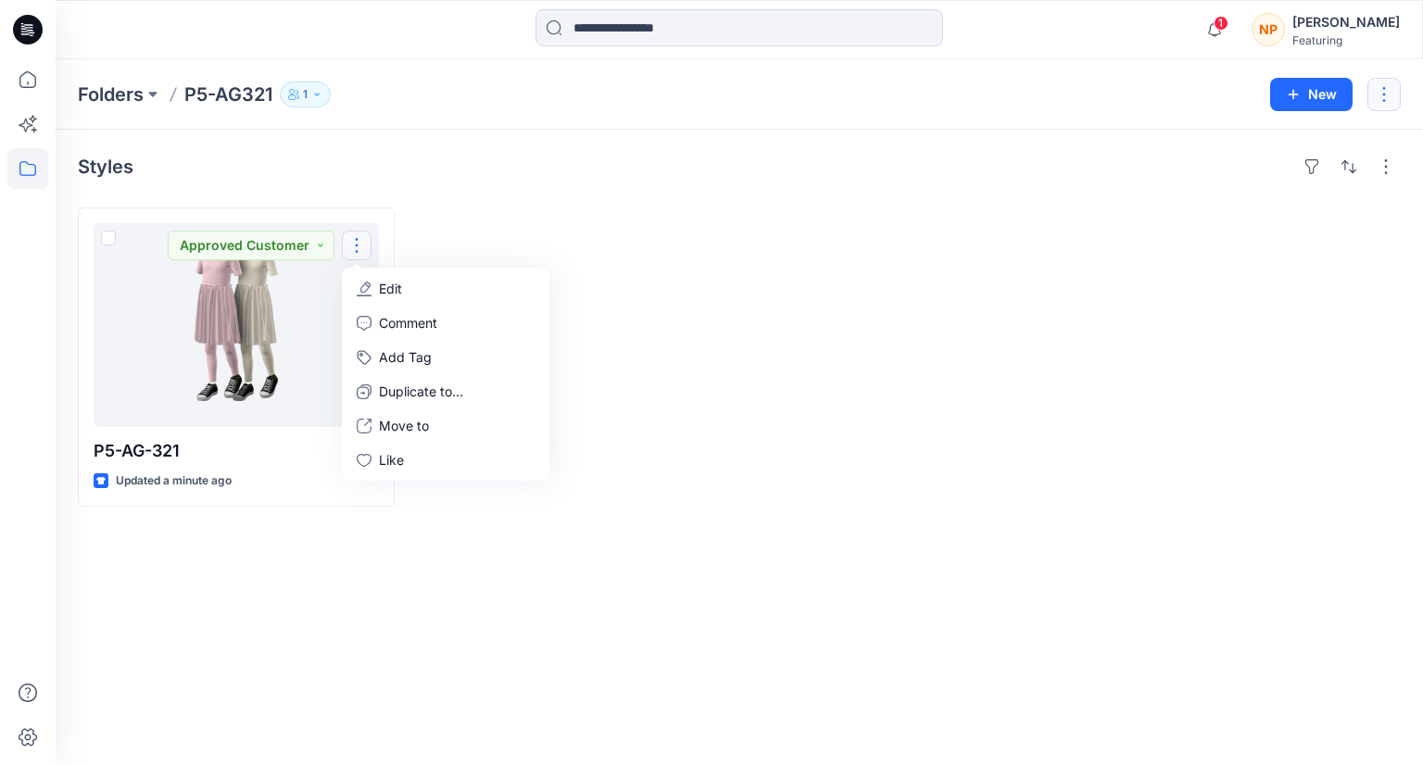
click at [1376, 97] on button "button" at bounding box center [1383, 94] width 33 height 33
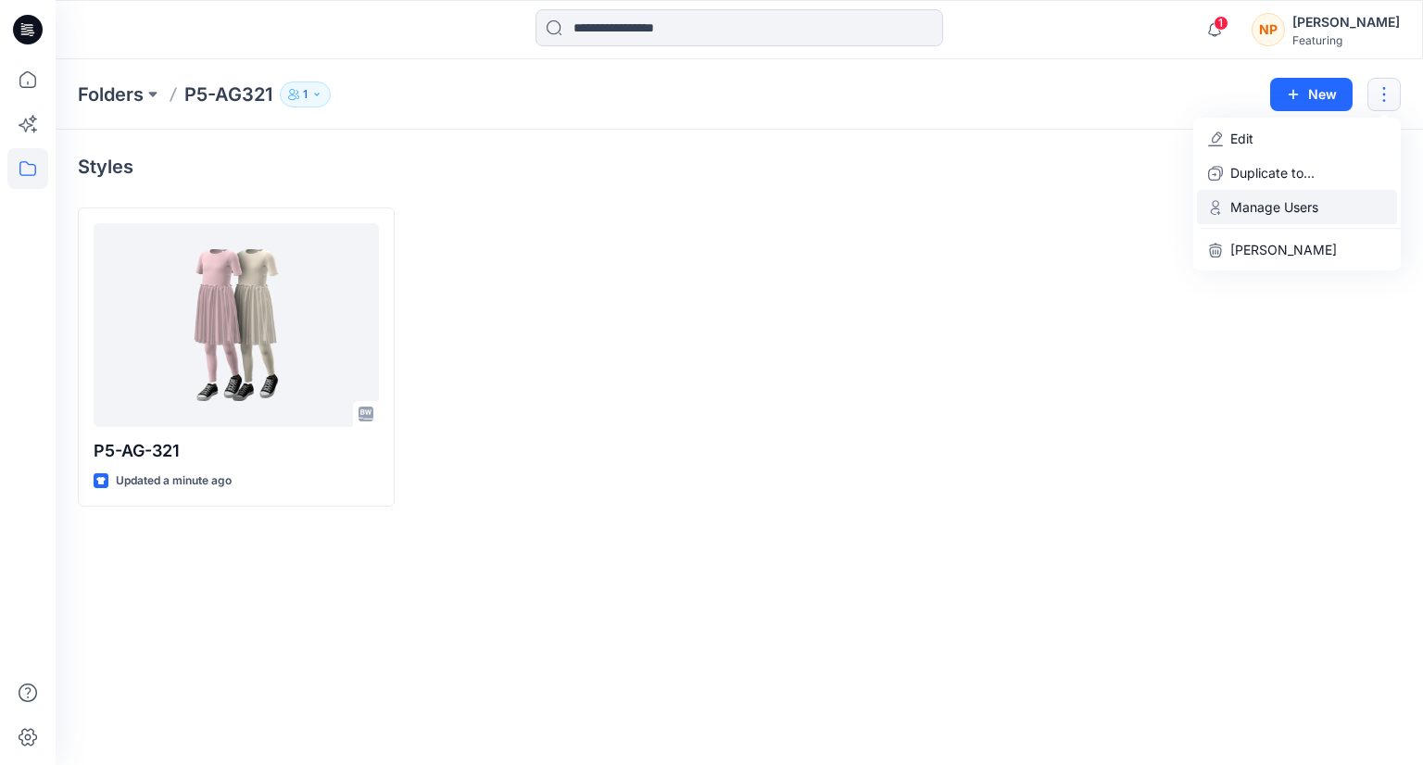
click at [1302, 202] on p "Manage Users" at bounding box center [1274, 206] width 88 height 19
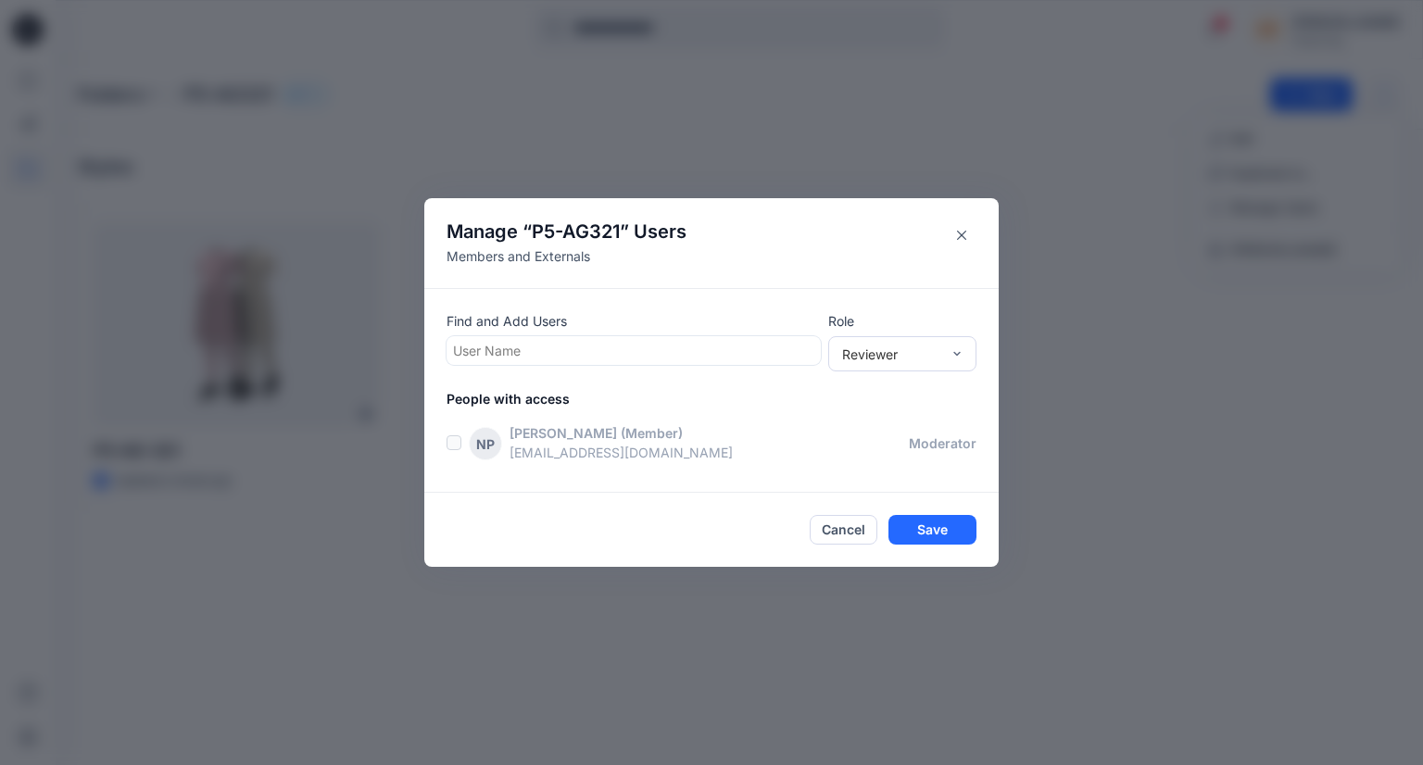
click at [527, 355] on div at bounding box center [633, 350] width 361 height 23
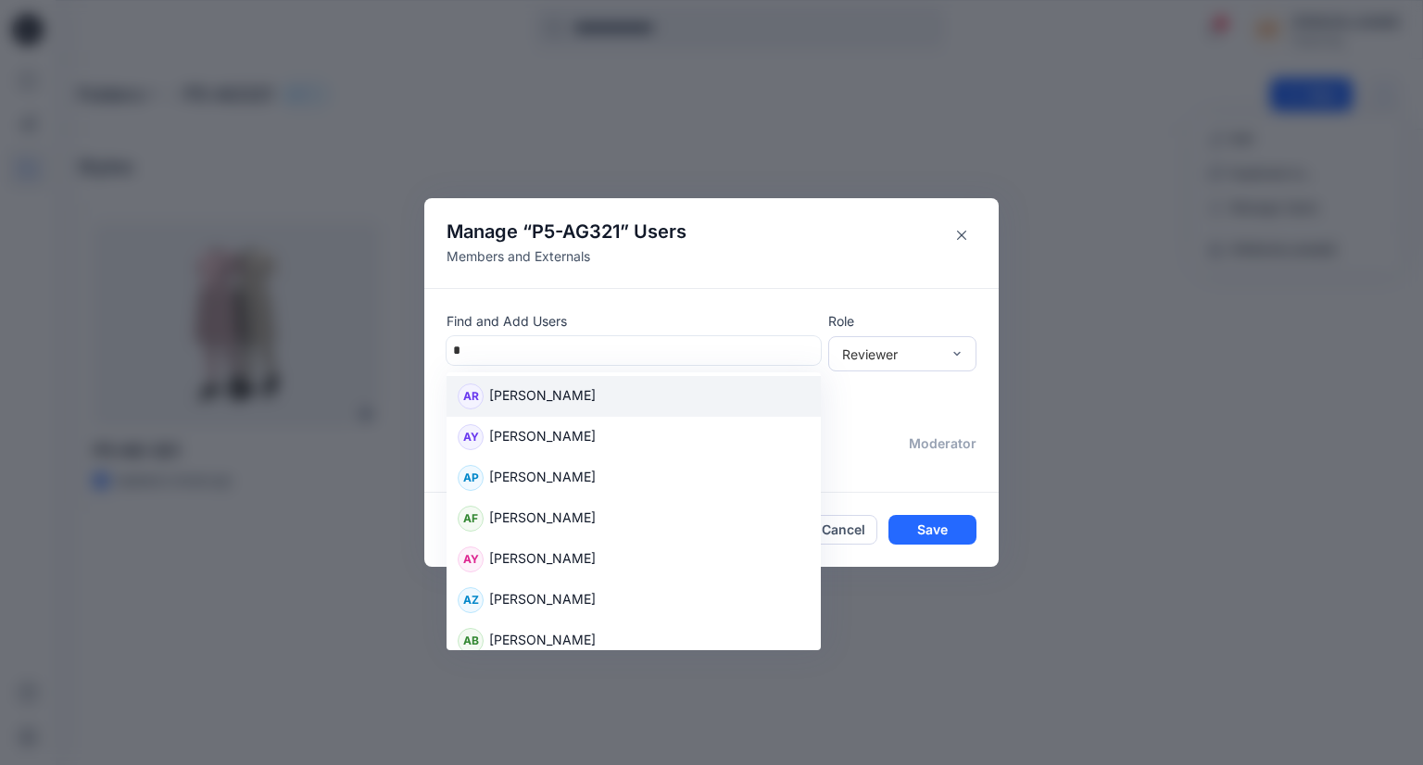
type input "**"
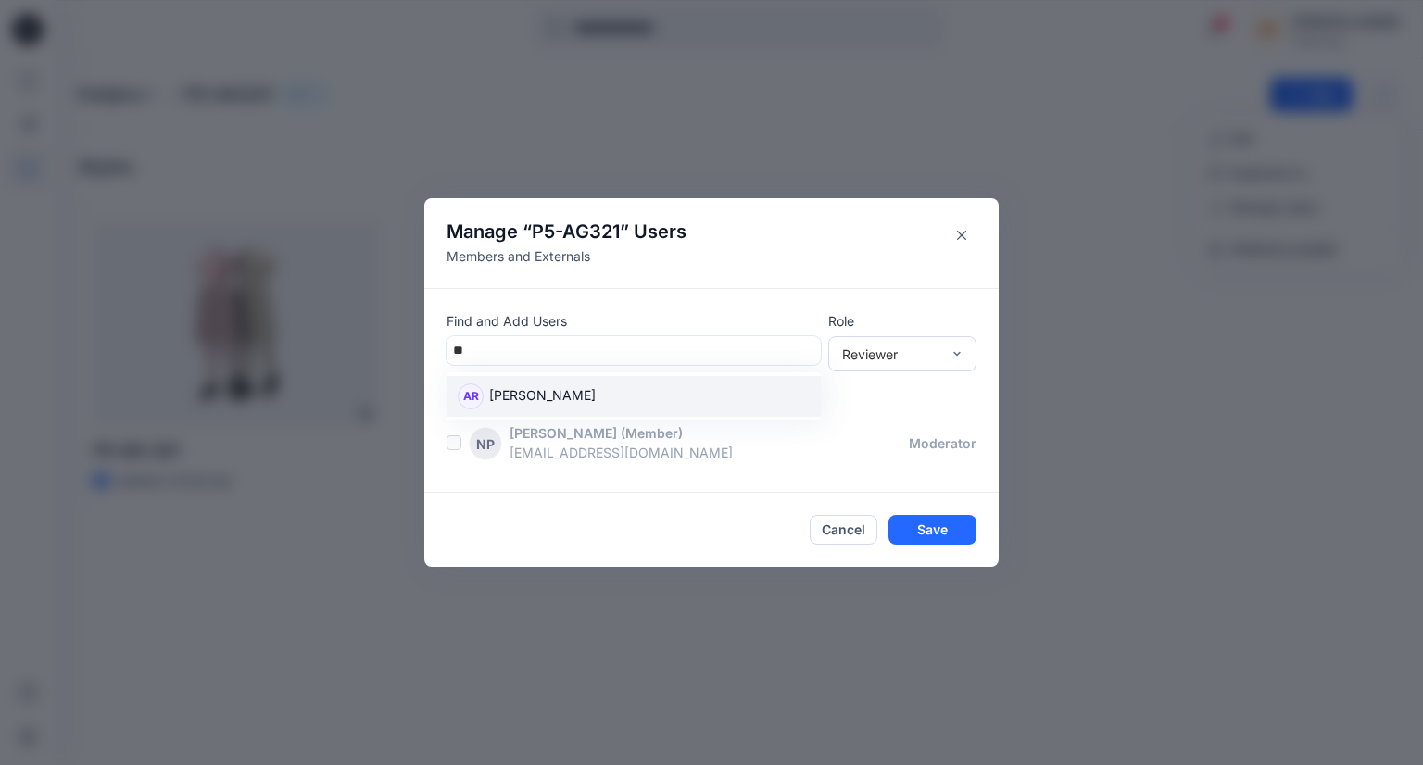
click at [538, 395] on p "Aurelie Rob" at bounding box center [542, 397] width 107 height 24
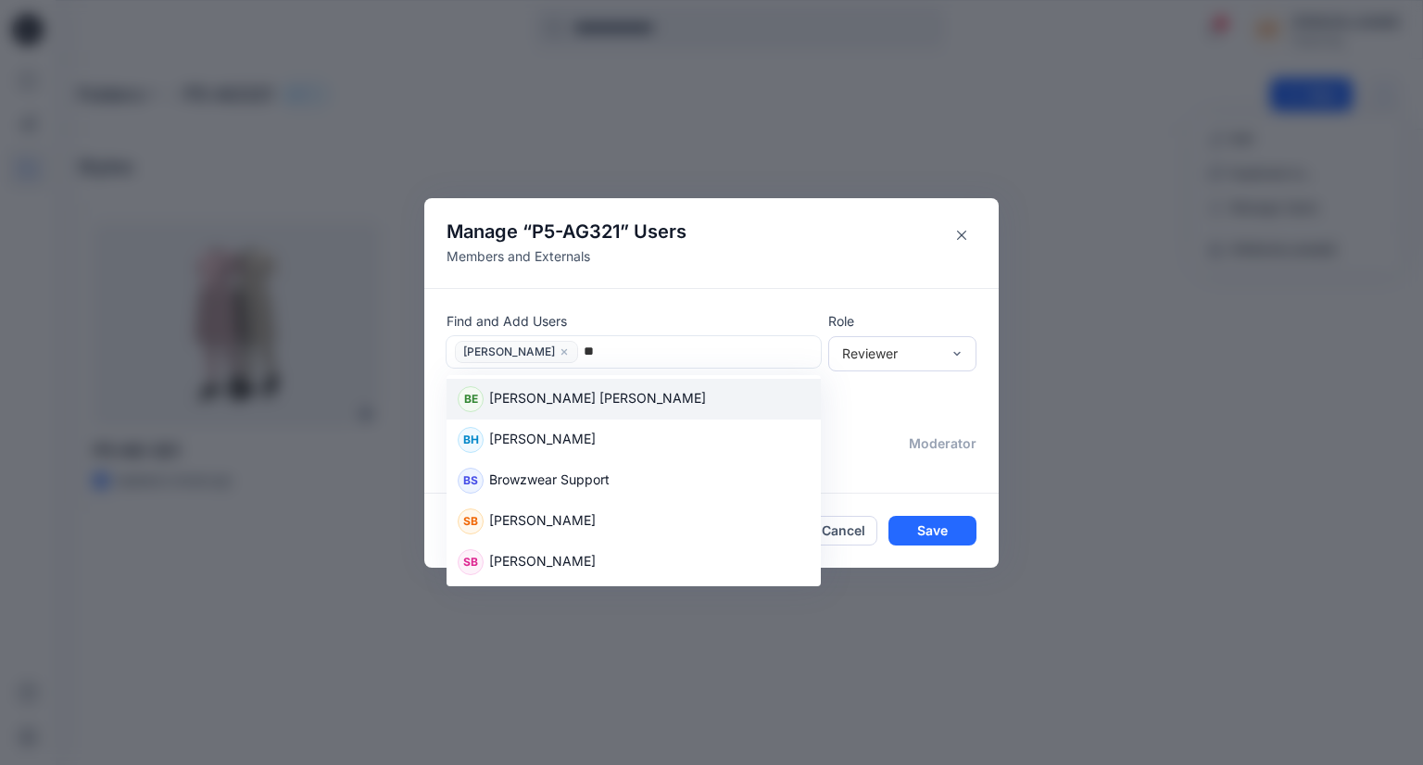
type input "*"
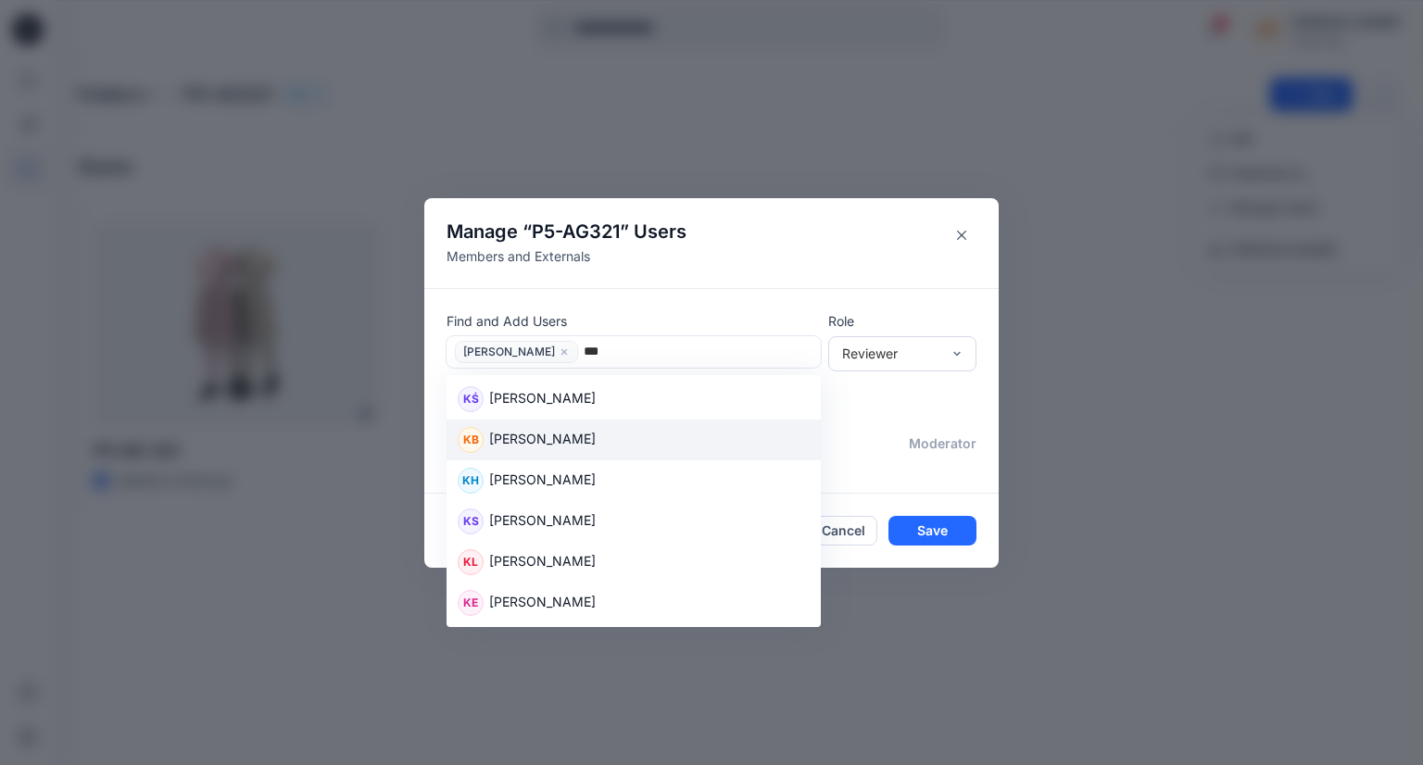
type input "***"
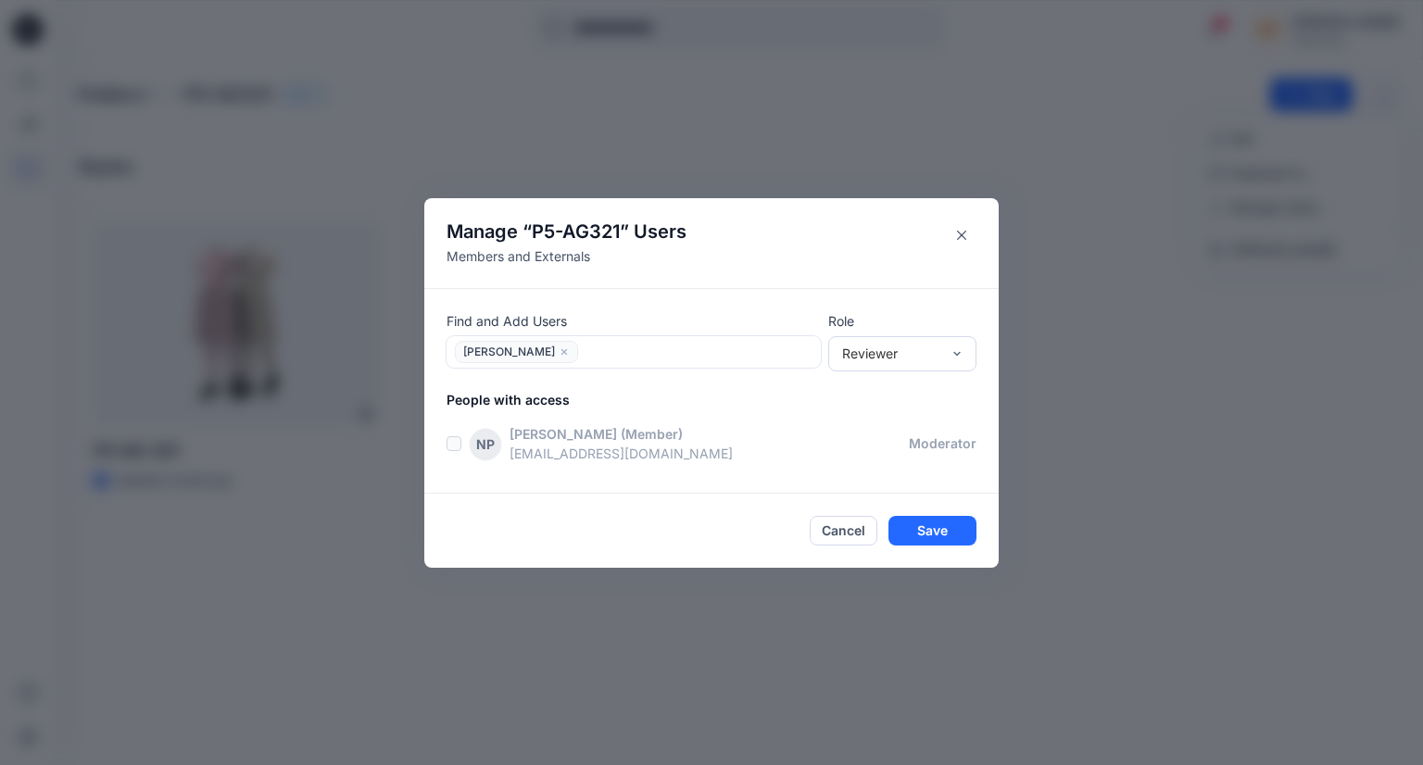
click at [605, 431] on p "[PERSON_NAME]" at bounding box center [562, 433] width 107 height 19
click at [607, 358] on div at bounding box center [699, 351] width 231 height 23
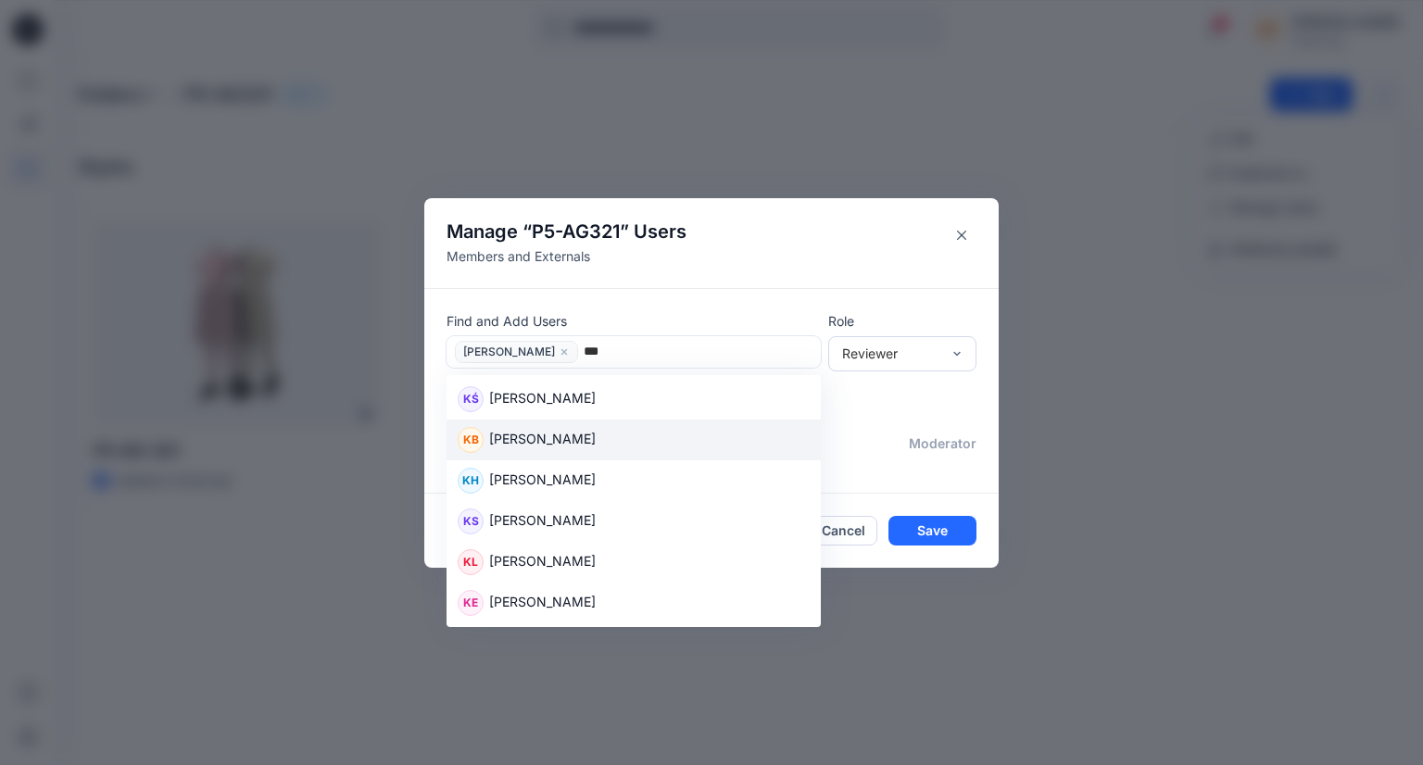
type input "***"
click at [519, 438] on p "[PERSON_NAME]" at bounding box center [562, 433] width 107 height 19
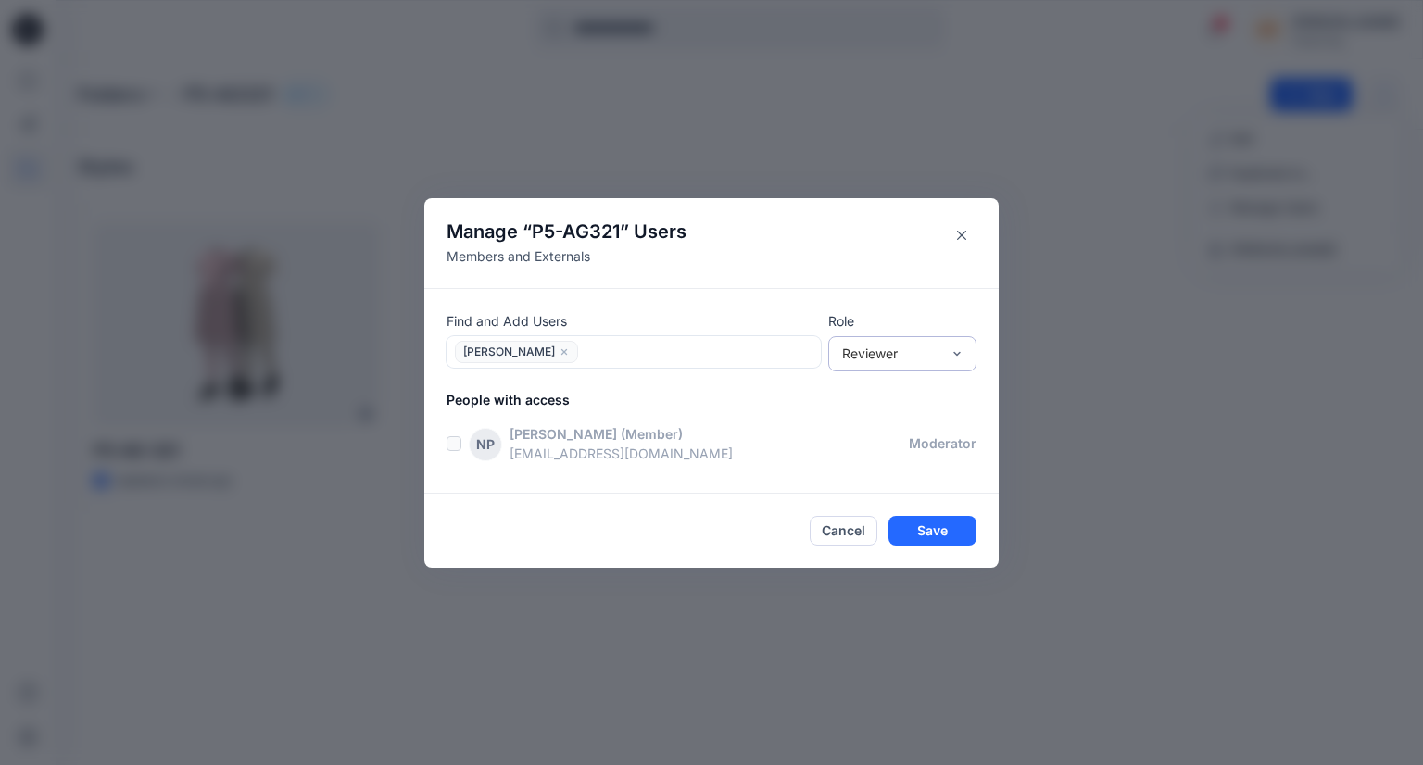
click at [897, 360] on div "Reviewer" at bounding box center [891, 353] width 98 height 19
click at [898, 450] on div "Moderator" at bounding box center [902, 454] width 141 height 32
click at [915, 347] on div "Moderator" at bounding box center [891, 353] width 98 height 19
click at [881, 421] on div "Contributor" at bounding box center [902, 422] width 141 height 32
click at [689, 357] on div at bounding box center [699, 351] width 231 height 23
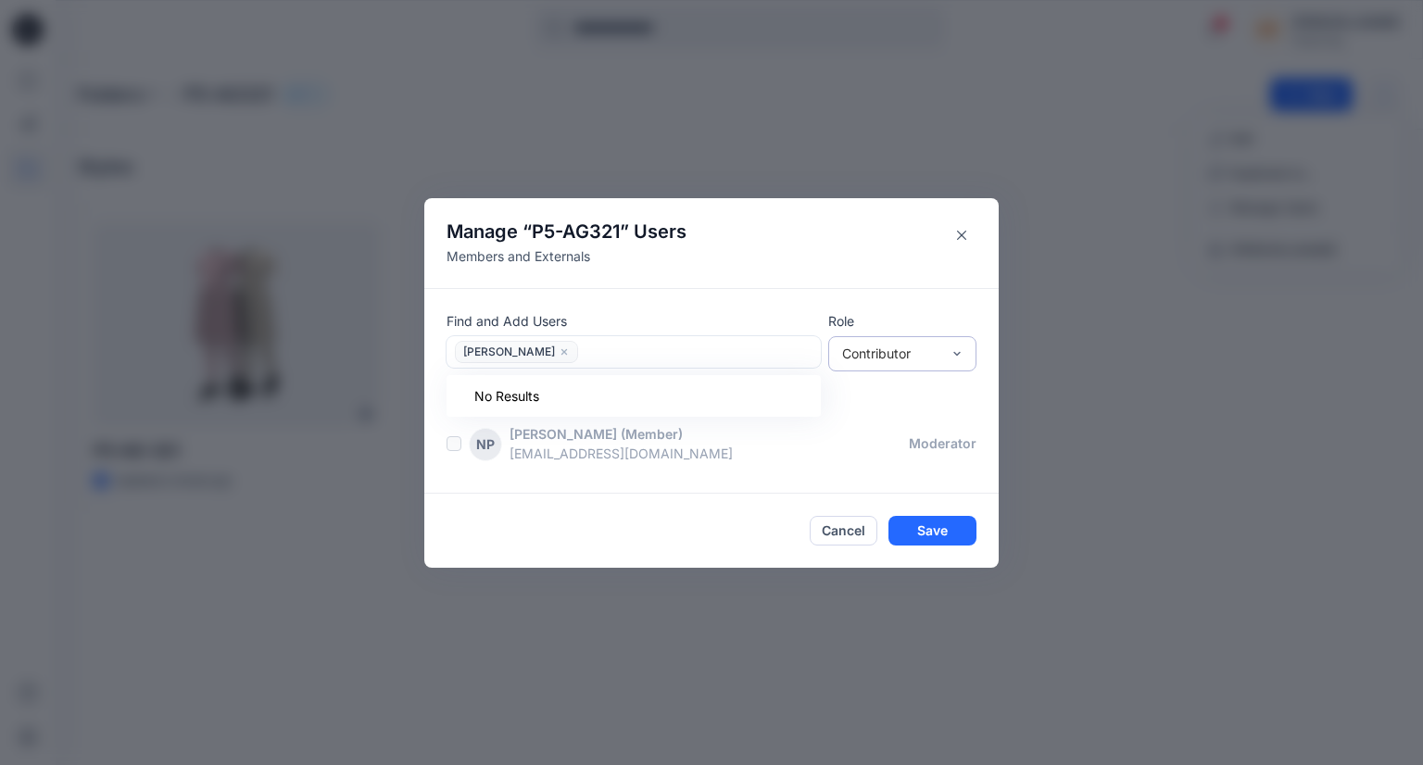
click at [876, 367] on div "Contributor" at bounding box center [902, 353] width 148 height 35
click at [874, 386] on div "Reviewer" at bounding box center [902, 389] width 141 height 32
click at [452, 446] on label at bounding box center [453, 443] width 15 height 15
click at [453, 446] on label at bounding box center [453, 443] width 15 height 15
click at [660, 425] on p "(Member)" at bounding box center [652, 433] width 62 height 19
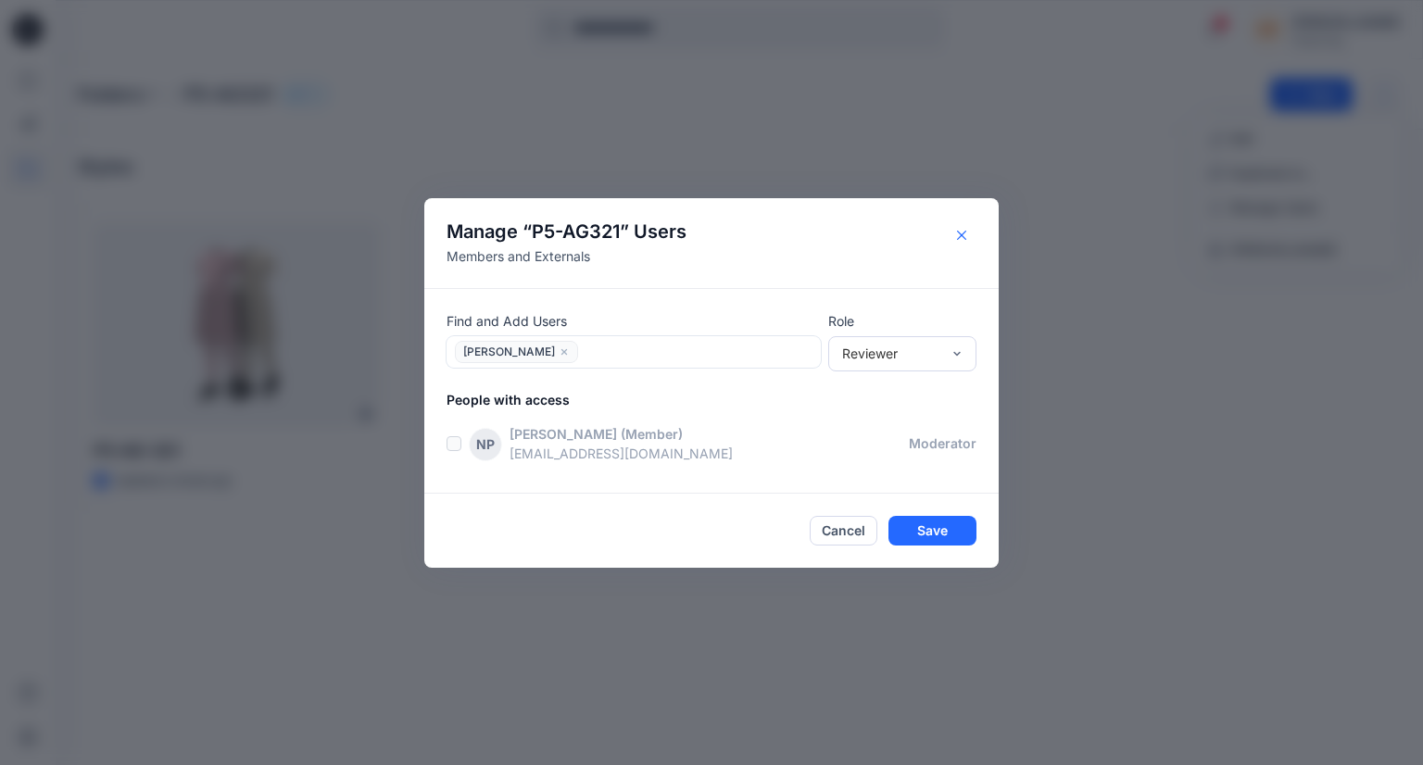
click at [957, 236] on icon "Close" at bounding box center [961, 235] width 9 height 9
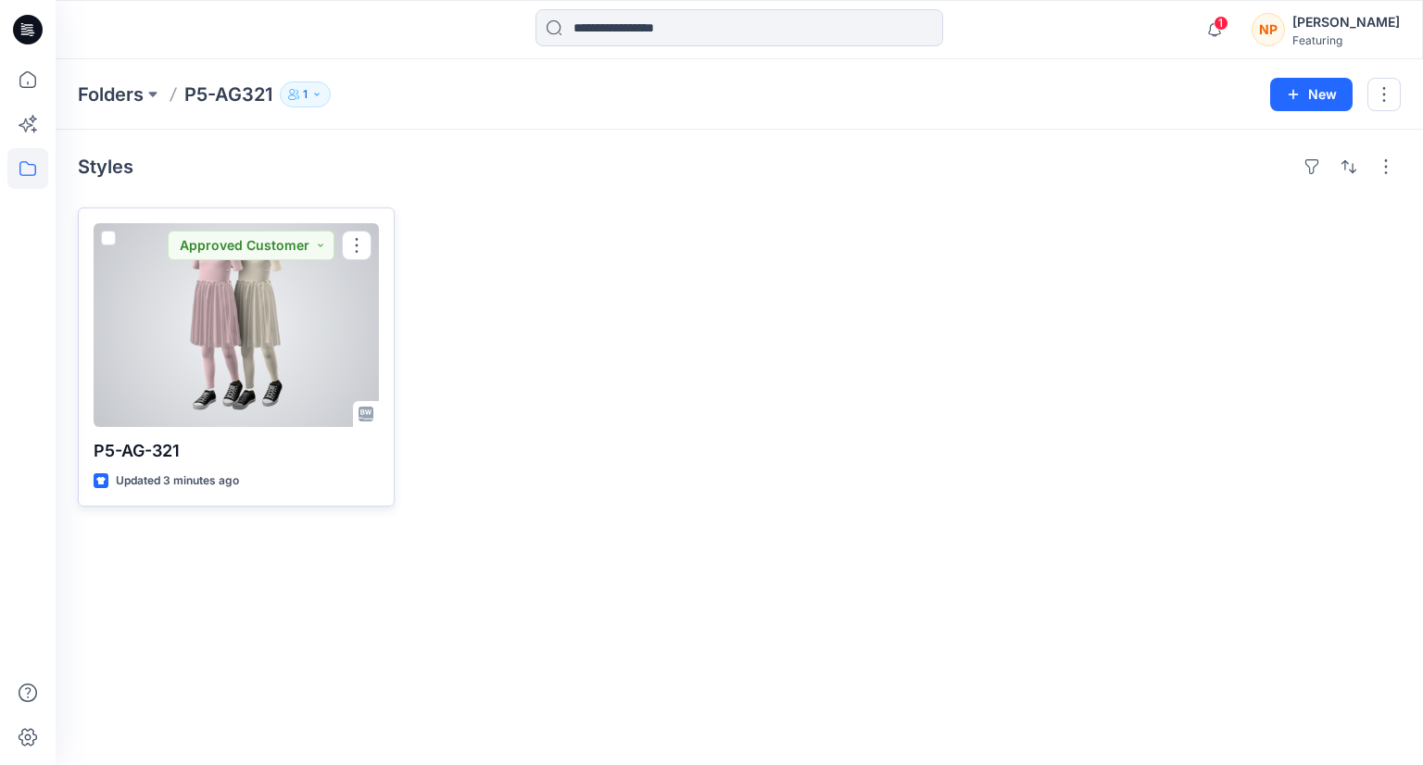
click at [104, 241] on span at bounding box center [108, 238] width 15 height 15
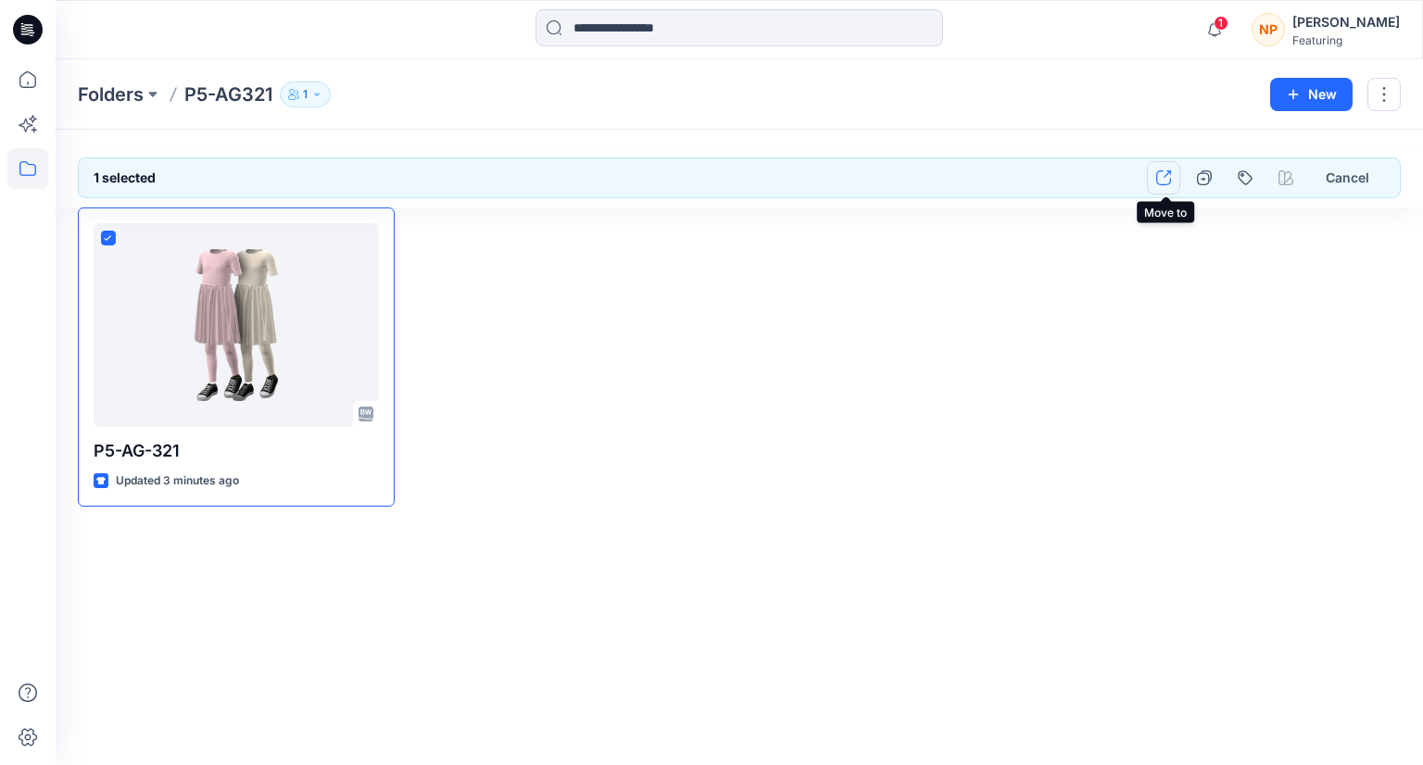
click at [1165, 185] on button "button" at bounding box center [1163, 177] width 33 height 33
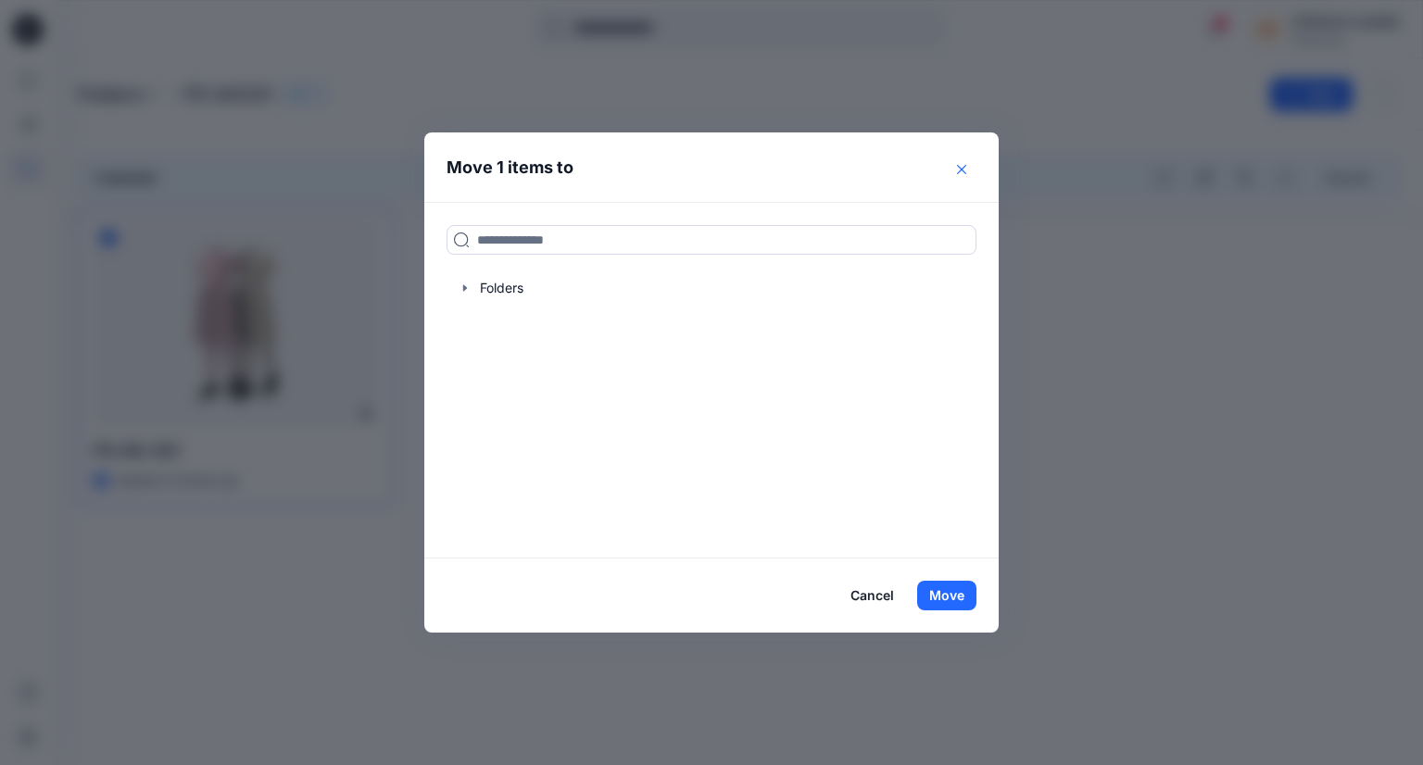
click at [960, 172] on icon "Close" at bounding box center [961, 169] width 9 height 9
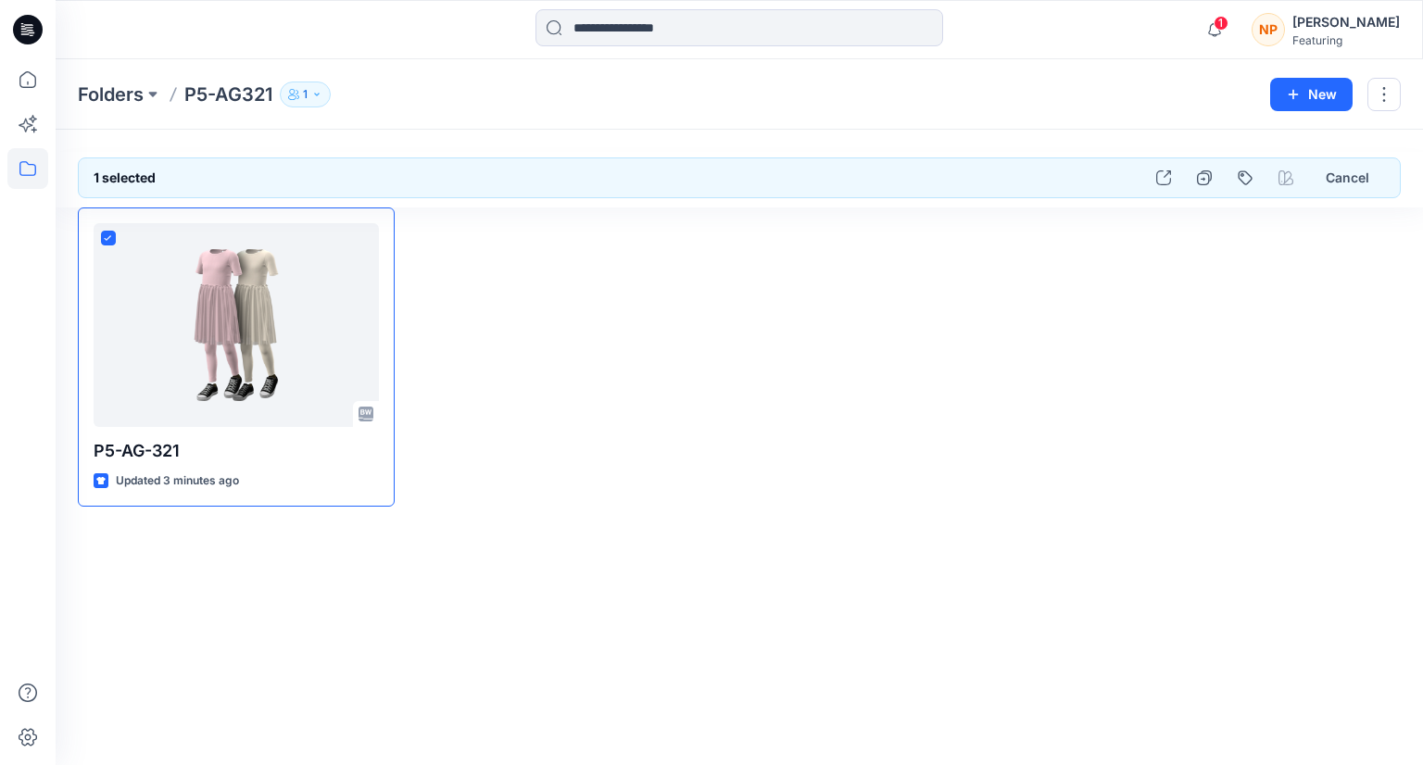
click at [1296, 27] on div "NP Nguyen Phuong Featuring" at bounding box center [1325, 29] width 148 height 37
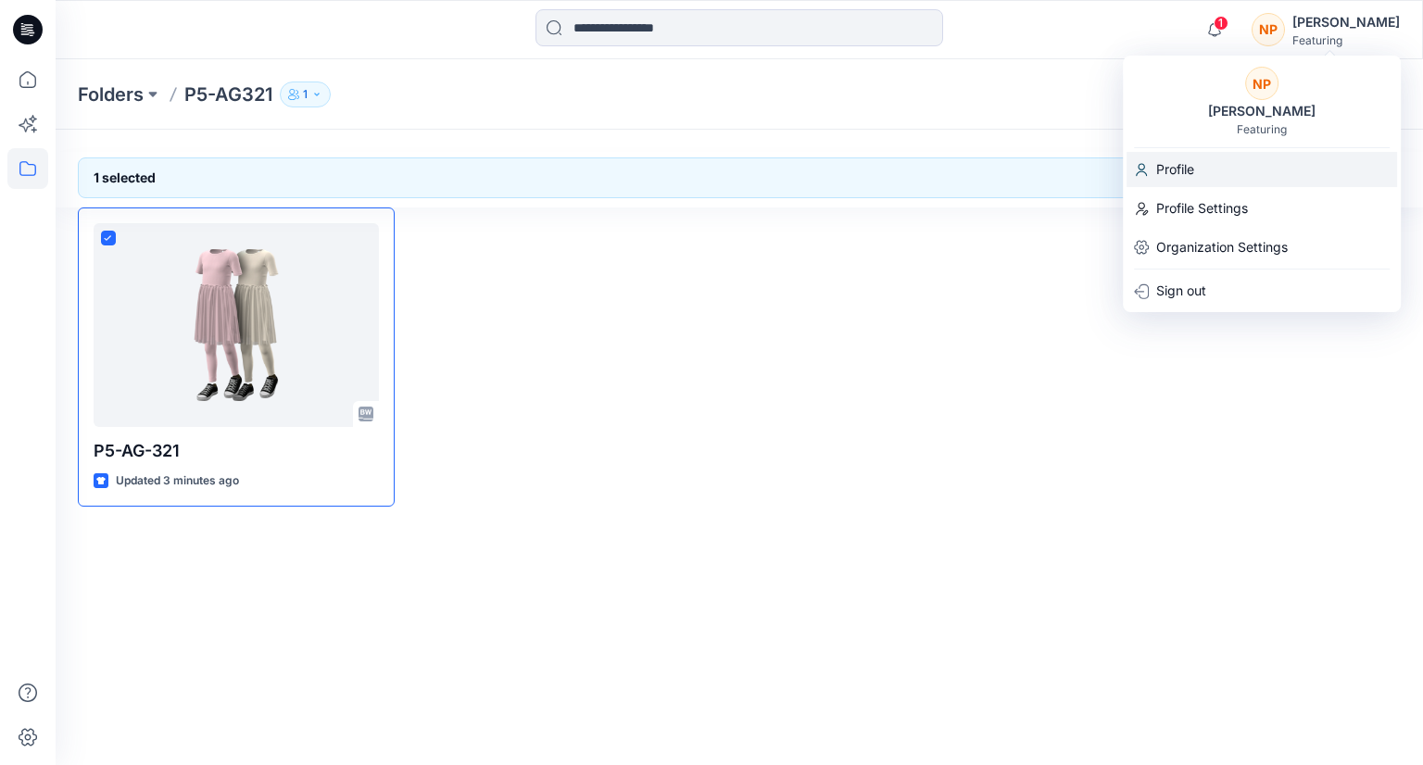
click at [1200, 160] on div "Profile" at bounding box center [1261, 169] width 270 height 35
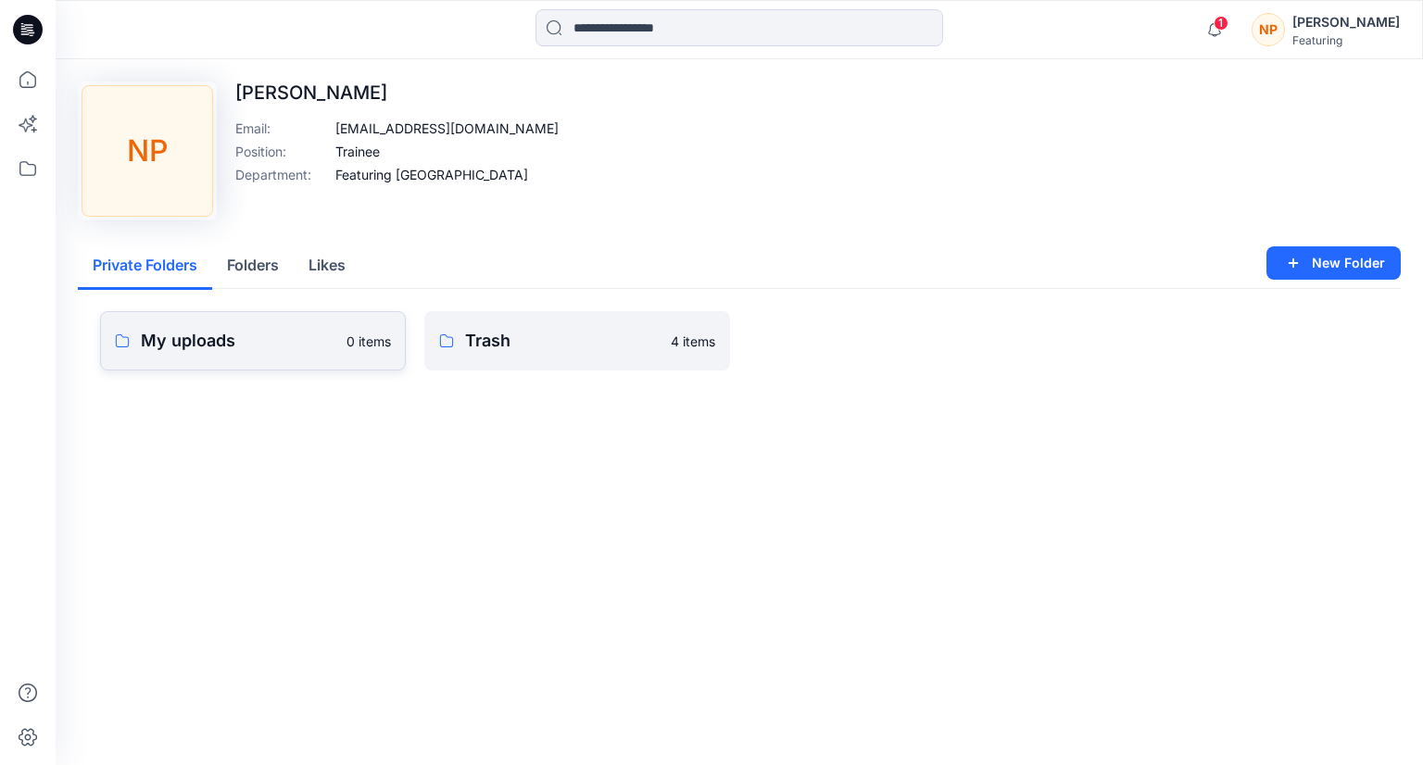
click at [343, 344] on link "My uploads 0 items" at bounding box center [253, 340] width 306 height 59
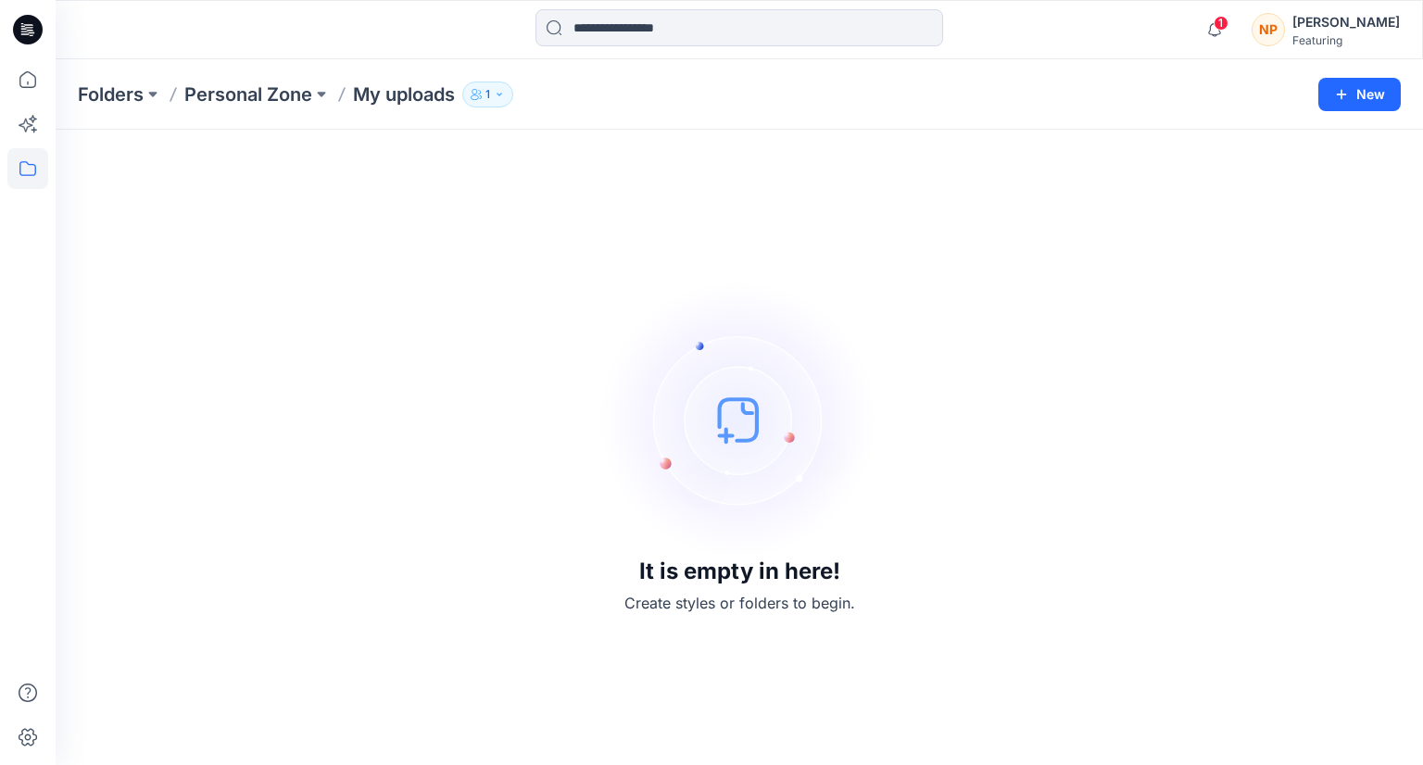
click at [396, 108] on div "Folders Personal Zone My uploads 1 New" at bounding box center [739, 94] width 1367 height 70
click at [708, 423] on img at bounding box center [739, 420] width 278 height 278
click at [1369, 94] on button "New" at bounding box center [1359, 94] width 82 height 33
click at [1289, 145] on p "New Style" at bounding box center [1302, 140] width 62 height 22
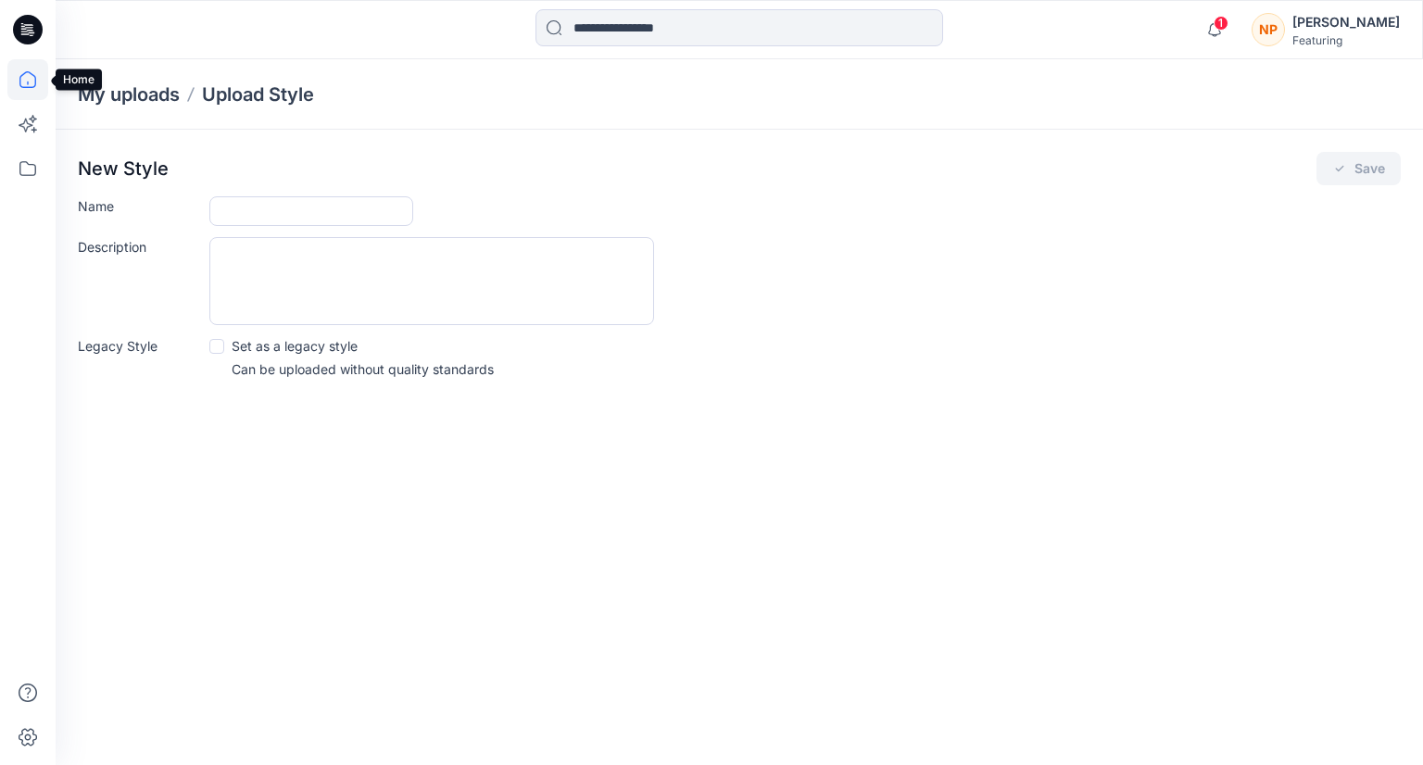
click at [21, 82] on icon at bounding box center [27, 79] width 41 height 41
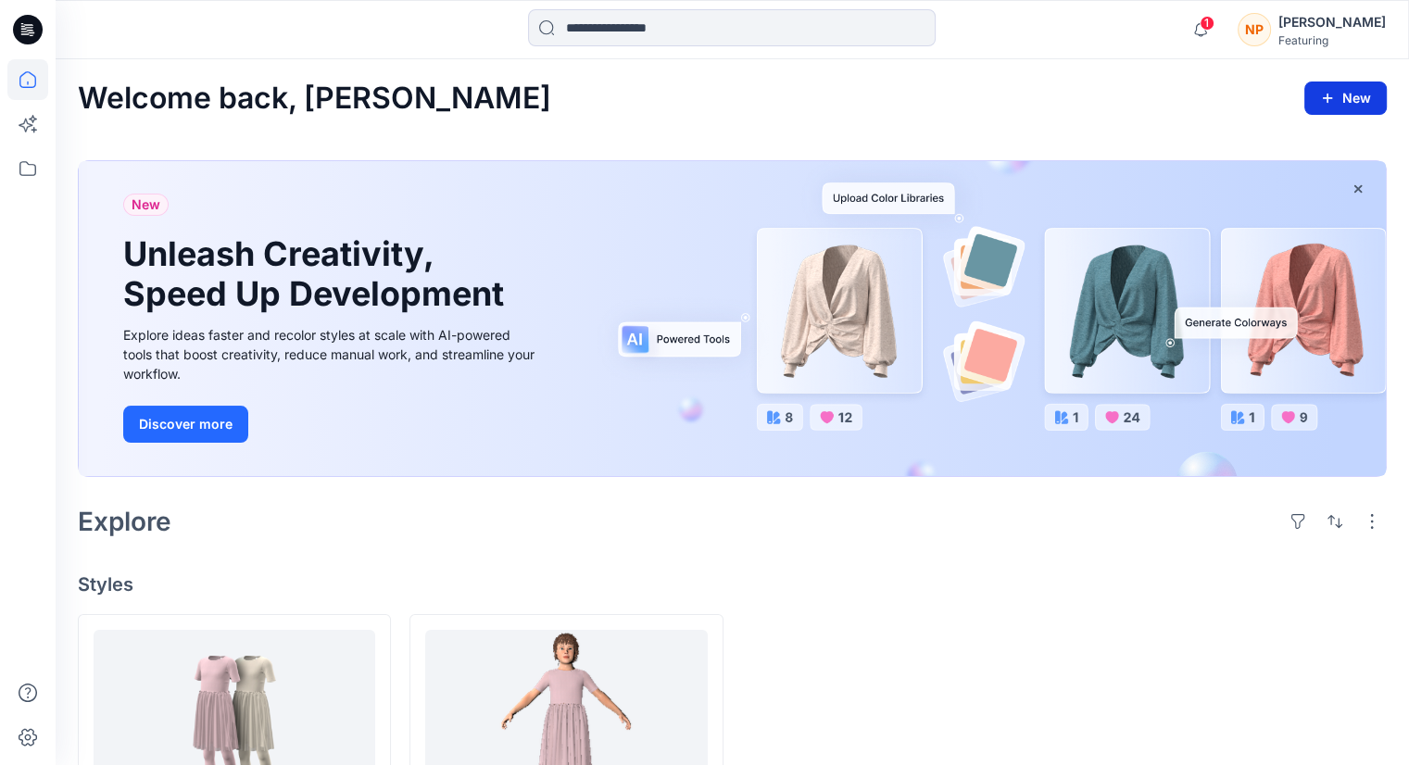
click at [1342, 96] on button "New" at bounding box center [1345, 98] width 82 height 33
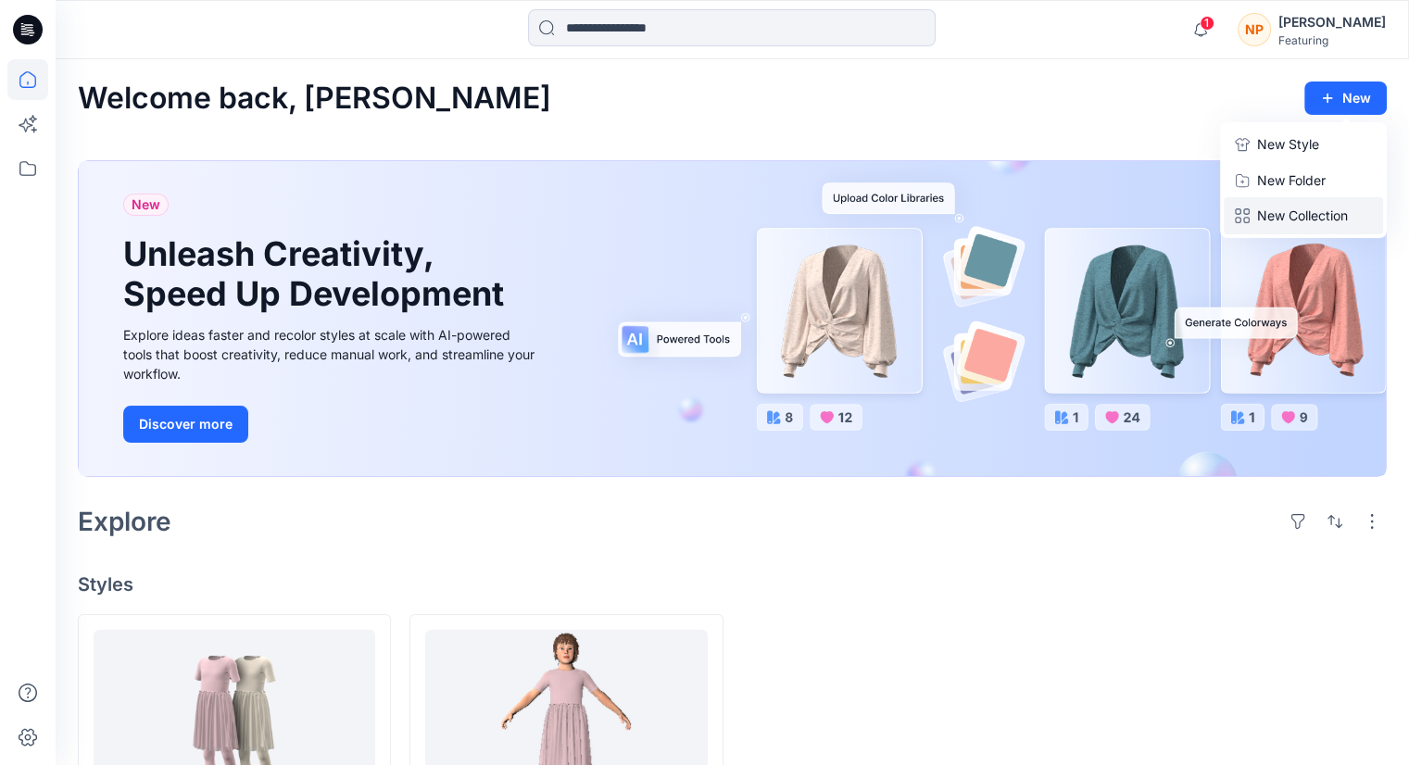
click at [1297, 213] on p "New Collection" at bounding box center [1302, 216] width 91 height 22
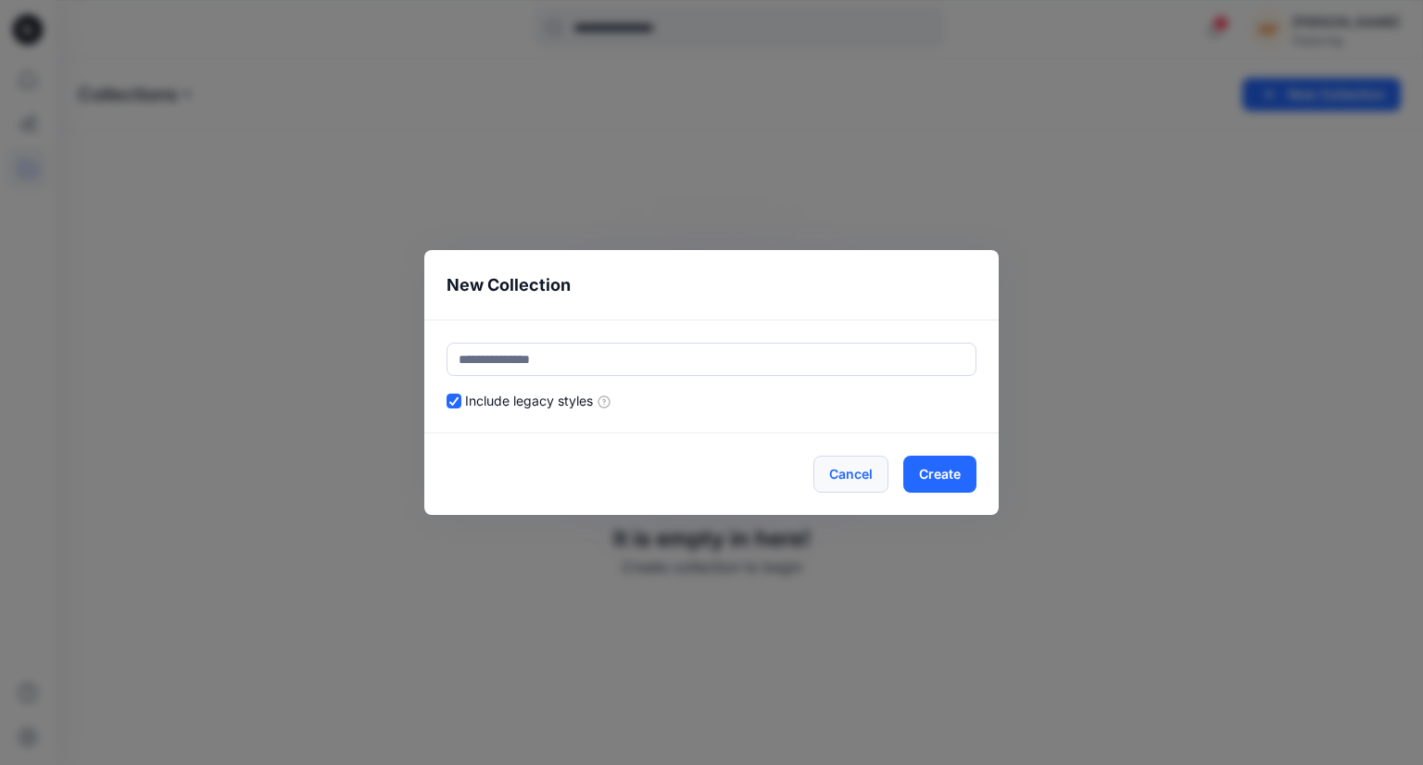
click at [859, 475] on button "Cancel" at bounding box center [850, 474] width 75 height 37
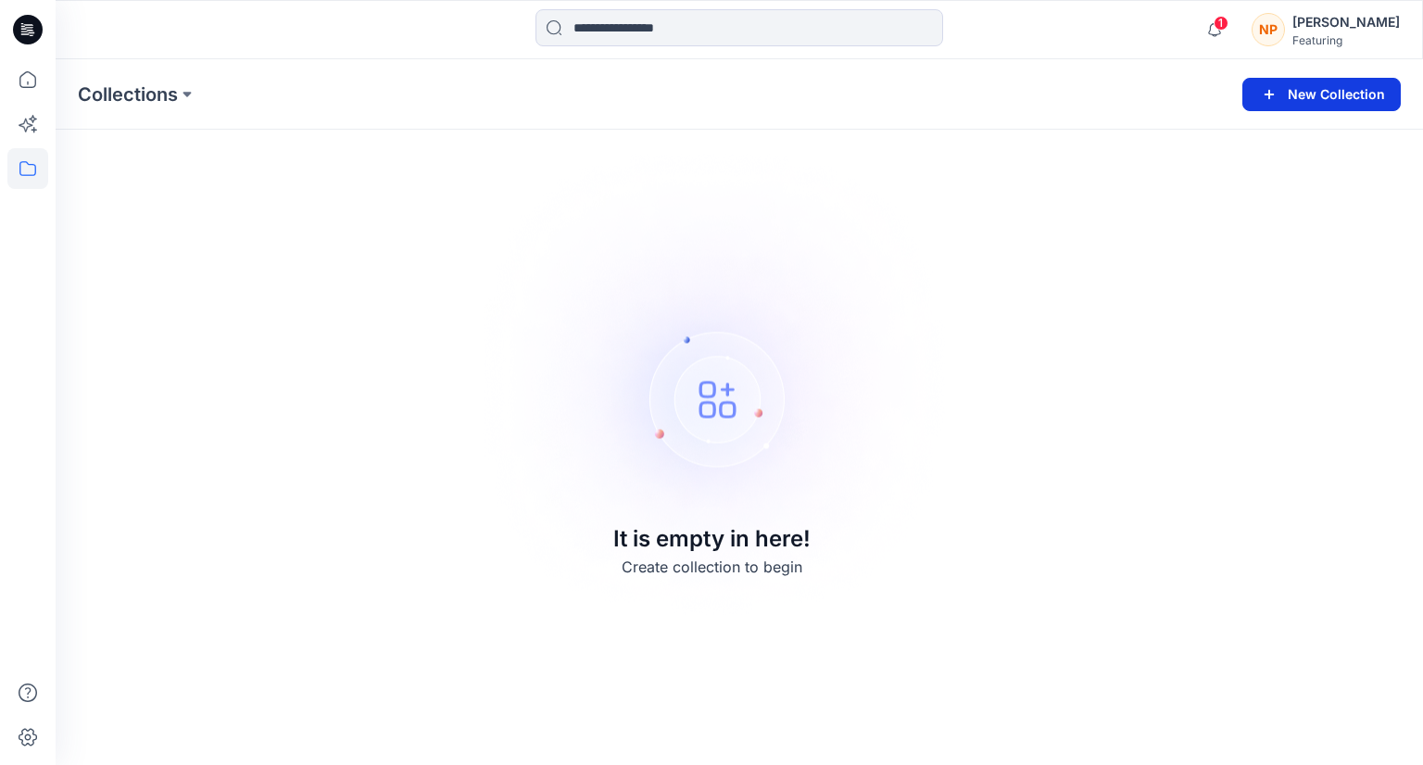
click at [1324, 94] on button "New Collection" at bounding box center [1321, 94] width 158 height 33
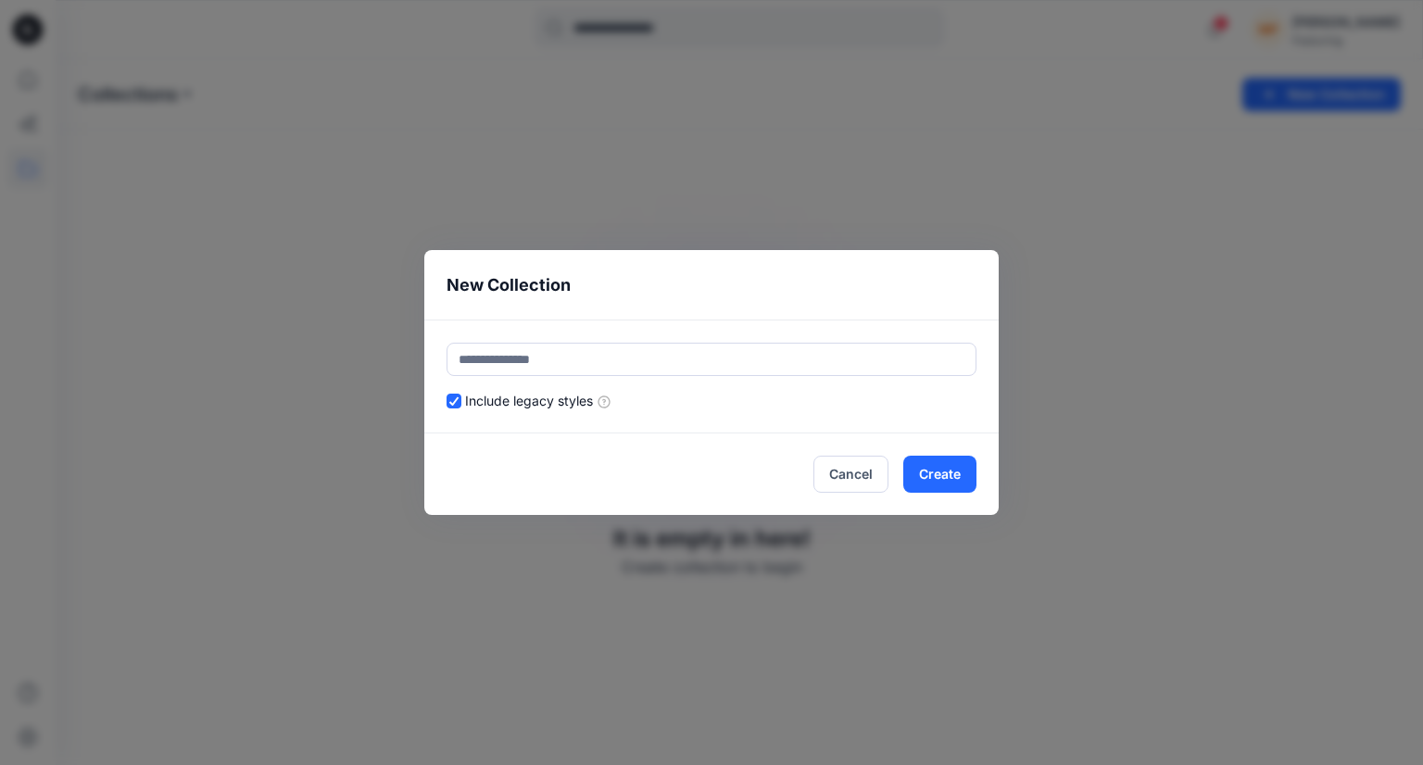
click at [908, 209] on div "New Collection Include legacy styles Cancel Create" at bounding box center [711, 382] width 1423 height 765
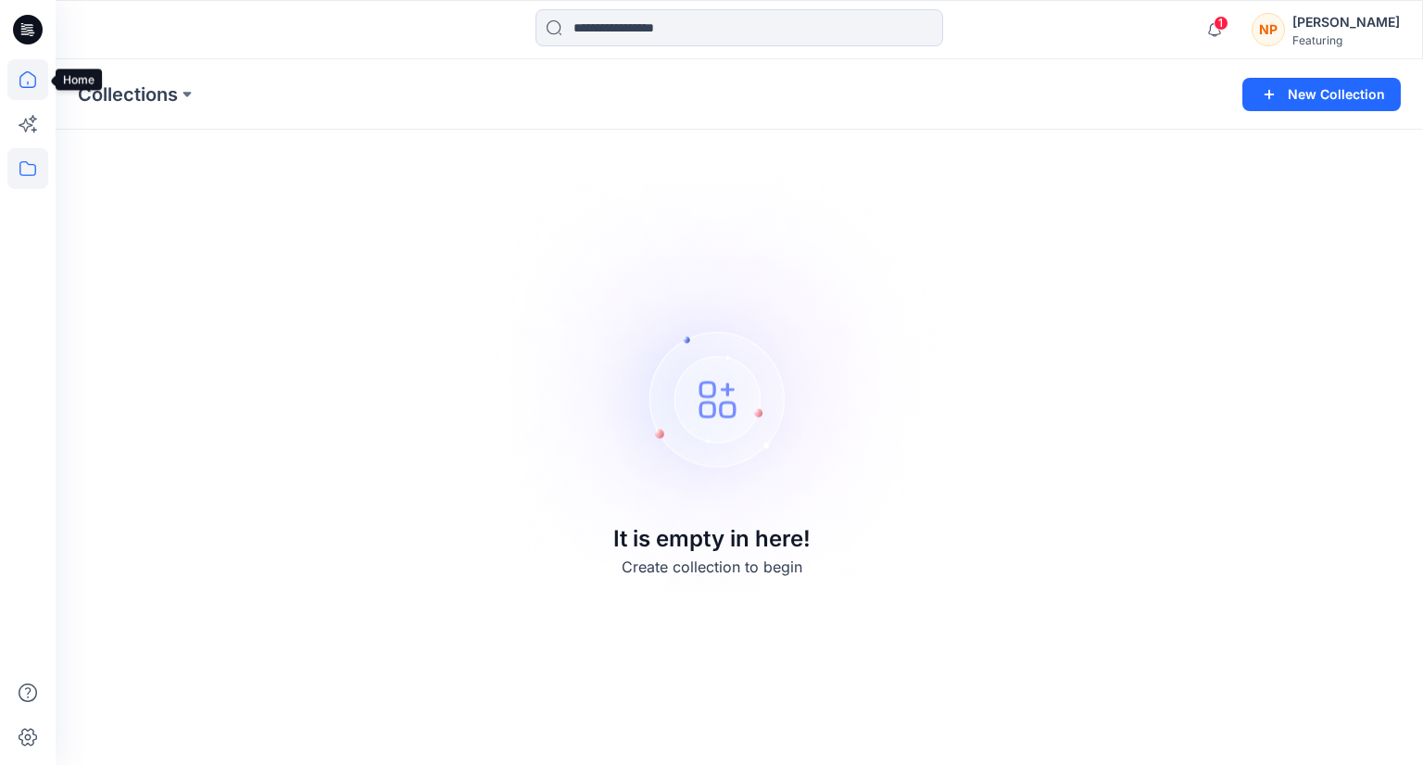
click at [34, 79] on icon at bounding box center [27, 79] width 17 height 17
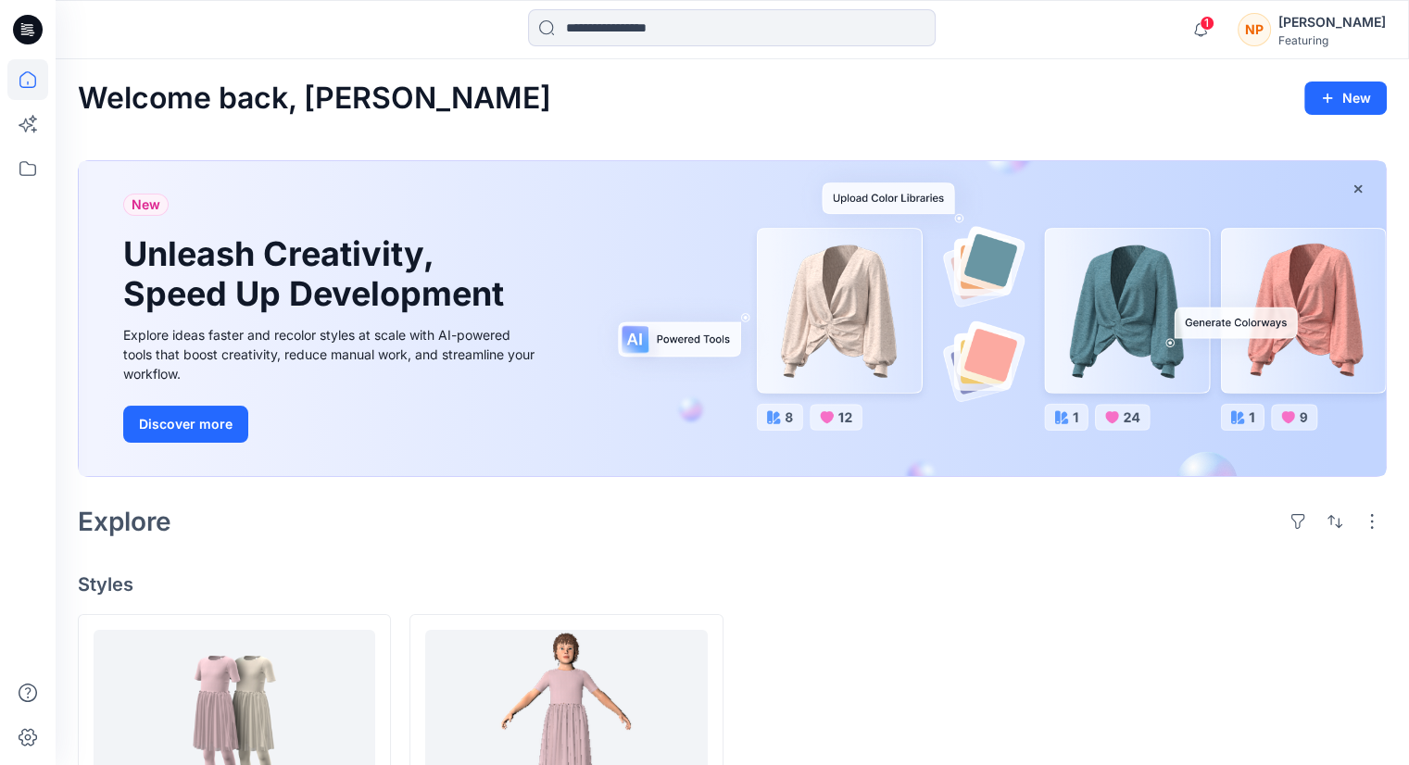
scroll to position [169, 0]
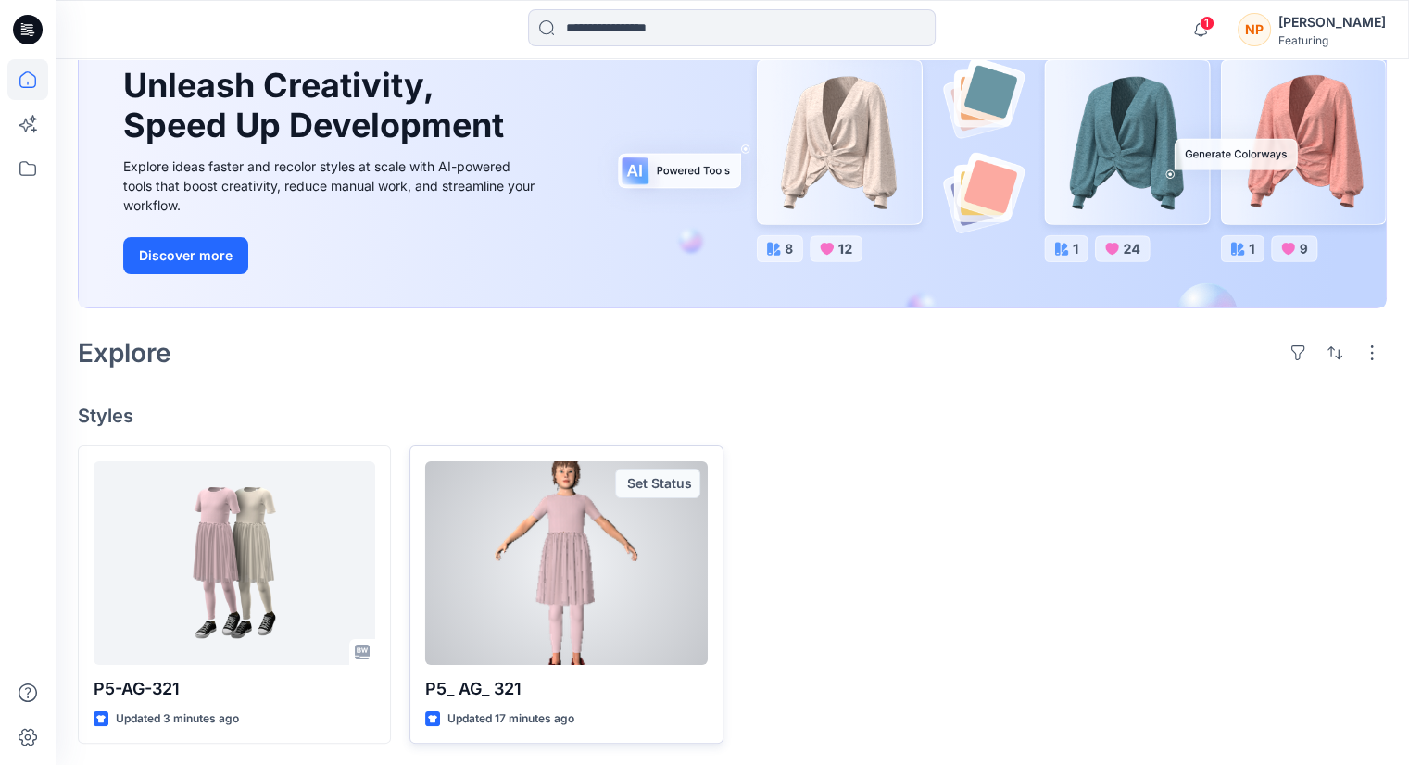
click at [592, 545] on div at bounding box center [566, 563] width 282 height 204
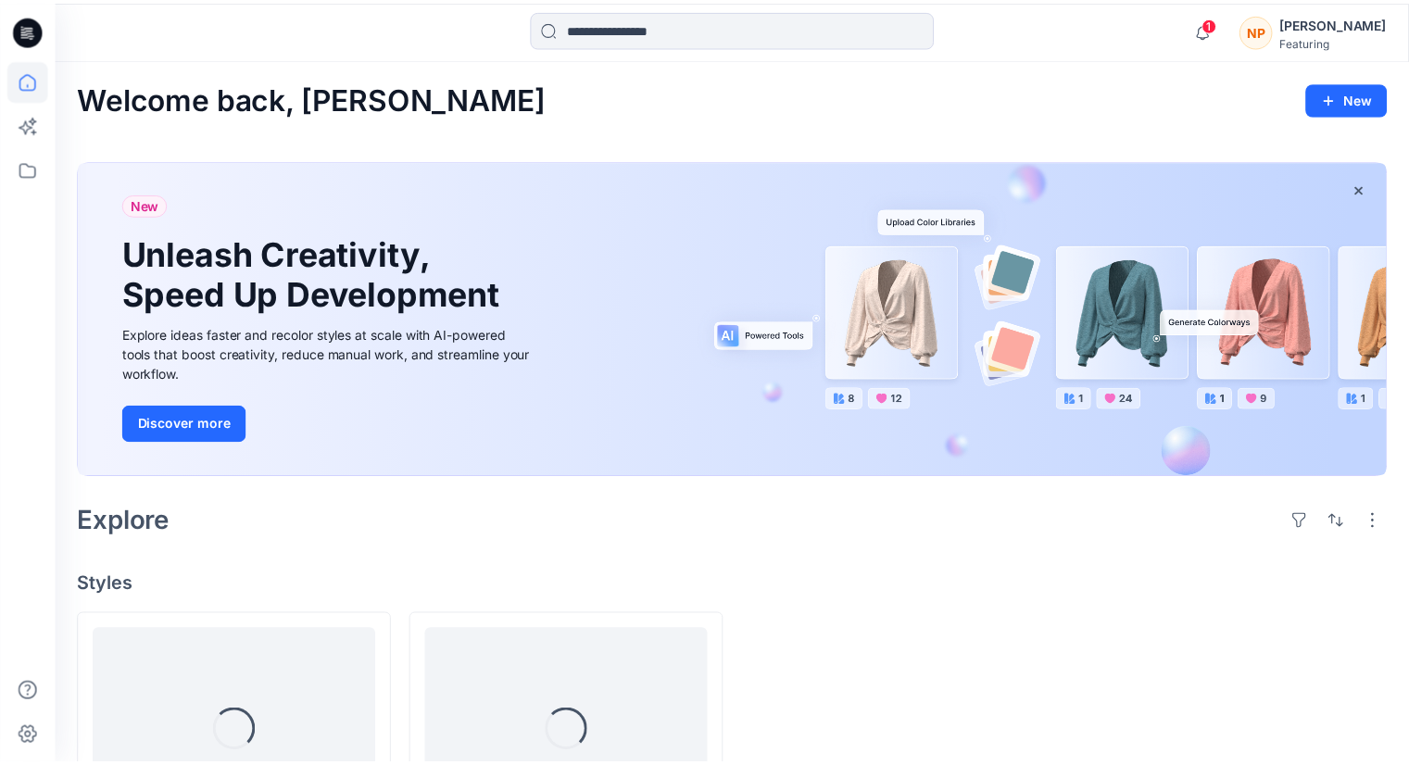
scroll to position [169, 0]
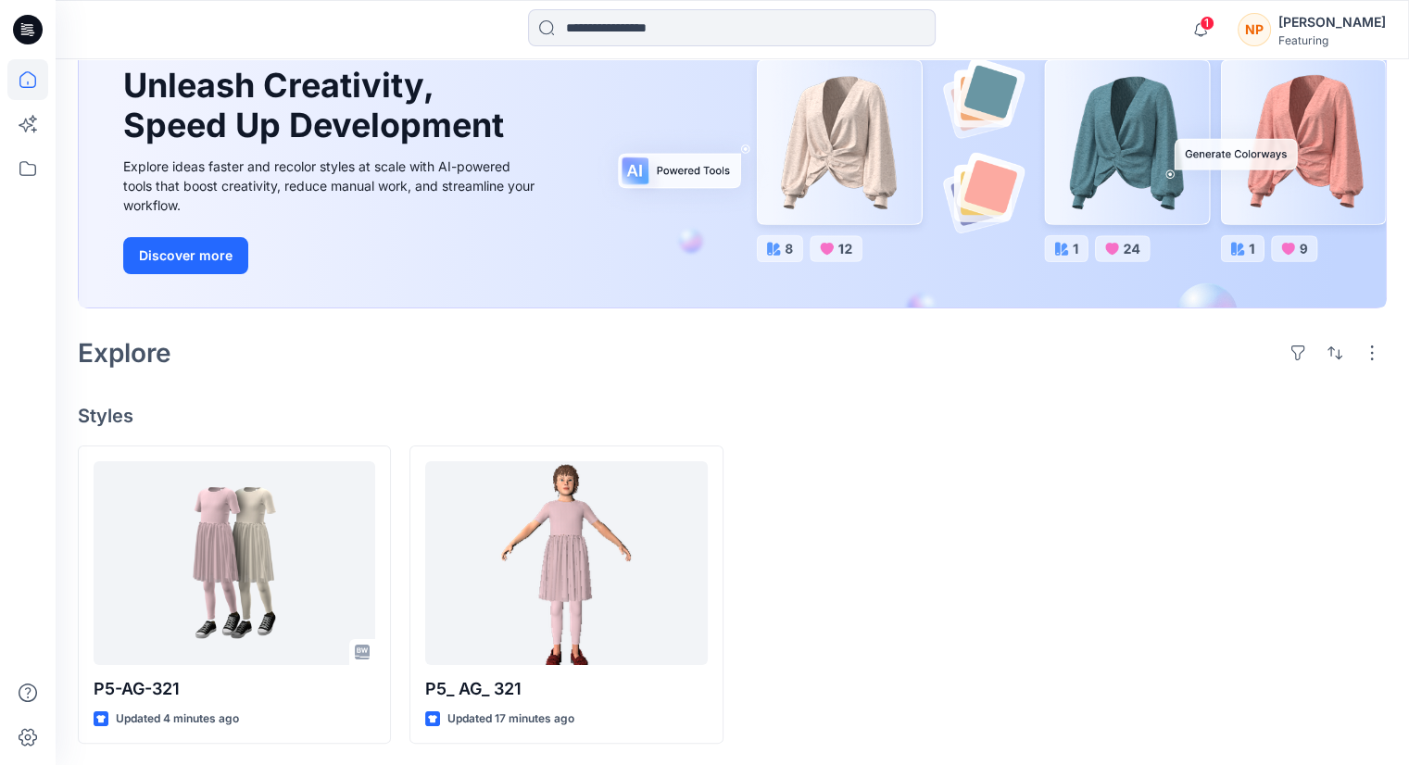
click at [492, 410] on h4 "Styles" at bounding box center [732, 416] width 1309 height 22
click at [24, 72] on icon at bounding box center [27, 79] width 17 height 17
click at [29, 167] on icon at bounding box center [27, 168] width 41 height 41
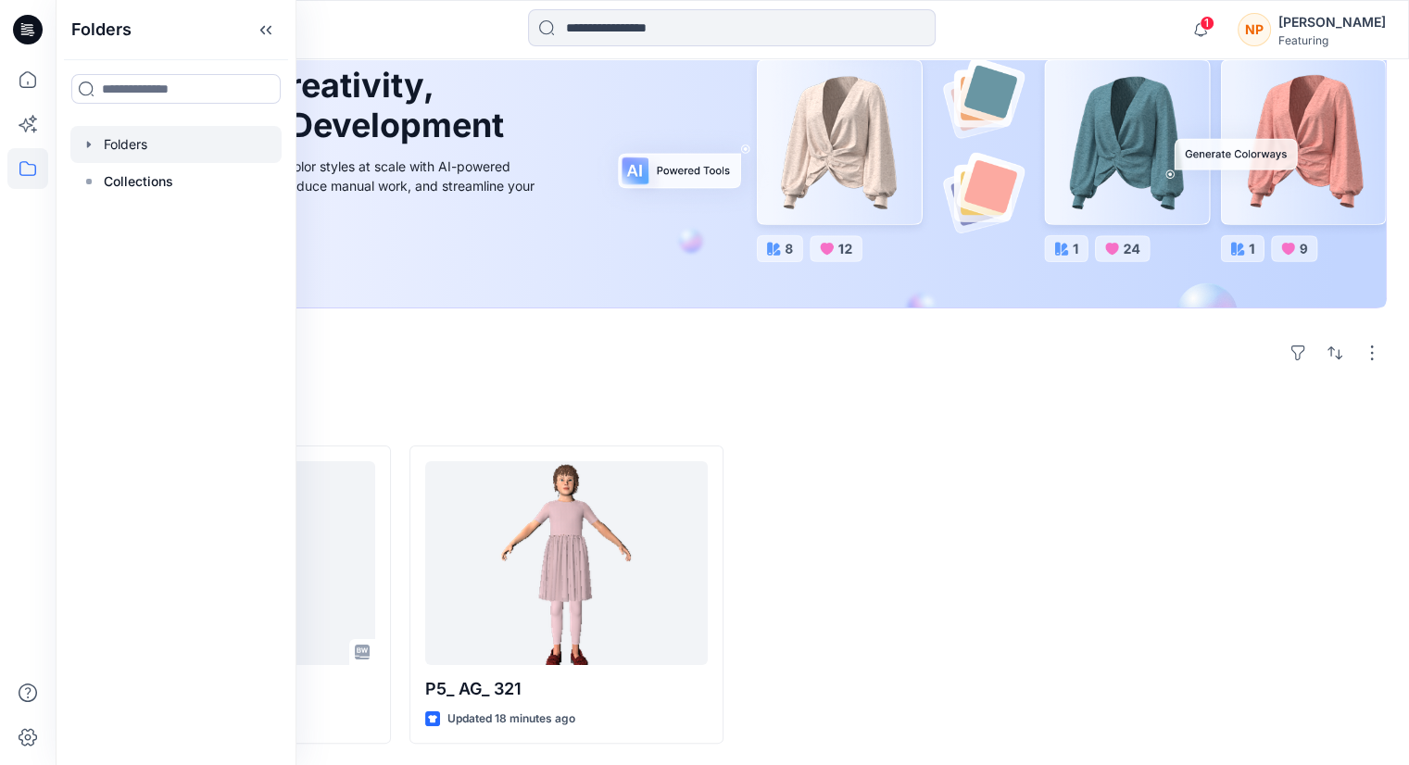
click at [89, 147] on icon "button" at bounding box center [89, 144] width 15 height 15
click at [156, 191] on p "P5-AG321" at bounding box center [152, 181] width 61 height 22
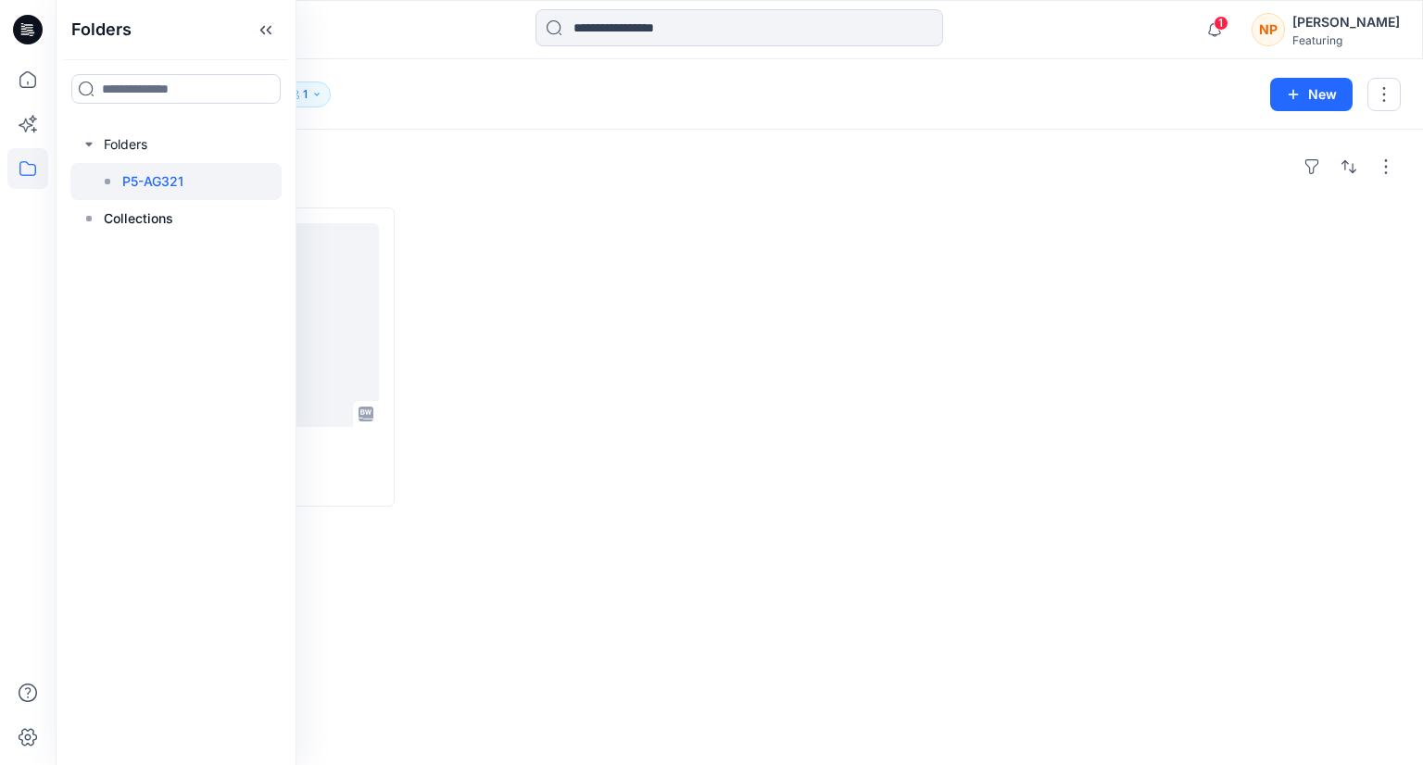
drag, startPoint x: 153, startPoint y: 189, endPoint x: 200, endPoint y: 177, distance: 48.8
click at [200, 177] on div "P5-AG321" at bounding box center [185, 181] width 193 height 37
click at [491, 179] on div "Styles" at bounding box center [739, 167] width 1323 height 30
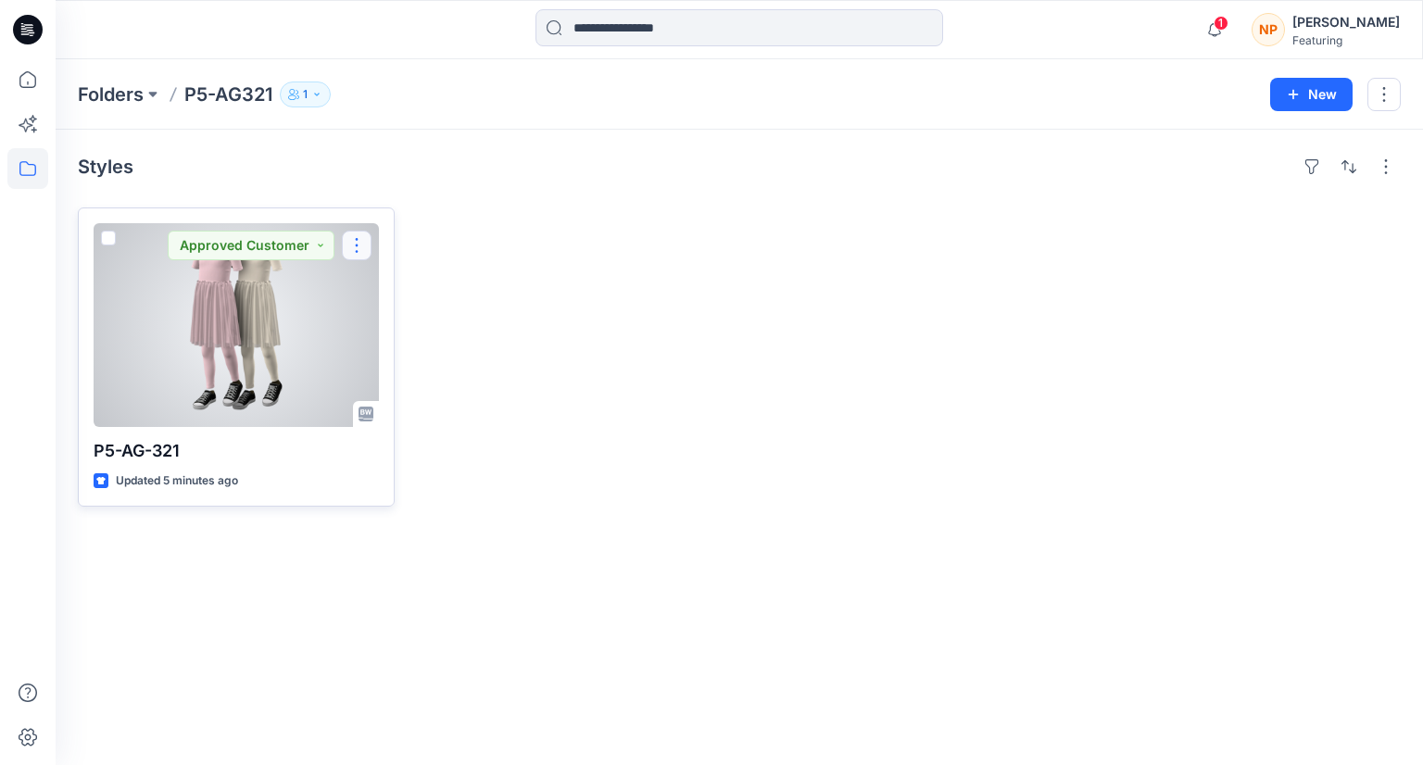
click at [359, 234] on button "button" at bounding box center [357, 246] width 30 height 30
click at [393, 291] on p "Edit" at bounding box center [390, 288] width 23 height 19
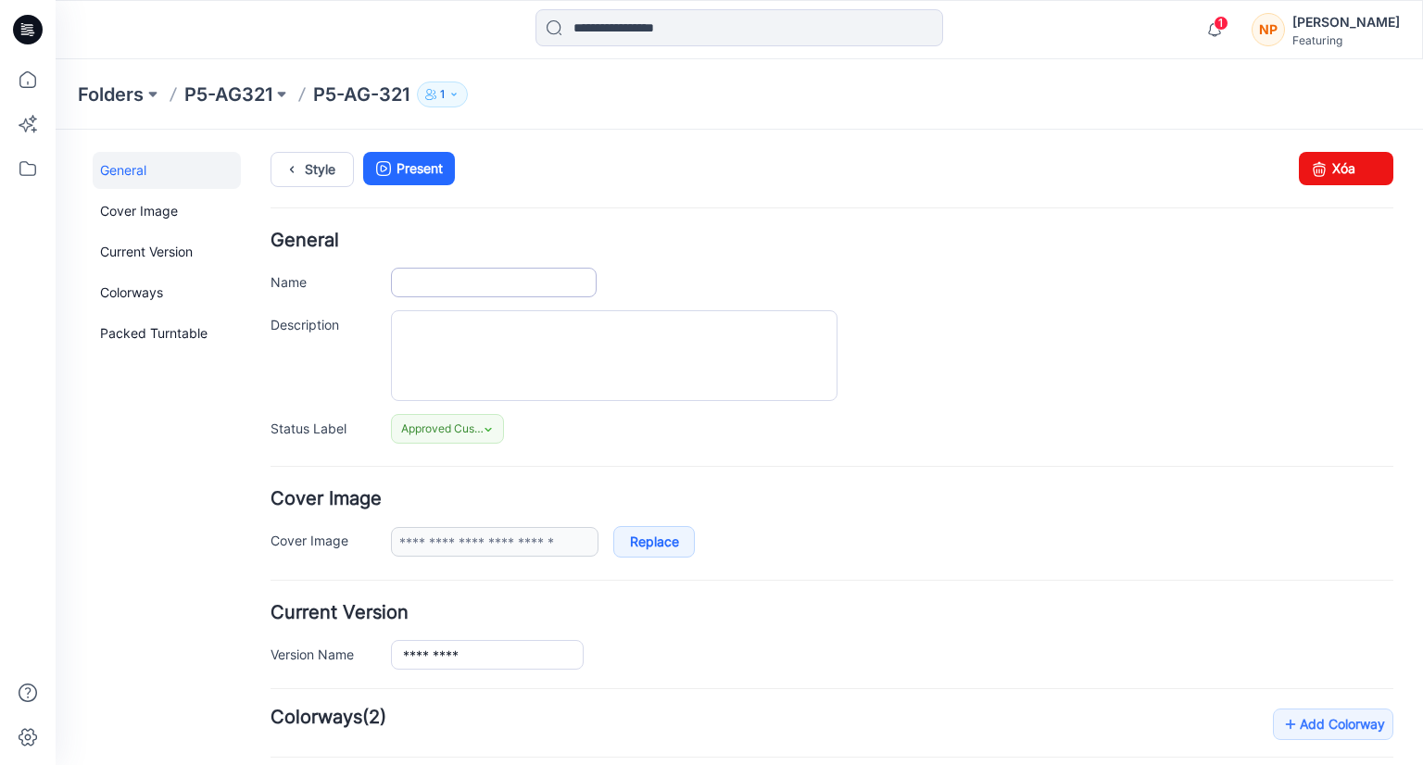
type input "*********"
type textarea "**********"
type input "**********"
click at [362, 105] on p "P5-AG-321" at bounding box center [361, 95] width 96 height 26
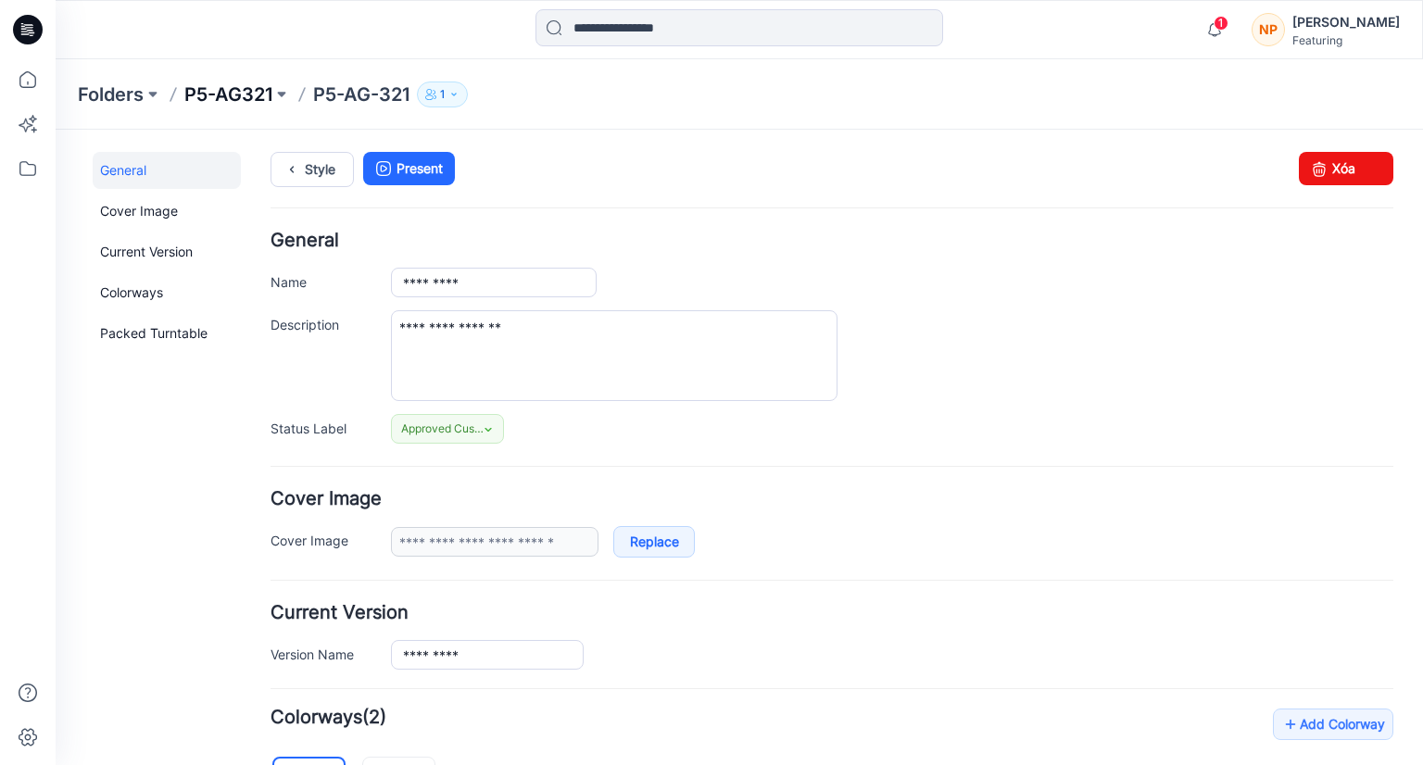
click at [263, 101] on p "P5-AG321" at bounding box center [228, 95] width 88 height 26
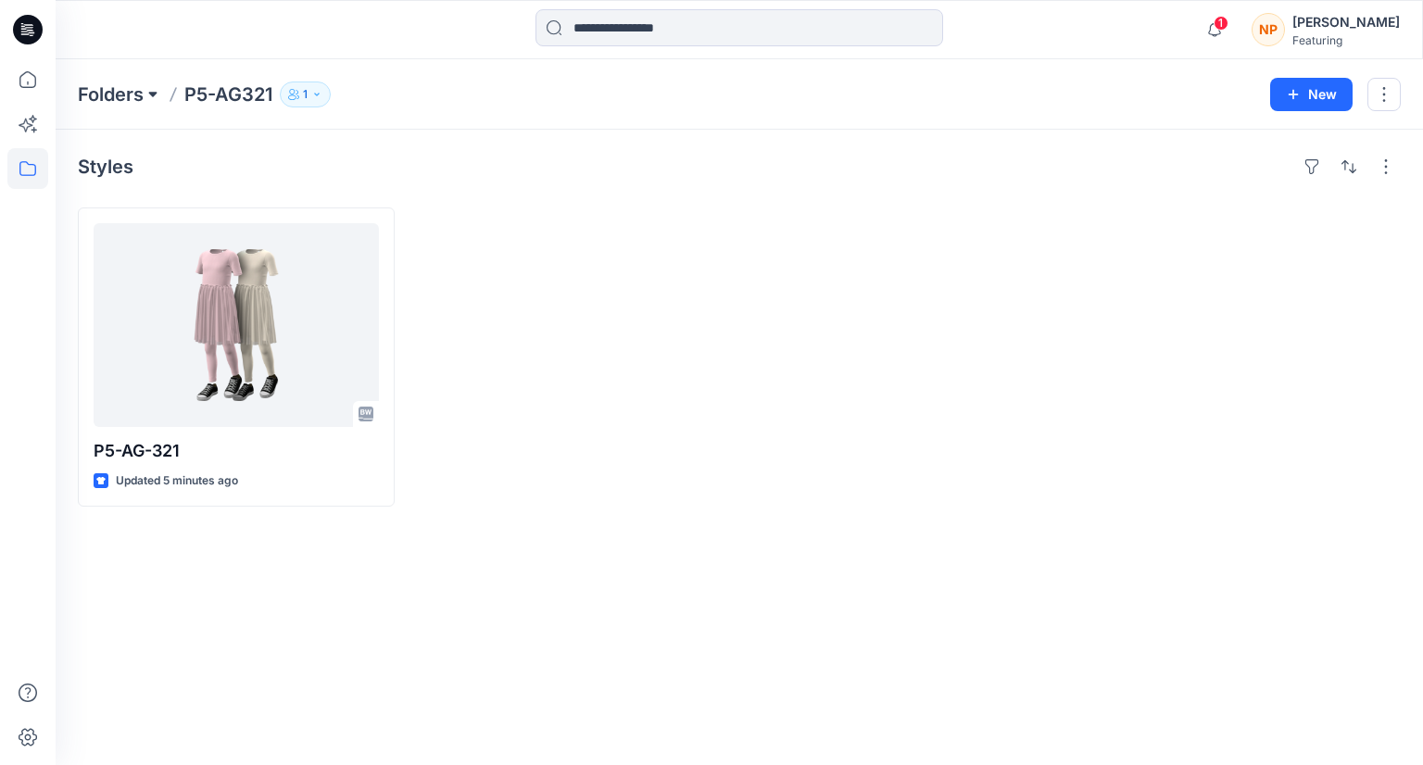
click at [155, 94] on button at bounding box center [153, 95] width 19 height 26
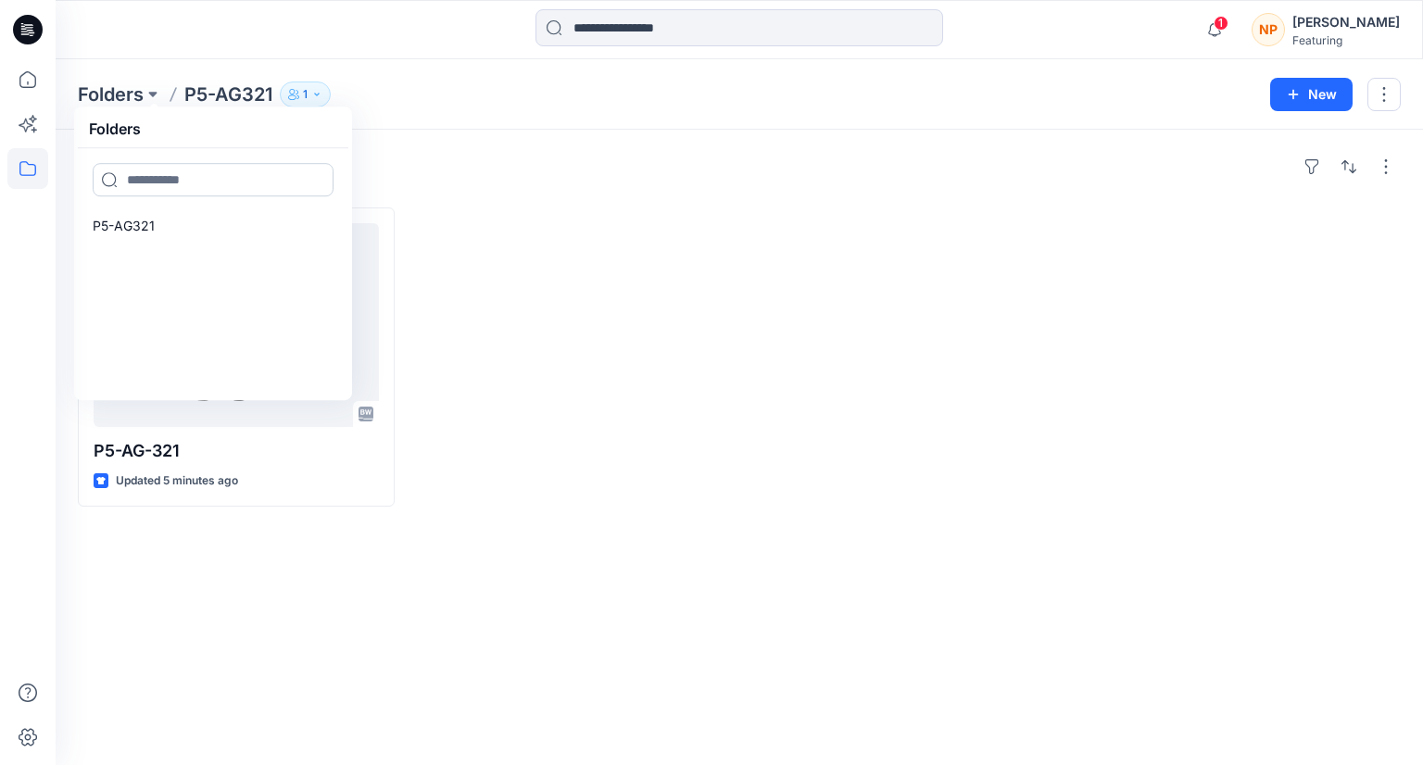
click at [166, 184] on input at bounding box center [213, 179] width 241 height 33
type input "*********"
click at [321, 179] on icon at bounding box center [316, 179] width 15 height 15
click at [27, 75] on icon at bounding box center [27, 79] width 41 height 41
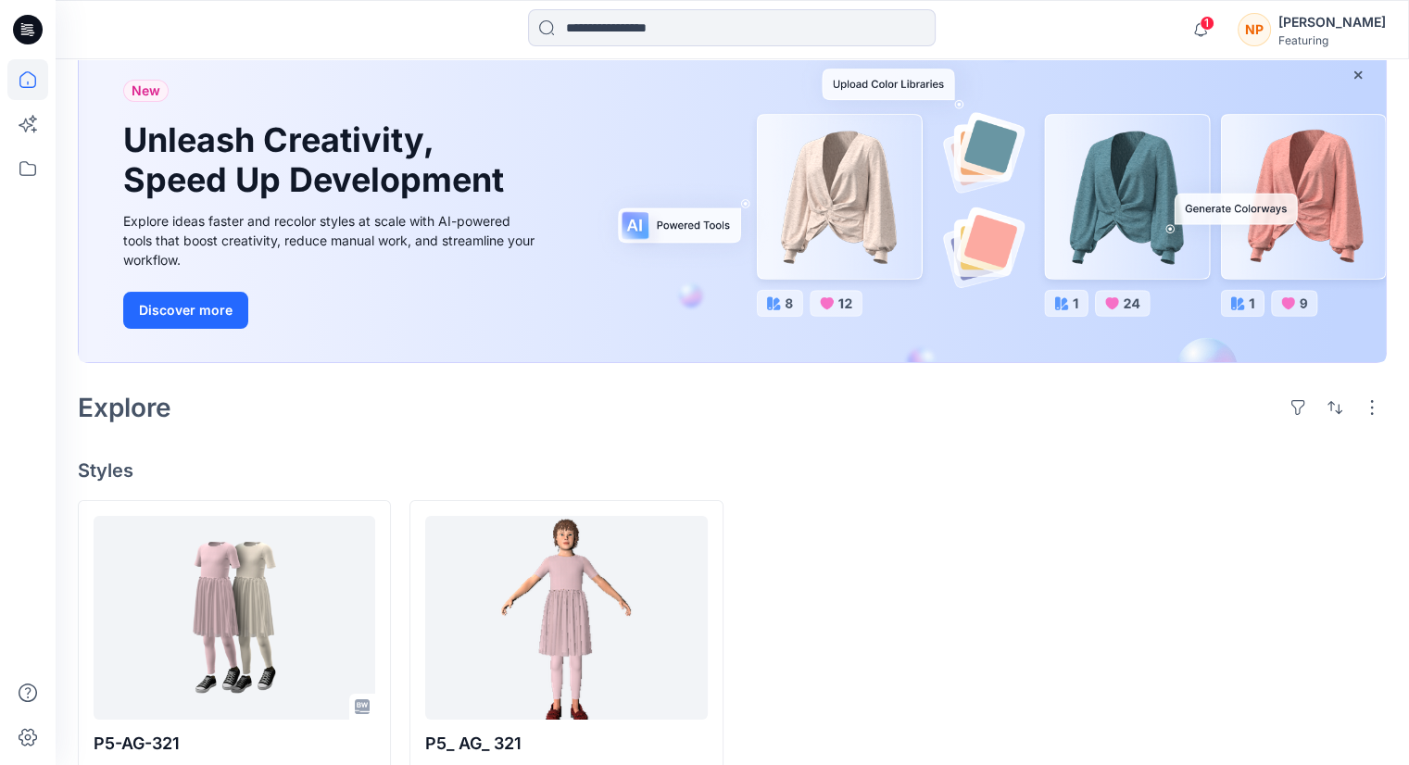
scroll to position [169, 0]
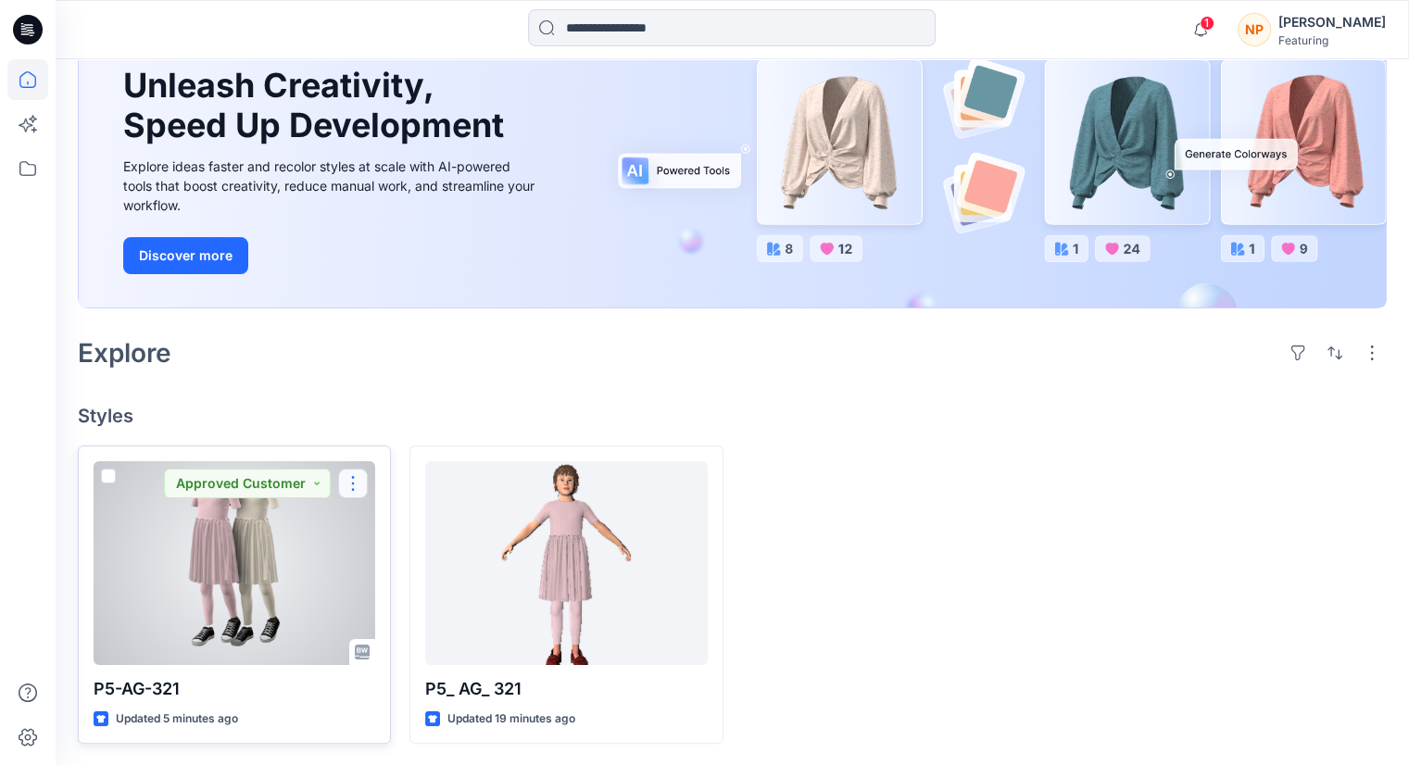
click at [354, 483] on button "button" at bounding box center [353, 484] width 30 height 30
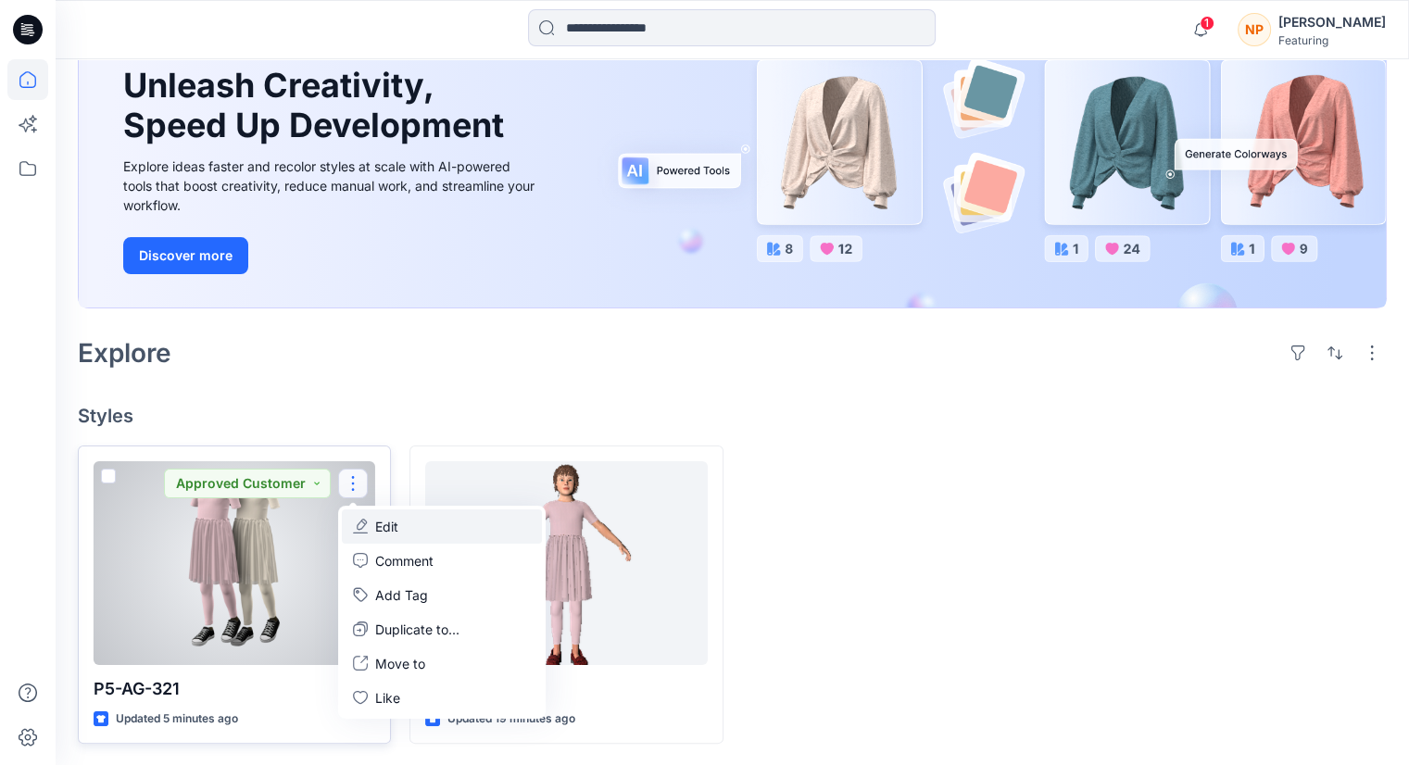
click at [396, 527] on p "Edit" at bounding box center [386, 526] width 23 height 19
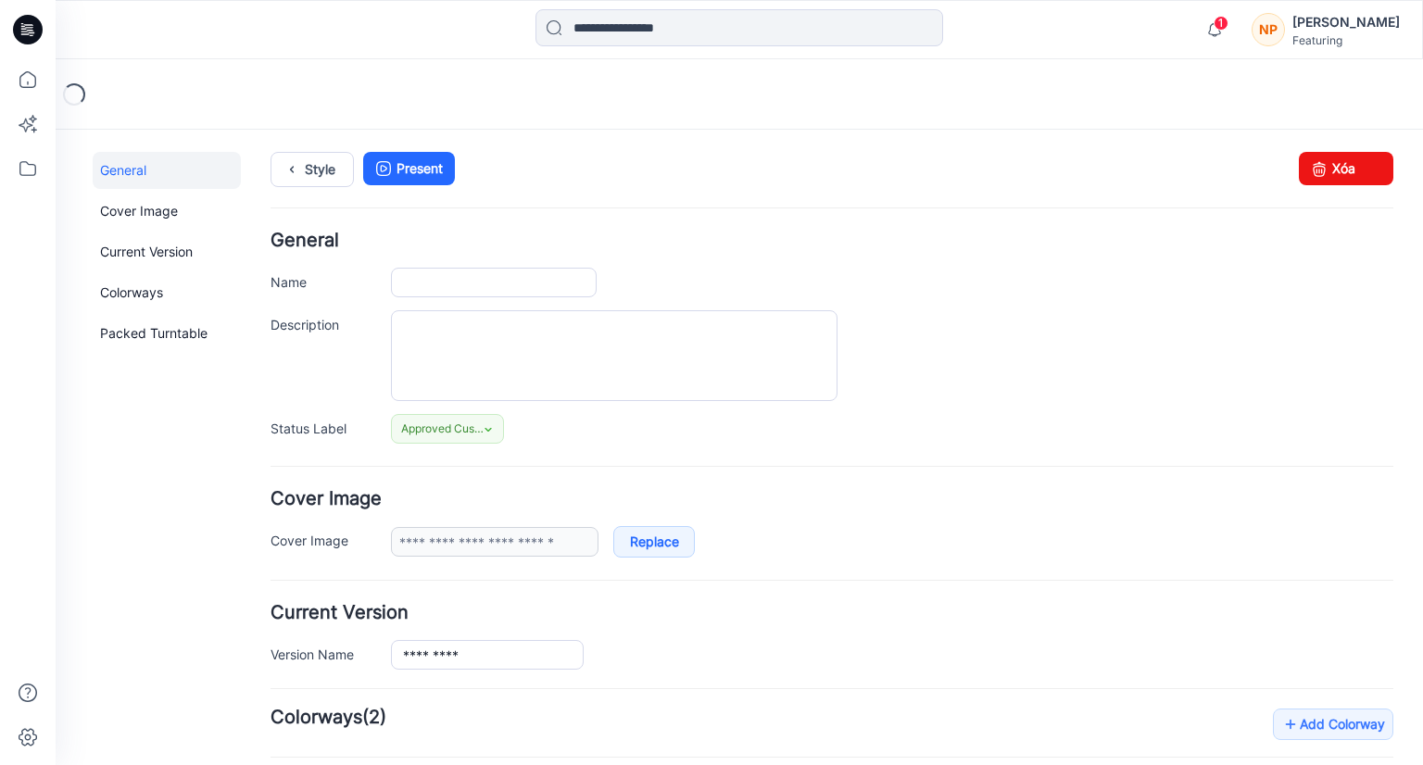
type input "*********"
type textarea "**********"
type input "**********"
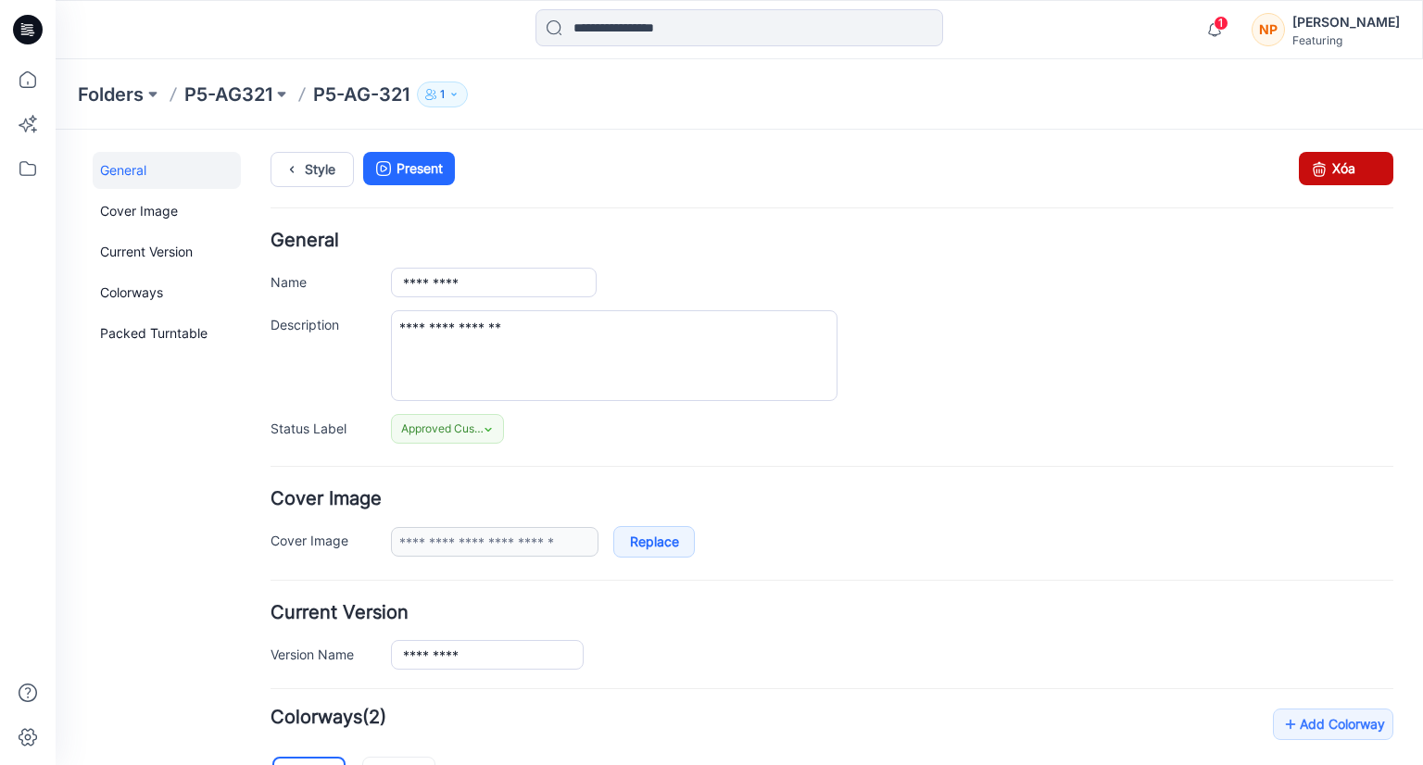
drag, startPoint x: 1334, startPoint y: 166, endPoint x: 837, endPoint y: 223, distance: 499.8
click at [1334, 166] on link "Xóa" at bounding box center [1346, 168] width 94 height 33
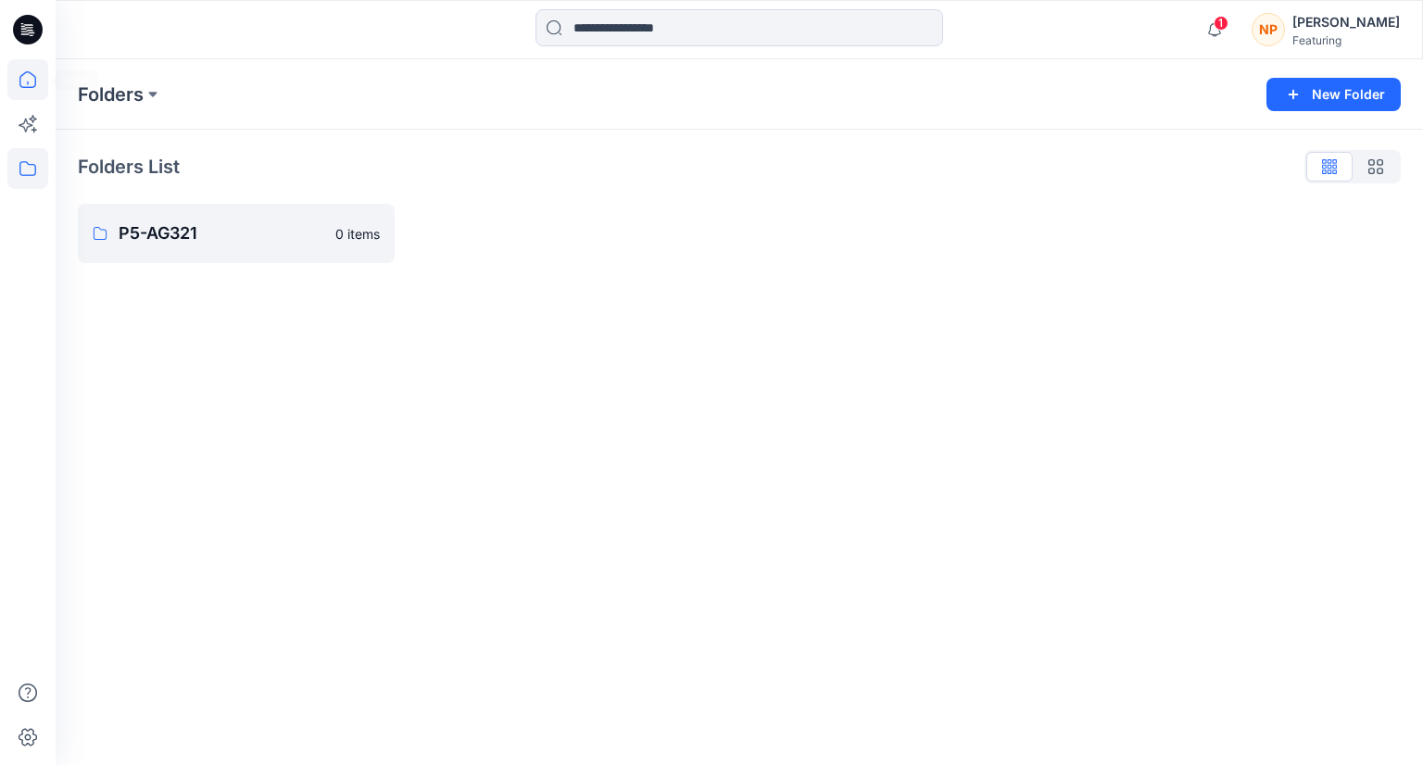
click at [31, 84] on icon at bounding box center [27, 79] width 41 height 41
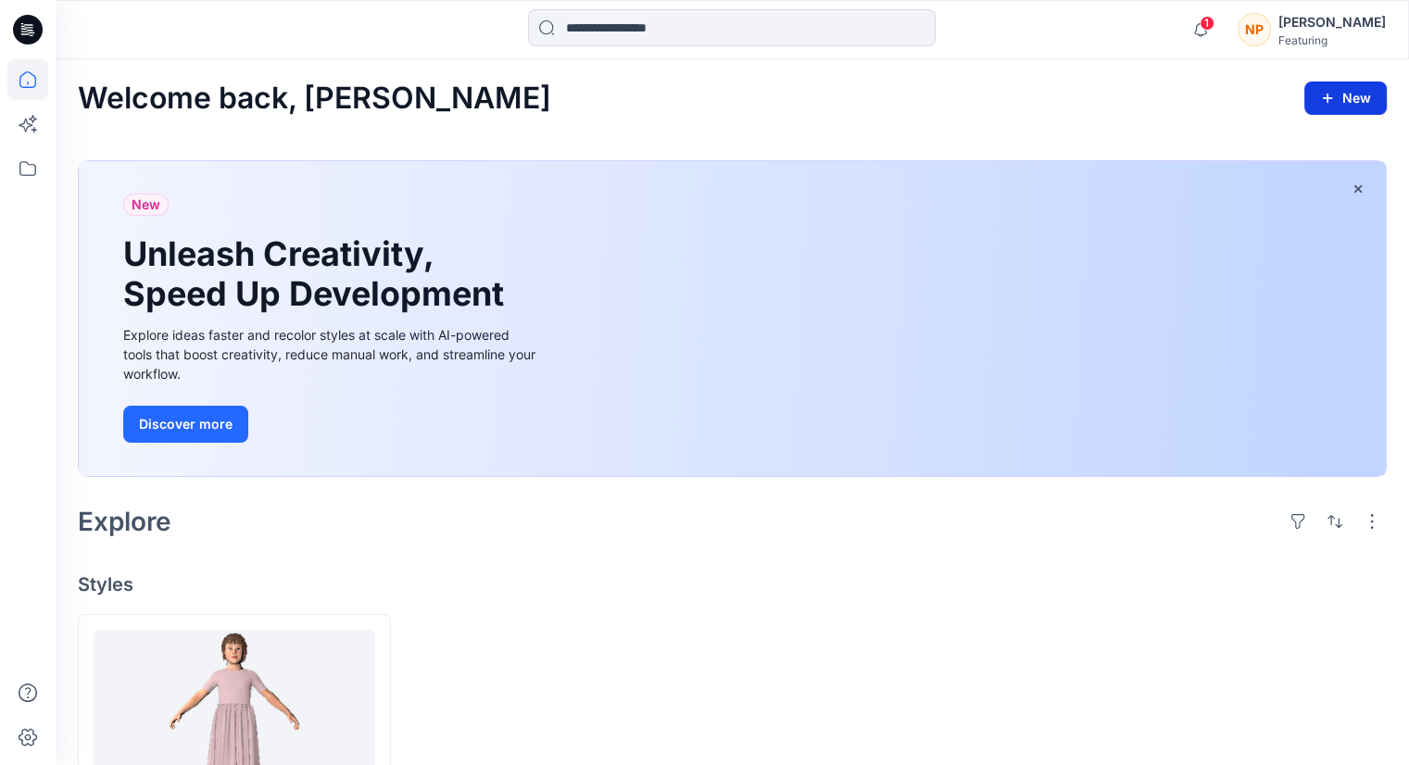
click at [1327, 97] on icon "button" at bounding box center [1327, 98] width 9 height 9
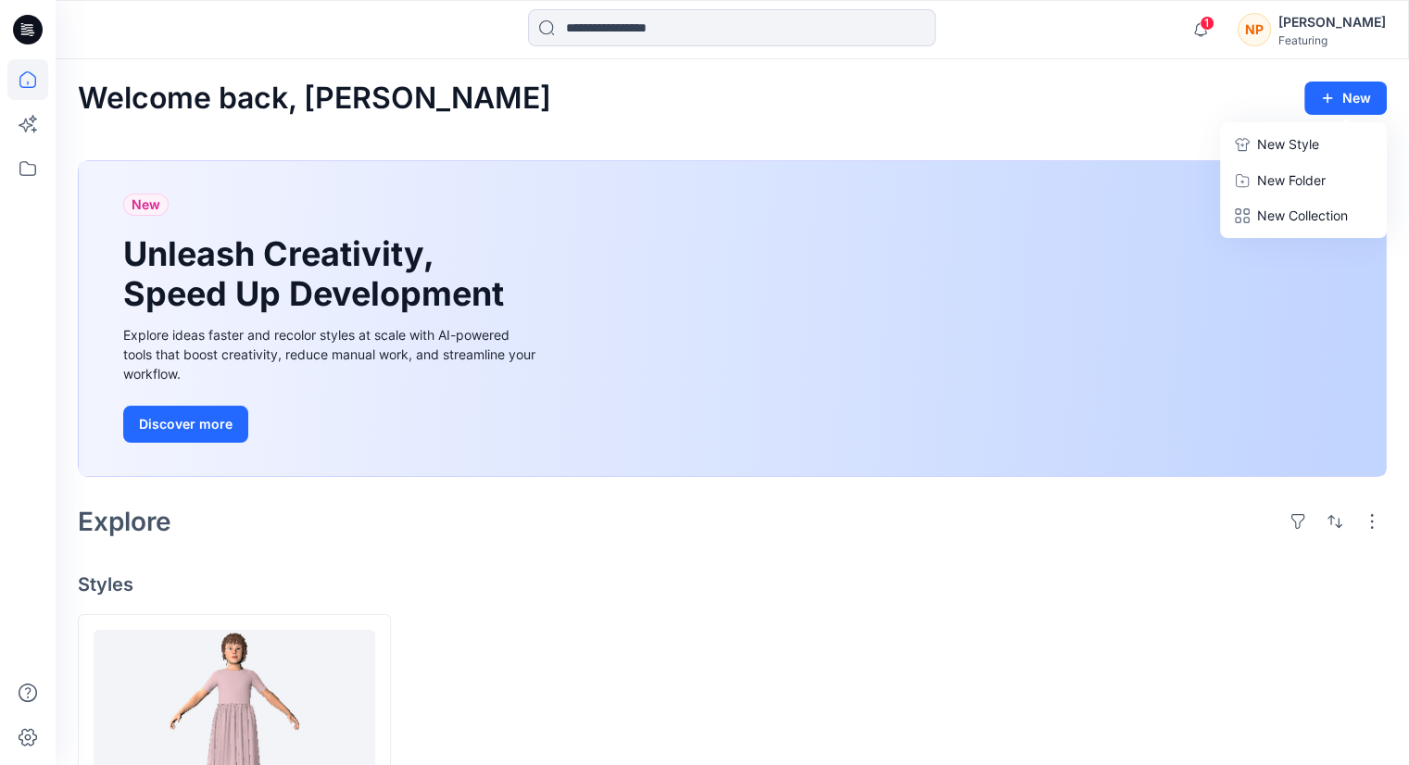
click at [1297, 145] on p "New Style" at bounding box center [1288, 144] width 62 height 22
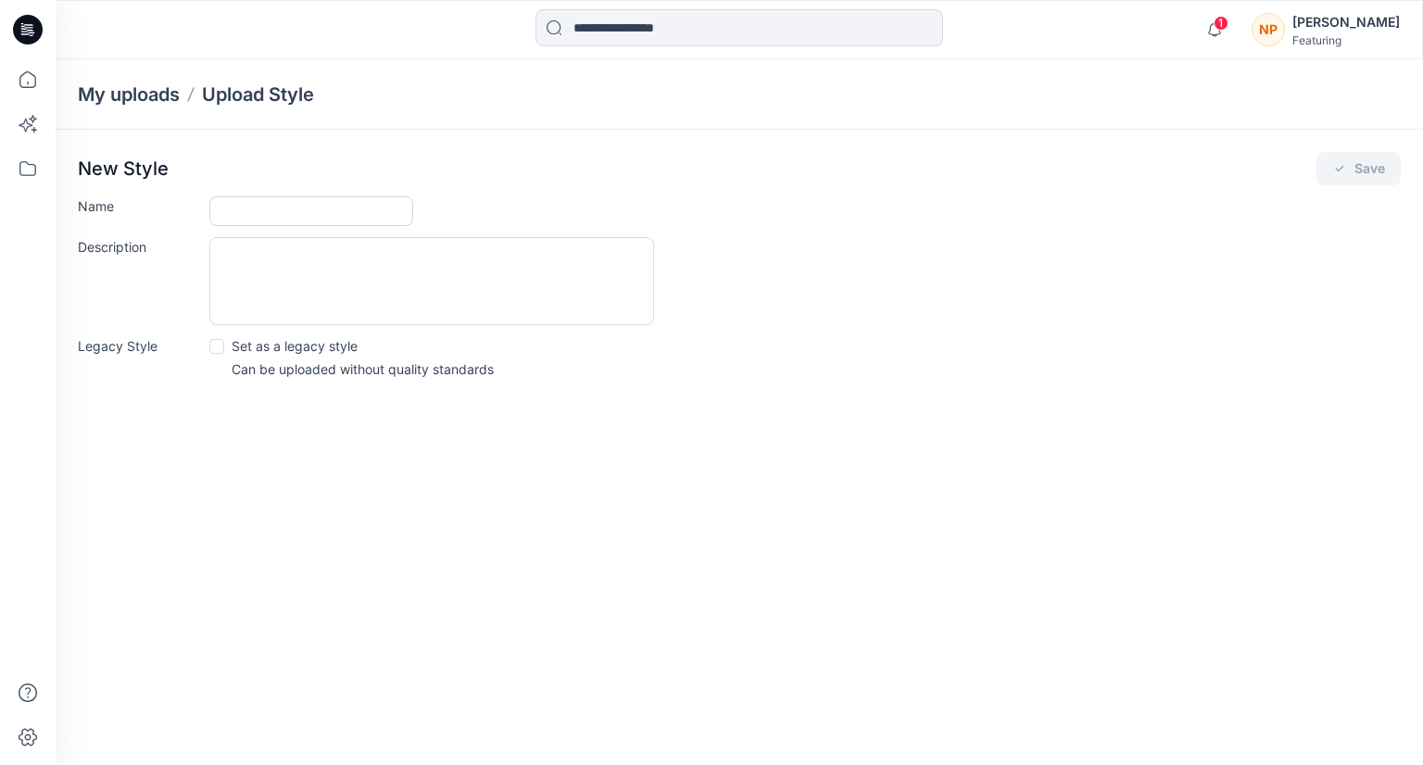
click at [236, 205] on input "Name" at bounding box center [311, 211] width 204 height 30
type input "********"
click at [281, 258] on textarea "Description" at bounding box center [431, 281] width 445 height 88
click at [216, 346] on span at bounding box center [216, 346] width 15 height 15
click at [322, 243] on textarea "Description" at bounding box center [431, 281] width 445 height 88
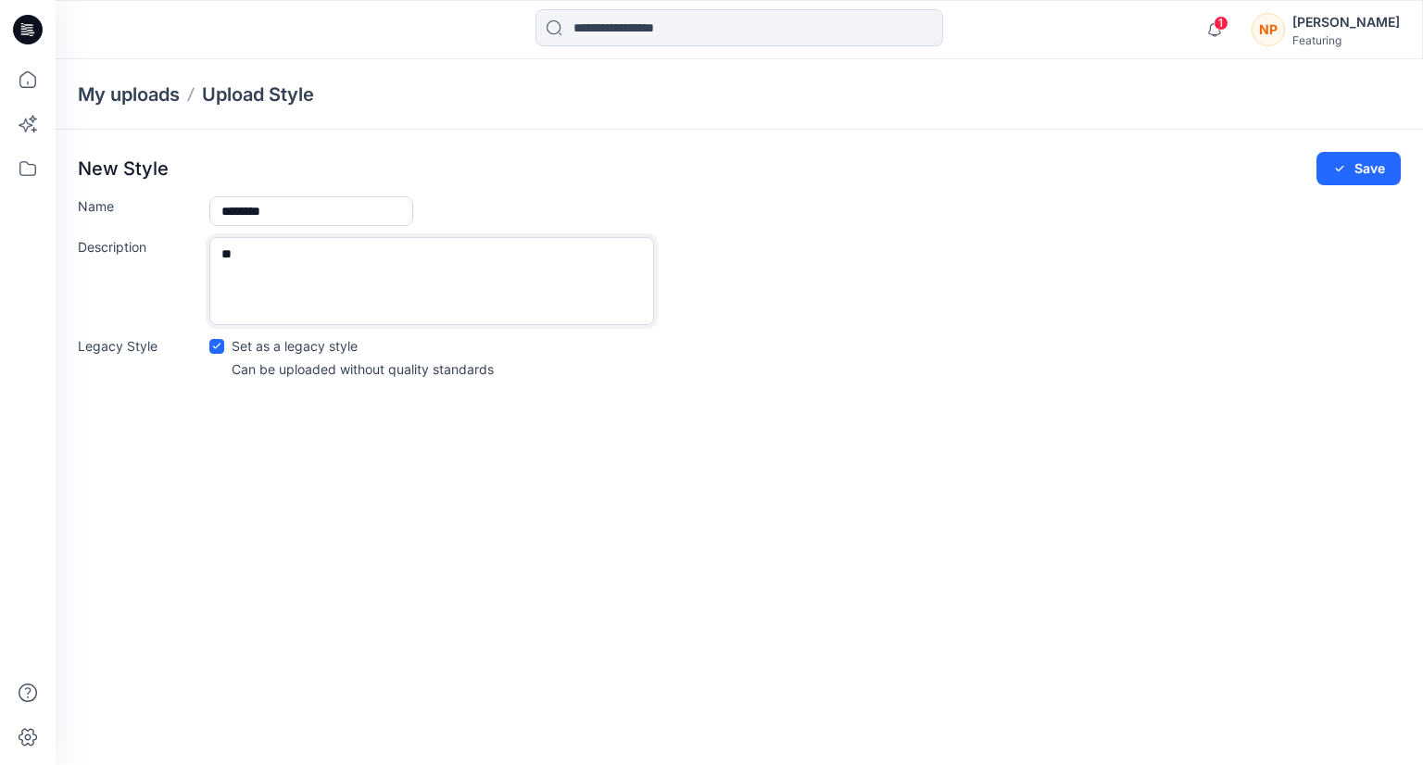
type textarea "*"
type textarea "**********"
click at [1338, 172] on icon "submit" at bounding box center [1339, 168] width 15 height 15
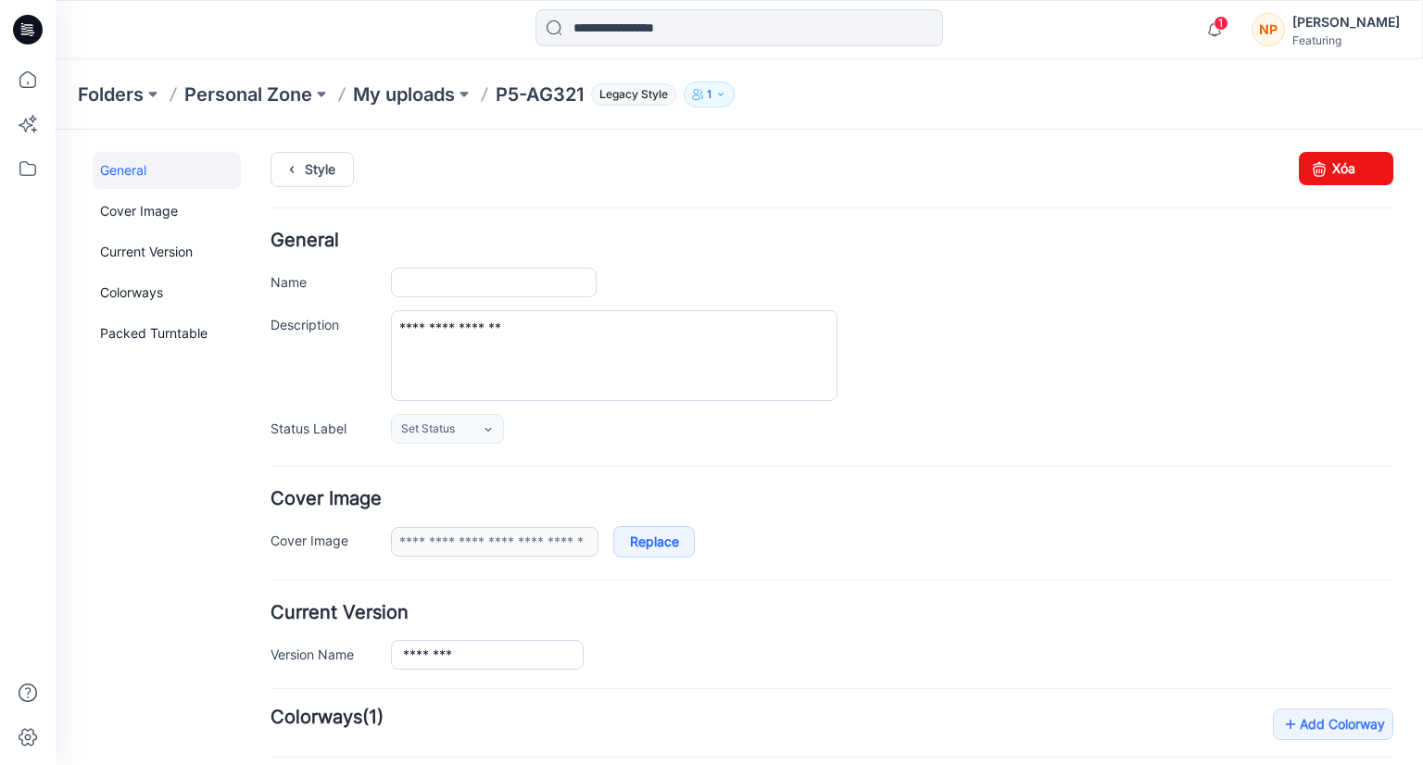
type input "********"
type input "**********"
click at [1320, 19] on div "[PERSON_NAME]" at bounding box center [1345, 22] width 107 height 22
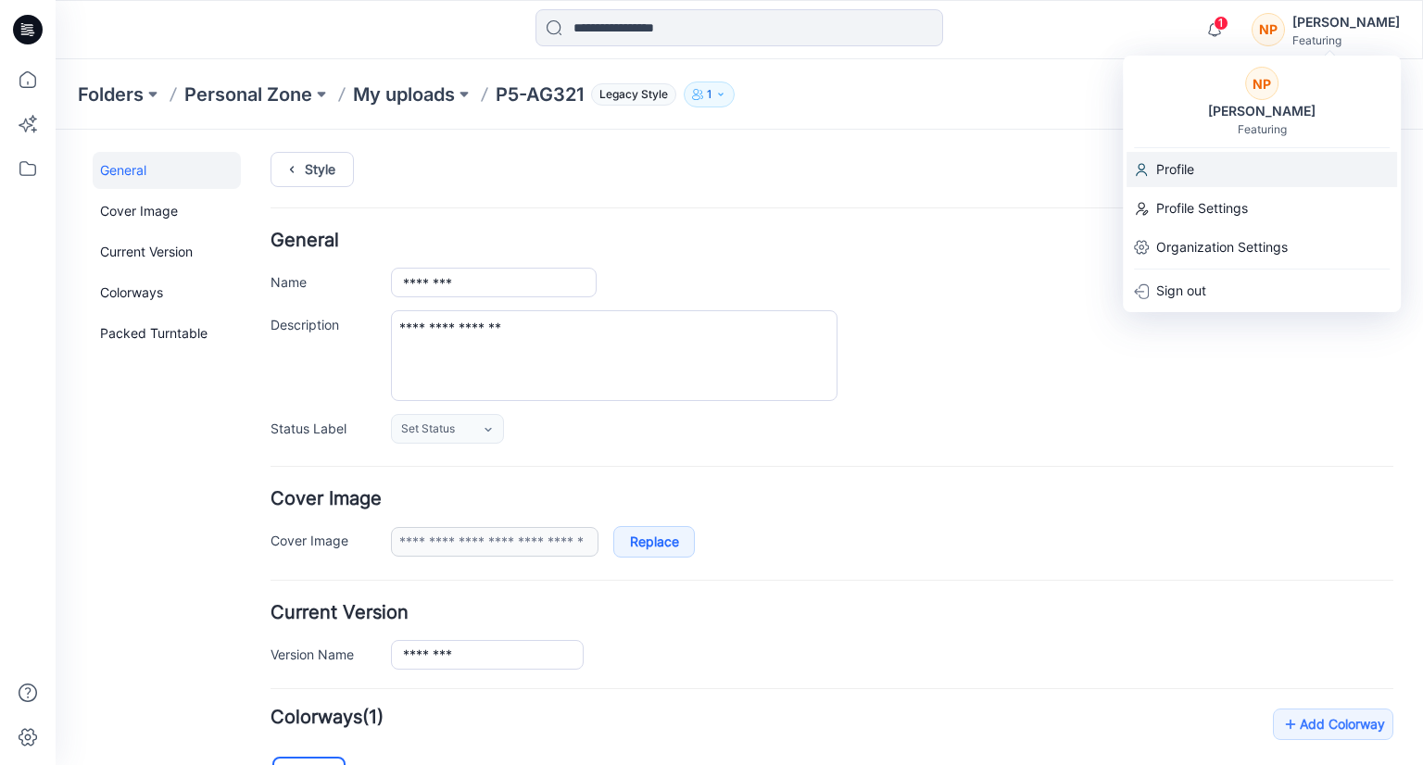
click at [1183, 168] on p "Profile" at bounding box center [1175, 169] width 38 height 35
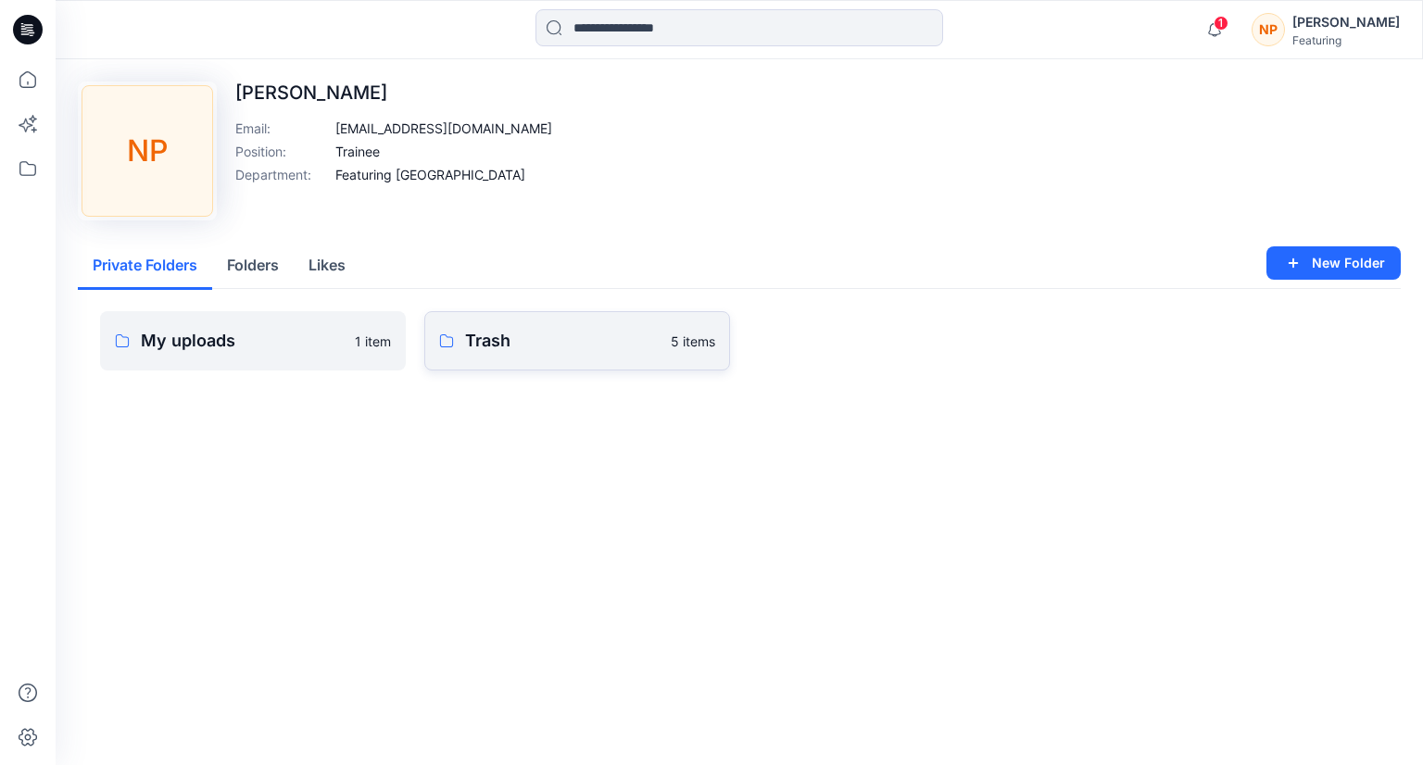
click at [523, 353] on link "Trash 5 items" at bounding box center [577, 340] width 306 height 59
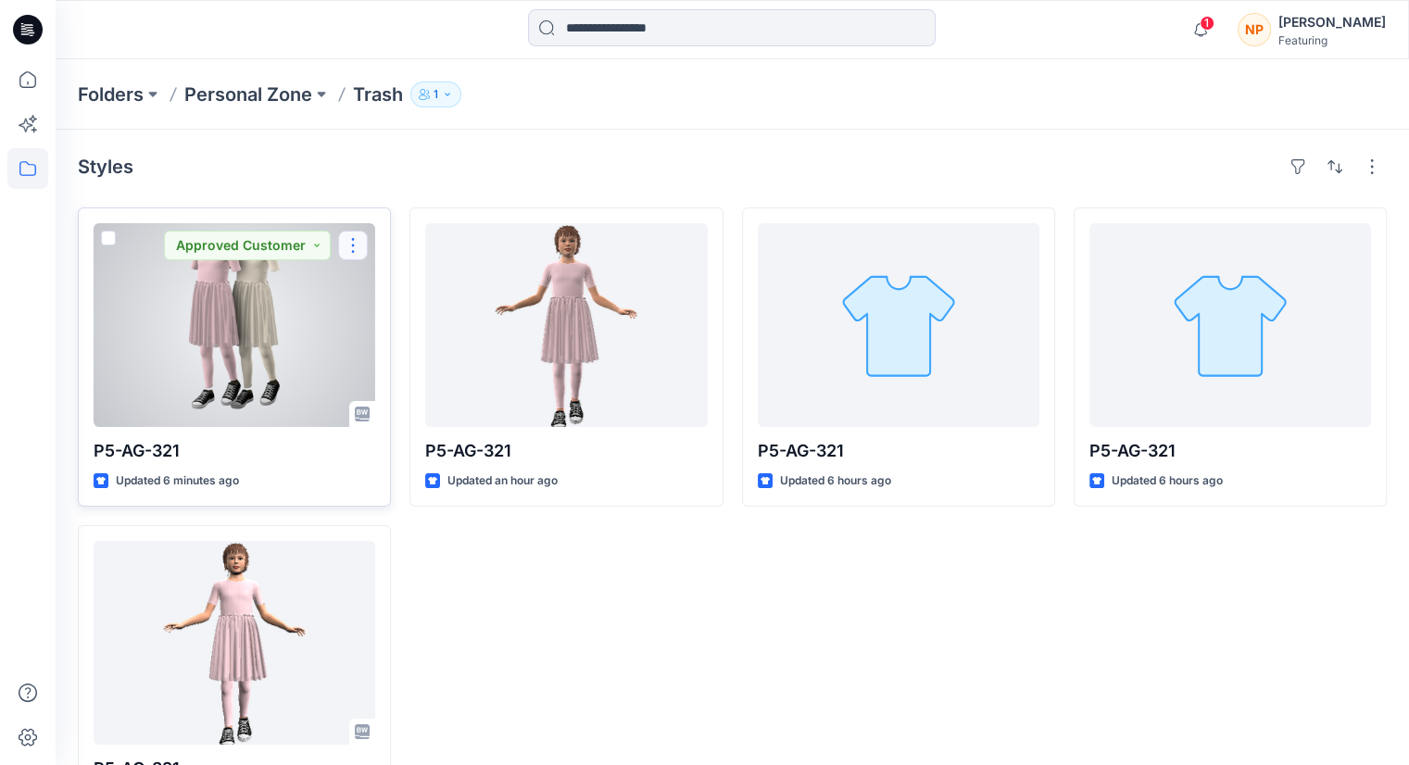
click at [352, 254] on button "button" at bounding box center [353, 246] width 30 height 30
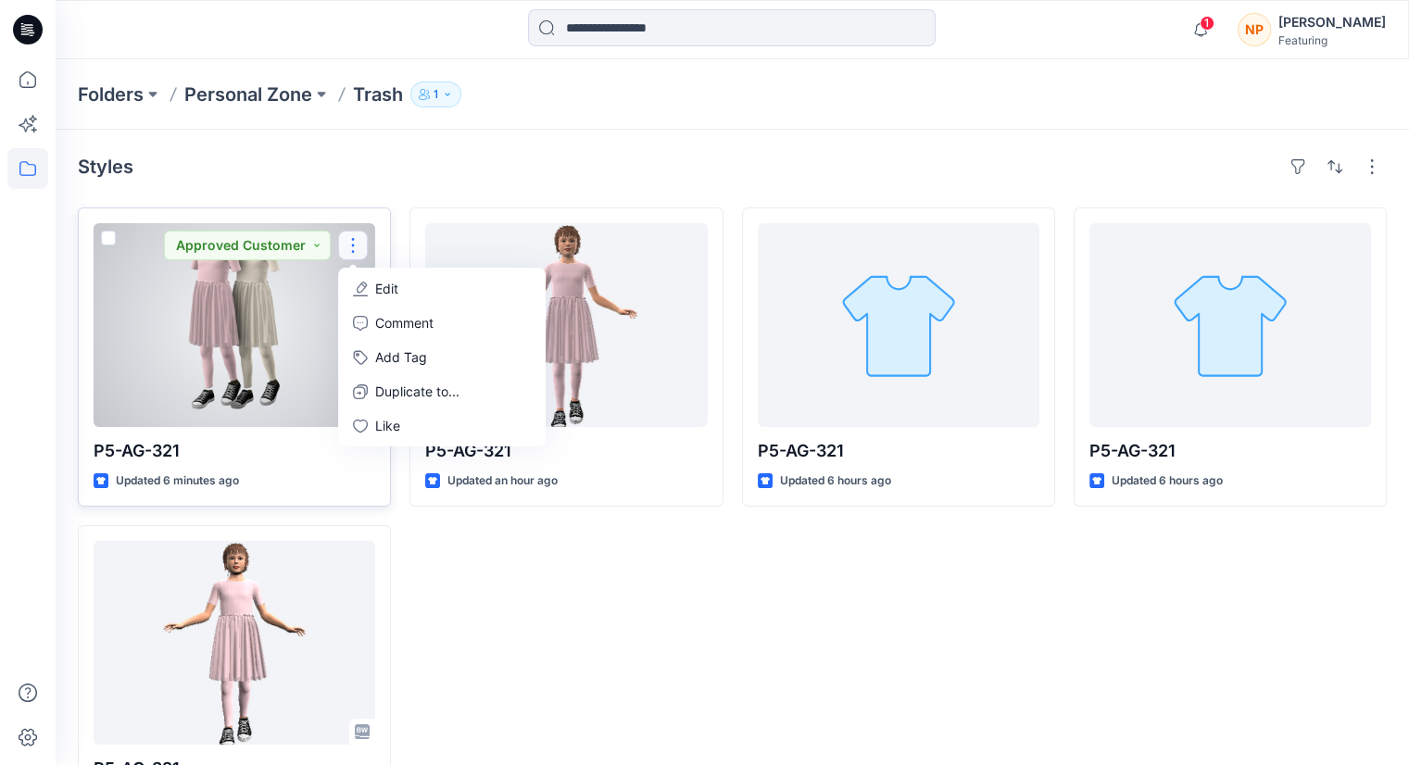
click at [147, 253] on div at bounding box center [235, 325] width 282 height 204
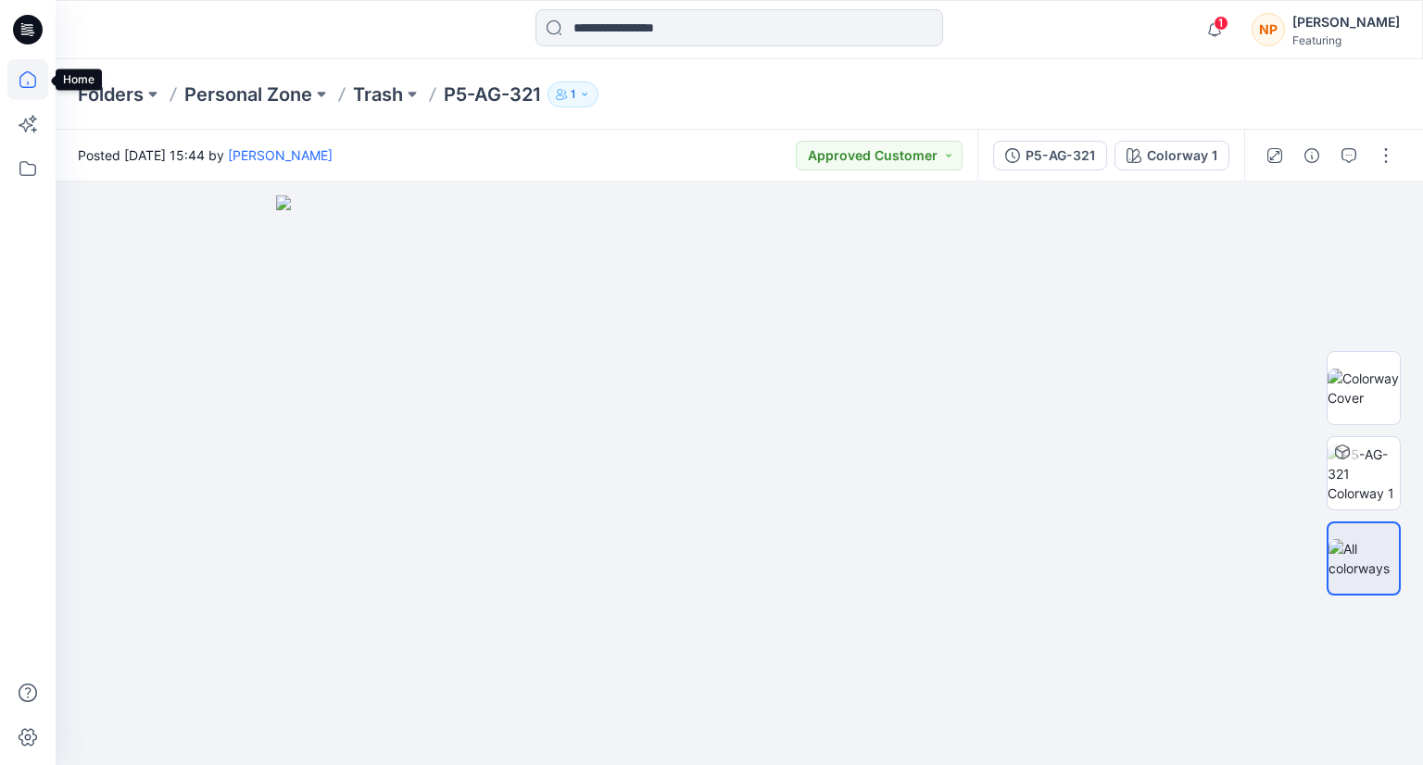
click at [18, 83] on icon at bounding box center [27, 79] width 41 height 41
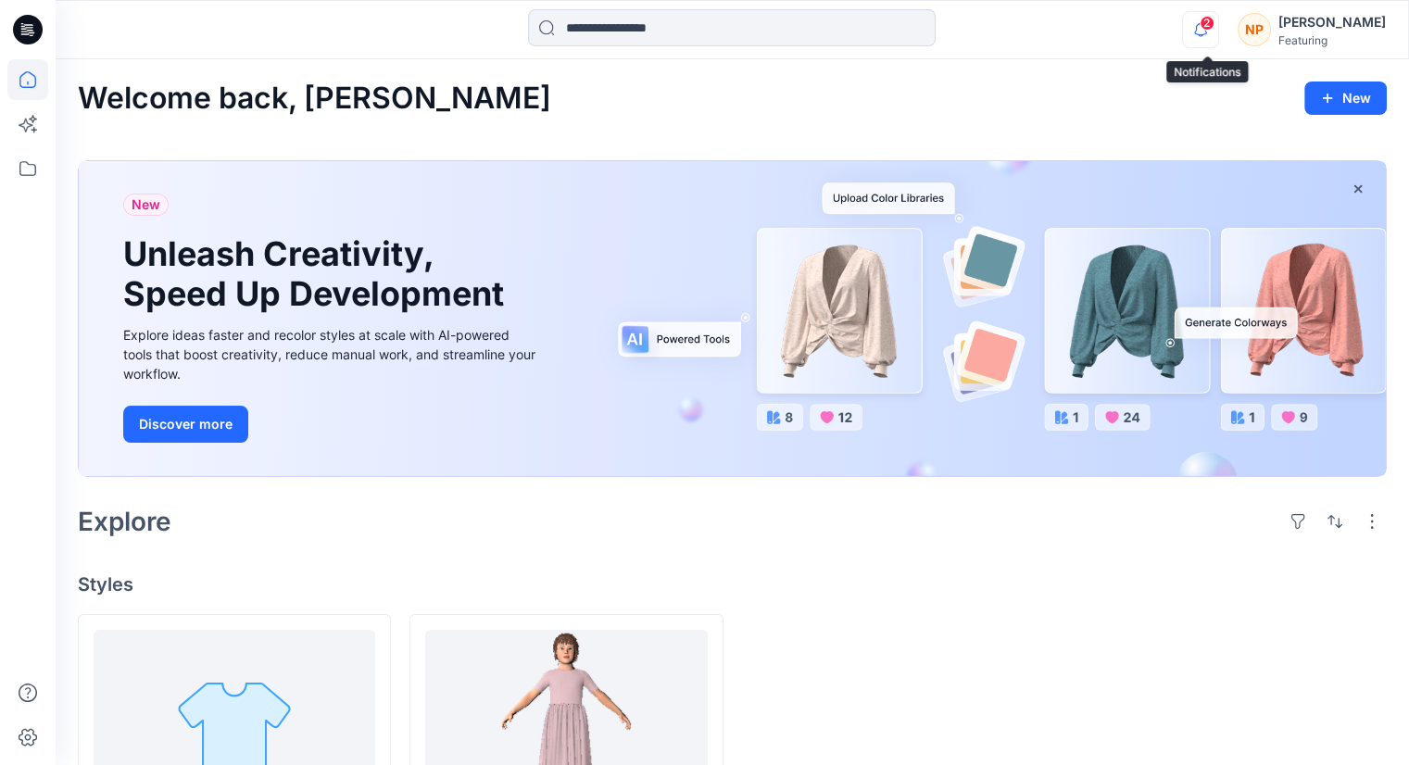
click at [1217, 37] on icon "button" at bounding box center [1200, 29] width 35 height 37
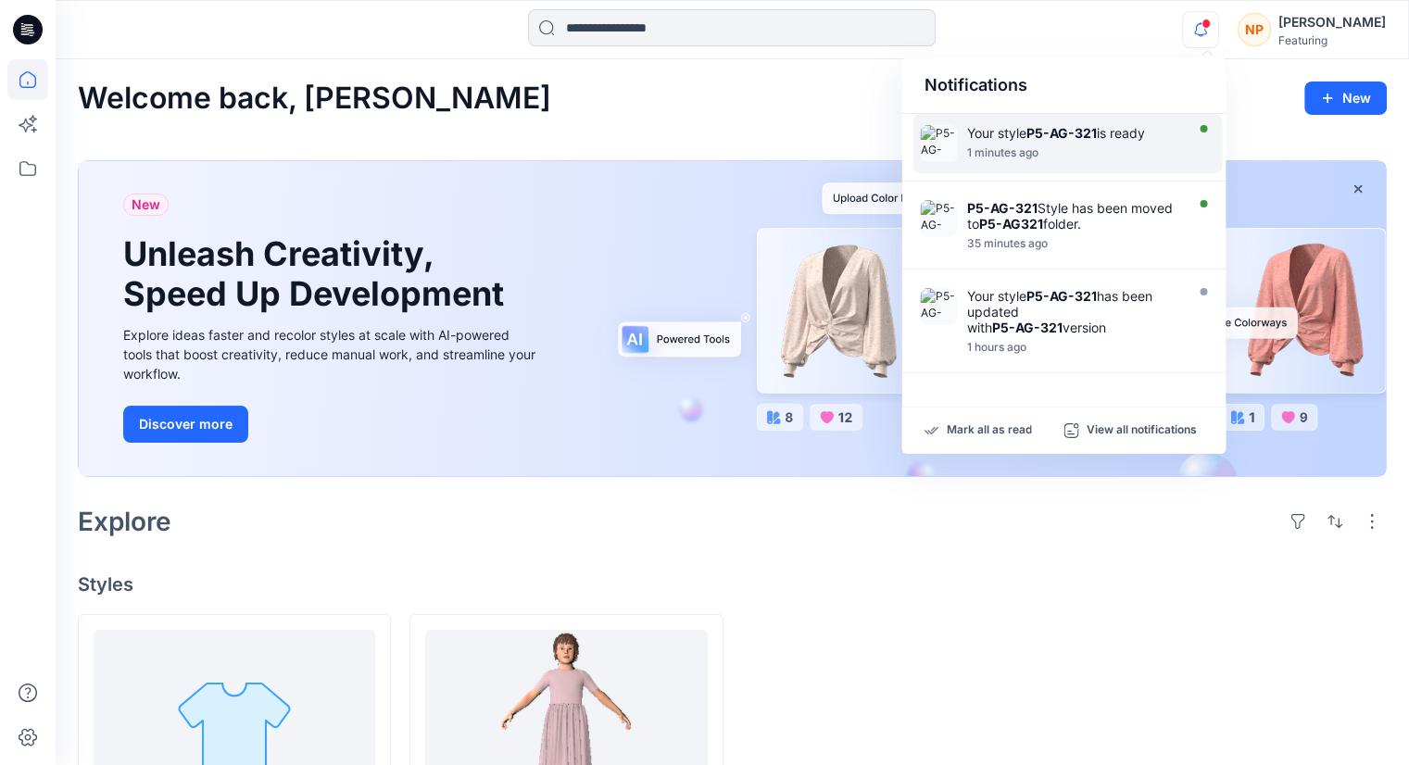
click at [1077, 144] on div at bounding box center [1072, 143] width 213 height 4
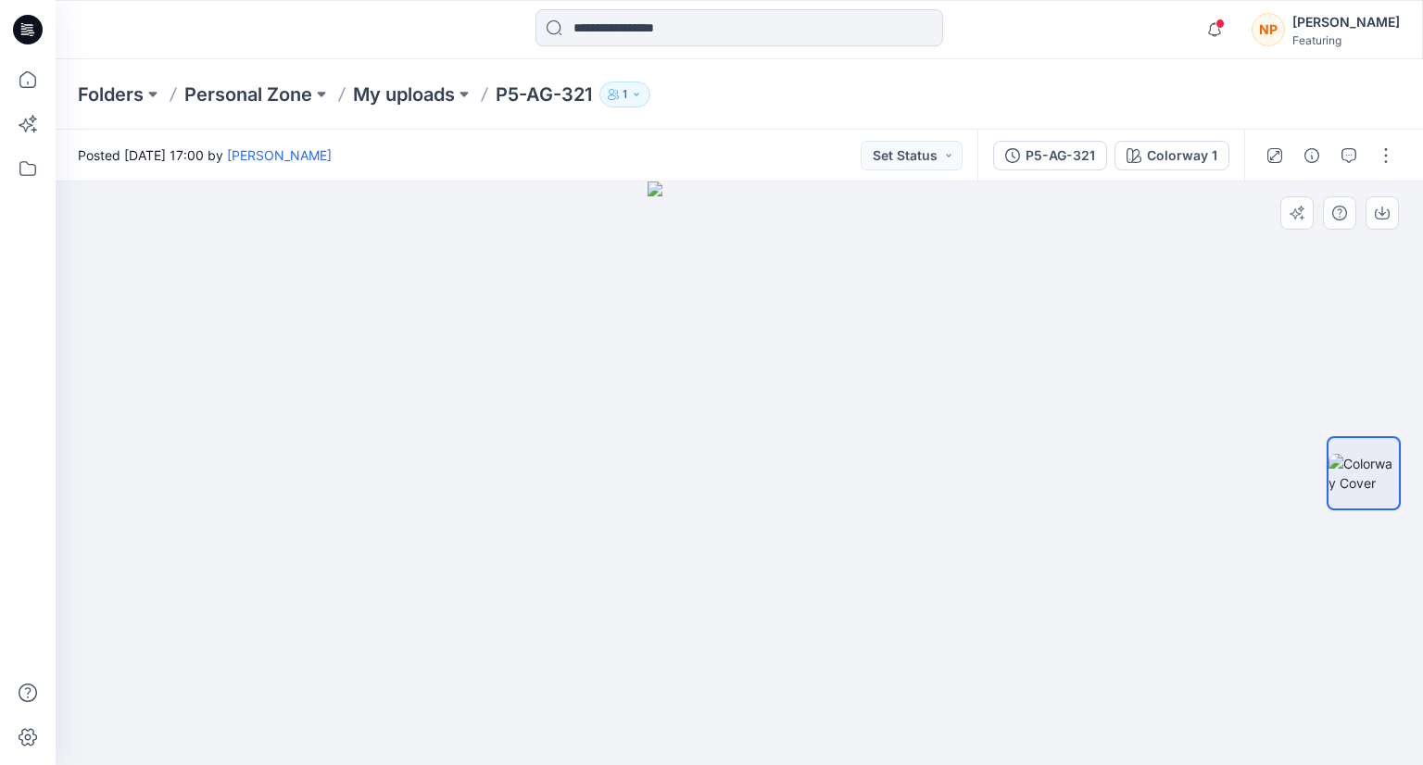
click at [811, 509] on img at bounding box center [739, 474] width 184 height 584
click at [1333, 468] on img at bounding box center [1363, 473] width 70 height 39
click at [1215, 29] on icon "button" at bounding box center [1214, 29] width 35 height 37
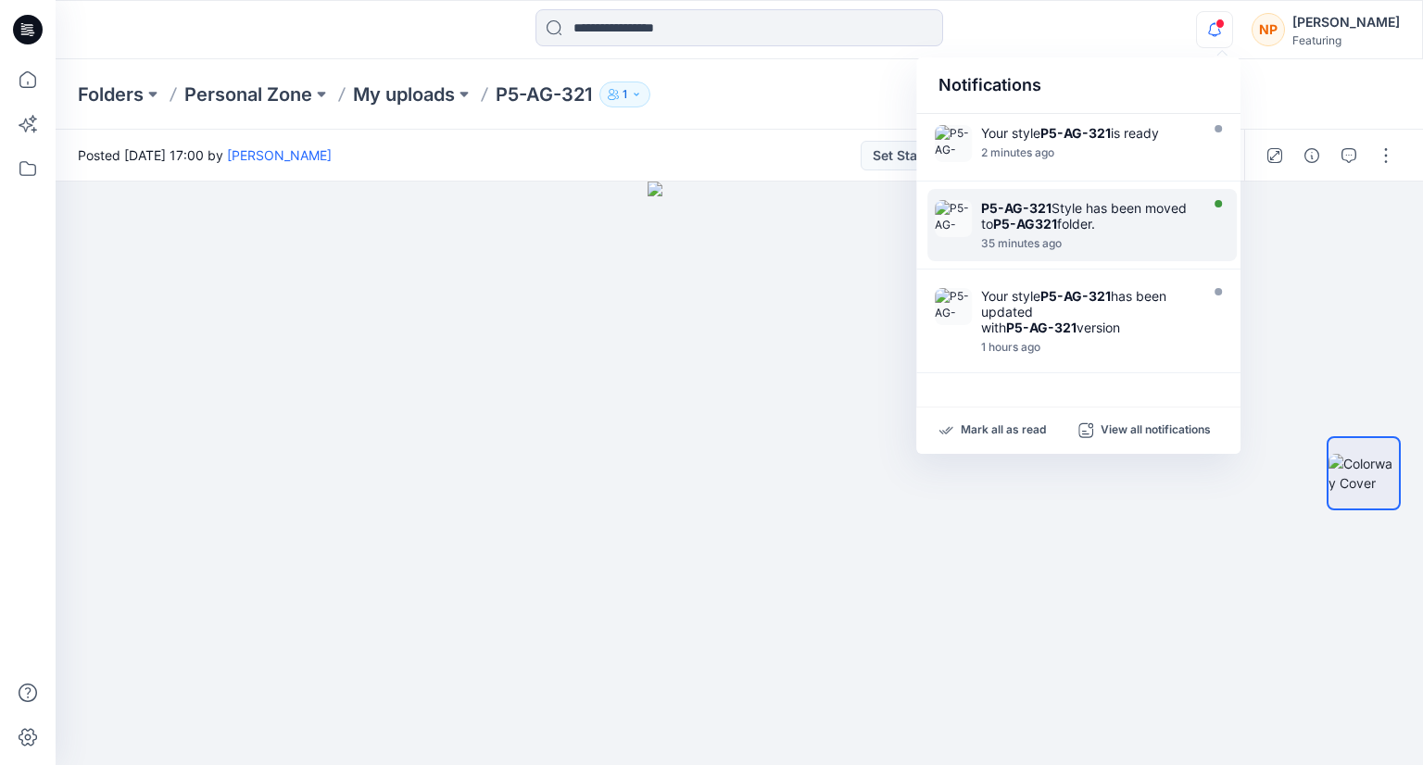
click at [1121, 218] on div "P5-AG-321 Style has been moved to P5-AG321 folder." at bounding box center [1087, 215] width 213 height 31
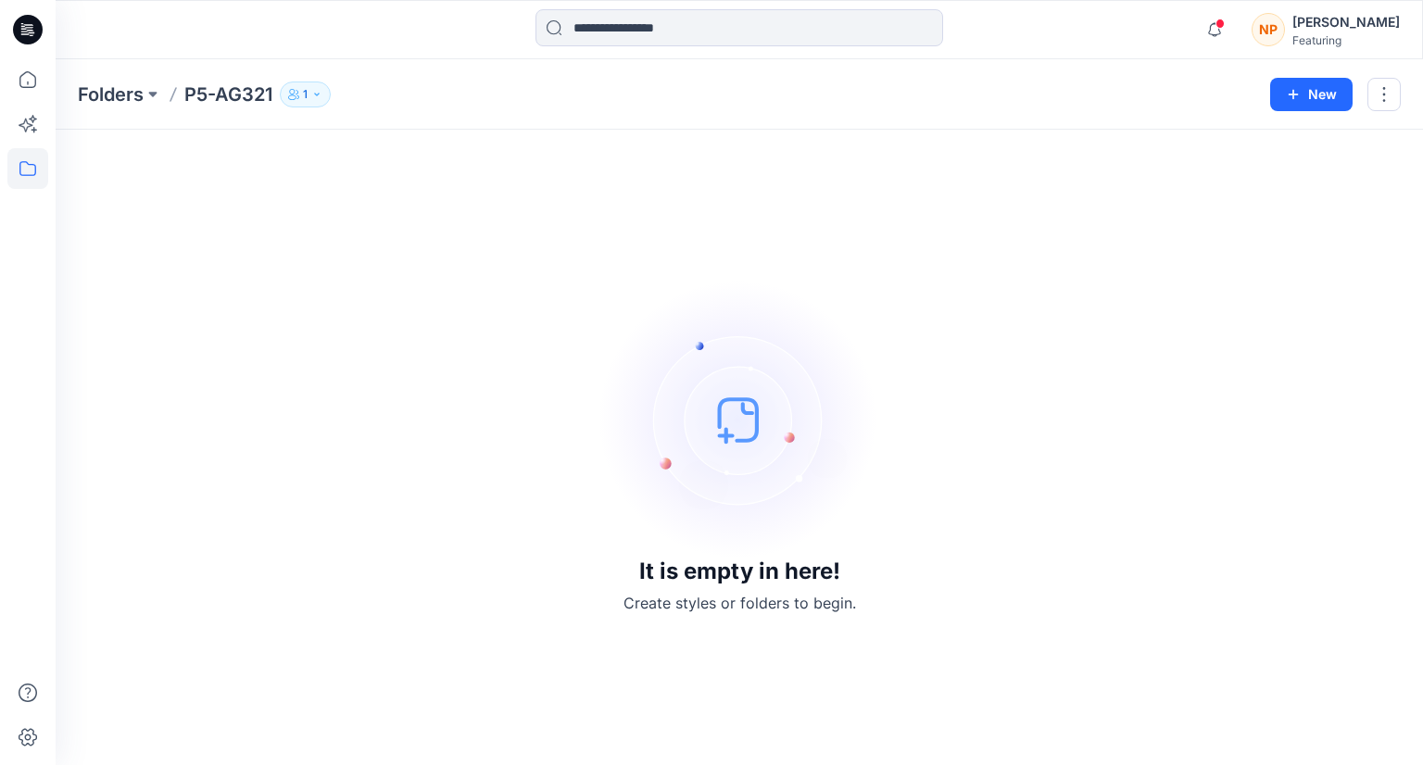
click at [757, 423] on img at bounding box center [739, 420] width 278 height 278
click at [1231, 23] on icon "button" at bounding box center [1214, 29] width 35 height 37
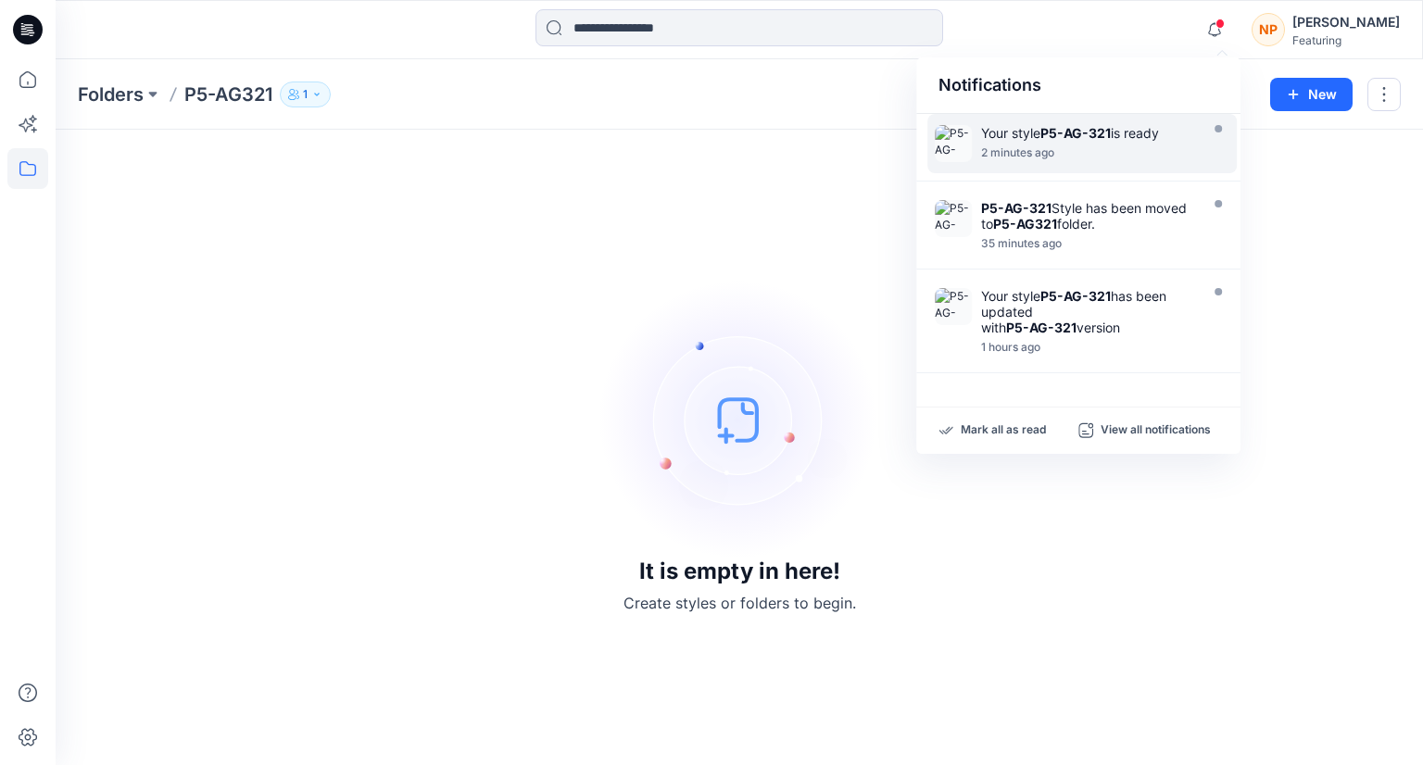
click at [1122, 154] on div "2 minutes ago" at bounding box center [1087, 152] width 213 height 13
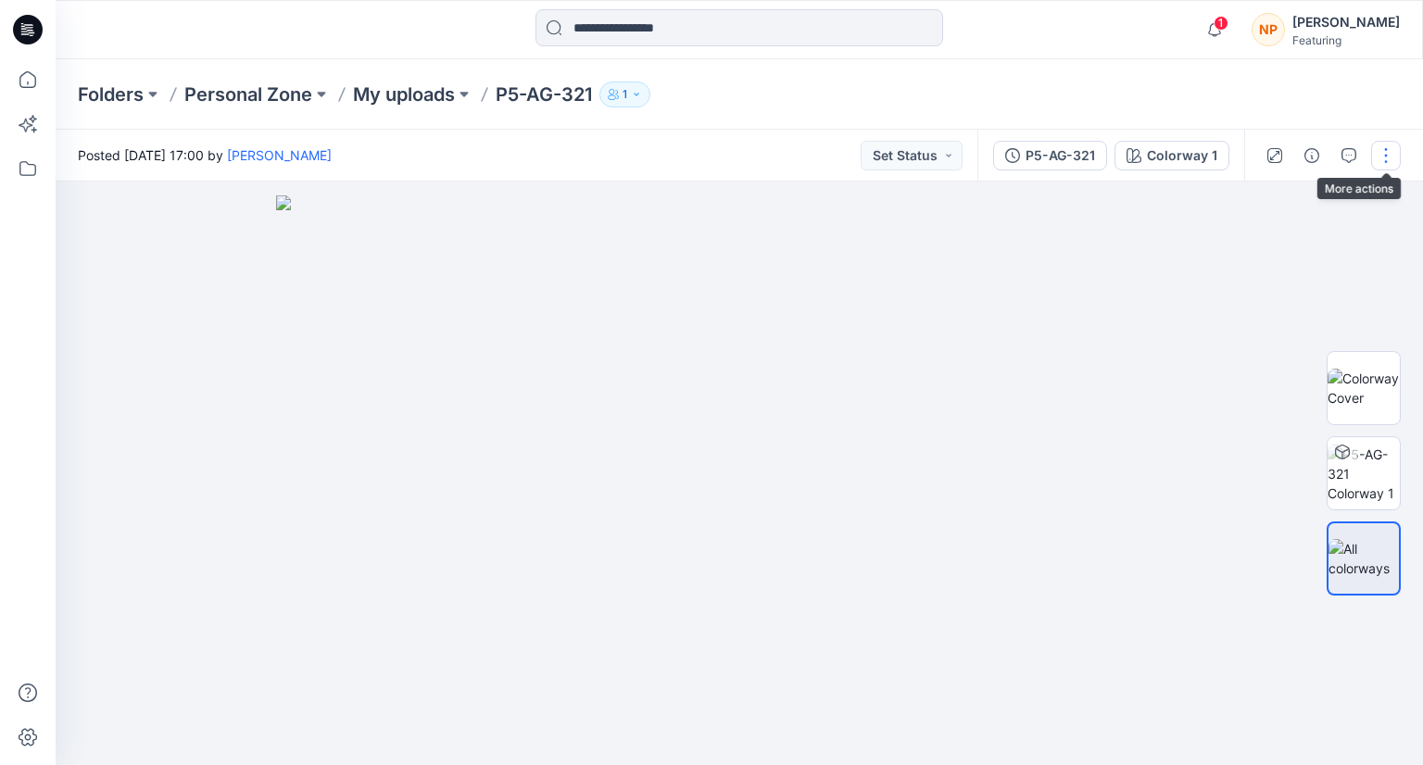
click at [1396, 150] on button "button" at bounding box center [1386, 156] width 30 height 30
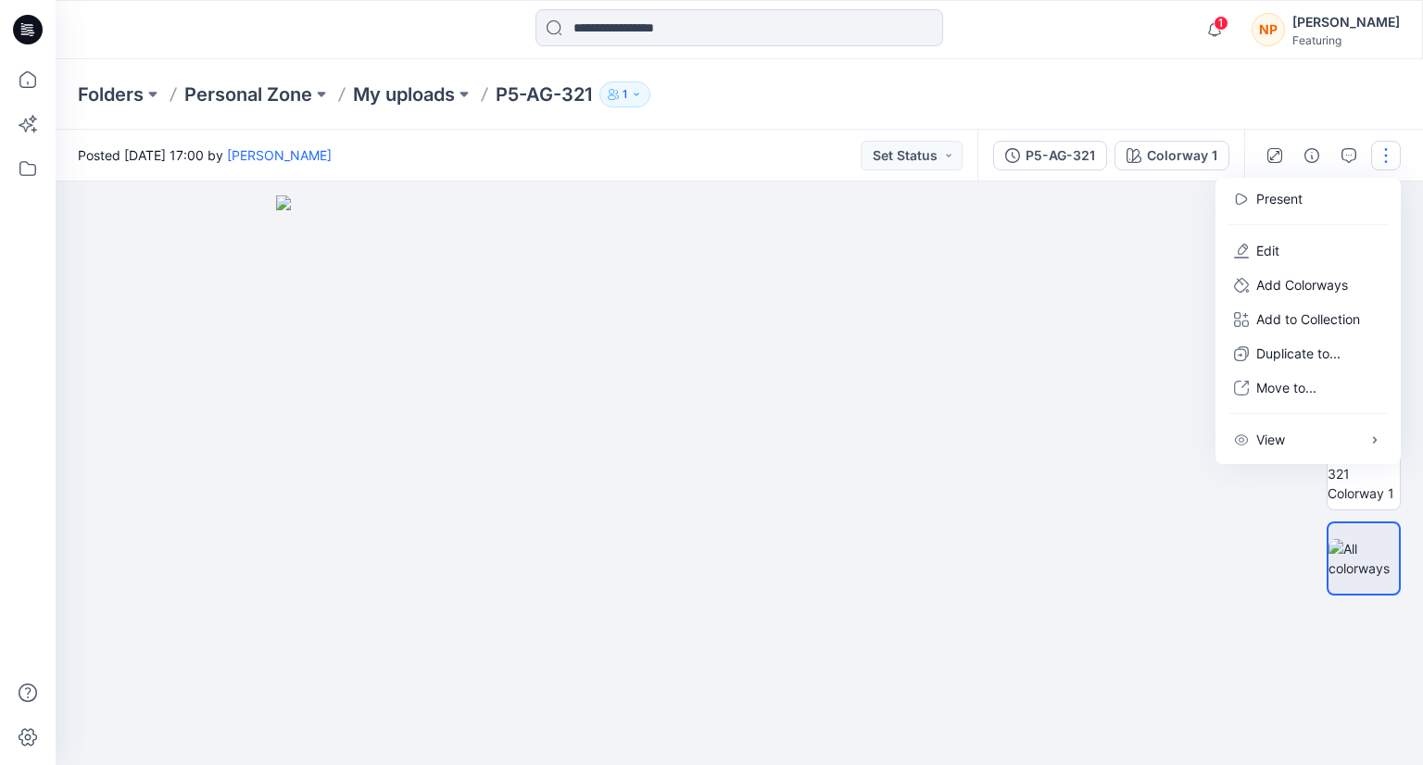
click at [1088, 341] on img at bounding box center [739, 480] width 926 height 570
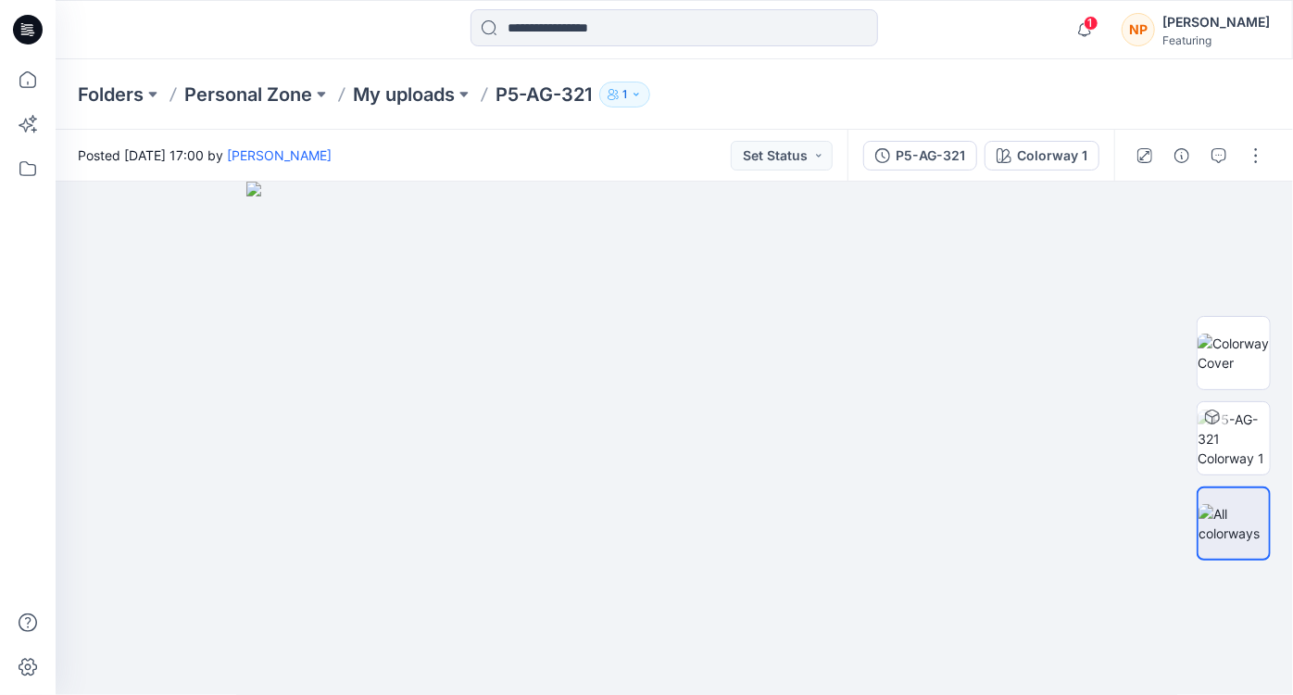
click at [624, 99] on button "1" at bounding box center [624, 95] width 51 height 26
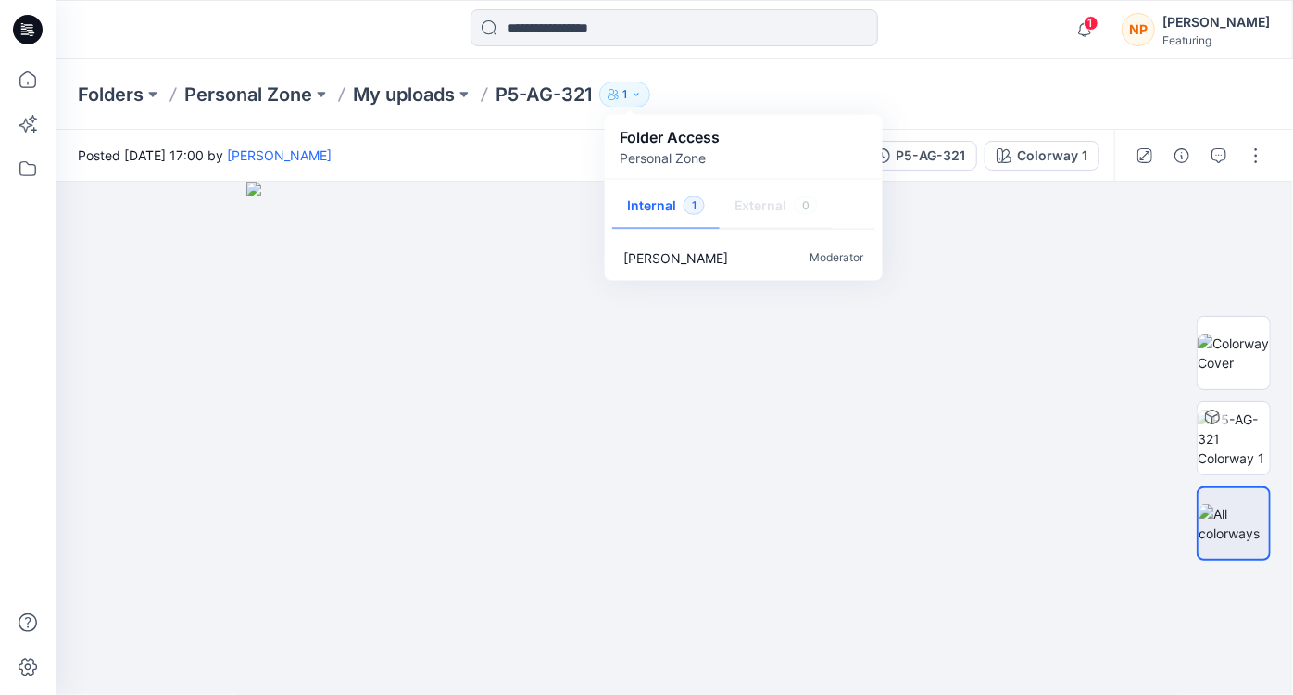
click at [624, 99] on button "1" at bounding box center [624, 95] width 51 height 26
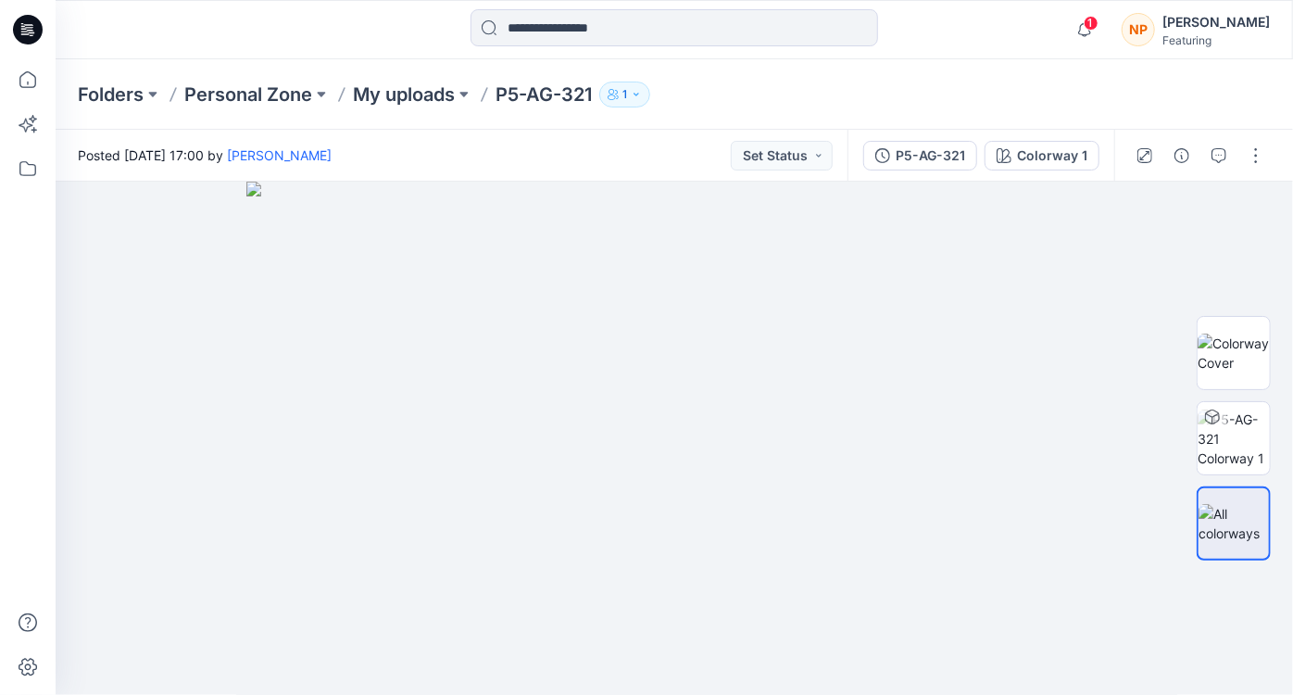
click at [698, 91] on div "Folders Personal Zone My uploads P5-AG-321 1 Folder Access Personal Zone Intern…" at bounding box center [602, 95] width 1049 height 26
click at [1087, 34] on icon "button" at bounding box center [1085, 35] width 6 height 3
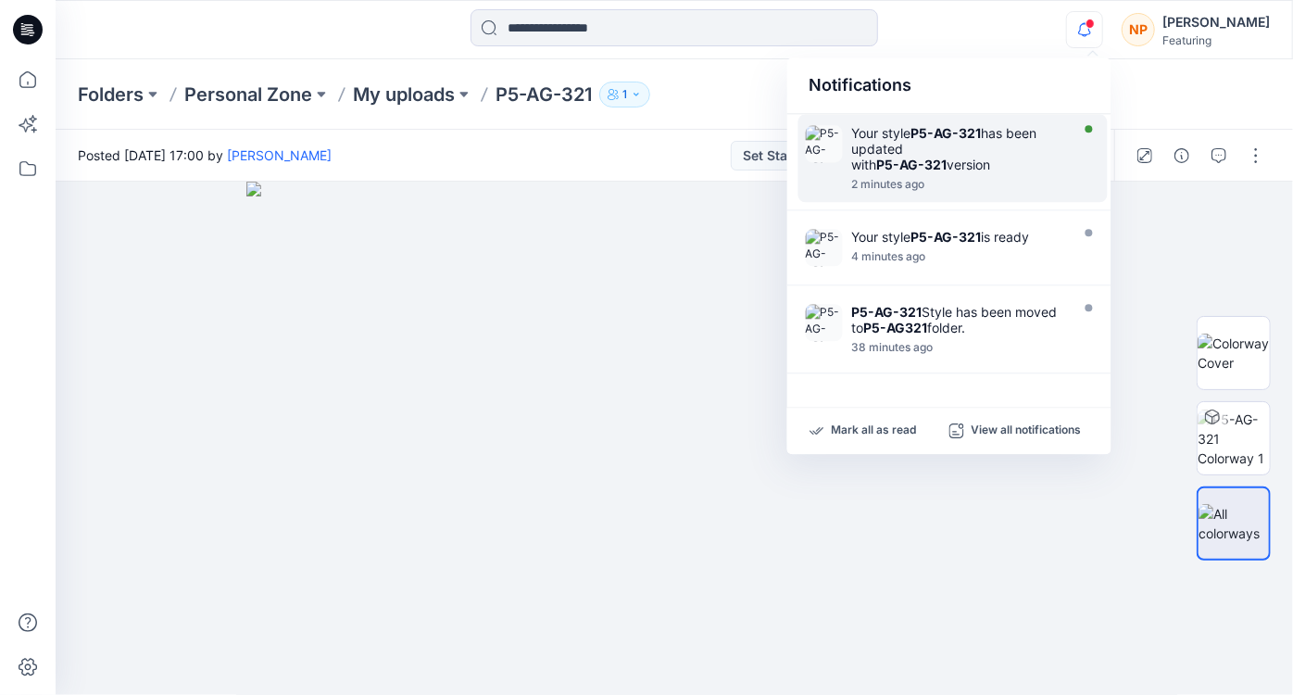
click at [1031, 148] on div "Your style P5-AG-321 has been updated with P5-AG-321 version" at bounding box center [958, 148] width 213 height 47
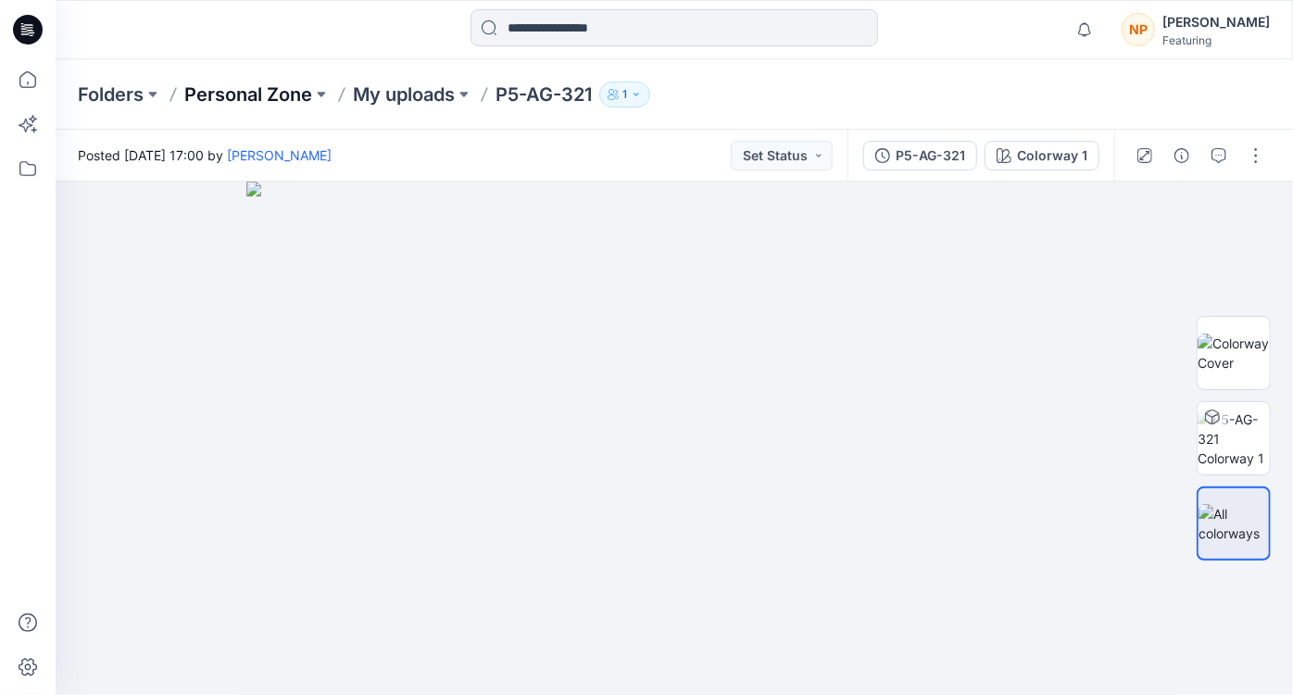
click at [253, 92] on p "Personal Zone" at bounding box center [248, 95] width 128 height 26
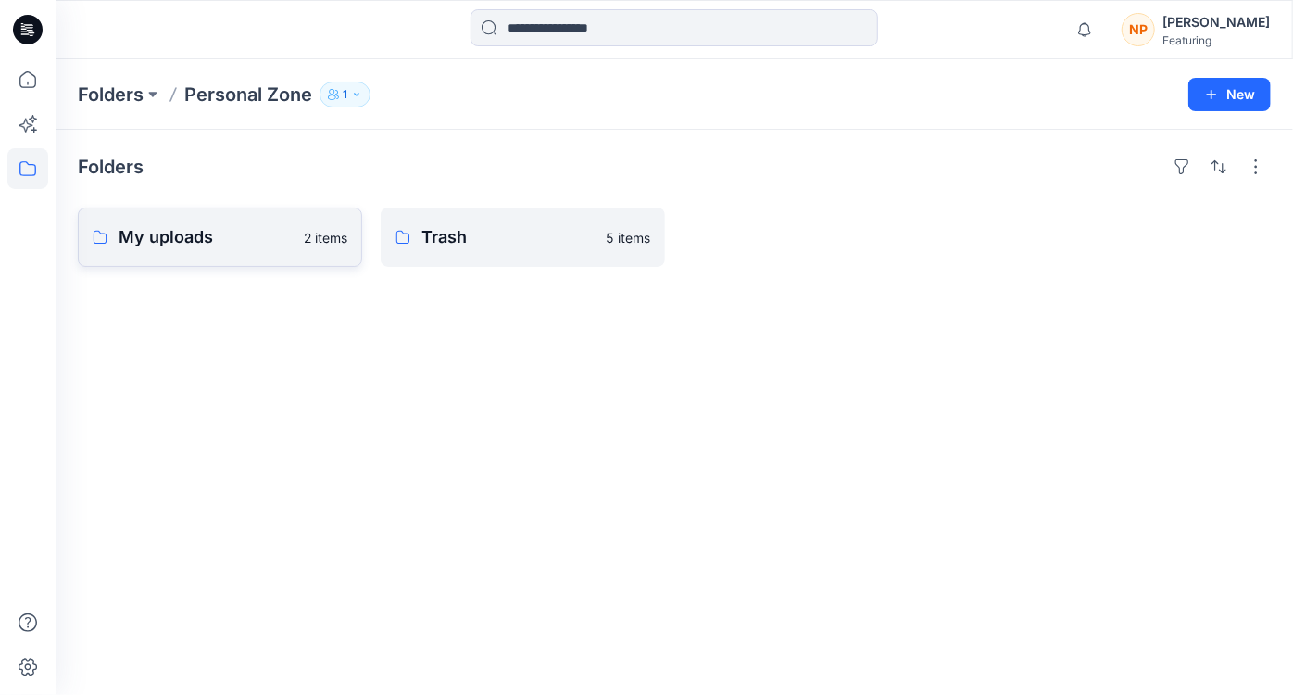
click at [271, 235] on p "My uploads" at bounding box center [206, 237] width 174 height 26
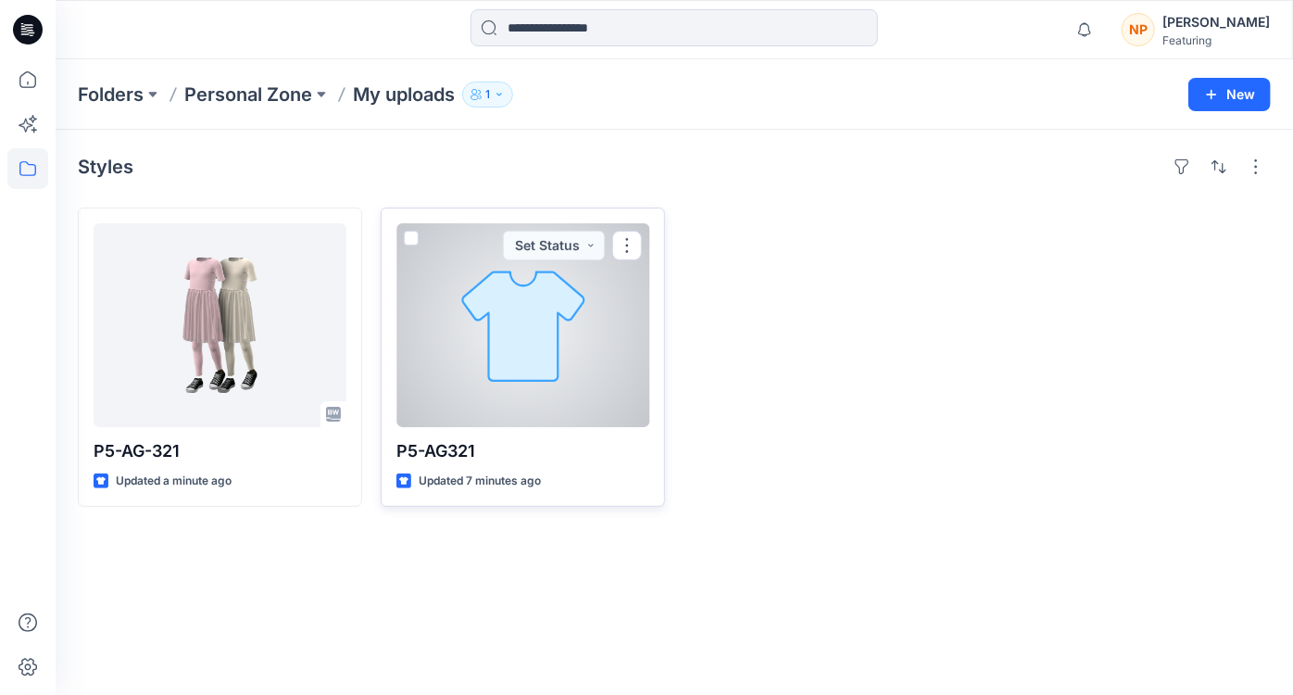
click at [479, 385] on div at bounding box center [522, 325] width 253 height 204
click at [618, 243] on button "button" at bounding box center [627, 246] width 30 height 30
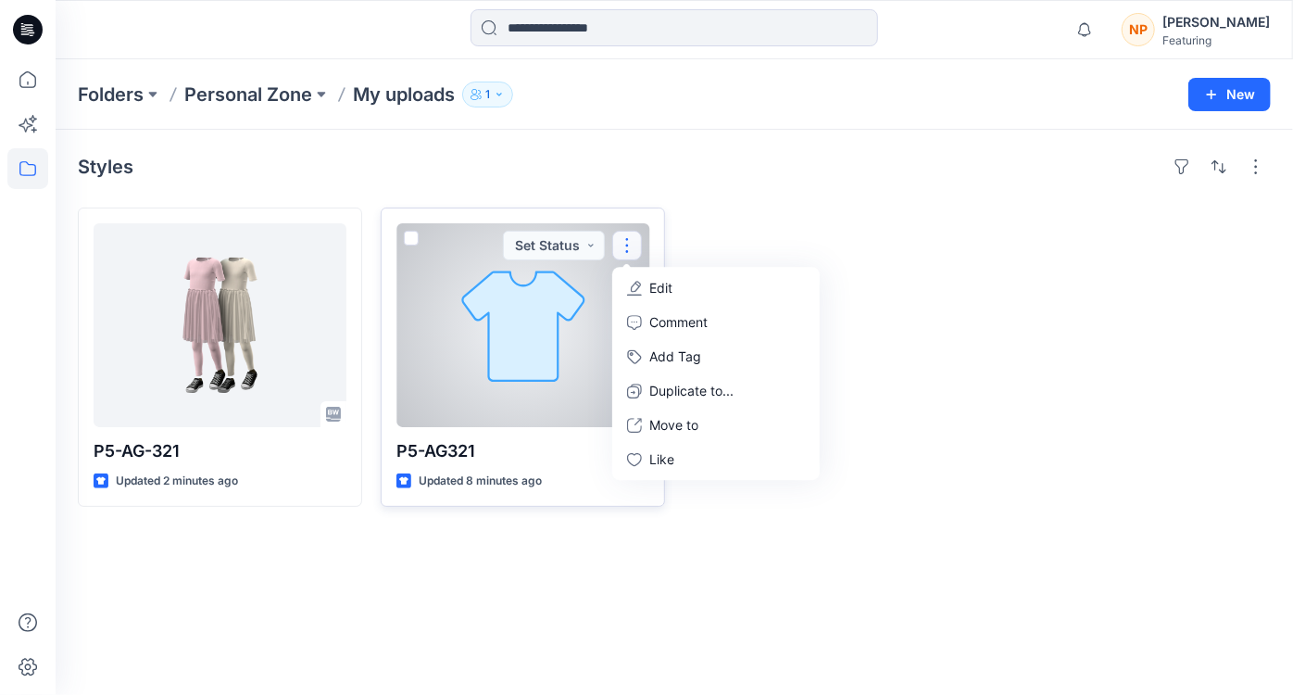
click at [656, 287] on p "Edit" at bounding box center [660, 287] width 23 height 19
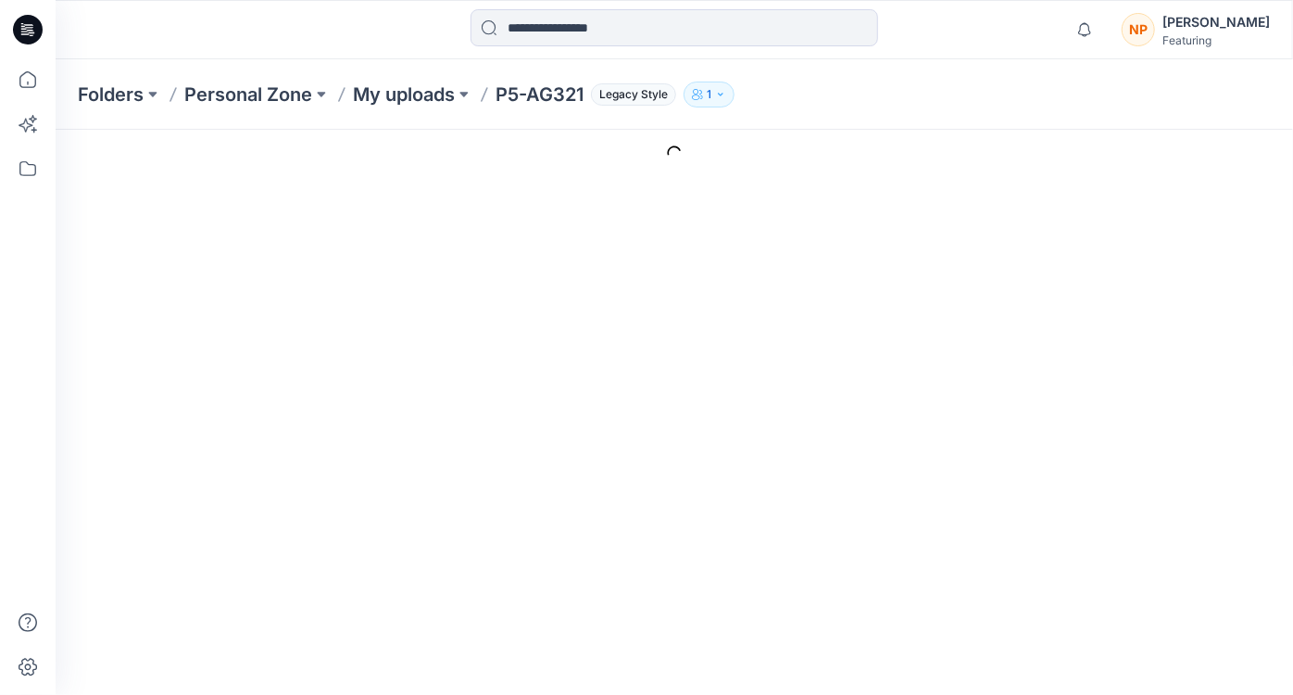
type input "********"
type input "**********"
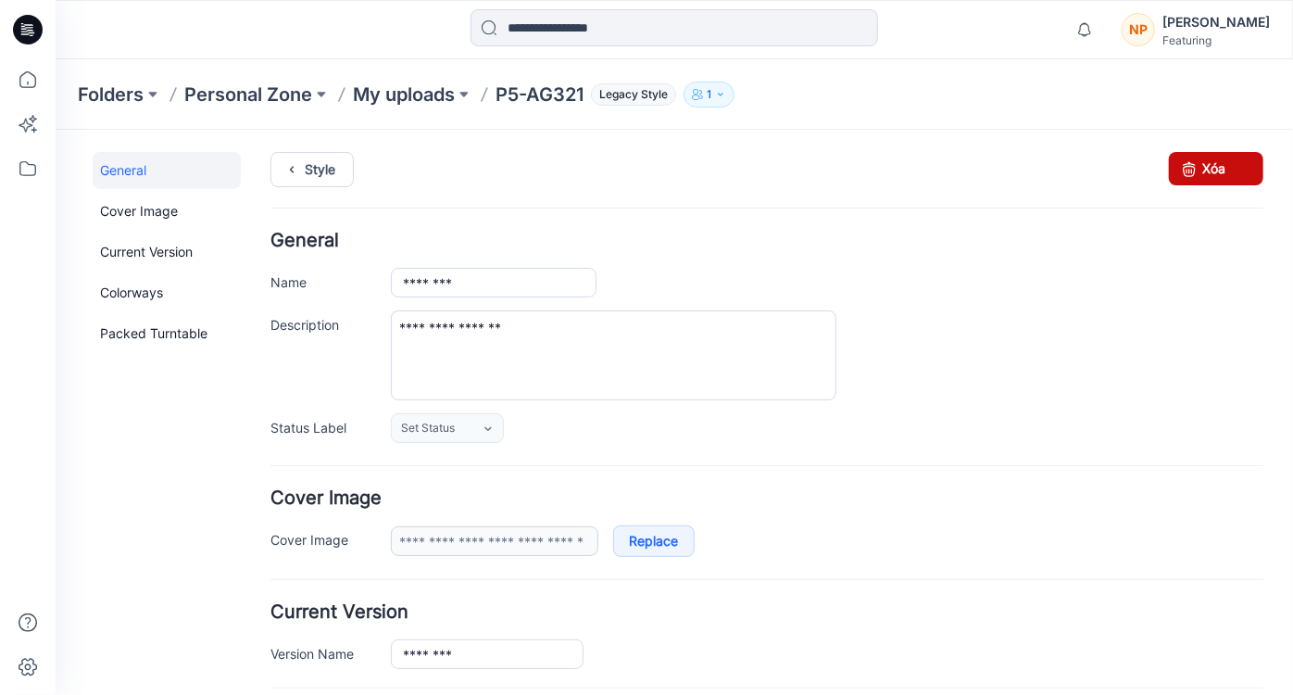
click at [1213, 165] on link "Xóa" at bounding box center [1215, 167] width 94 height 33
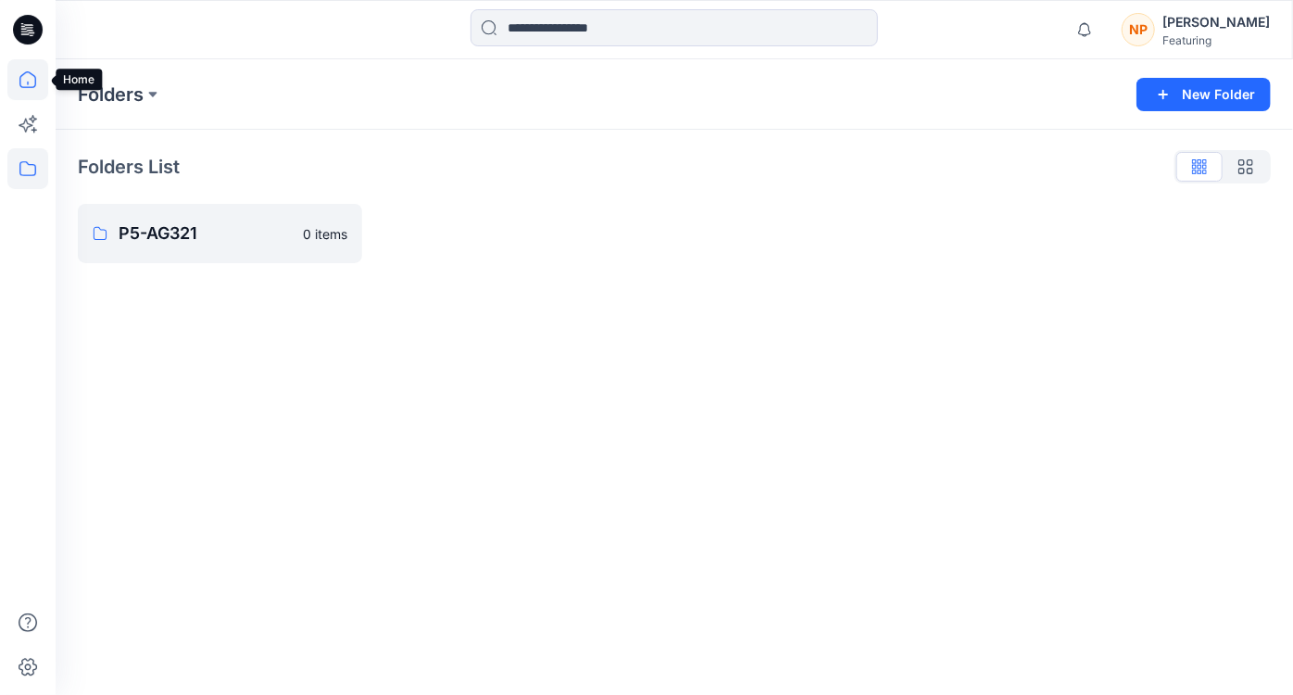
click at [32, 81] on icon at bounding box center [27, 79] width 41 height 41
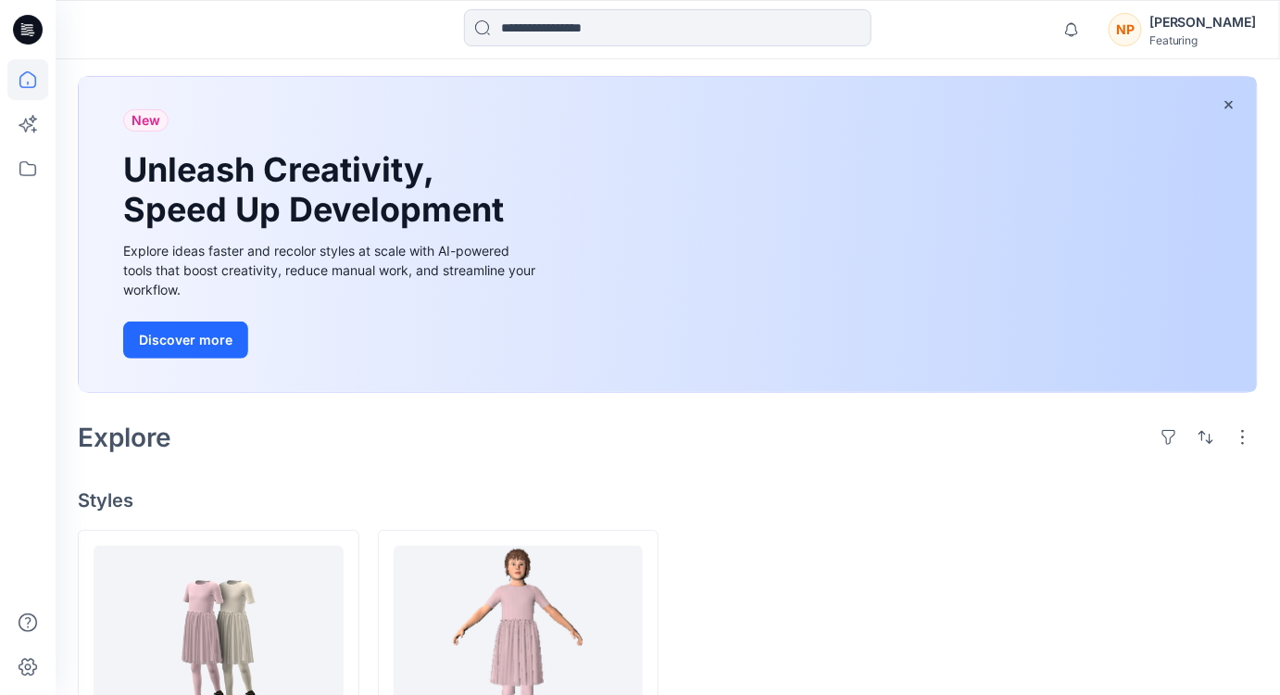
scroll to position [238, 0]
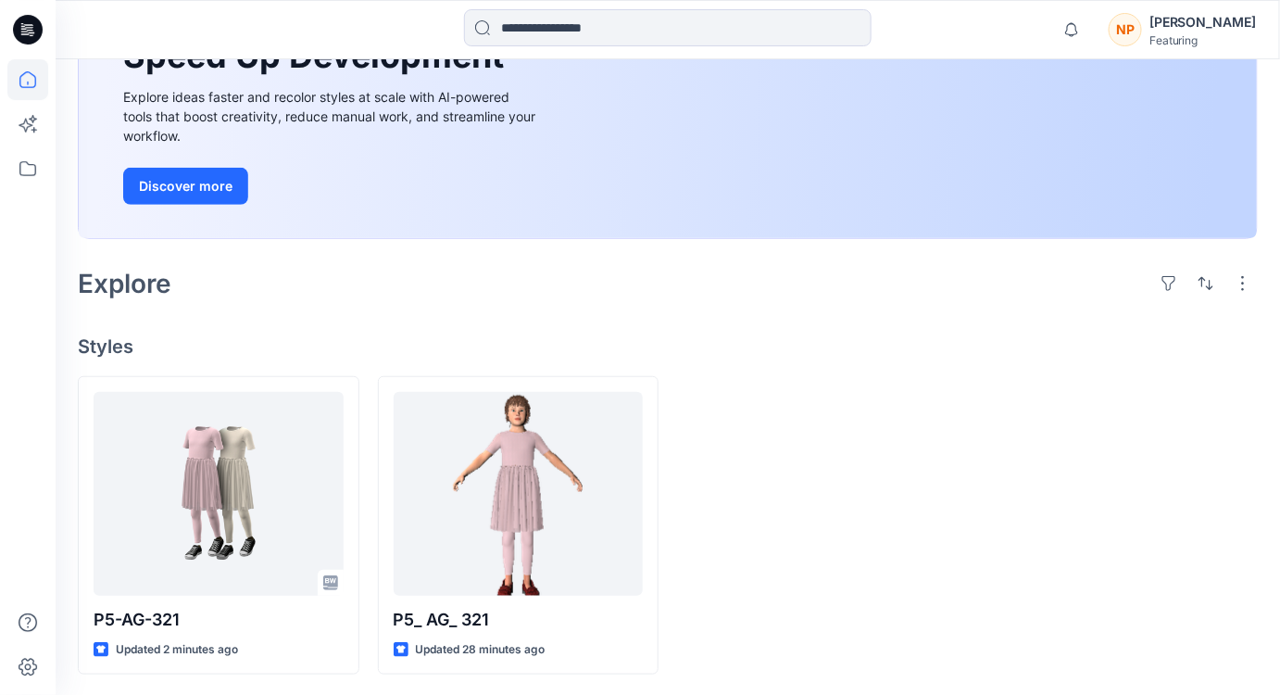
click at [792, 511] on div at bounding box center [818, 525] width 282 height 299
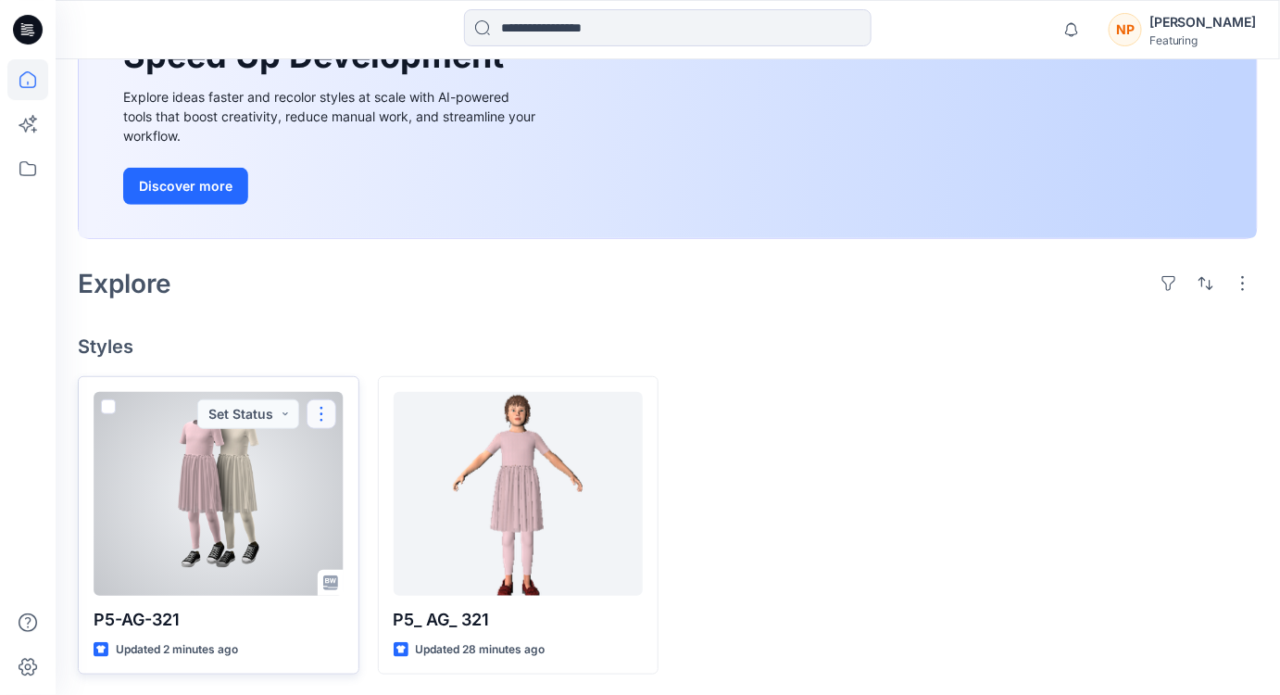
click at [325, 410] on button "button" at bounding box center [322, 414] width 30 height 30
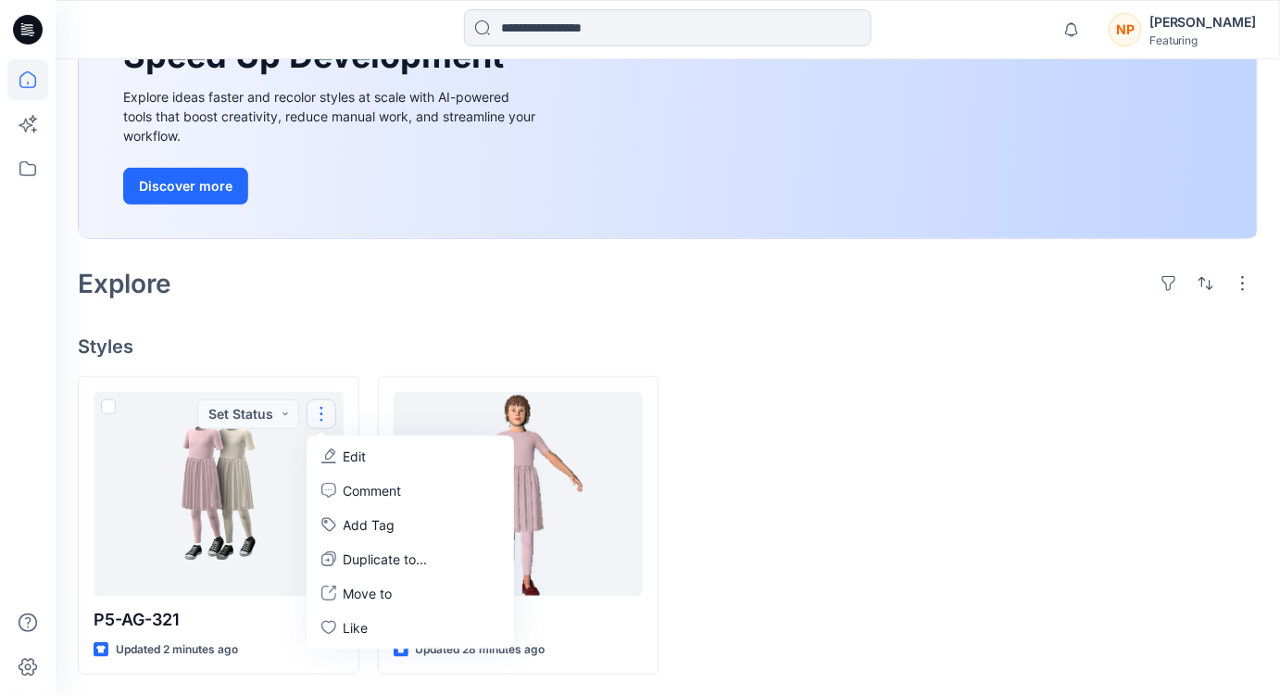
click at [350, 350] on h4 "Styles" at bounding box center [668, 346] width 1180 height 22
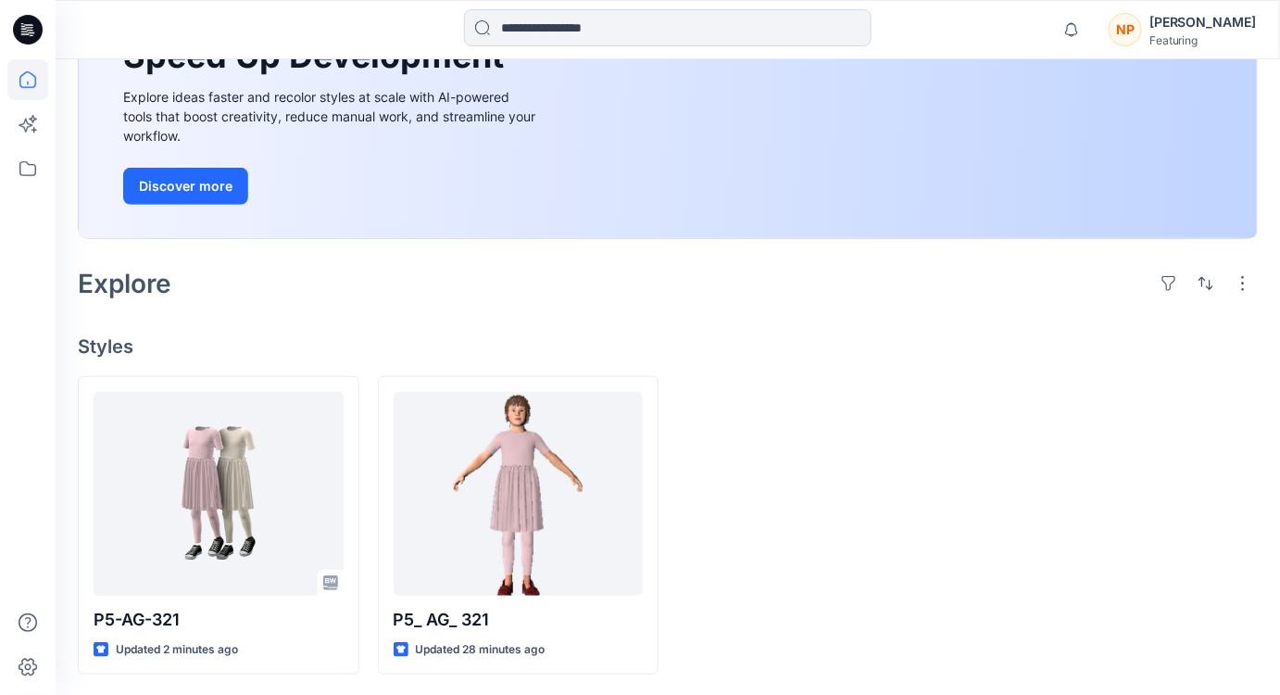
click at [1181, 29] on div "[PERSON_NAME]" at bounding box center [1203, 22] width 107 height 22
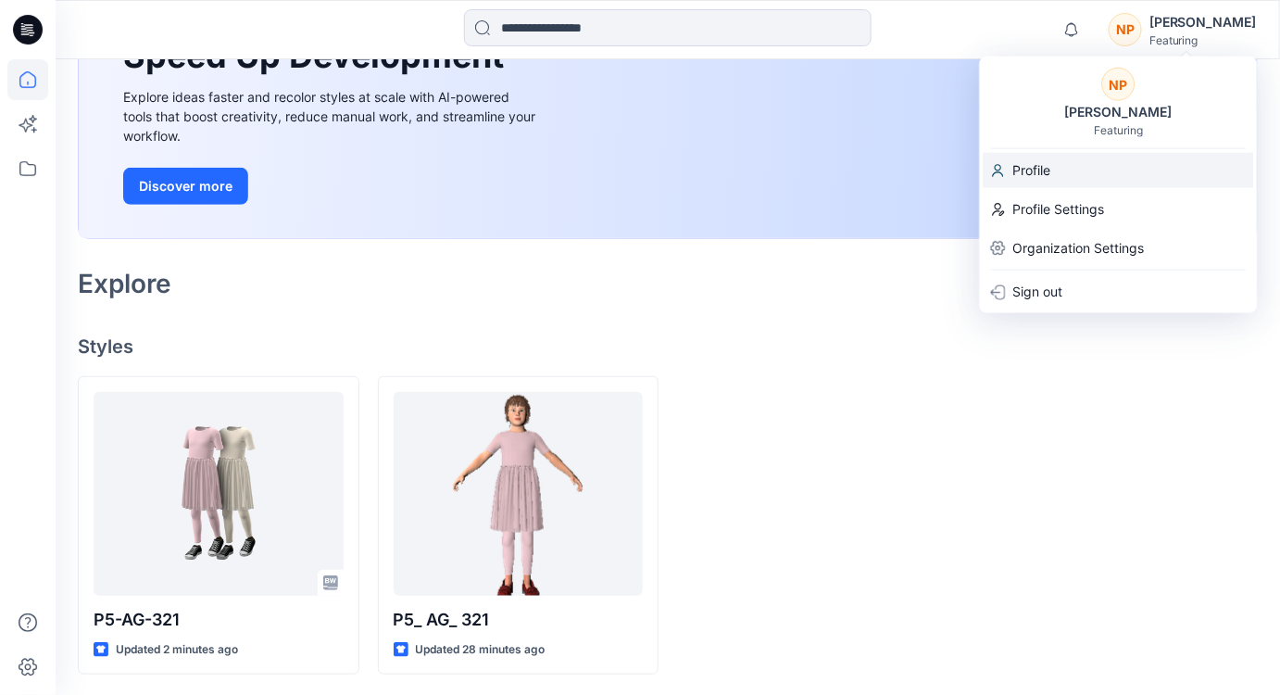
click at [1087, 163] on div "Profile" at bounding box center [1119, 170] width 270 height 35
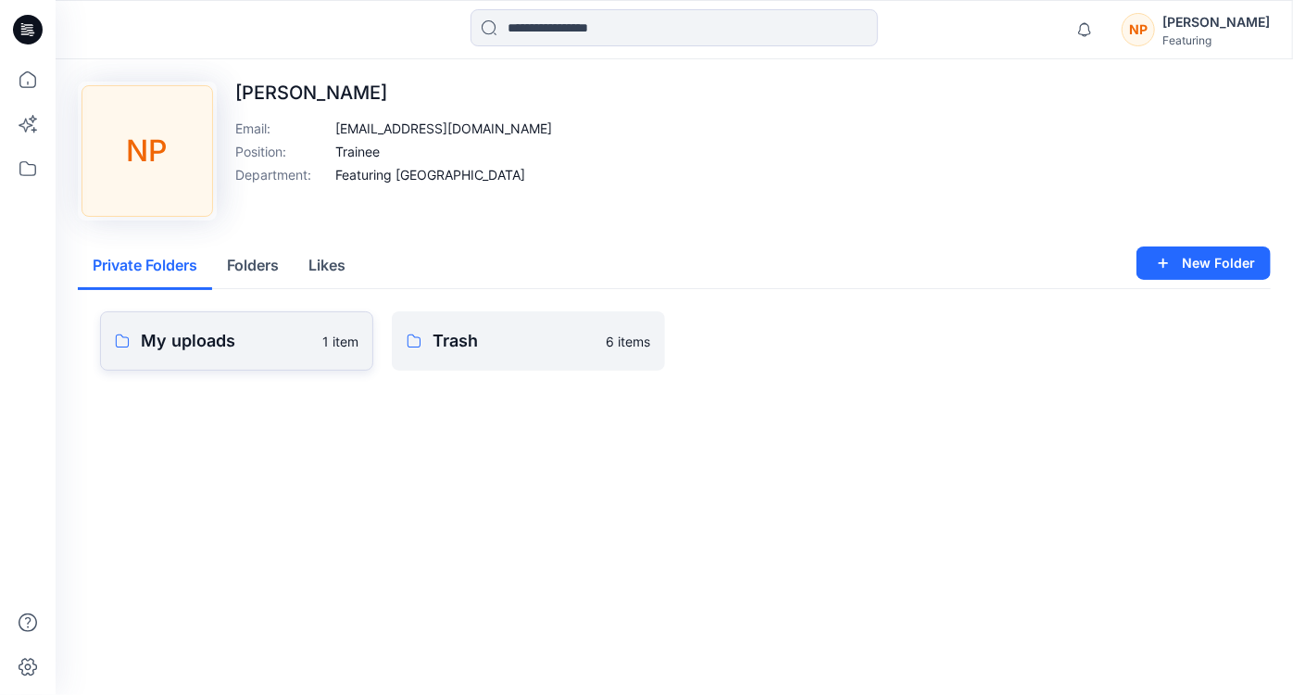
click at [283, 352] on p "My uploads" at bounding box center [226, 341] width 170 height 26
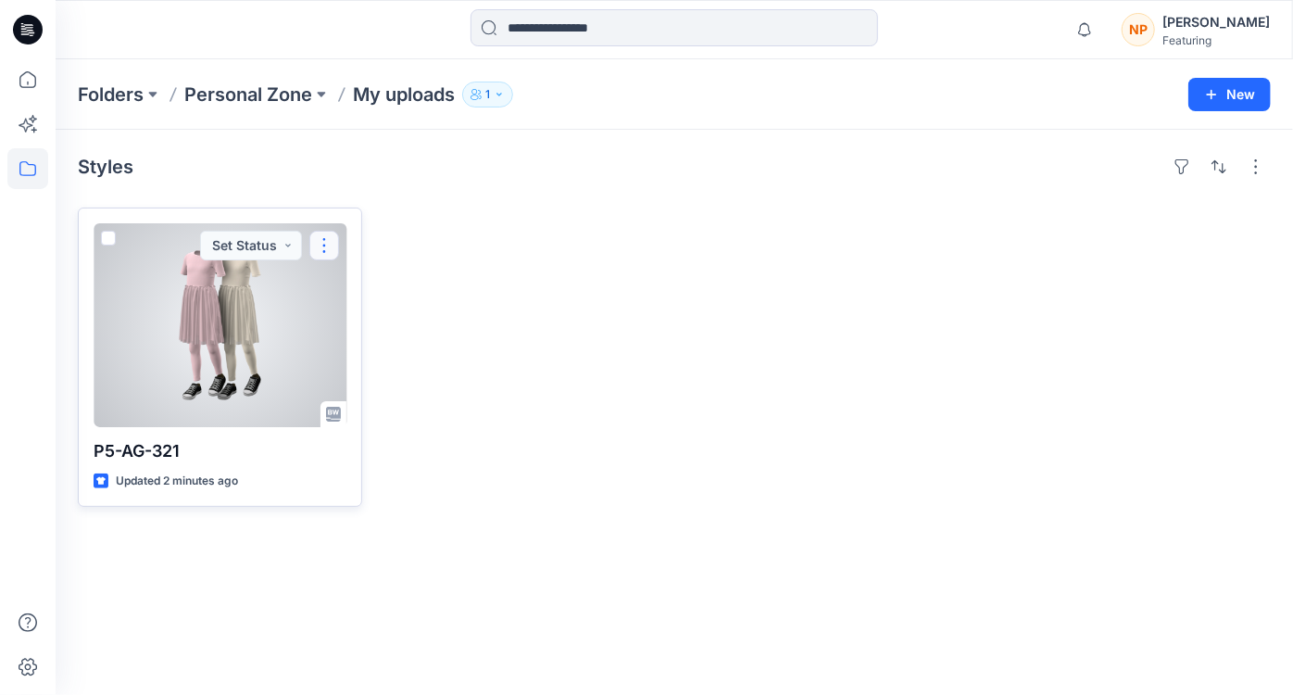
click at [332, 252] on button "button" at bounding box center [324, 246] width 30 height 30
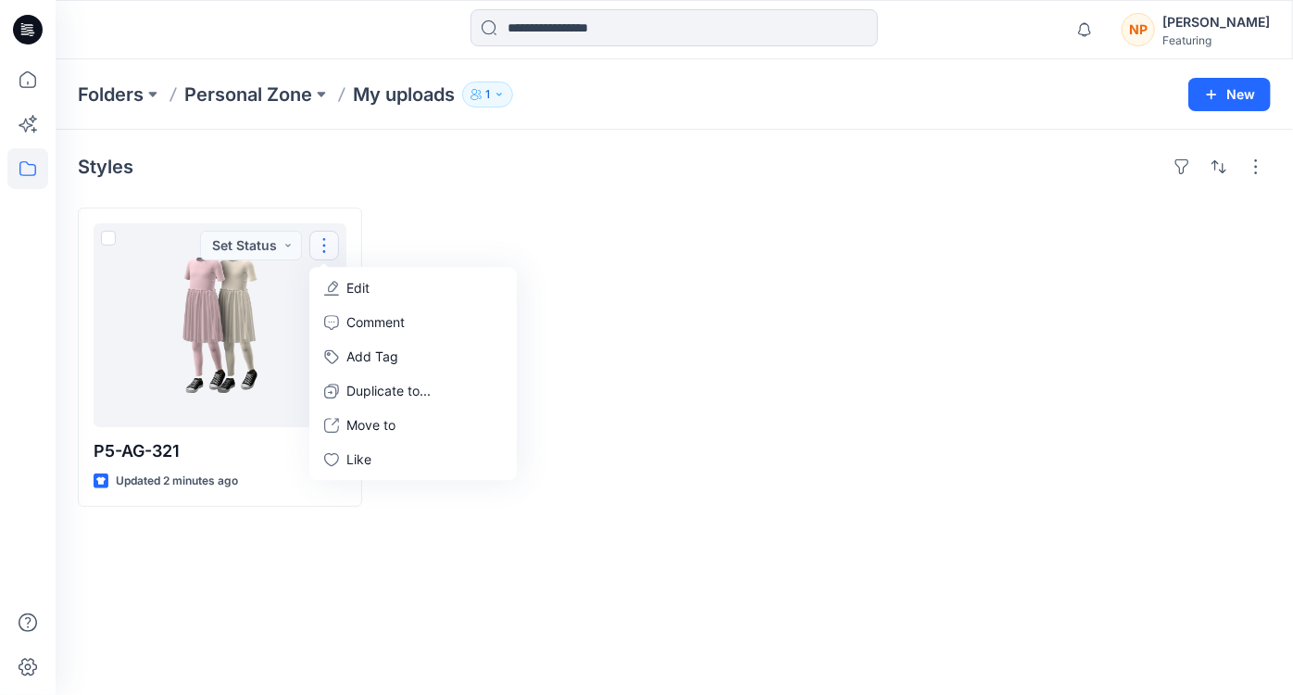
click at [430, 235] on div at bounding box center [523, 356] width 284 height 299
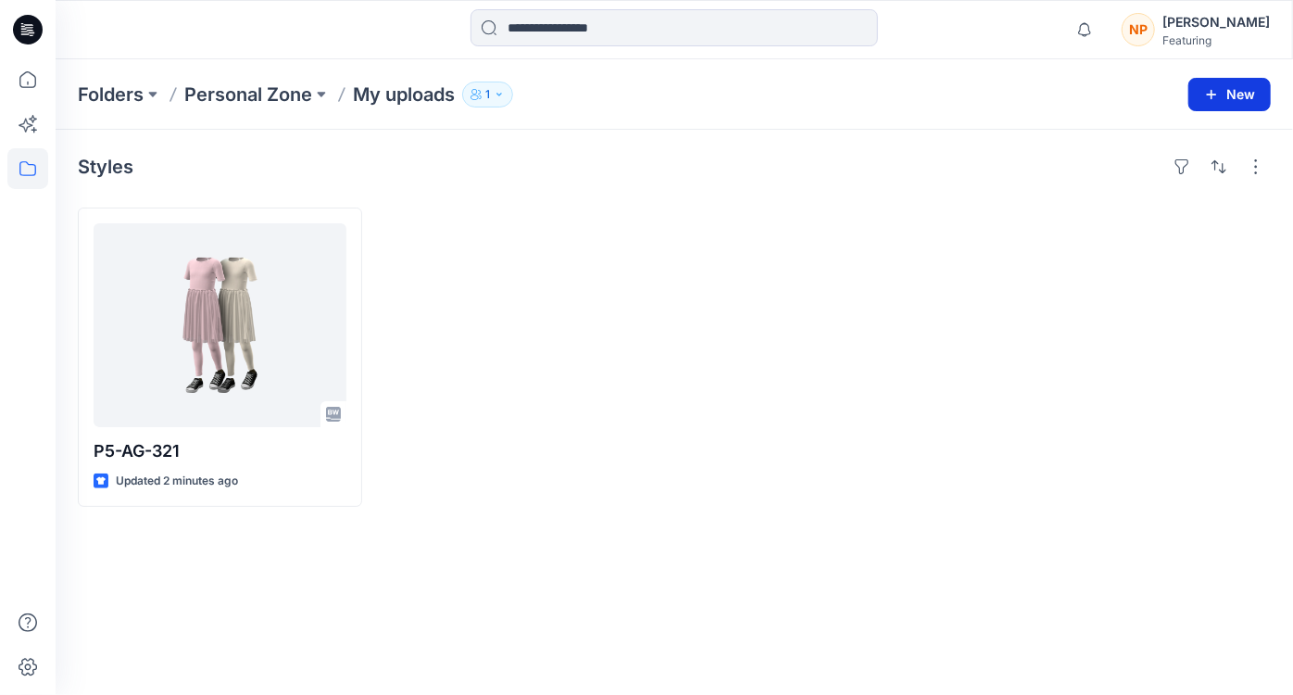
click at [1204, 100] on button "New" at bounding box center [1229, 94] width 82 height 33
click at [1164, 135] on p "New Style" at bounding box center [1173, 140] width 62 height 22
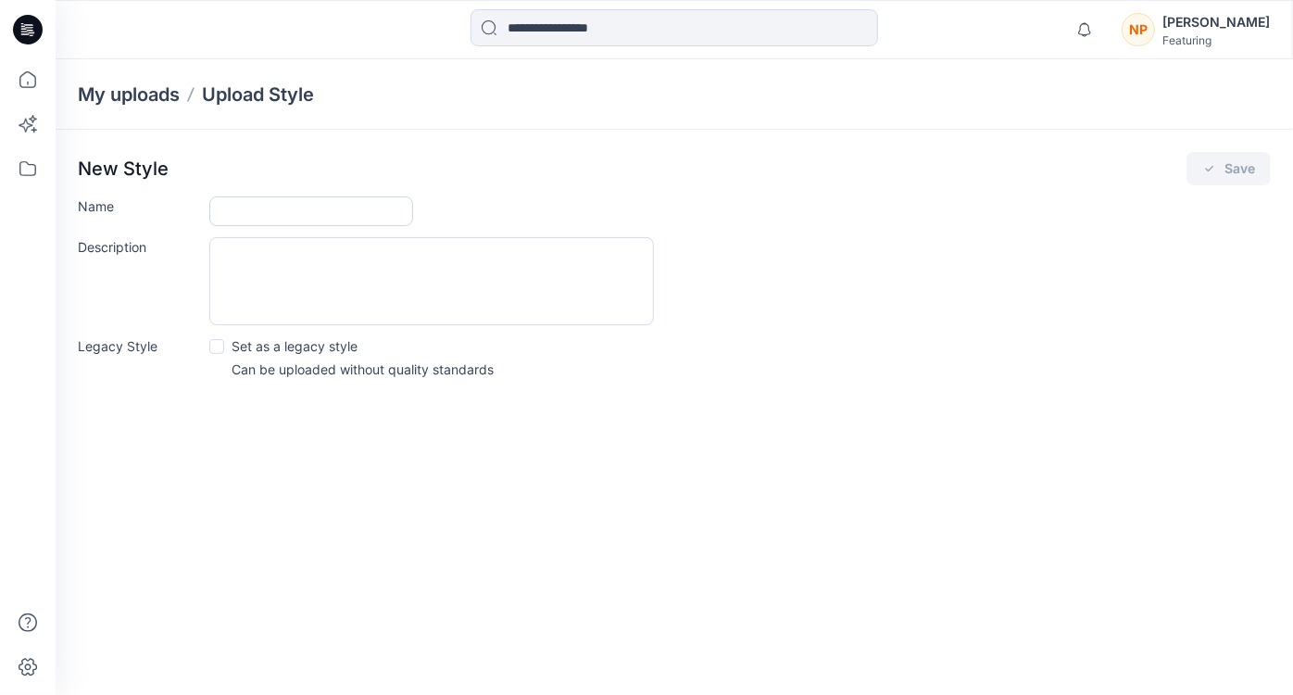
click at [316, 207] on input "Name" at bounding box center [311, 211] width 204 height 30
click at [317, 220] on input "********" at bounding box center [311, 211] width 204 height 30
type input "********"
click at [311, 255] on textarea "Description" at bounding box center [431, 281] width 445 height 88
type textarea "**********"
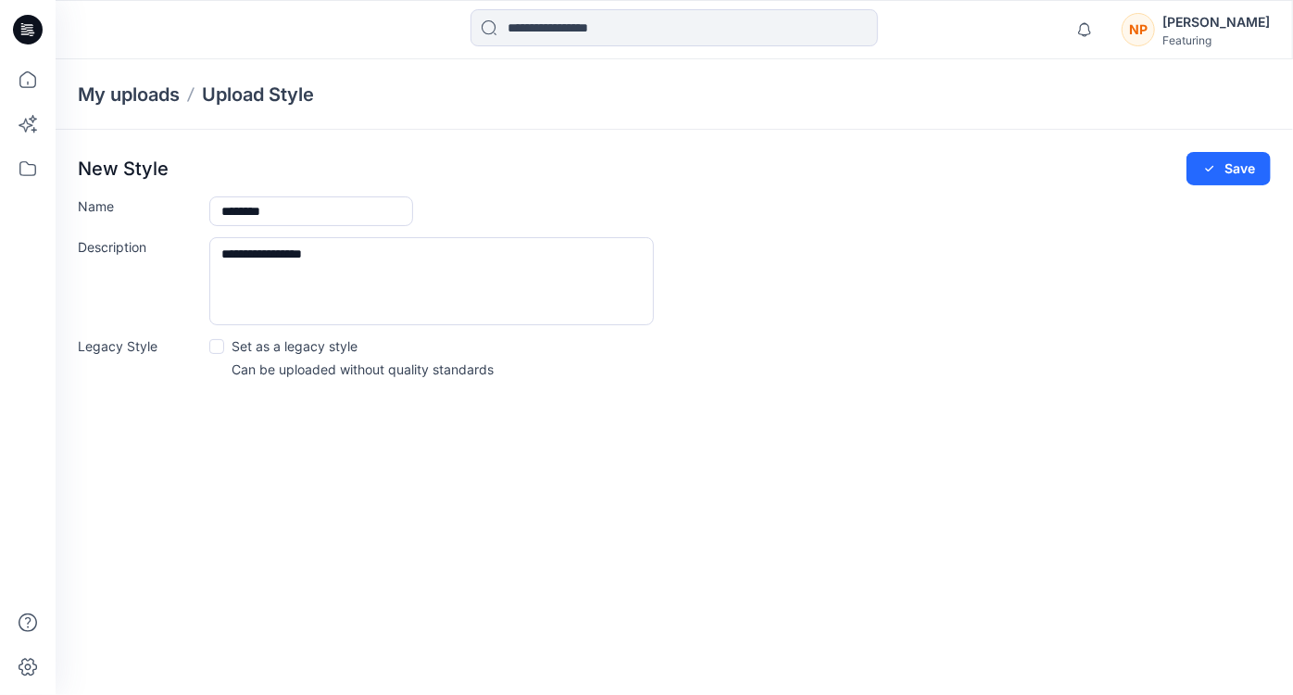
click at [218, 346] on span at bounding box center [216, 346] width 15 height 15
click at [1215, 168] on icon "submit" at bounding box center [1209, 168] width 15 height 15
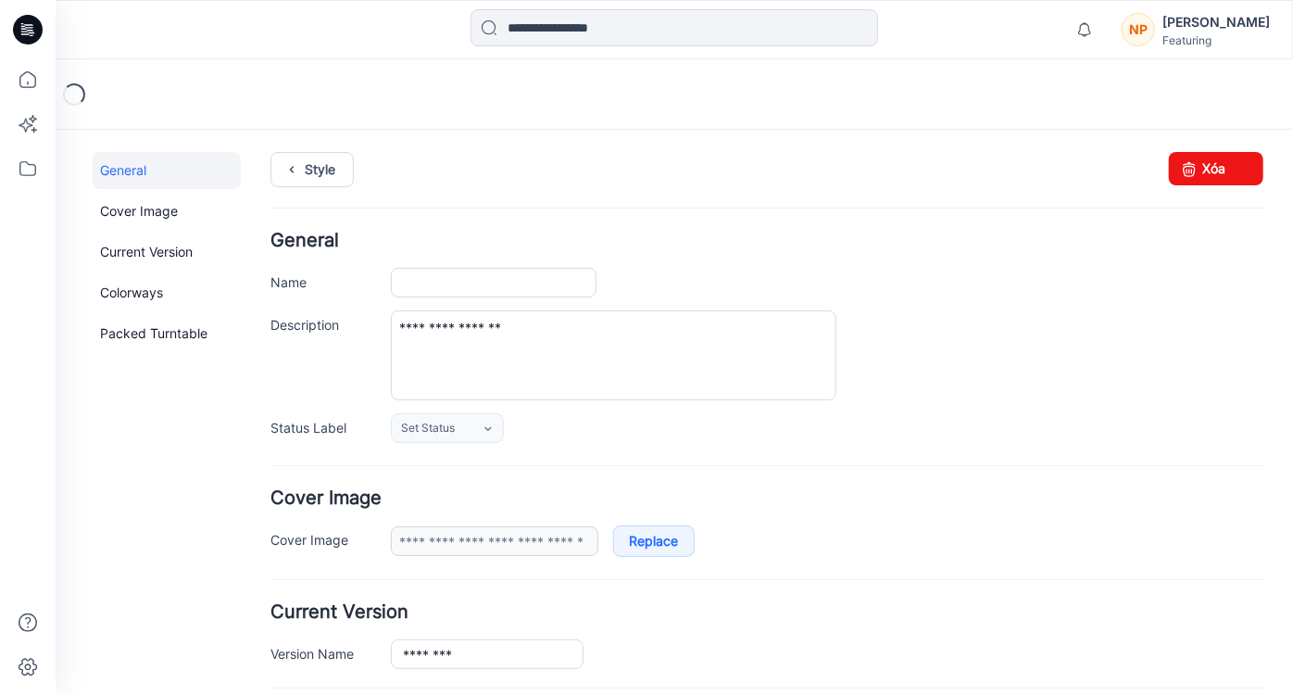
type input "********"
type input "**********"
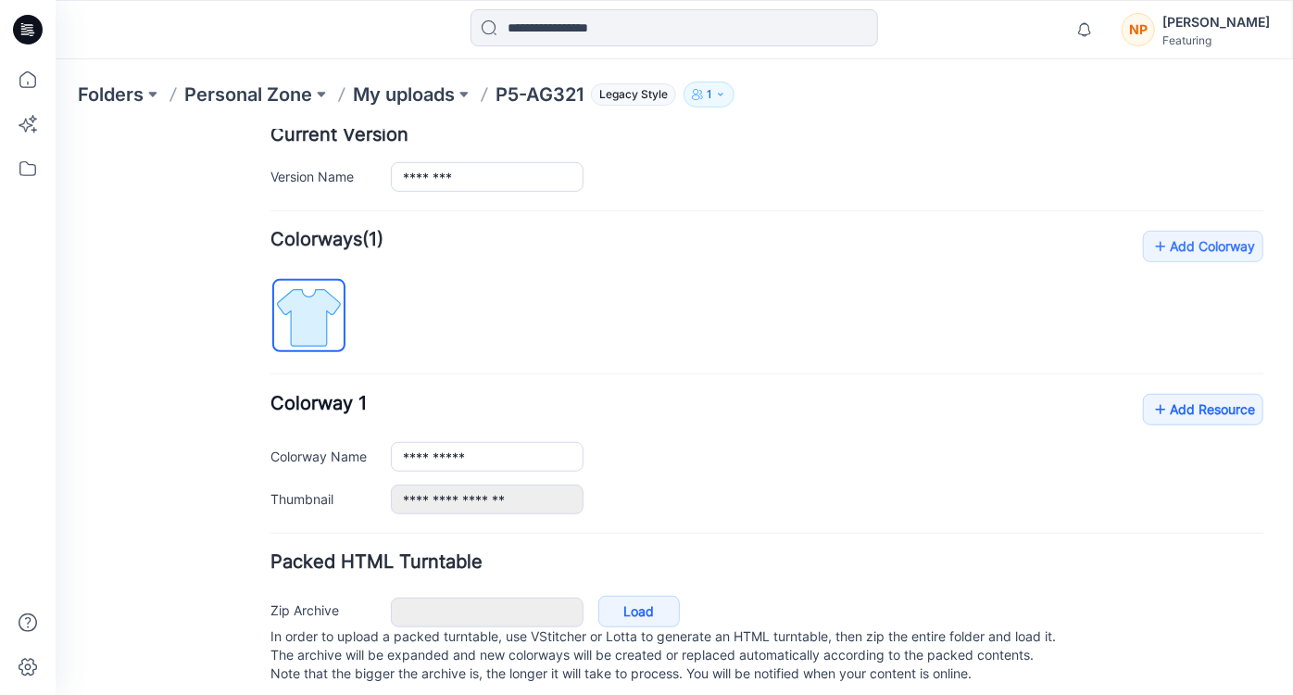
scroll to position [504, 0]
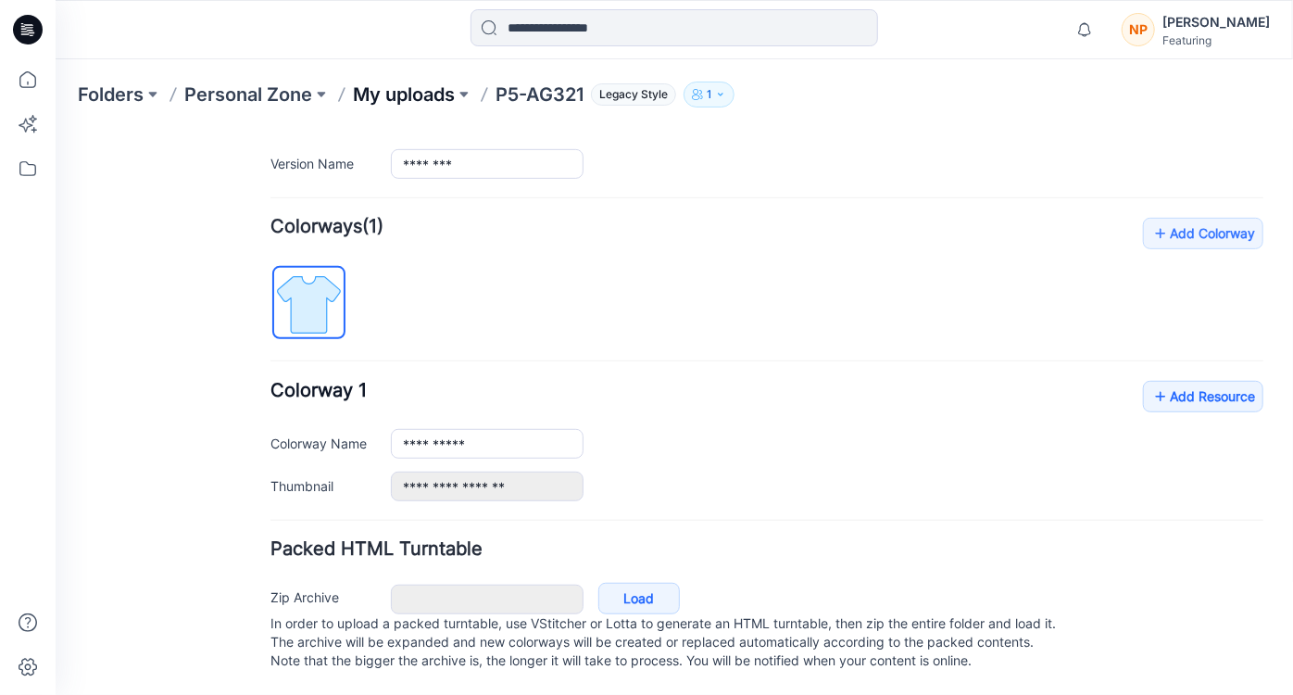
click at [404, 98] on p "My uploads" at bounding box center [404, 95] width 102 height 26
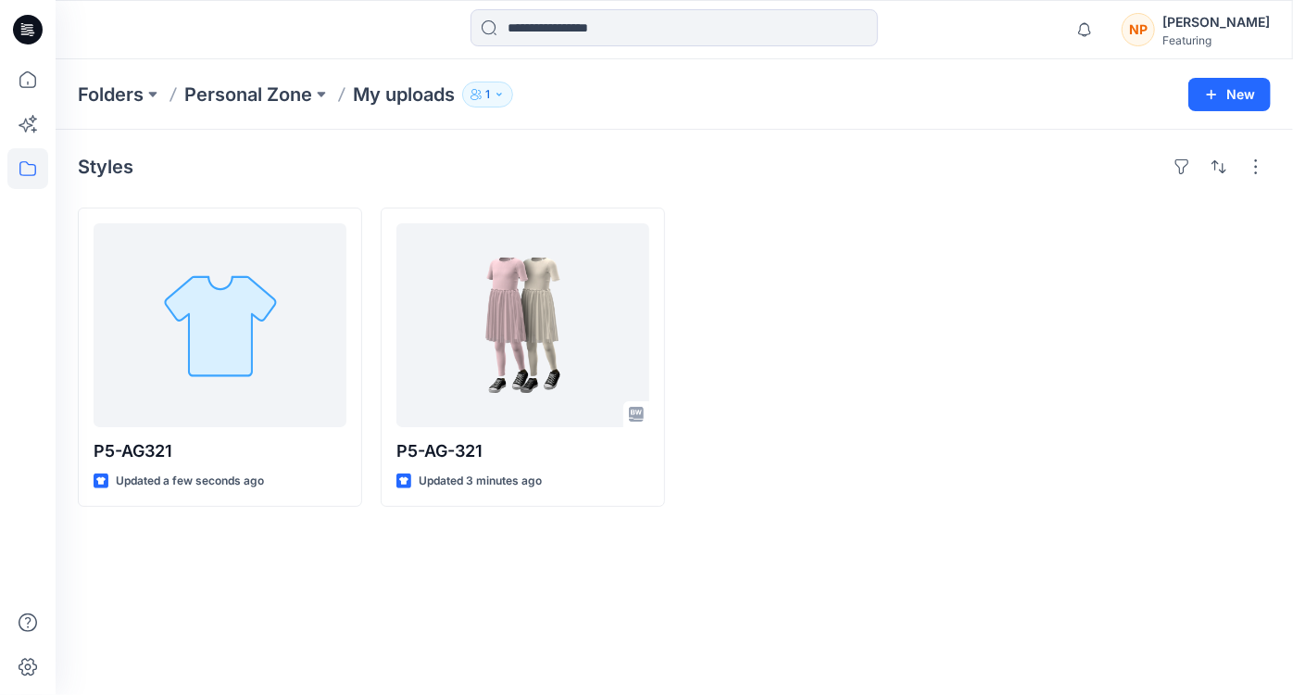
click at [811, 175] on div "Styles" at bounding box center [674, 167] width 1193 height 30
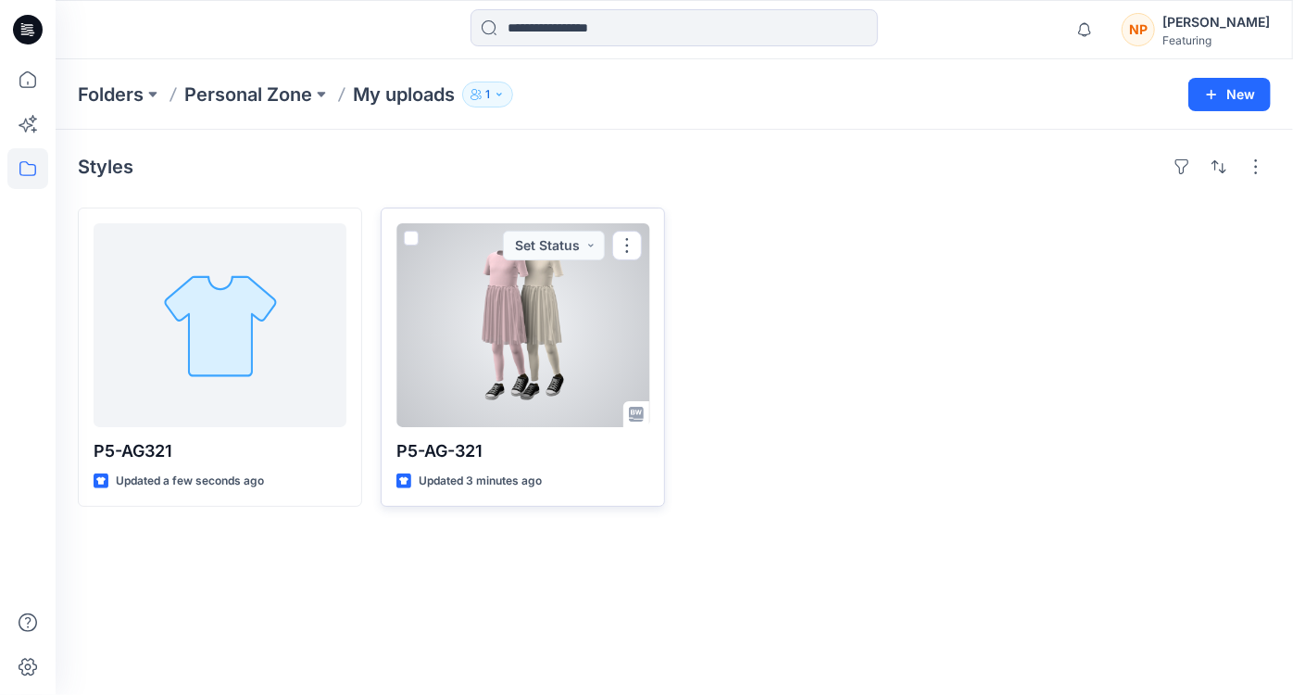
click at [466, 460] on p "P5-AG-321" at bounding box center [522, 451] width 253 height 26
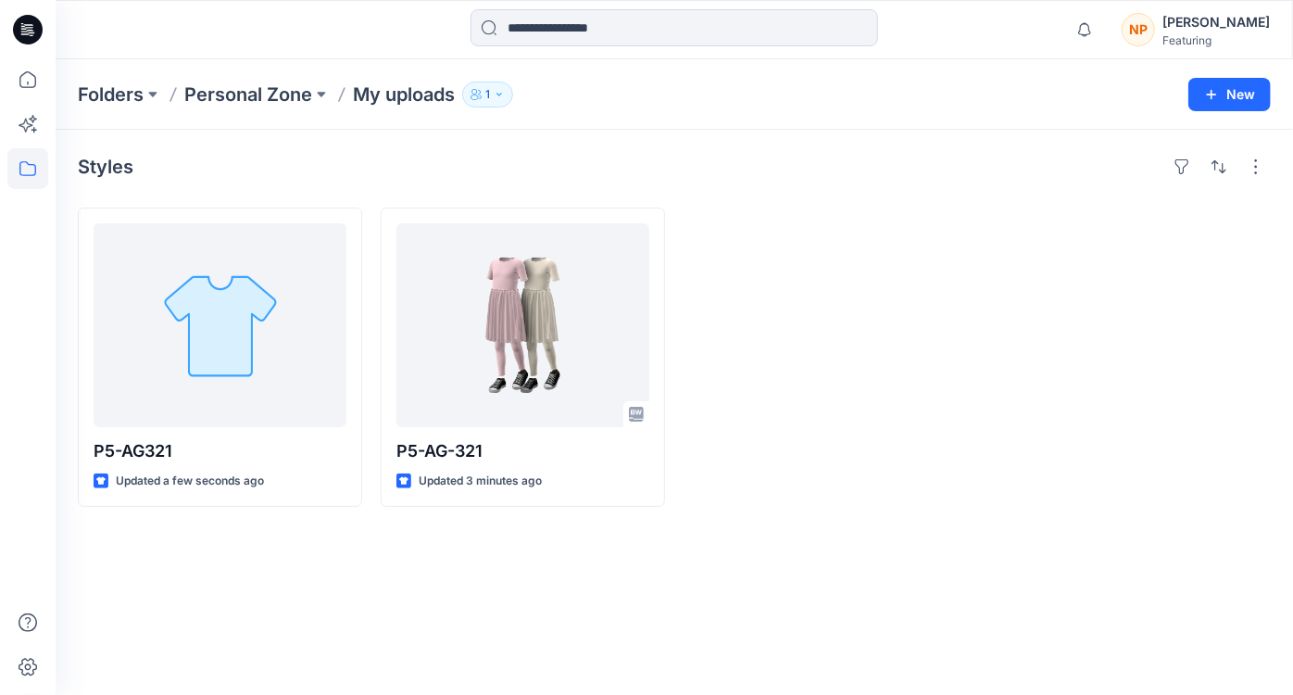
click at [837, 311] on div at bounding box center [826, 356] width 284 height 299
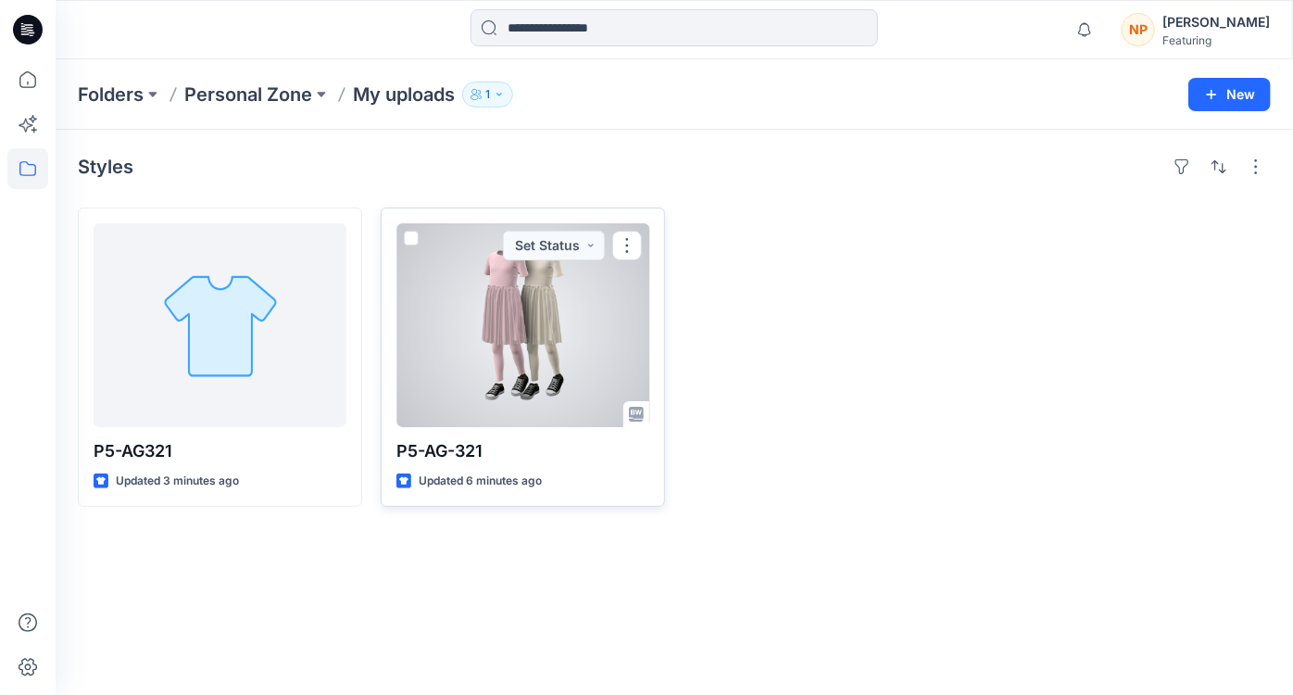
click at [558, 339] on div at bounding box center [522, 325] width 253 height 204
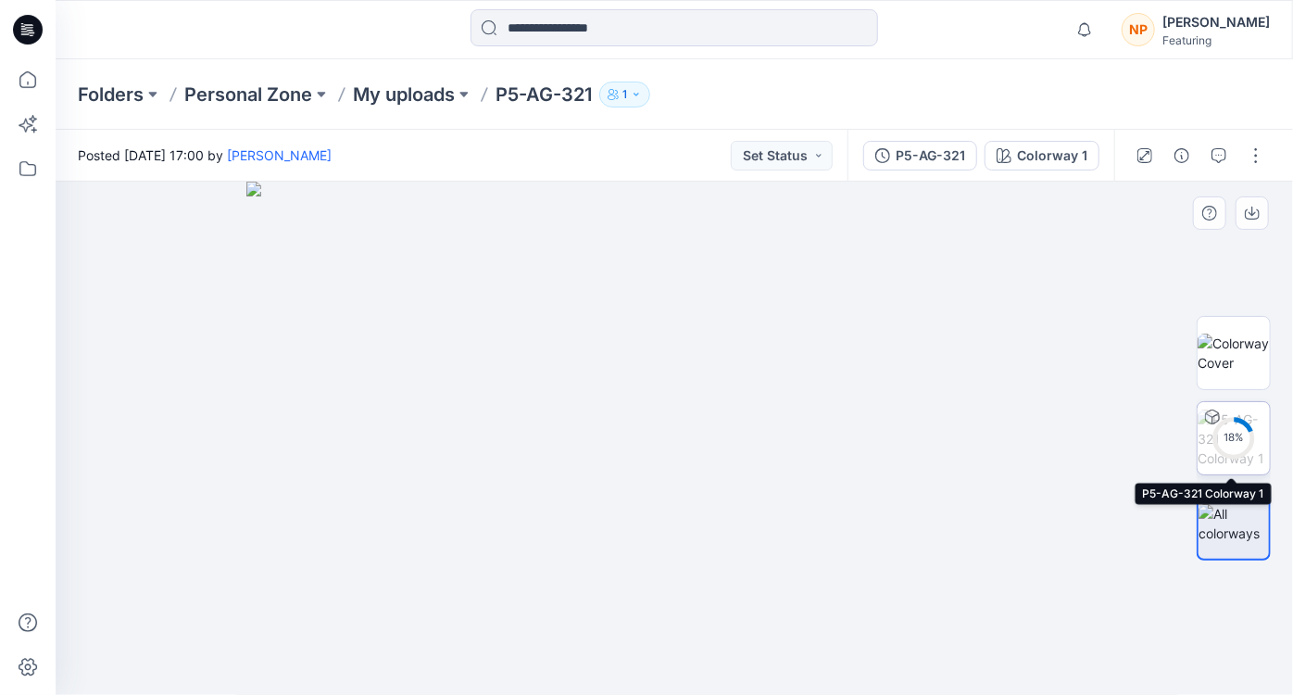
click at [1244, 450] on circle at bounding box center [1233, 438] width 37 height 37
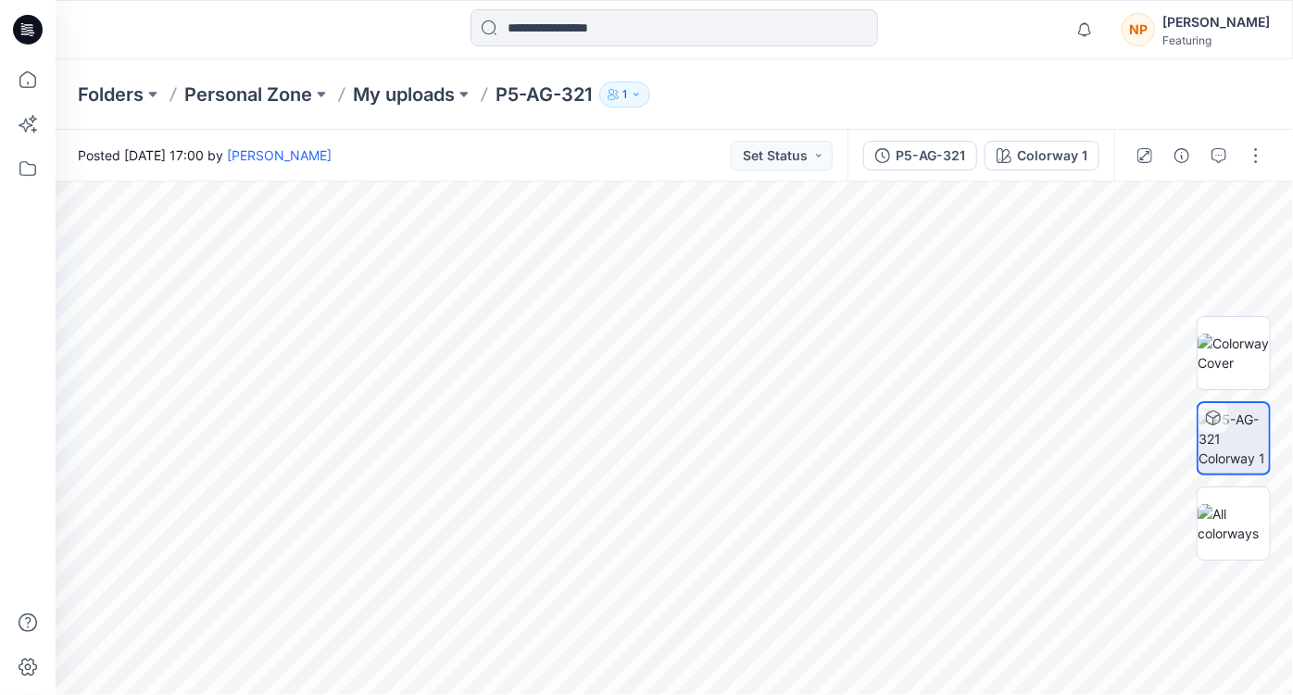
click at [634, 101] on button "1" at bounding box center [624, 95] width 51 height 26
click at [719, 101] on div "Folders Personal Zone My uploads P5-AG-321 1 Folder Access Personal Zone Intern…" at bounding box center [602, 95] width 1049 height 26
click at [1253, 158] on button "button" at bounding box center [1256, 156] width 30 height 30
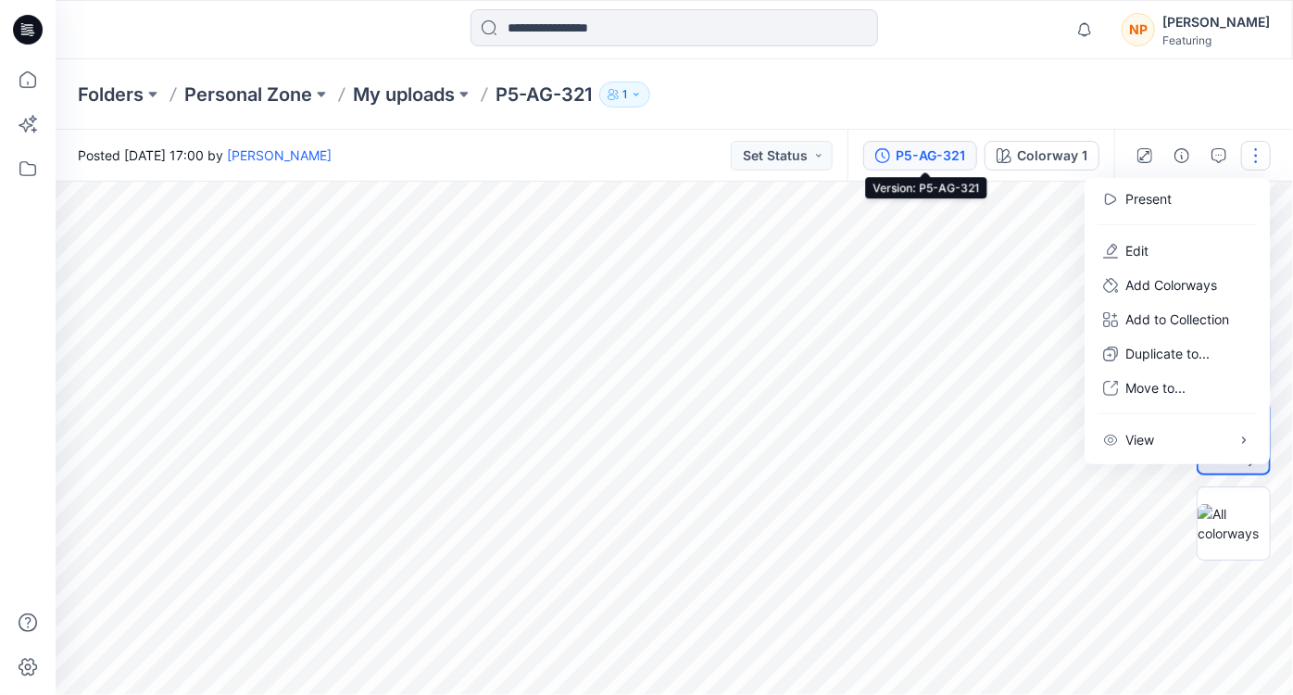
click at [924, 161] on div "P5-AG-321" at bounding box center [930, 155] width 69 height 20
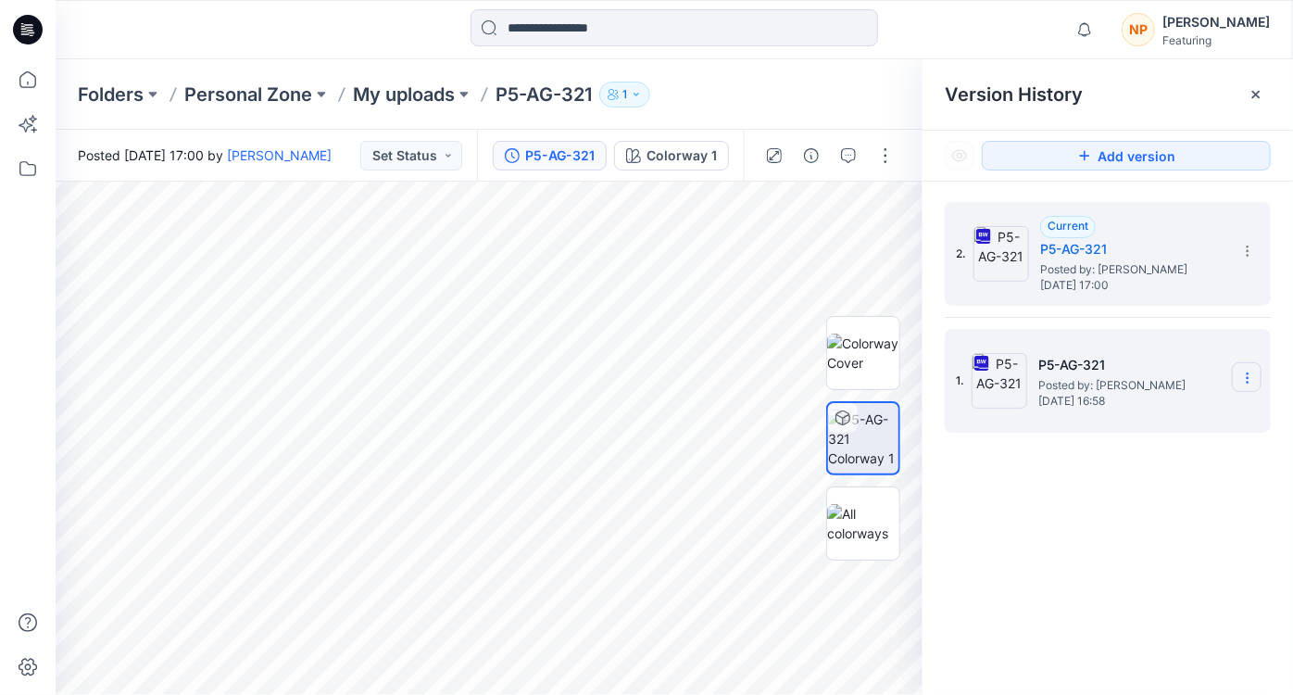
click at [1254, 385] on section at bounding box center [1247, 377] width 30 height 30
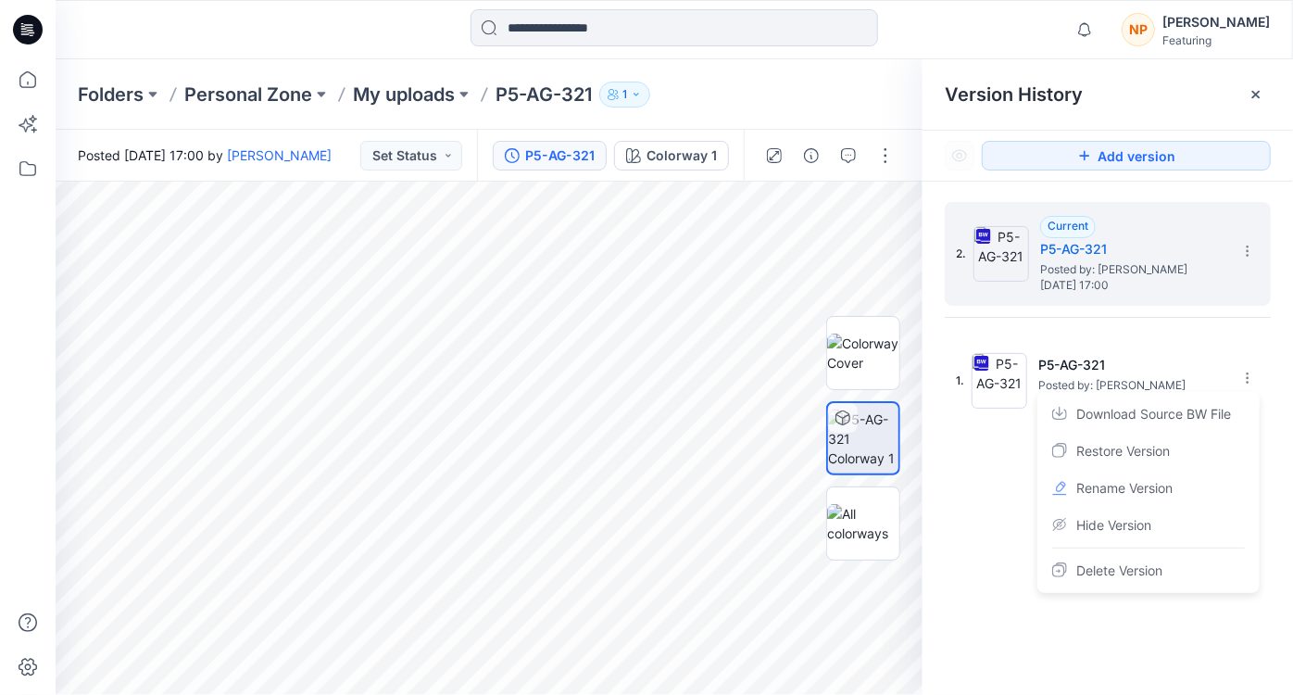
click at [1000, 524] on div "2. Current P5-AG-321 Posted by: [PERSON_NAME][DATE] 17:00 1. P5-AG-321 Posted b…" at bounding box center [1108, 452] width 371 height 540
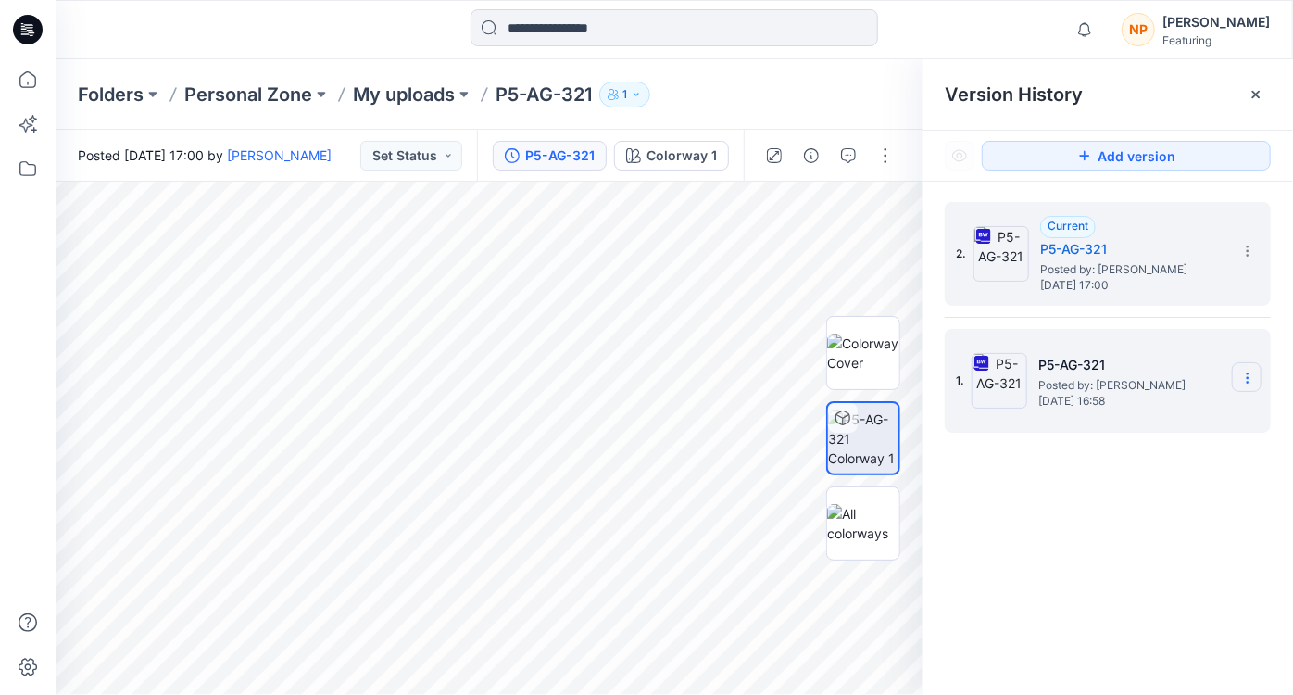
click at [1243, 375] on icon at bounding box center [1247, 378] width 15 height 15
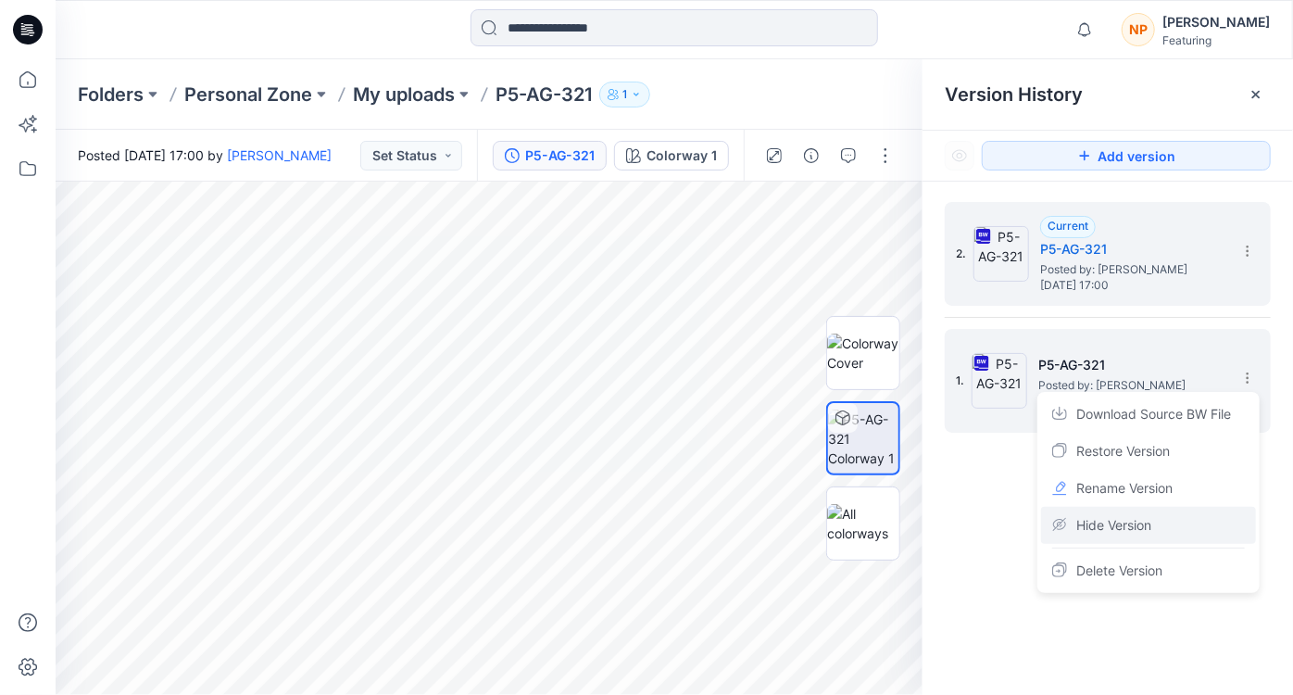
click at [1118, 526] on span "Hide Version" at bounding box center [1113, 525] width 75 height 22
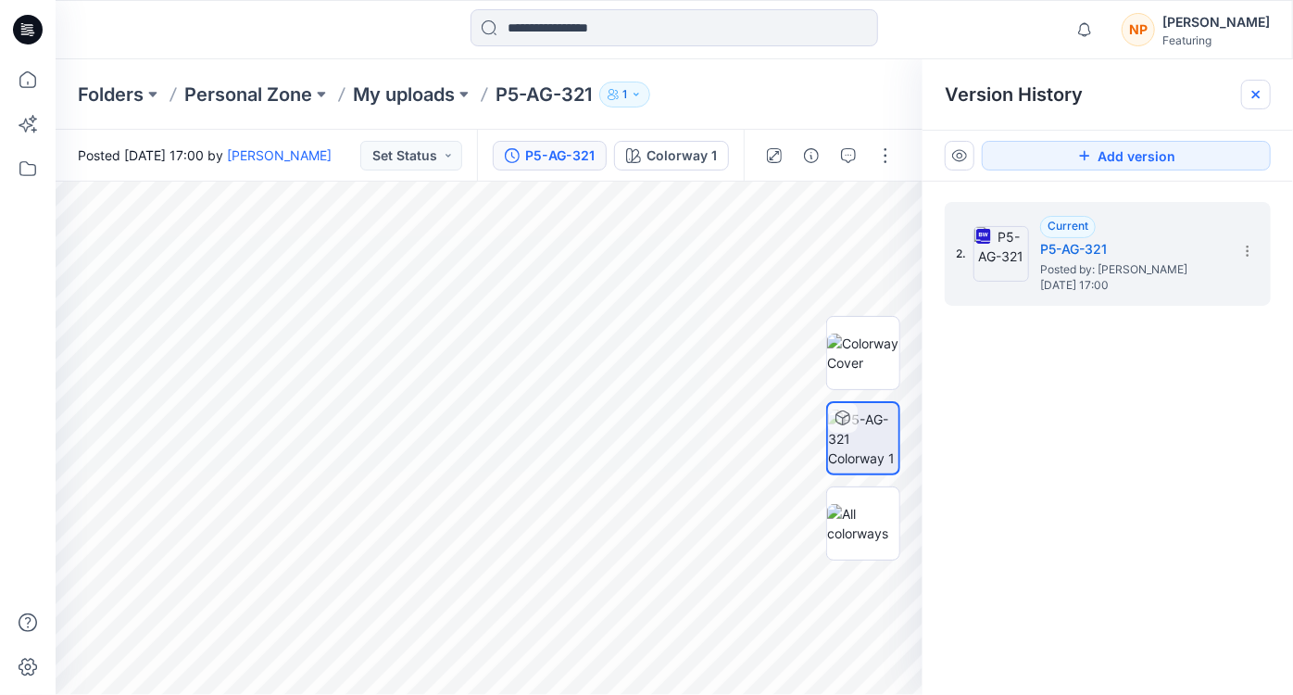
click at [1249, 95] on icon at bounding box center [1256, 94] width 15 height 15
